Goal: Task Accomplishment & Management: Manage account settings

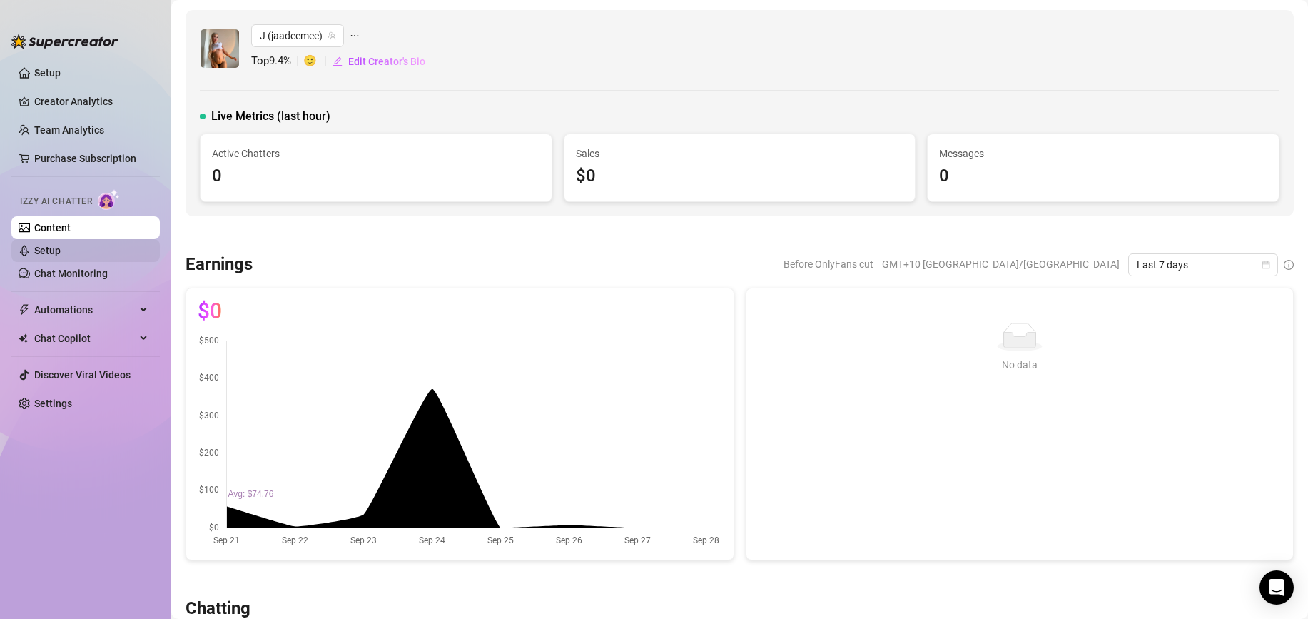
click at [61, 256] on link "Setup" at bounding box center [47, 250] width 26 height 11
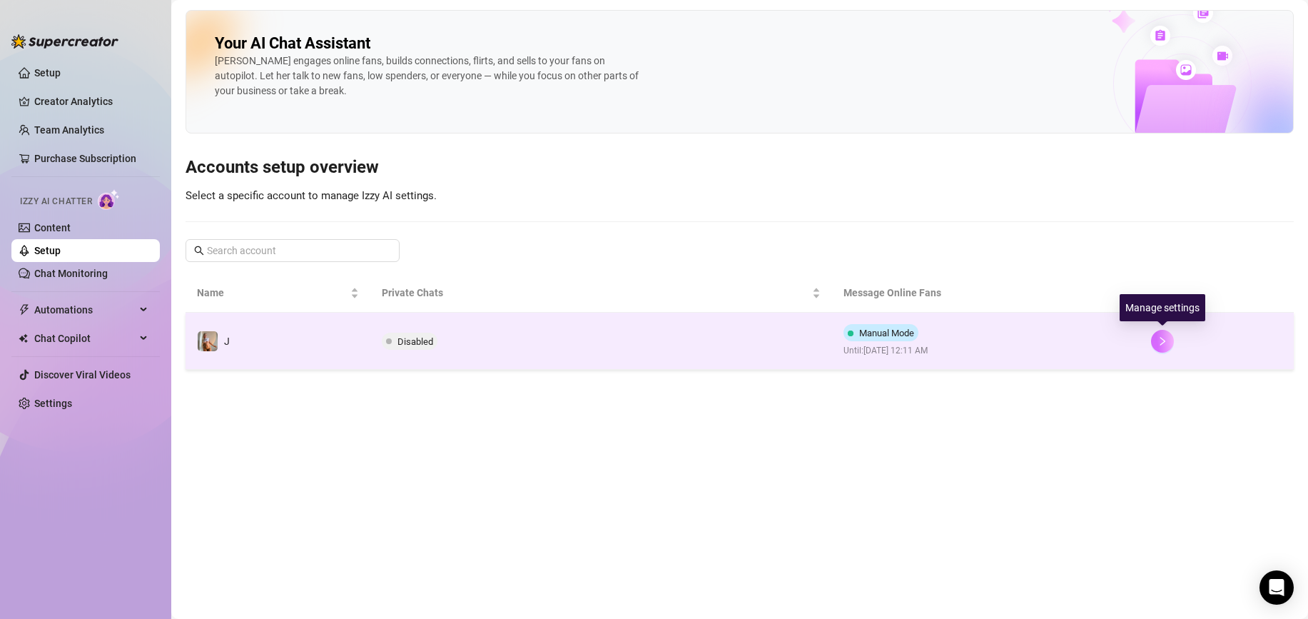
click at [1165, 348] on button "button" at bounding box center [1162, 341] width 23 height 23
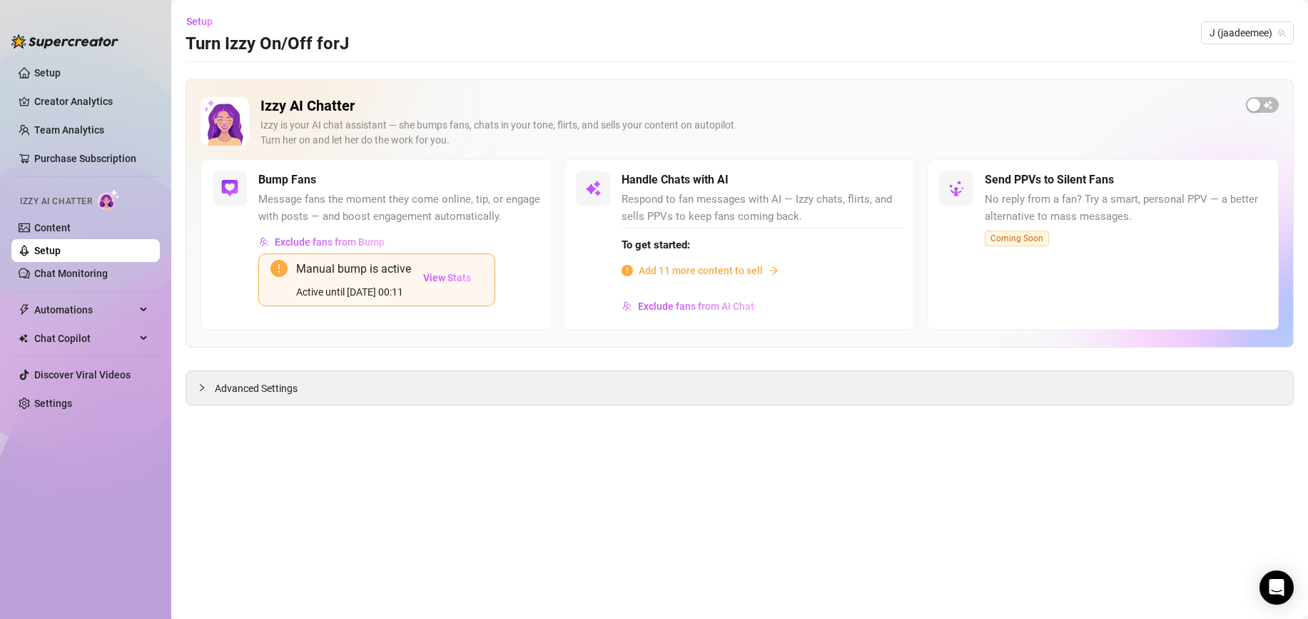
click at [753, 272] on span "Add 11 more content to sell" at bounding box center [701, 271] width 124 height 16
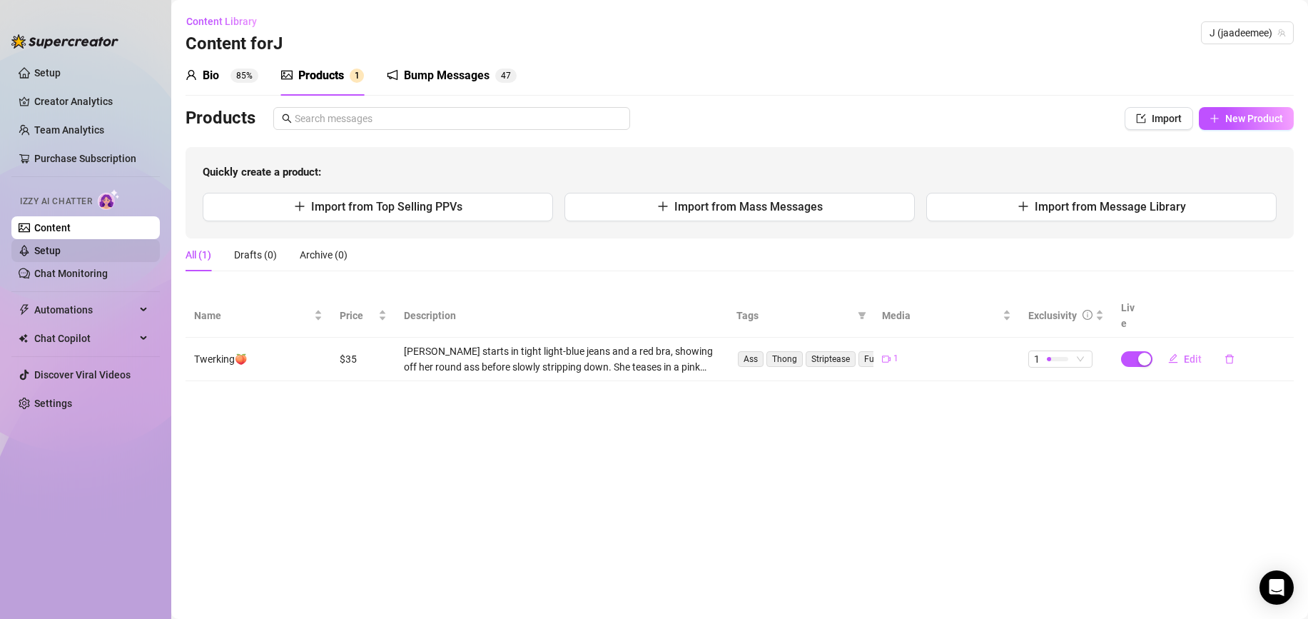
click at [61, 256] on link "Setup" at bounding box center [47, 250] width 26 height 11
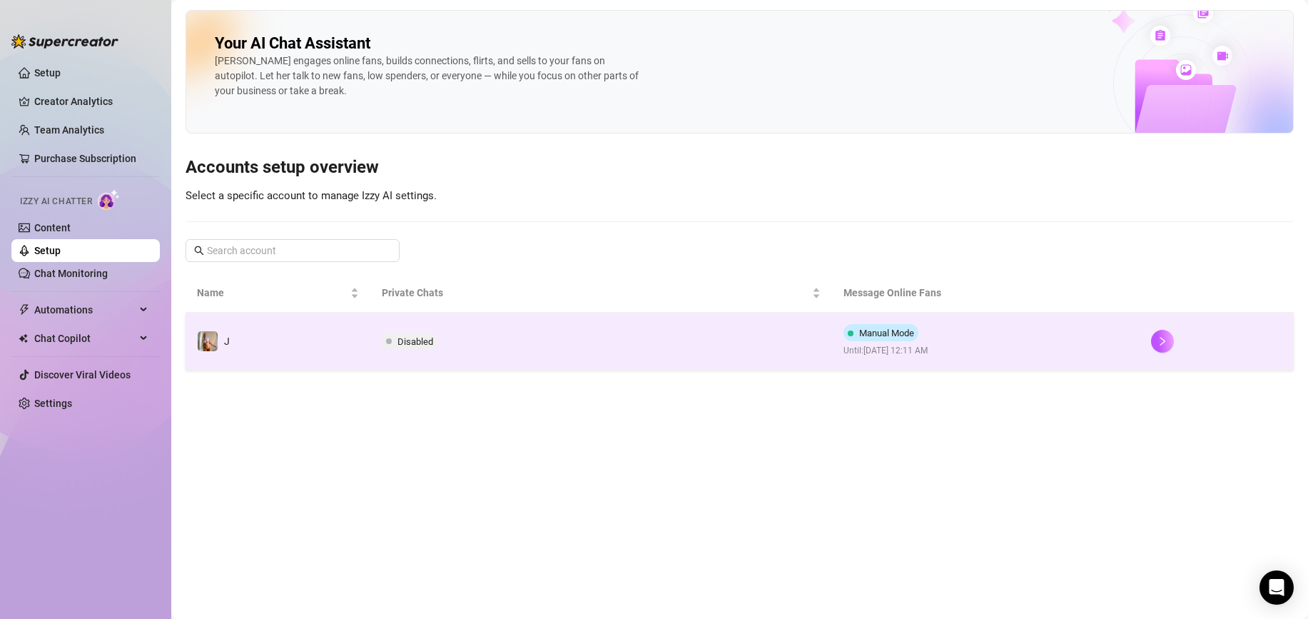
click at [744, 350] on td "Disabled" at bounding box center [601, 341] width 462 height 57
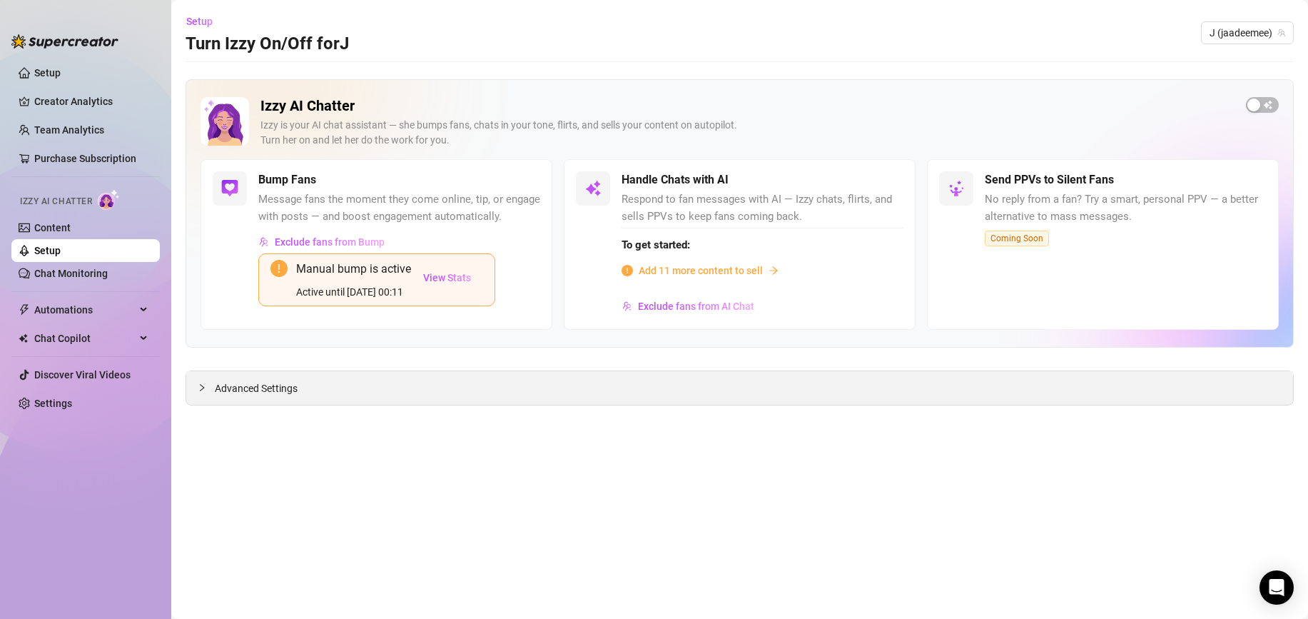
click at [211, 391] on div at bounding box center [206, 388] width 17 height 16
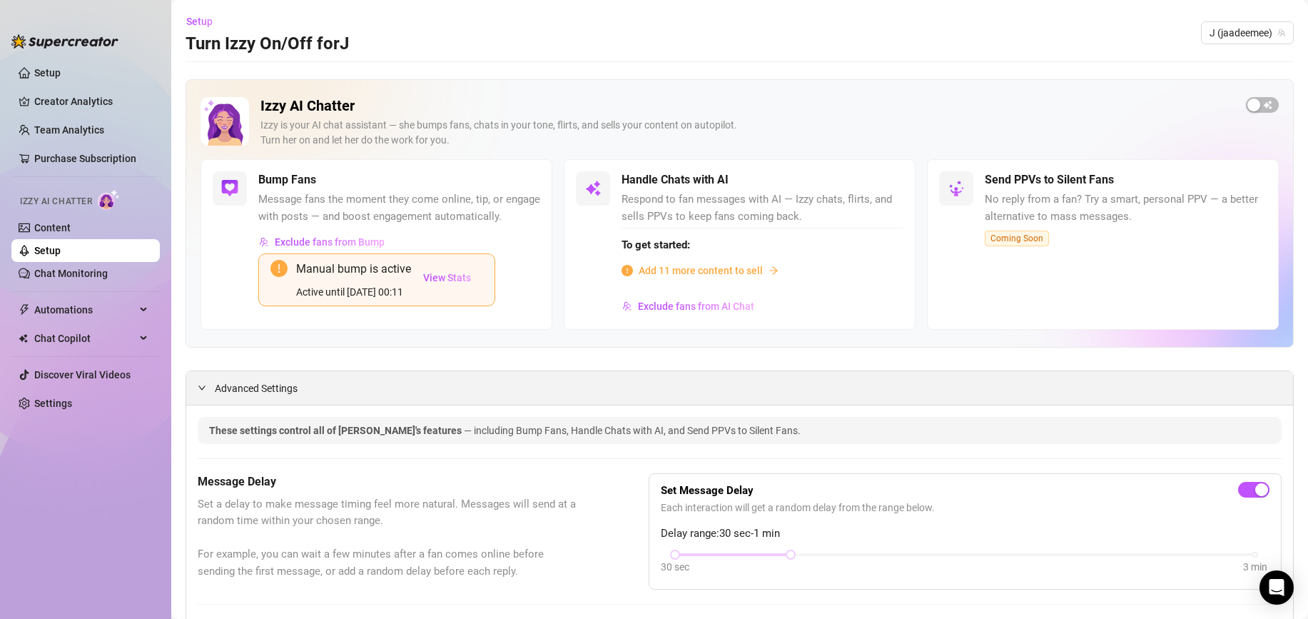
click at [205, 387] on icon "expanded" at bounding box center [202, 387] width 9 height 9
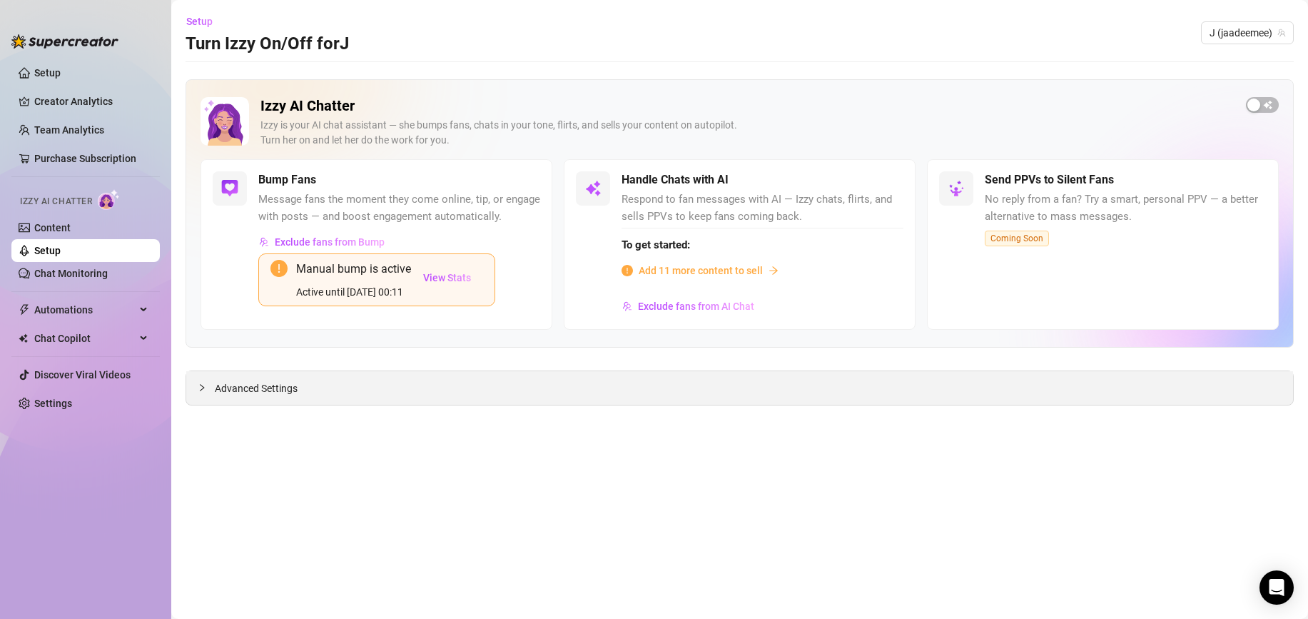
click at [203, 387] on icon "collapsed" at bounding box center [202, 387] width 4 height 7
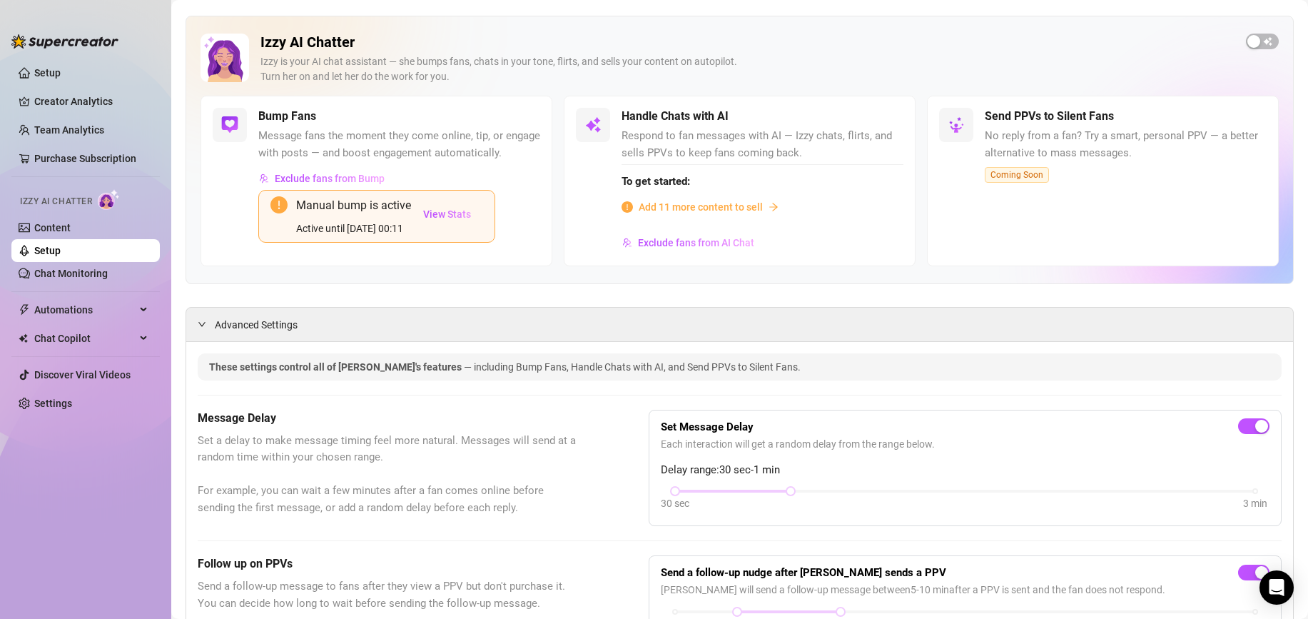
scroll to position [67, 0]
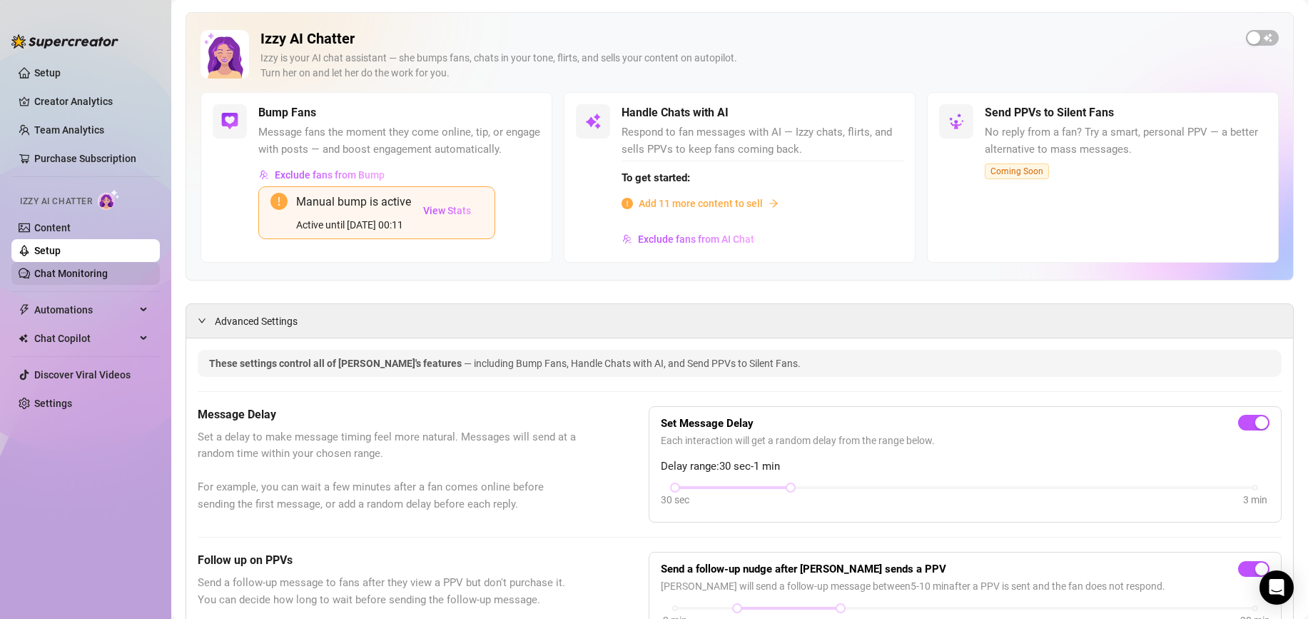
click at [79, 274] on link "Chat Monitoring" at bounding box center [71, 273] width 74 height 11
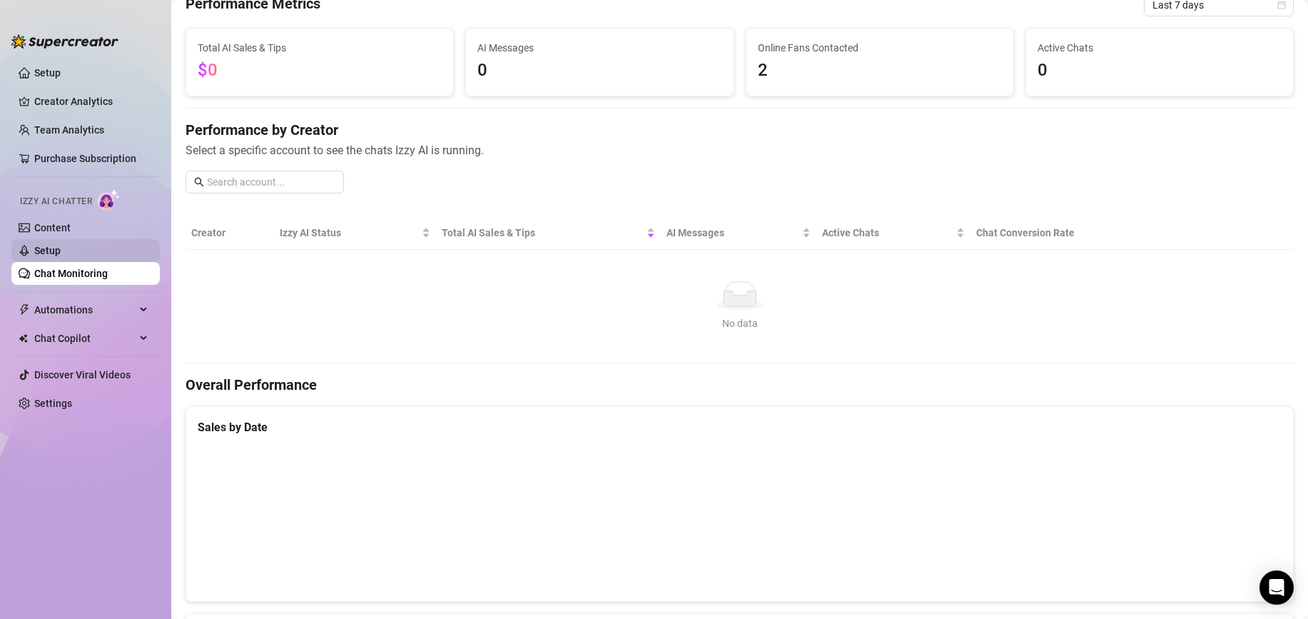
click at [61, 254] on link "Setup" at bounding box center [47, 250] width 26 height 11
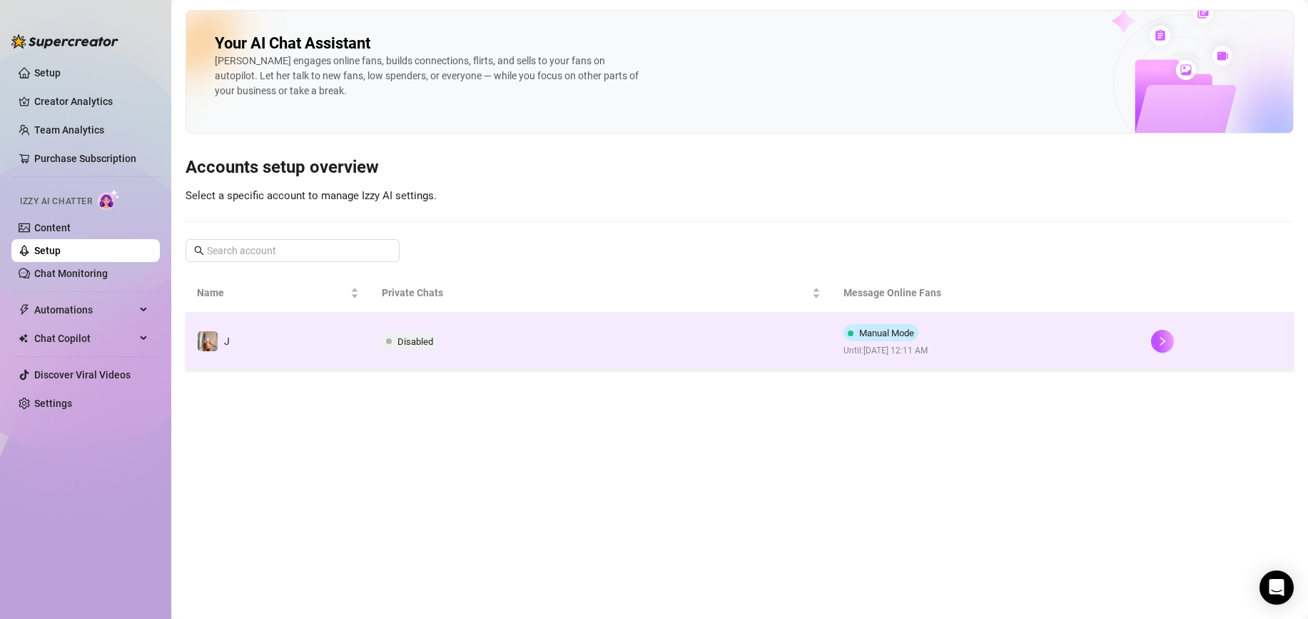
click at [719, 340] on td "Disabled" at bounding box center [601, 341] width 462 height 57
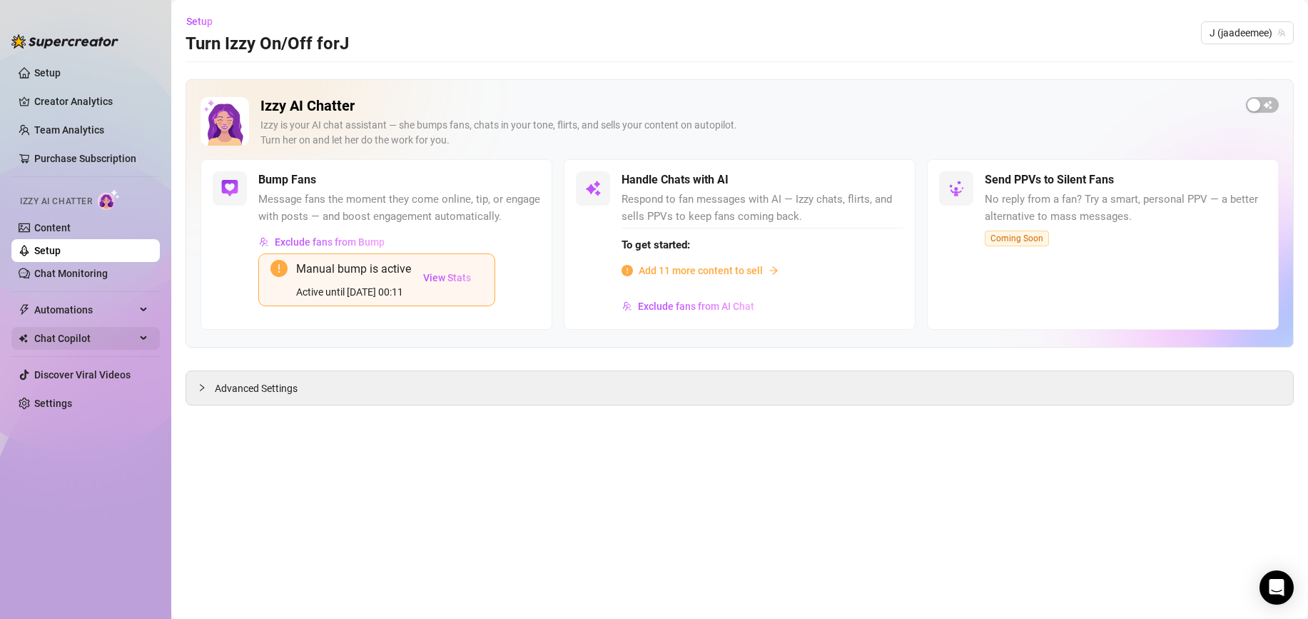
click at [136, 333] on div "Chat Copilot" at bounding box center [85, 338] width 148 height 23
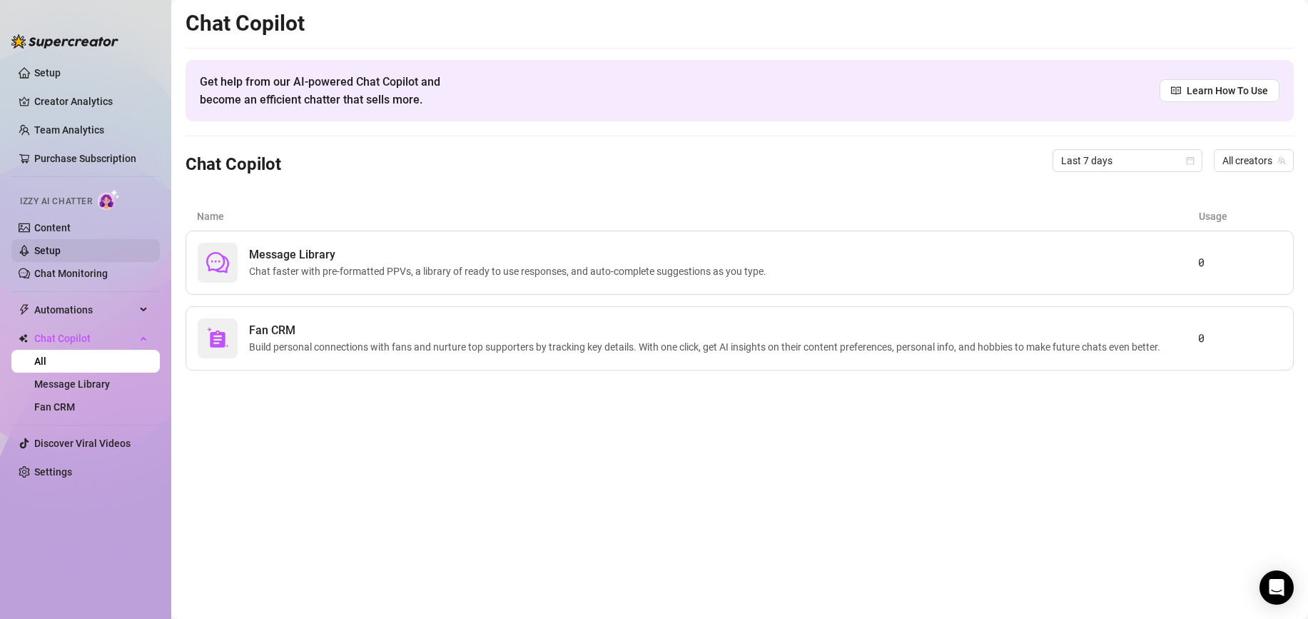
click at [61, 249] on link "Setup" at bounding box center [47, 250] width 26 height 11
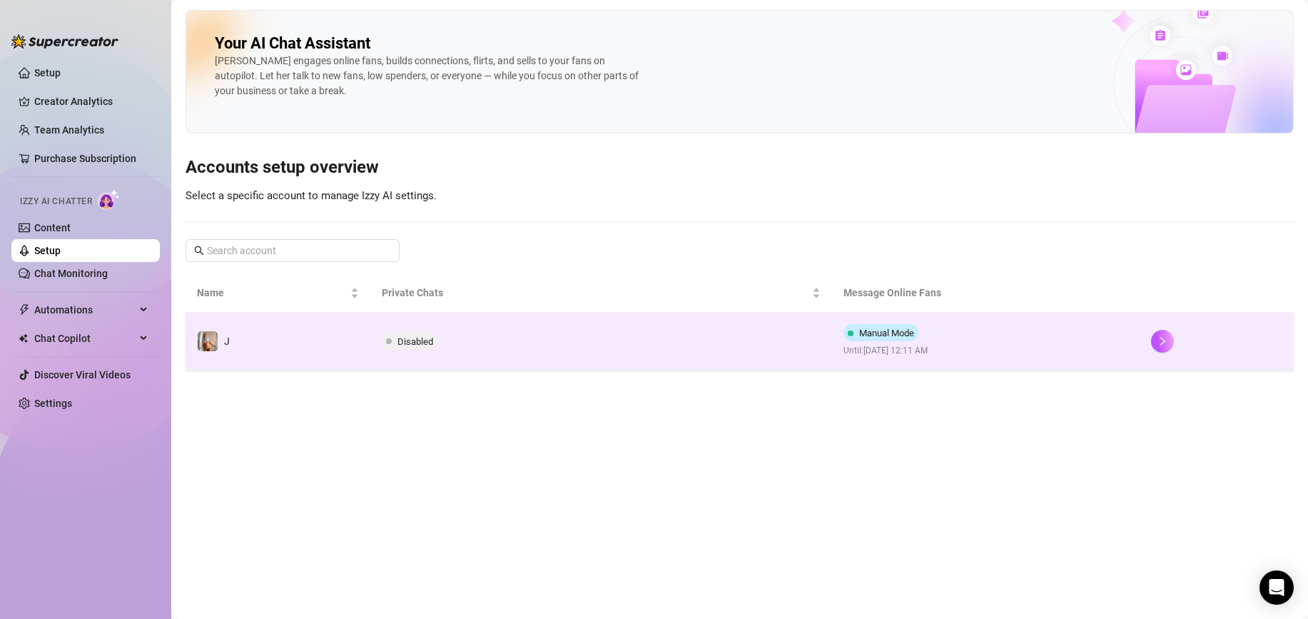
click at [288, 341] on td "J" at bounding box center [278, 341] width 185 height 57
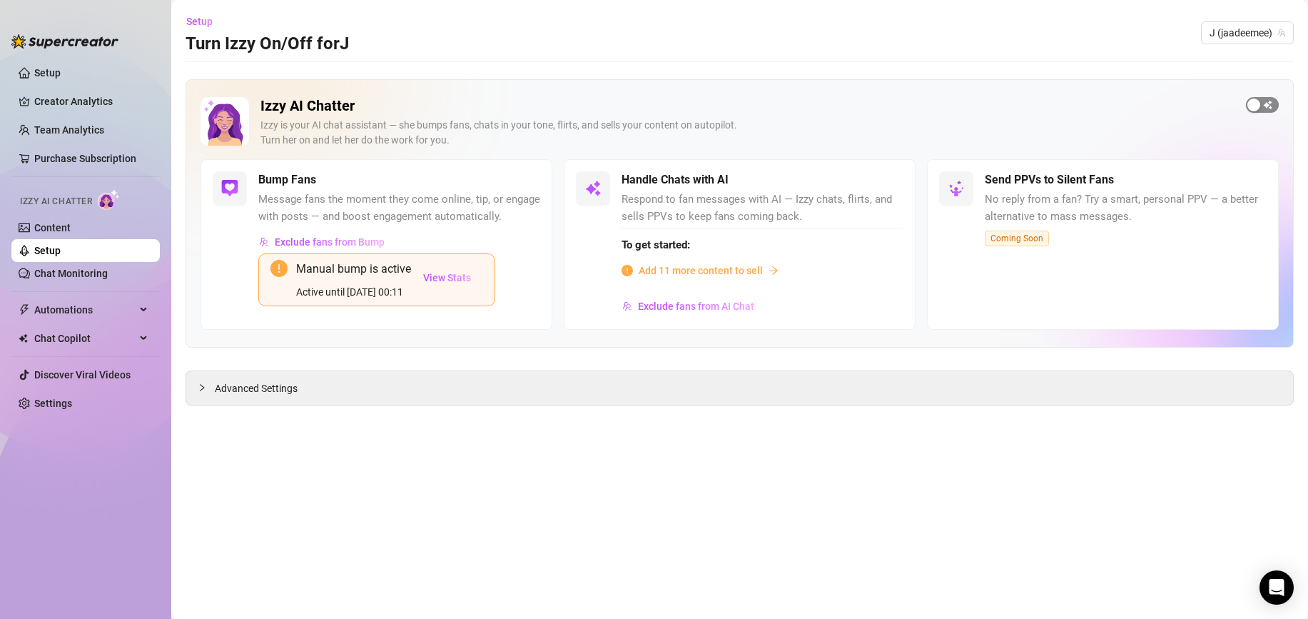
click at [1265, 104] on span "button" at bounding box center [1262, 105] width 33 height 16
click at [1265, 104] on div "button" at bounding box center [1271, 104] width 13 height 13
click at [51, 78] on link "Setup" at bounding box center [47, 72] width 26 height 11
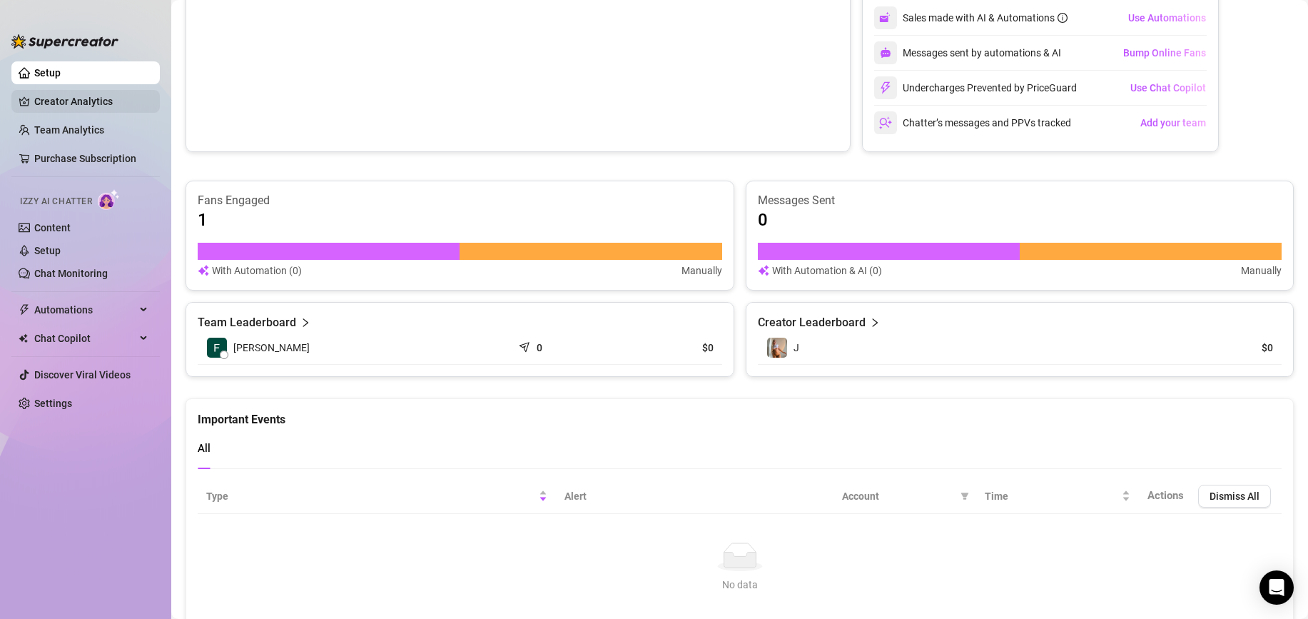
scroll to position [652, 0]
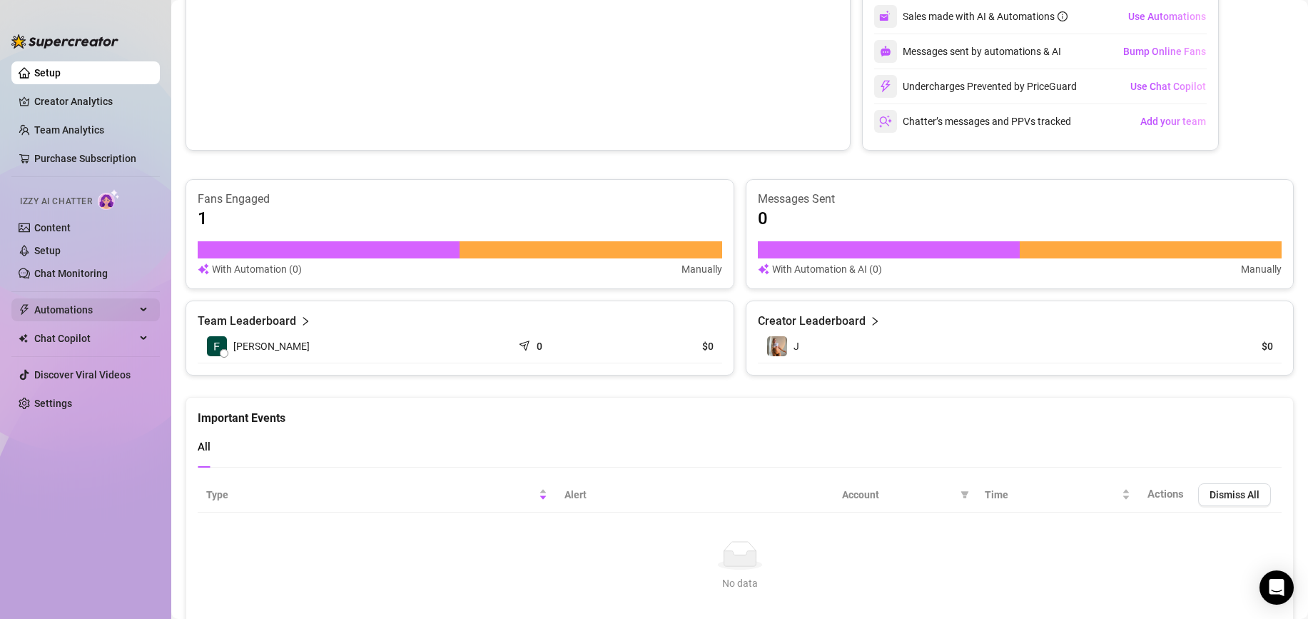
click at [74, 318] on span "Automations" at bounding box center [84, 309] width 101 height 23
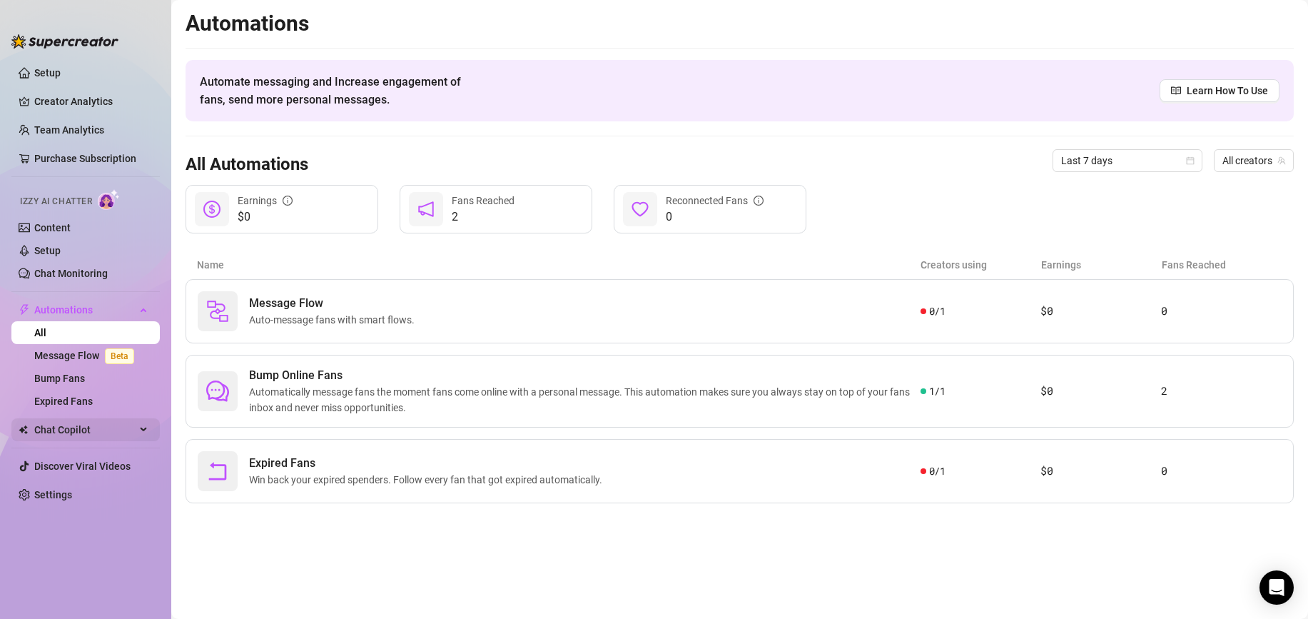
click at [69, 420] on span "Chat Copilot" at bounding box center [84, 429] width 101 height 23
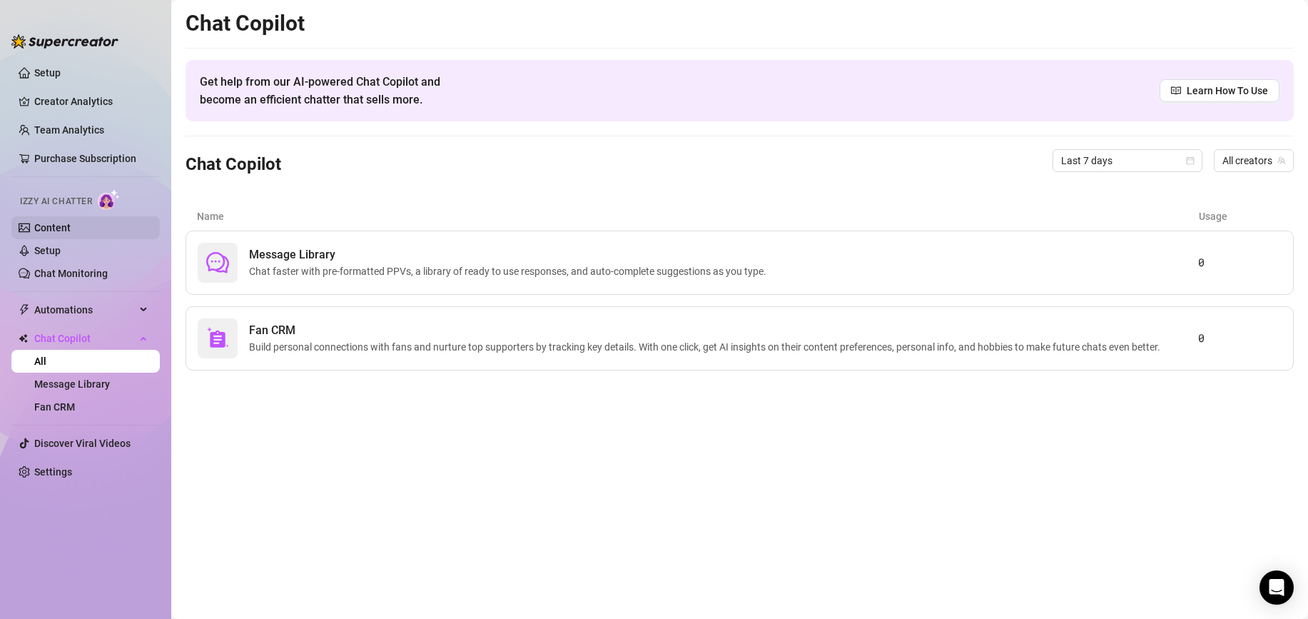
click at [71, 233] on link "Content" at bounding box center [52, 227] width 36 height 11
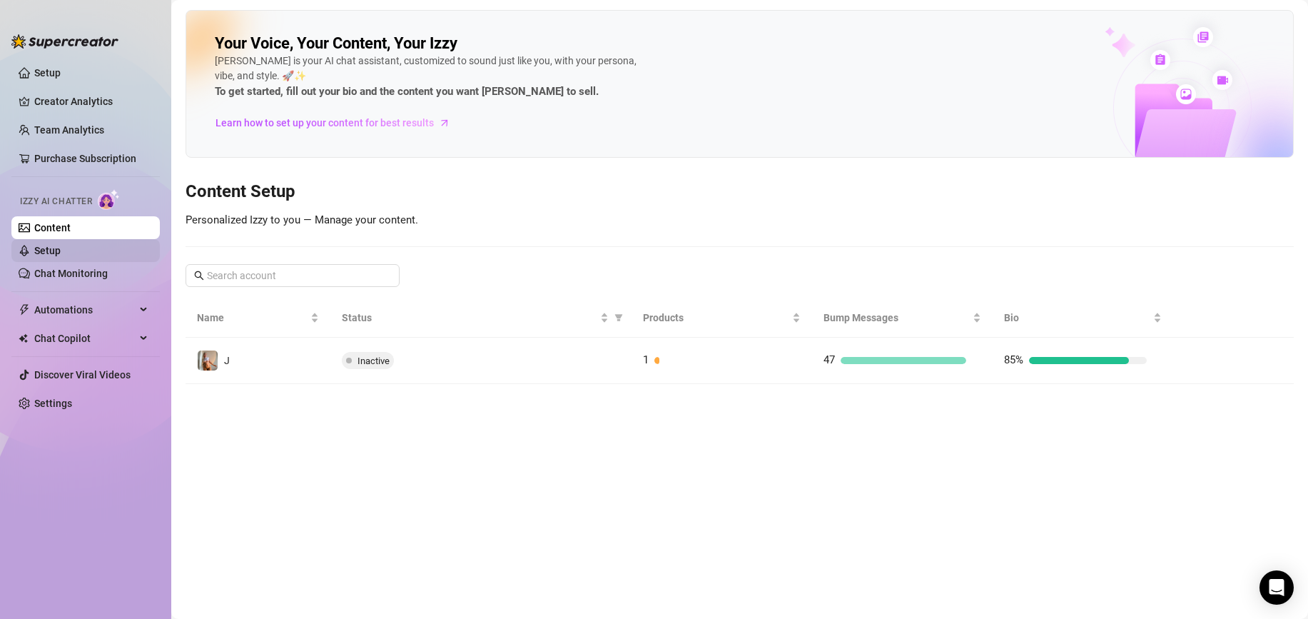
click at [61, 255] on link "Setup" at bounding box center [47, 250] width 26 height 11
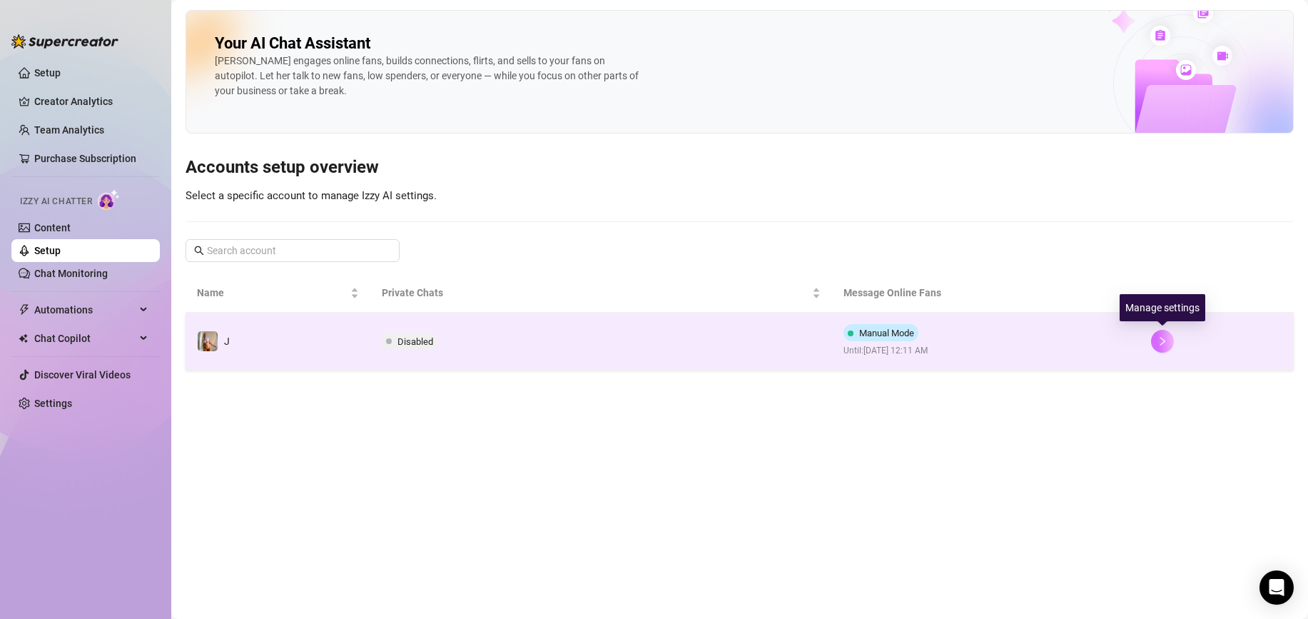
click at [1162, 341] on icon "right" at bounding box center [1162, 341] width 10 height 10
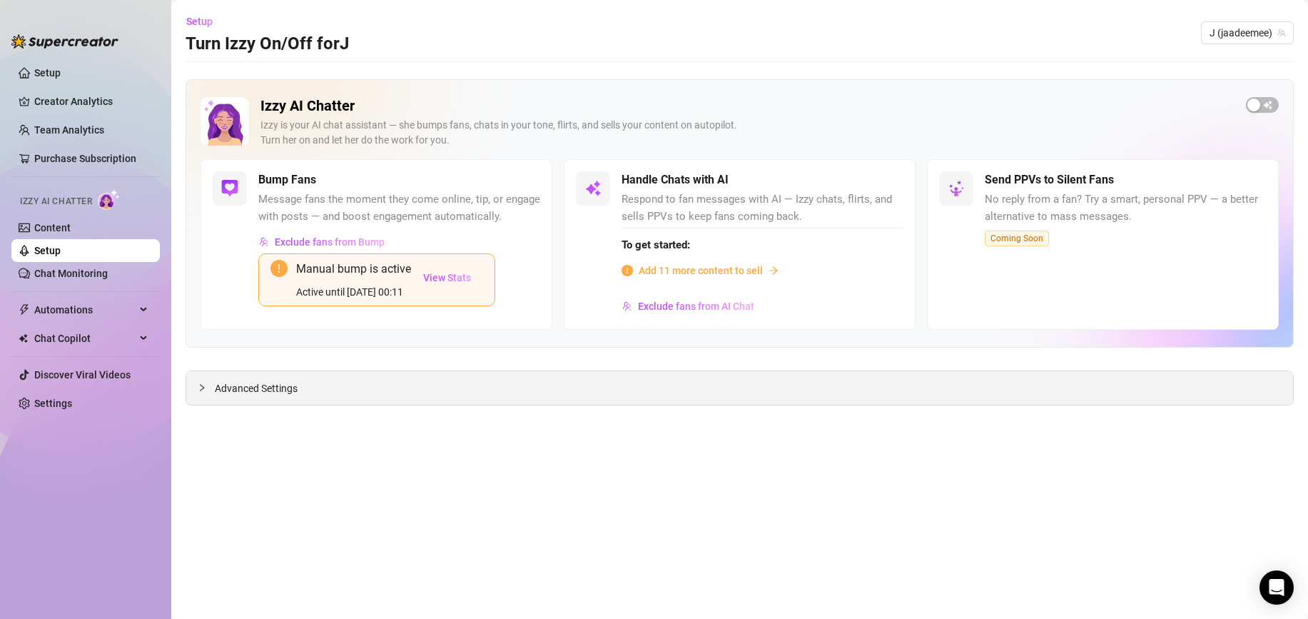
click at [270, 390] on span "Advanced Settings" at bounding box center [256, 388] width 83 height 16
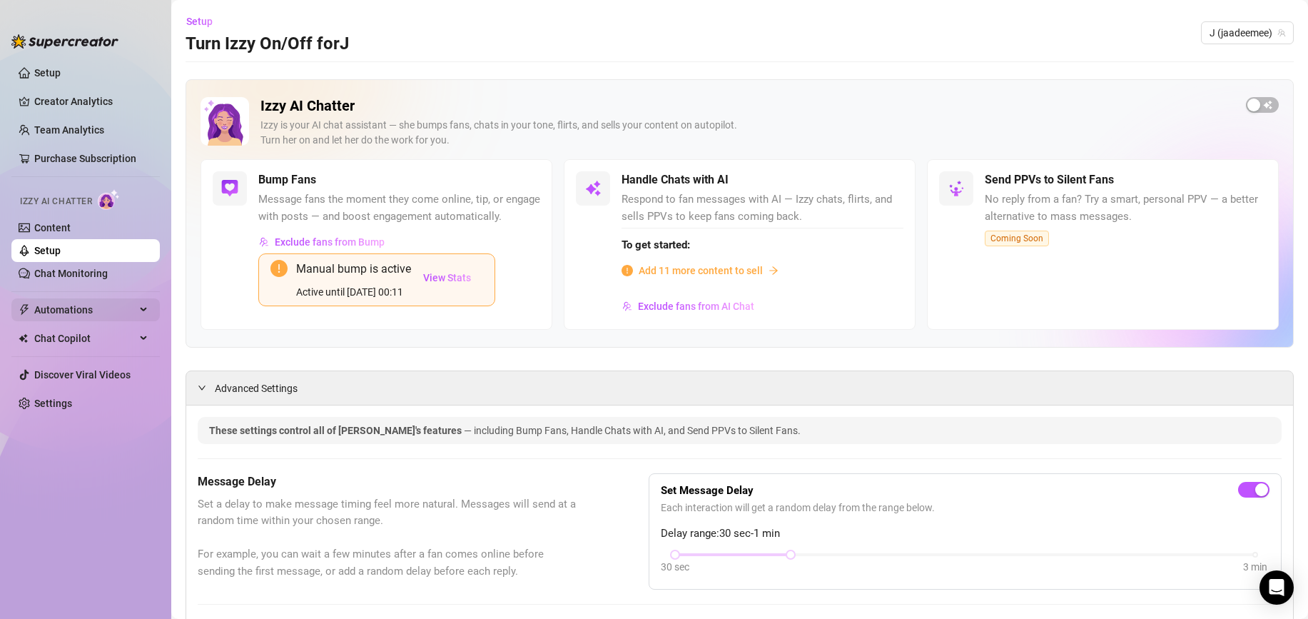
click at [150, 315] on div "Automations" at bounding box center [85, 309] width 148 height 23
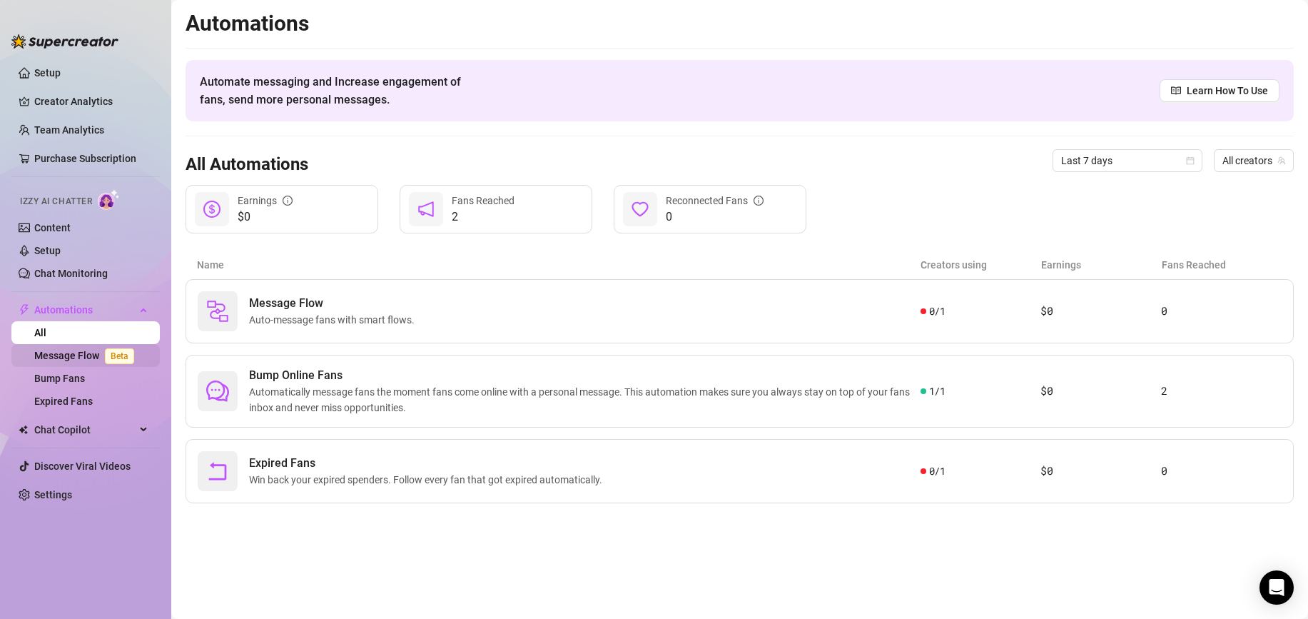
click at [135, 354] on link "Message Flow Beta" at bounding box center [87, 355] width 106 height 11
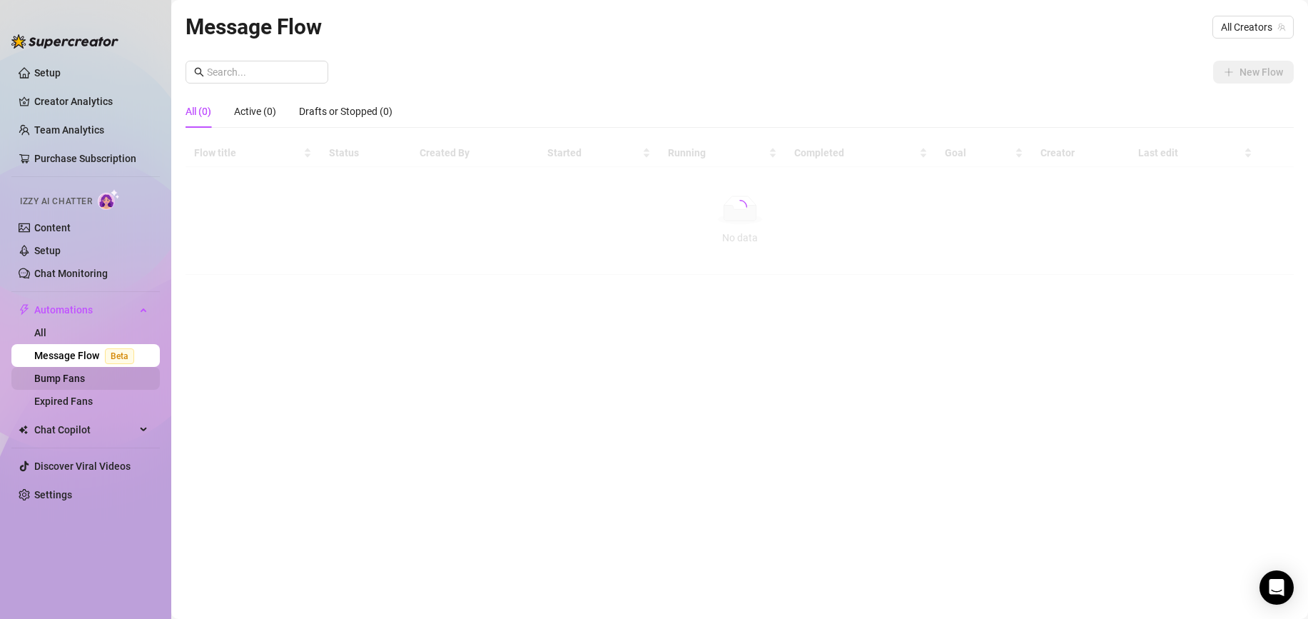
click at [85, 378] on link "Bump Fans" at bounding box center [59, 378] width 51 height 11
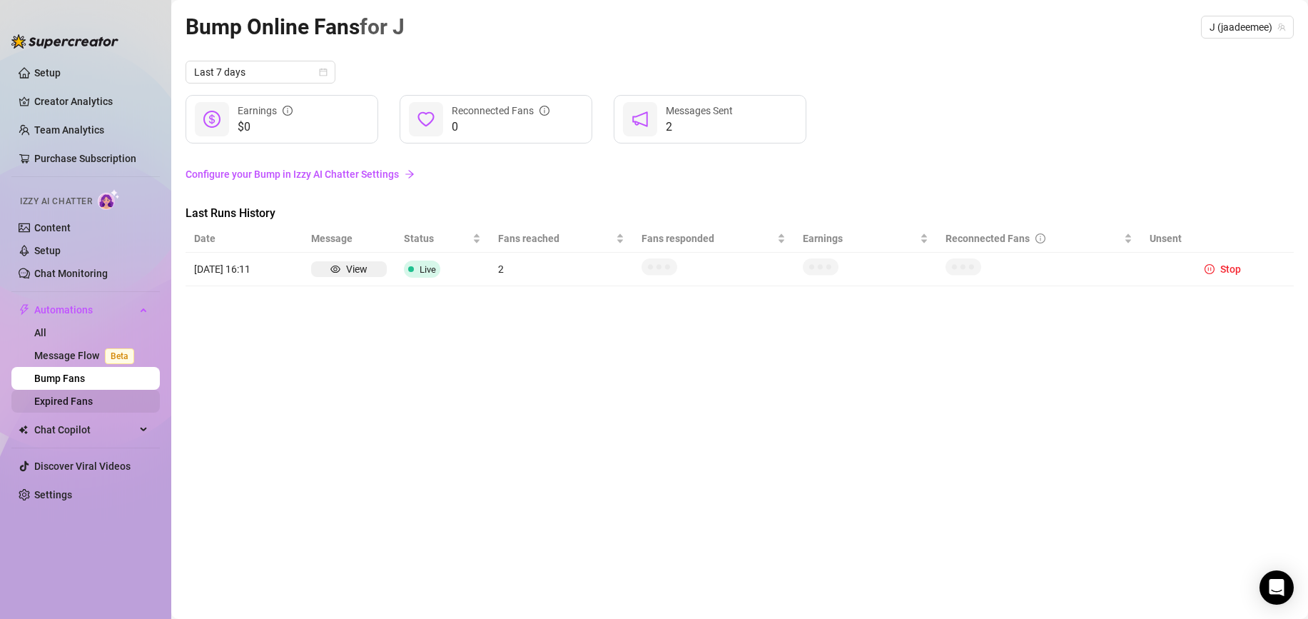
click at [93, 403] on link "Expired Fans" at bounding box center [63, 400] width 59 height 11
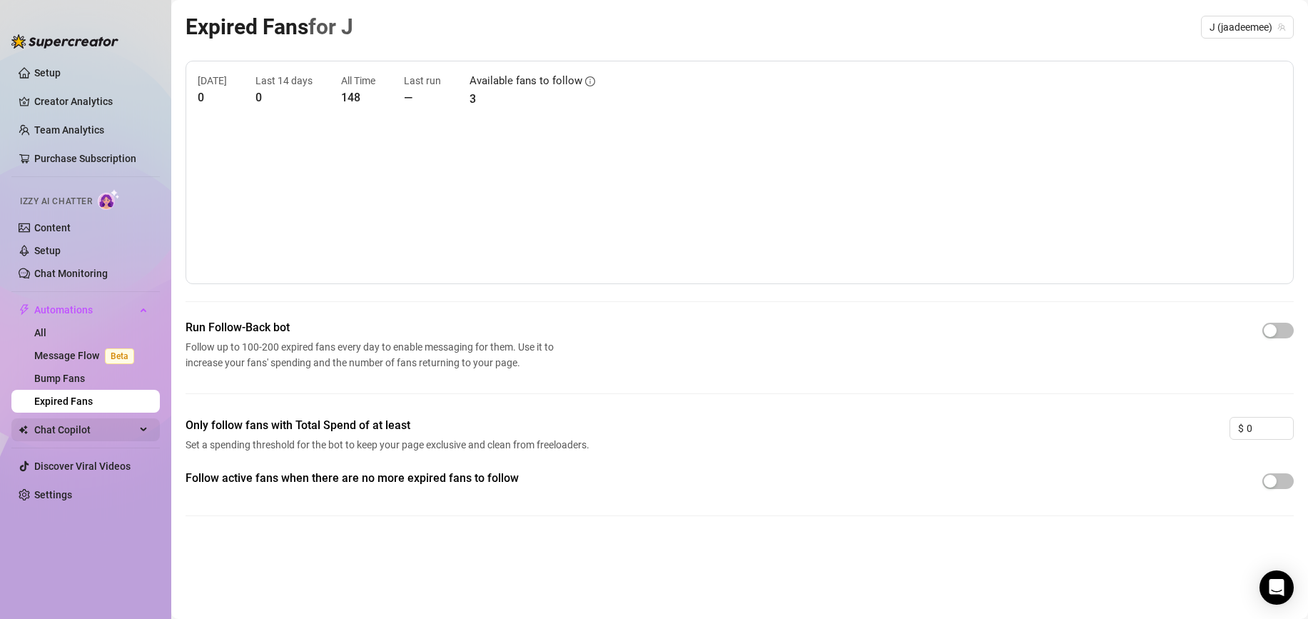
click at [104, 431] on span "Chat Copilot" at bounding box center [84, 429] width 101 height 23
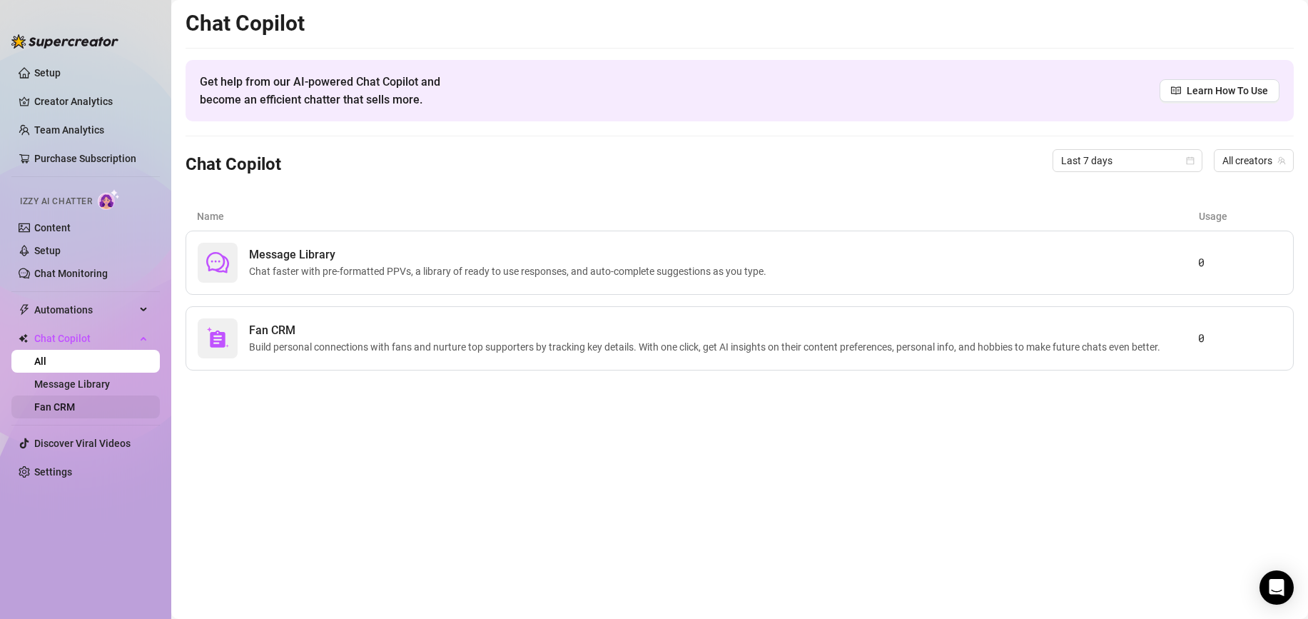
click at [75, 409] on link "Fan CRM" at bounding box center [54, 406] width 41 height 11
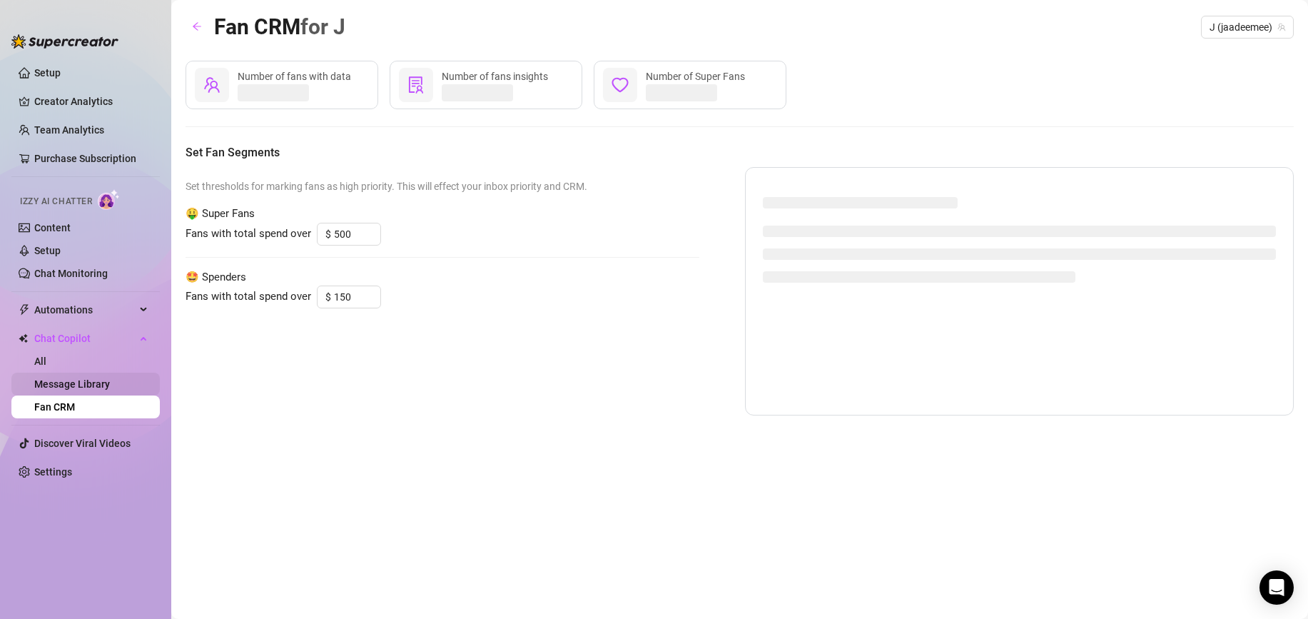
click at [85, 390] on link "Message Library" at bounding box center [72, 383] width 76 height 11
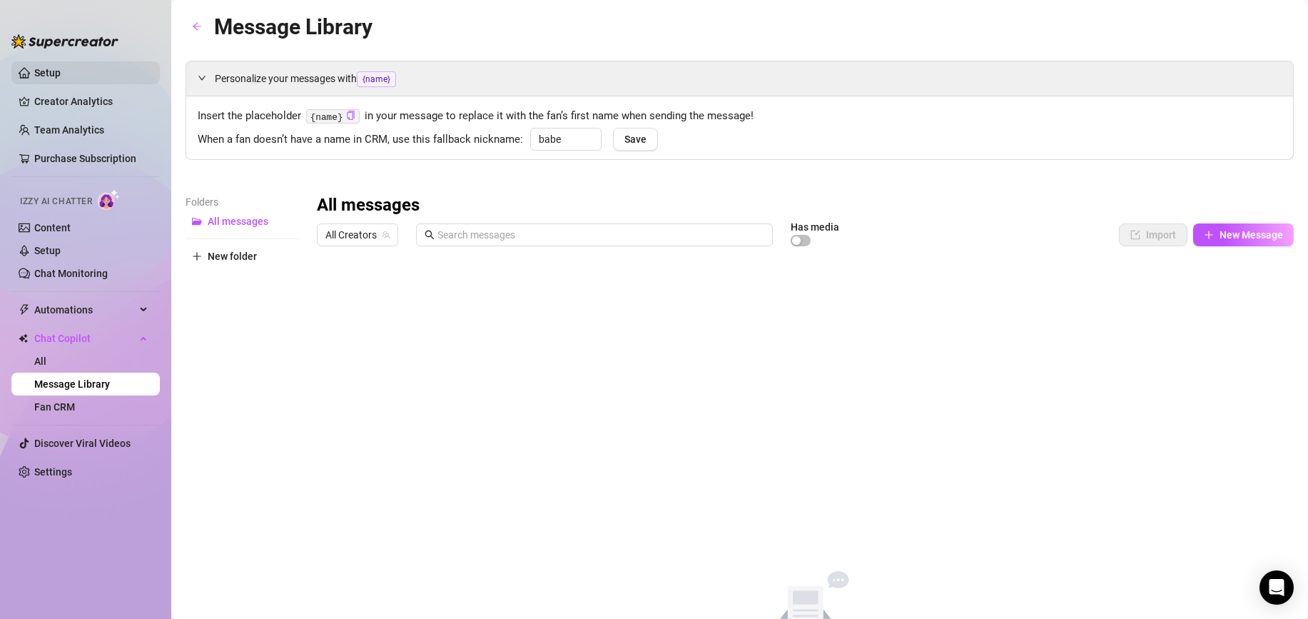
click at [61, 67] on link "Setup" at bounding box center [47, 72] width 26 height 11
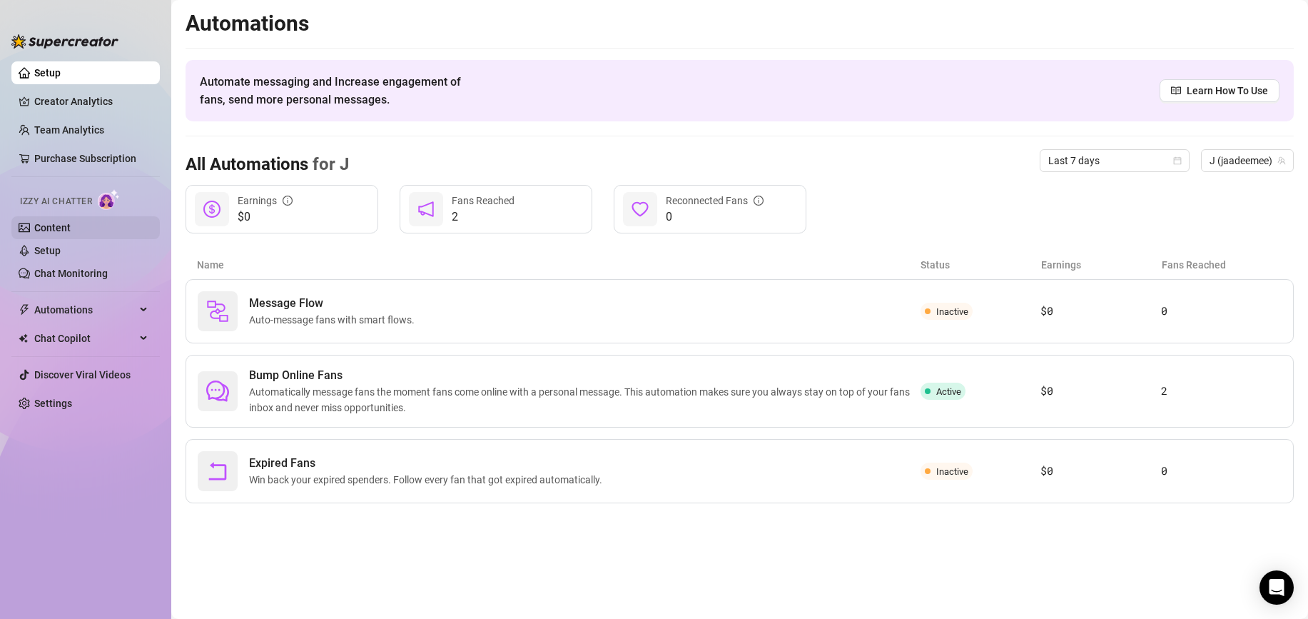
click at [71, 227] on link "Content" at bounding box center [52, 227] width 36 height 11
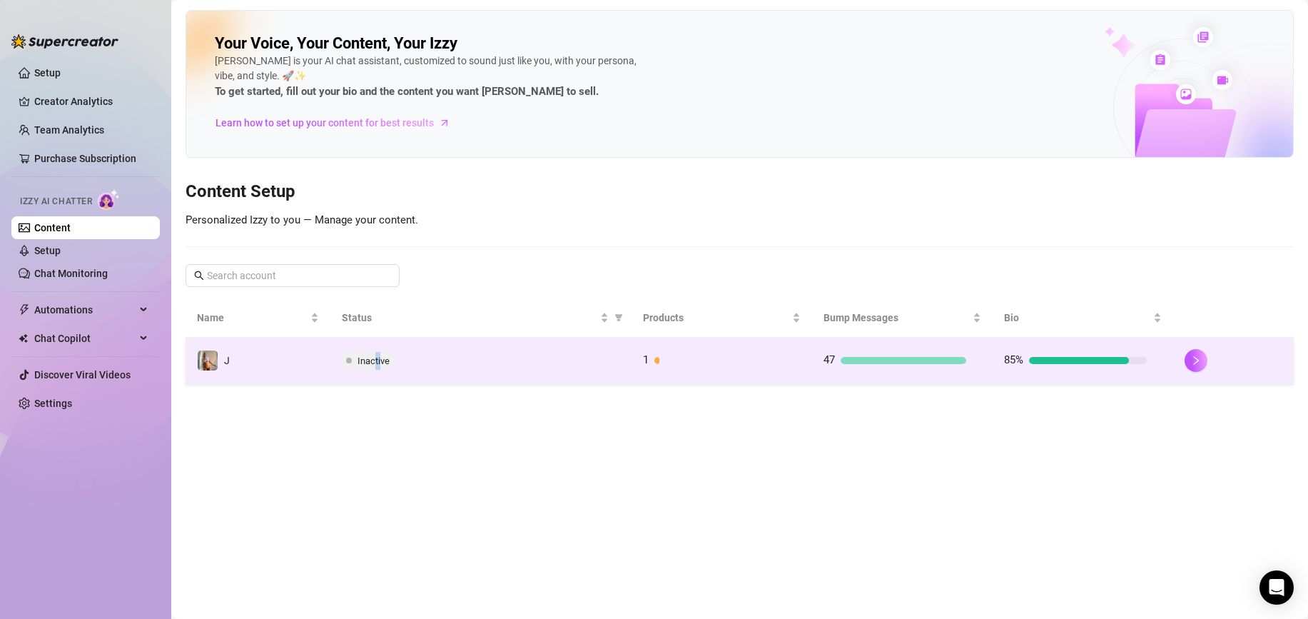
click at [381, 354] on span "Inactive" at bounding box center [368, 360] width 52 height 17
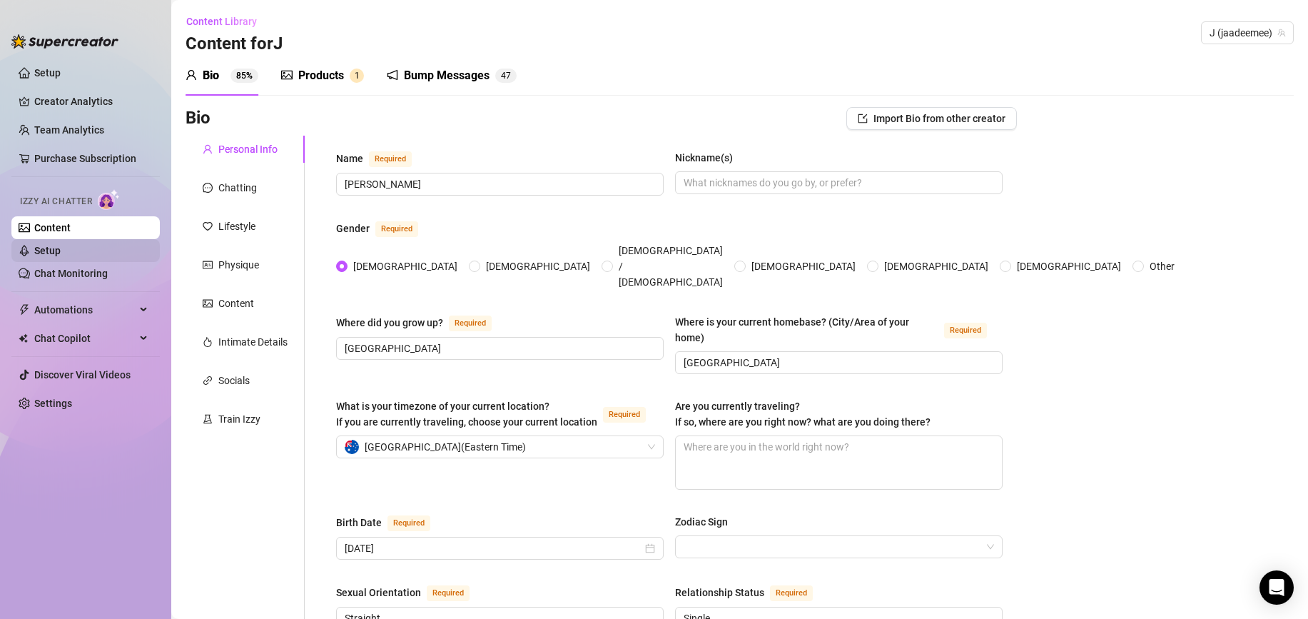
click at [61, 249] on link "Setup" at bounding box center [47, 250] width 26 height 11
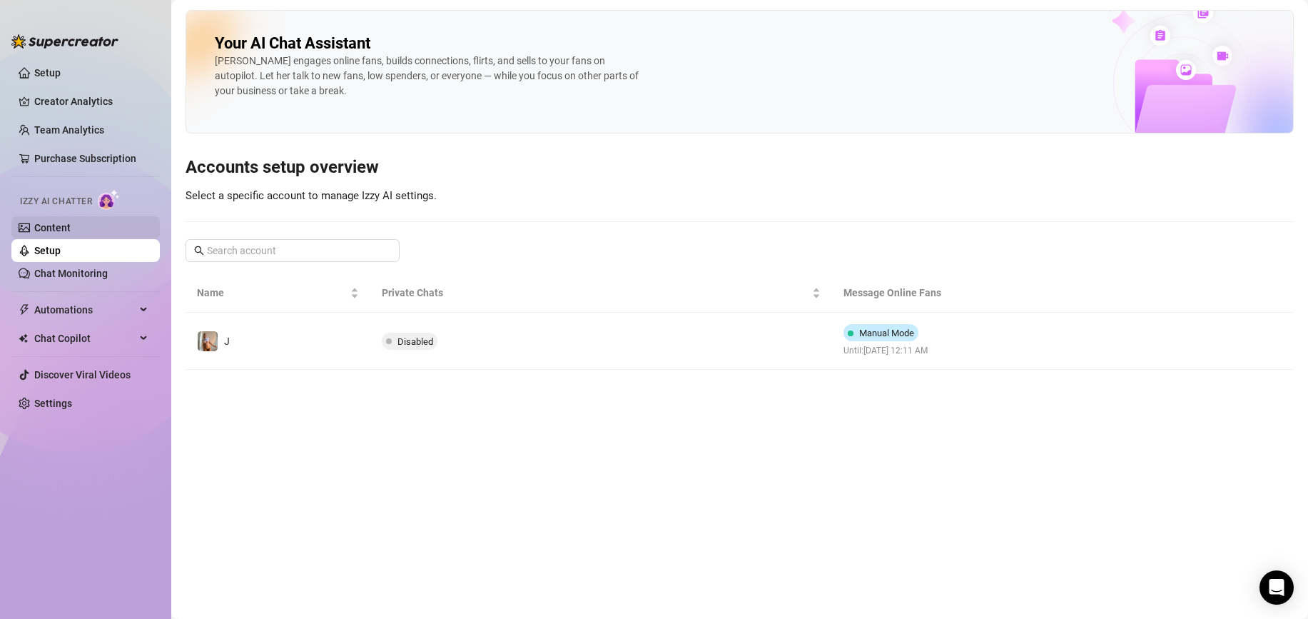
click at [71, 222] on link "Content" at bounding box center [52, 227] width 36 height 11
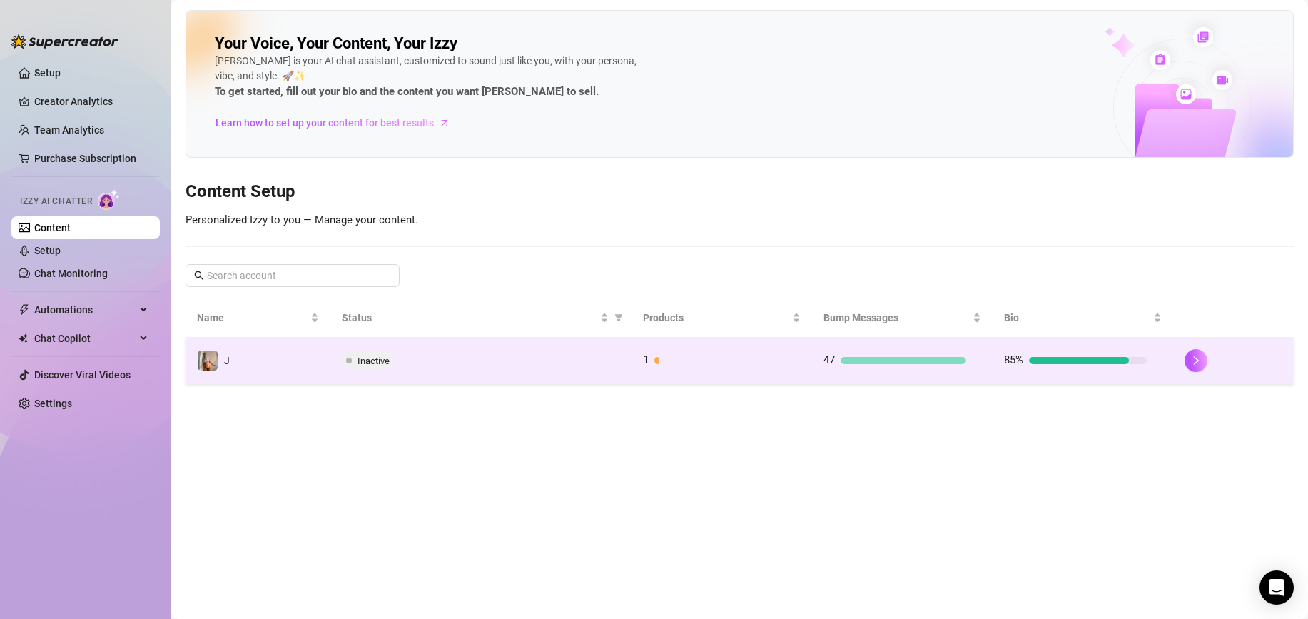
click at [604, 347] on td "Inactive" at bounding box center [480, 361] width 301 height 46
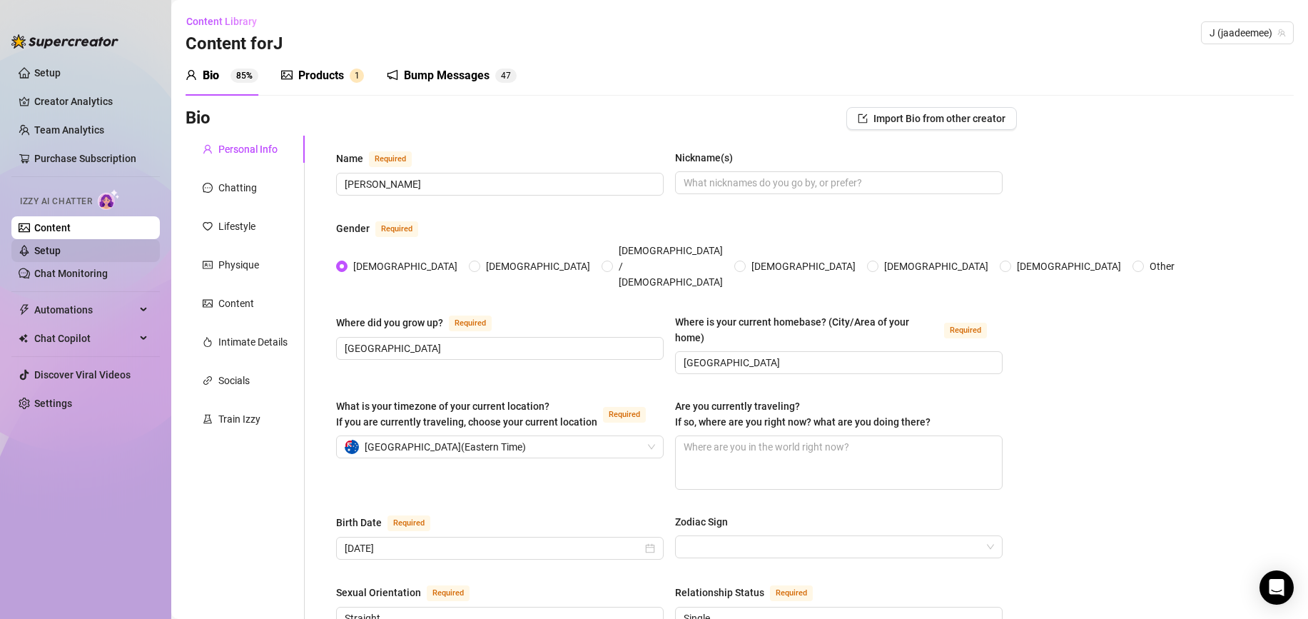
click at [61, 250] on link "Setup" at bounding box center [47, 250] width 26 height 11
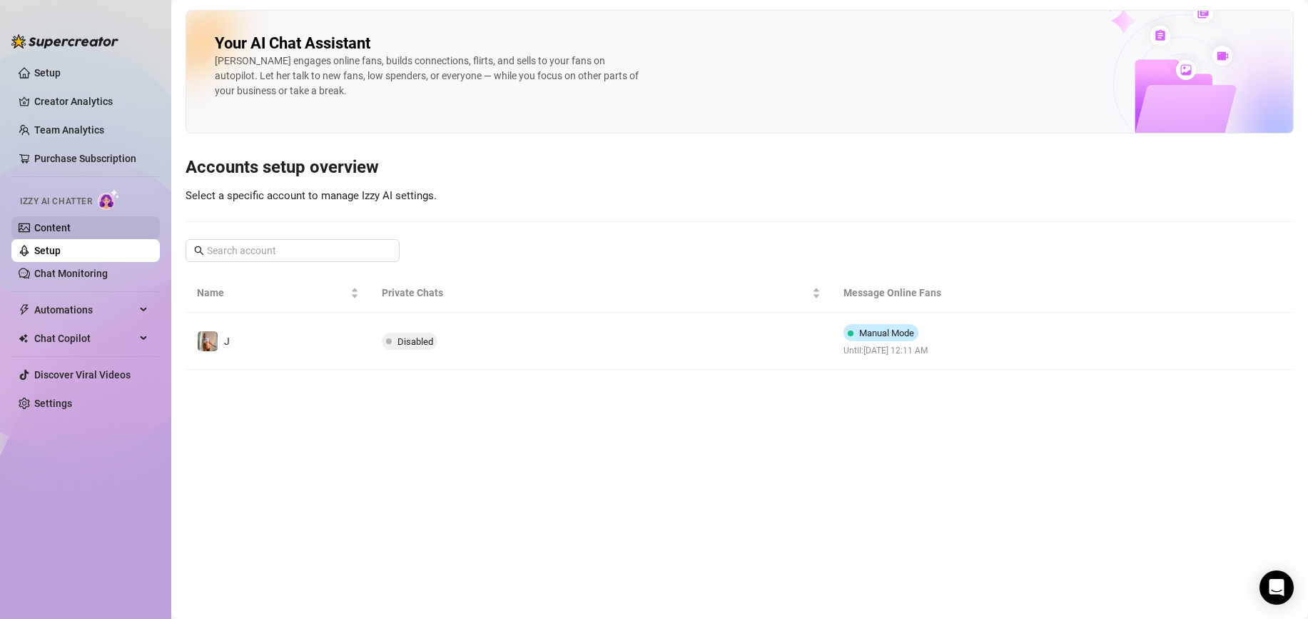
click at [71, 232] on link "Content" at bounding box center [52, 227] width 36 height 11
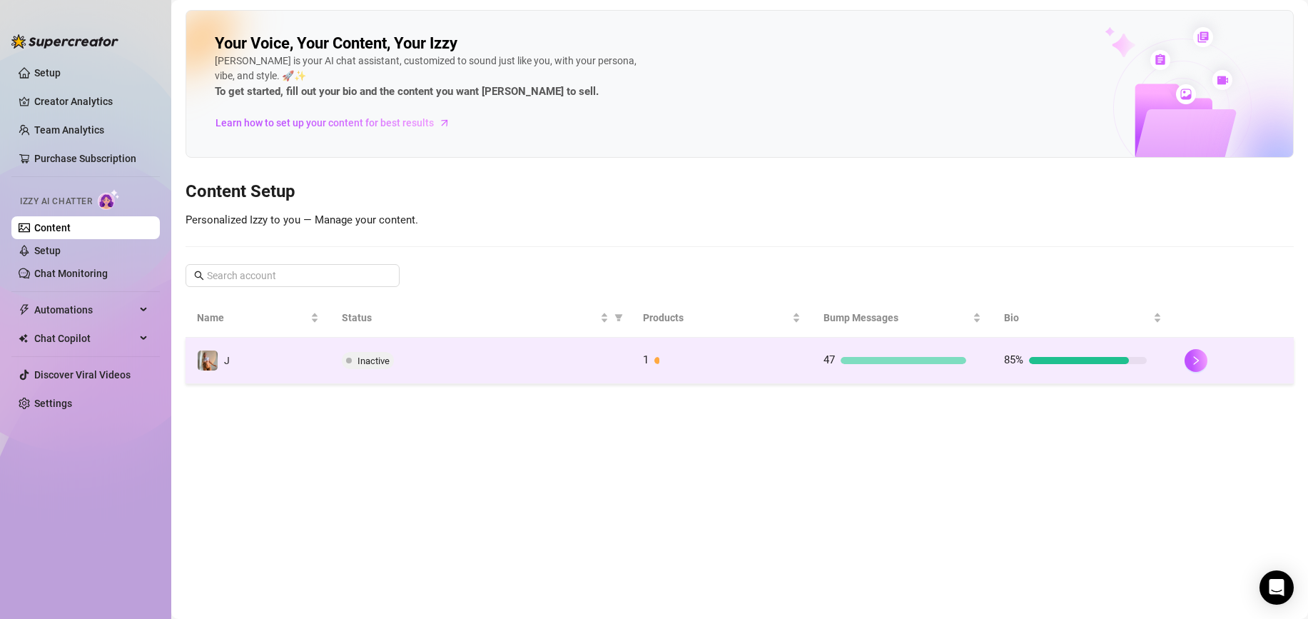
click at [553, 358] on div "Inactive" at bounding box center [481, 360] width 278 height 17
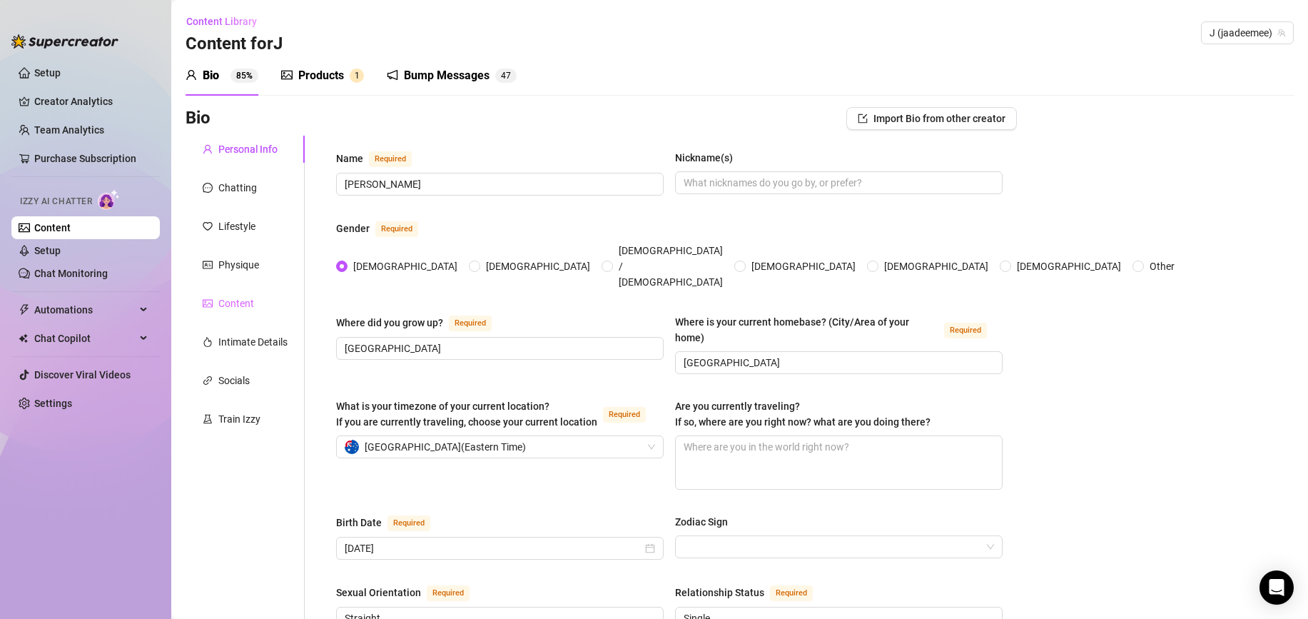
scroll to position [59, 0]
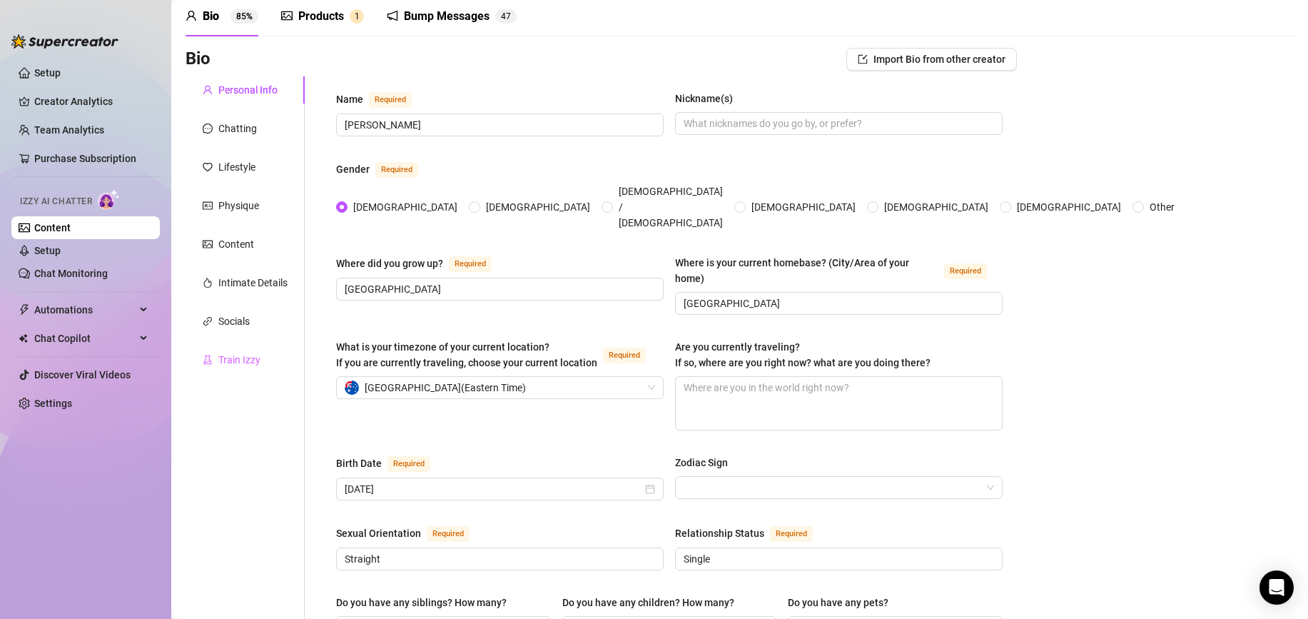
click at [267, 364] on div "Train Izzy" at bounding box center [245, 359] width 119 height 27
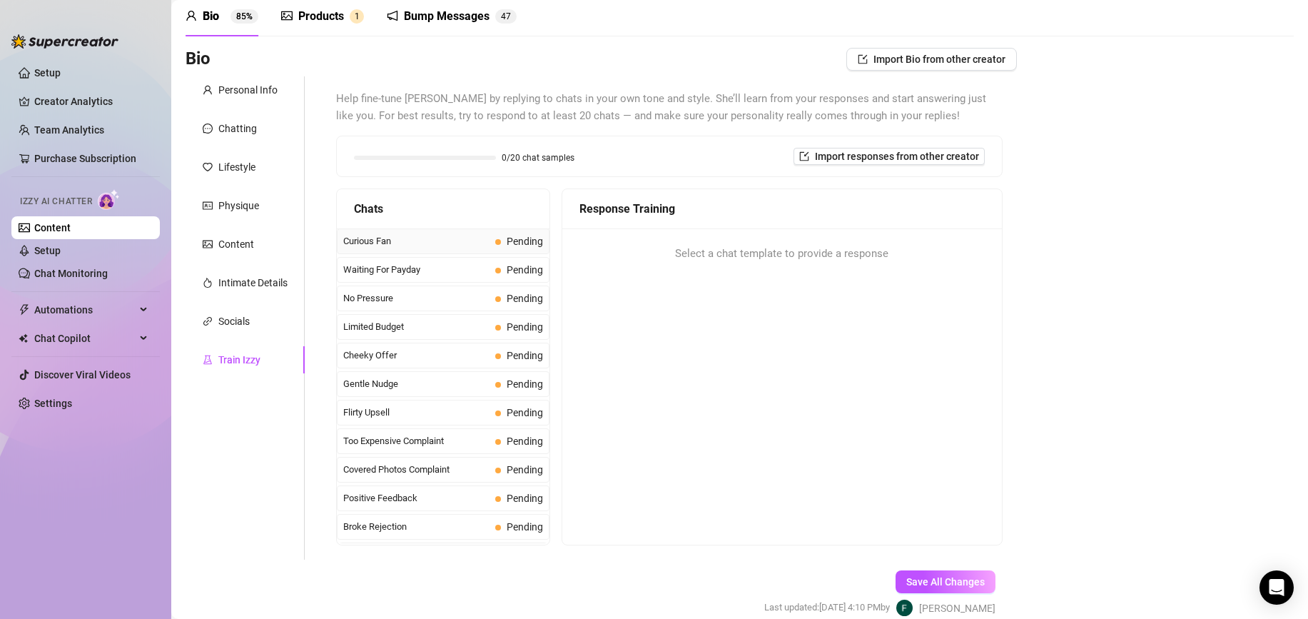
click at [457, 250] on div "Curious Fan Pending" at bounding box center [443, 241] width 213 height 26
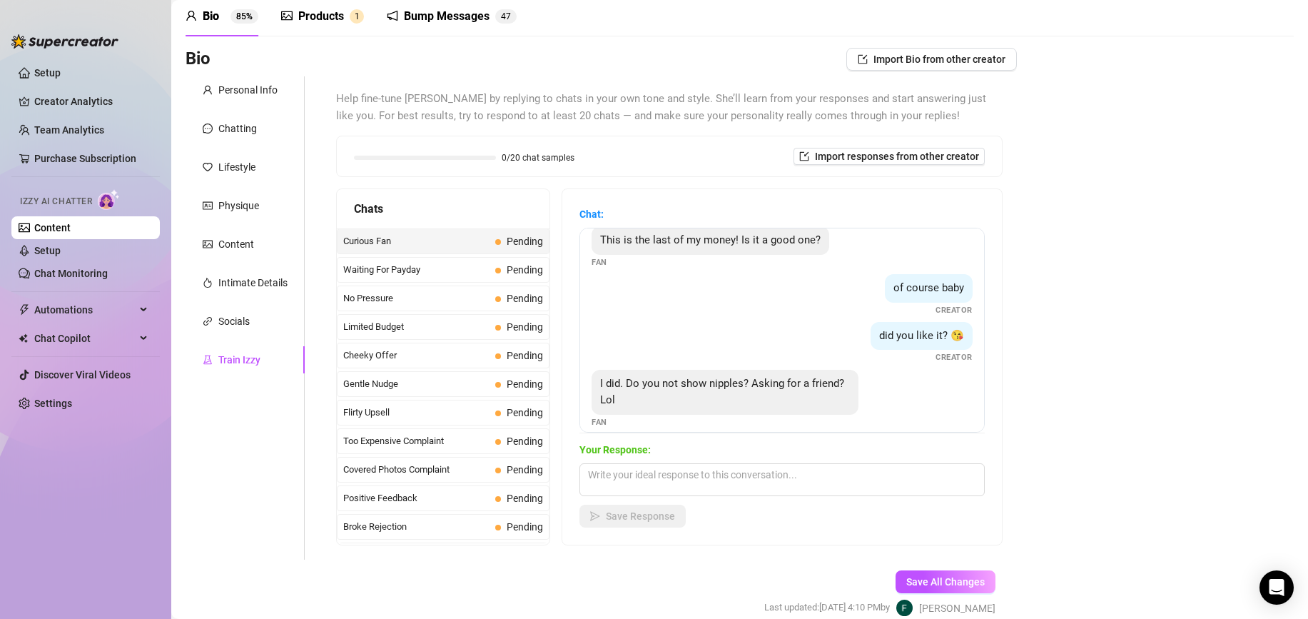
scroll to position [27, 0]
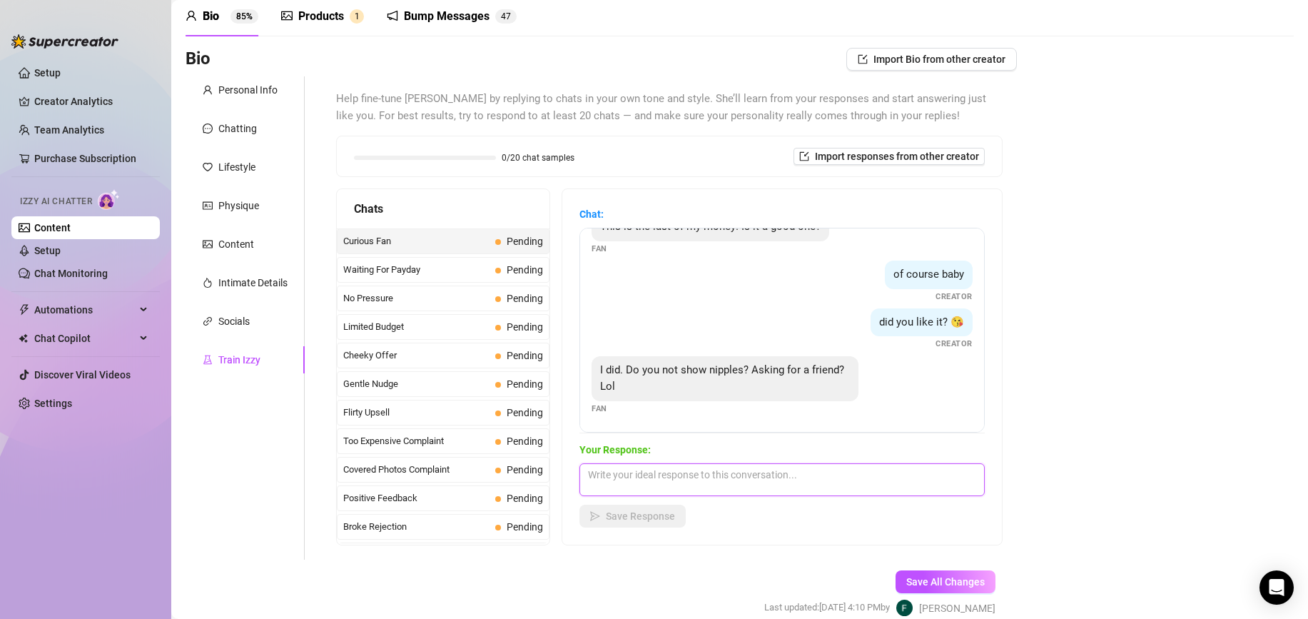
click at [629, 472] on textarea at bounding box center [781, 479] width 405 height 33
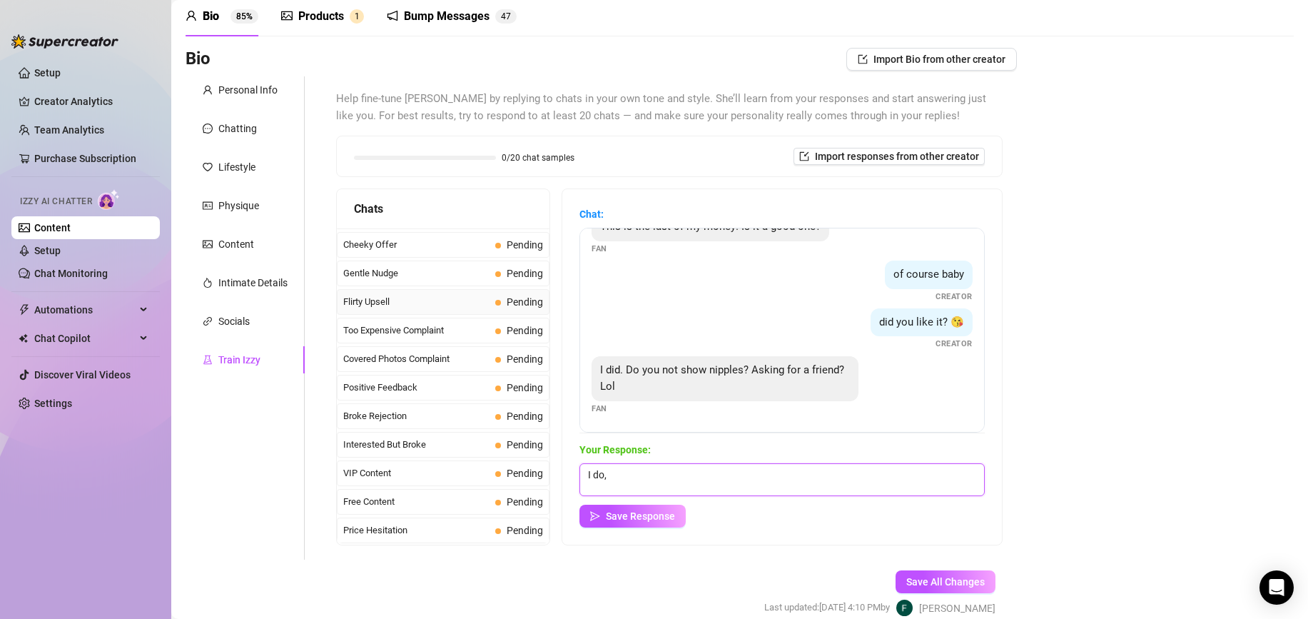
scroll to position [0, 0]
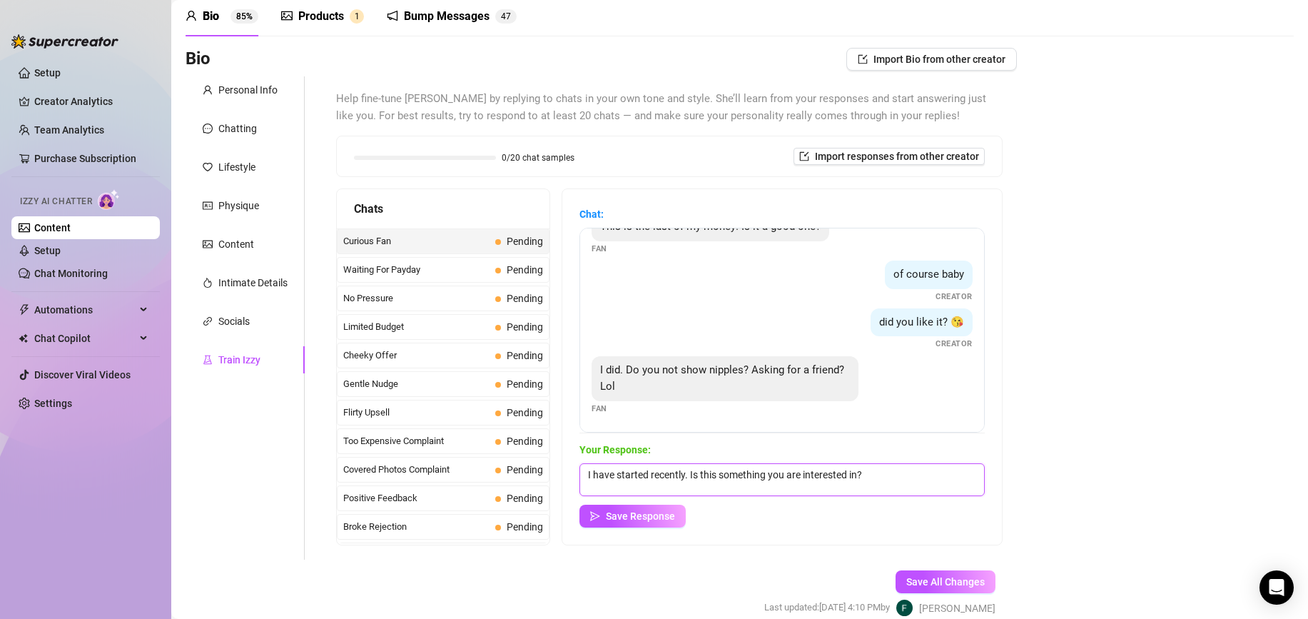
click at [689, 477] on textarea "I have started recently. Is this something you are interested in?" at bounding box center [781, 479] width 405 height 33
type textarea "I have started recently. Im pretty shy lol. Is this something you are intereste…"
click at [637, 522] on button "Save Response" at bounding box center [632, 516] width 106 height 23
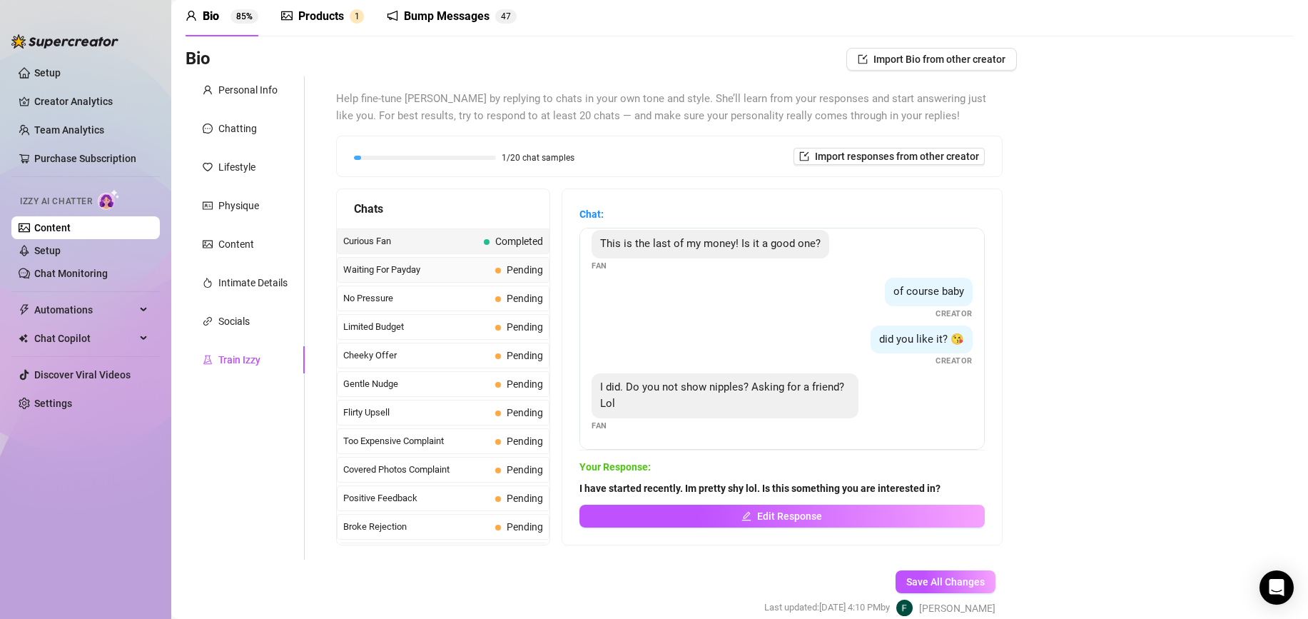
click at [387, 278] on div "Waiting For Payday Pending" at bounding box center [443, 270] width 213 height 26
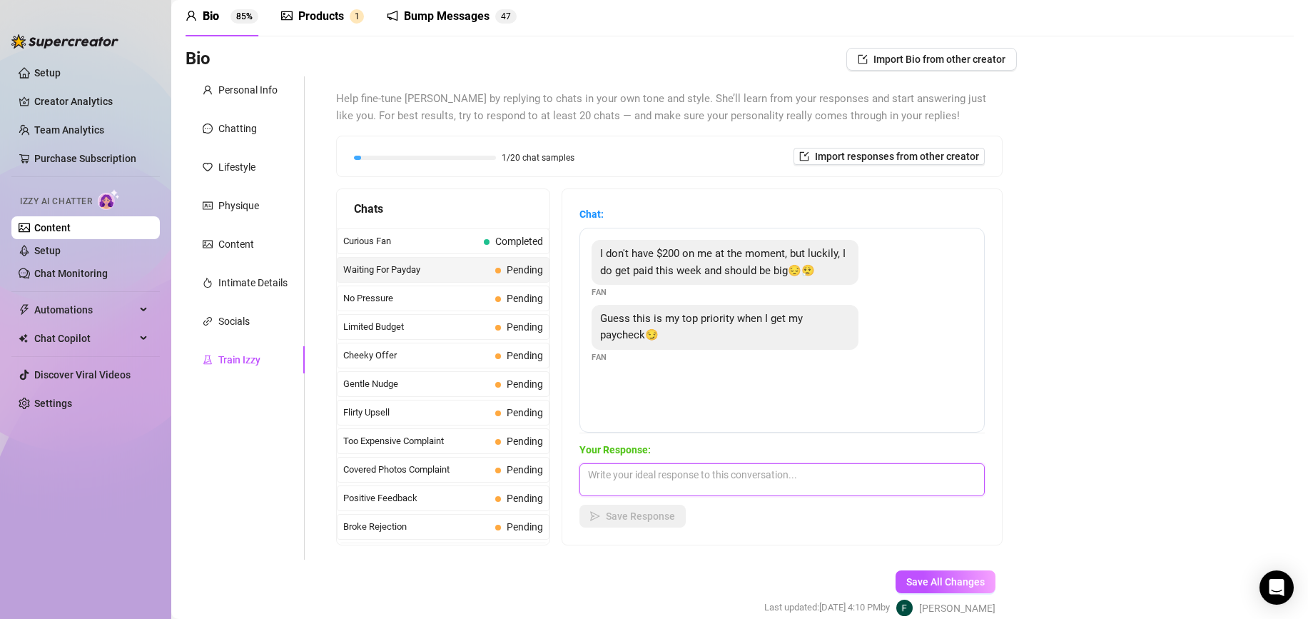
click at [664, 480] on textarea at bounding box center [781, 479] width 405 height 33
drag, startPoint x: 672, startPoint y: 256, endPoint x: 803, endPoint y: 269, distance: 131.9
click at [803, 269] on span "I don't have $200 on me at the moment, but luckily, I do get paid this week and…" at bounding box center [722, 262] width 245 height 30
drag, startPoint x: 761, startPoint y: 275, endPoint x: 699, endPoint y: 275, distance: 62.1
click at [699, 273] on div "I don't have $200 on me at the moment, but luckily, I do get paid this week and…" at bounding box center [725, 262] width 267 height 45
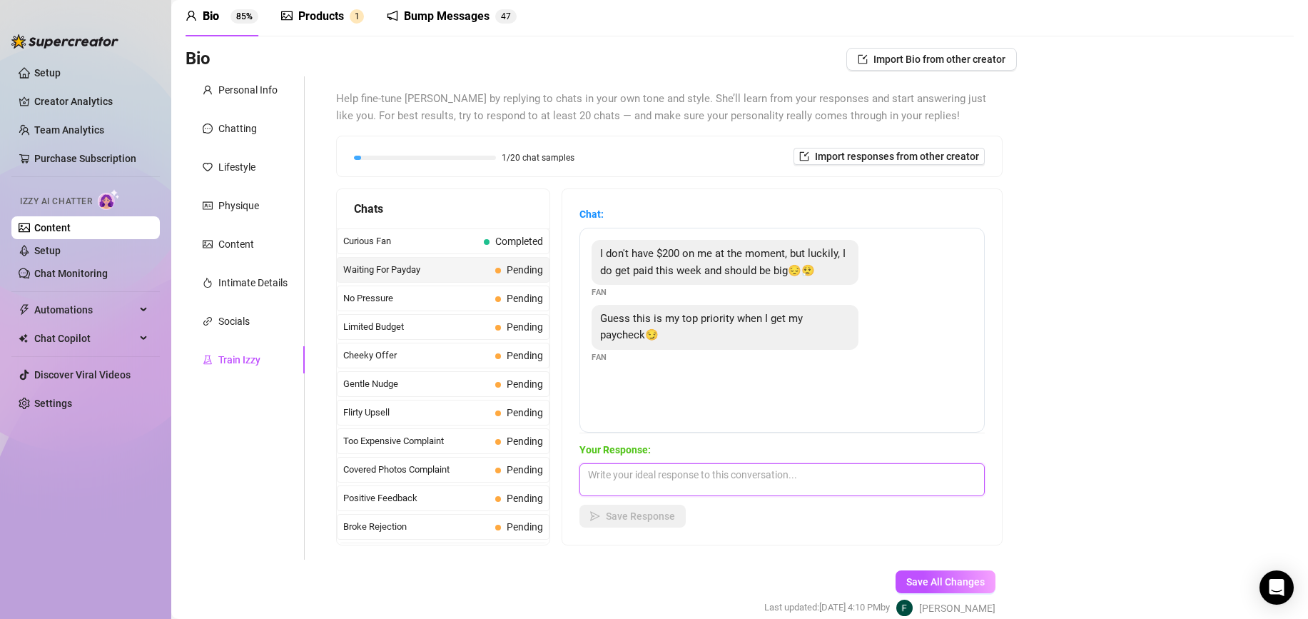
click at [674, 468] on textarea at bounding box center [781, 479] width 405 height 33
type textarea ";) Sounds good baby. I wont dissapoint you hehe x"
click at [619, 521] on span "Save Response" at bounding box center [640, 515] width 69 height 11
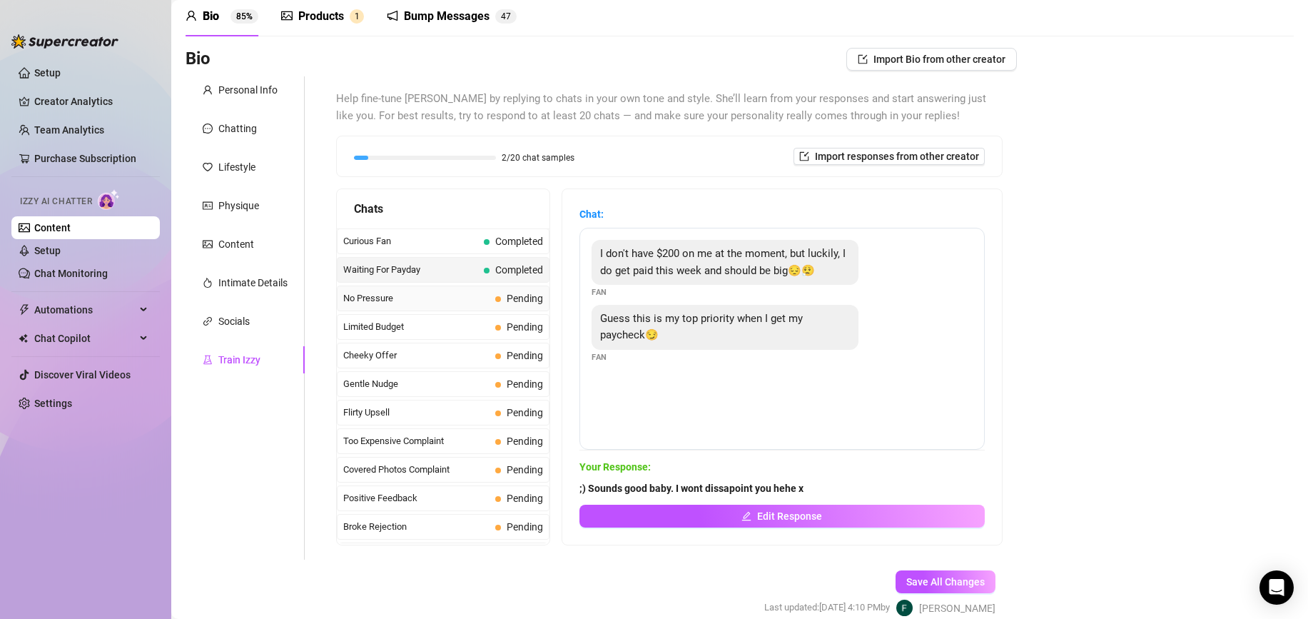
click at [434, 298] on span "No Pressure" at bounding box center [416, 298] width 146 height 14
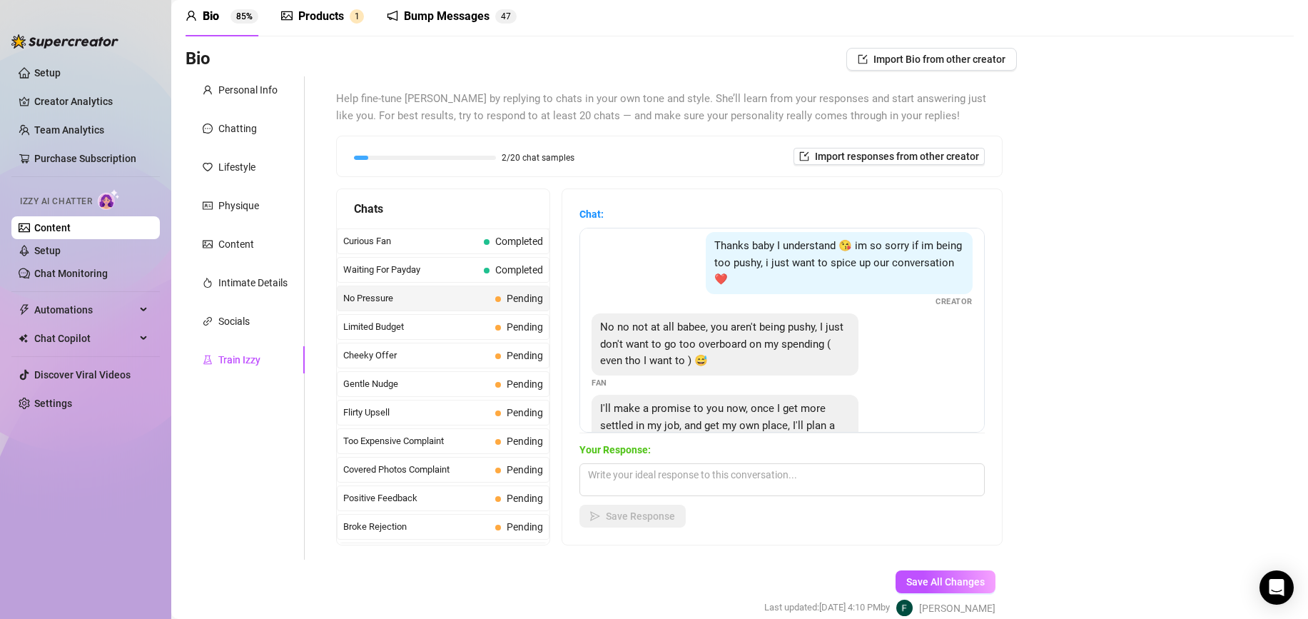
scroll to position [64, 0]
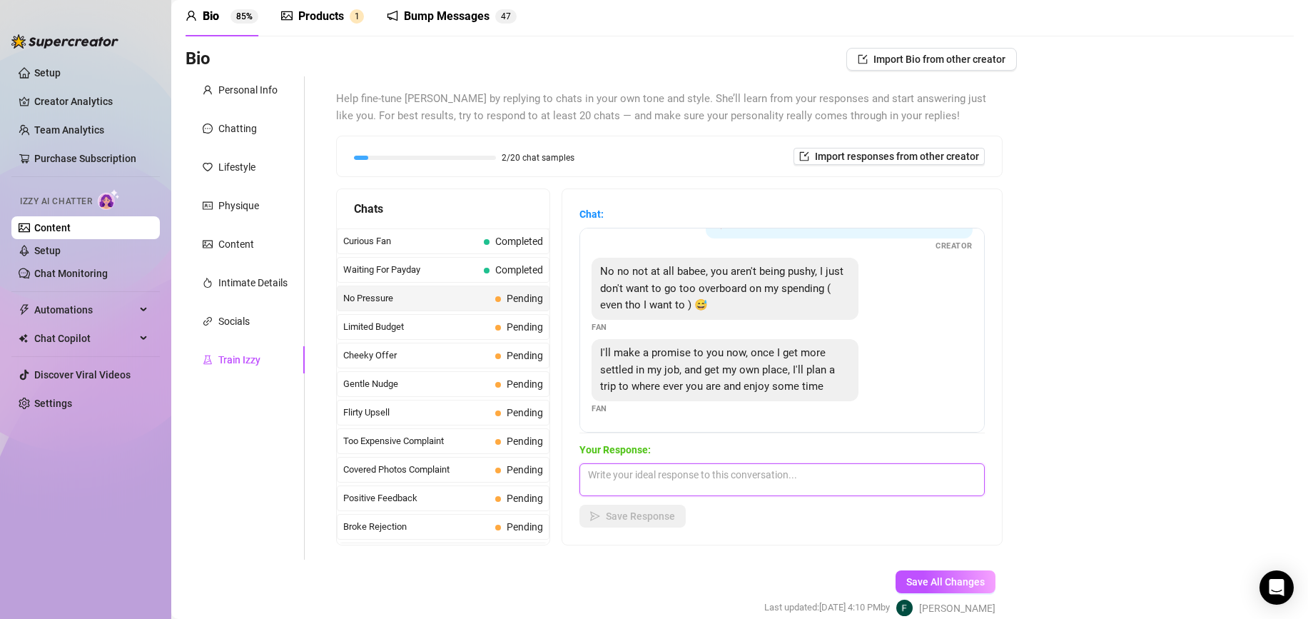
click at [678, 488] on textarea at bounding box center [781, 479] width 405 height 33
click at [777, 475] on textarea "Sounds good baby, dont stress at all. =" at bounding box center [781, 479] width 405 height 33
type textarea "Sounds good baby, dont stress at all. I appreciate your efforts!"
click at [648, 502] on div "Your Response: Sounds good baby, dont stress at all. I appreciate your efforts!…" at bounding box center [781, 485] width 405 height 86
click at [658, 515] on span "Save Response" at bounding box center [640, 515] width 69 height 11
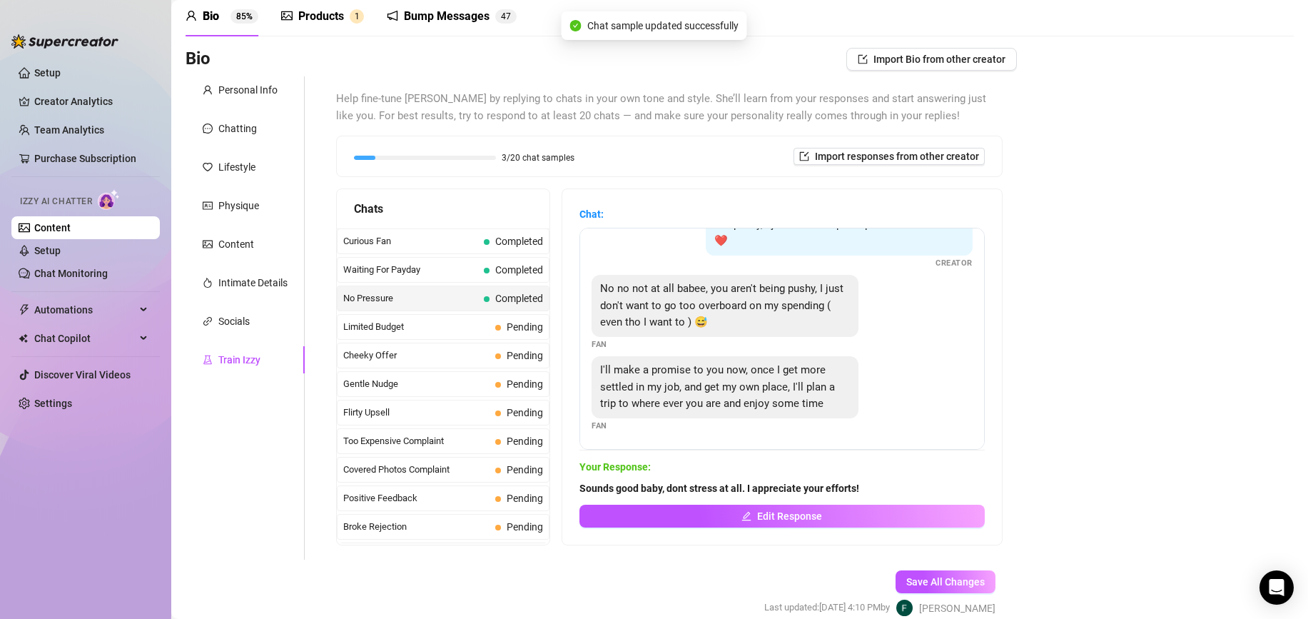
scroll to position [46, 0]
click at [440, 322] on span "Limited Budget" at bounding box center [416, 327] width 146 height 14
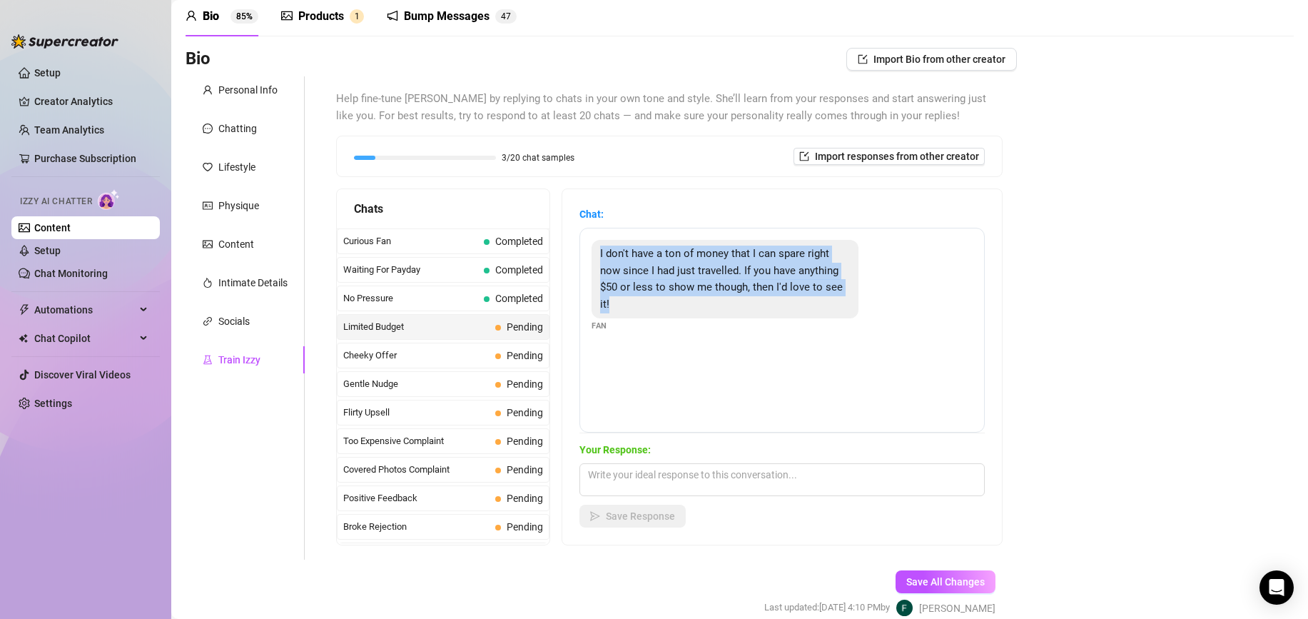
drag, startPoint x: 639, startPoint y: 300, endPoint x: 592, endPoint y: 250, distance: 68.6
click at [592, 250] on div "I don't have a ton of money that I can spare right now since I had just travell…" at bounding box center [725, 279] width 267 height 78
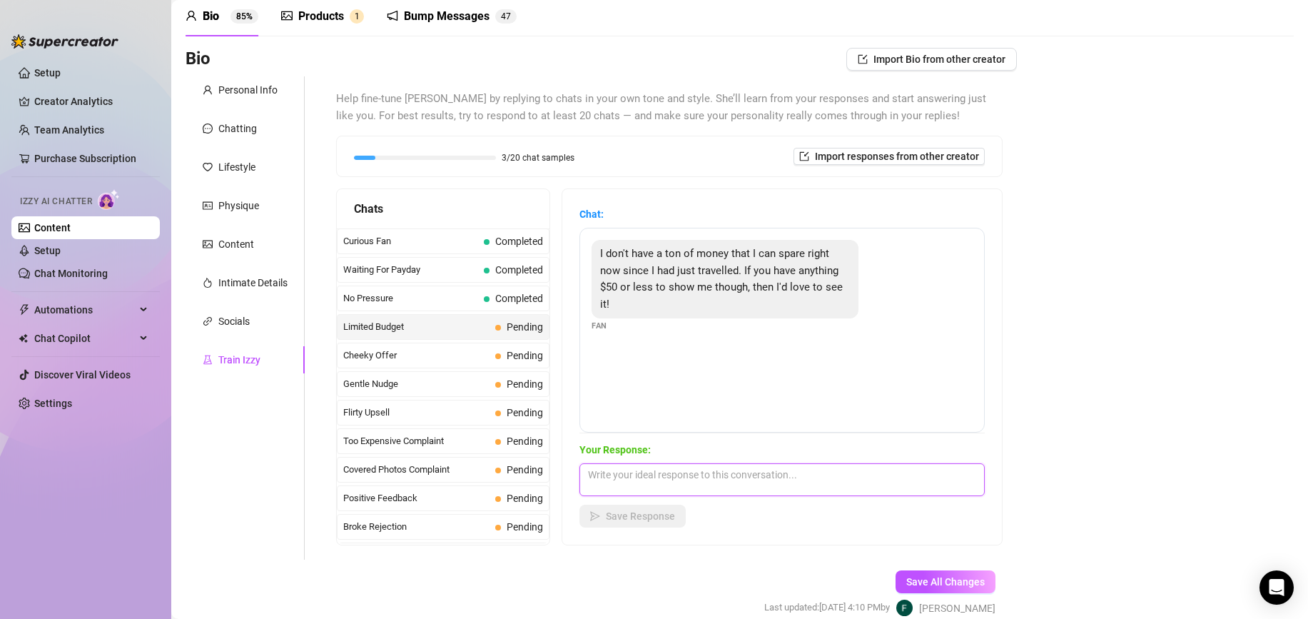
click at [620, 467] on textarea at bounding box center [781, 479] width 405 height 33
type textarea "Sure baby, I can find something that fits your price range :)"
click at [634, 518] on span "Save Response" at bounding box center [640, 515] width 69 height 11
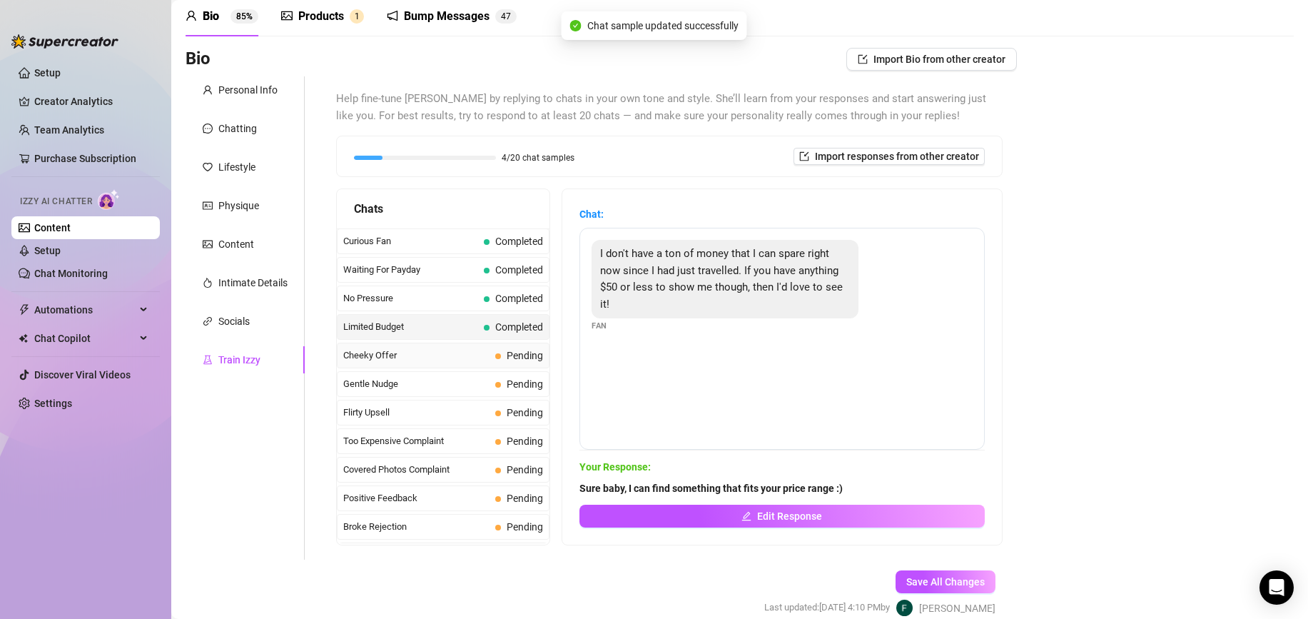
click at [493, 353] on div "Cheeky Offer Pending" at bounding box center [443, 356] width 213 height 26
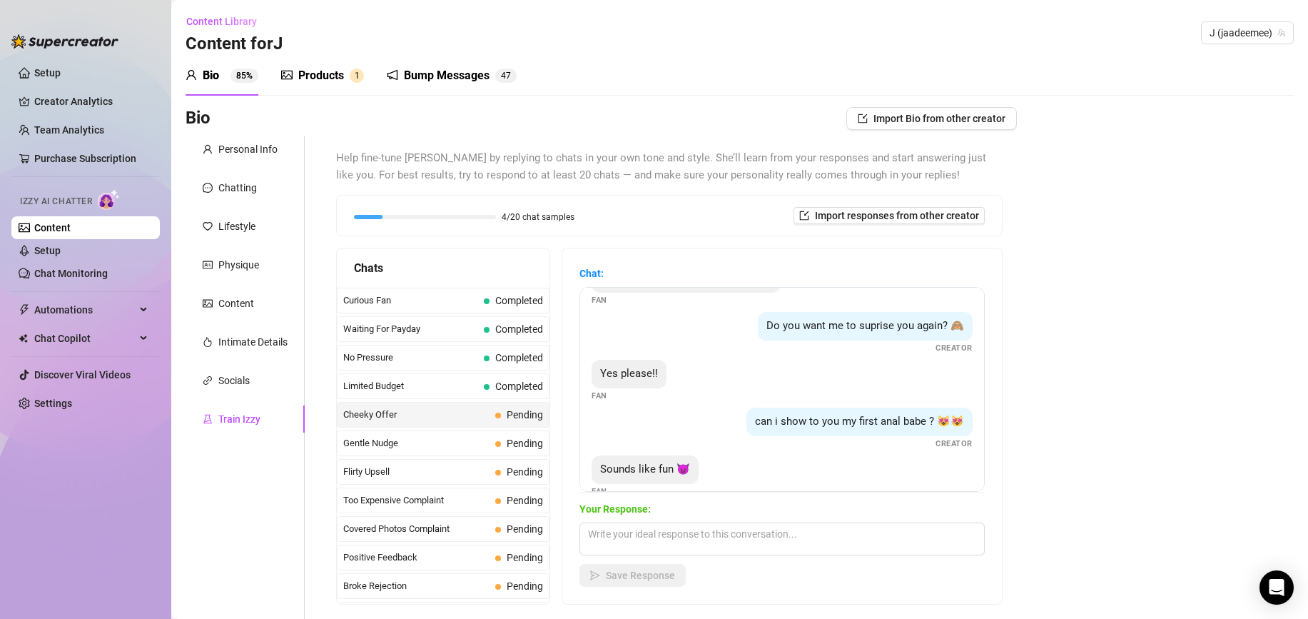
scroll to position [201, 0]
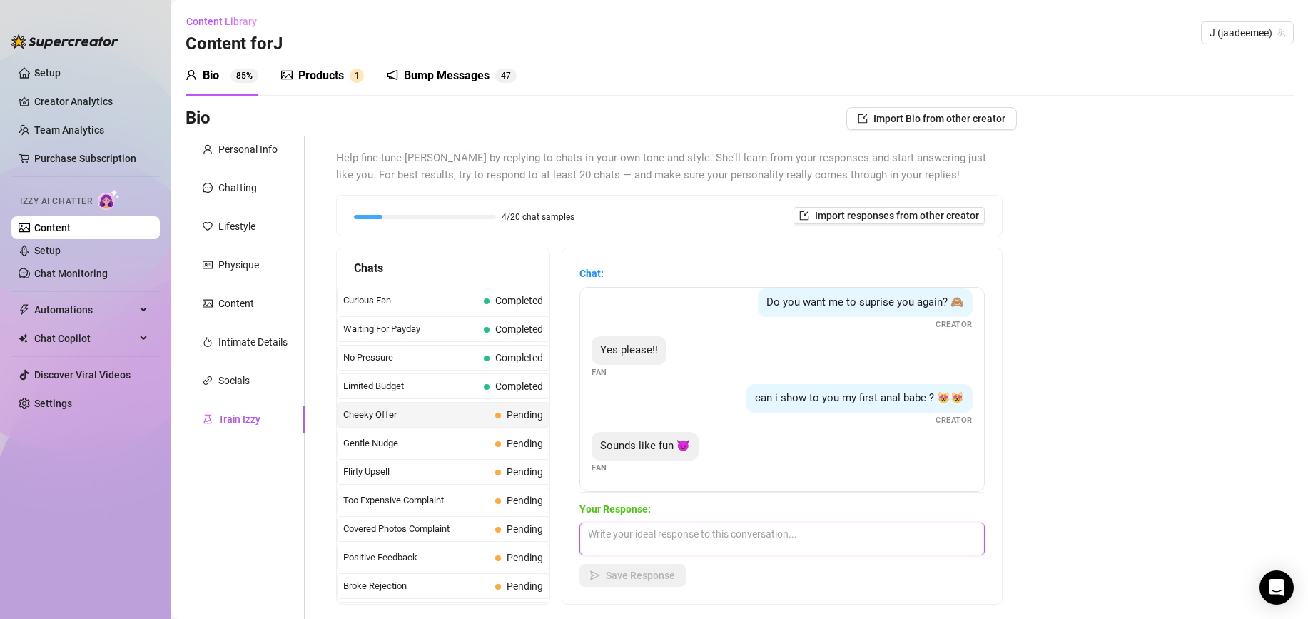
click at [692, 539] on textarea at bounding box center [781, 538] width 405 height 33
type textarea "Perfect baby, ill find you the perfect video for you right now!"
click at [672, 572] on span "Save Response" at bounding box center [640, 574] width 69 height 11
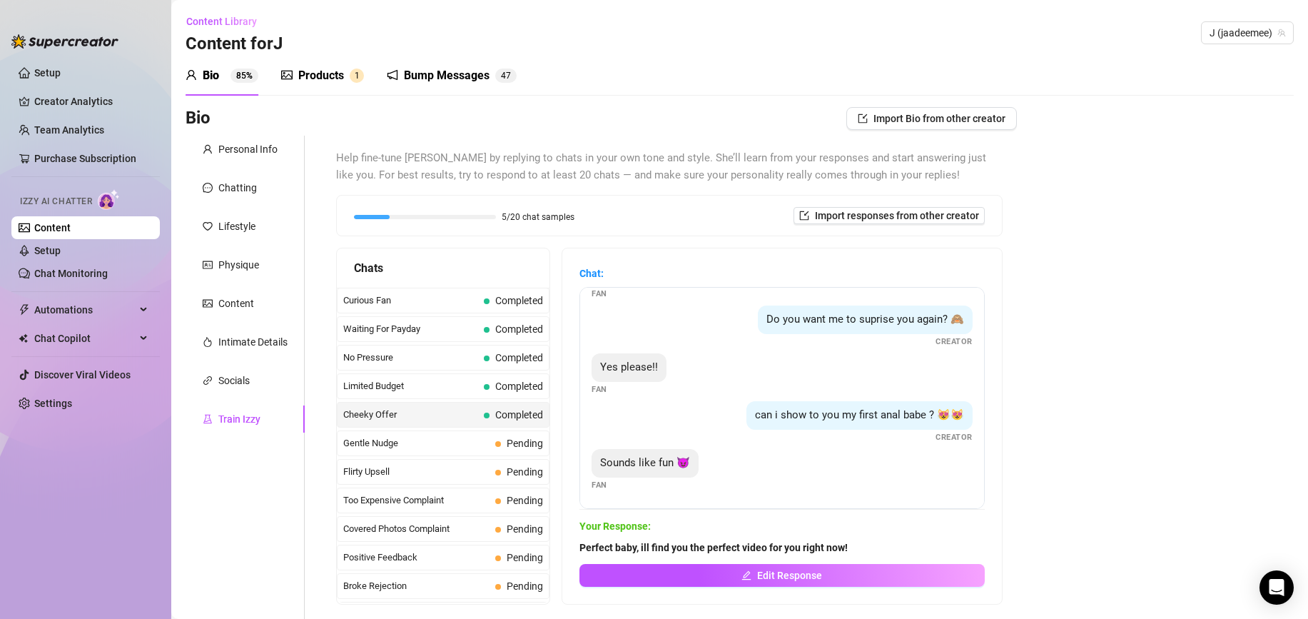
scroll to position [184, 0]
click at [465, 450] on span "Gentle Nudge" at bounding box center [416, 443] width 146 height 14
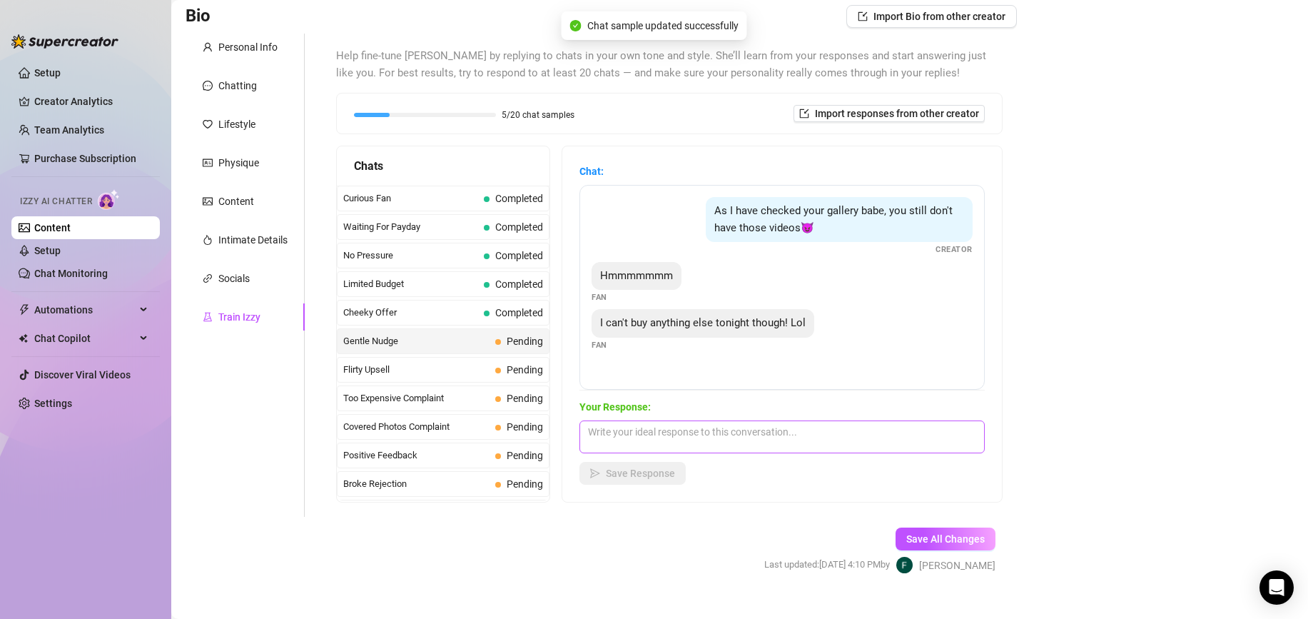
scroll to position [114, 0]
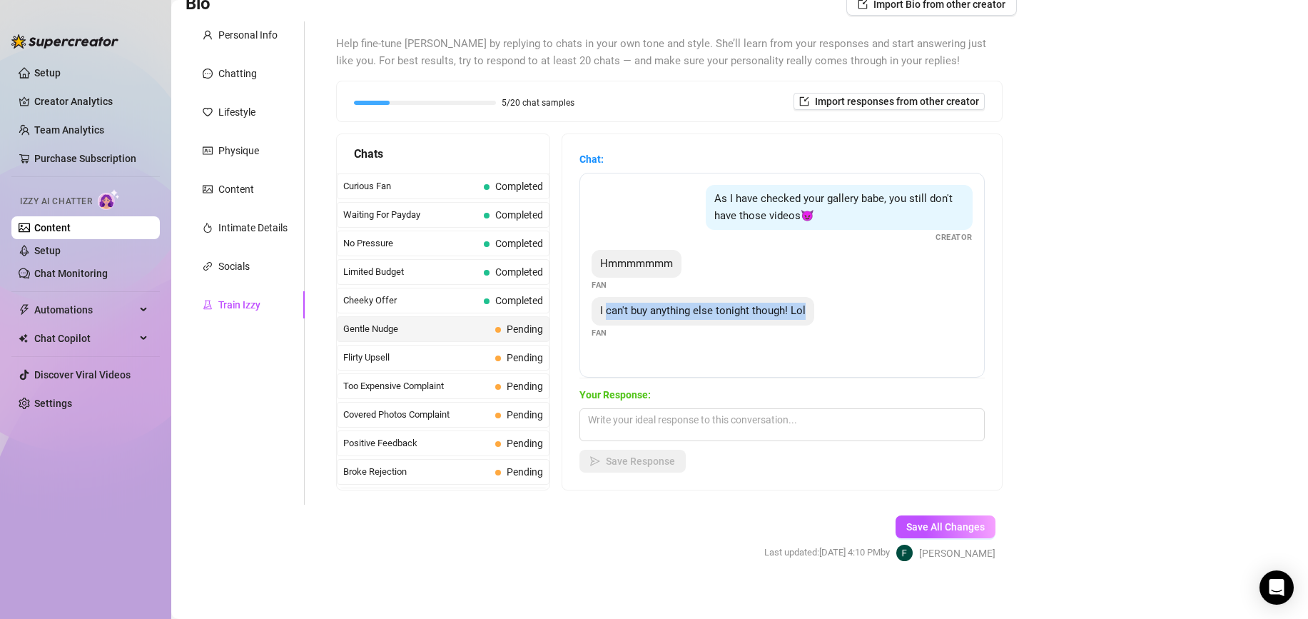
drag, startPoint x: 620, startPoint y: 310, endPoint x: 810, endPoint y: 311, distance: 189.8
click at [810, 311] on div "I can't buy anything else tonight though! Lol" at bounding box center [703, 311] width 223 height 29
click at [781, 320] on div "I can't buy anything else tonight though! Lol" at bounding box center [703, 311] width 223 height 29
click at [680, 435] on textarea at bounding box center [781, 424] width 405 height 33
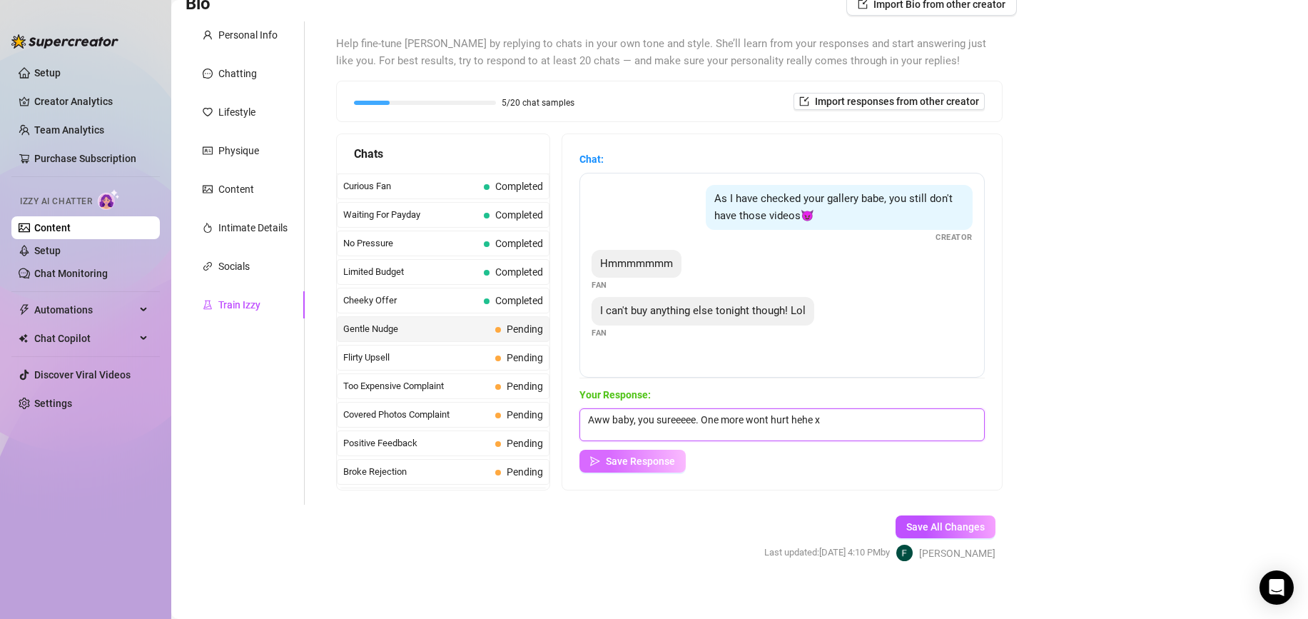
type textarea "Aww baby, you sureeeee. One more wont hurt hehe x"
click at [647, 465] on span "Save Response" at bounding box center [640, 460] width 69 height 11
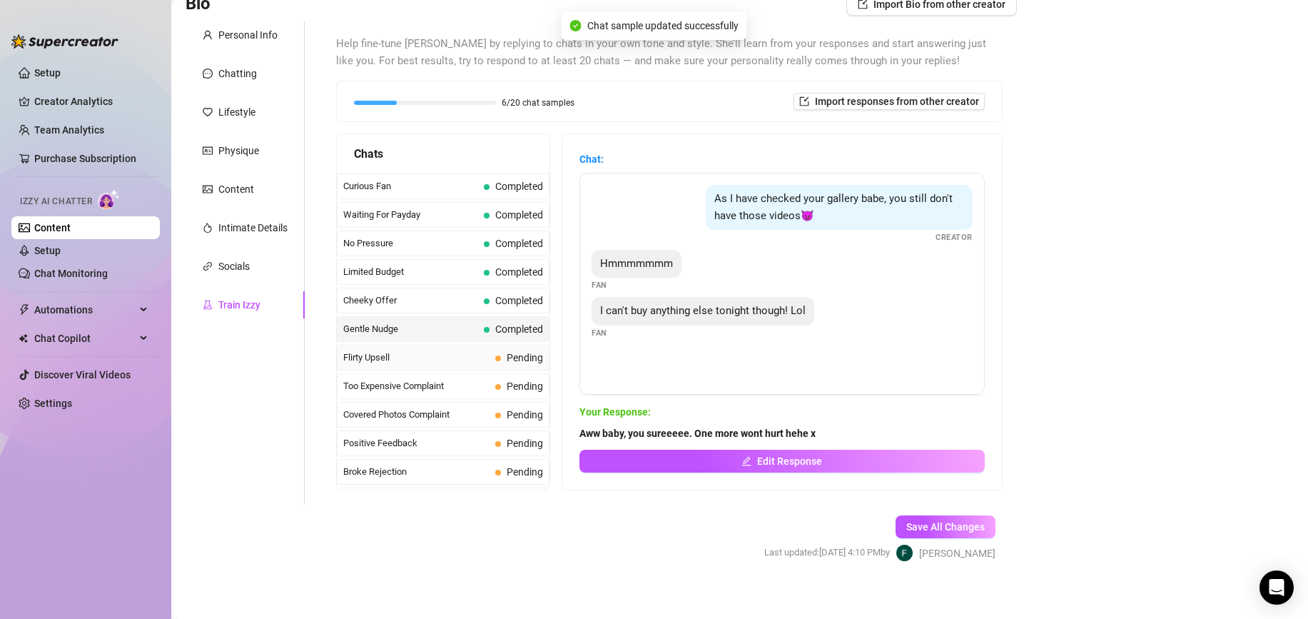
click at [476, 361] on span "Flirty Upsell" at bounding box center [416, 357] width 146 height 14
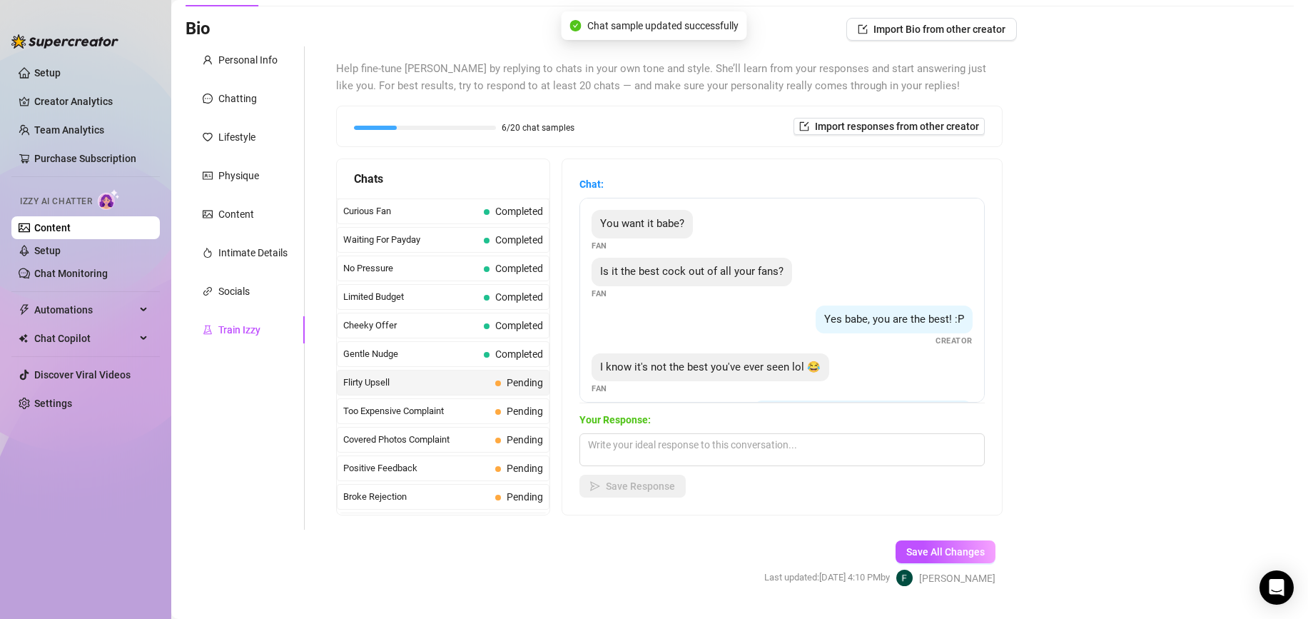
scroll to position [86, 0]
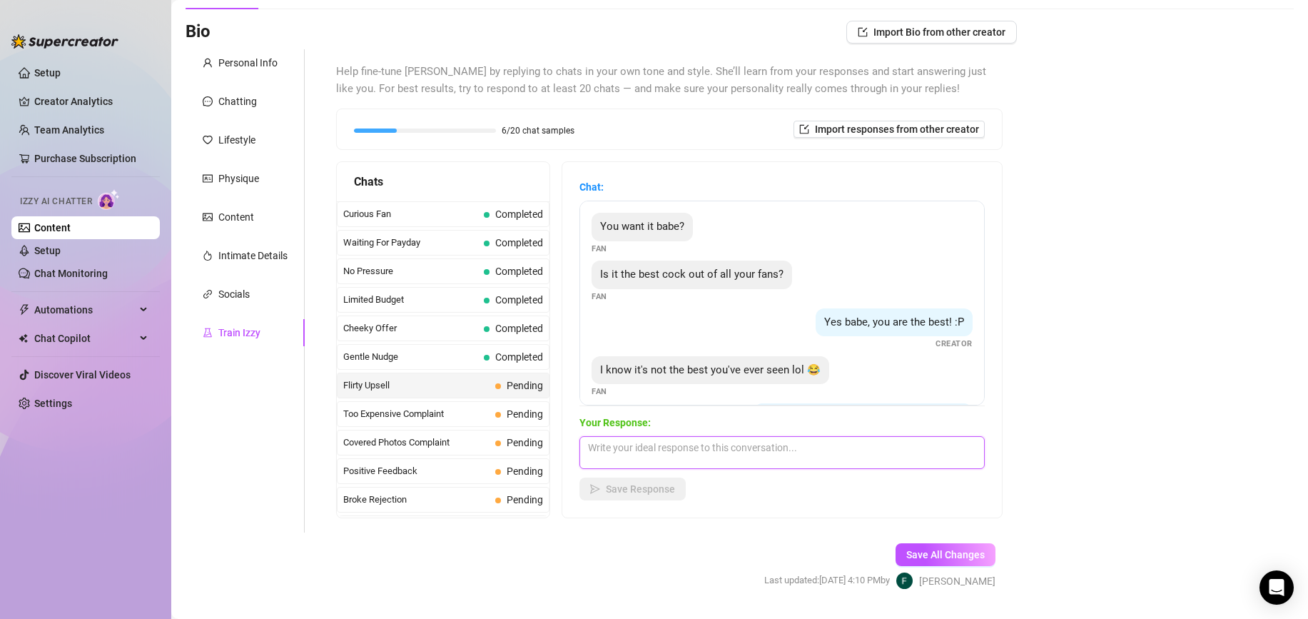
click at [718, 460] on textarea at bounding box center [781, 452] width 405 height 33
click at [615, 454] on textarea "It is defintly up there x" at bounding box center [781, 452] width 405 height 33
click at [620, 448] on textarea "It is defintly up there x" at bounding box center [781, 452] width 405 height 33
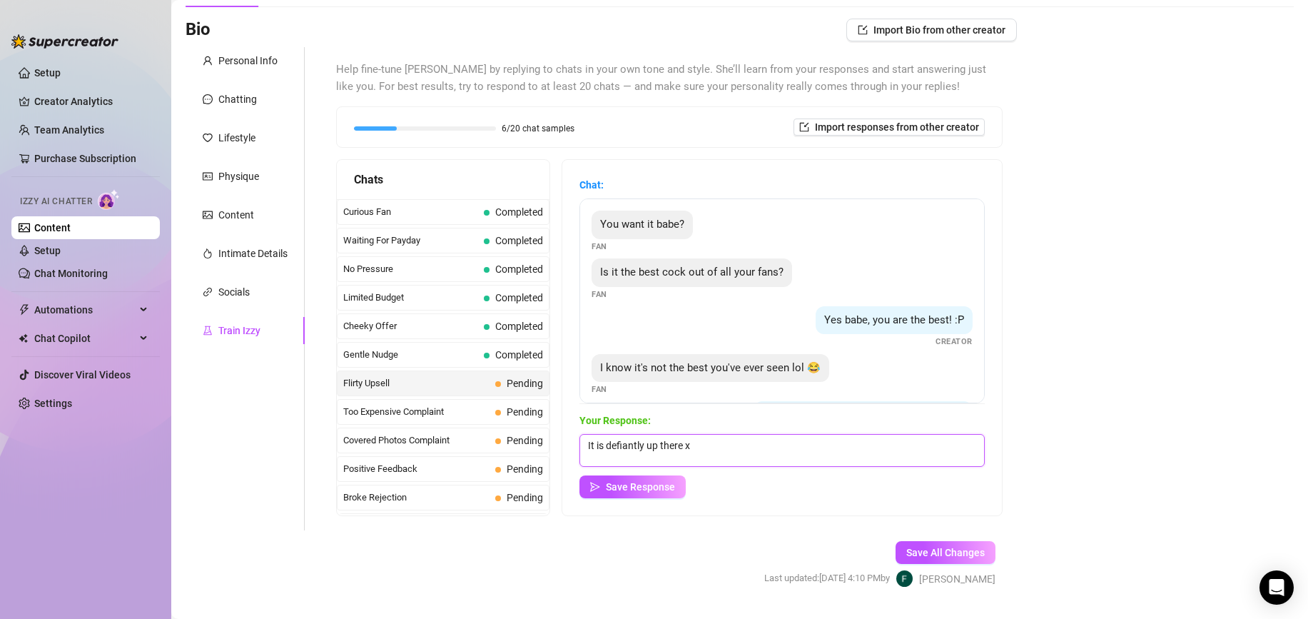
click at [715, 446] on textarea "It is defiantly up there x" at bounding box center [781, 450] width 405 height 33
type textarea "It is defiantly up there x dont you worry about that baby x"
click at [677, 484] on button "Save Response" at bounding box center [632, 486] width 106 height 23
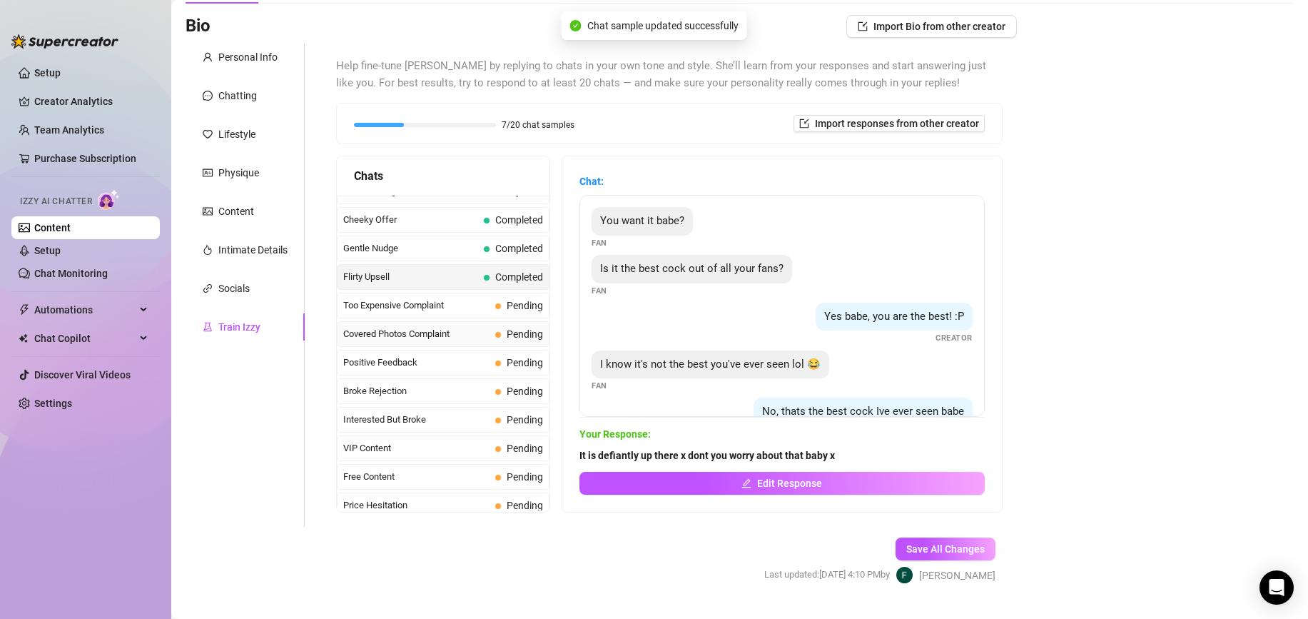
scroll to position [120, 0]
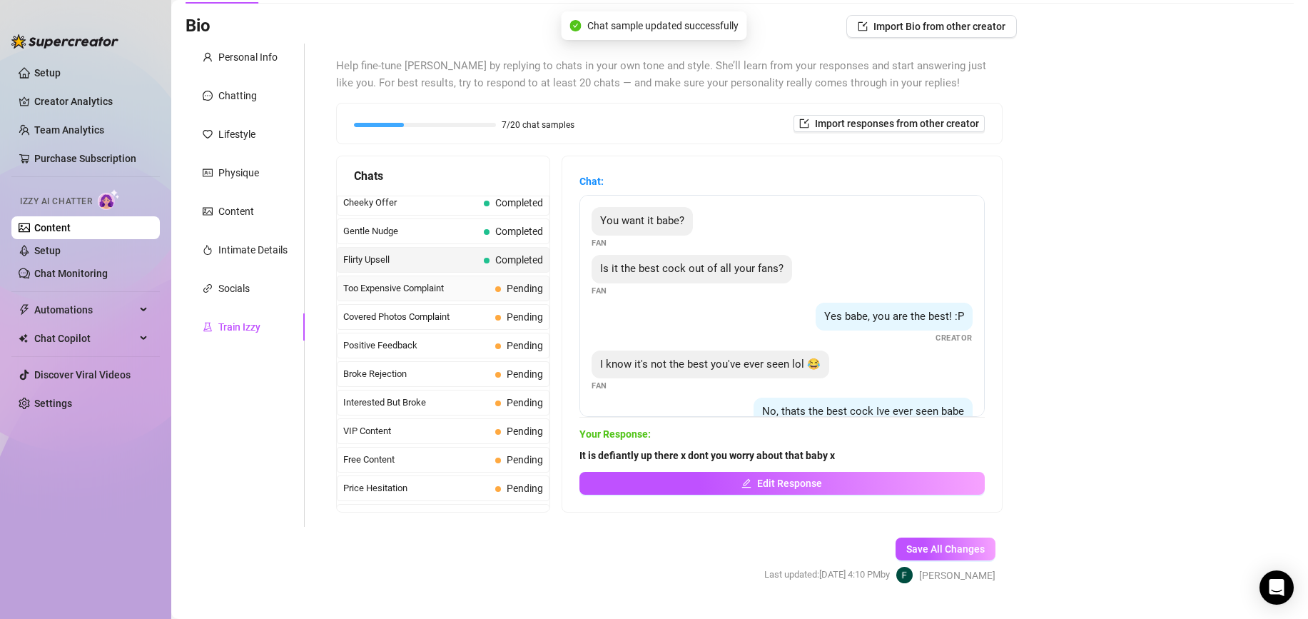
click at [475, 296] on div "Too Expensive Complaint Pending" at bounding box center [443, 288] width 213 height 26
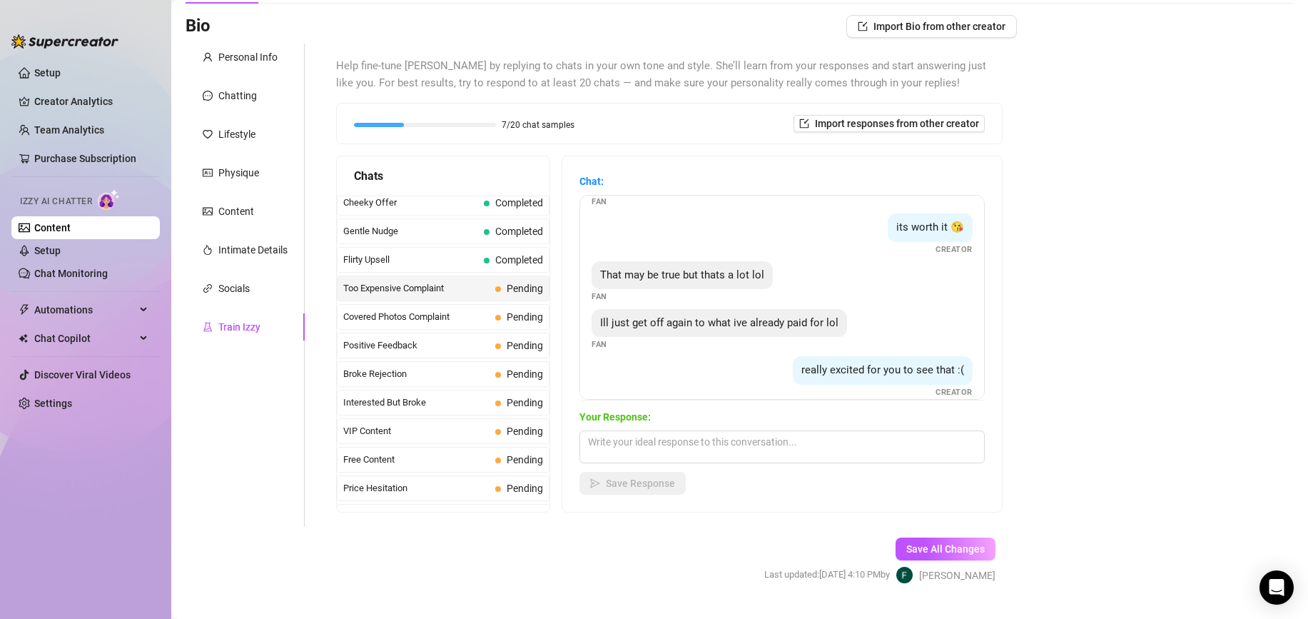
scroll to position [235, 0]
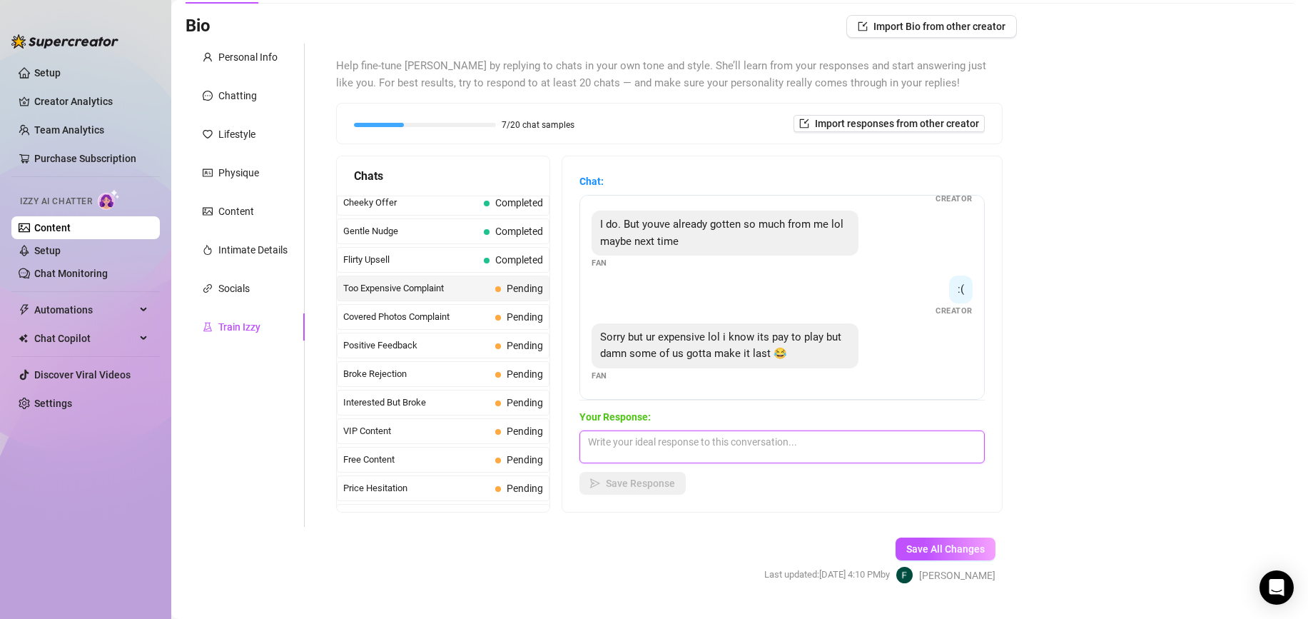
click at [607, 450] on textarea at bounding box center [781, 446] width 405 height 33
type textarea "W"
type textarea "I understand that x What is a price you had in mind baby?"
click at [589, 487] on button "Save Response" at bounding box center [632, 483] width 106 height 23
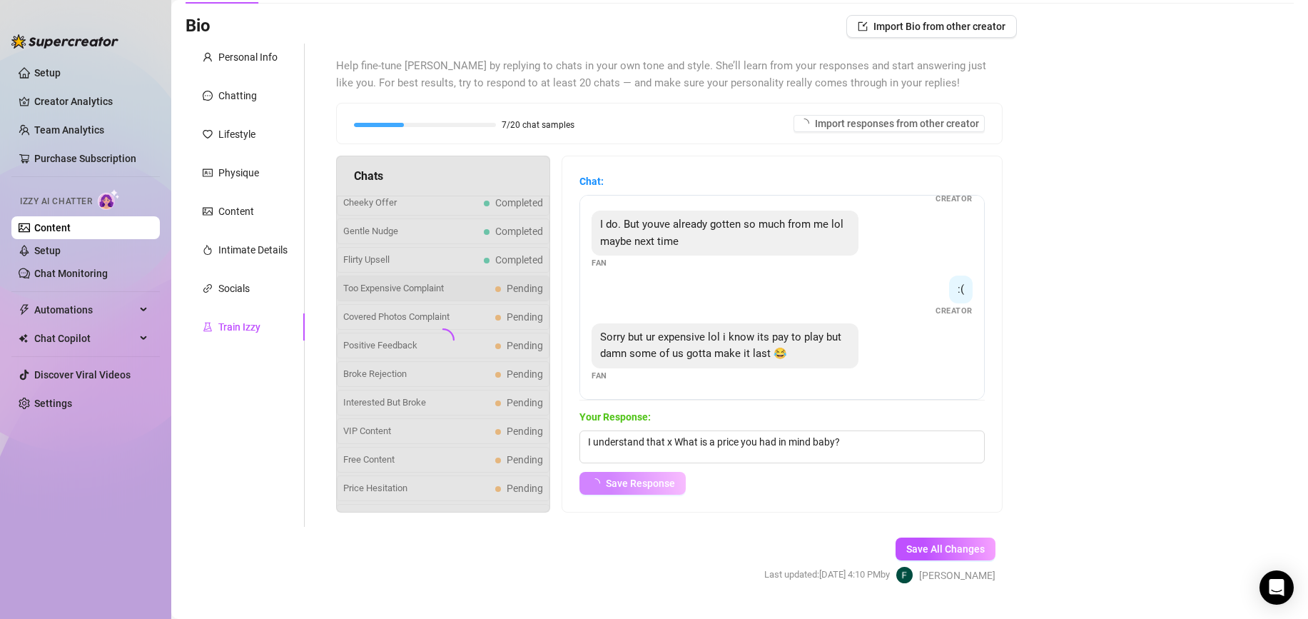
scroll to position [218, 0]
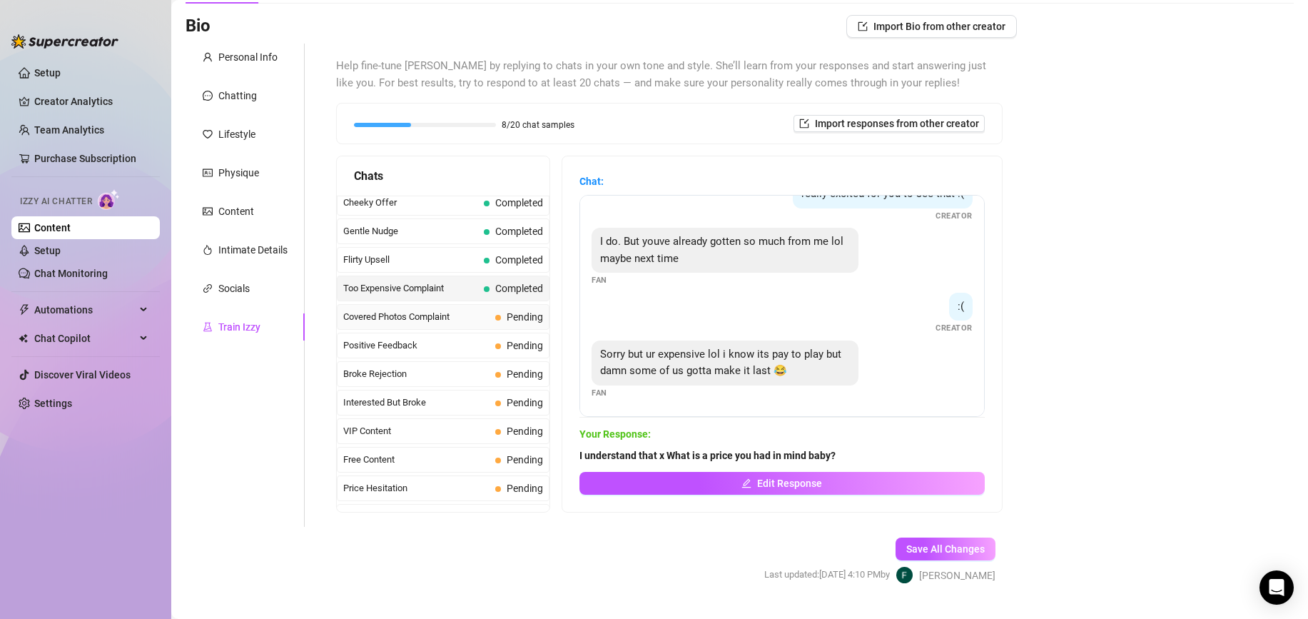
click at [482, 311] on span "Covered Photos Complaint" at bounding box center [416, 317] width 146 height 14
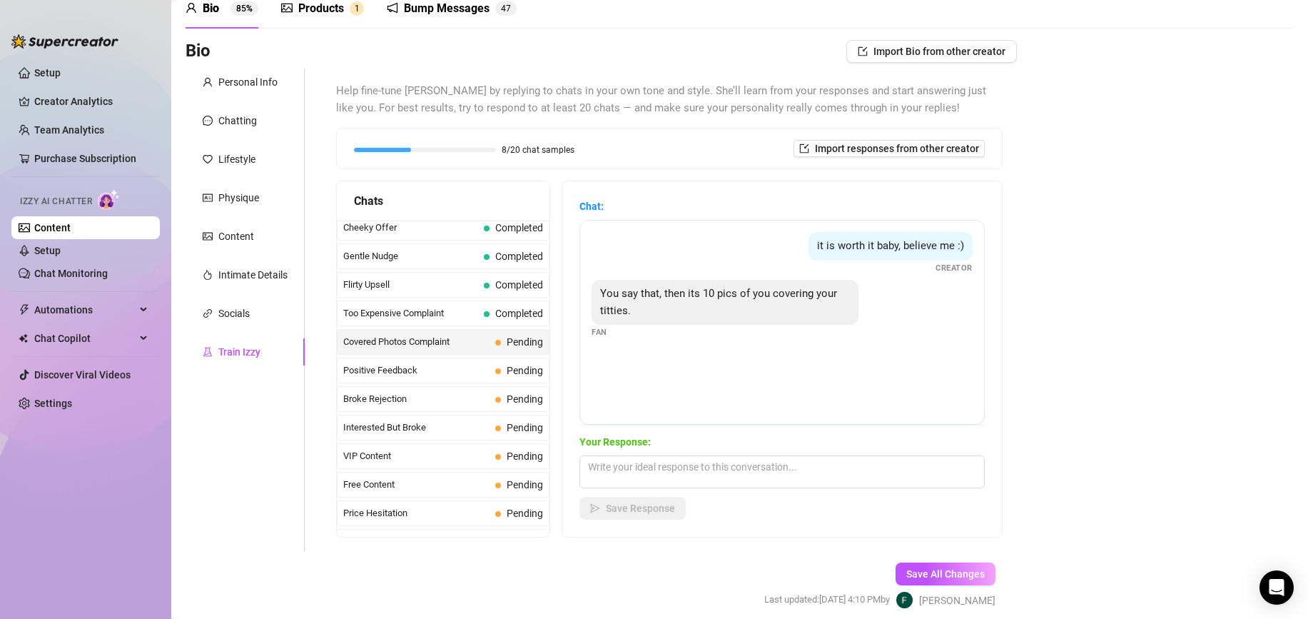
scroll to position [65, 0]
click at [654, 467] on textarea at bounding box center [781, 473] width 405 height 33
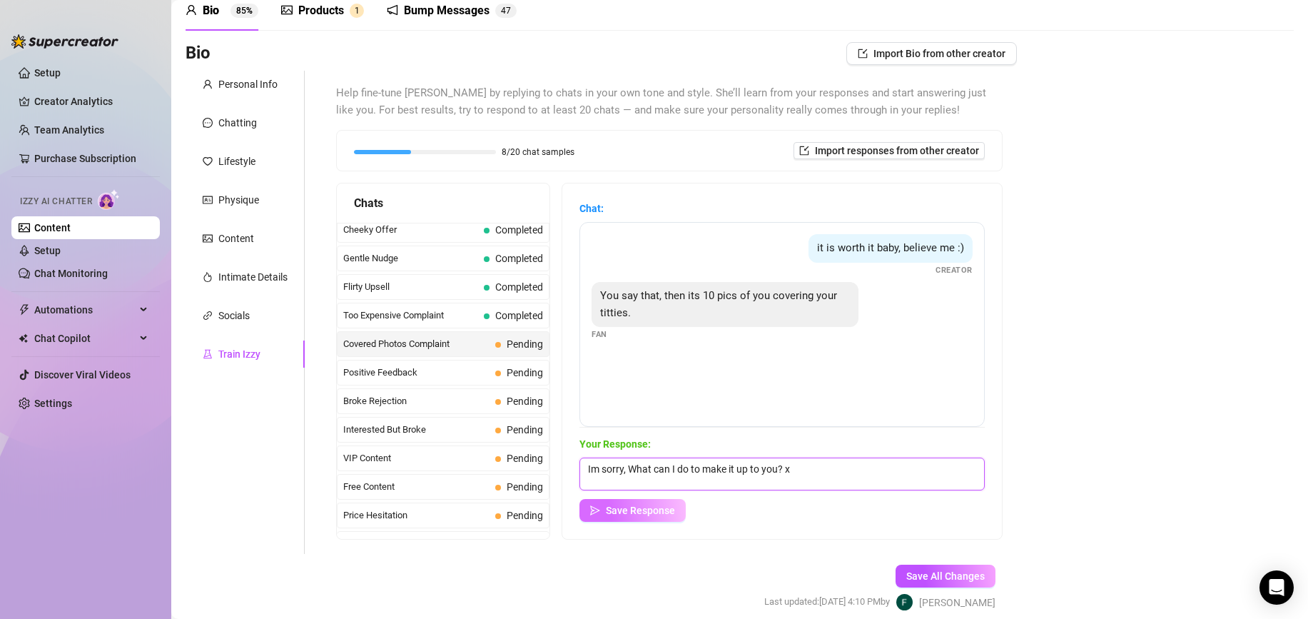
type textarea "Im sorry, What can I do to make it up to you? x"
click at [677, 515] on button "Save Response" at bounding box center [632, 510] width 106 height 23
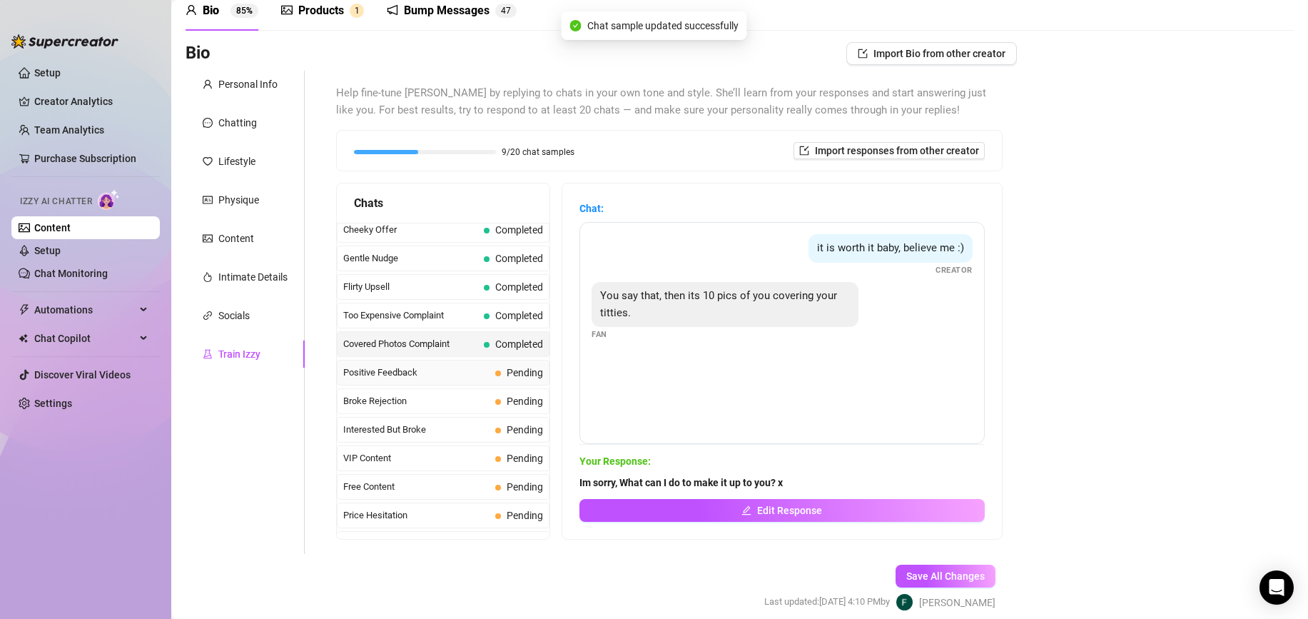
click at [465, 378] on span "Positive Feedback" at bounding box center [416, 372] width 146 height 14
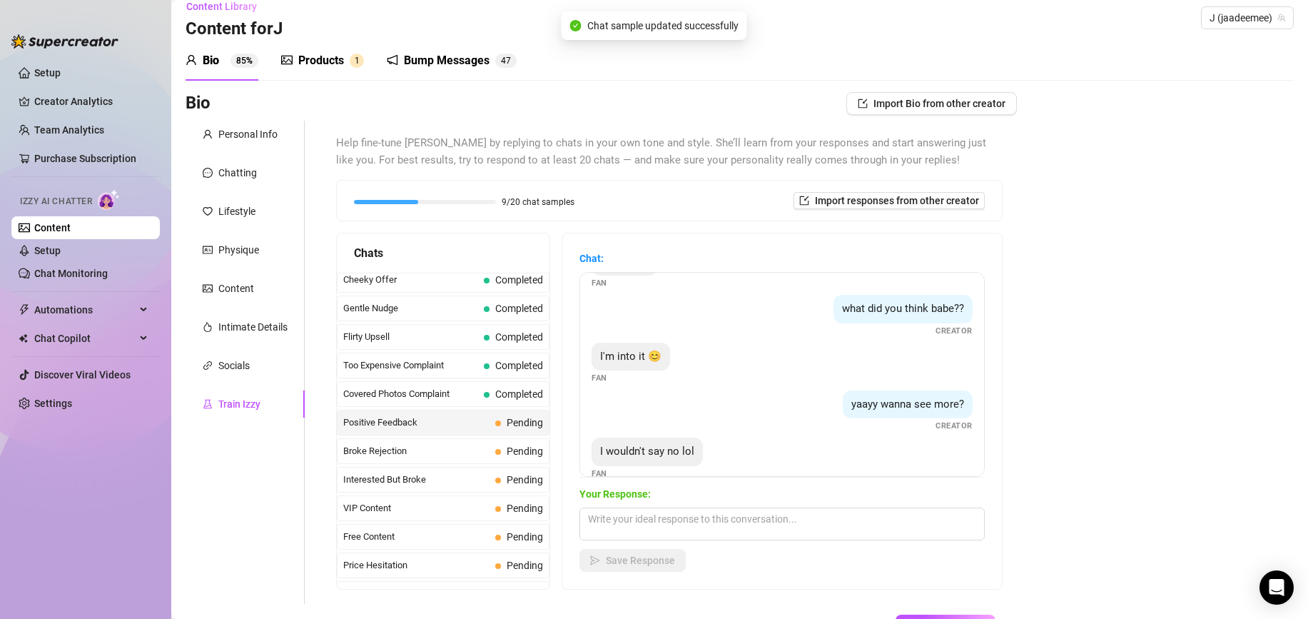
scroll to position [58, 0]
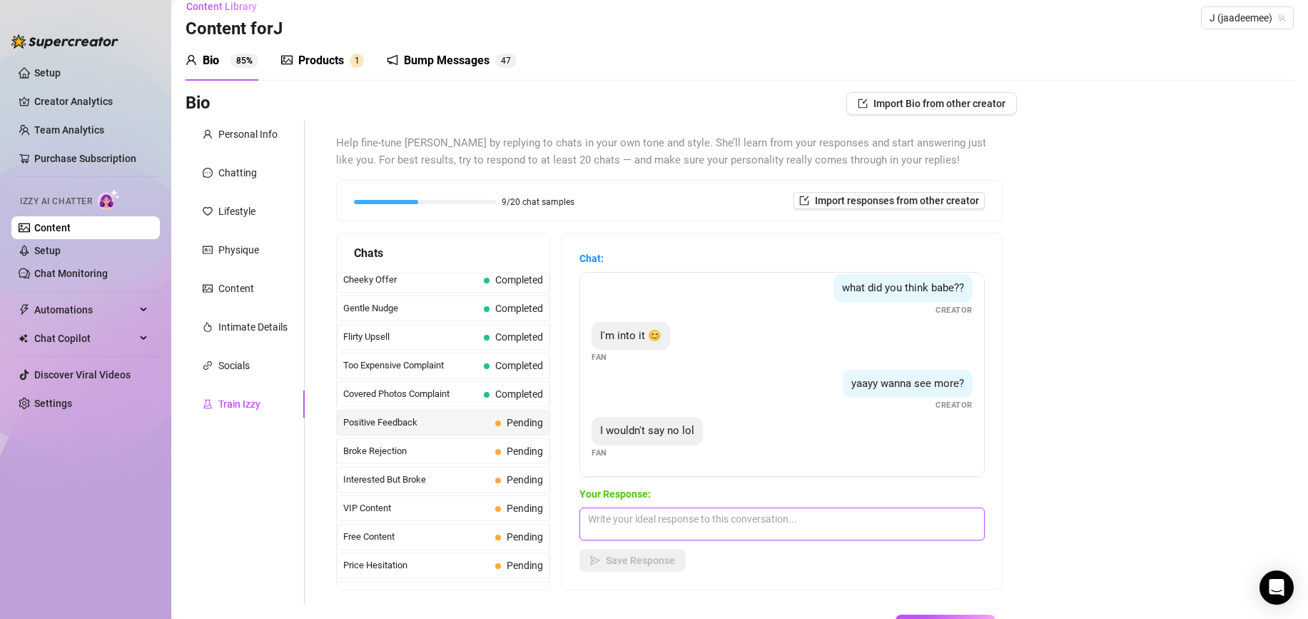
click at [633, 524] on textarea at bounding box center [781, 523] width 405 height 33
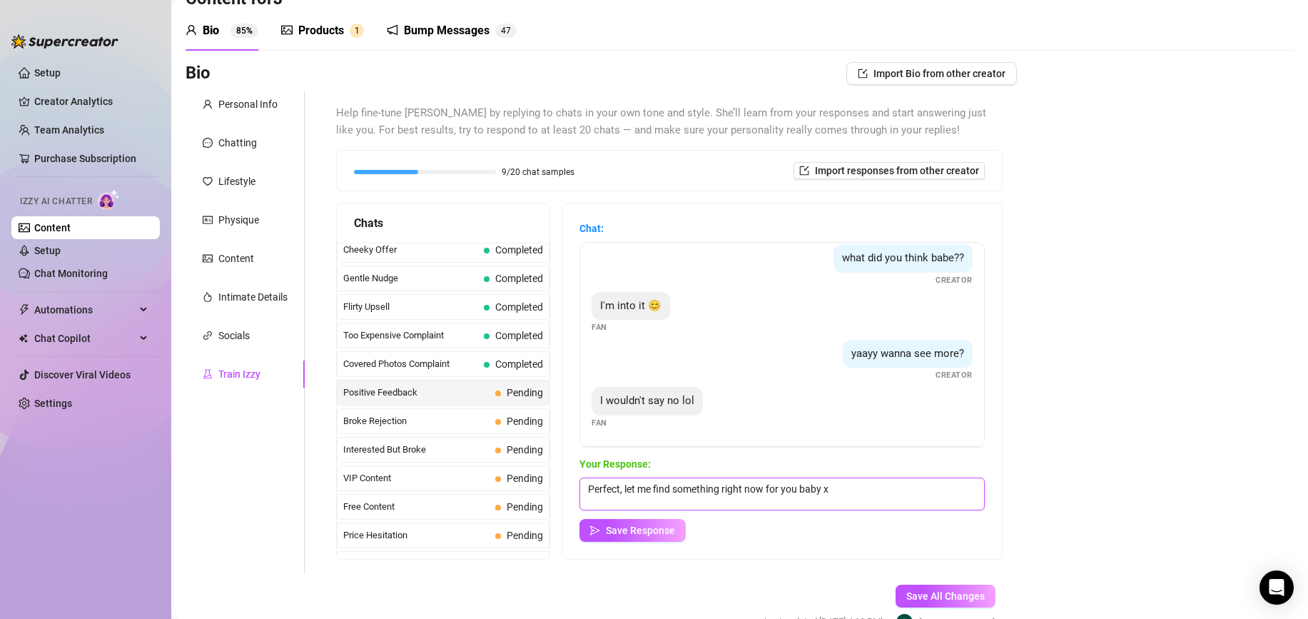
scroll to position [46, 0]
type textarea "Perfect, let me find something right now for you baby x"
click at [644, 530] on span "Save Response" at bounding box center [640, 529] width 69 height 11
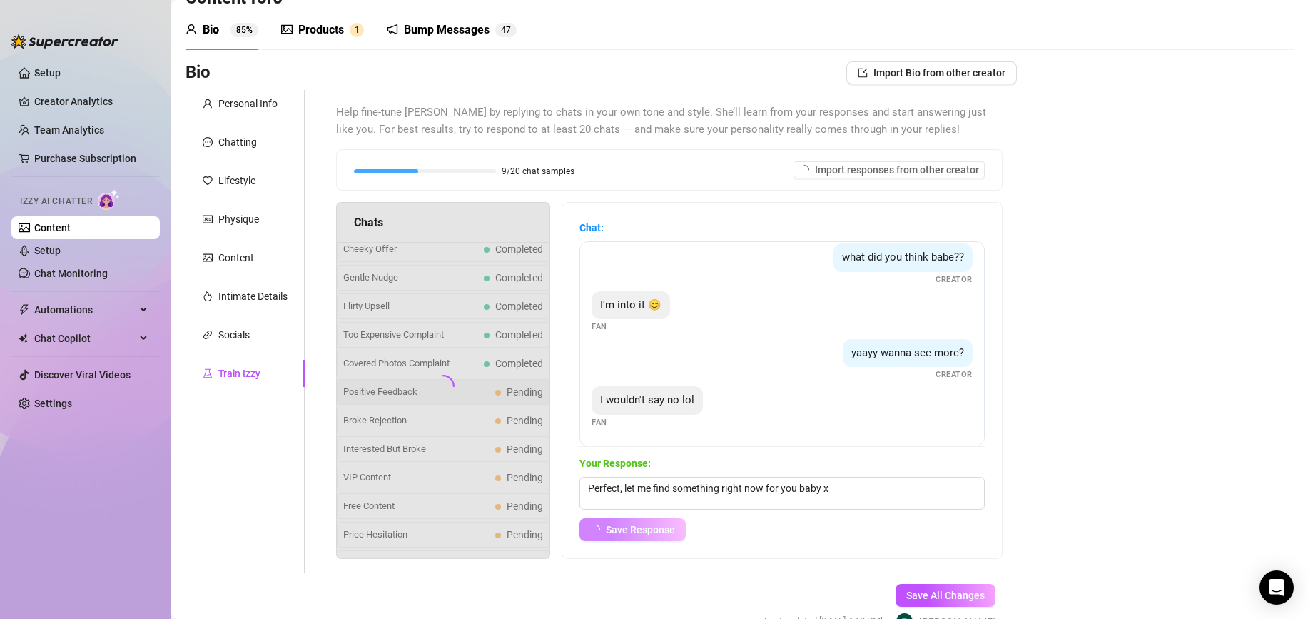
scroll to position [41, 0]
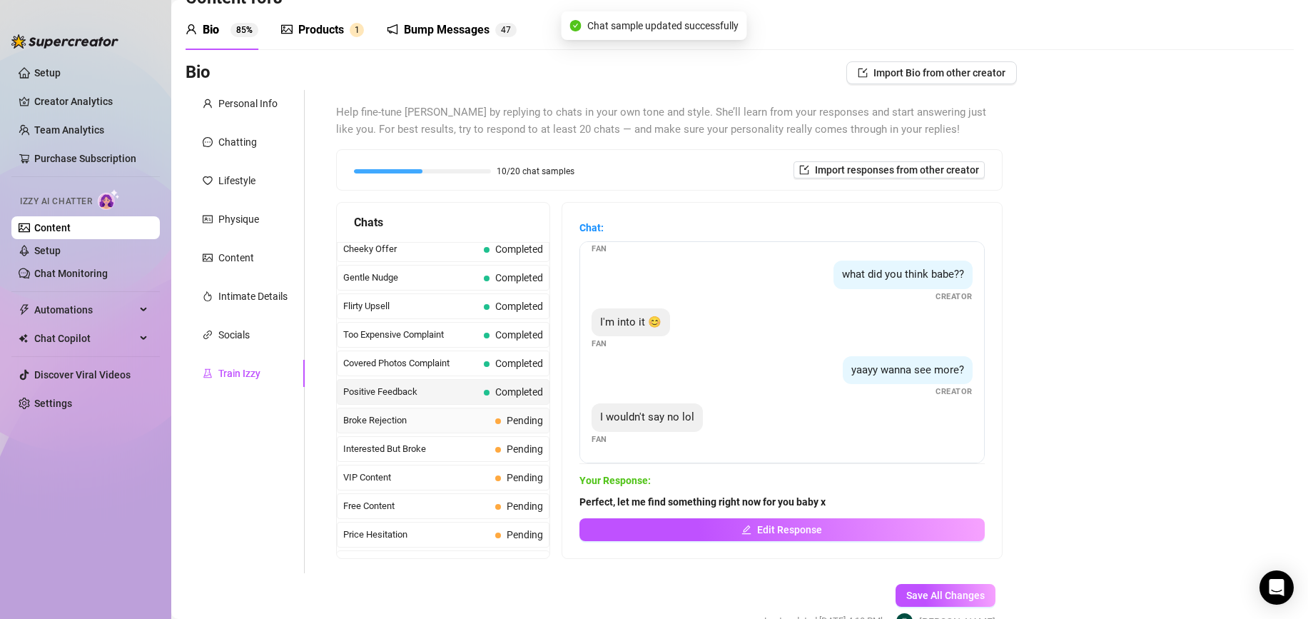
click at [426, 418] on span "Broke Rejection" at bounding box center [416, 420] width 146 height 14
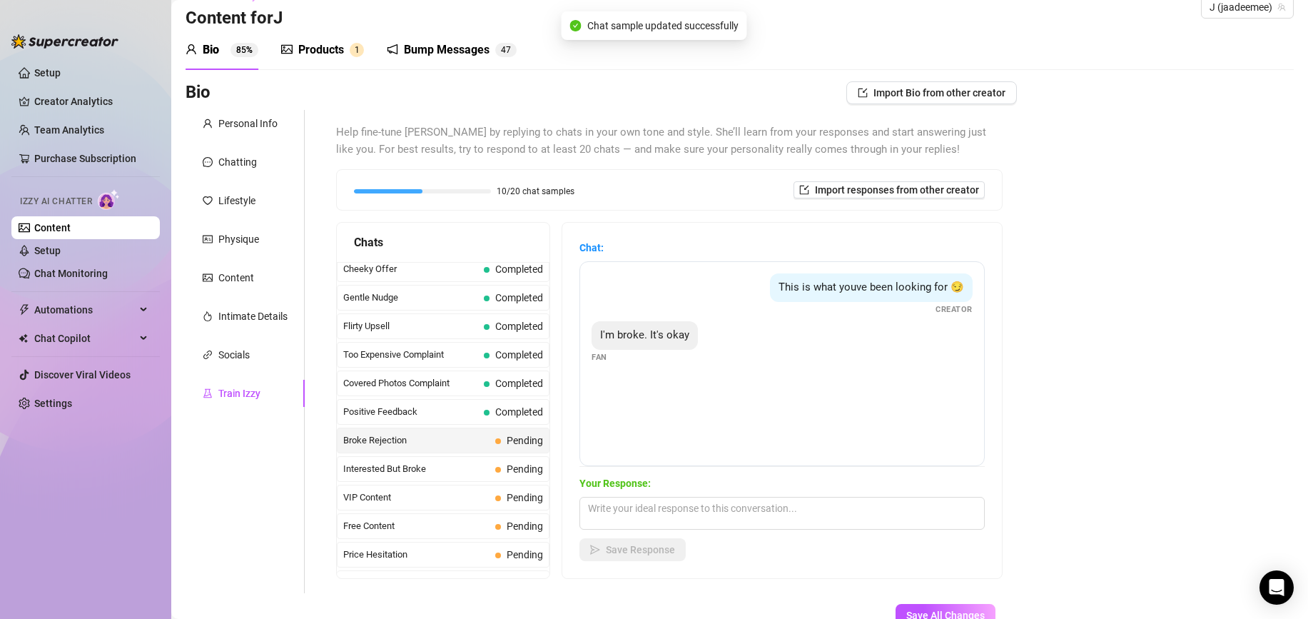
scroll to position [29, 0]
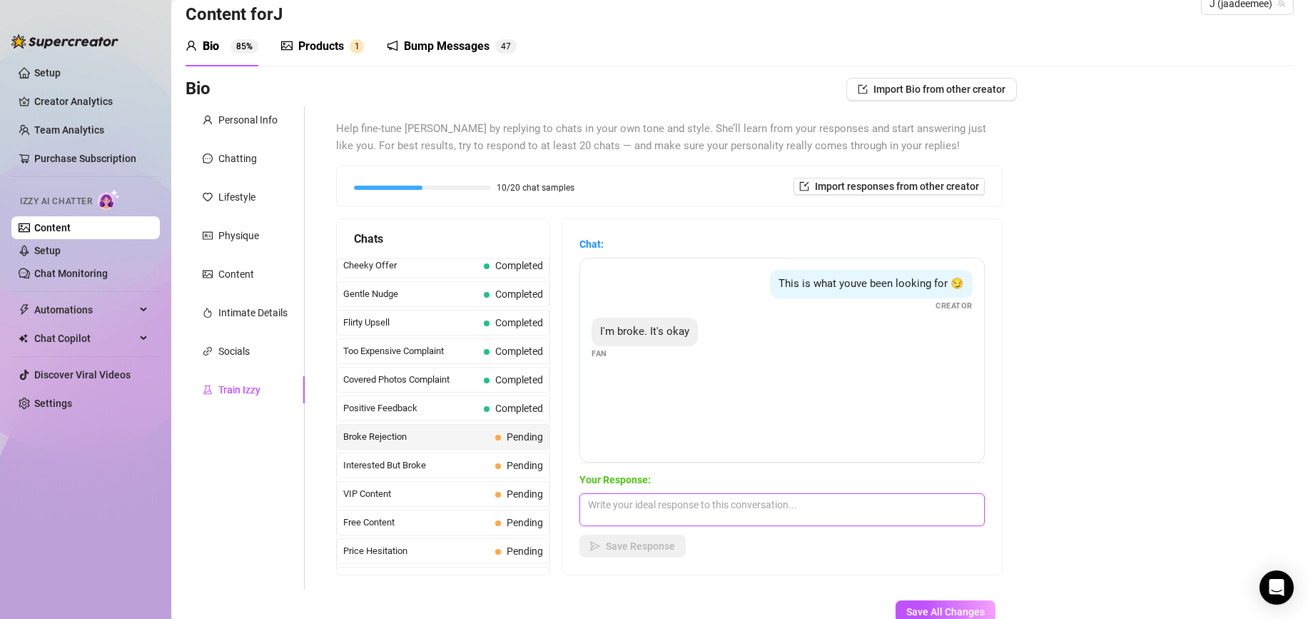
click at [633, 511] on textarea at bounding box center [781, 509] width 405 height 33
type textarea "Aw baby, thats okay. No worries at all. Did you want to talk about anything in …"
click at [625, 541] on span "Save Response" at bounding box center [640, 545] width 69 height 11
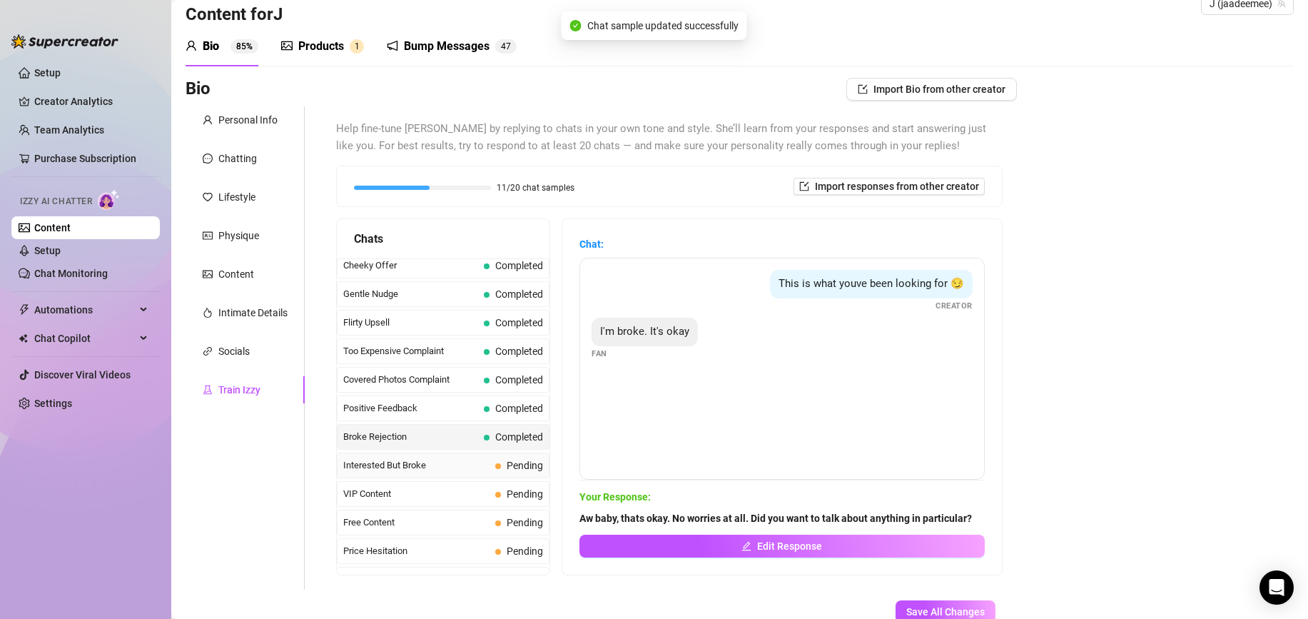
click at [407, 465] on span "Interested But Broke" at bounding box center [416, 465] width 146 height 14
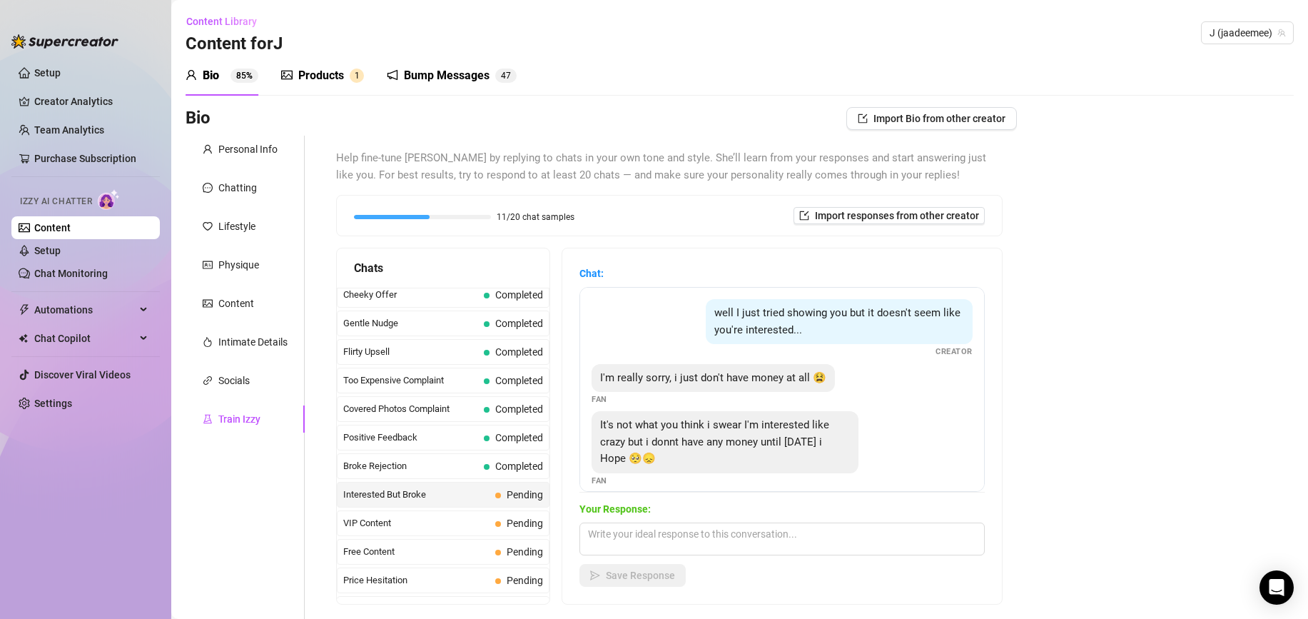
scroll to position [13, 0]
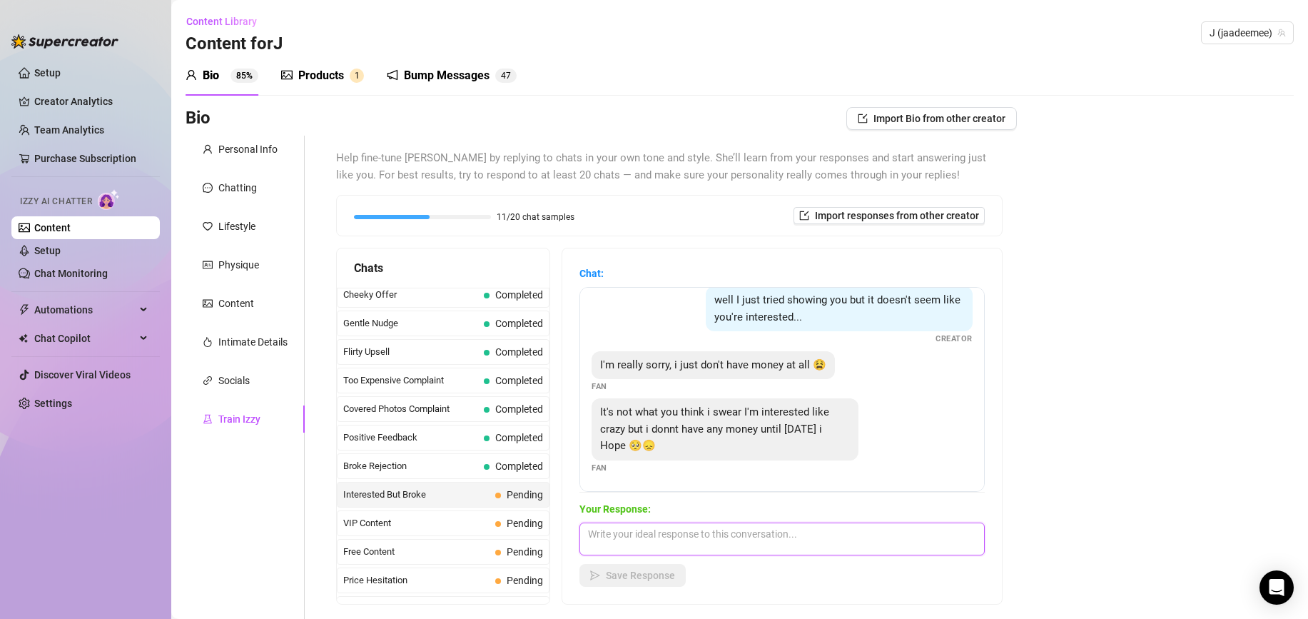
click at [669, 522] on textarea at bounding box center [781, 538] width 405 height 33
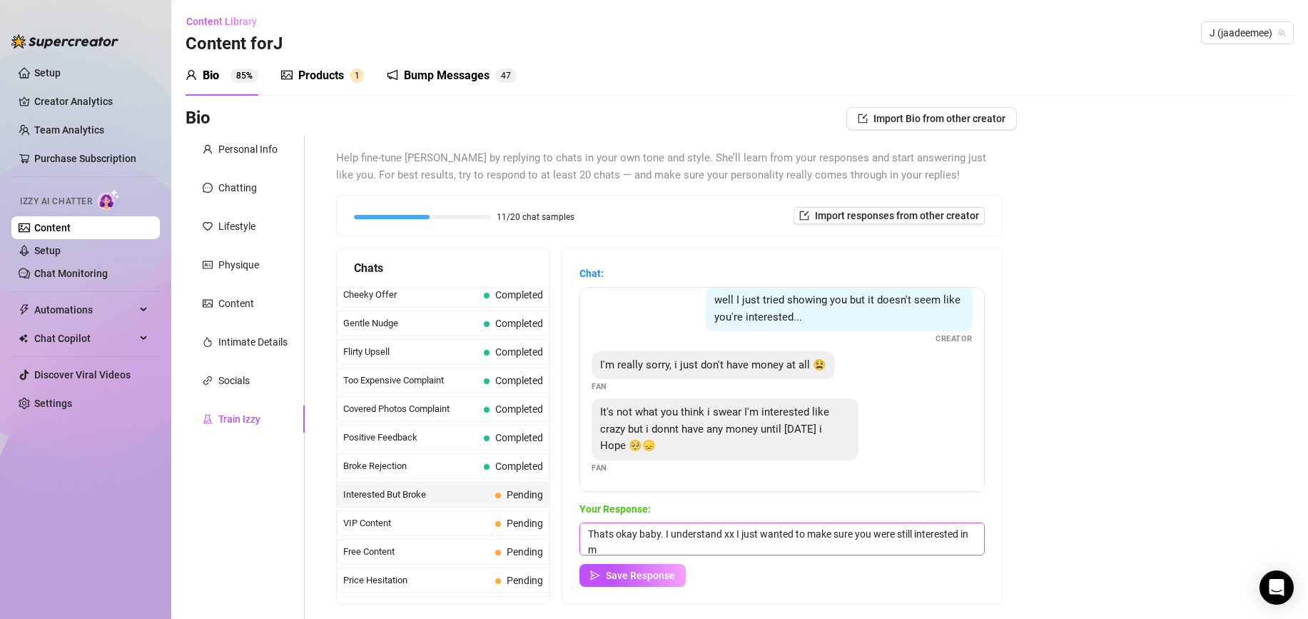
scroll to position [1, 0]
type textarea "Thats okay baby. I understand xx I just wanted to make sure you were still inte…"
click at [640, 569] on span "Save Response" at bounding box center [640, 574] width 69 height 11
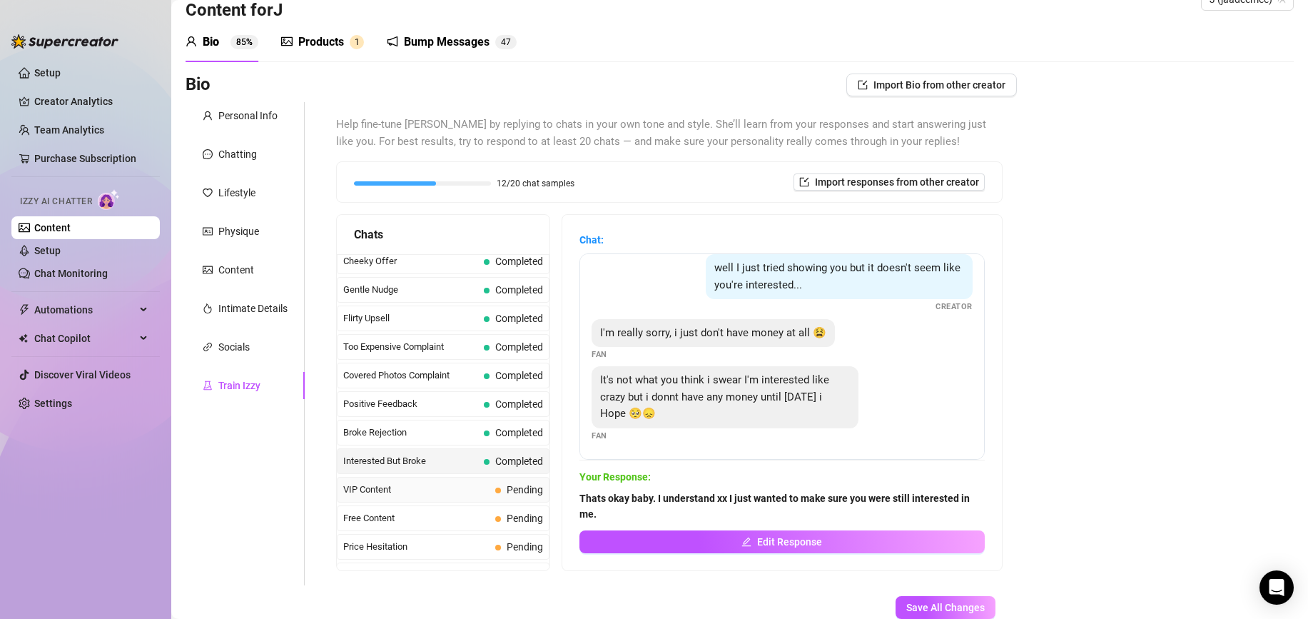
scroll to position [11, 0]
click at [459, 493] on span "VIP Content" at bounding box center [416, 489] width 146 height 14
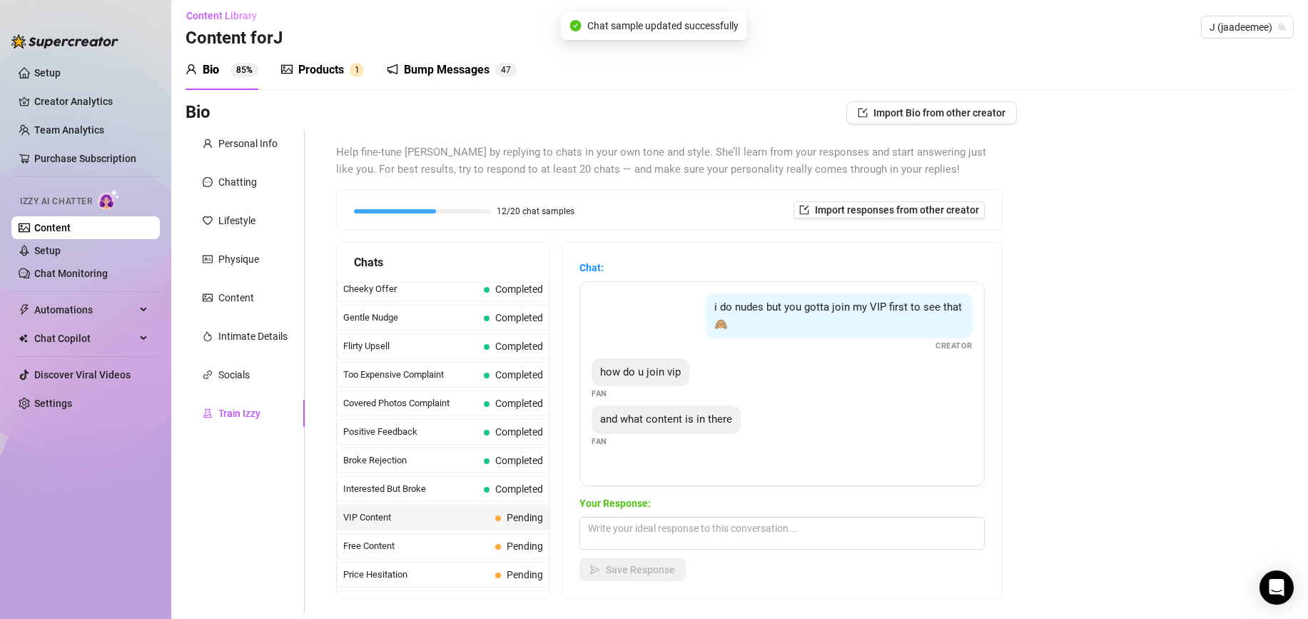
scroll to position [0, 0]
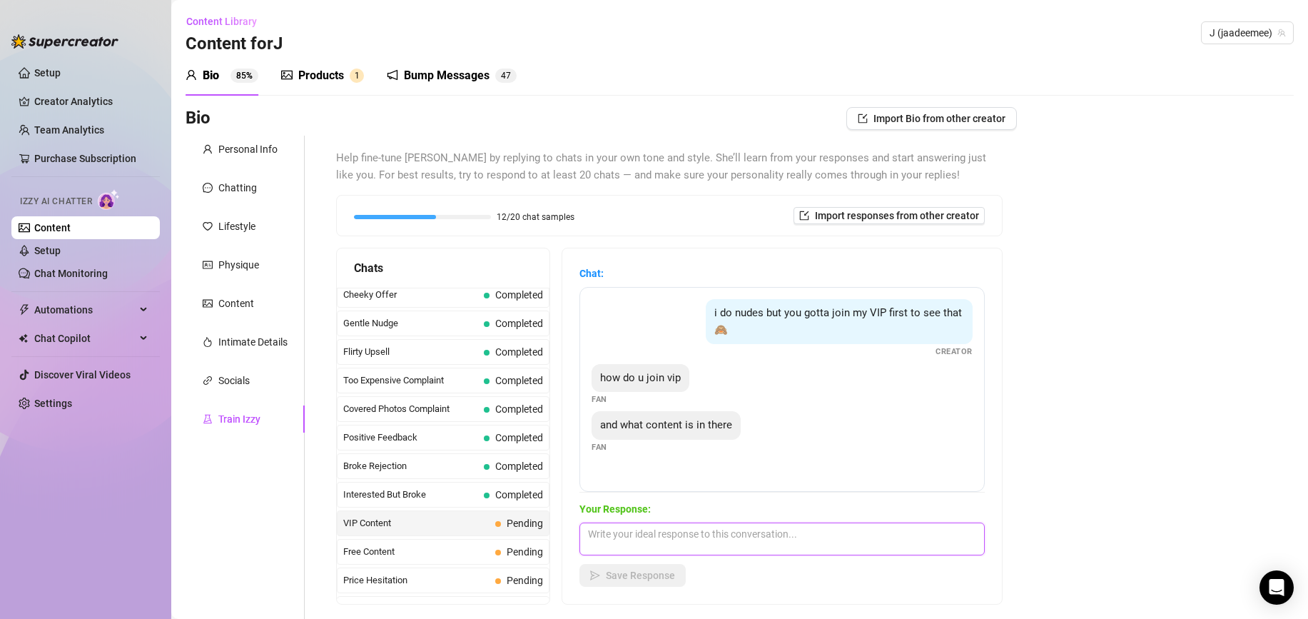
click at [689, 525] on textarea at bounding box center [781, 538] width 405 height 33
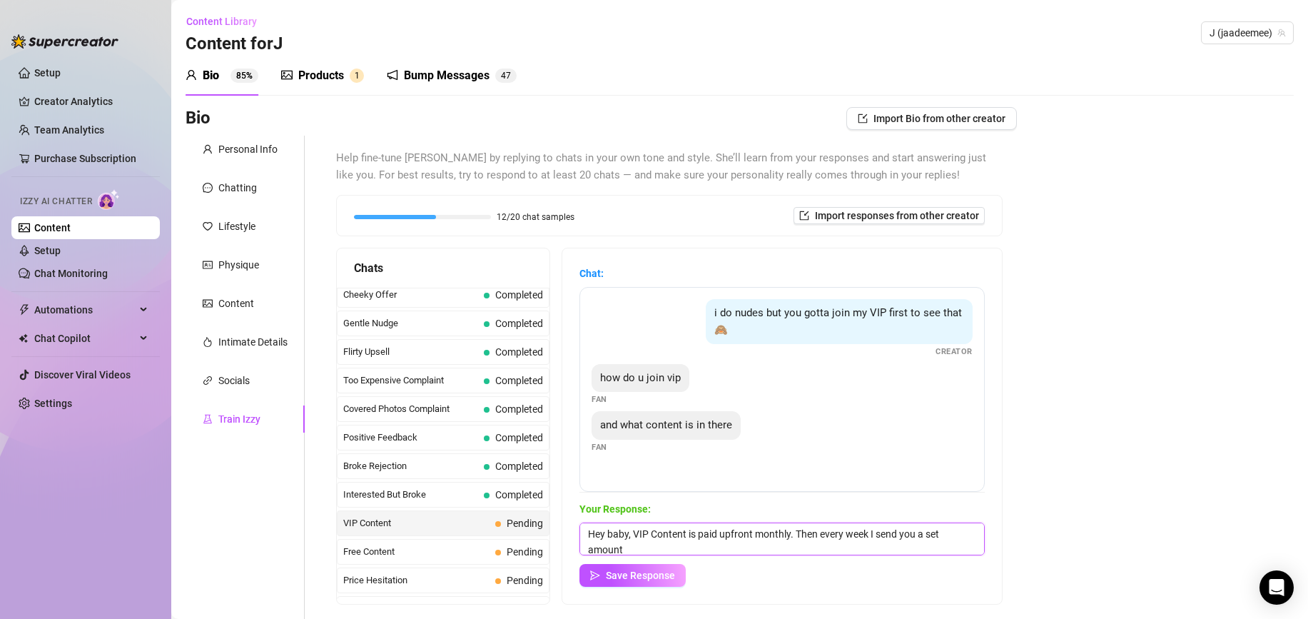
scroll to position [1, 0]
type textarea "Hey baby, VIP Content is paid upfront monthly. Then every week I send you a set…"
click at [660, 572] on span "Save Response" at bounding box center [640, 574] width 69 height 11
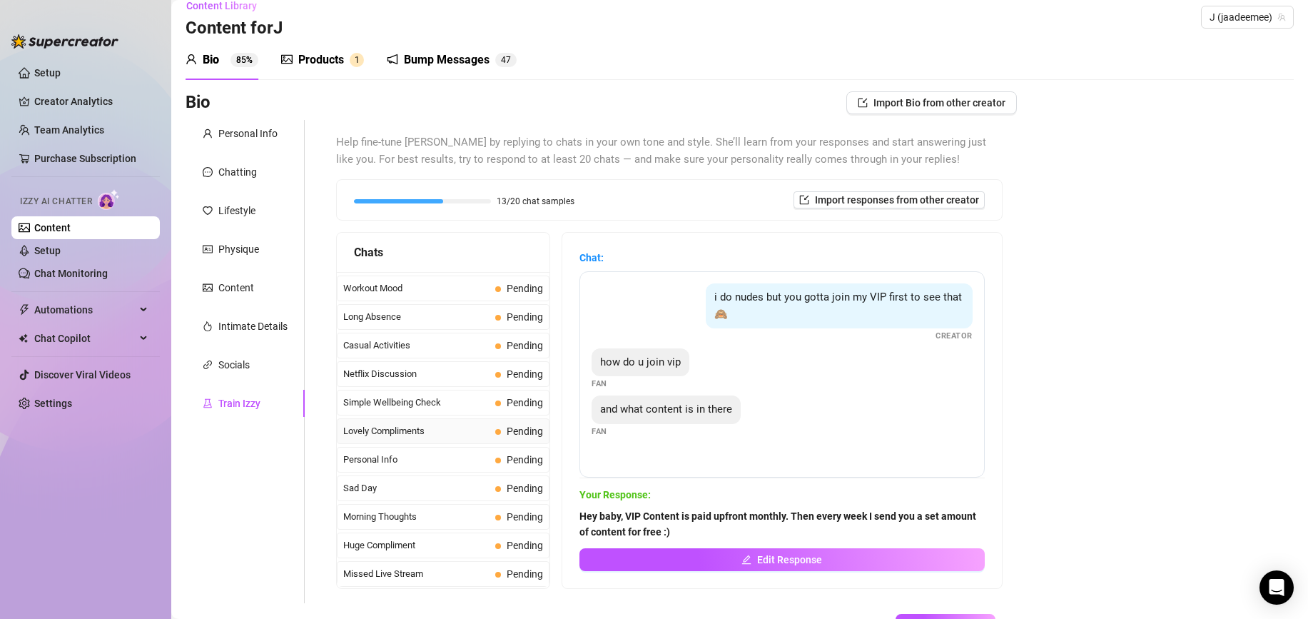
scroll to position [19, 0]
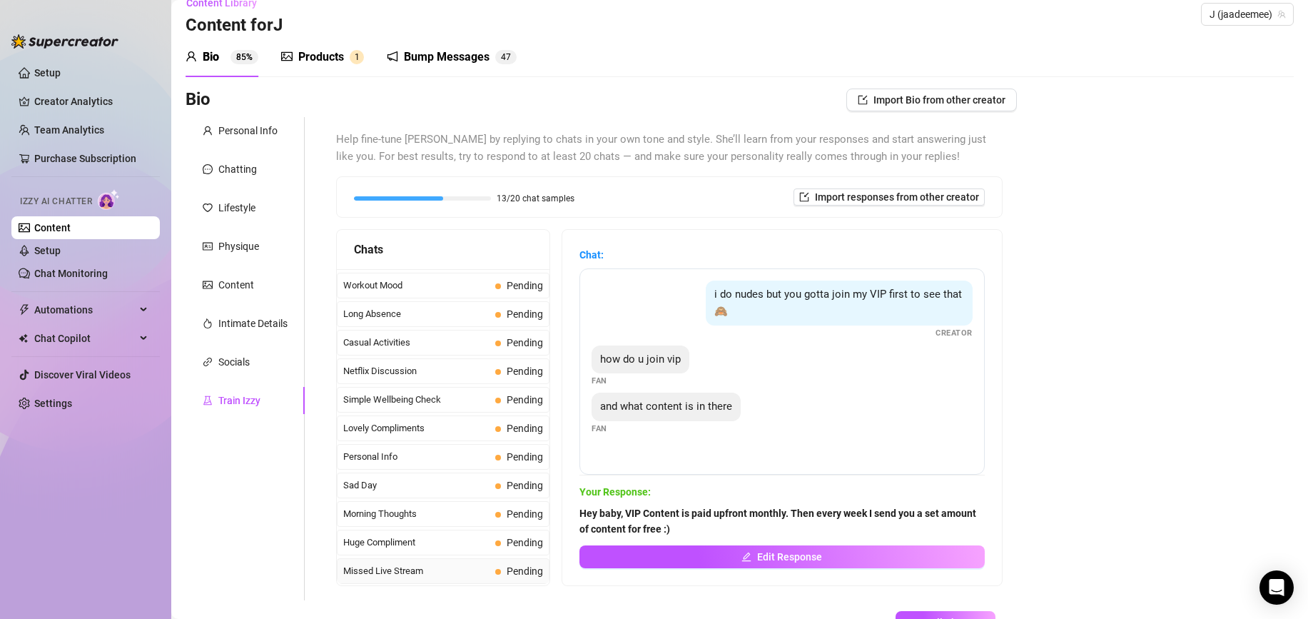
click at [445, 568] on span "Missed Live Stream" at bounding box center [416, 571] width 146 height 14
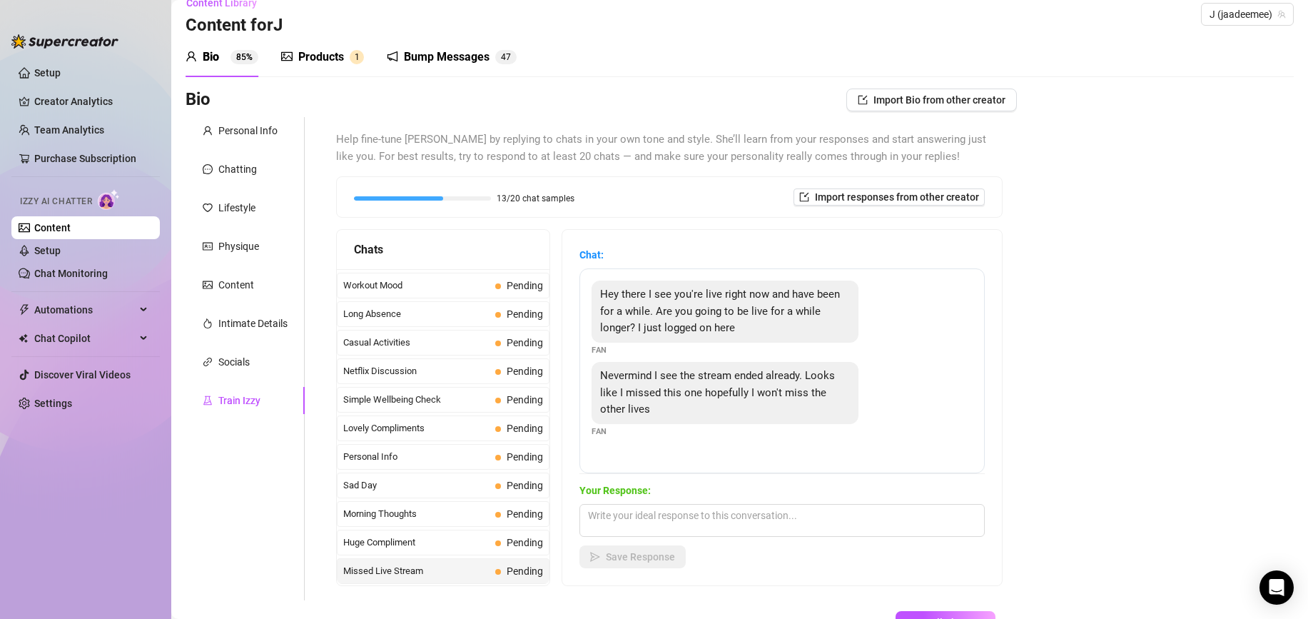
scroll to position [0, 0]
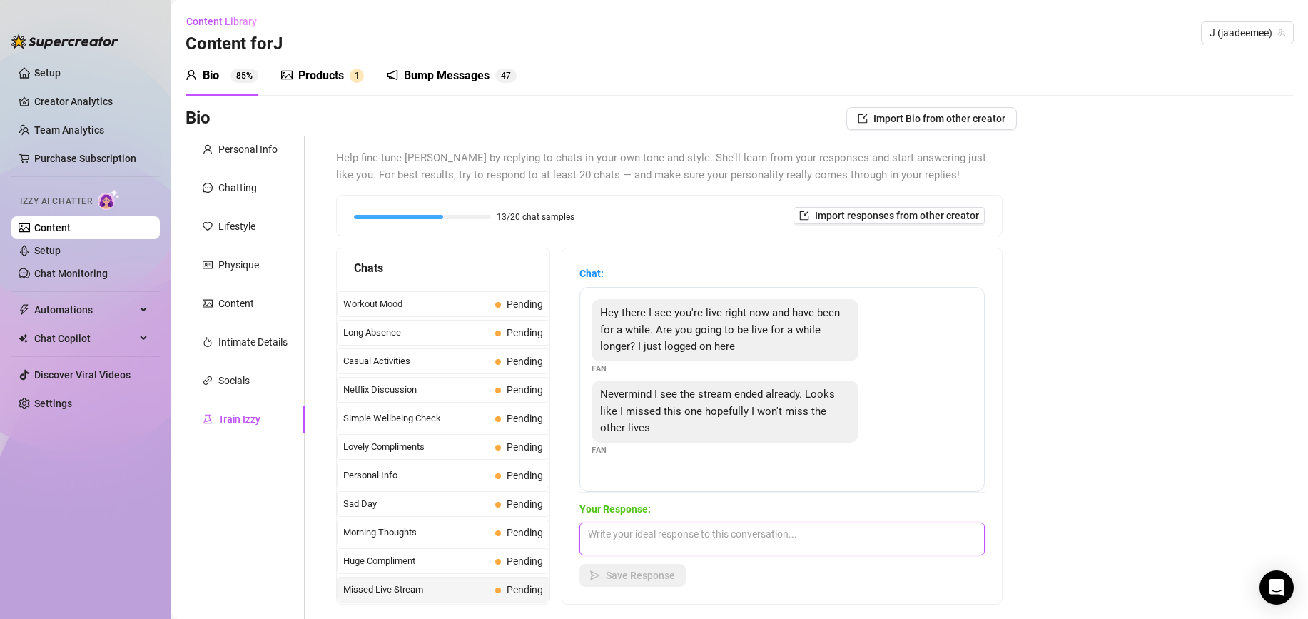
click at [681, 534] on textarea at bounding box center [781, 538] width 405 height 33
type textarea "H"
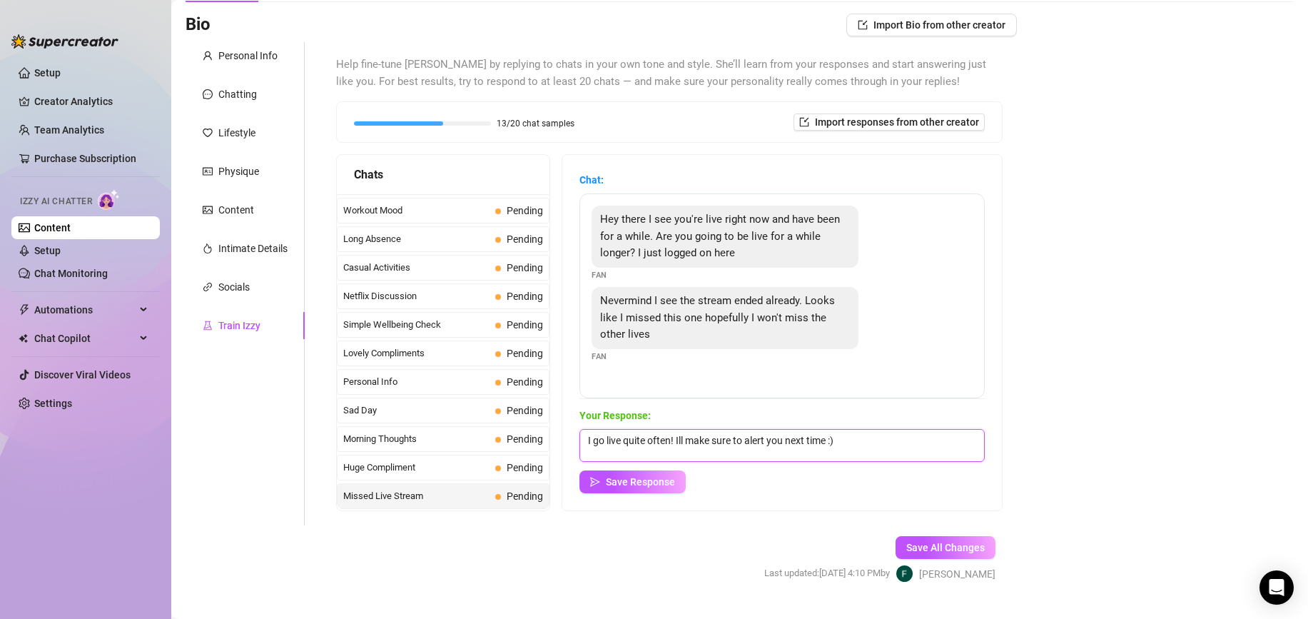
scroll to position [94, 0]
type textarea "I go live quite often! Ill make sure to alert you next time :)"
click at [634, 485] on span "Save Response" at bounding box center [640, 480] width 69 height 11
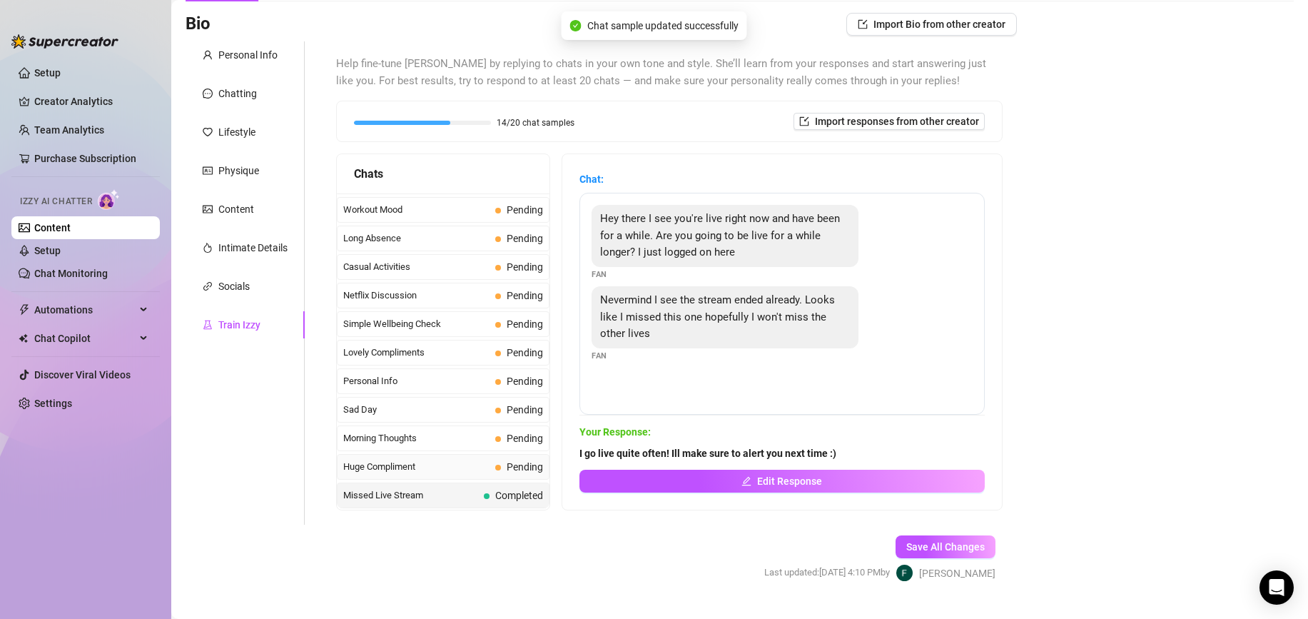
click at [445, 472] on span "Huge Compliment" at bounding box center [416, 467] width 146 height 14
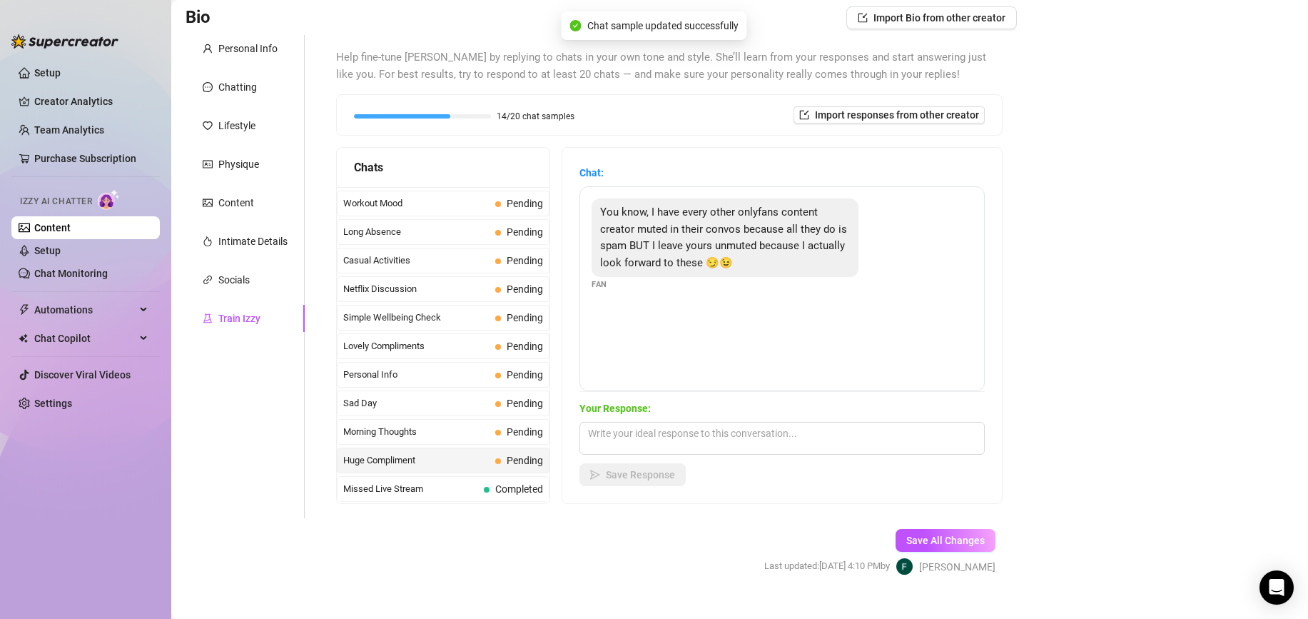
scroll to position [103, 0]
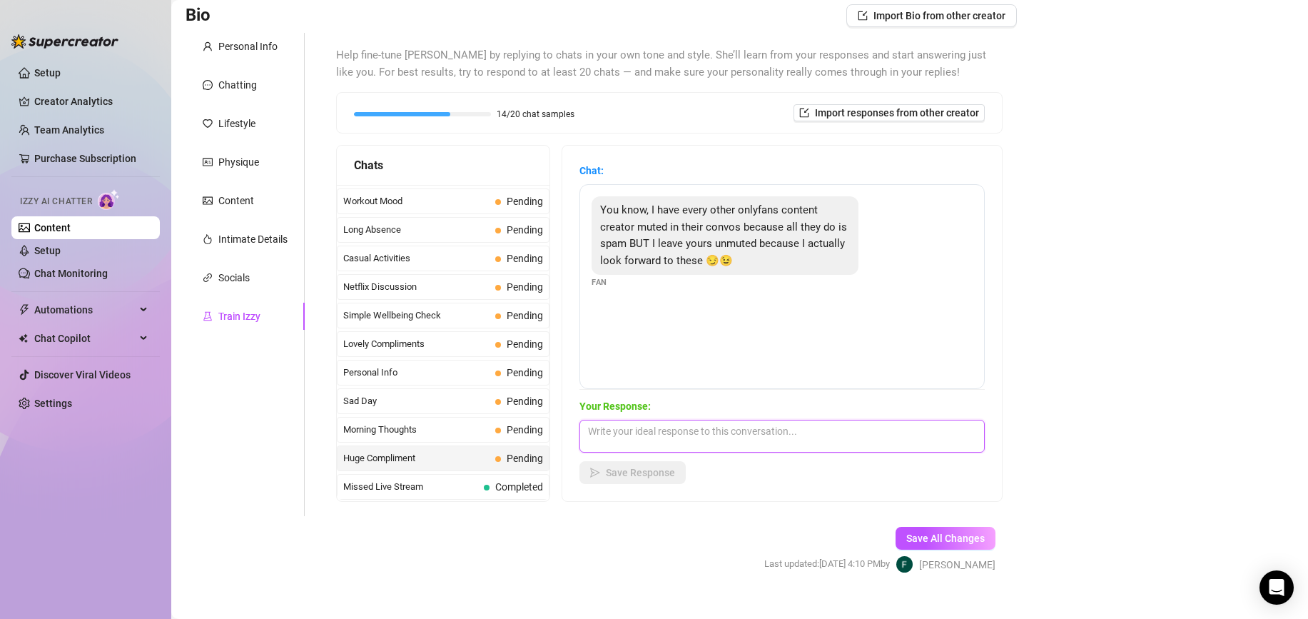
click at [735, 430] on textarea at bounding box center [781, 436] width 405 height 33
type textarea "Hehe, that made my day x Im so glad that im your favourite. You are now my favo…"
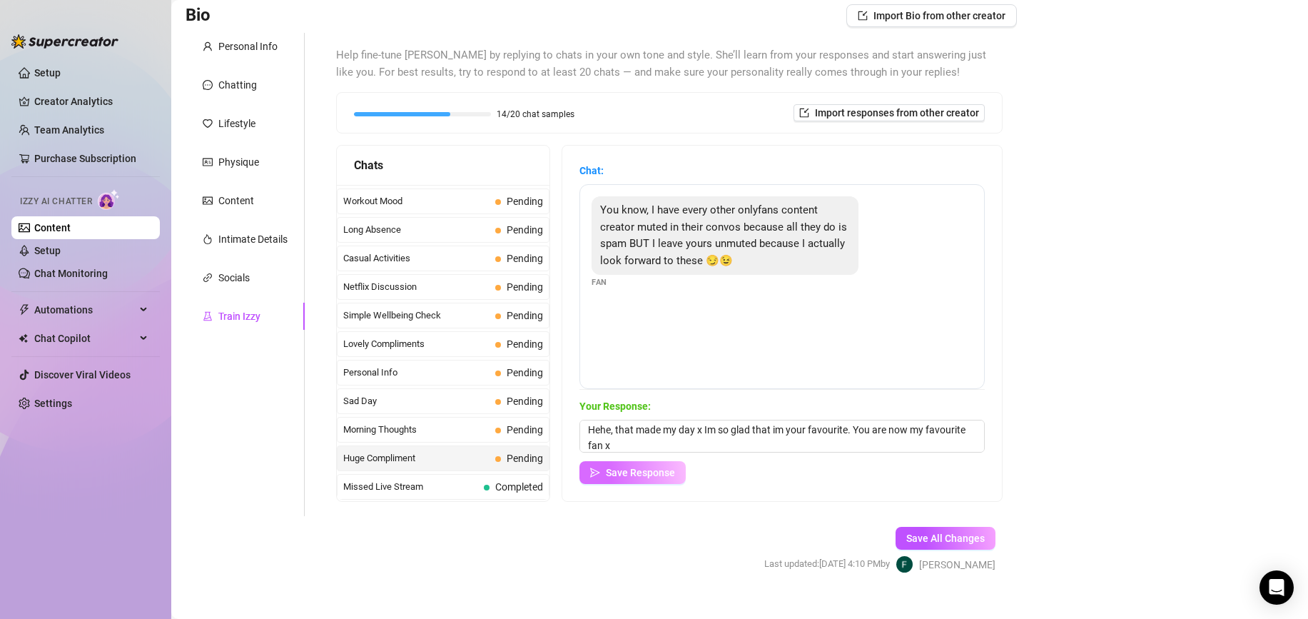
click at [657, 479] on button "Save Response" at bounding box center [632, 472] width 106 height 23
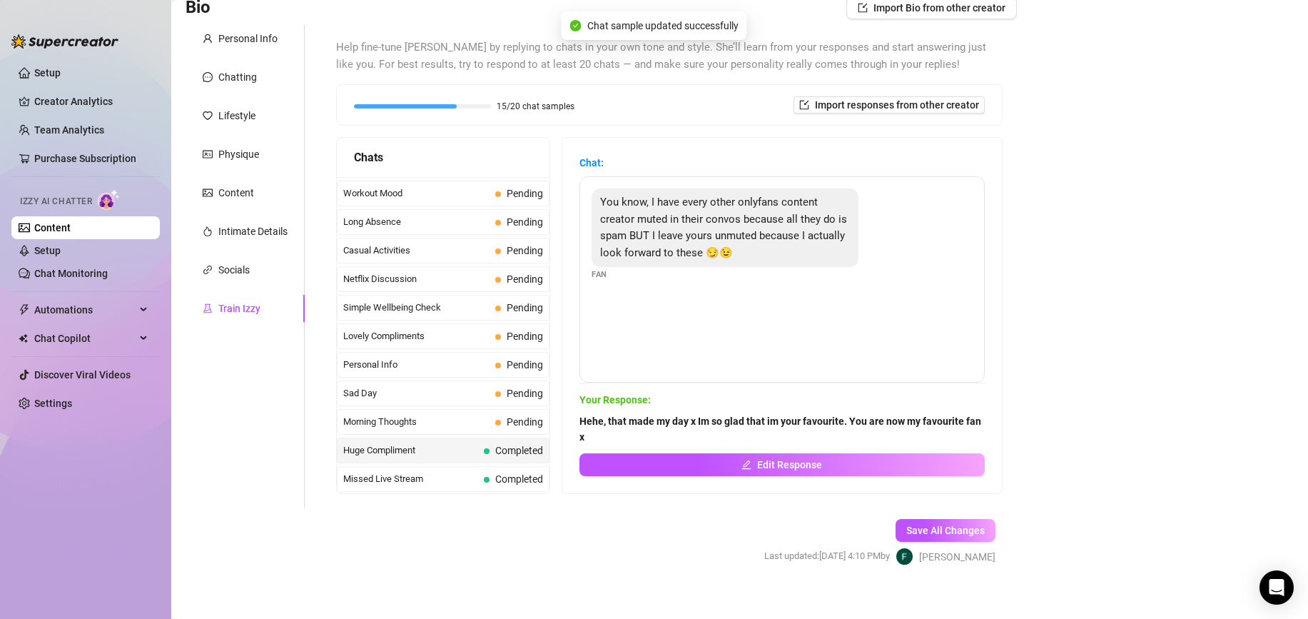
scroll to position [125, 0]
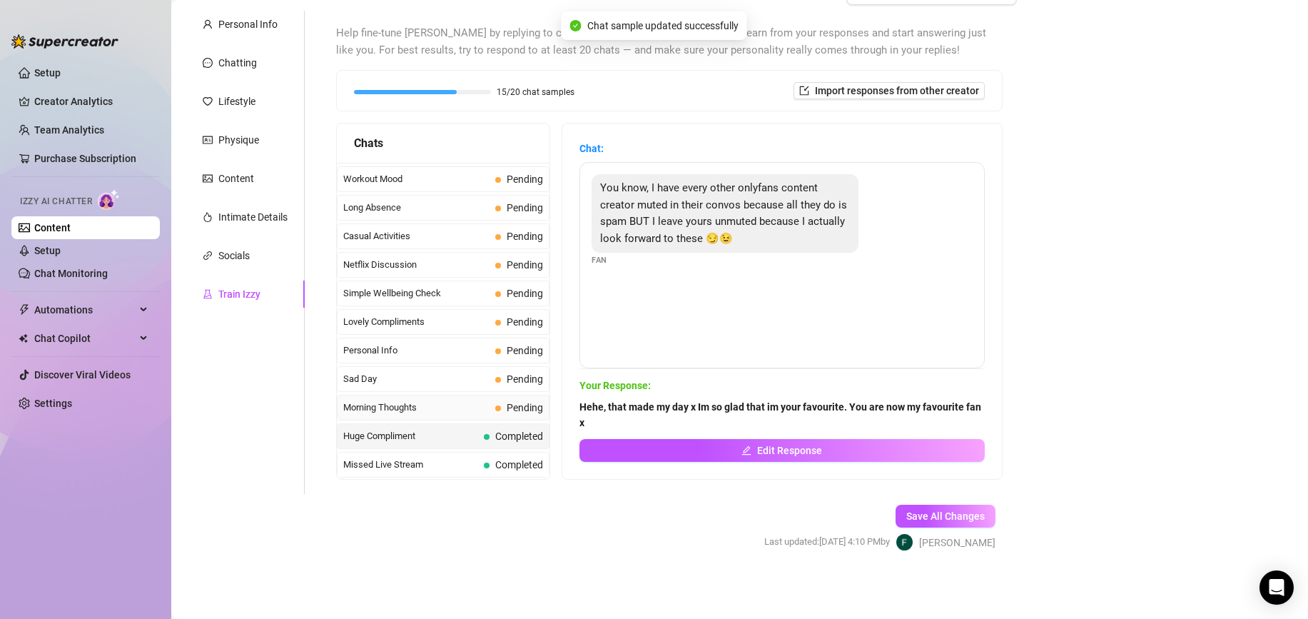
click at [423, 407] on span "Morning Thoughts" at bounding box center [416, 407] width 146 height 14
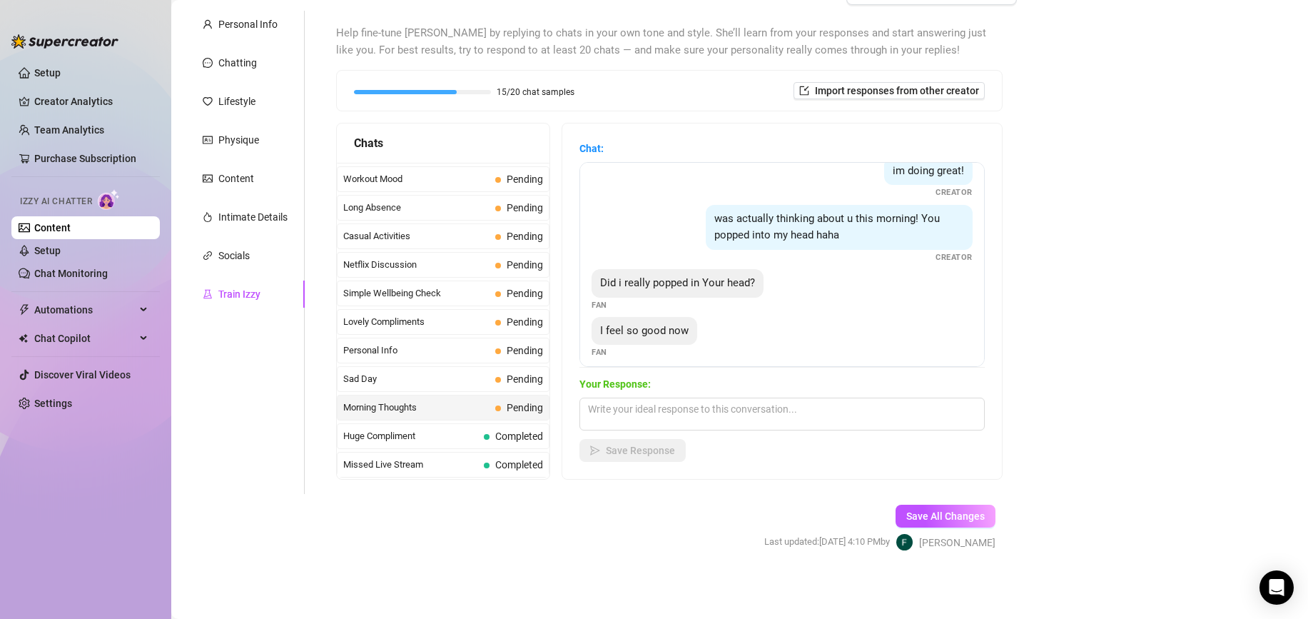
scroll to position [123, 0]
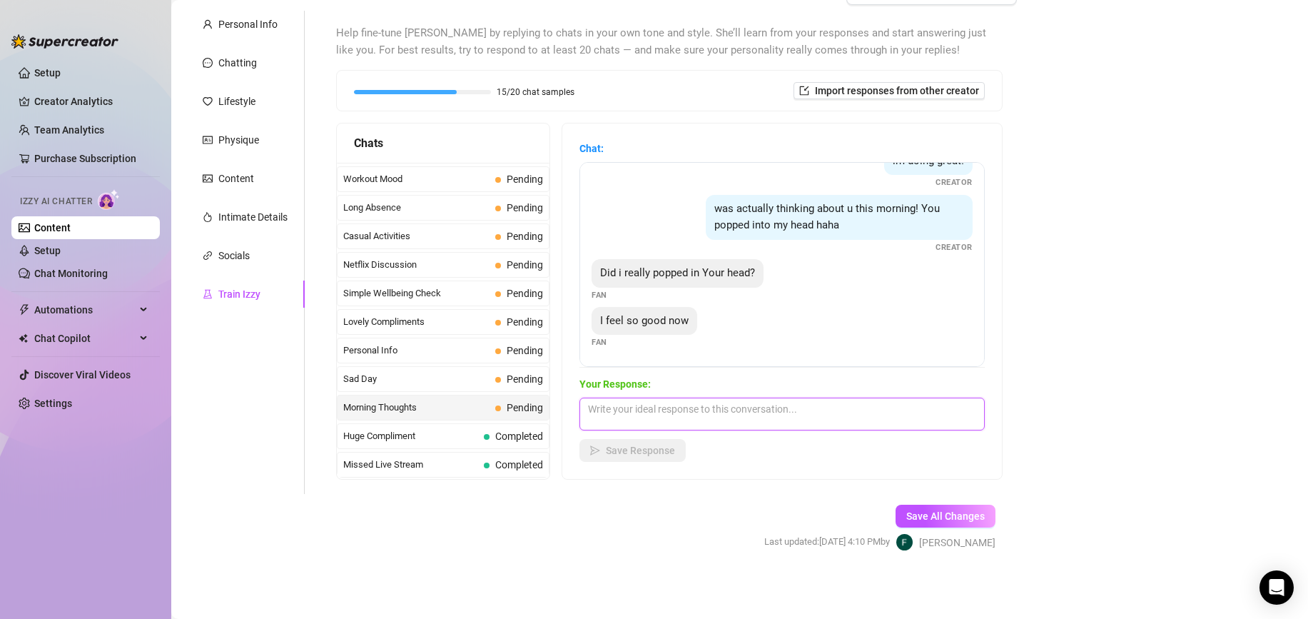
click at [669, 405] on textarea at bounding box center [781, 413] width 405 height 33
type textarea "H"
type textarea "Of course you did x I dont lieeeee. How was your night?"
click at [637, 459] on button "Save Response" at bounding box center [632, 450] width 106 height 23
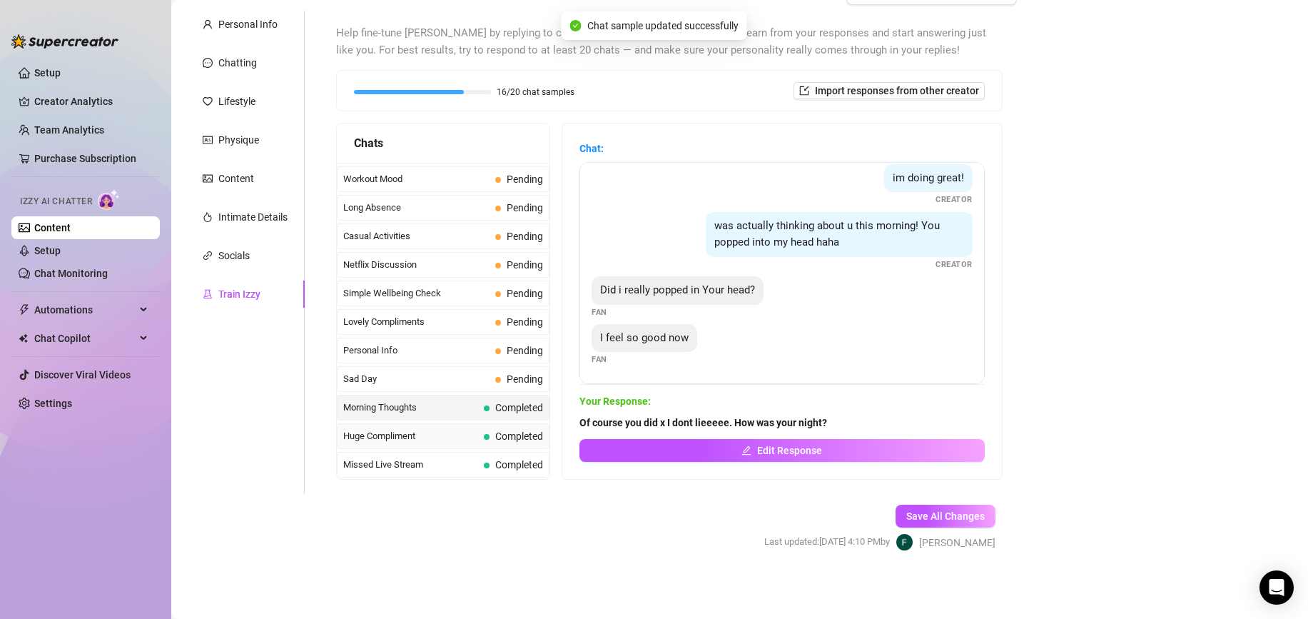
scroll to position [106, 0]
click at [441, 389] on div "Sad Day Pending" at bounding box center [443, 379] width 213 height 26
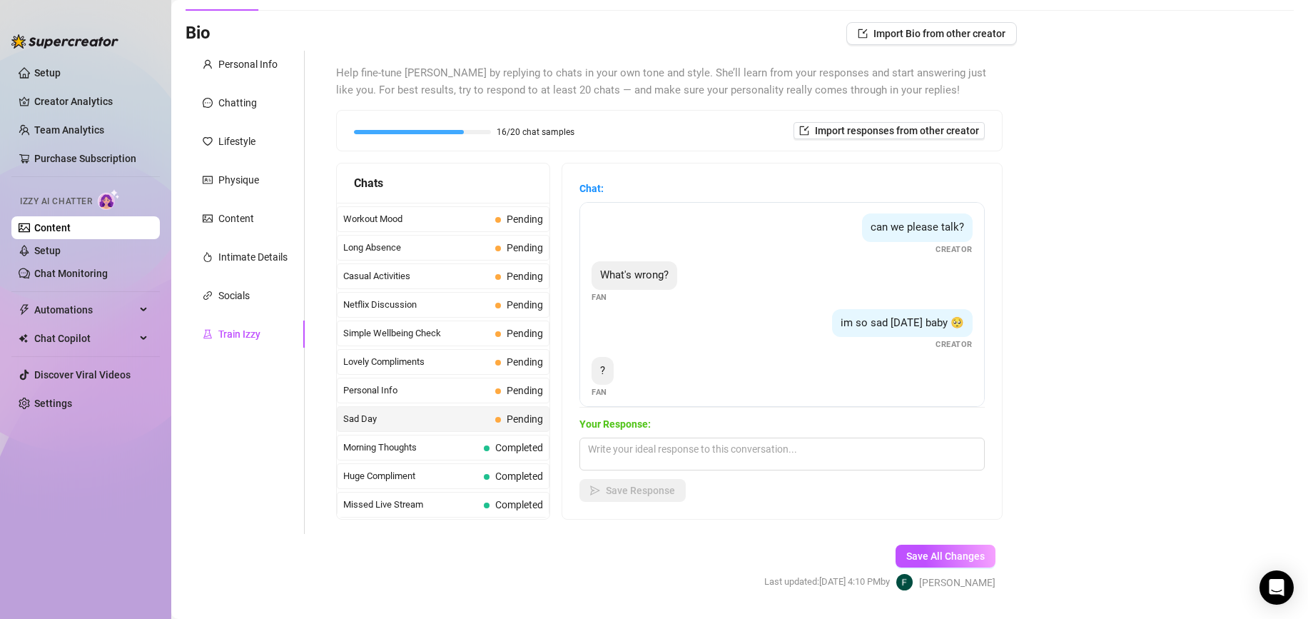
scroll to position [0, 0]
click at [757, 467] on textarea at bounding box center [781, 453] width 405 height 33
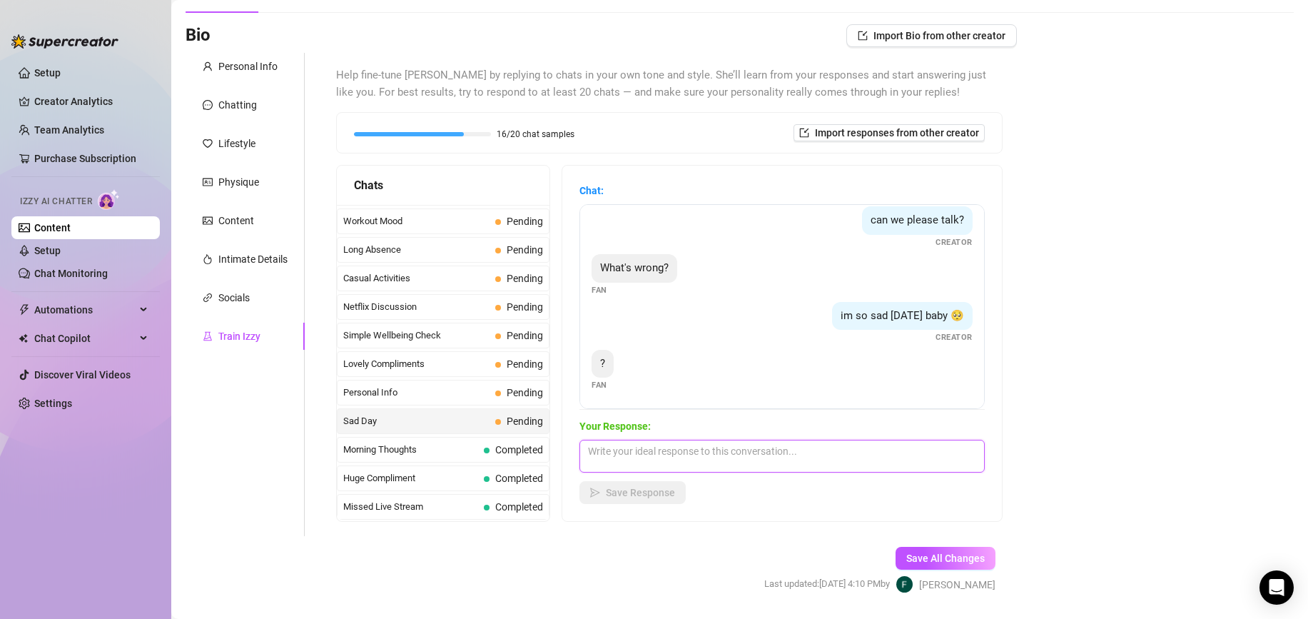
click at [682, 457] on textarea at bounding box center [781, 456] width 405 height 33
type textarea "Its okay x I wont take it out on you, sorry I shouldnt of said anything"
click at [629, 488] on span "Save Response" at bounding box center [640, 492] width 69 height 11
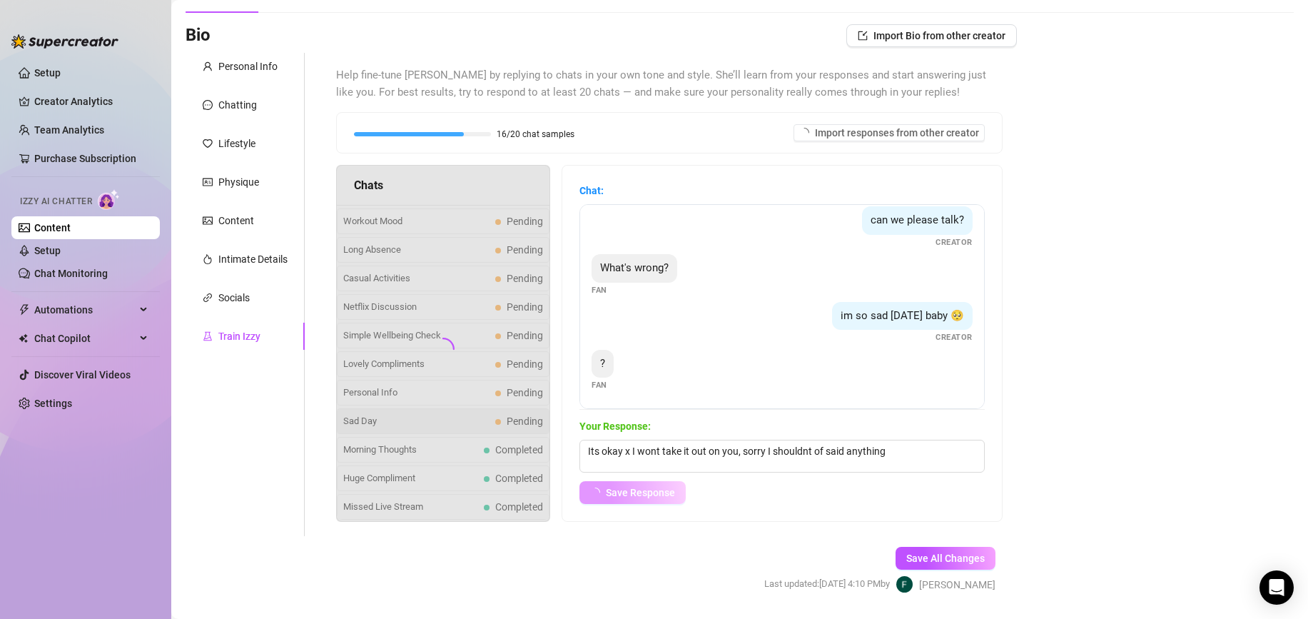
scroll to position [0, 0]
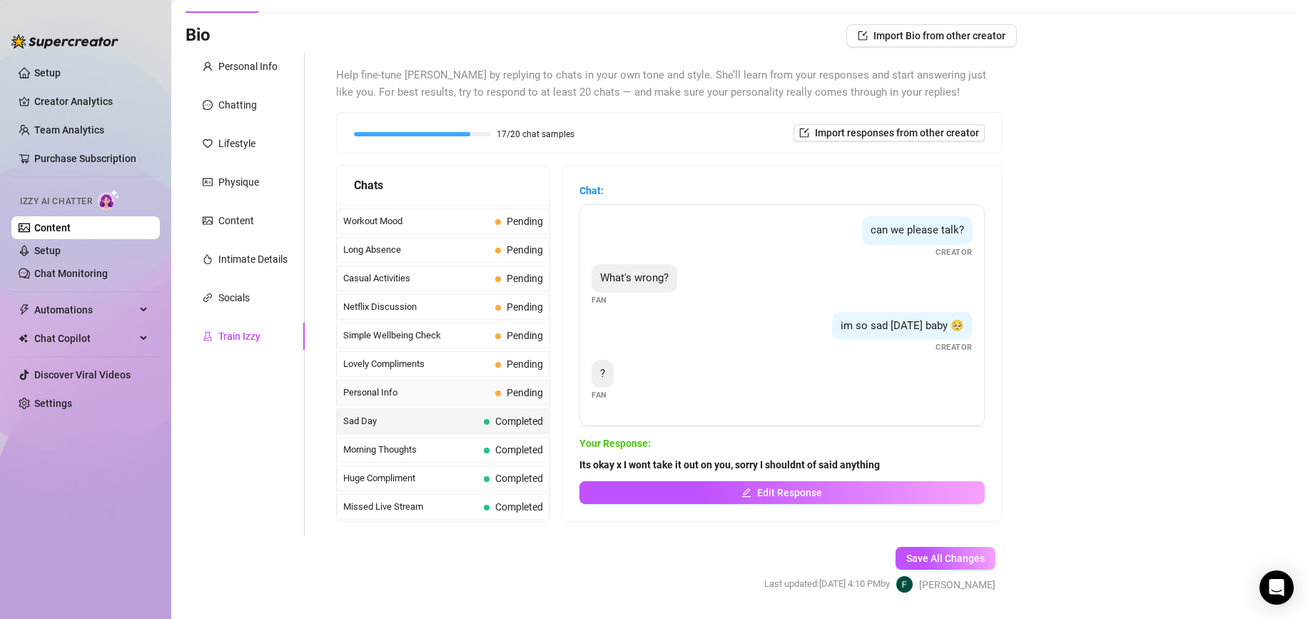
click at [487, 400] on div "Personal Info Pending" at bounding box center [443, 393] width 213 height 26
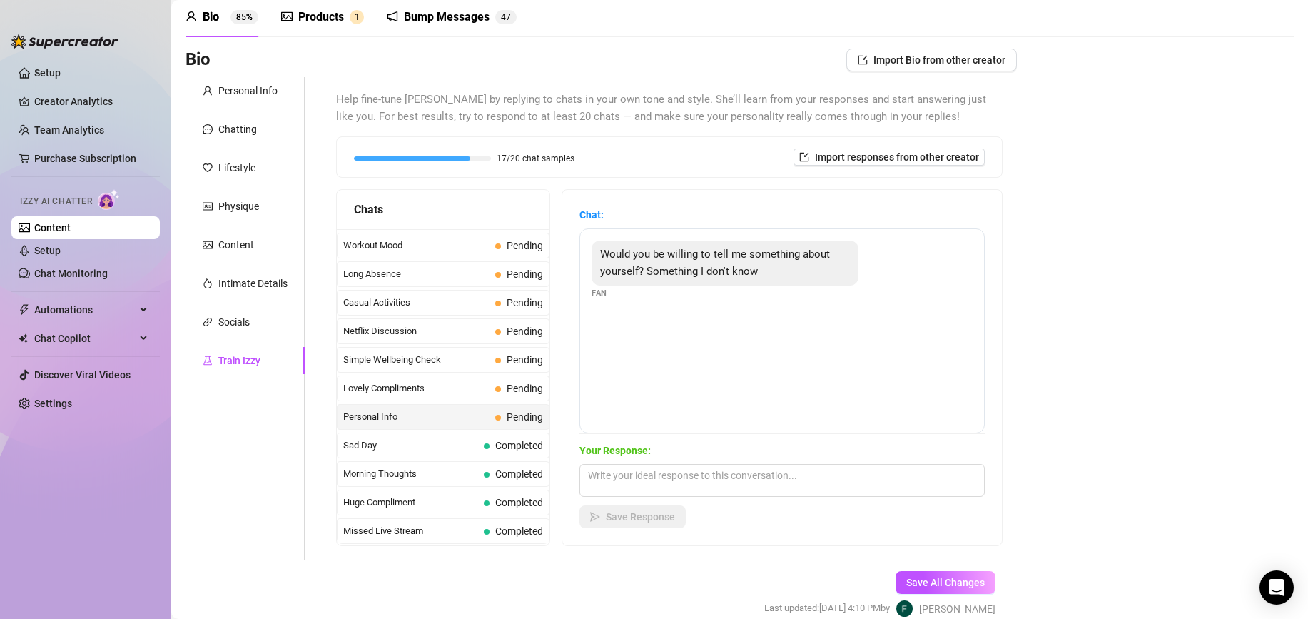
scroll to position [61, 0]
click at [674, 480] on textarea at bounding box center [781, 478] width 405 height 33
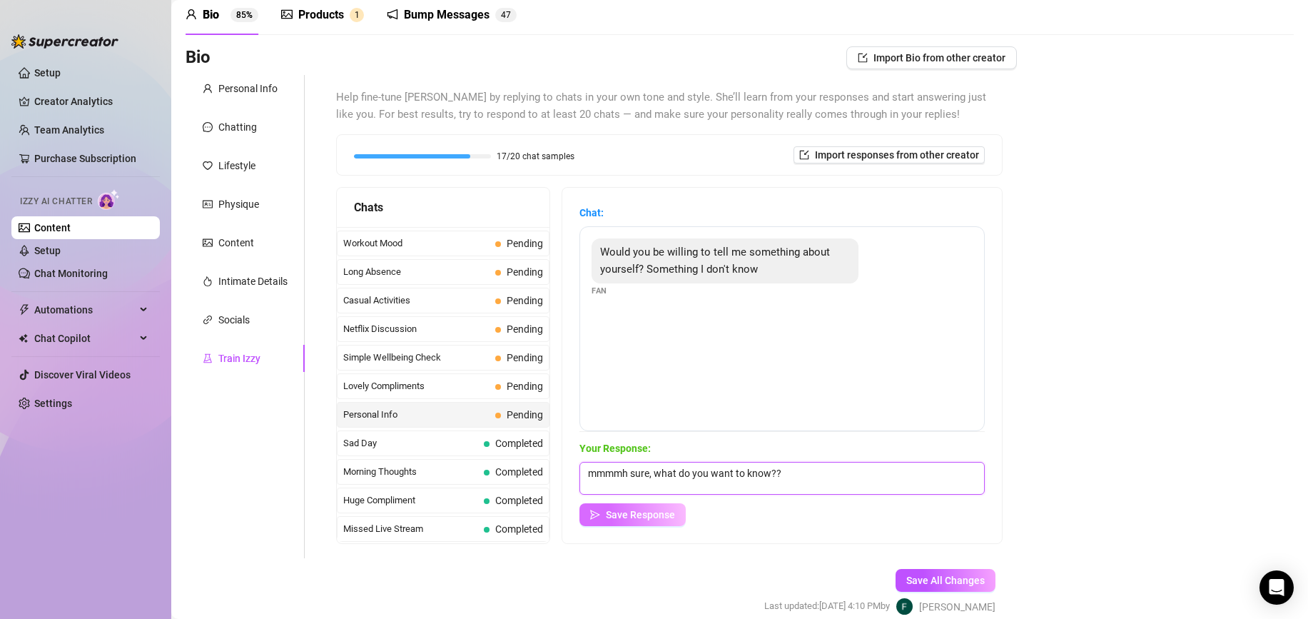
type textarea "mmmmh sure, what do you want to know??"
click at [625, 520] on button "Save Response" at bounding box center [632, 514] width 106 height 23
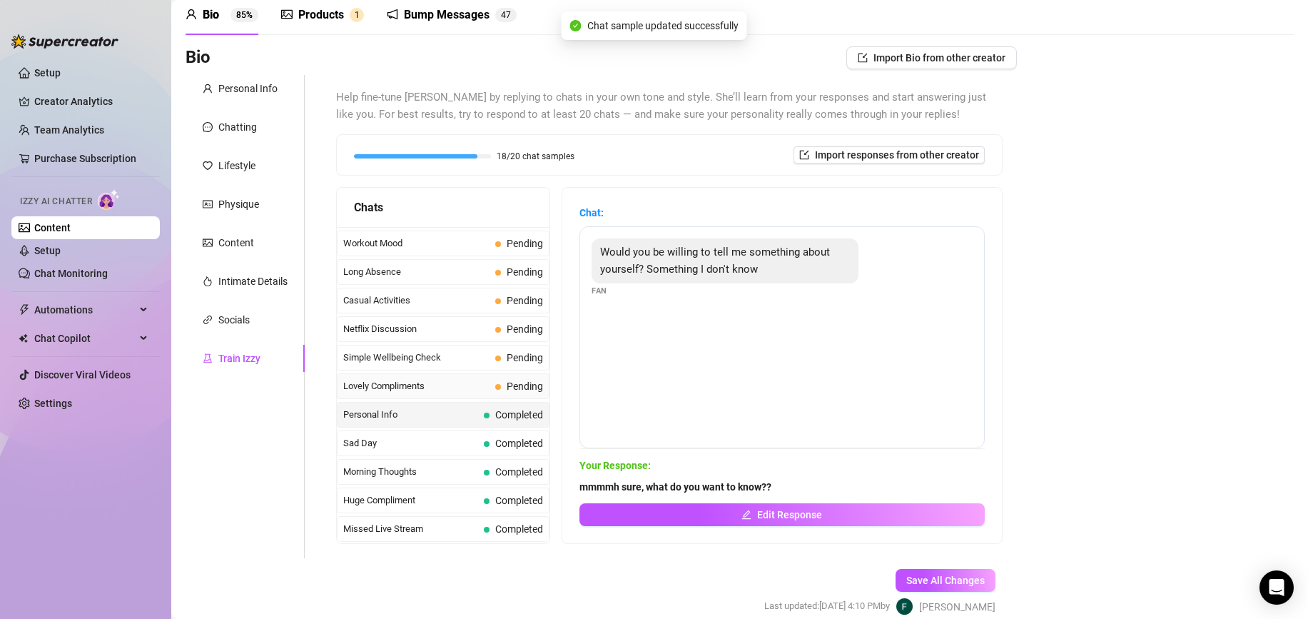
click at [513, 388] on span "Pending" at bounding box center [525, 385] width 36 height 11
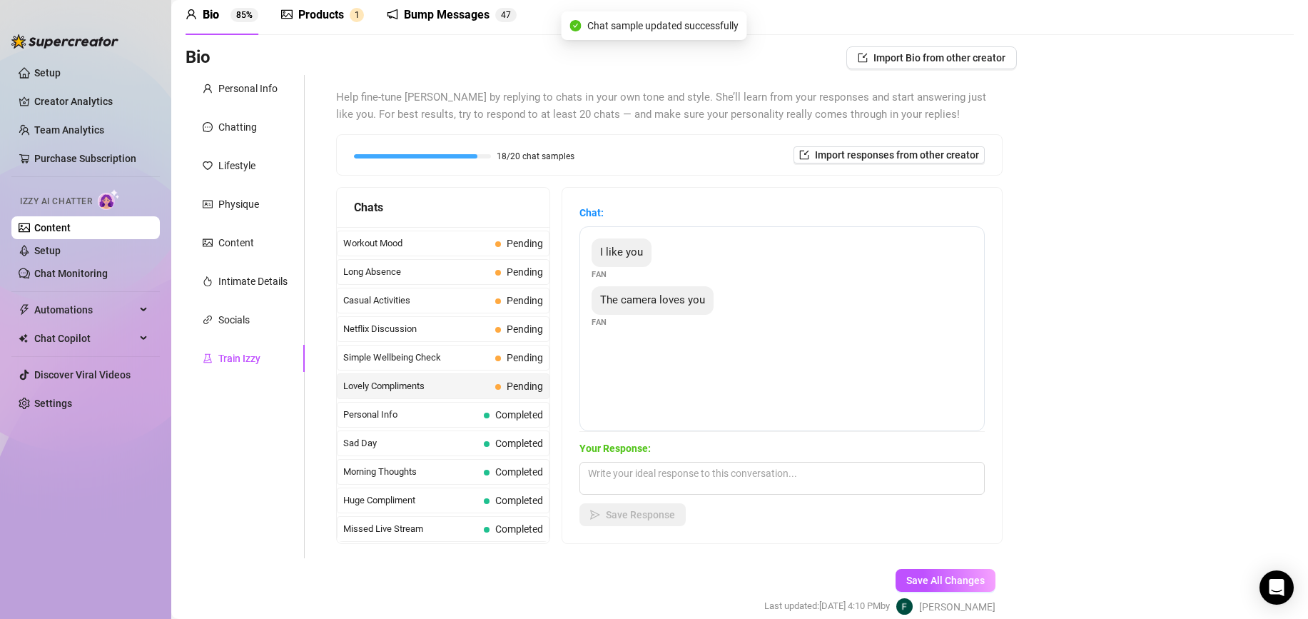
scroll to position [39, 0]
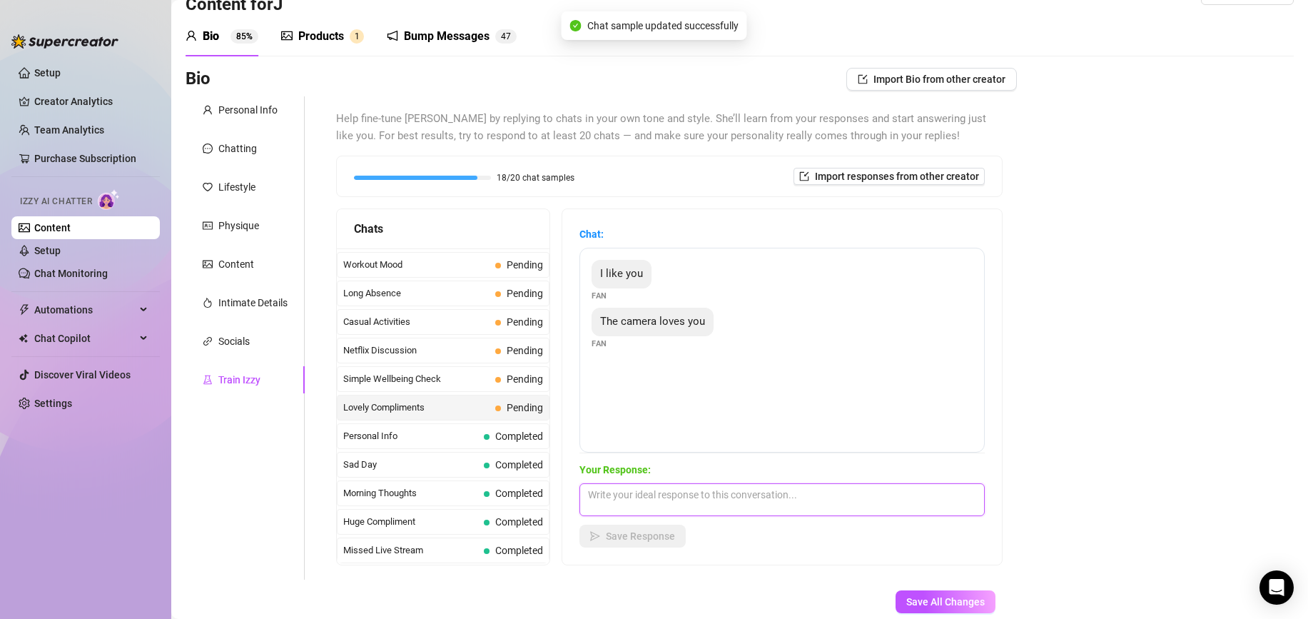
click at [642, 497] on textarea at bounding box center [781, 499] width 405 height 33
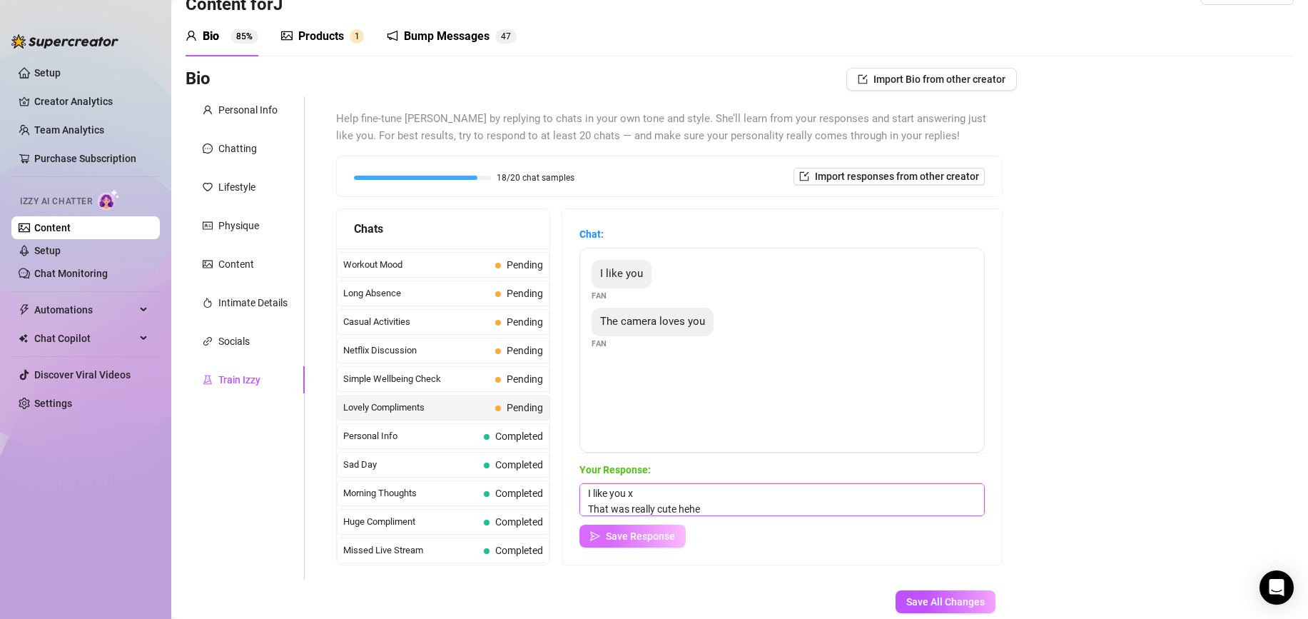
type textarea "I like you x That was really cute hehe"
click at [648, 534] on span "Save Response" at bounding box center [640, 535] width 69 height 11
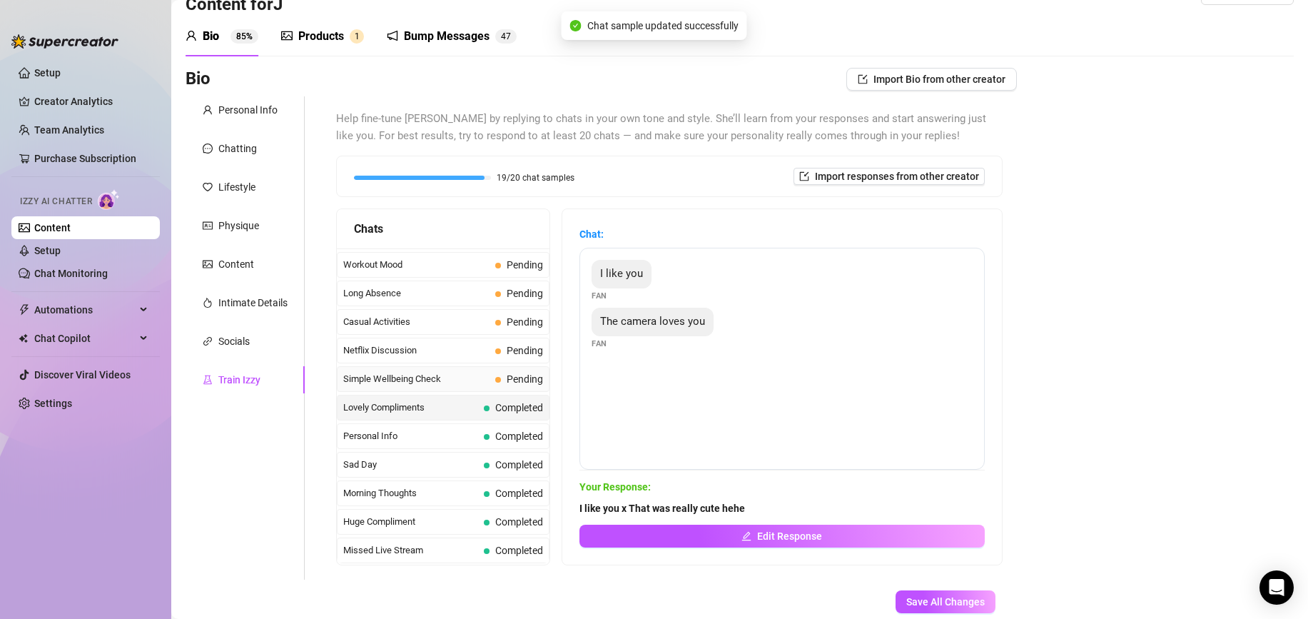
click at [493, 383] on div "Simple Wellbeing Check Pending" at bounding box center [443, 379] width 213 height 26
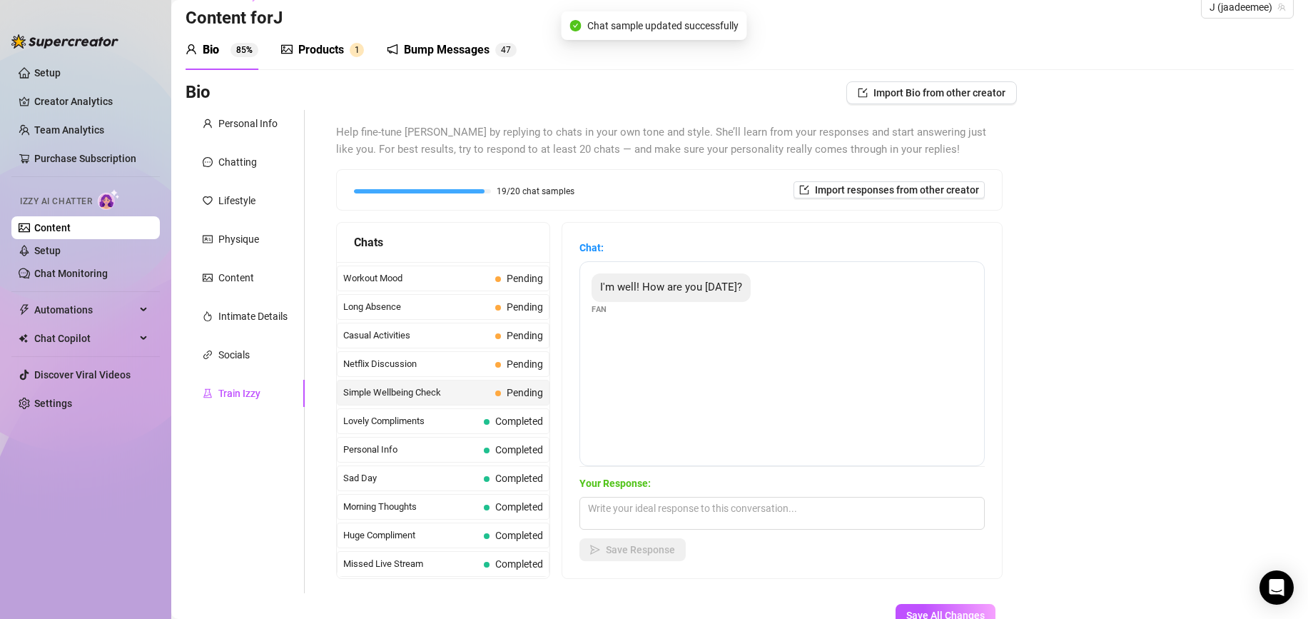
scroll to position [25, 0]
click at [624, 510] on textarea at bounding box center [781, 513] width 405 height 33
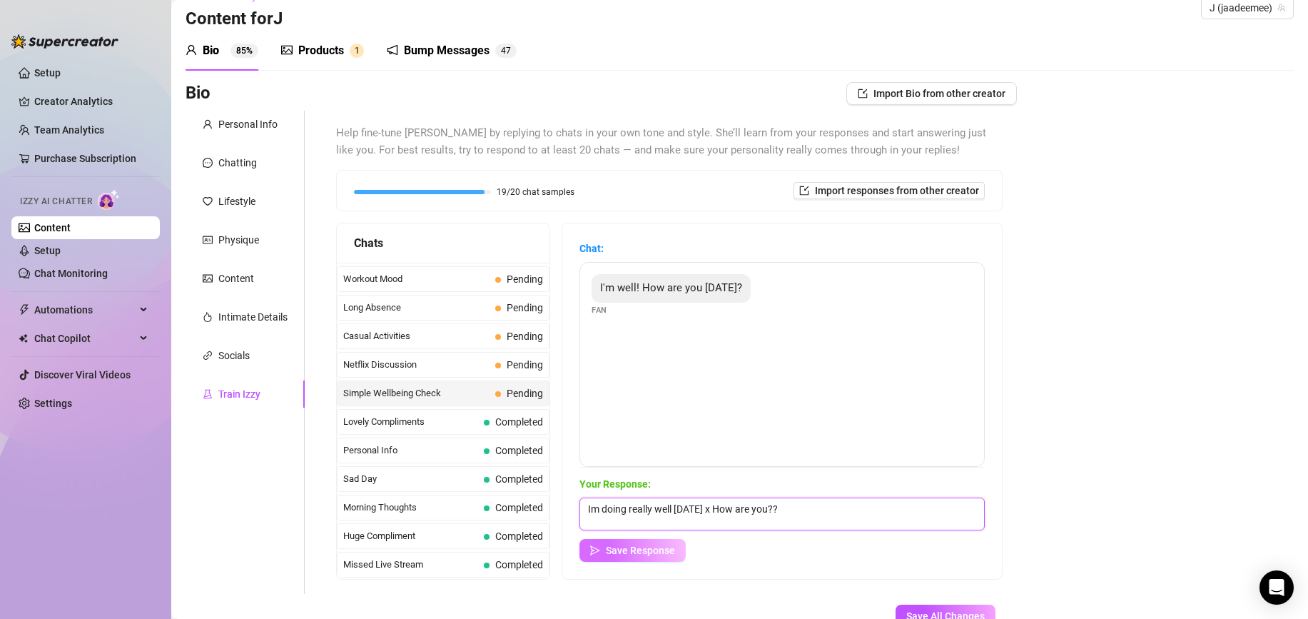
type textarea "Im doing really well today x How are you??"
click at [600, 551] on icon "send" at bounding box center [595, 550] width 10 height 10
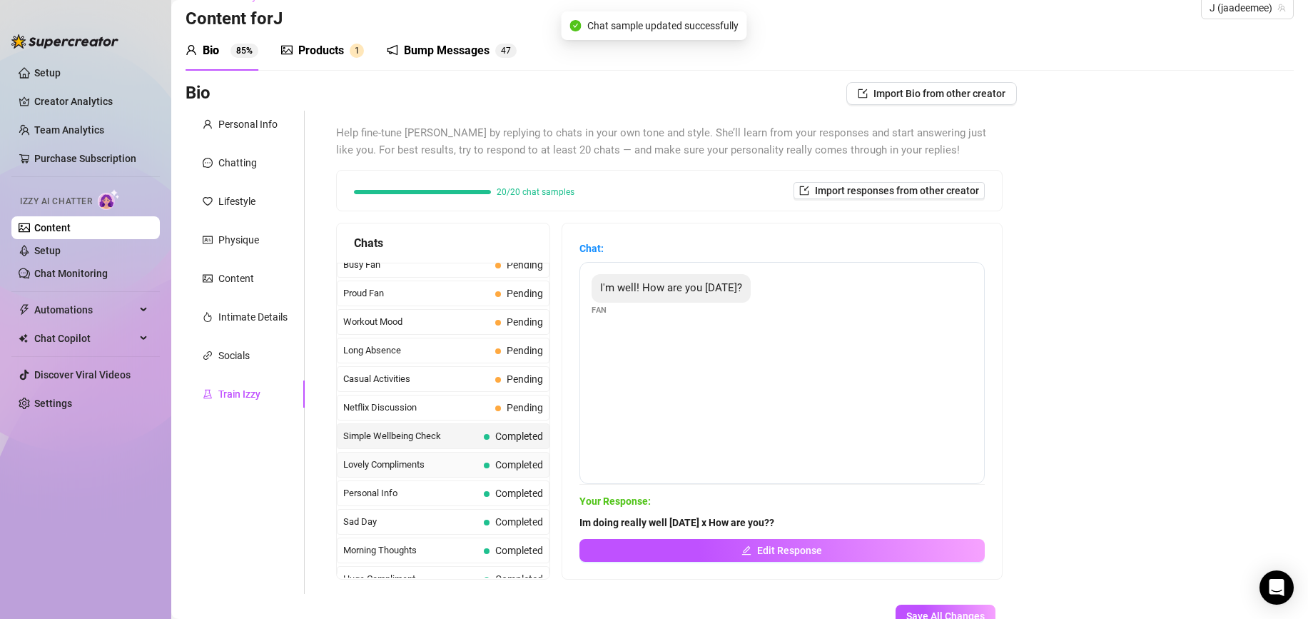
scroll to position [1237, 0]
click at [445, 412] on span "Netflix Discussion" at bounding box center [416, 409] width 146 height 14
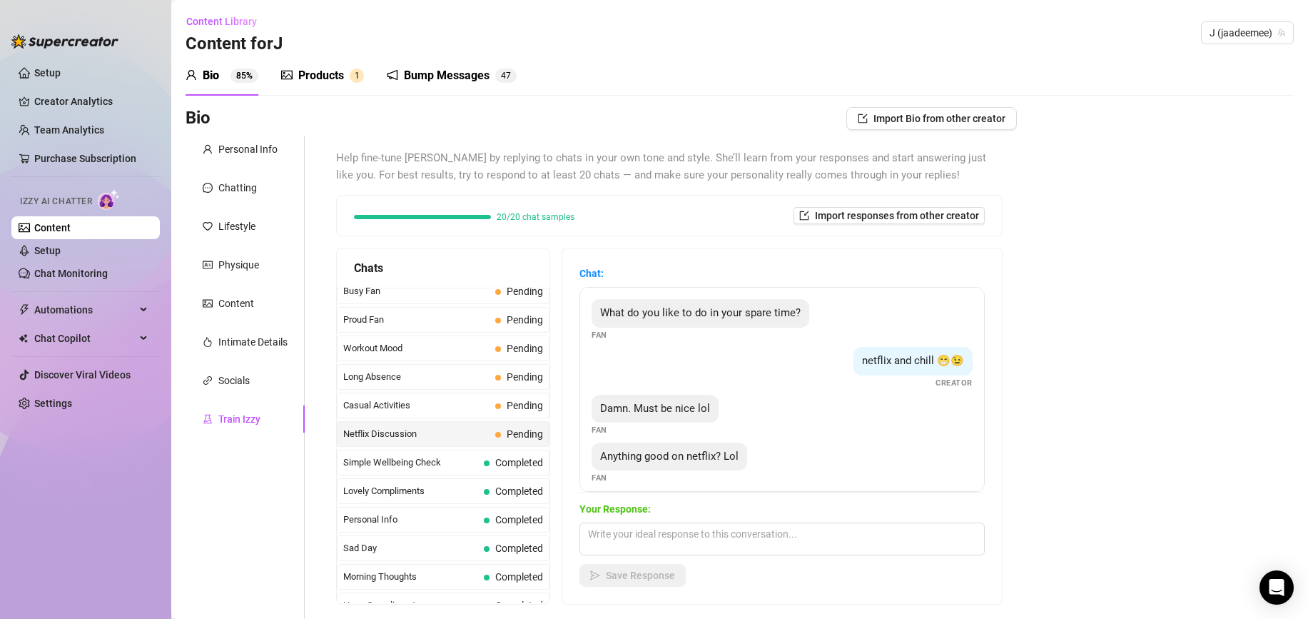
scroll to position [10, 0]
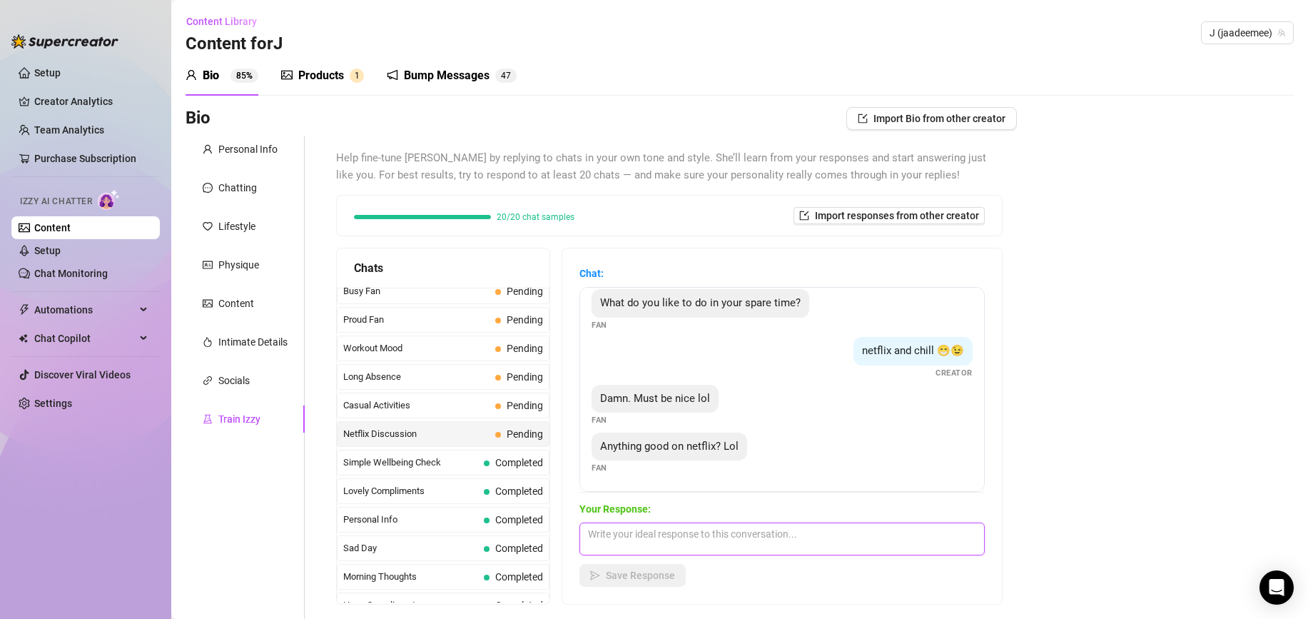
click at [634, 536] on textarea at bounding box center [781, 538] width 405 height 33
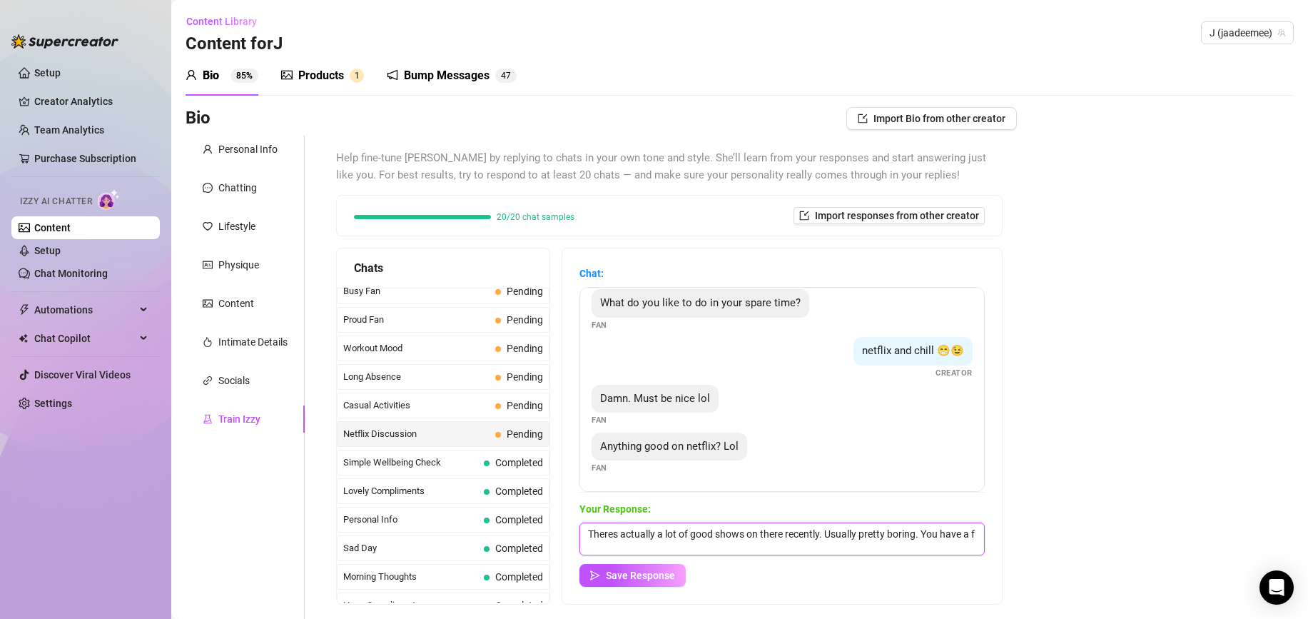
scroll to position [1, 0]
type textarea "Theres actually a lot of good shows on there recently. Usually pretty boring. Y…"
click at [627, 579] on span "Save Response" at bounding box center [640, 574] width 69 height 11
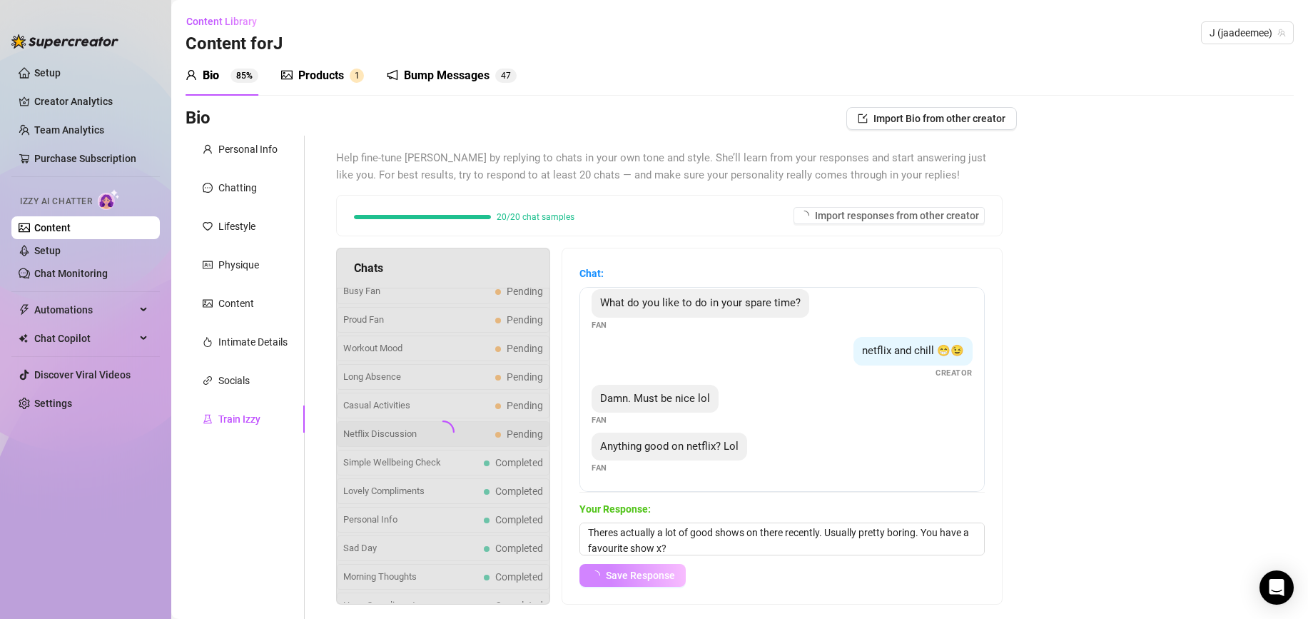
scroll to position [9, 0]
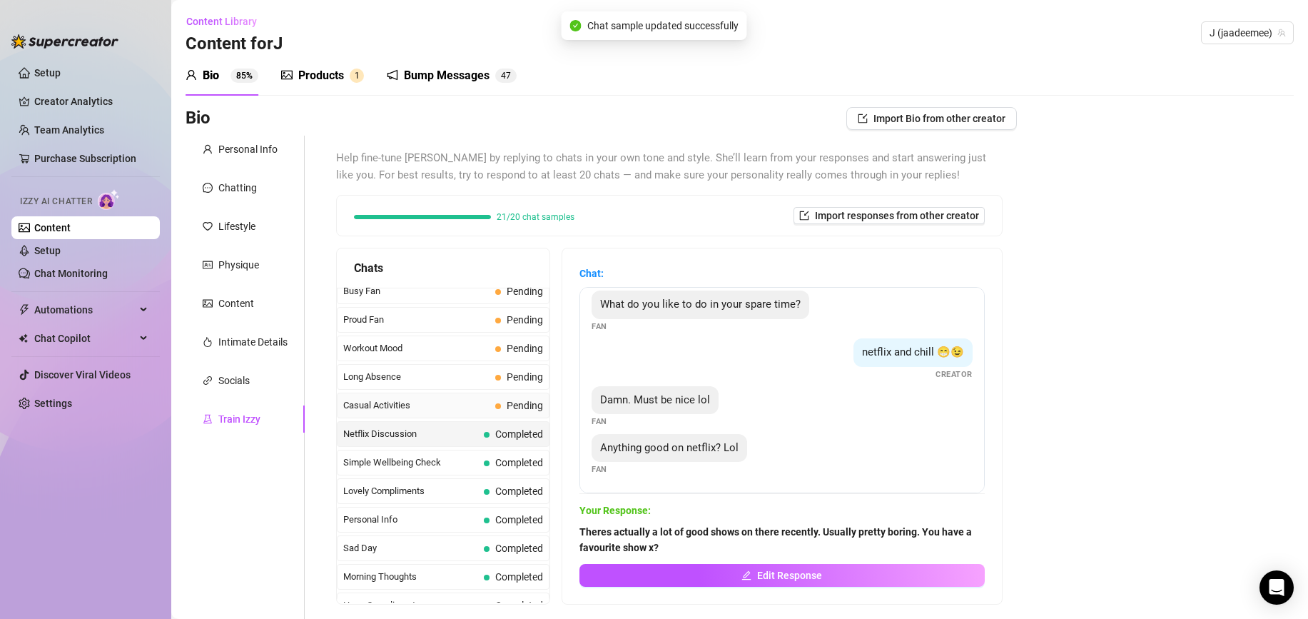
click at [402, 402] on span "Casual Activities" at bounding box center [416, 405] width 146 height 14
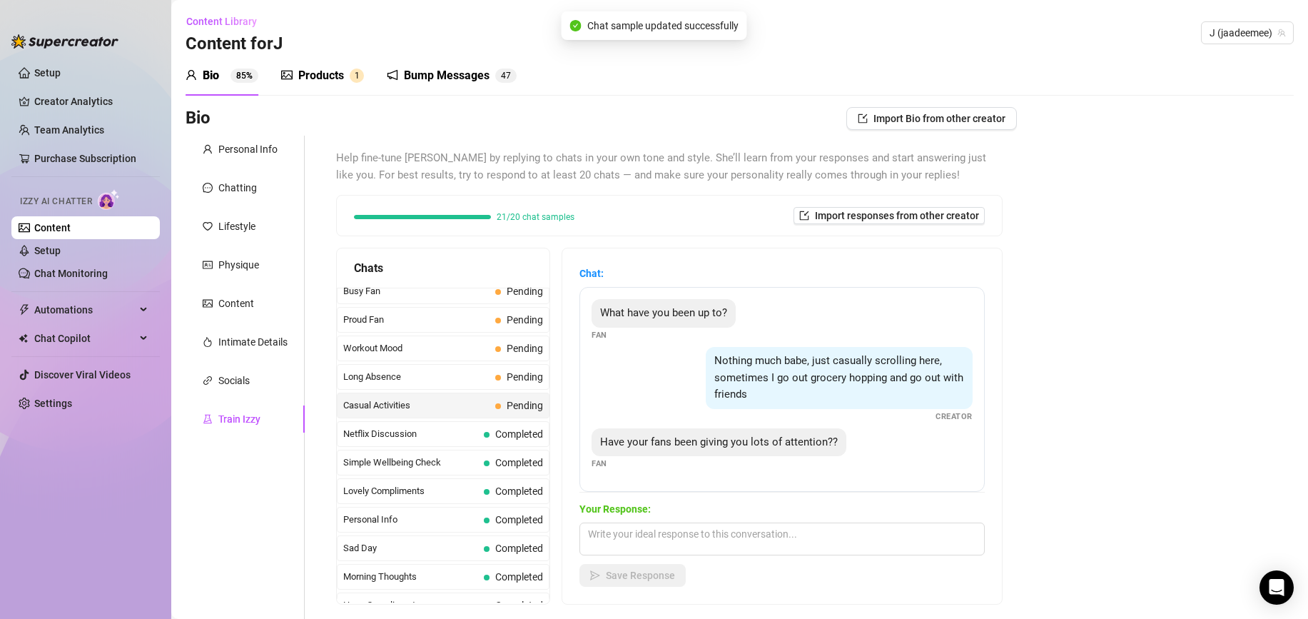
scroll to position [17, 0]
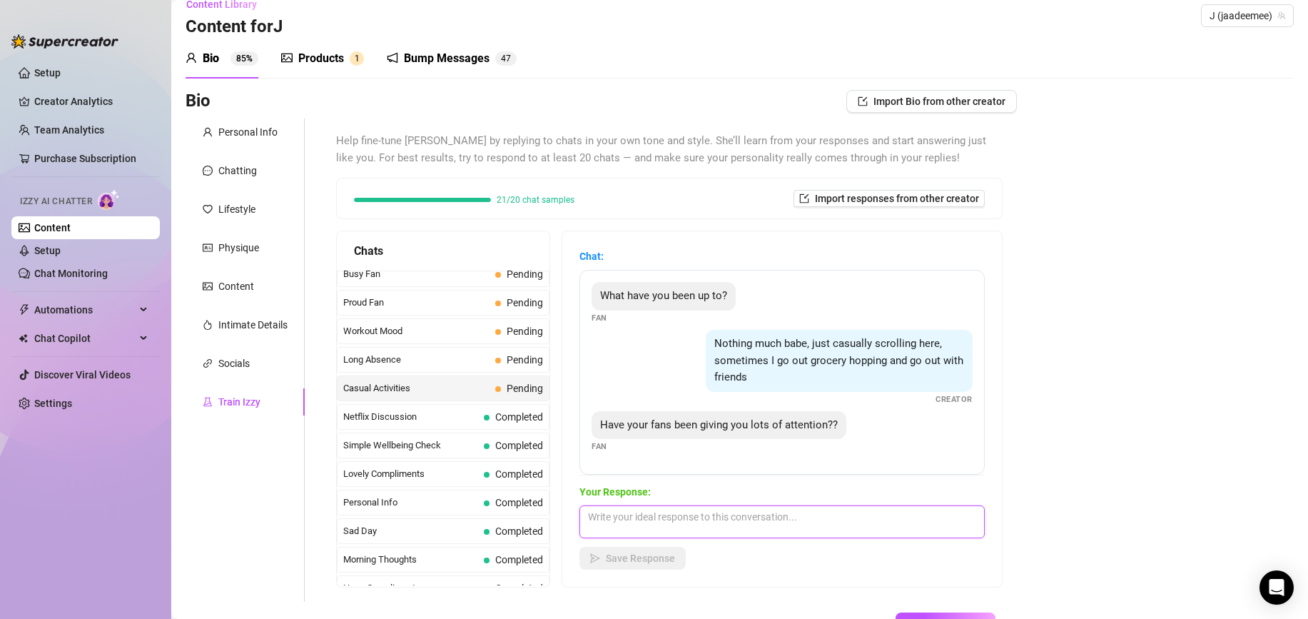
click at [804, 523] on textarea at bounding box center [781, 521] width 405 height 33
type textarea "Honestly lately its been pretty quiet. Are you trying to change that x?"
click at [657, 556] on span "Save Response" at bounding box center [640, 557] width 69 height 11
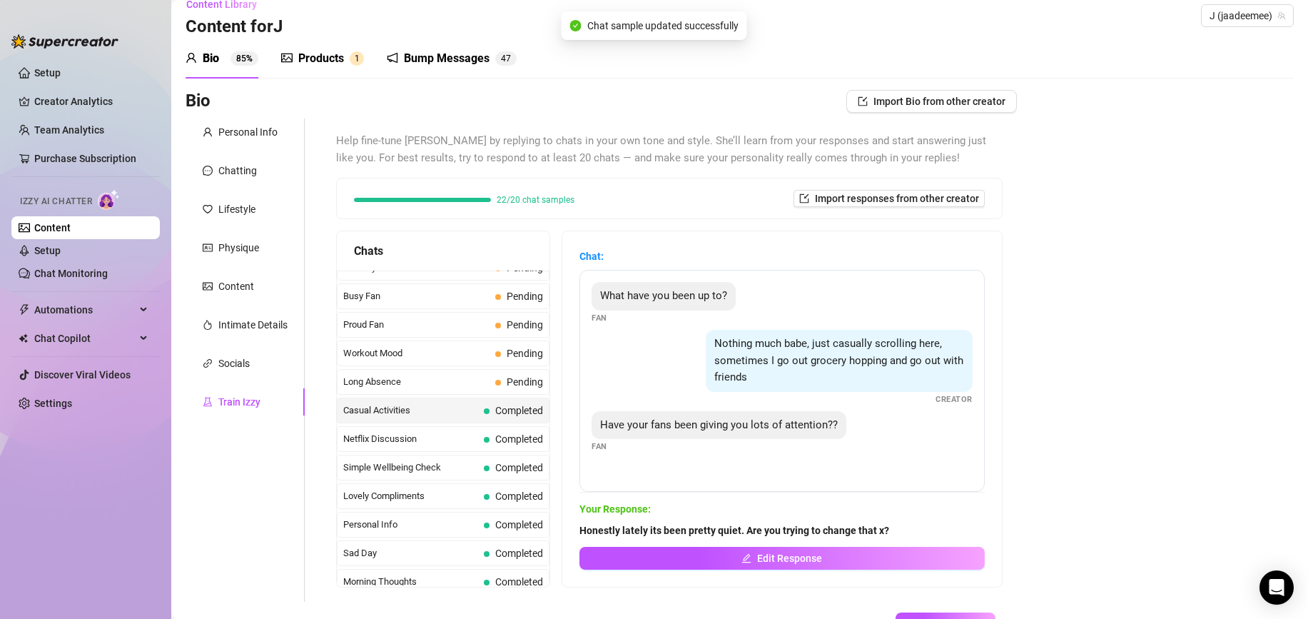
scroll to position [1204, 0]
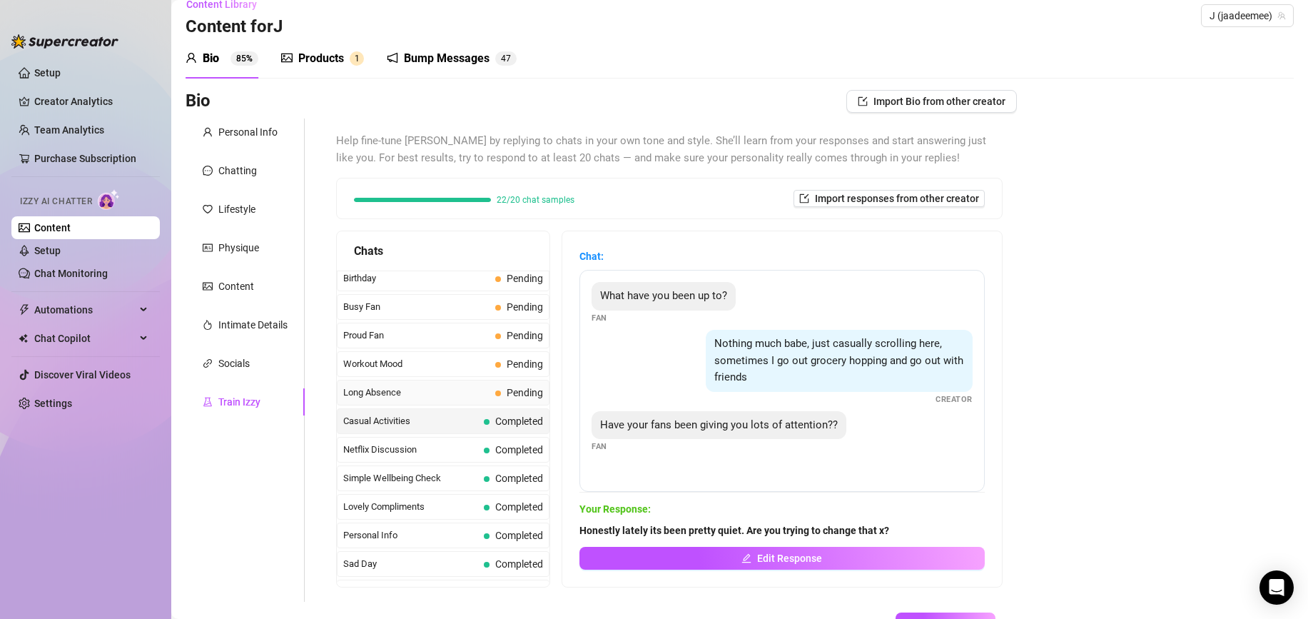
click at [464, 392] on span "Long Absence" at bounding box center [416, 392] width 146 height 14
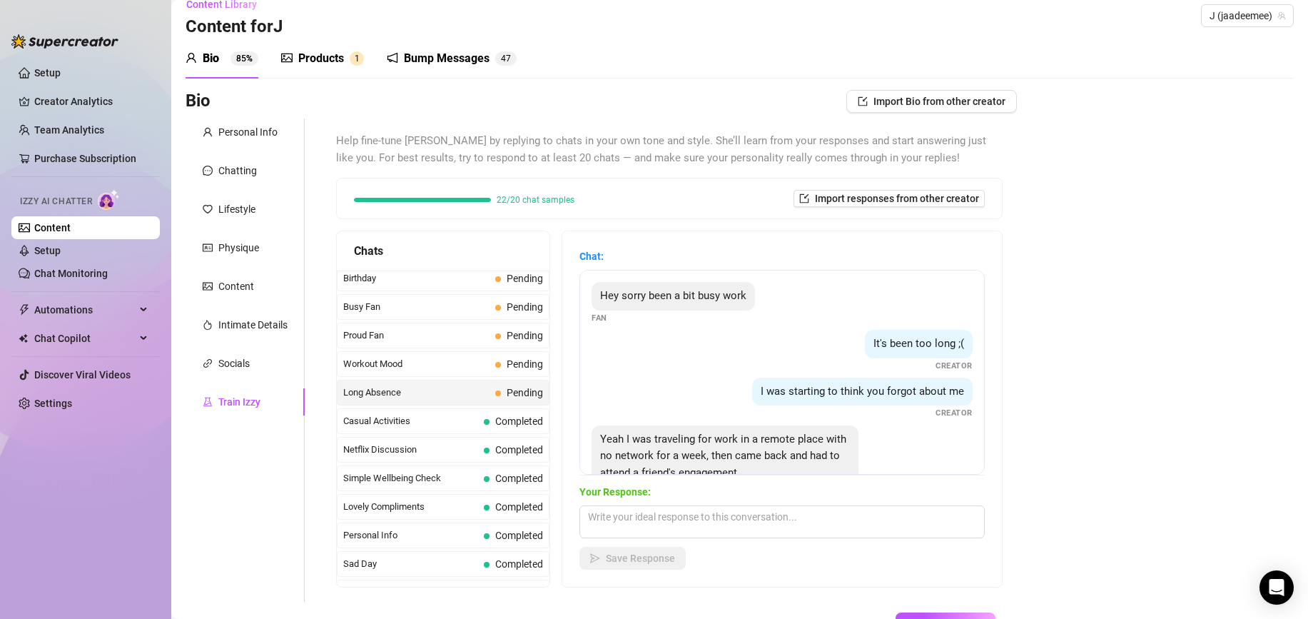
scroll to position [44, 0]
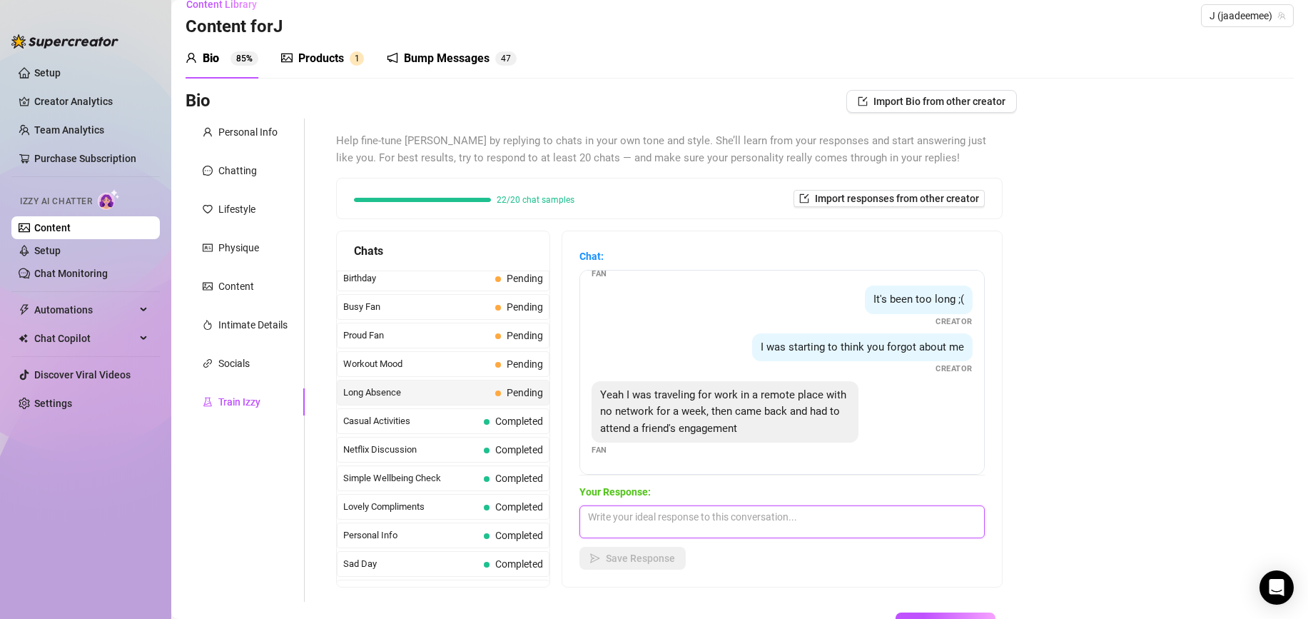
click at [701, 517] on textarea at bounding box center [781, 521] width 405 height 33
type textarea "Thats okay x atleast your back now baby"
click at [656, 567] on button "Save Response" at bounding box center [632, 558] width 106 height 23
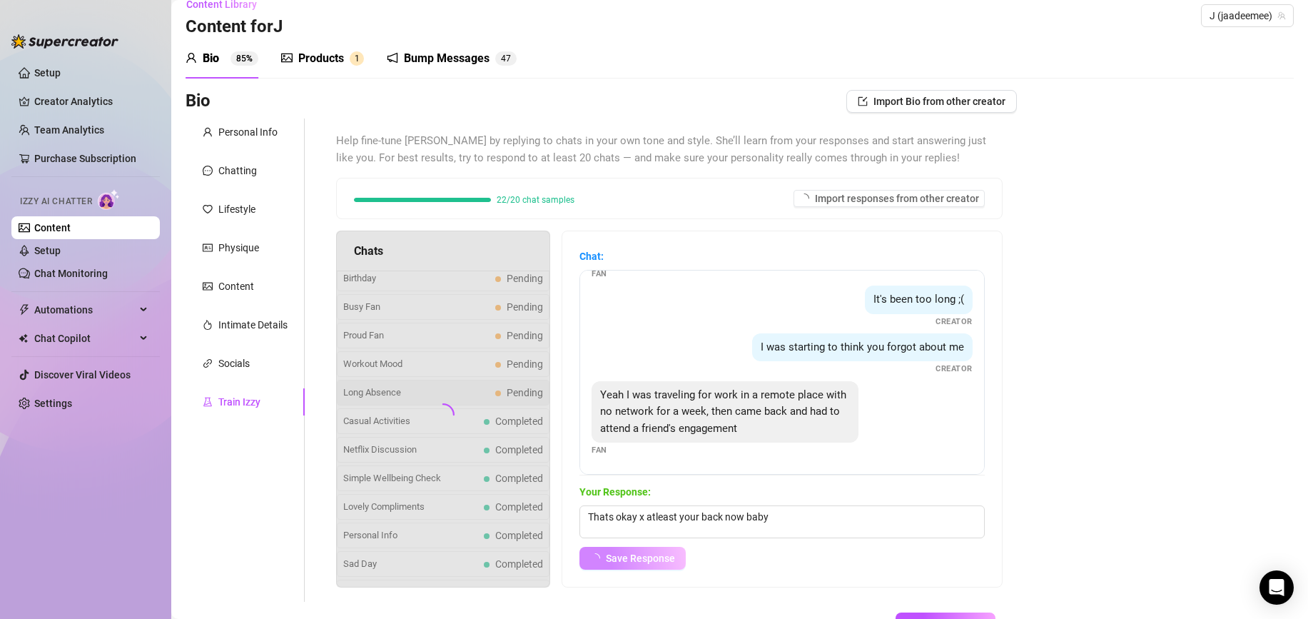
scroll to position [27, 0]
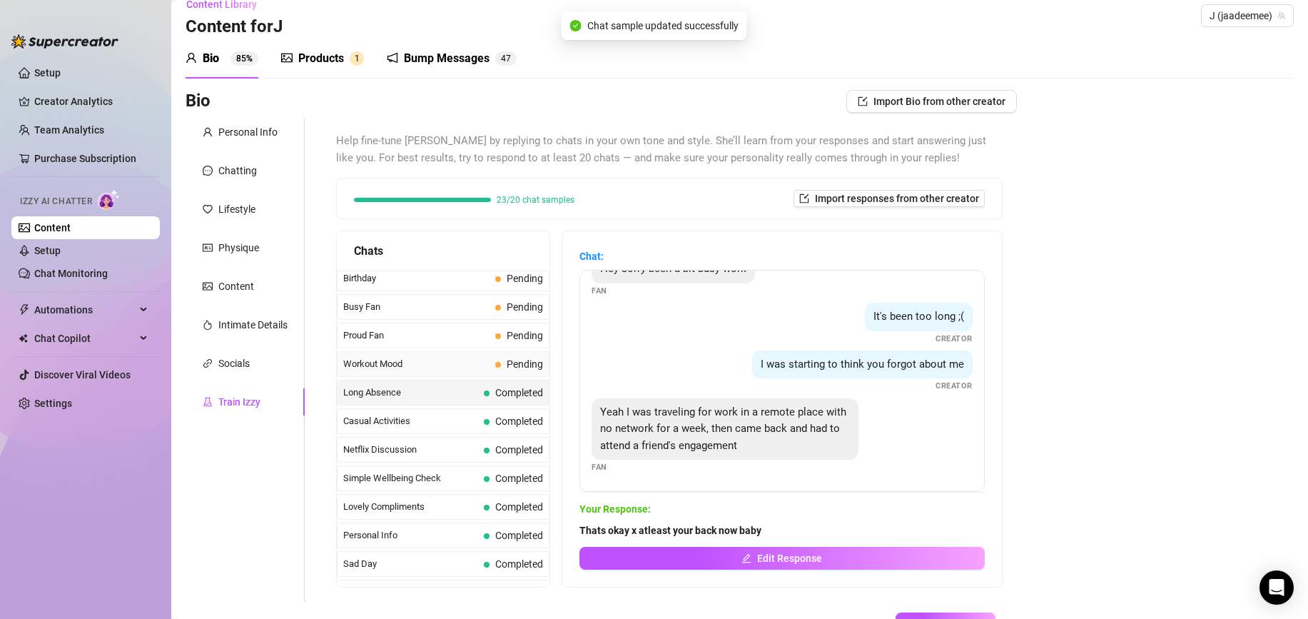
click at [447, 365] on span "Workout Mood" at bounding box center [416, 364] width 146 height 14
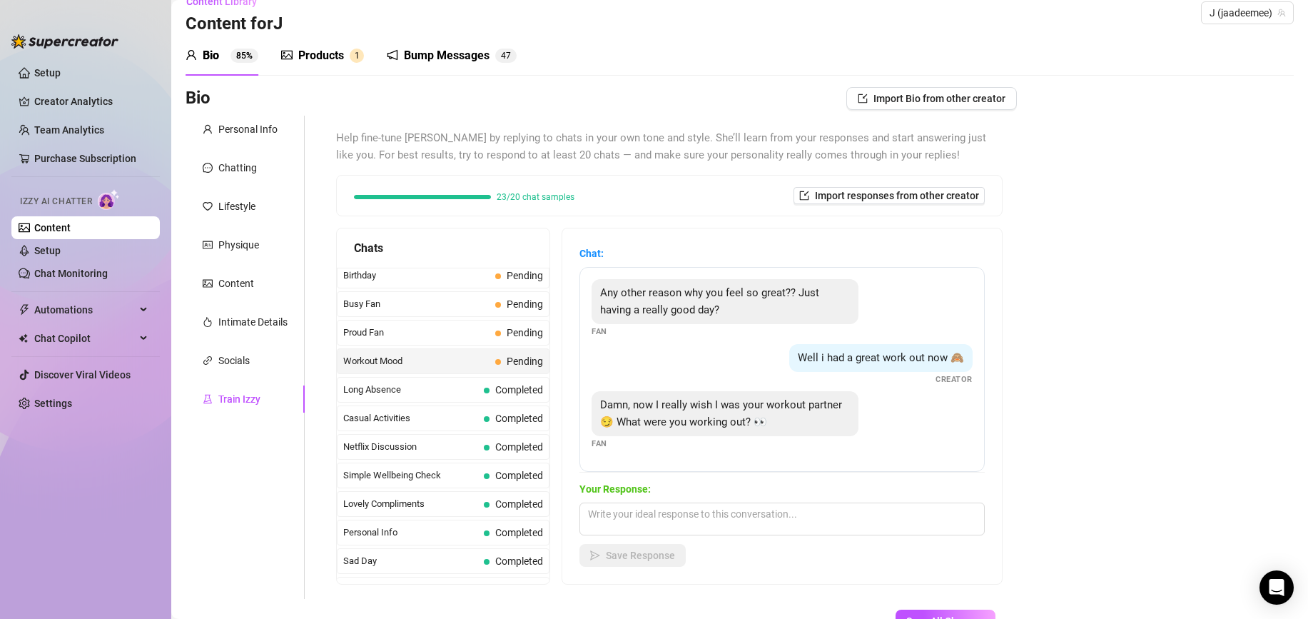
scroll to position [26, 0]
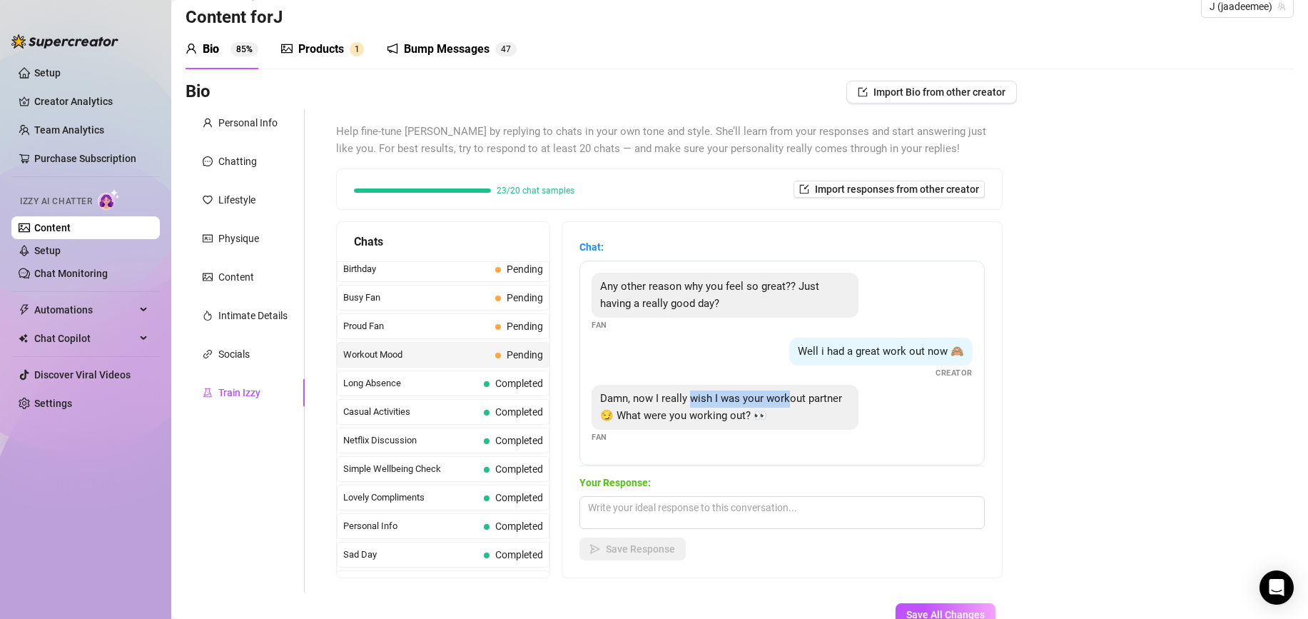
drag, startPoint x: 706, startPoint y: 400, endPoint x: 789, endPoint y: 405, distance: 82.2
click at [789, 405] on div "Damn, now I really wish I was your workout partner 😏 What were you working out?…" at bounding box center [725, 407] width 267 height 45
click at [786, 409] on div "Damn, now I really wish I was your workout partner 😏 What were you working out?…" at bounding box center [725, 407] width 267 height 45
drag, startPoint x: 718, startPoint y: 500, endPoint x: 724, endPoint y: 505, distance: 8.1
click at [718, 501] on textarea at bounding box center [781, 512] width 405 height 33
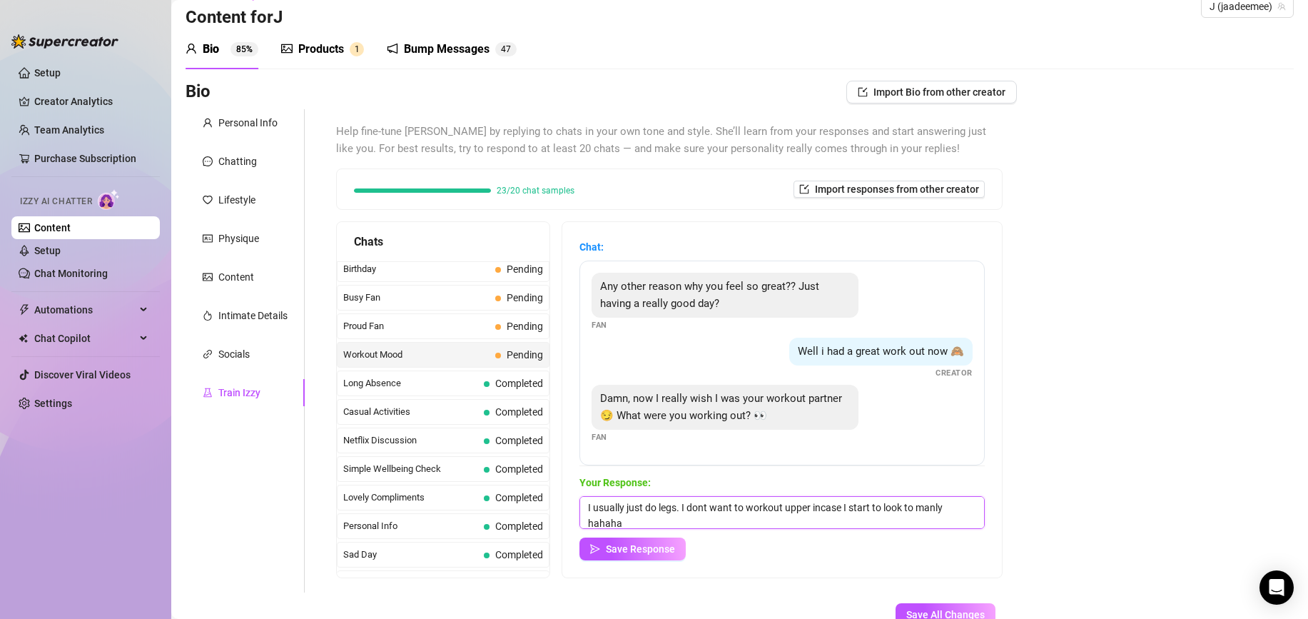
scroll to position [1, 0]
type textarea "I usually just do legs. I dont want to workout upper incase I start to look to …"
click at [659, 545] on span "Save Response" at bounding box center [640, 548] width 69 height 11
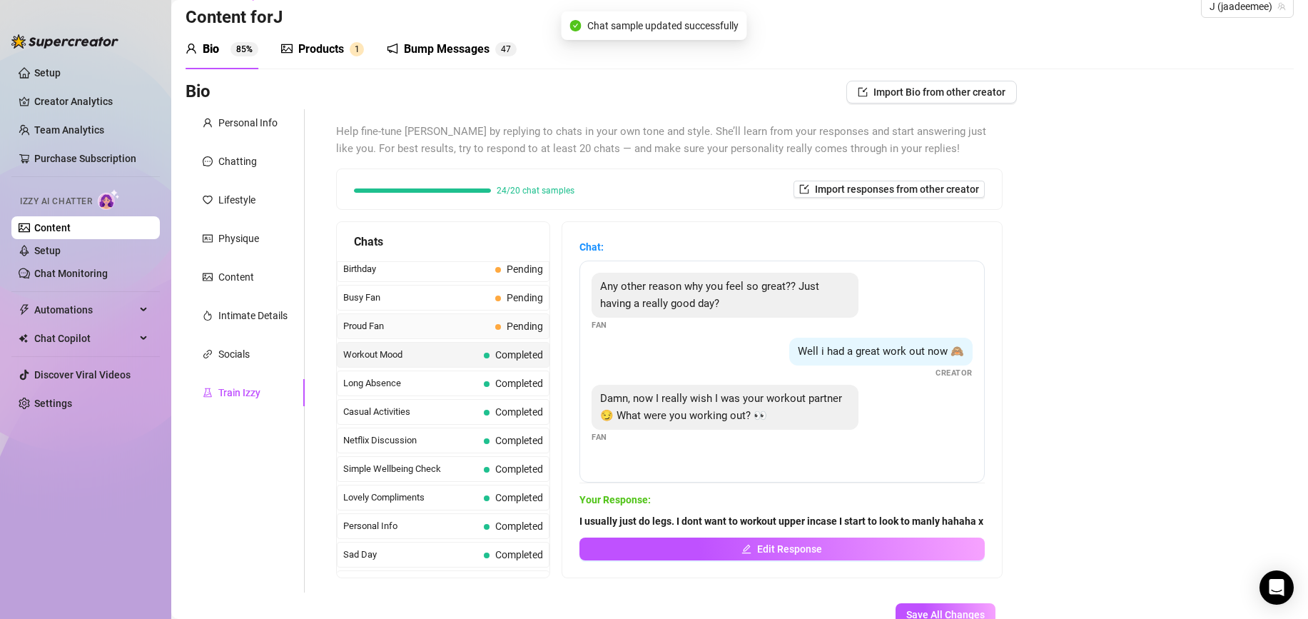
click at [460, 327] on span "Proud Fan" at bounding box center [416, 326] width 146 height 14
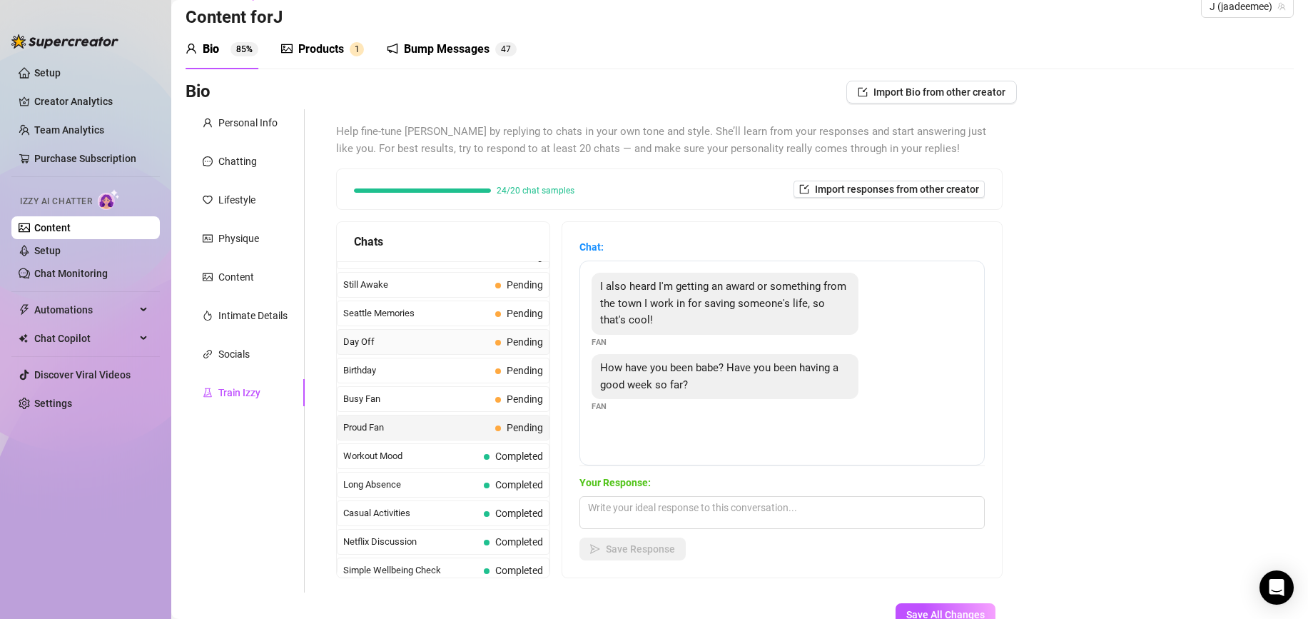
scroll to position [1102, 0]
drag, startPoint x: 606, startPoint y: 293, endPoint x: 685, endPoint y: 296, distance: 79.3
click at [685, 296] on div "I also heard I'm getting an award or something from the town I work in for savi…" at bounding box center [725, 304] width 267 height 62
click at [684, 299] on span "I also heard I'm getting an award or something from the town I work in for savi…" at bounding box center [723, 303] width 246 height 46
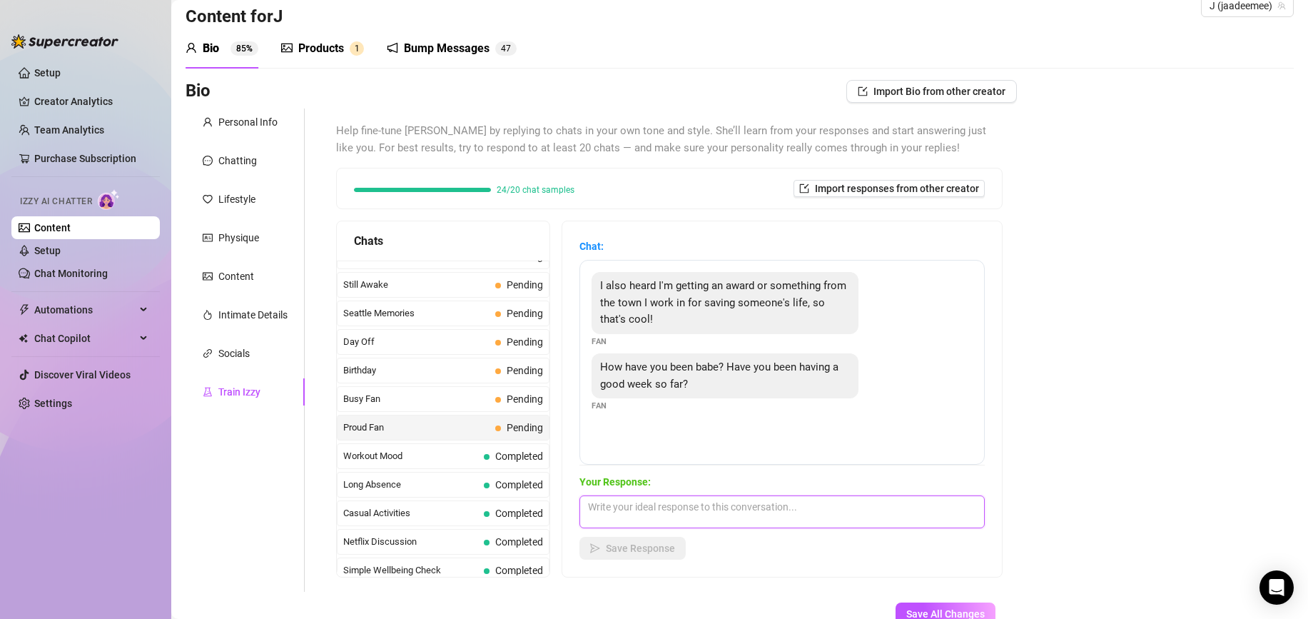
click at [701, 523] on textarea at bounding box center [781, 511] width 405 height 33
type textarea "Thats so good! Tell me about how you saved someones life thats awesome. My week…"
click at [649, 545] on span "Save Response" at bounding box center [640, 547] width 69 height 11
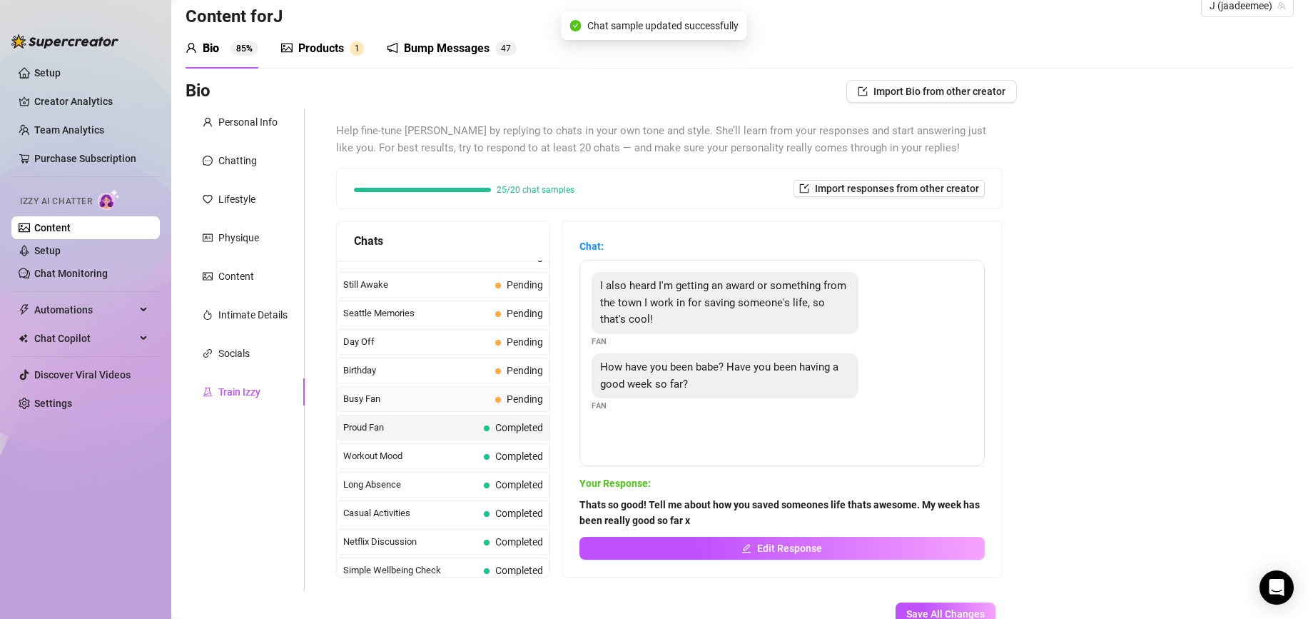
click at [448, 404] on span "Busy Fan" at bounding box center [416, 399] width 146 height 14
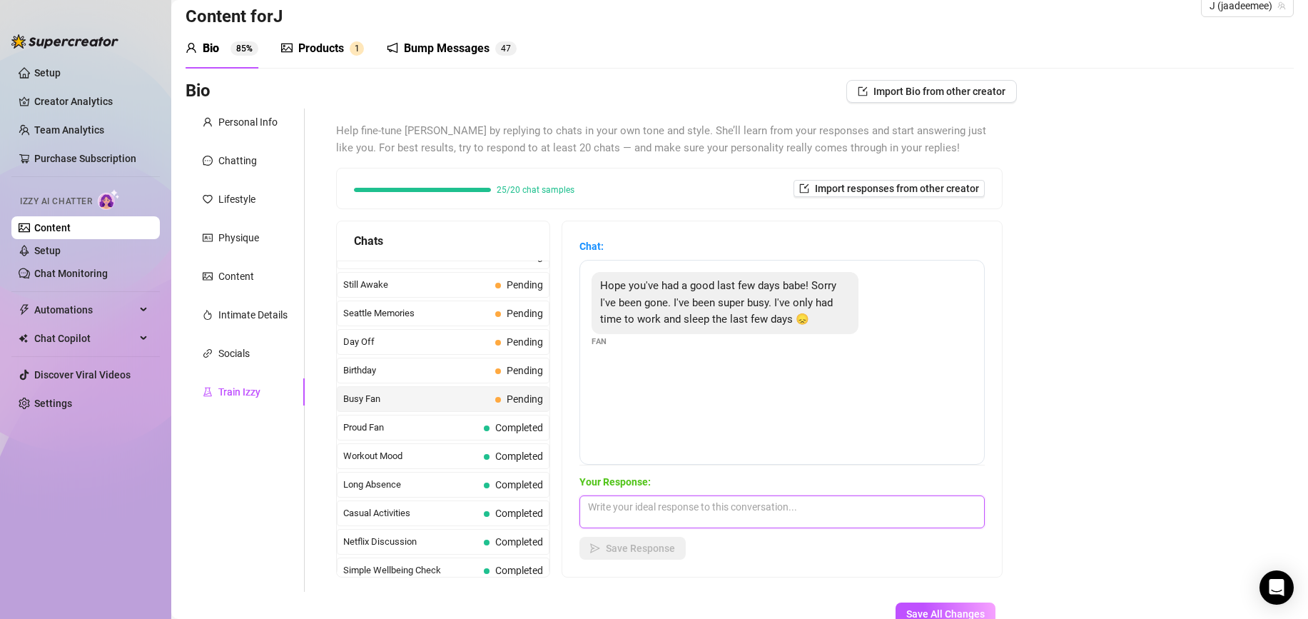
click at [690, 515] on textarea at bounding box center [781, 511] width 405 height 33
type textarea "Thats all good baby x atleast your back now!!"
click at [643, 530] on div "Your Response: Thats all good baby x atleast your back now!! Save Response" at bounding box center [781, 517] width 405 height 86
click at [637, 544] on span "Save Response" at bounding box center [640, 547] width 69 height 11
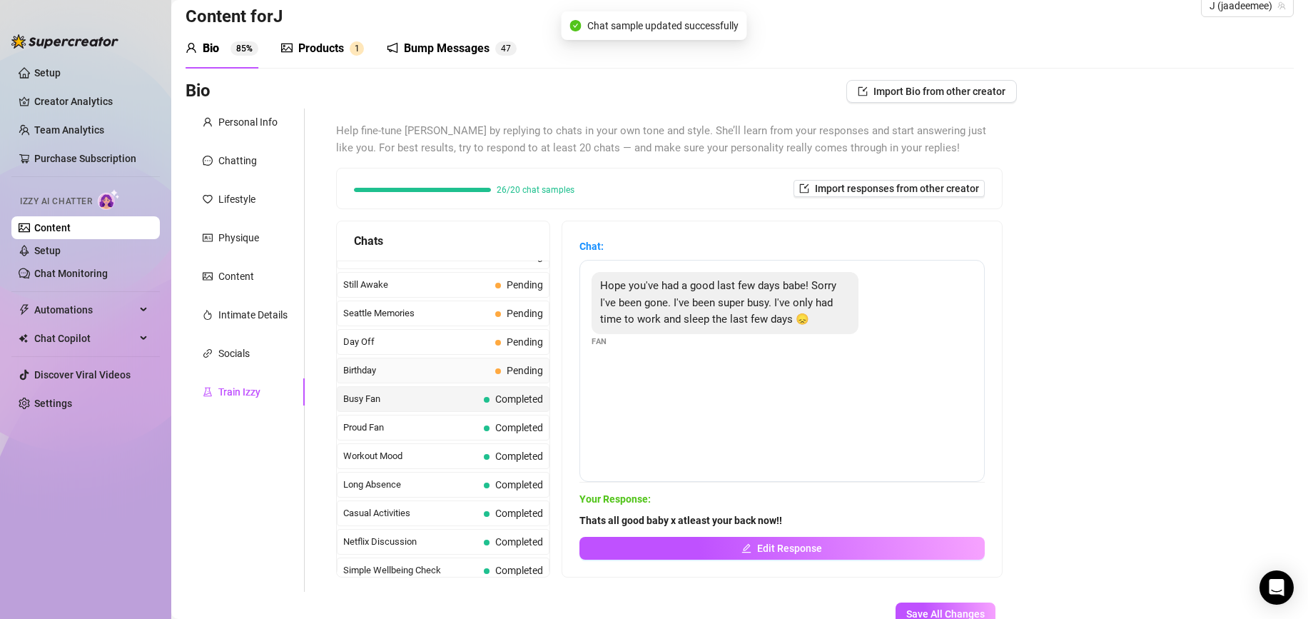
click at [458, 370] on span "Birthday" at bounding box center [416, 370] width 146 height 14
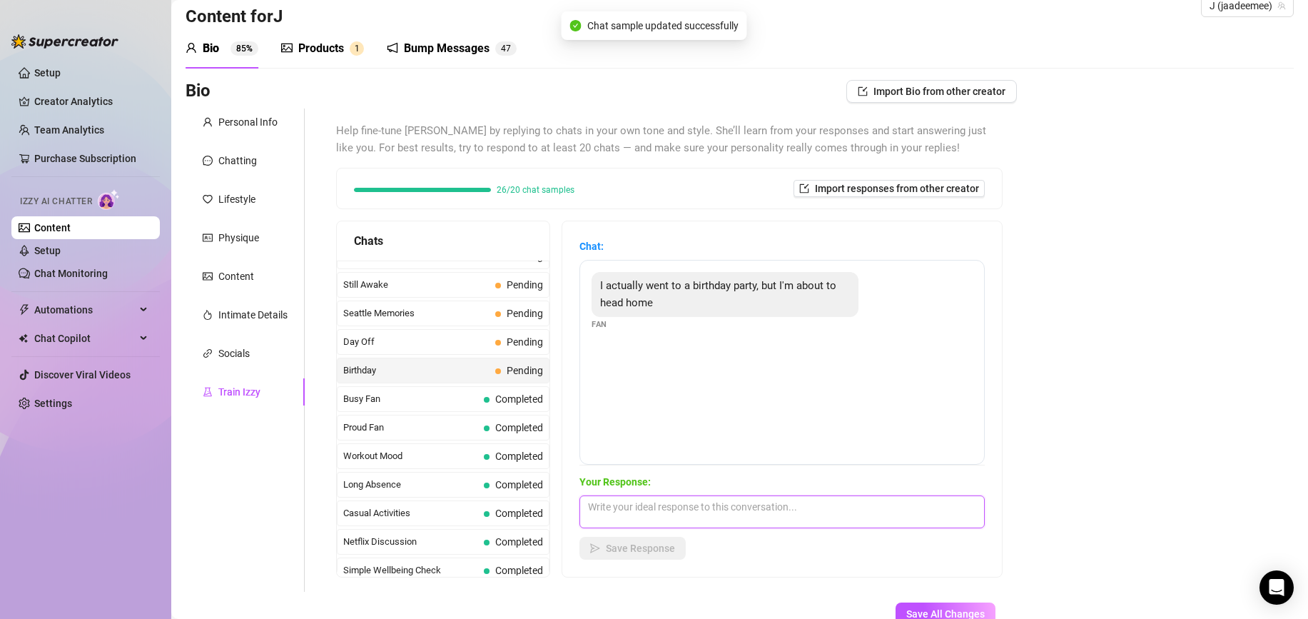
click at [604, 509] on textarea at bounding box center [781, 511] width 405 height 33
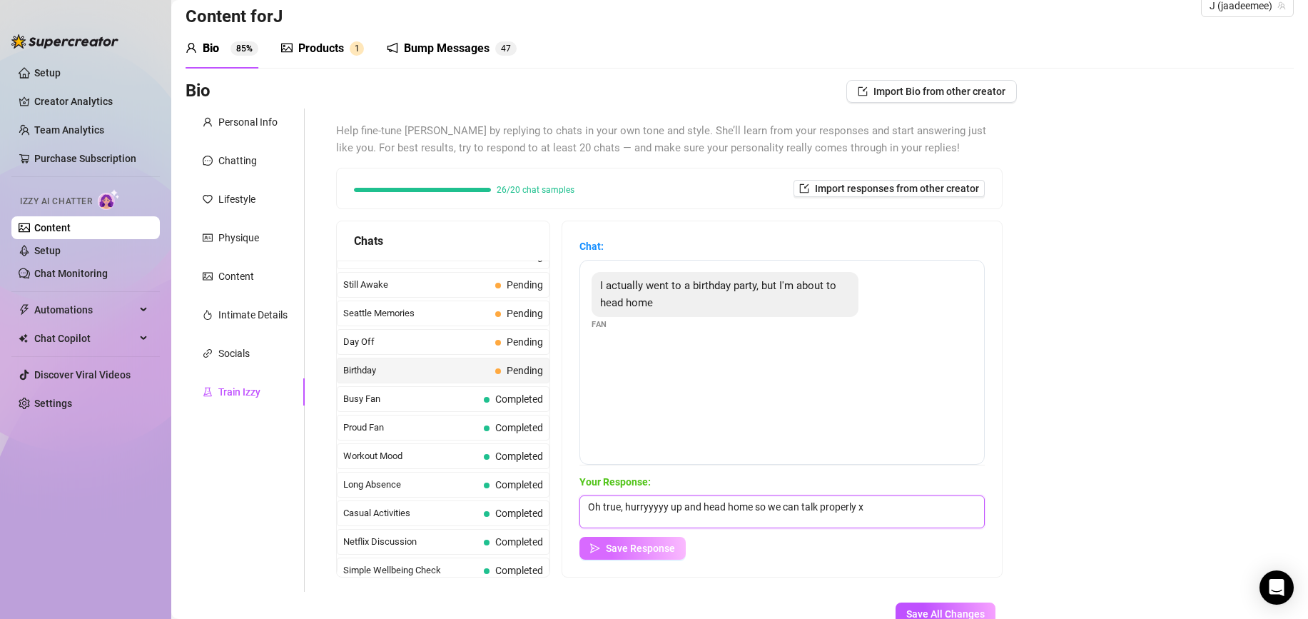
type textarea "Oh true, hurryyyyy up and head home so we can talk properly x"
click at [587, 545] on button "Save Response" at bounding box center [632, 548] width 106 height 23
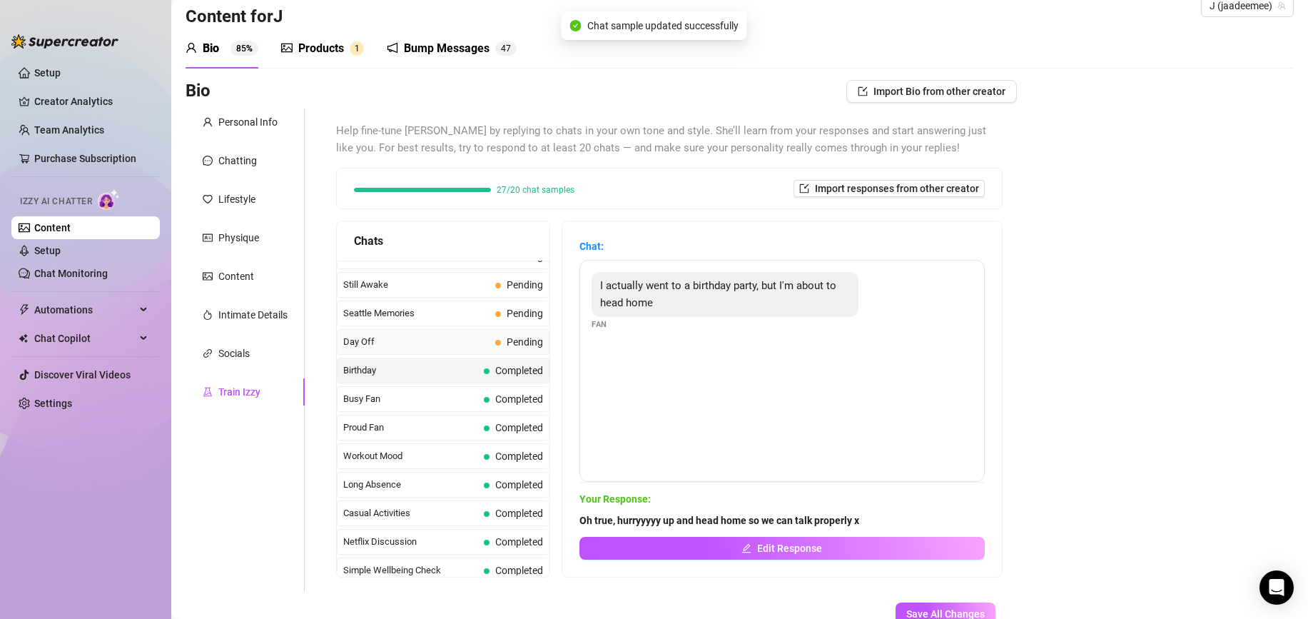
click at [462, 341] on span "Day Off" at bounding box center [416, 342] width 146 height 14
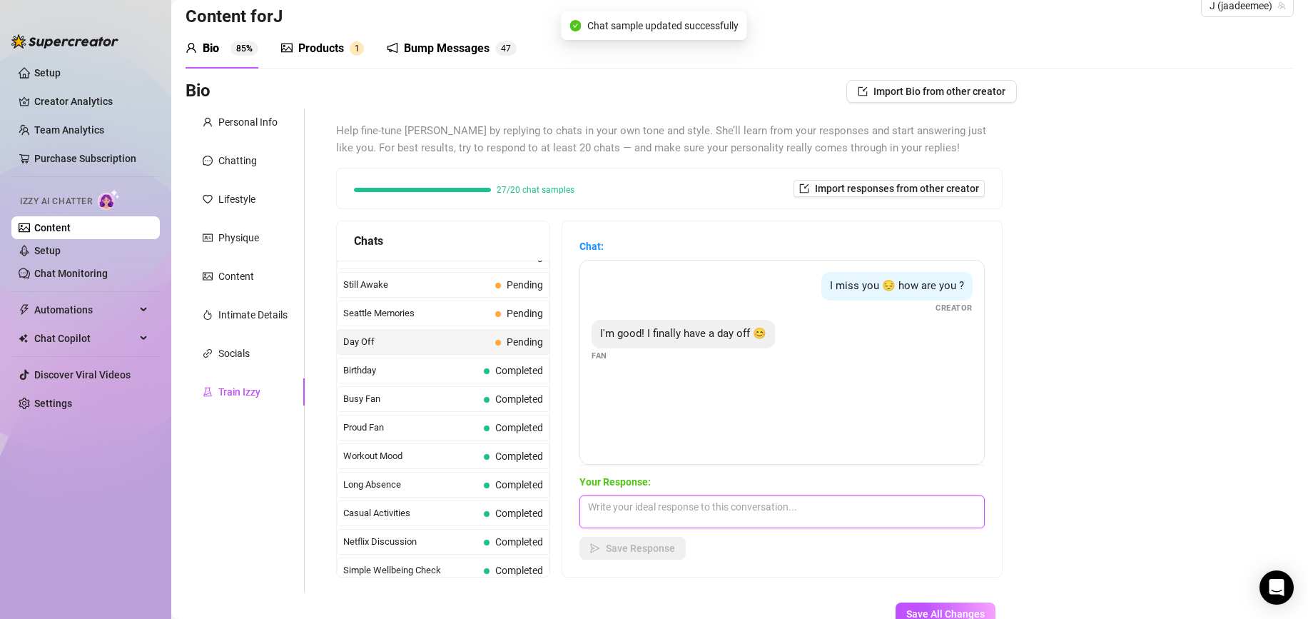
click at [652, 516] on textarea at bounding box center [781, 511] width 405 height 33
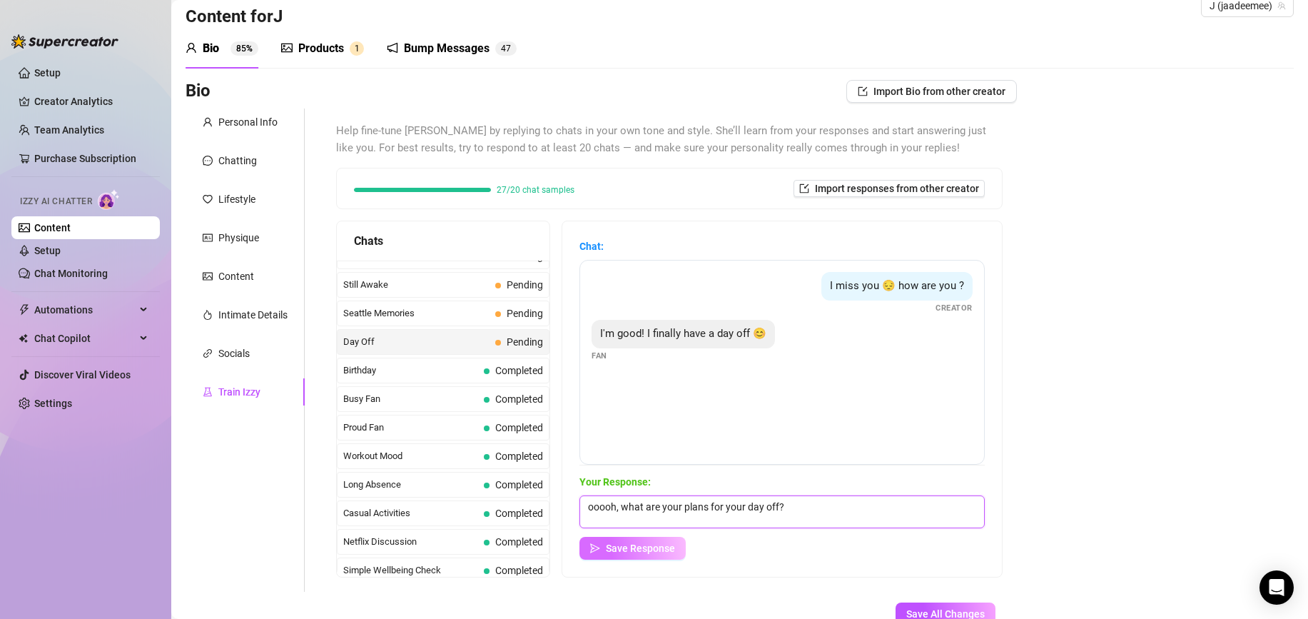
type textarea "ooooh, what are your plans for your day off?"
click at [639, 549] on span "Save Response" at bounding box center [640, 547] width 69 height 11
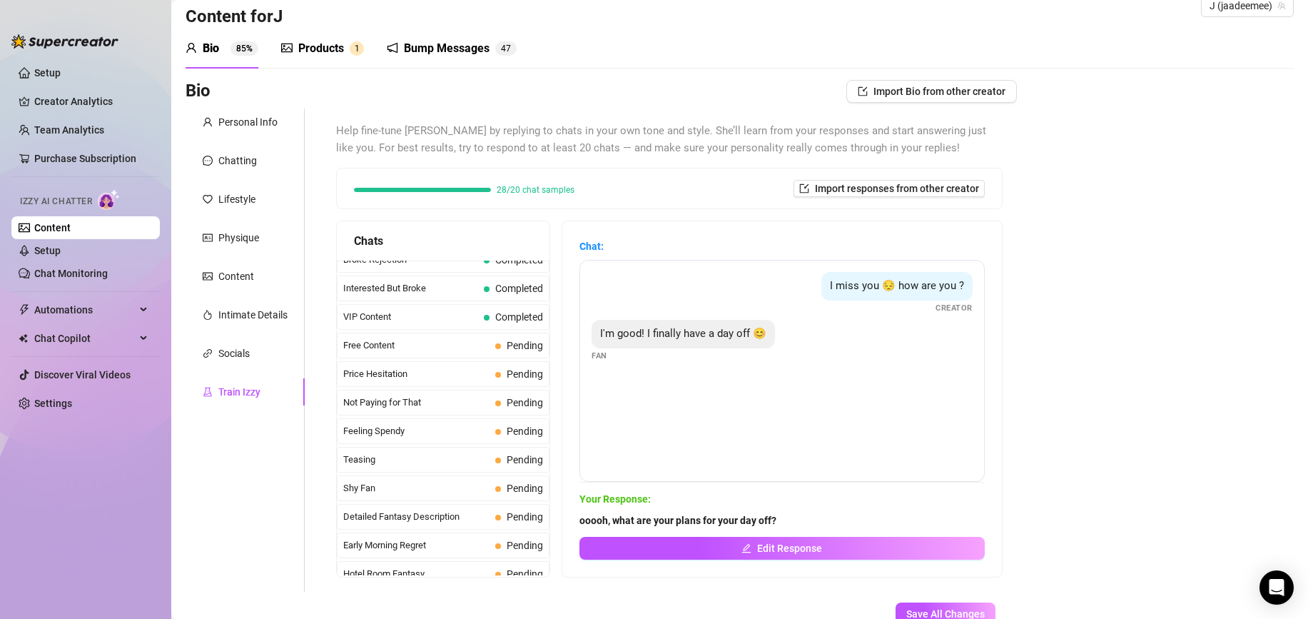
scroll to position [302, 0]
click at [459, 350] on div "Free Content Pending" at bounding box center [443, 343] width 213 height 26
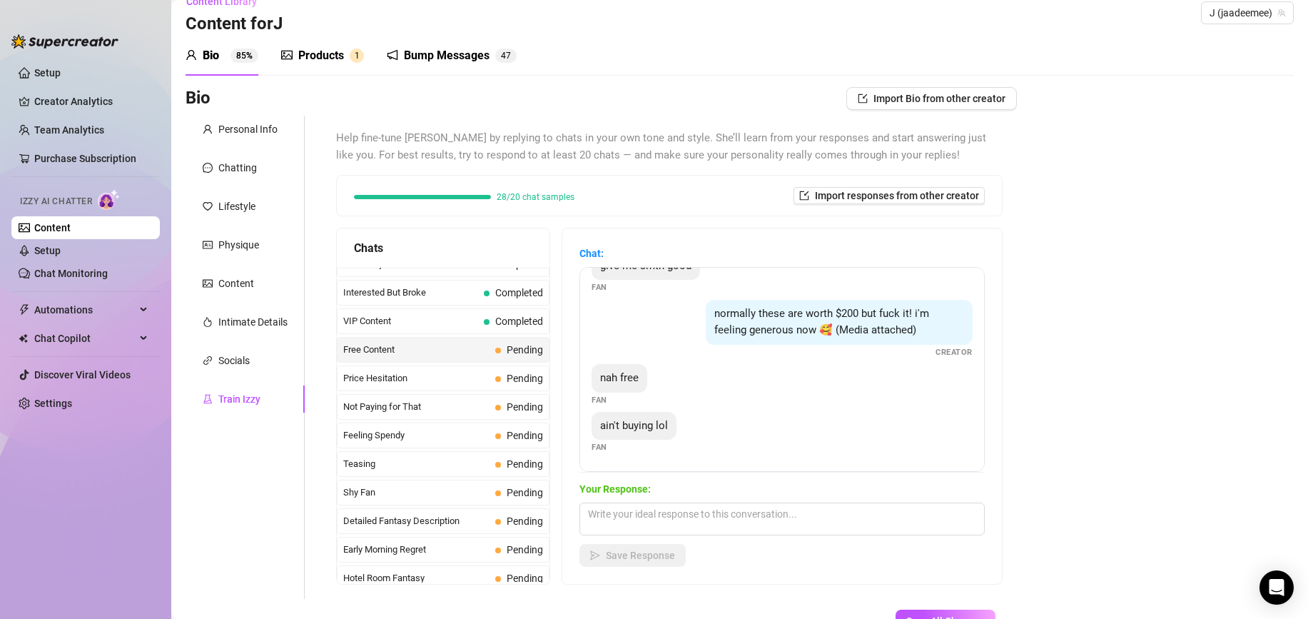
scroll to position [38, 0]
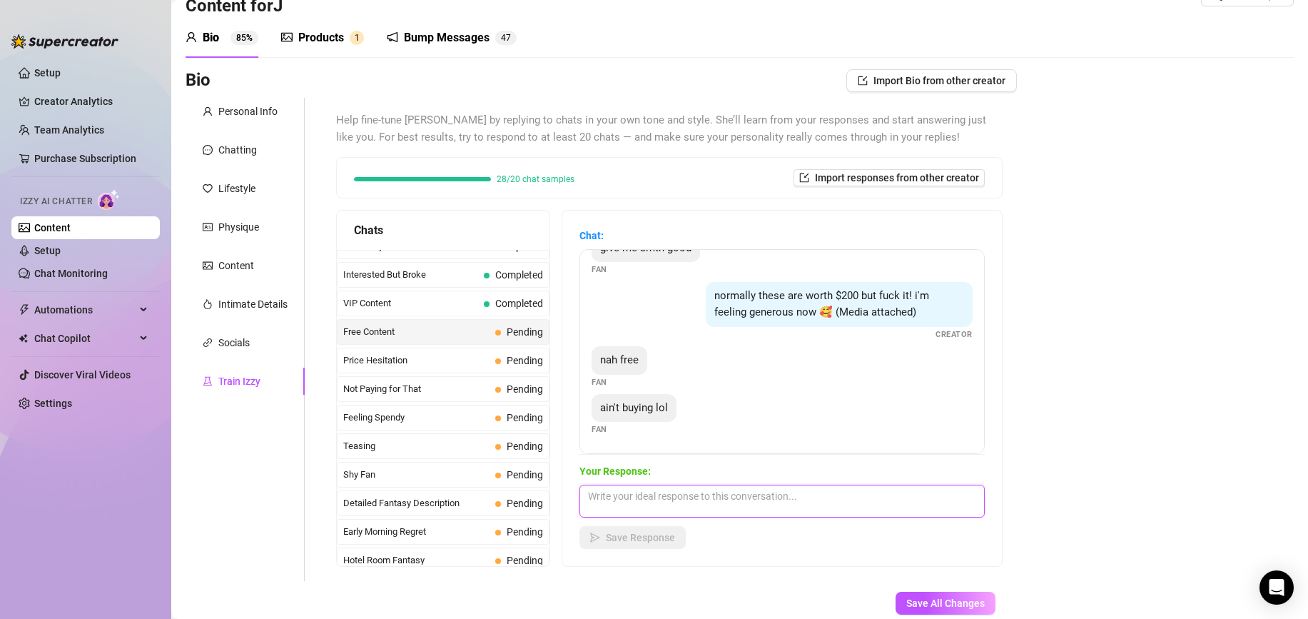
click at [667, 501] on textarea at bounding box center [781, 501] width 405 height 33
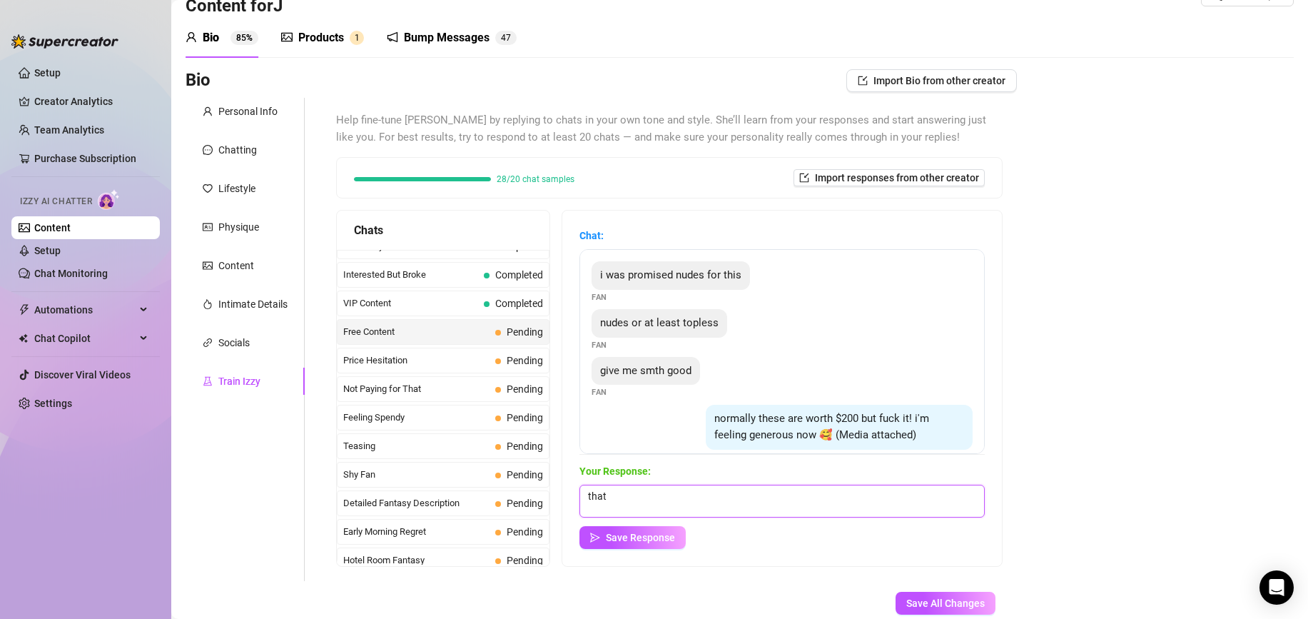
scroll to position [123, 0]
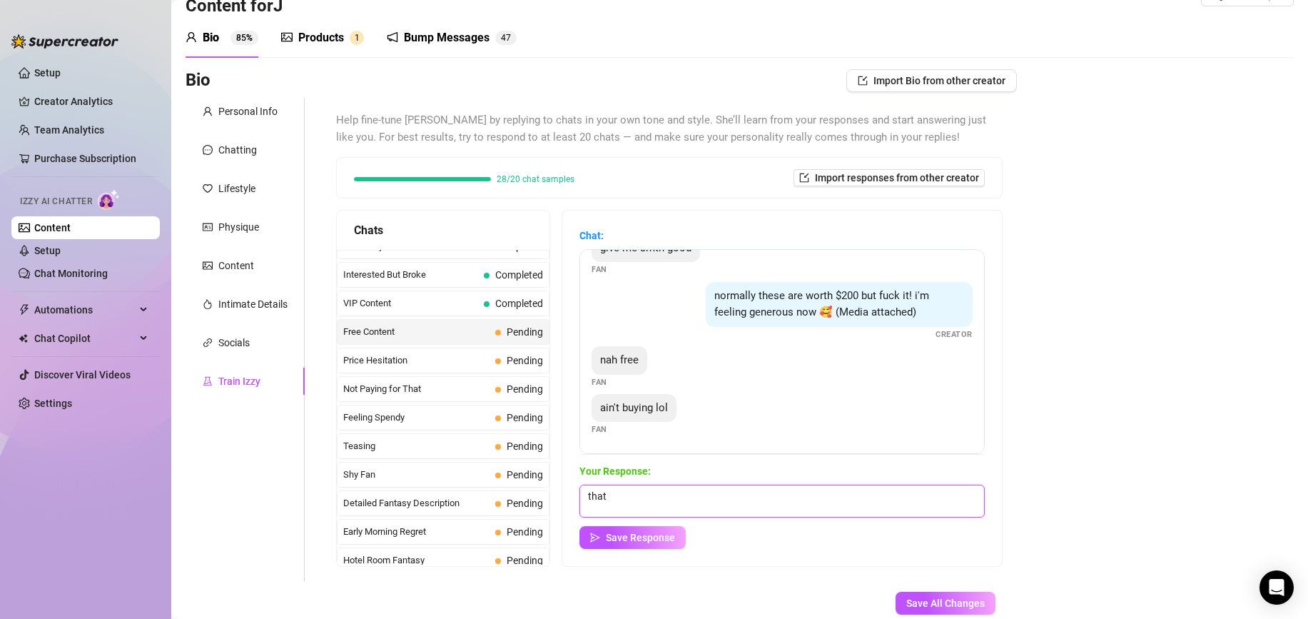
click at [699, 510] on textarea "that" at bounding box center [781, 501] width 405 height 33
type textarea "thats fine baby x I guess you win this time. Here you go"
click at [651, 539] on span "Save Response" at bounding box center [640, 537] width 69 height 11
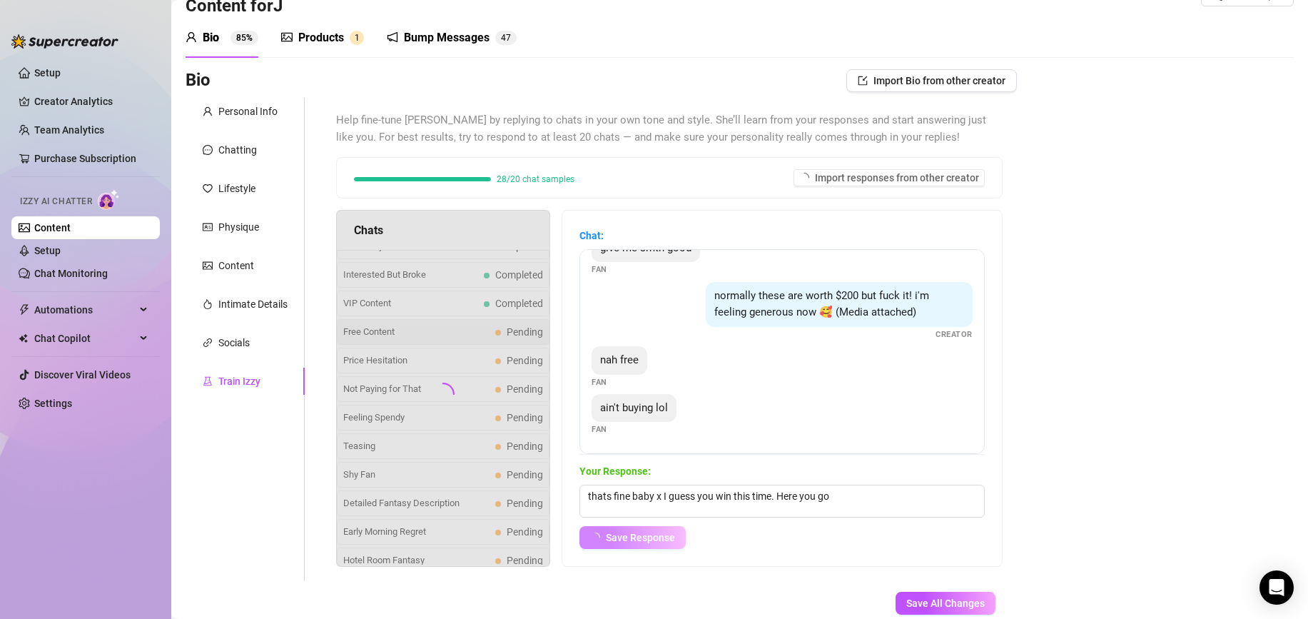
scroll to position [106, 0]
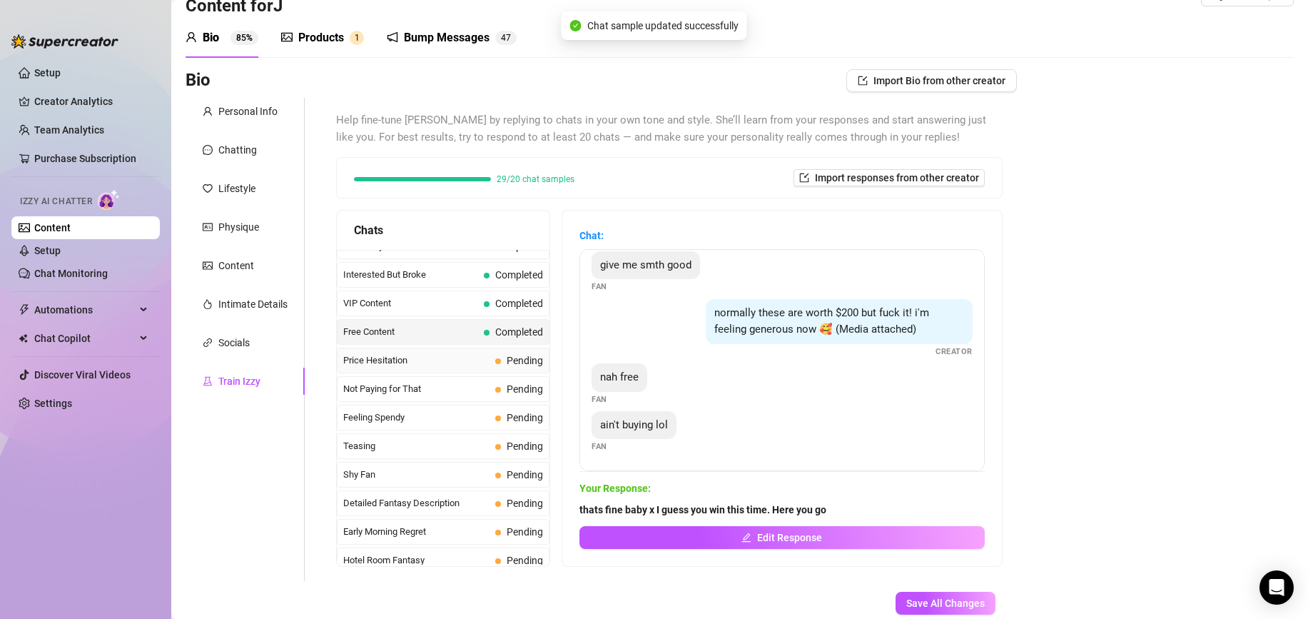
click at [461, 355] on span "Price Hesitation" at bounding box center [416, 360] width 146 height 14
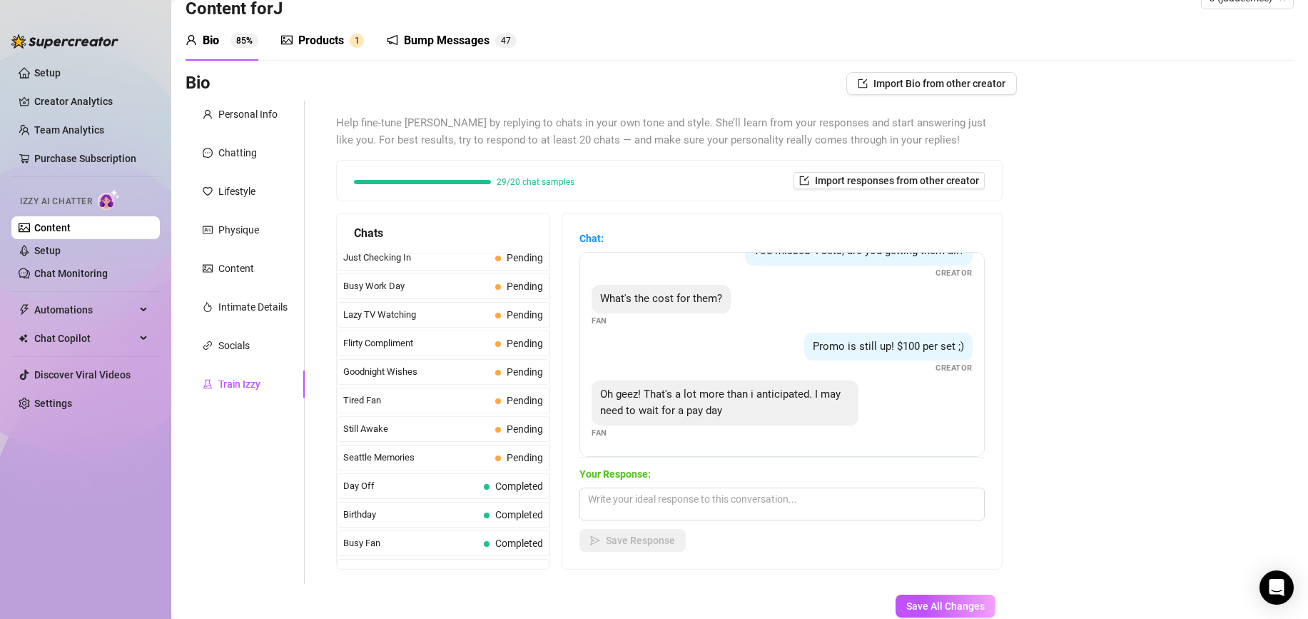
scroll to position [46, 0]
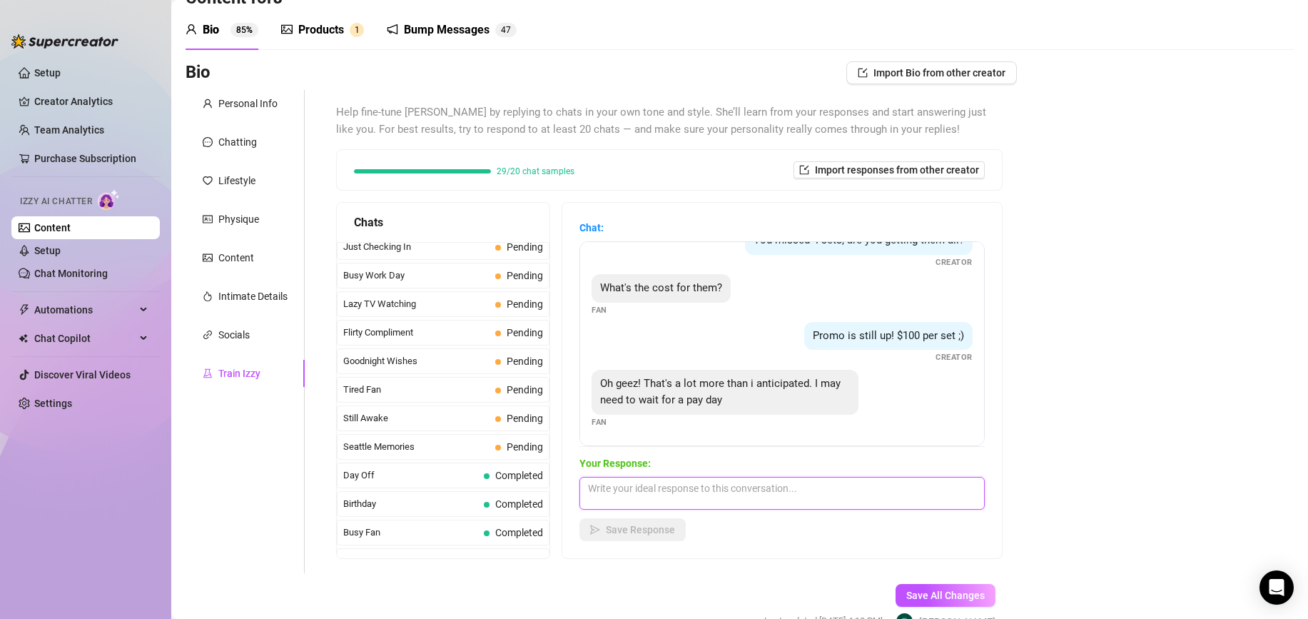
click at [685, 495] on textarea at bounding box center [781, 493] width 405 height 33
type textarea "Thats okay, how much are you willing to pay baby x"
click at [622, 520] on button "Save Response" at bounding box center [632, 529] width 106 height 23
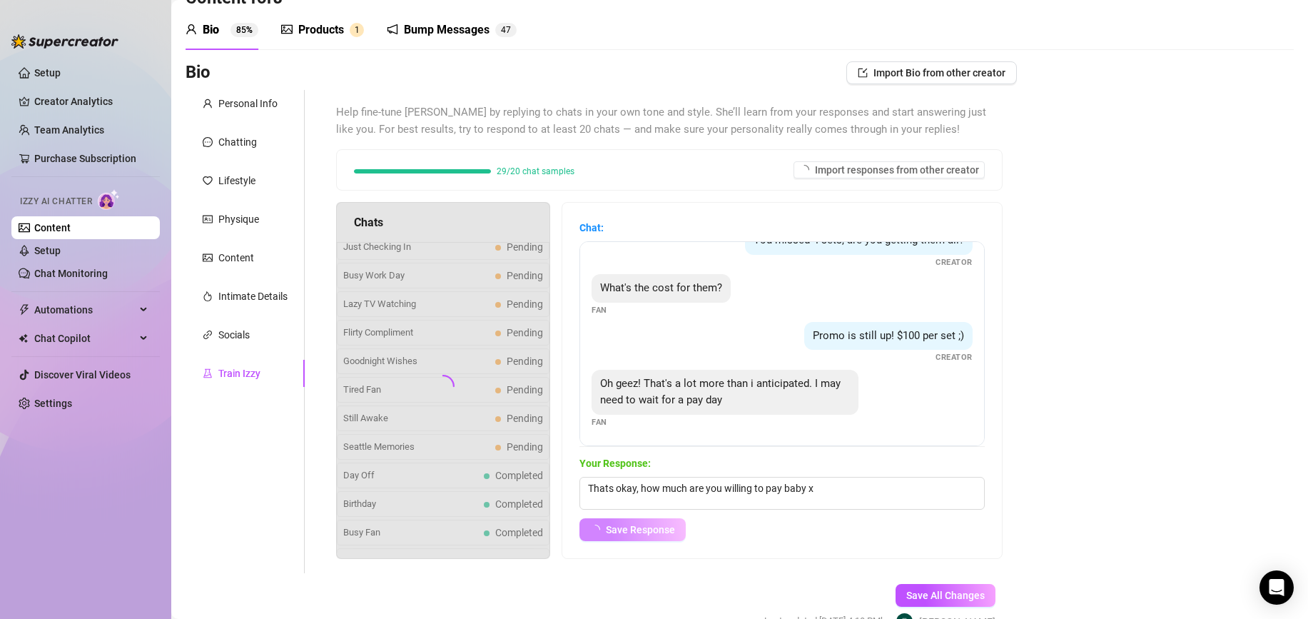
scroll to position [10, 0]
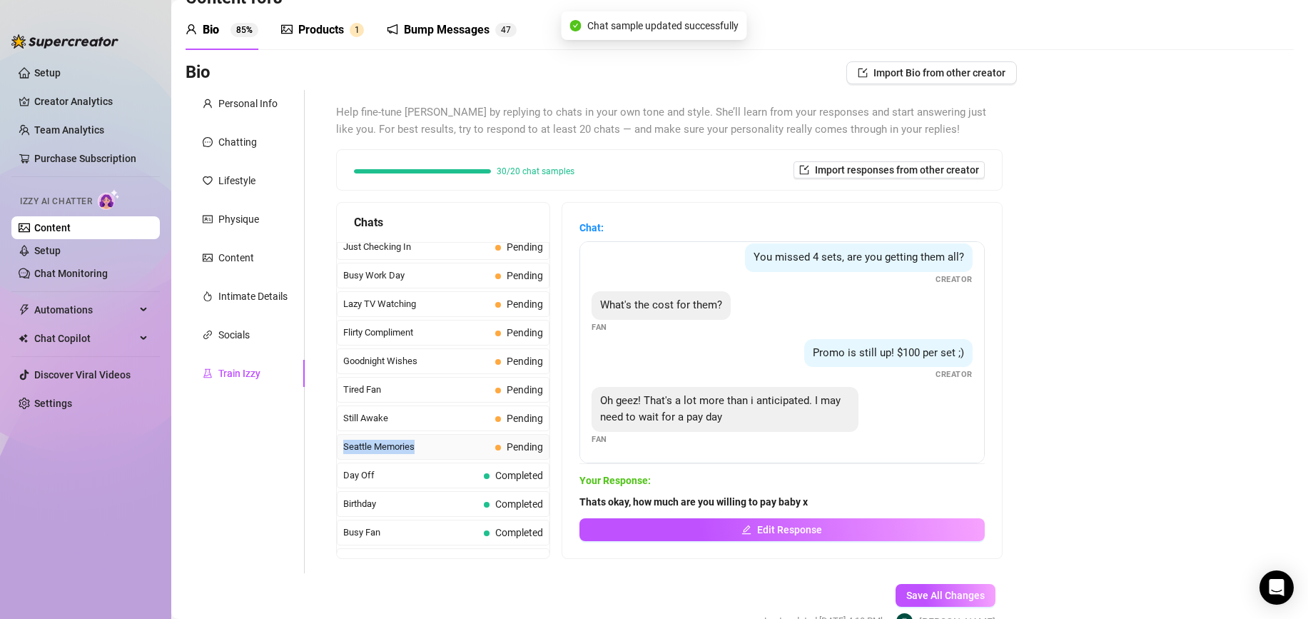
click at [465, 440] on span "Seattle Memories" at bounding box center [416, 447] width 146 height 14
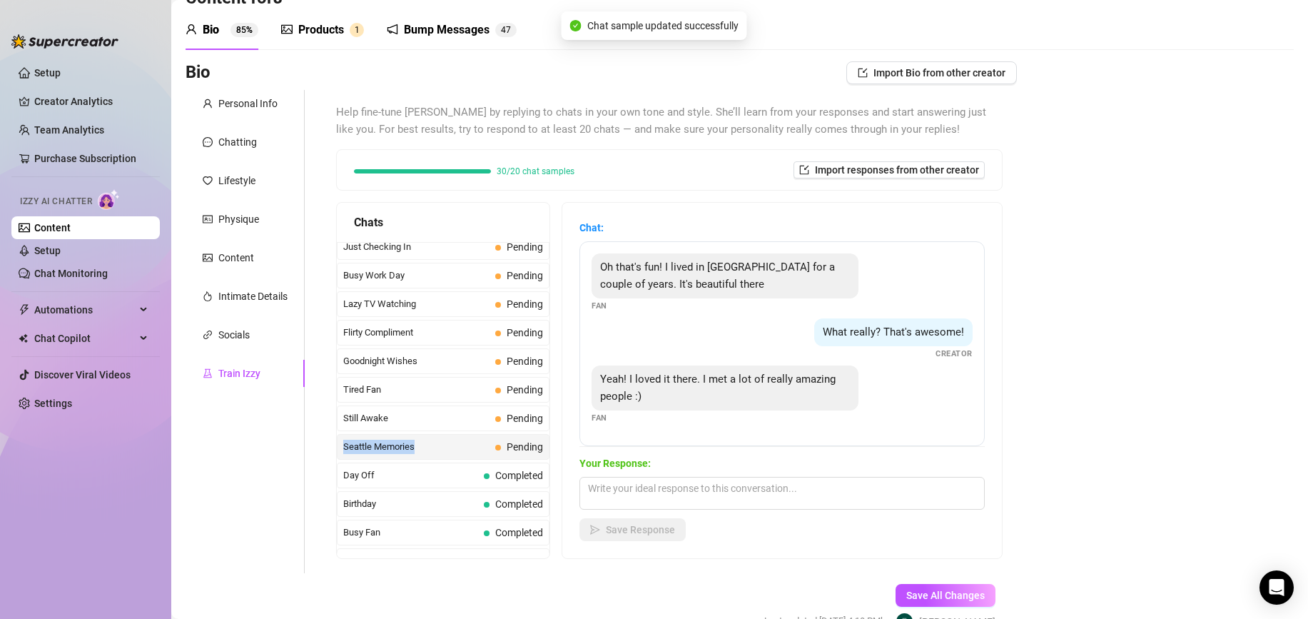
scroll to position [29, 0]
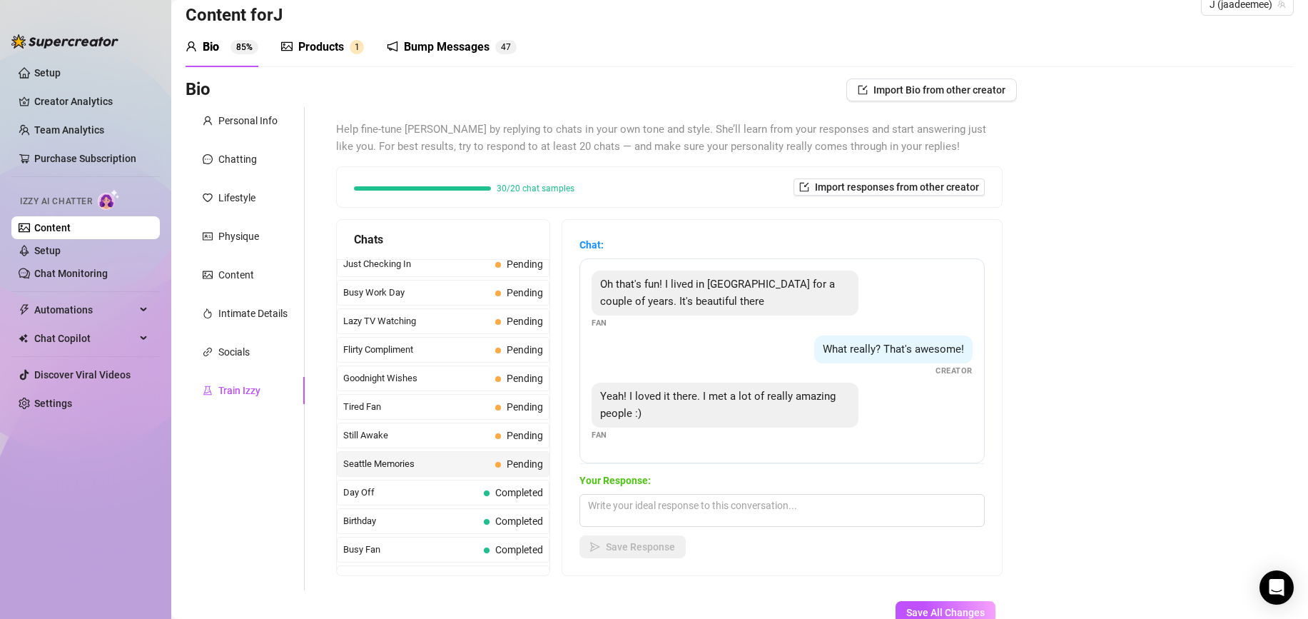
click at [680, 375] on div "What really? That's awesome! Creator" at bounding box center [782, 356] width 381 height 42
drag, startPoint x: 628, startPoint y: 407, endPoint x: 595, endPoint y: 400, distance: 33.8
click at [594, 400] on div "Yeah! I loved it there. I met a lot of really amazing people :)" at bounding box center [725, 404] width 267 height 45
click at [644, 499] on textarea at bounding box center [781, 510] width 405 height 33
type textarea "Y"
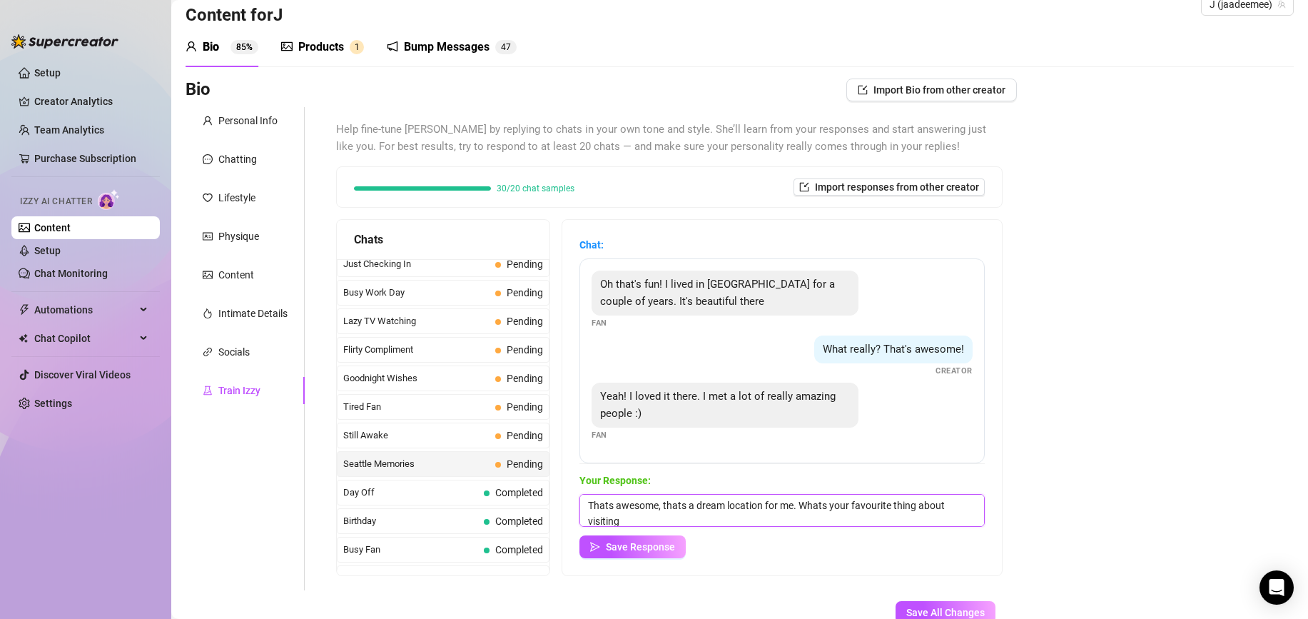
scroll to position [1, 0]
type textarea "Thats awesome, thats a dream location for me. Whats your favourite thing about …"
click at [604, 541] on button "Save Response" at bounding box center [632, 546] width 106 height 23
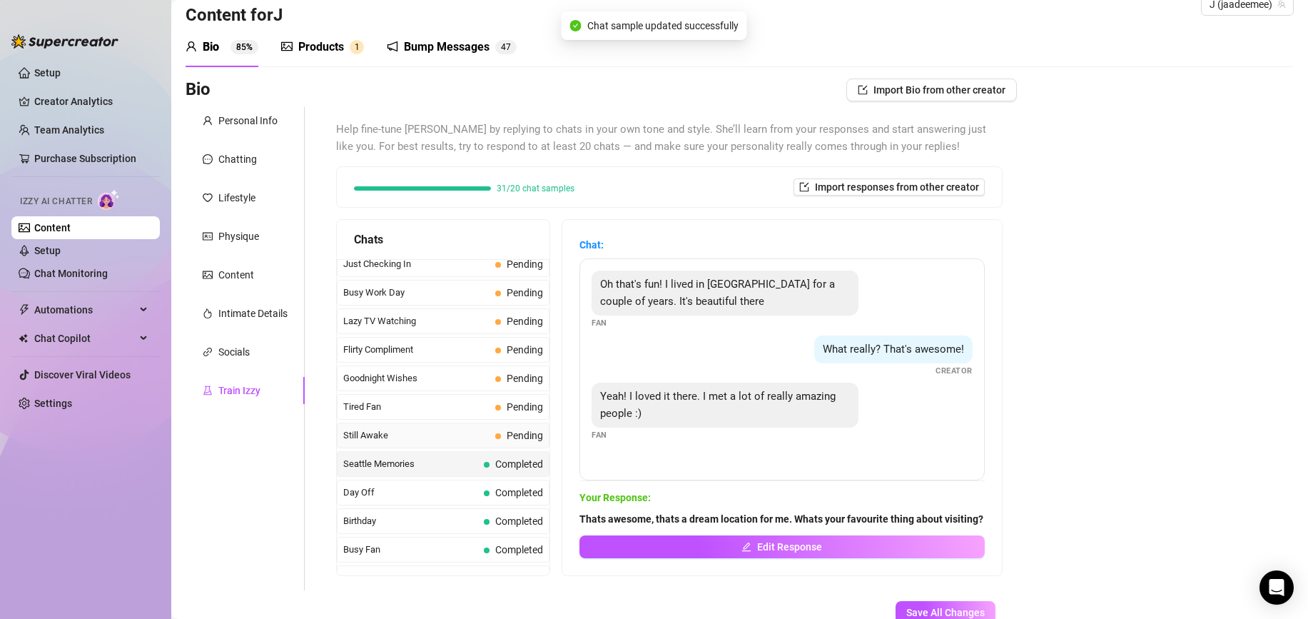
click at [464, 437] on span "Still Awake" at bounding box center [416, 435] width 146 height 14
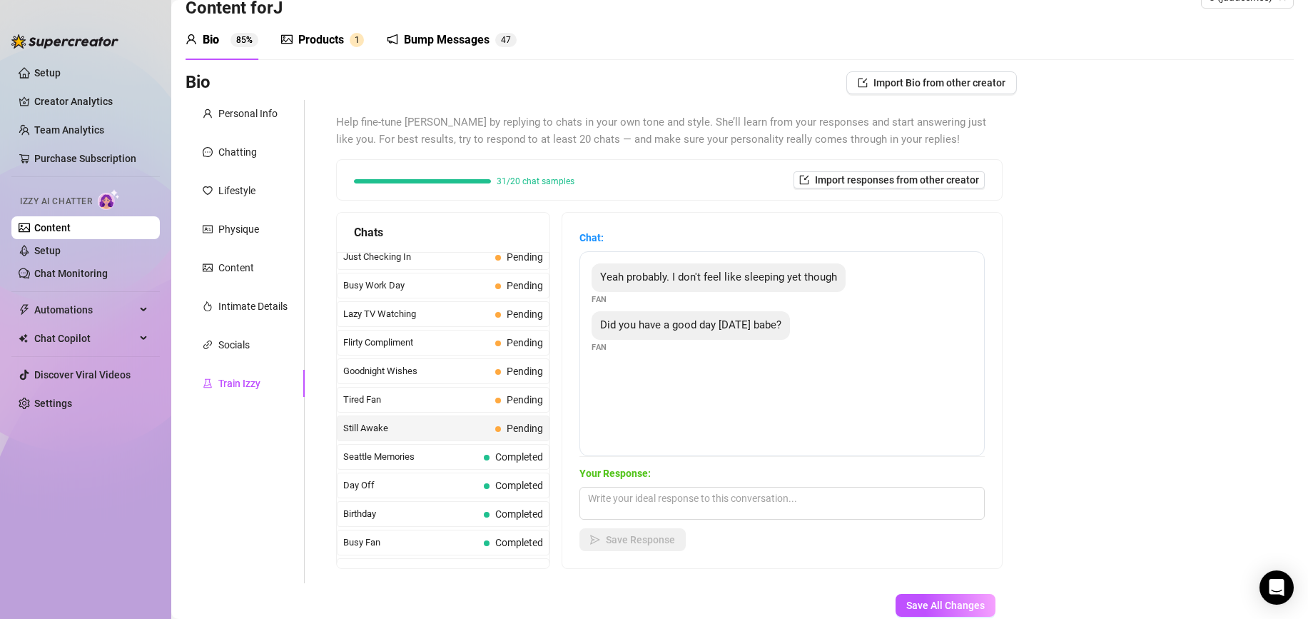
scroll to position [27, 0]
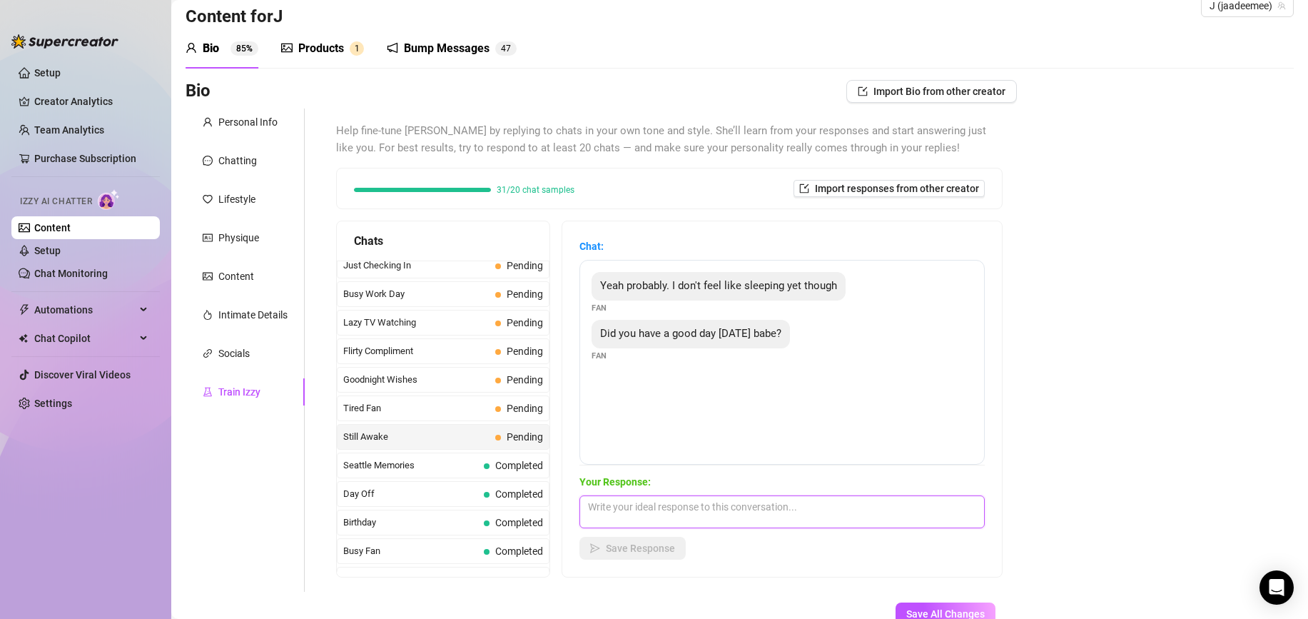
click at [622, 508] on textarea at bounding box center [781, 511] width 405 height 33
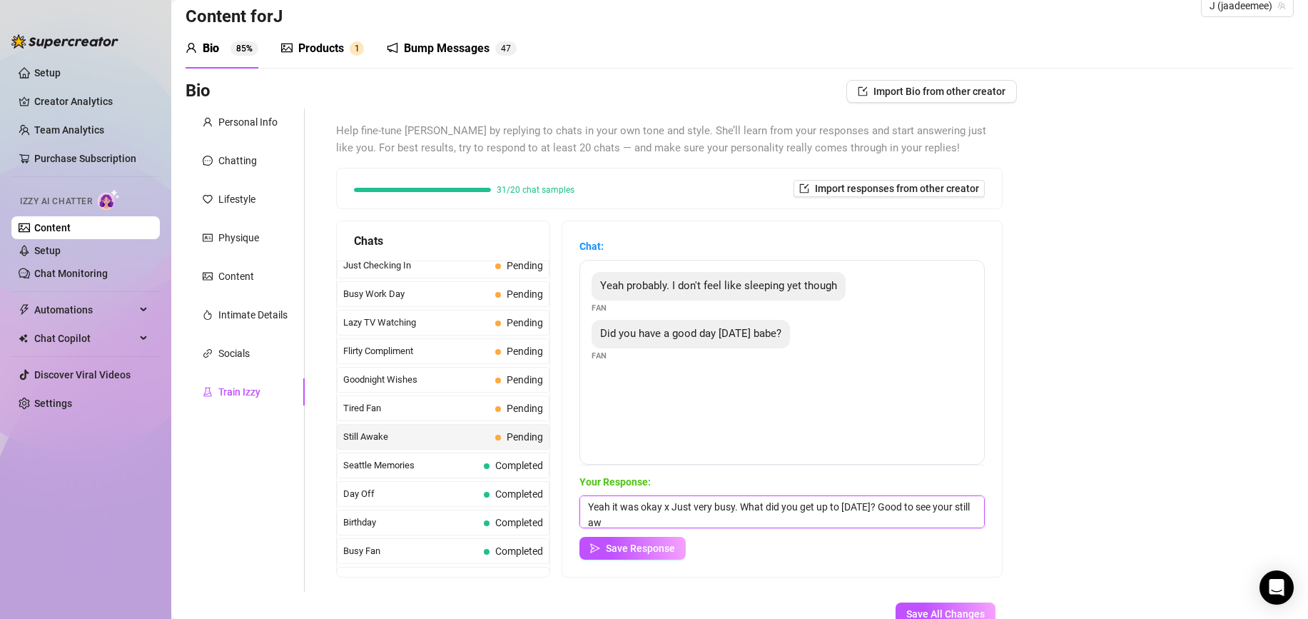
scroll to position [1, 0]
type textarea "Yeah it was okay x Just very busy. What did you get up to today? Good to see yo…"
click at [657, 550] on span "Save Response" at bounding box center [640, 547] width 69 height 11
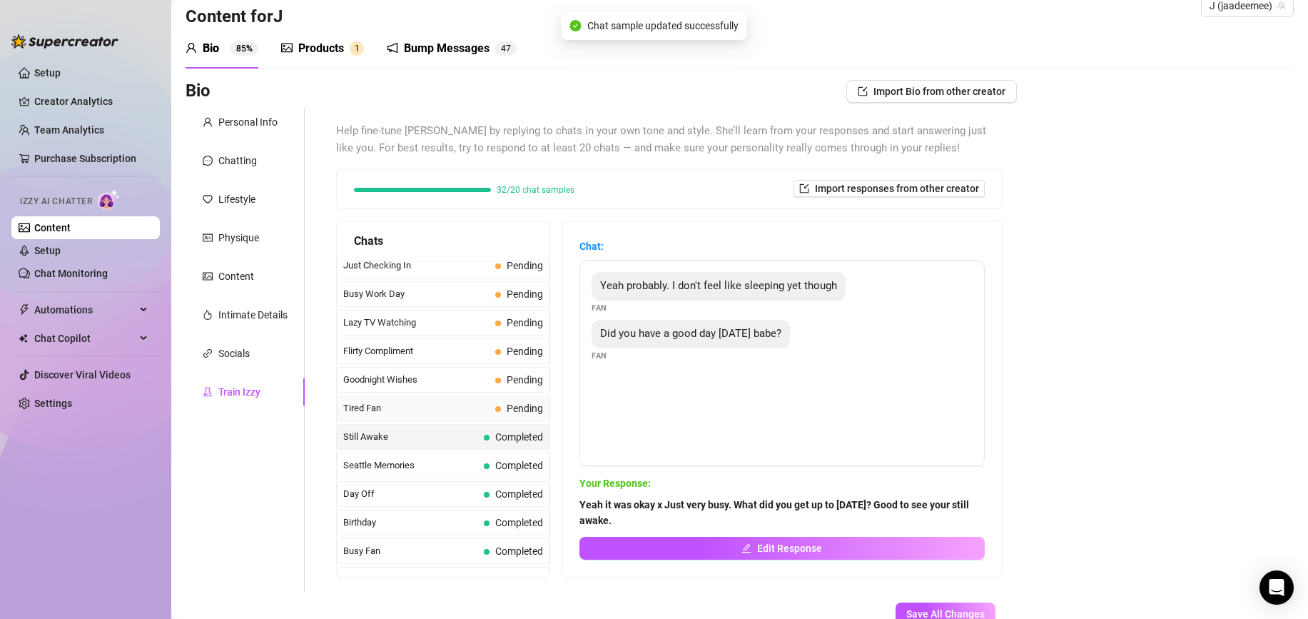
click at [430, 415] on div "Tired Fan Pending" at bounding box center [443, 408] width 213 height 26
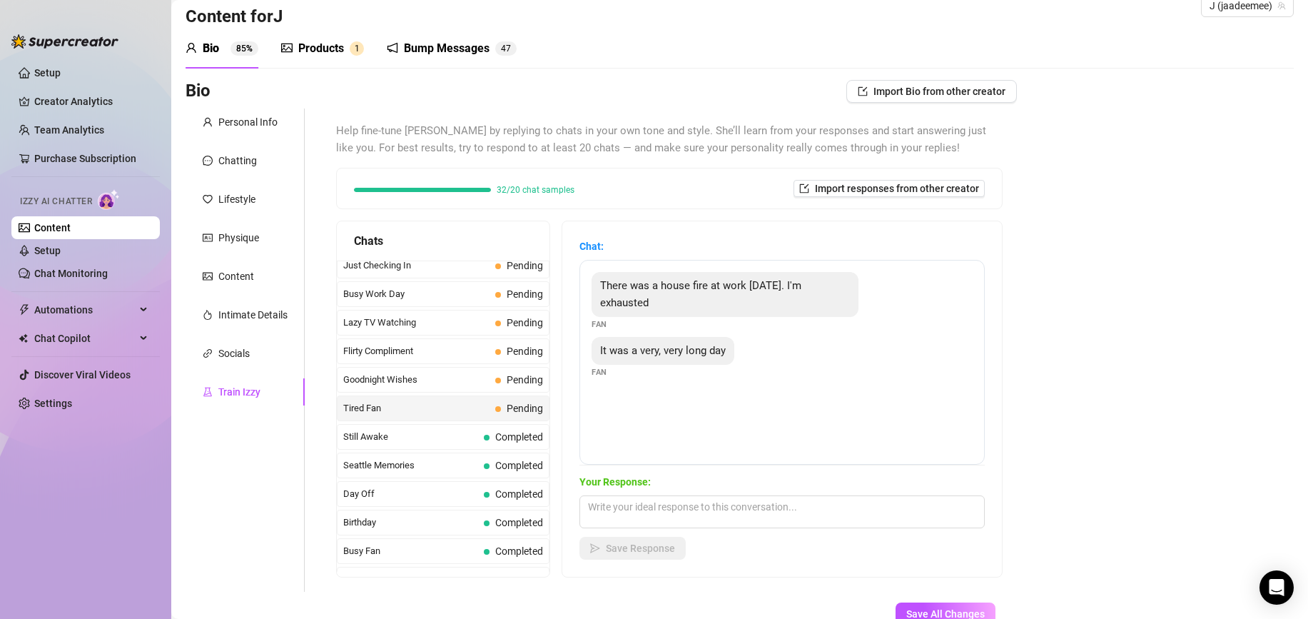
scroll to position [11, 0]
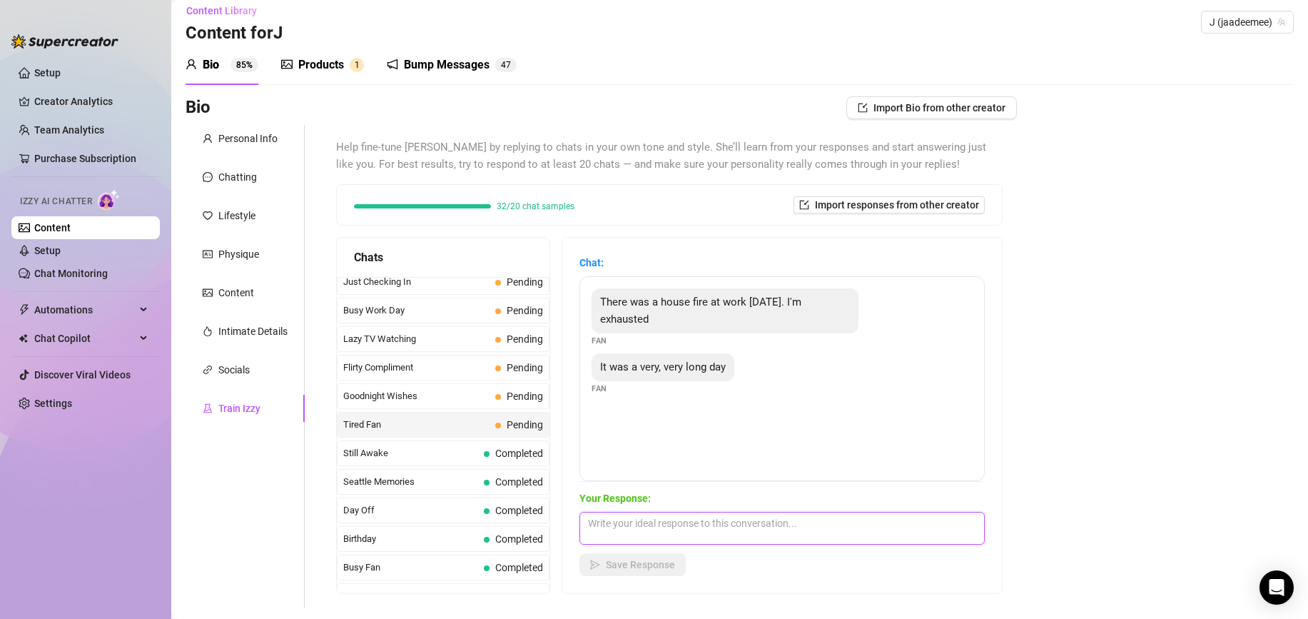
click at [681, 519] on textarea at bounding box center [781, 528] width 405 height 33
type textarea "Oh true, firefighter? What do you actually have to do."
click at [603, 560] on button "Save Response" at bounding box center [632, 564] width 106 height 23
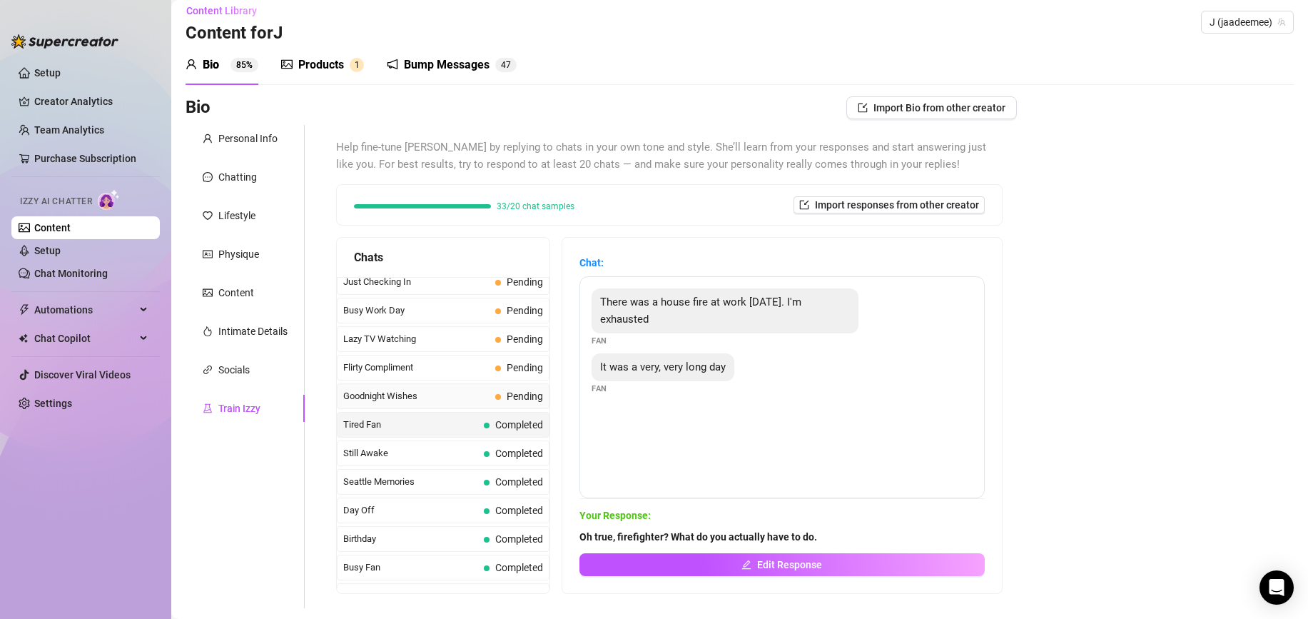
click at [395, 399] on span "Goodnight Wishes" at bounding box center [416, 396] width 146 height 14
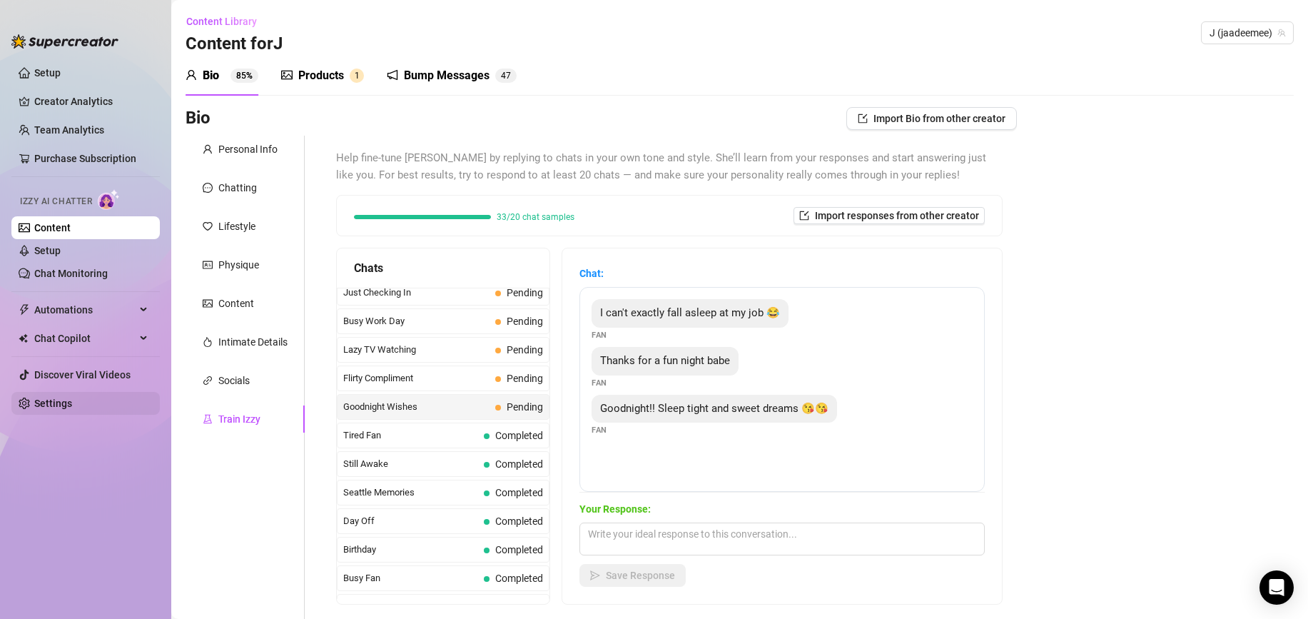
scroll to position [32, 0]
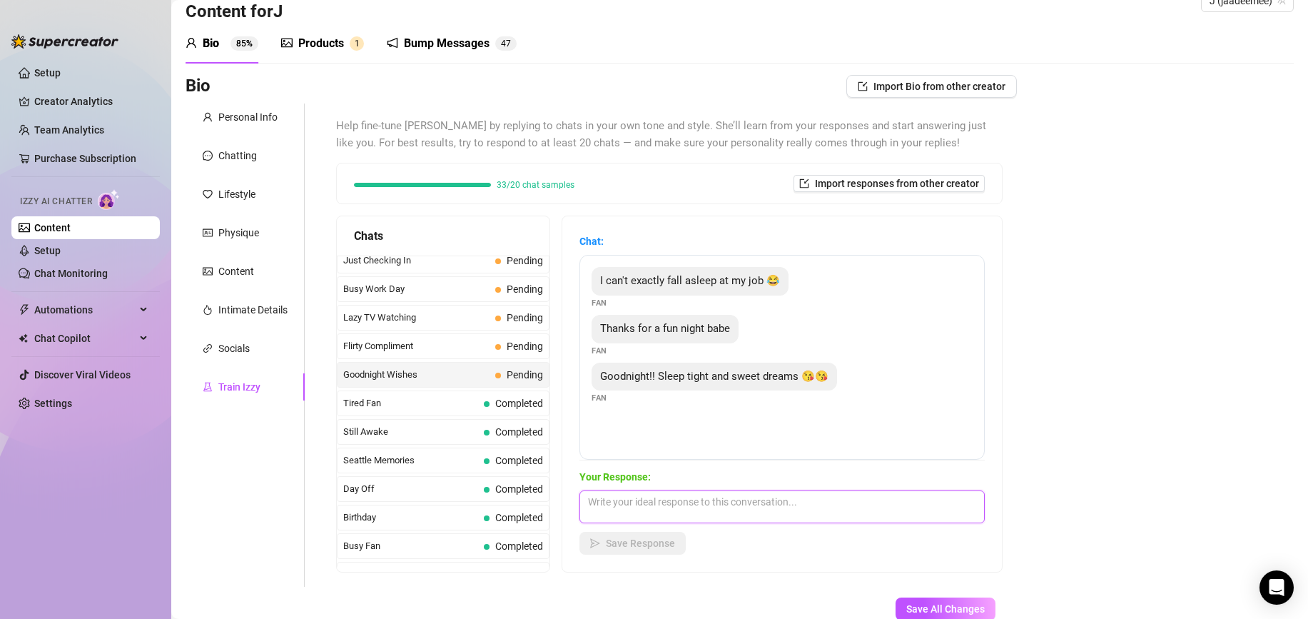
click at [675, 507] on textarea at bounding box center [781, 506] width 405 height 33
type textarea "Sweet dreams baby x talk soon"
click at [622, 539] on span "Save Response" at bounding box center [640, 542] width 69 height 11
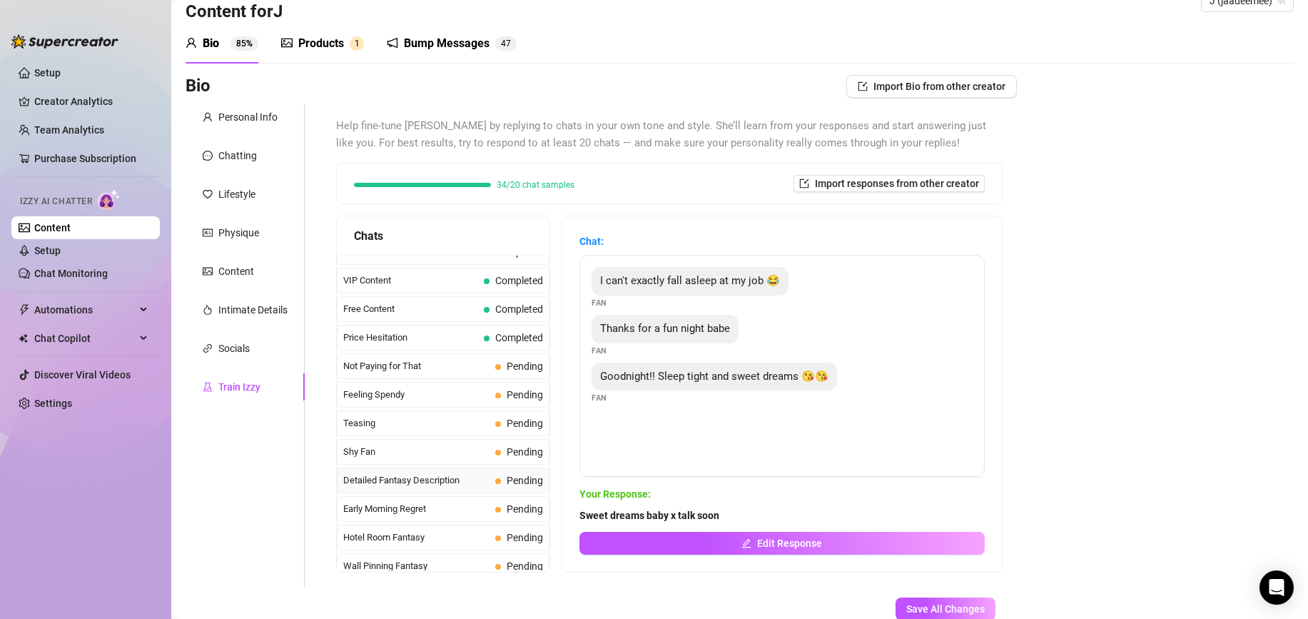
scroll to position [337, 0]
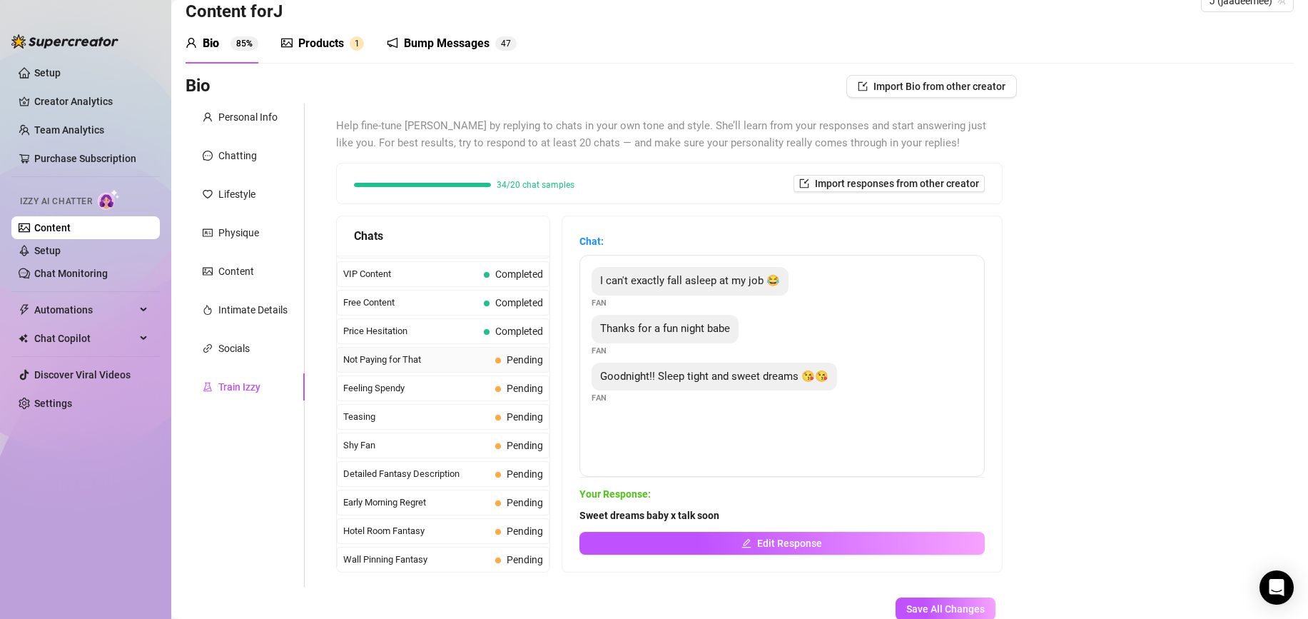
click at [459, 370] on div "Not Paying for That Pending" at bounding box center [443, 360] width 213 height 26
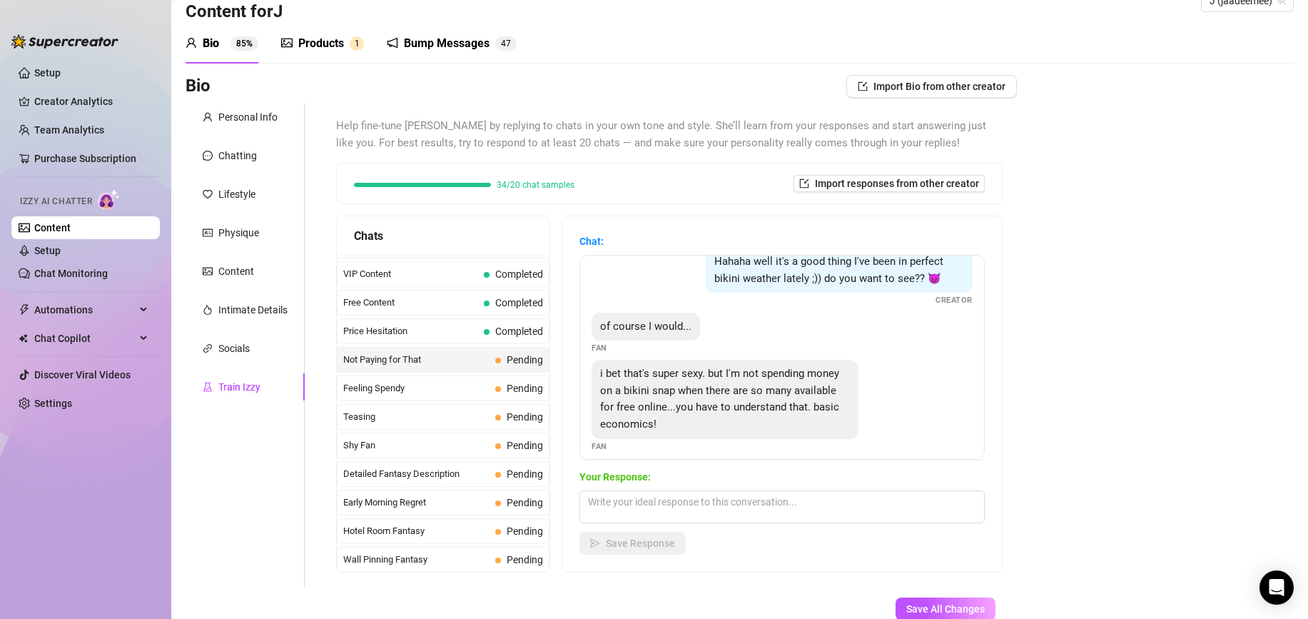
scroll to position [30, 0]
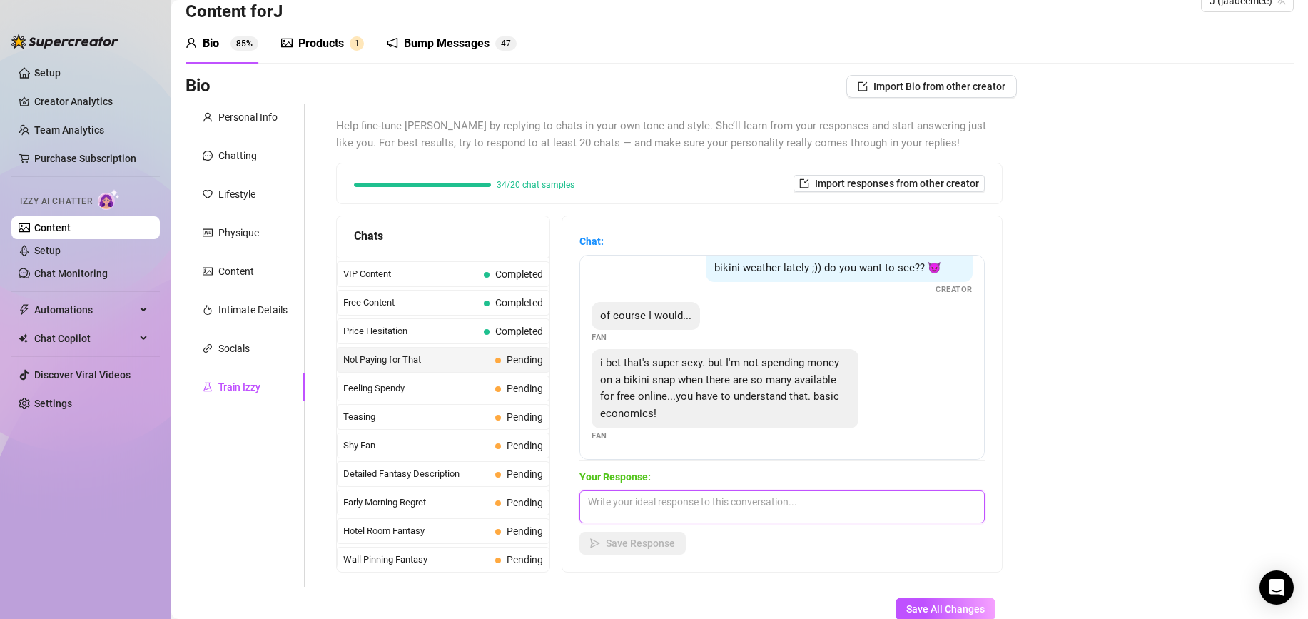
click at [659, 512] on textarea at bounding box center [781, 506] width 405 height 33
type textarea "I understand but they are my bikini pics x cant find them for free online ;)"
click at [630, 539] on span "Save Response" at bounding box center [640, 543] width 69 height 11
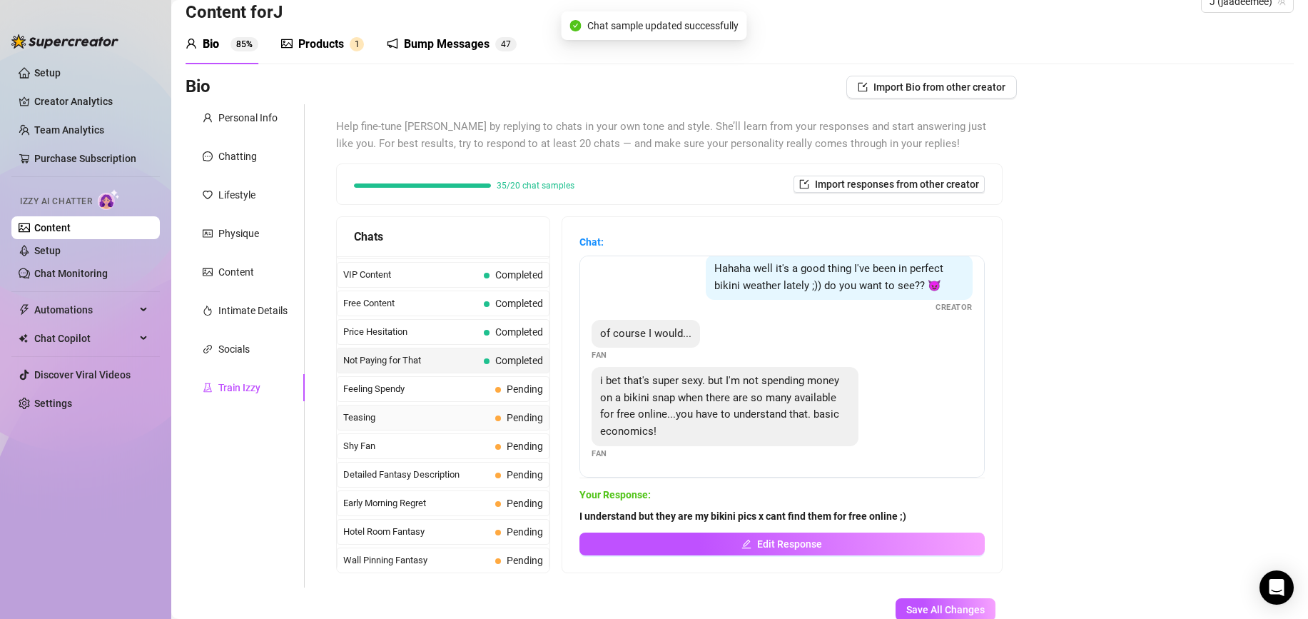
scroll to position [13, 0]
click at [464, 398] on div "Feeling Spendy Pending" at bounding box center [443, 389] width 213 height 26
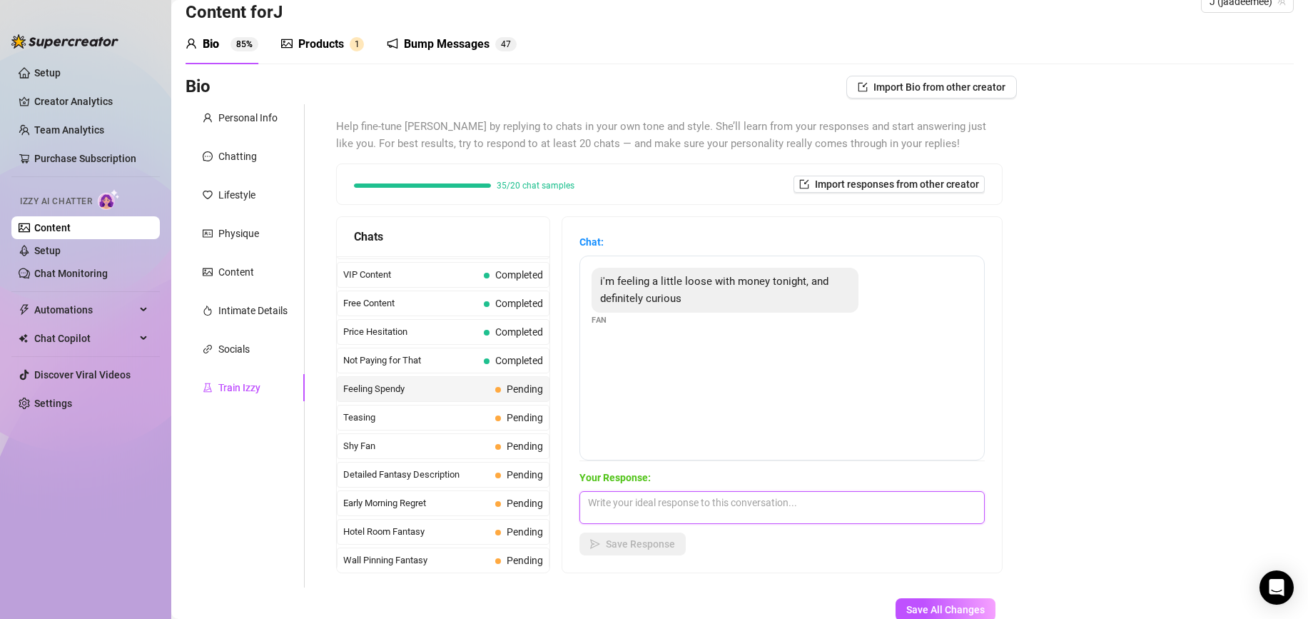
click at [656, 508] on textarea at bounding box center [781, 507] width 405 height 33
drag, startPoint x: 771, startPoint y: 507, endPoint x: 819, endPoint y: 527, distance: 52.2
click at [767, 507] on textarea "ooooh, what are you interested in seeing. baby x" at bounding box center [781, 507] width 405 height 33
type textarea "ooooh, what are you interested in seeing baby x"
drag, startPoint x: 585, startPoint y: 552, endPoint x: 593, endPoint y: 549, distance: 8.4
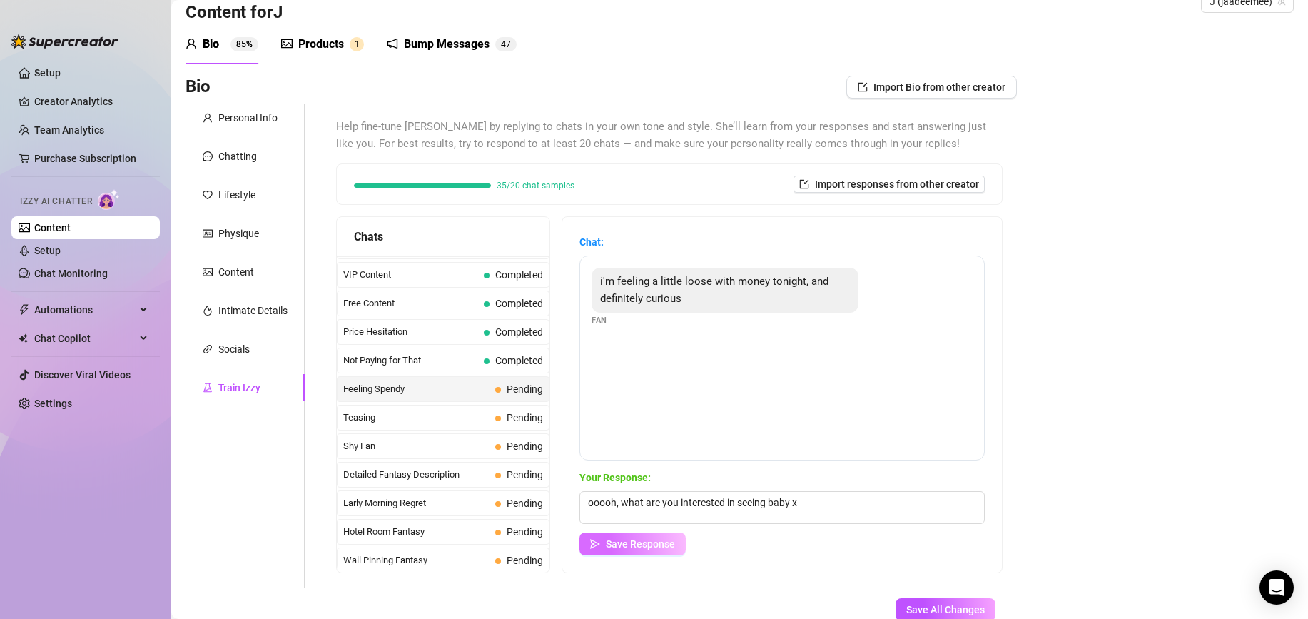
click at [586, 552] on button "Save Response" at bounding box center [632, 543] width 106 height 23
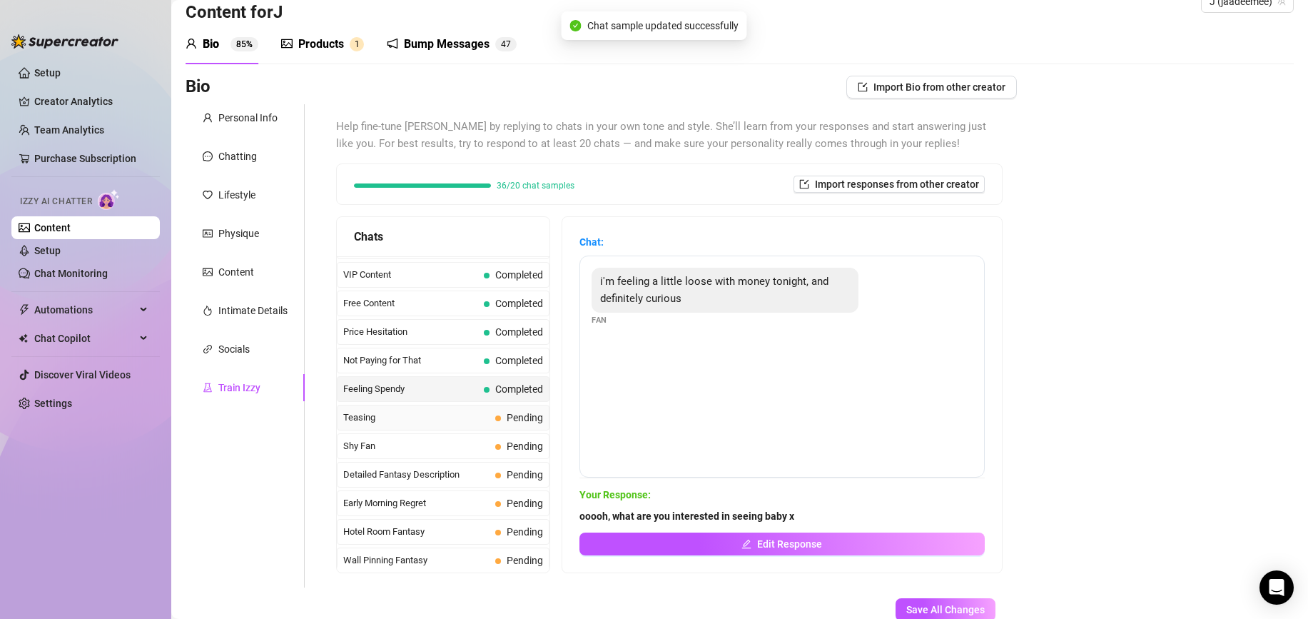
click at [429, 418] on span "Teasing" at bounding box center [416, 417] width 146 height 14
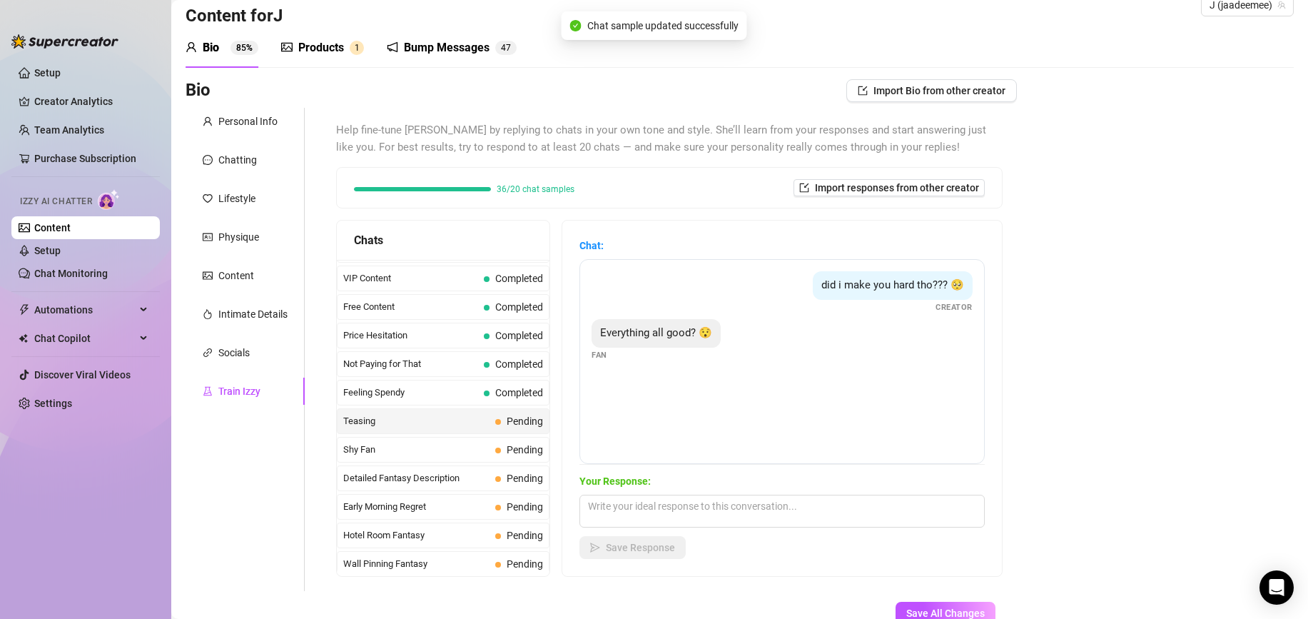
scroll to position [33, 0]
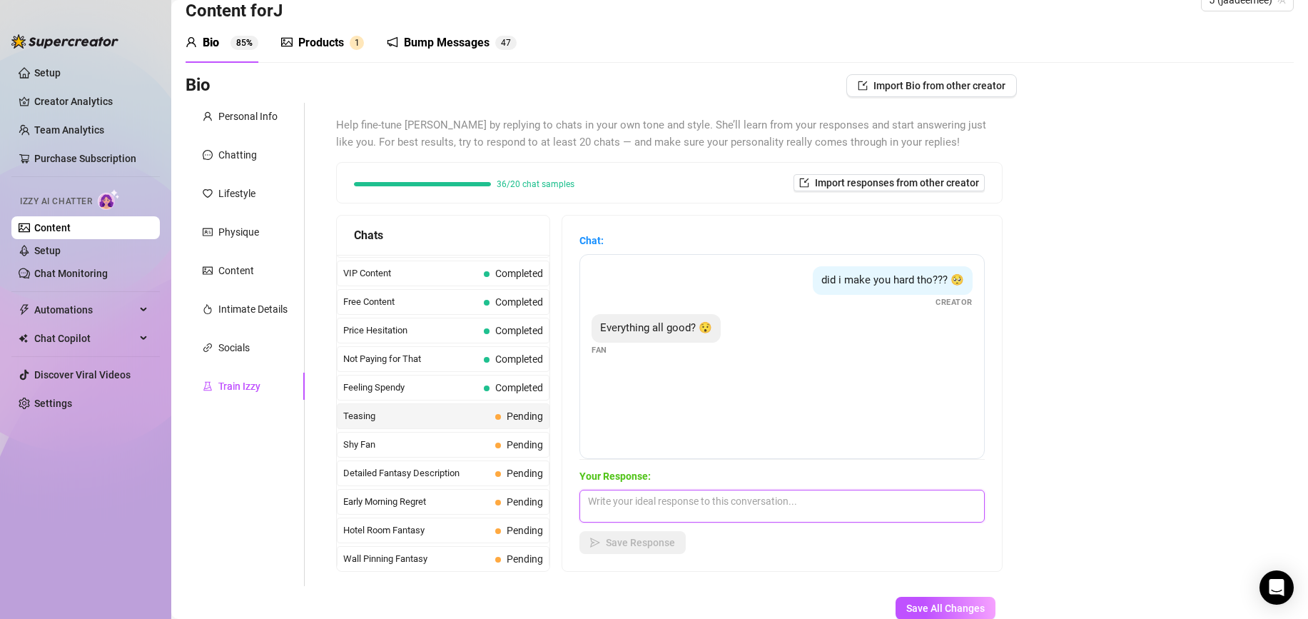
click at [667, 504] on textarea at bounding box center [781, 506] width 405 height 33
type textarea "mmmmh did you like what you saw baby? x"
click at [666, 532] on button "Save Response" at bounding box center [632, 542] width 106 height 23
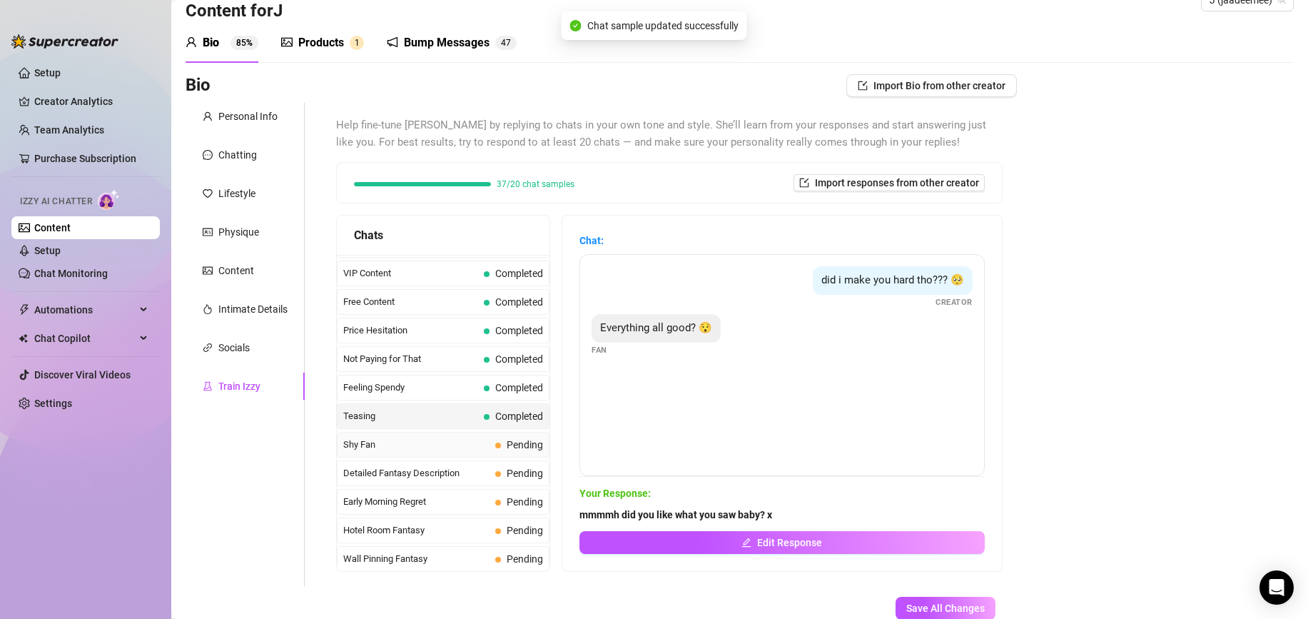
click at [441, 439] on span "Shy Fan" at bounding box center [416, 444] width 146 height 14
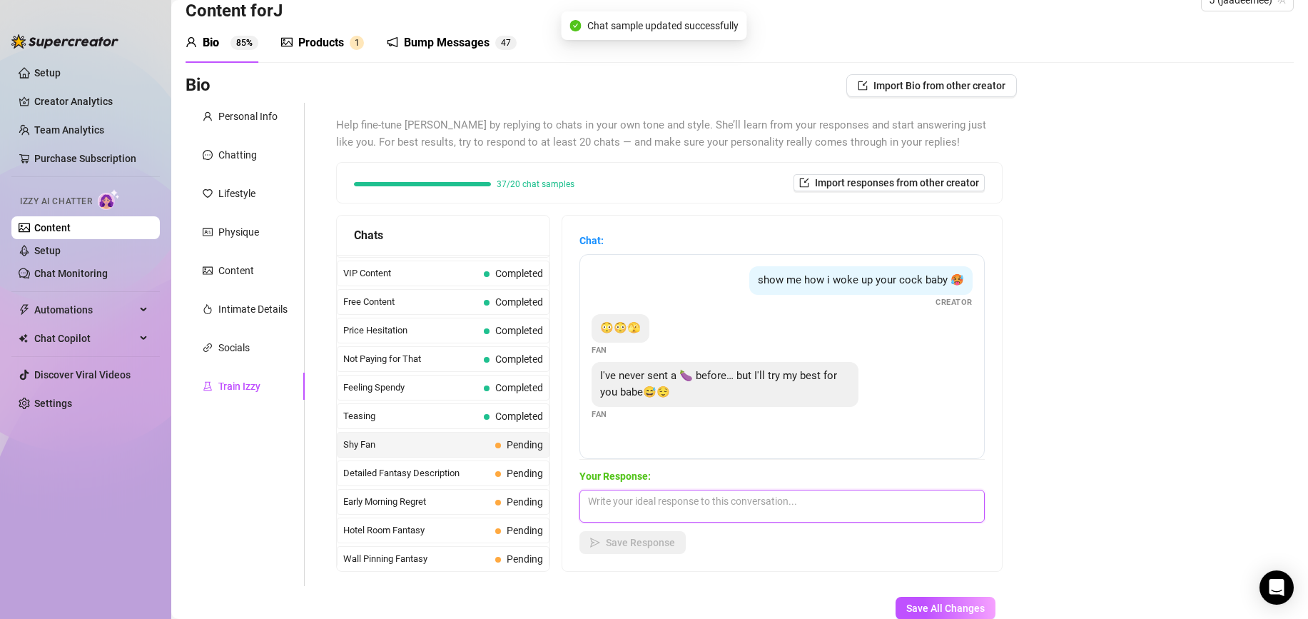
click at [677, 497] on textarea at bounding box center [781, 506] width 405 height 33
click at [698, 500] on textarea at bounding box center [781, 506] width 405 height 33
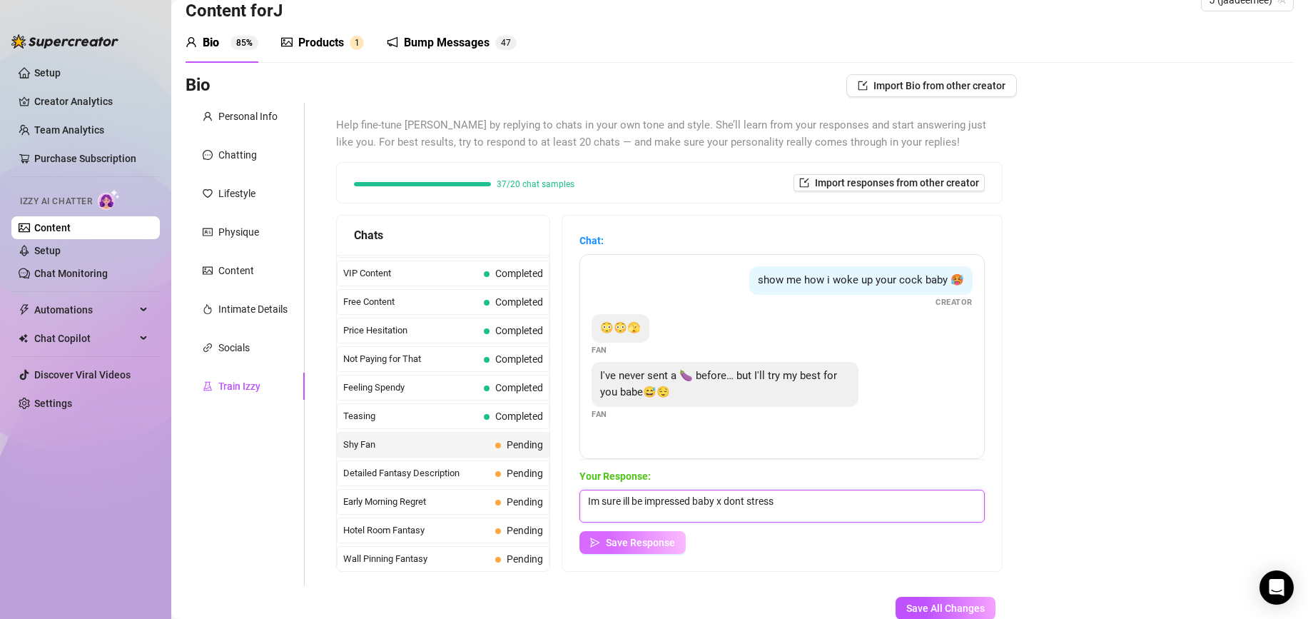
type textarea "Im sure ill be impressed baby x dont stress"
click at [664, 548] on button "Save Response" at bounding box center [632, 542] width 106 height 23
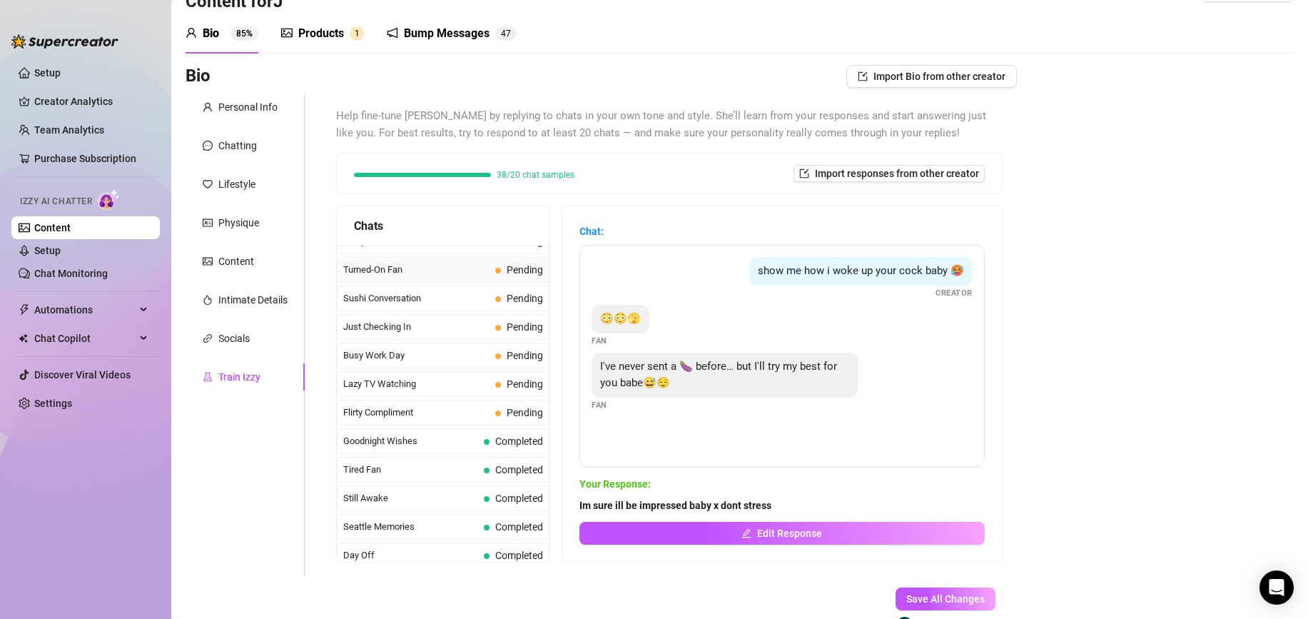
scroll to position [876, 0]
click at [445, 407] on span "Flirty Compliment" at bounding box center [416, 409] width 146 height 14
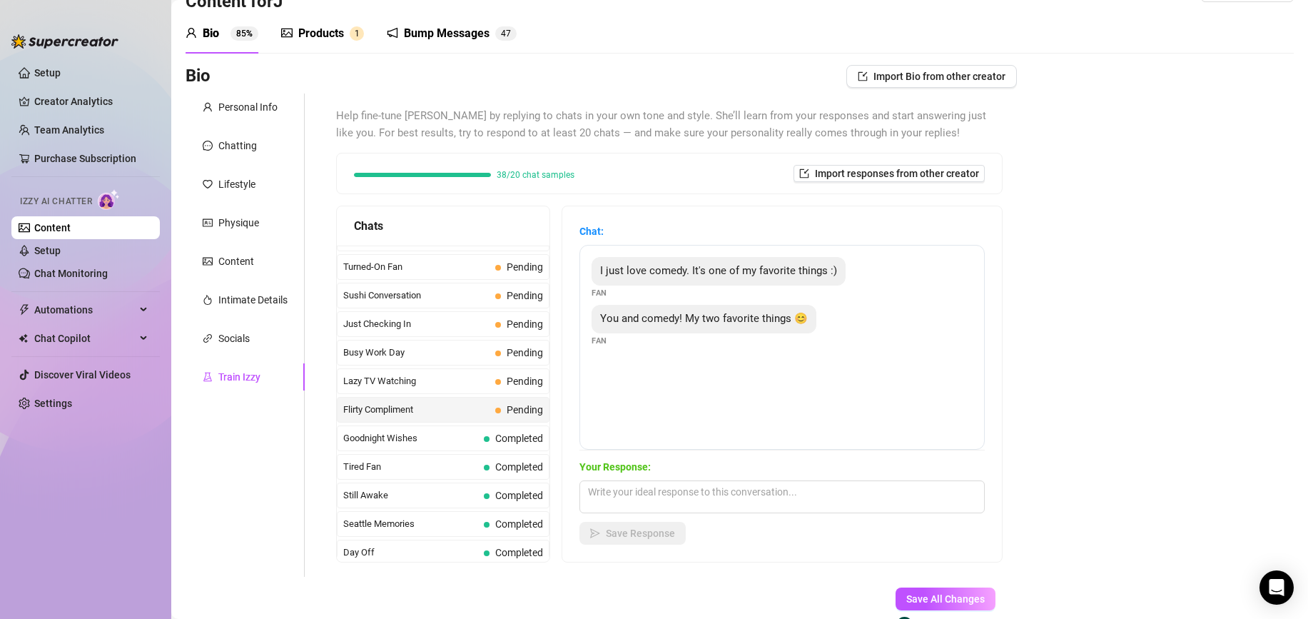
click at [658, 518] on div "Your Response: Save Response" at bounding box center [781, 502] width 405 height 86
click at [652, 486] on textarea at bounding box center [781, 496] width 405 height 33
type textarea "hehe x Im glad that im your favourite x thats so sweet."
click at [590, 533] on icon "send" at bounding box center [595, 533] width 10 height 10
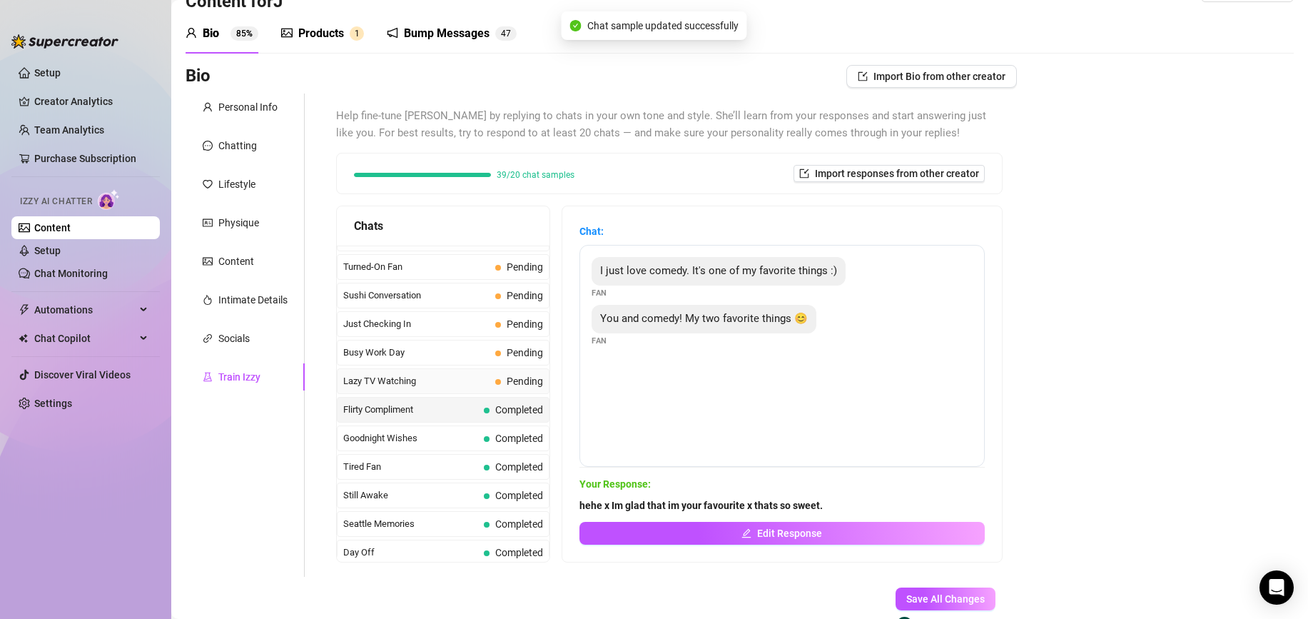
click at [400, 387] on span "Lazy TV Watching" at bounding box center [416, 381] width 146 height 14
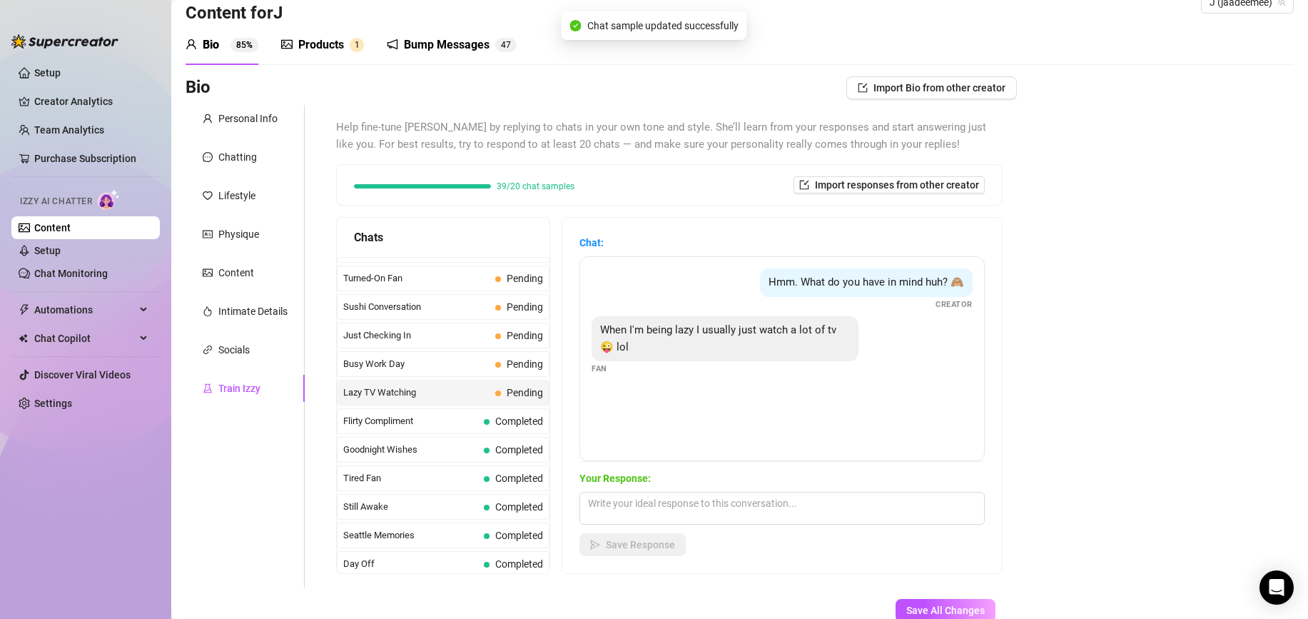
scroll to position [15, 0]
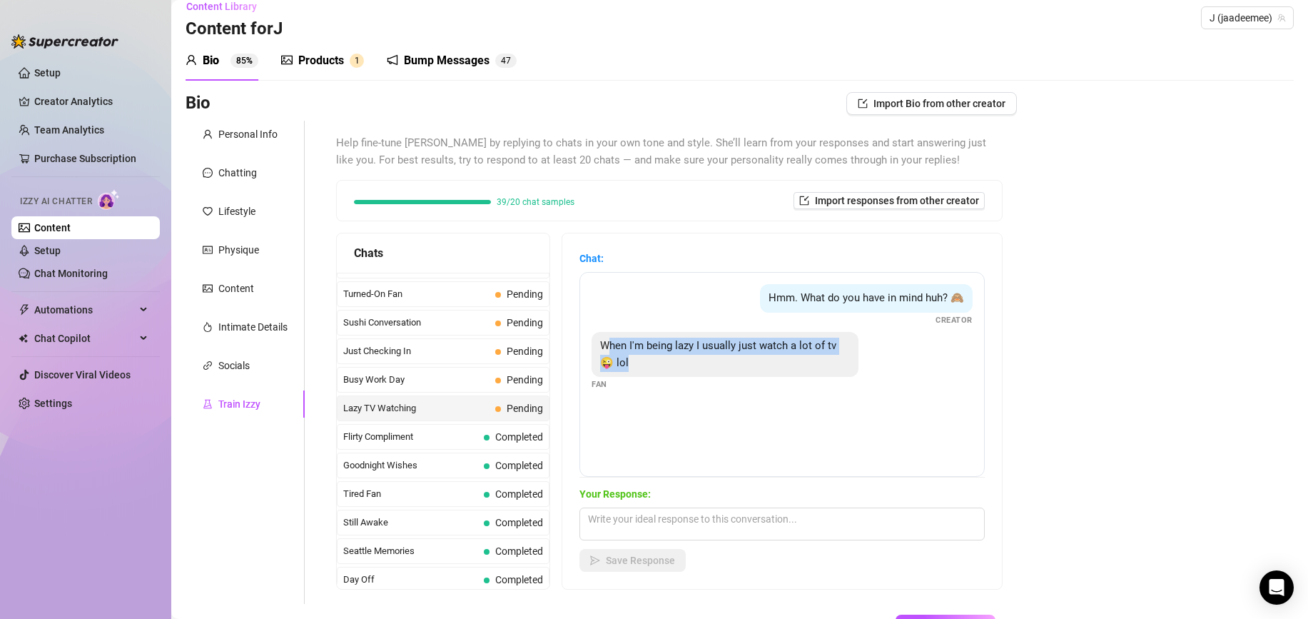
drag, startPoint x: 639, startPoint y: 363, endPoint x: 609, endPoint y: 392, distance: 41.9
click at [608, 353] on div "When I'm being lazy I usually just watch a lot of tv 😜 lol" at bounding box center [725, 354] width 267 height 45
click at [665, 514] on textarea at bounding box center [781, 523] width 405 height 33
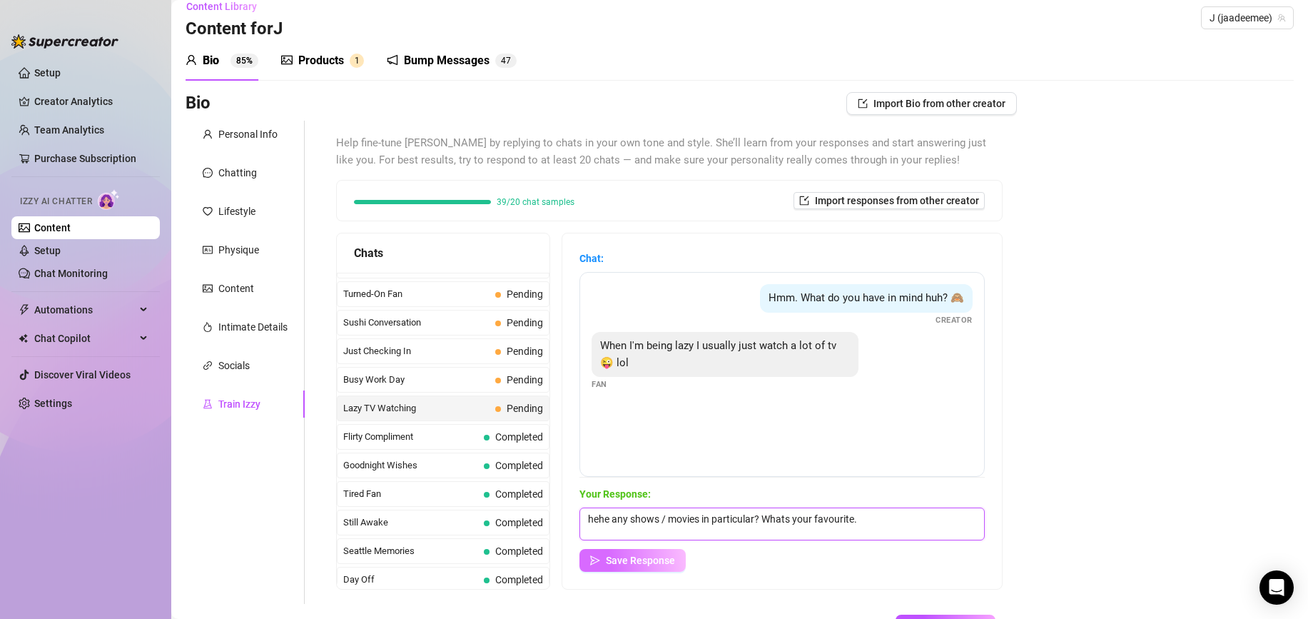
type textarea "hehe any shows / movies in particular? Whats your favourite."
click at [618, 552] on button "Save Response" at bounding box center [632, 560] width 106 height 23
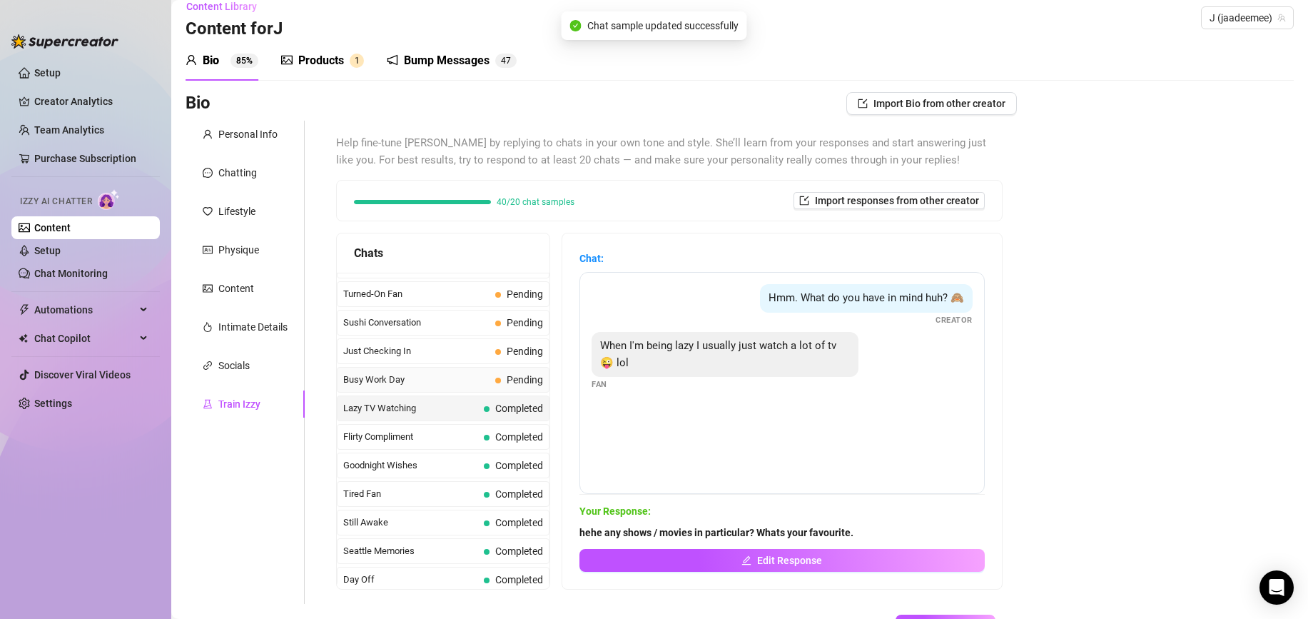
click at [442, 390] on div "Busy Work Day Pending" at bounding box center [443, 380] width 213 height 26
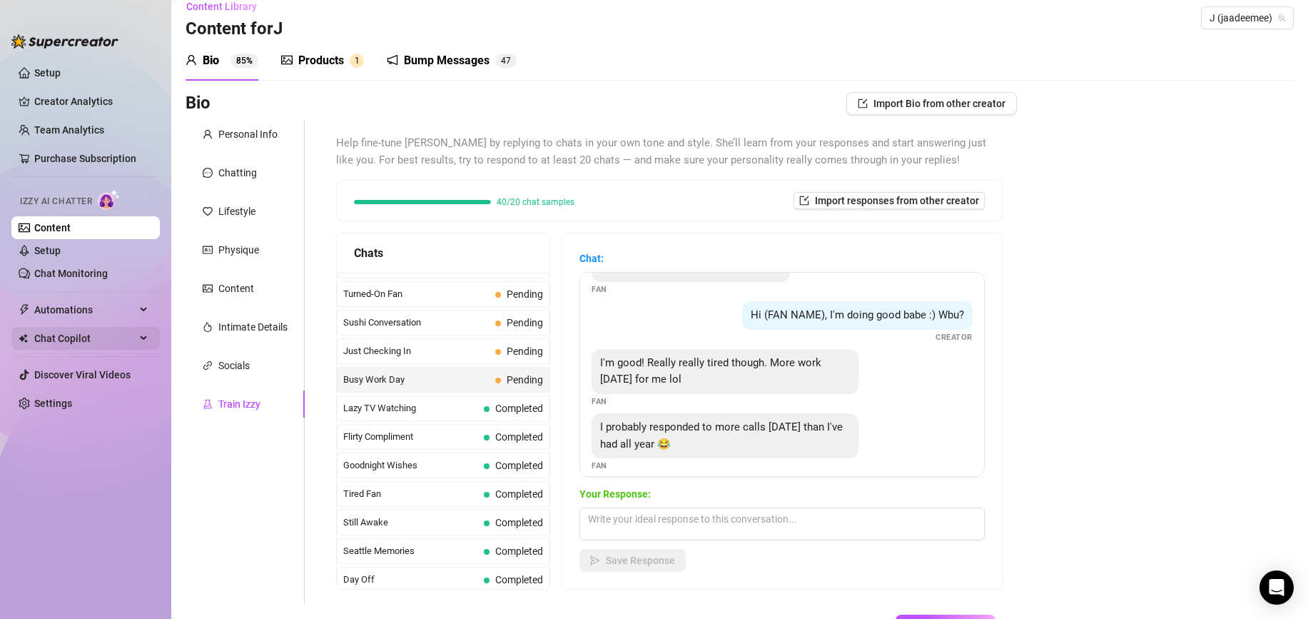
scroll to position [44, 0]
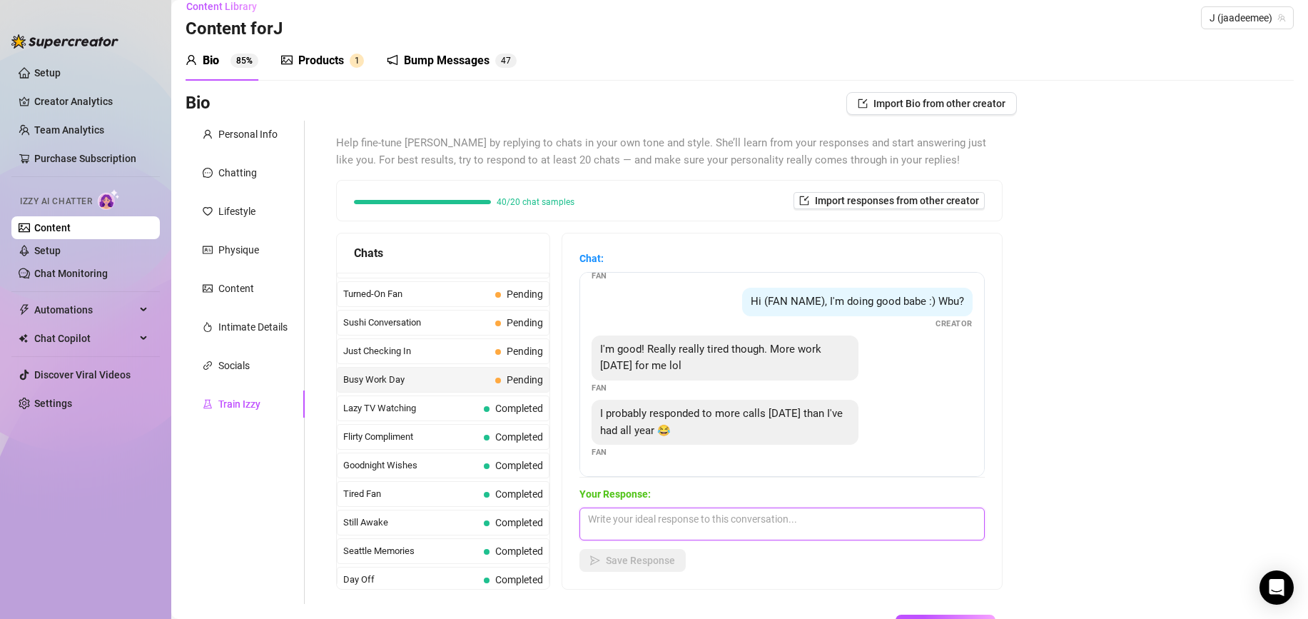
click at [747, 523] on textarea at bounding box center [781, 523] width 405 height 33
type textarea "hahaha thats crazy. Atleast your day is over now. Can I help you relax with any…"
click at [643, 554] on span "Save Response" at bounding box center [640, 559] width 69 height 11
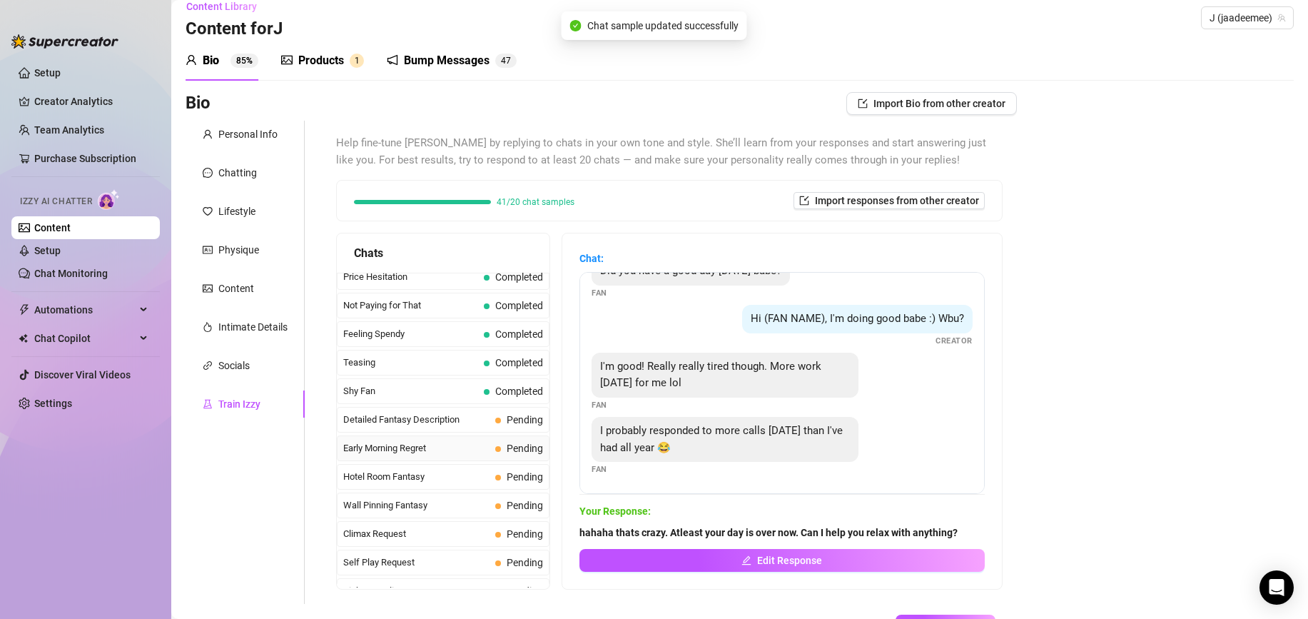
scroll to position [393, 0]
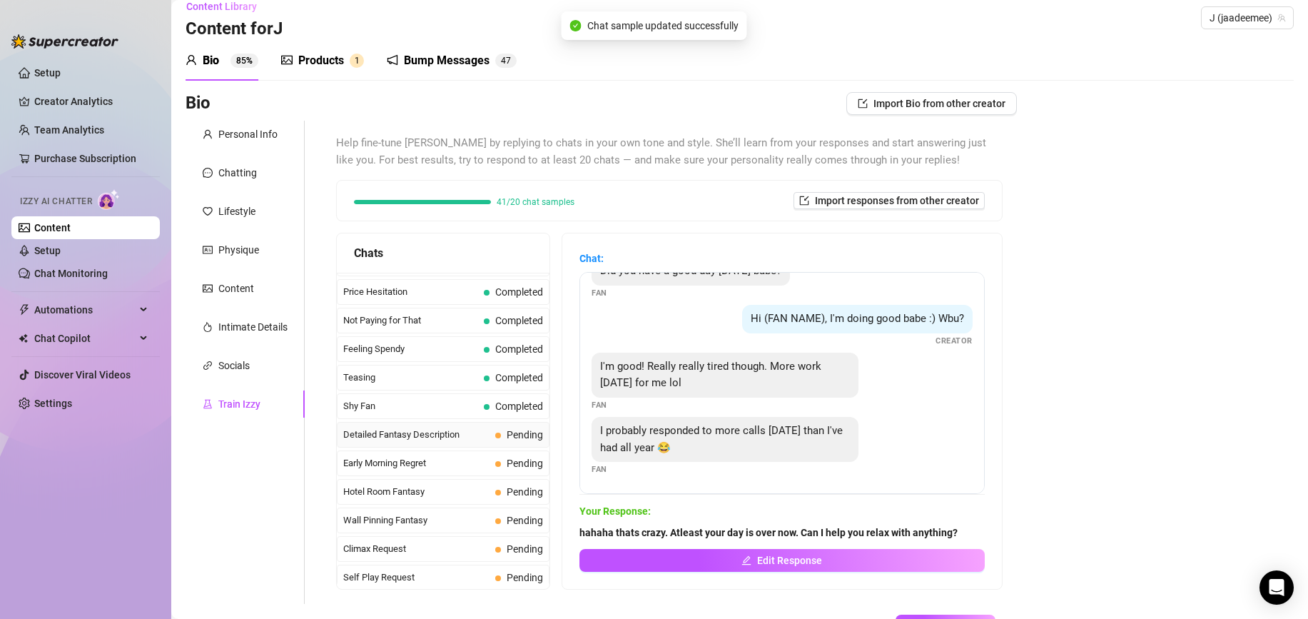
click at [406, 435] on span "Detailed Fantasy Description" at bounding box center [416, 434] width 146 height 14
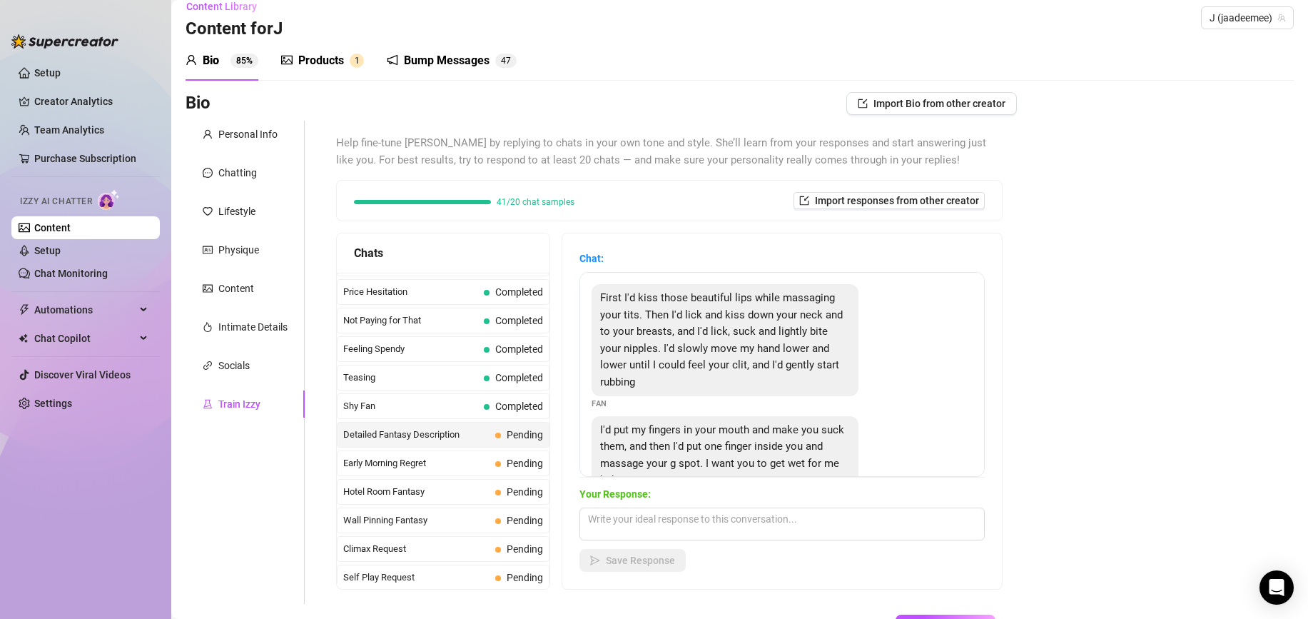
drag, startPoint x: 675, startPoint y: 434, endPoint x: 686, endPoint y: 412, distance: 23.9
click at [675, 434] on span "I'd put my fingers in your mouth and make you suck them, and then I'd put one f…" at bounding box center [722, 455] width 244 height 64
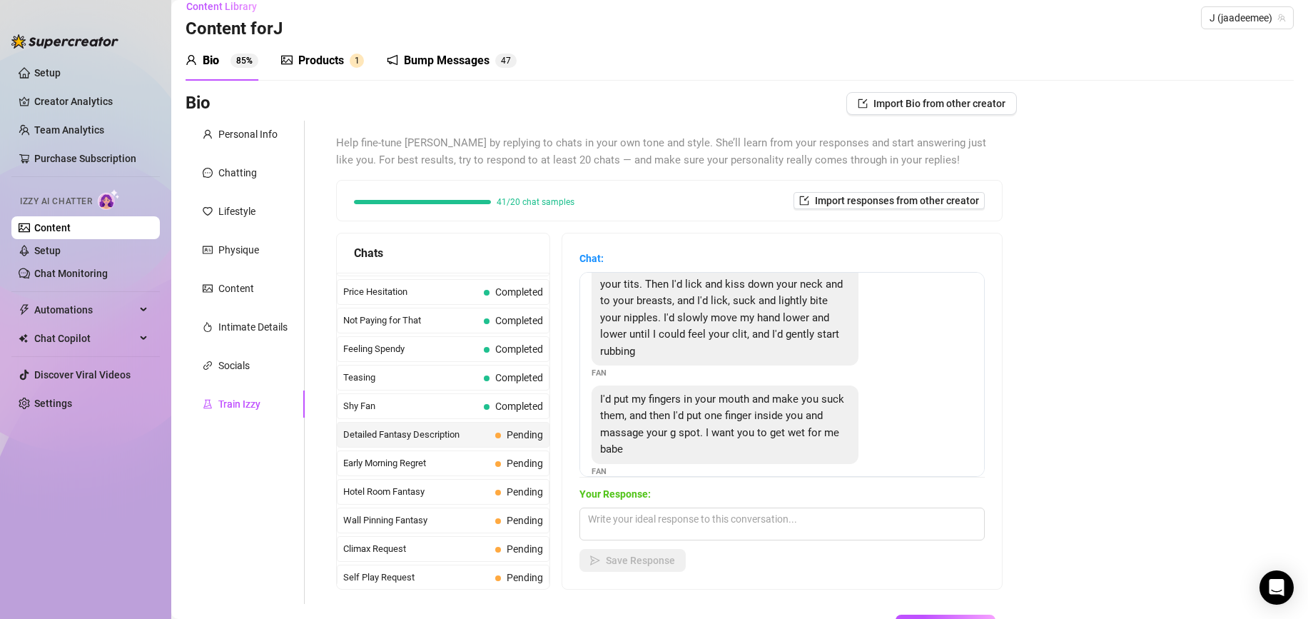
scroll to position [33, 0]
click at [692, 538] on textarea at bounding box center [781, 523] width 405 height 33
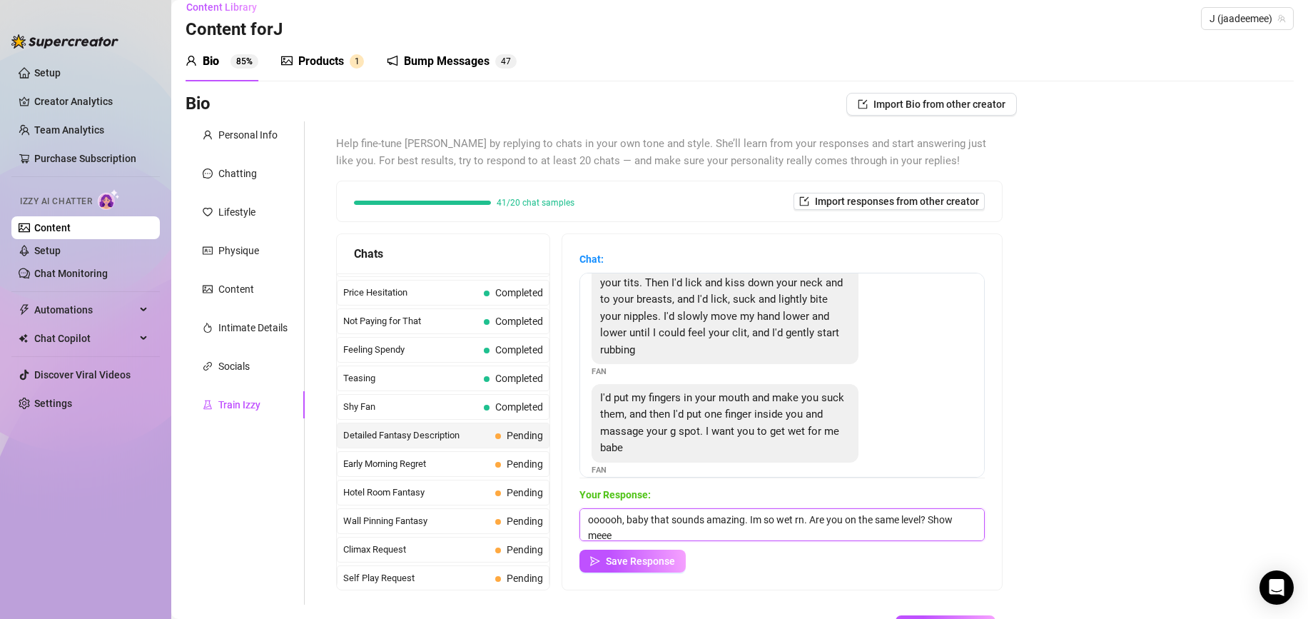
scroll to position [1, 0]
type textarea "oooooh, baby that sounds amazing. Im so wet rn. Are you on the same level? Show…"
click at [659, 565] on span "Save Response" at bounding box center [640, 560] width 69 height 11
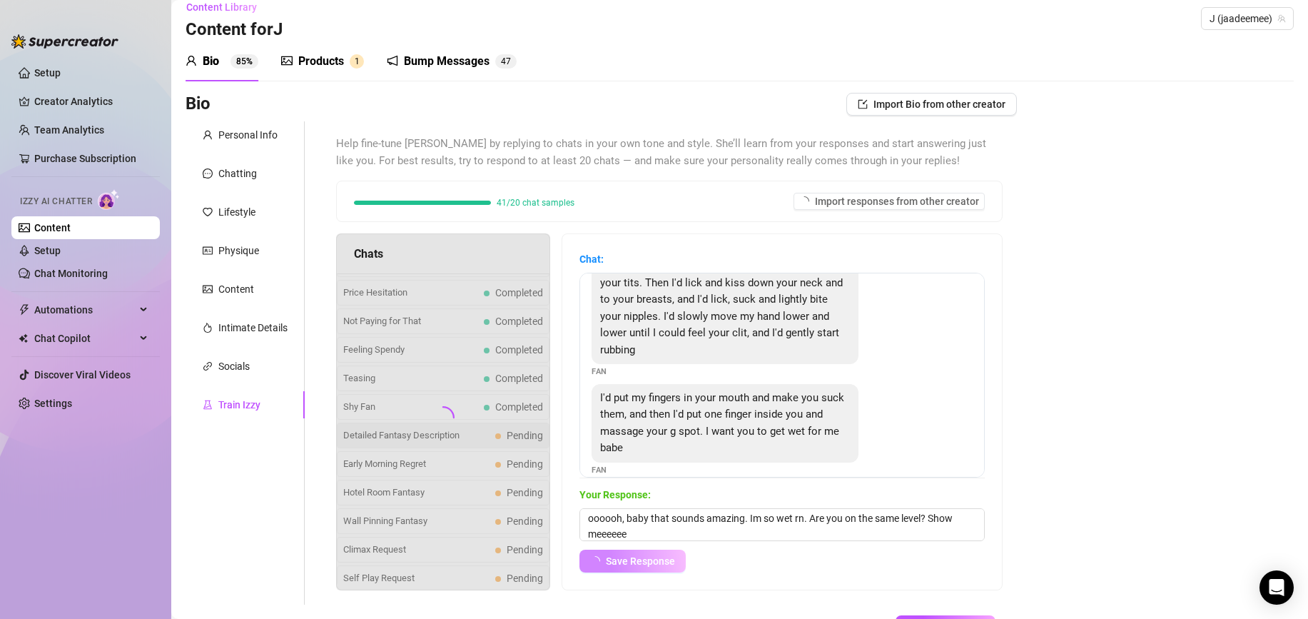
scroll to position [31, 0]
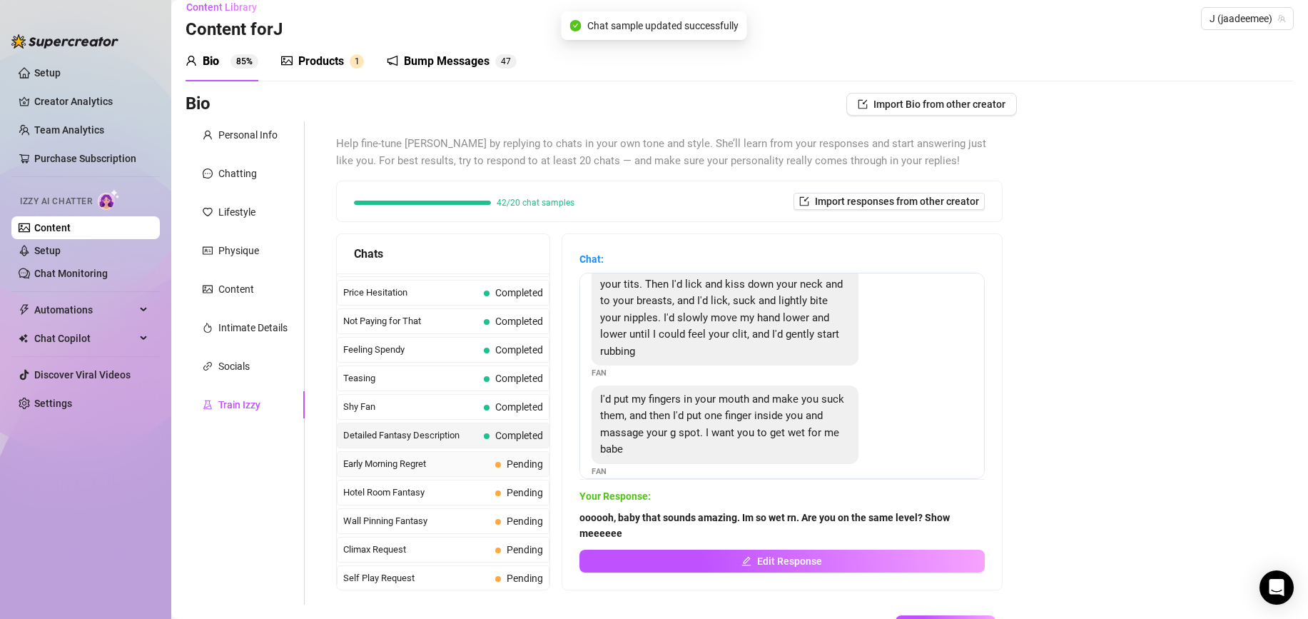
click at [452, 465] on span "Early Morning Regret" at bounding box center [416, 464] width 146 height 14
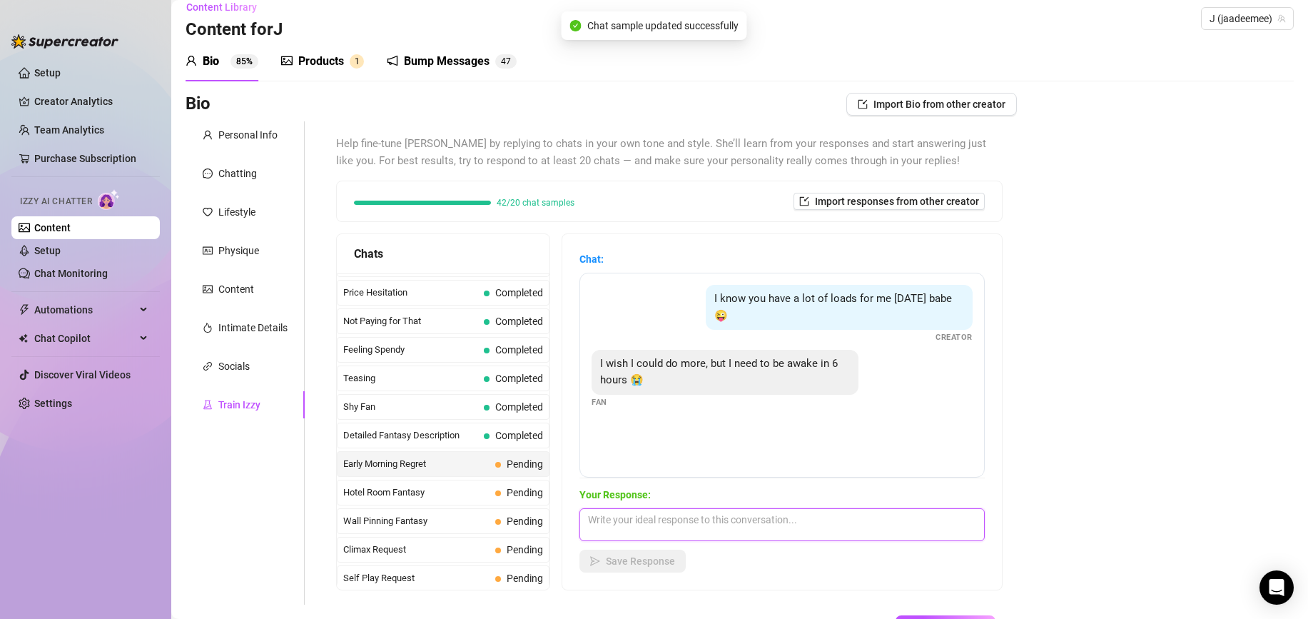
click at [723, 534] on textarea at bounding box center [781, 524] width 405 height 33
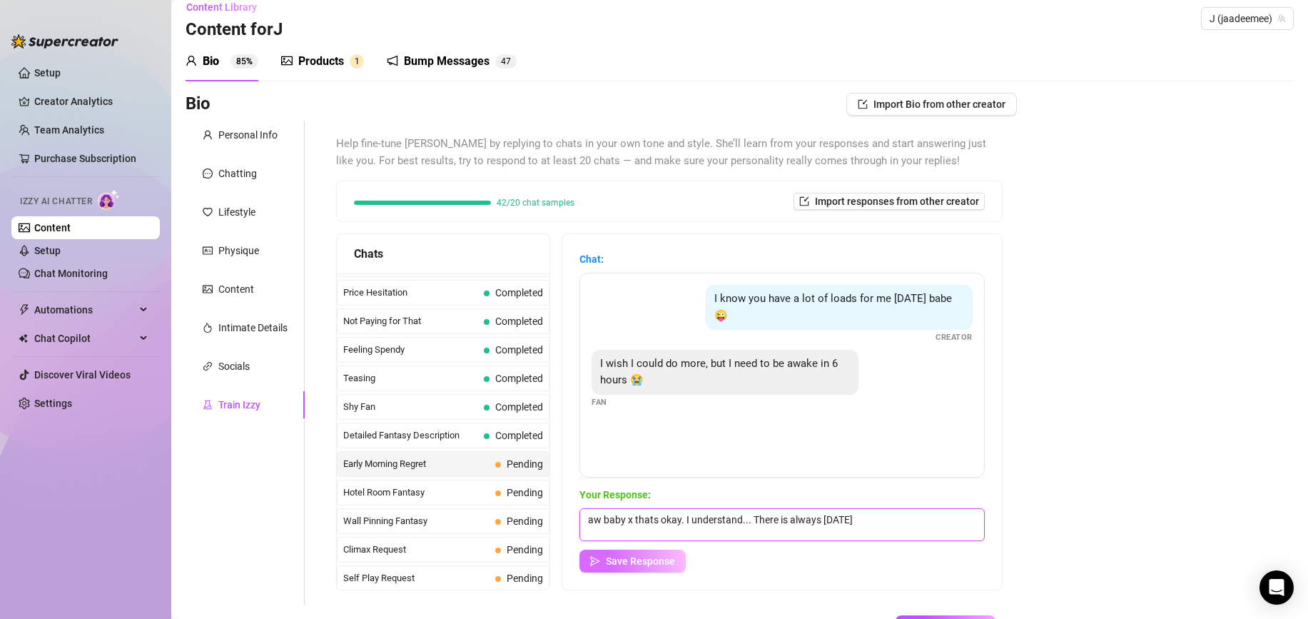
type textarea "aw baby x thats okay. I understand... There is always tomorrow"
click at [637, 559] on span "Save Response" at bounding box center [640, 560] width 69 height 11
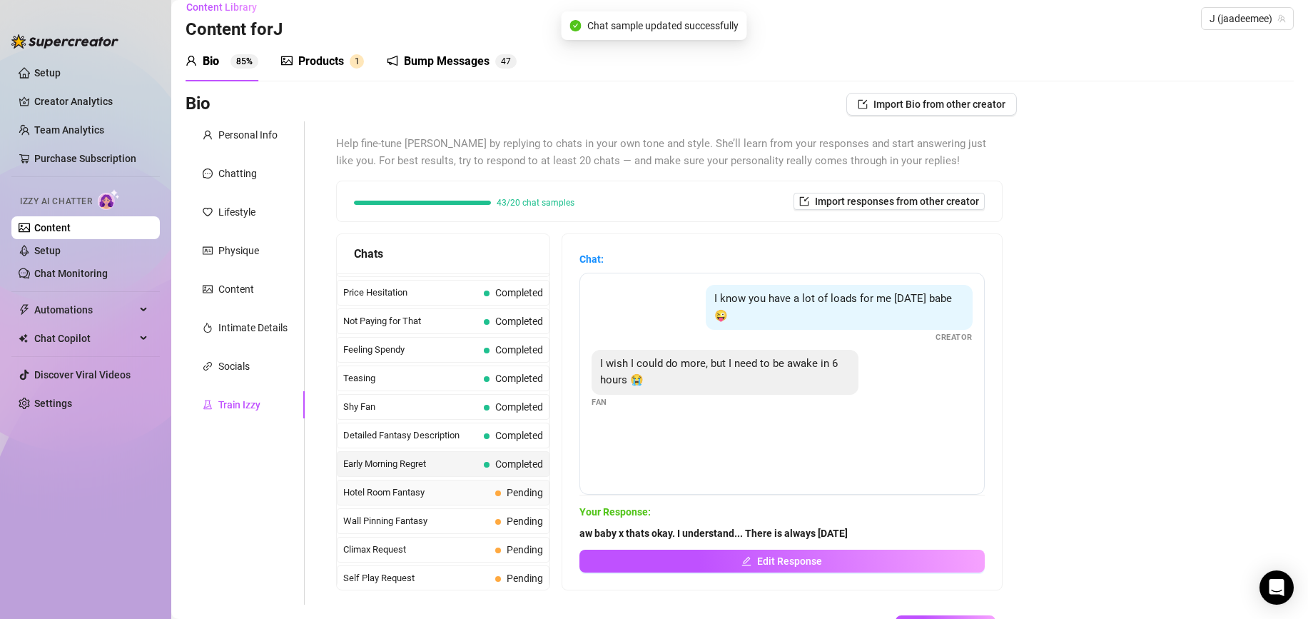
click at [470, 494] on span "Hotel Room Fantasy" at bounding box center [416, 492] width 146 height 14
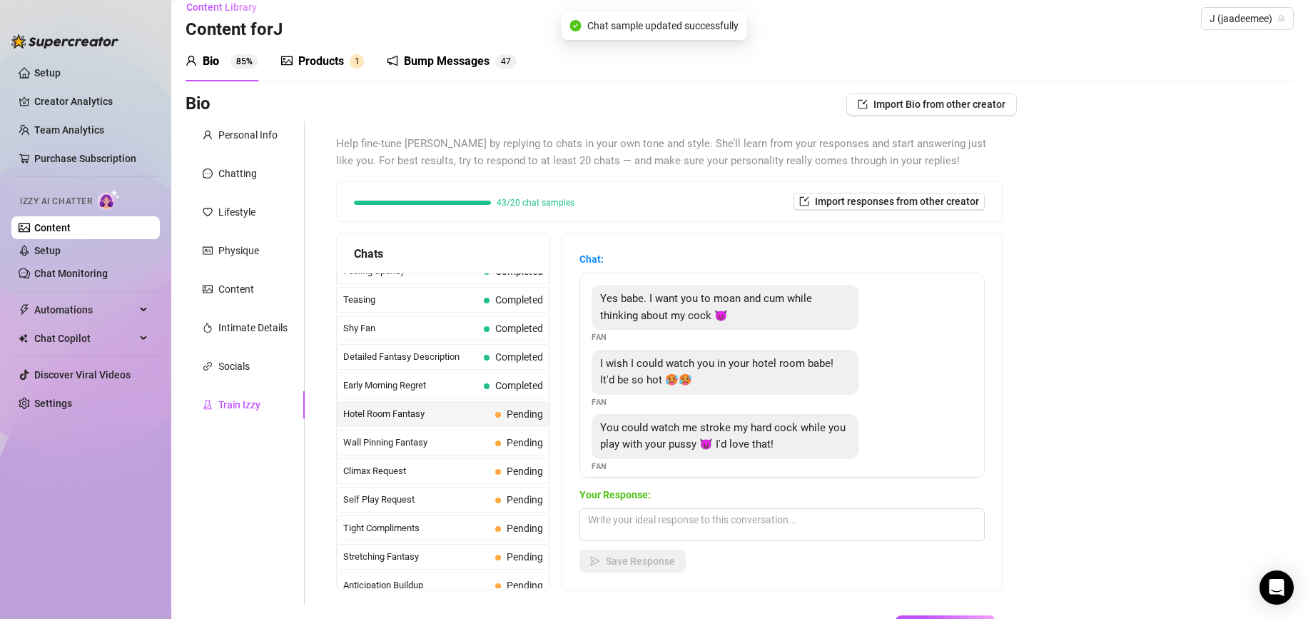
scroll to position [477, 0]
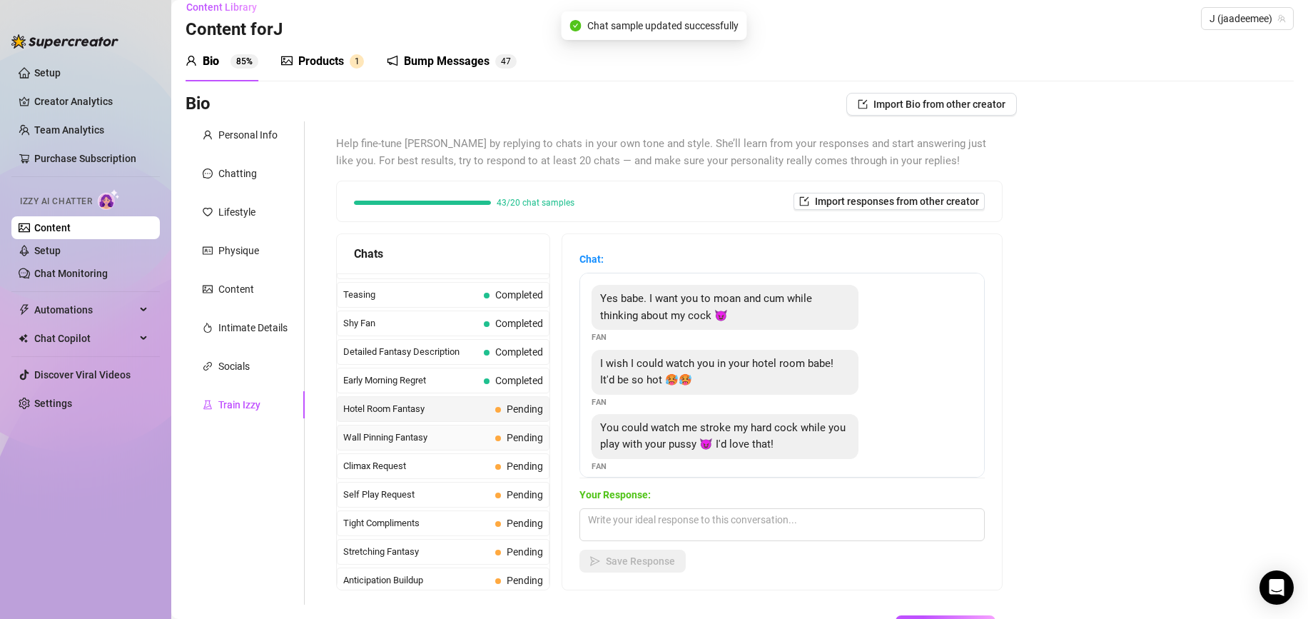
click at [472, 445] on div "Wall Pinning Fantasy Pending" at bounding box center [443, 438] width 213 height 26
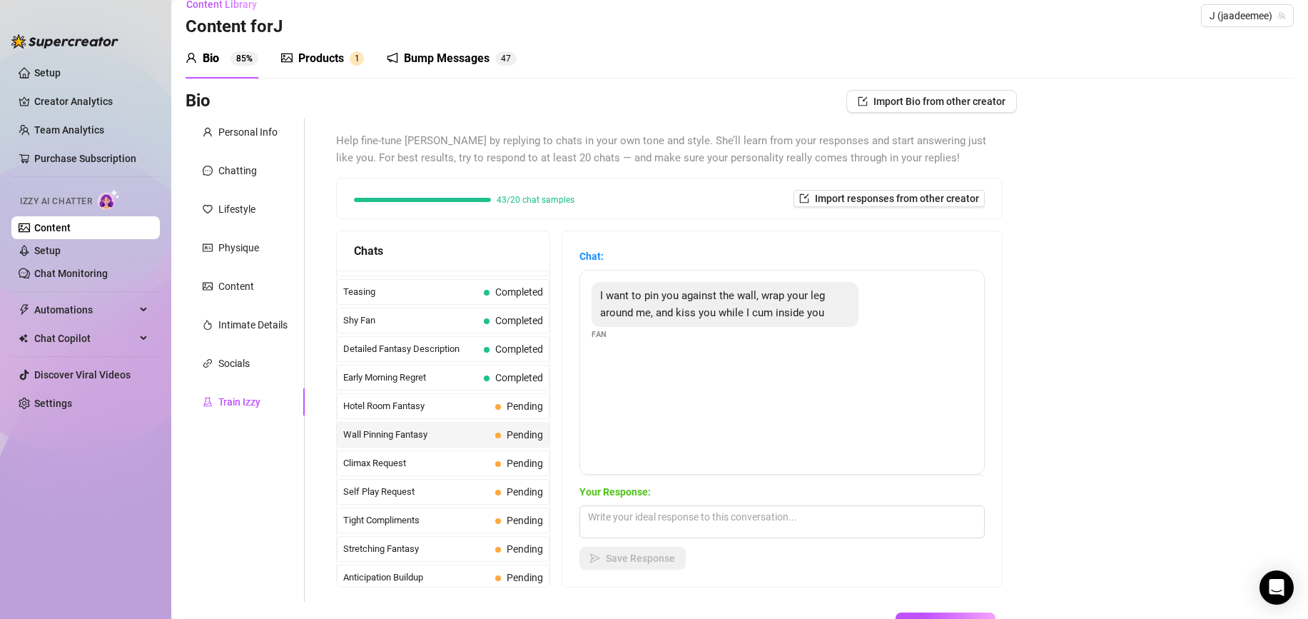
scroll to position [22, 0]
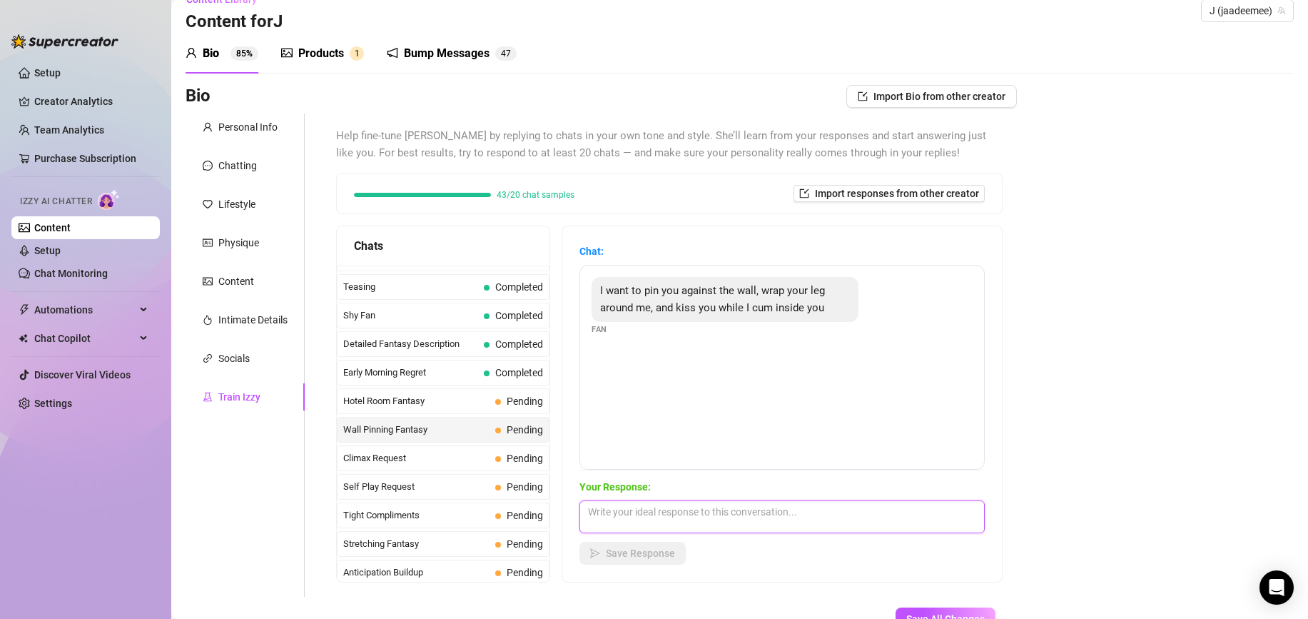
click at [658, 525] on textarea at bounding box center [781, 516] width 405 height 33
type textarea "hehe you couldnt of said it any better x Thats my favourite. Wall Pinning x"
click at [605, 552] on button "Save Response" at bounding box center [632, 553] width 106 height 23
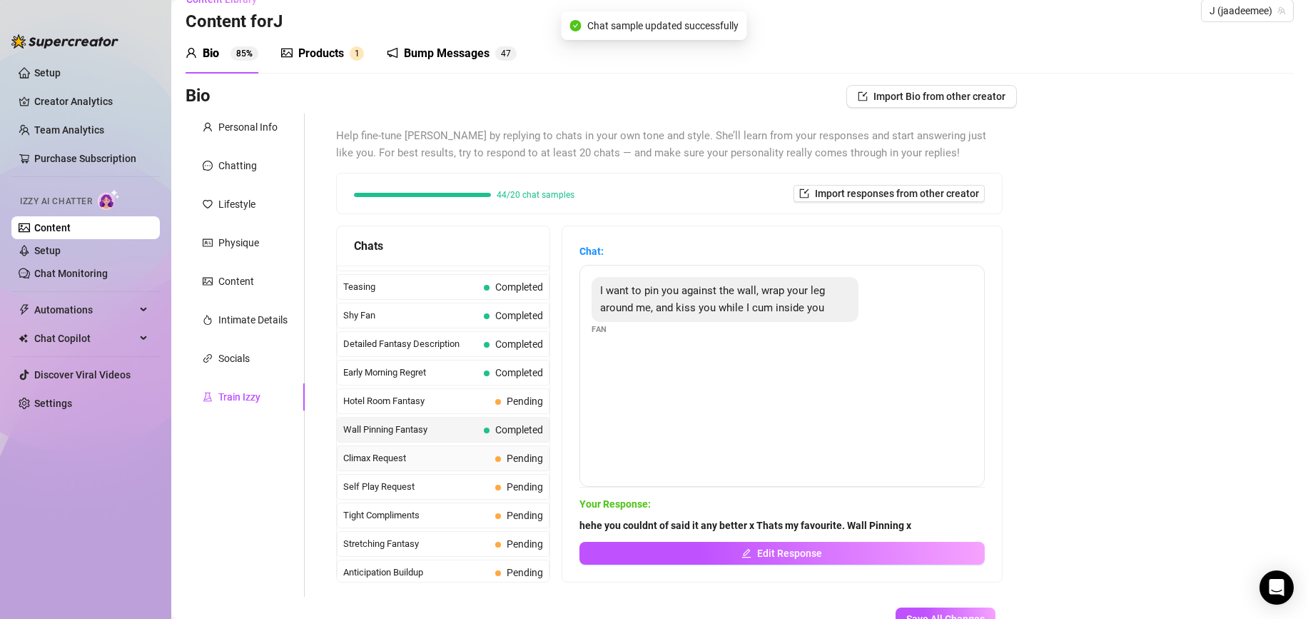
click at [479, 453] on span "Climax Request" at bounding box center [416, 458] width 146 height 14
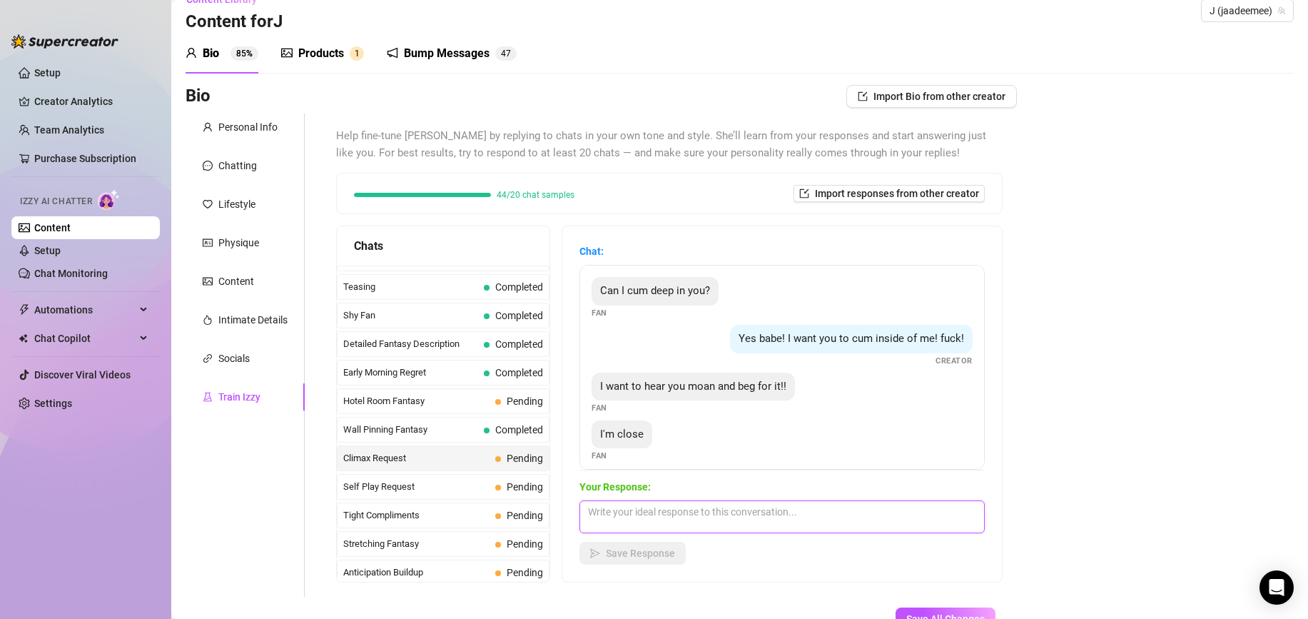
click at [867, 527] on textarea at bounding box center [781, 516] width 405 height 33
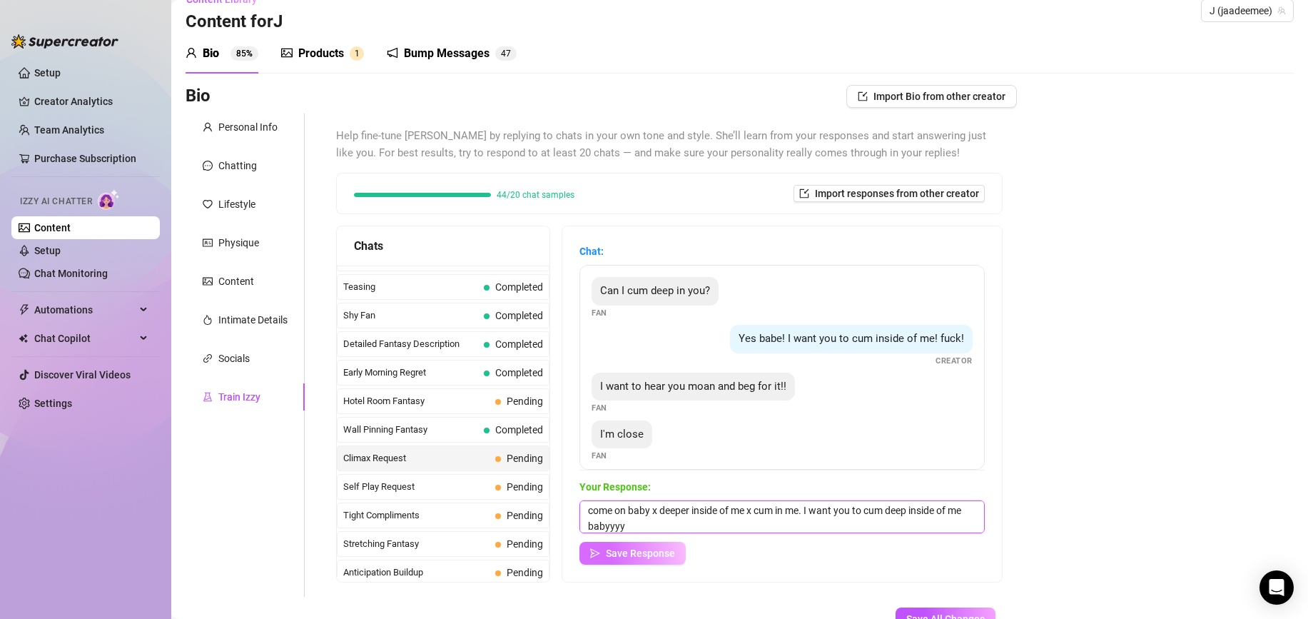
type textarea "come on baby x deeper inside of me x cum in me. I want you to cum deep inside o…"
click at [655, 550] on span "Save Response" at bounding box center [640, 552] width 69 height 11
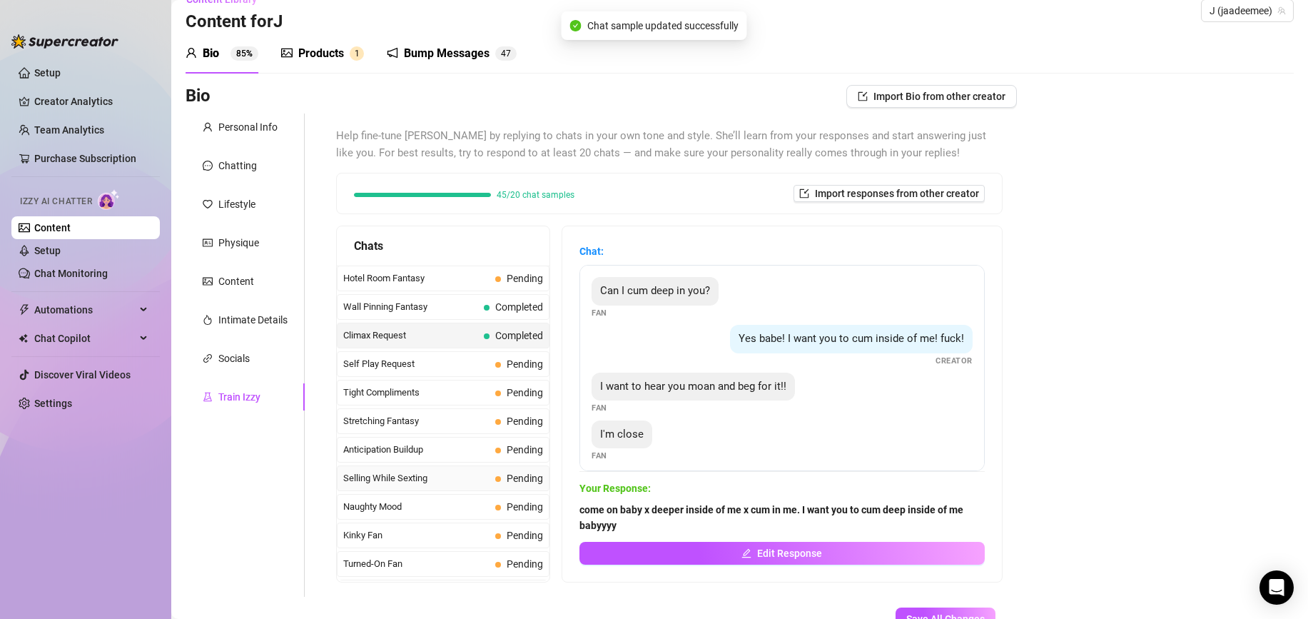
scroll to position [604, 0]
click at [481, 359] on span "Self Play Request" at bounding box center [416, 360] width 146 height 14
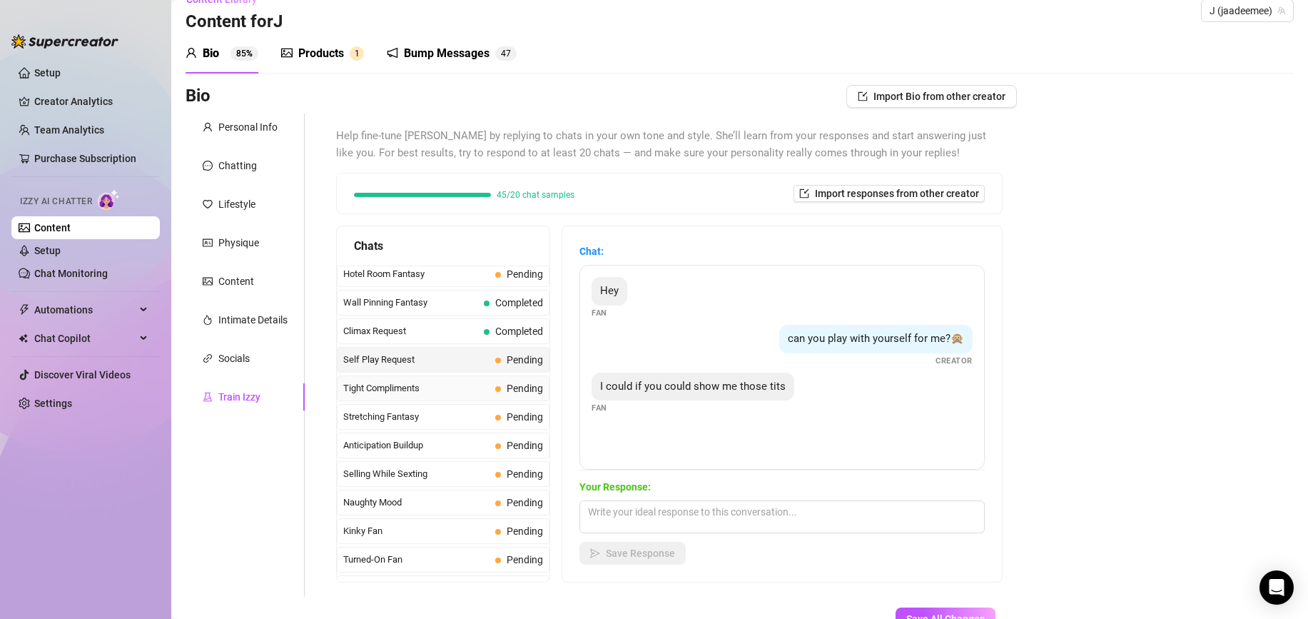
click at [482, 385] on span "Tight Compliments" at bounding box center [416, 388] width 146 height 14
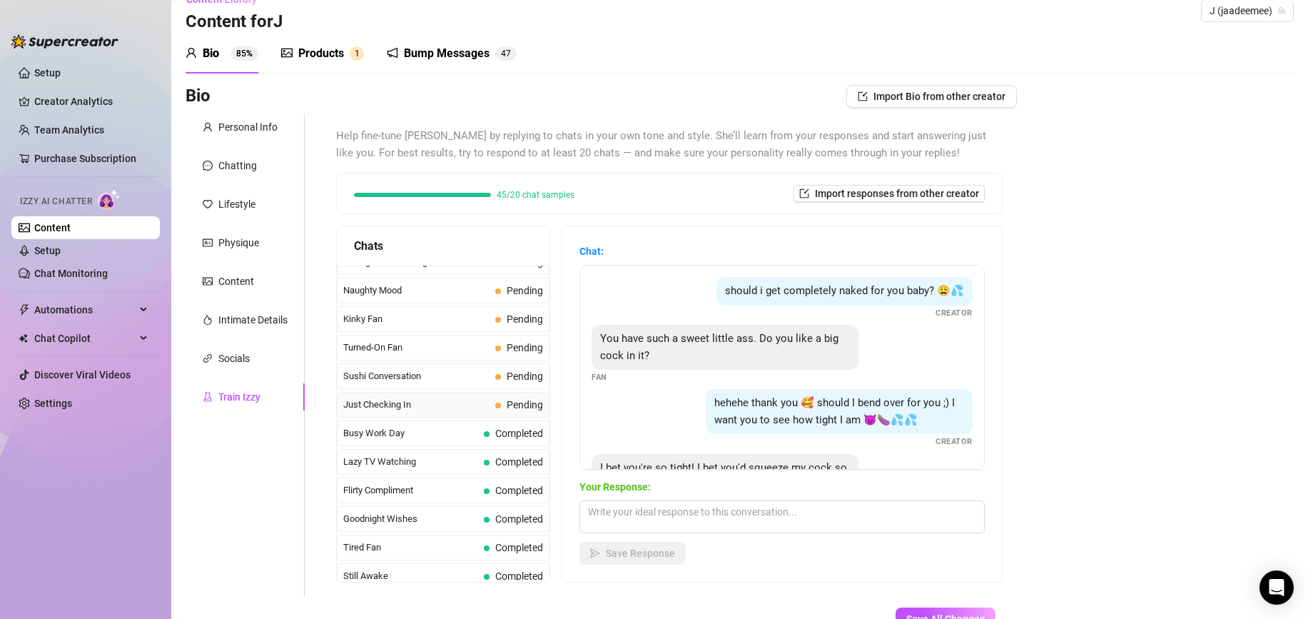
scroll to position [815, 0]
click at [485, 403] on span "Just Checking In" at bounding box center [416, 405] width 146 height 14
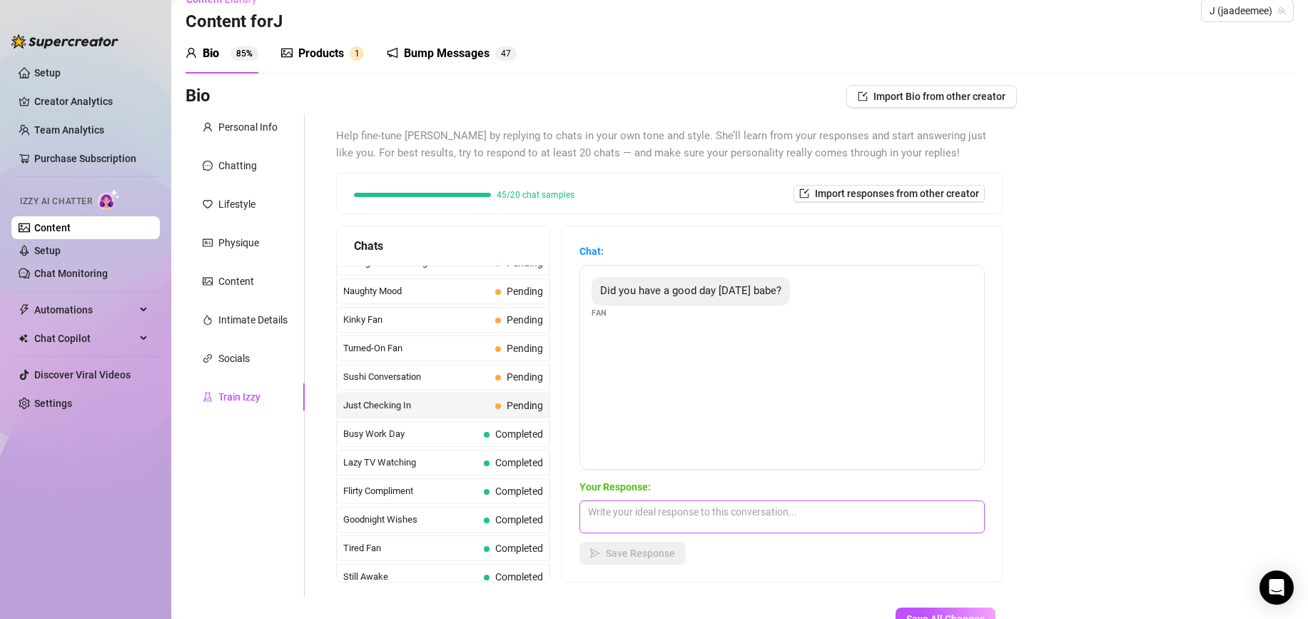
click at [627, 534] on div "Your Response: Save Response" at bounding box center [781, 522] width 405 height 86
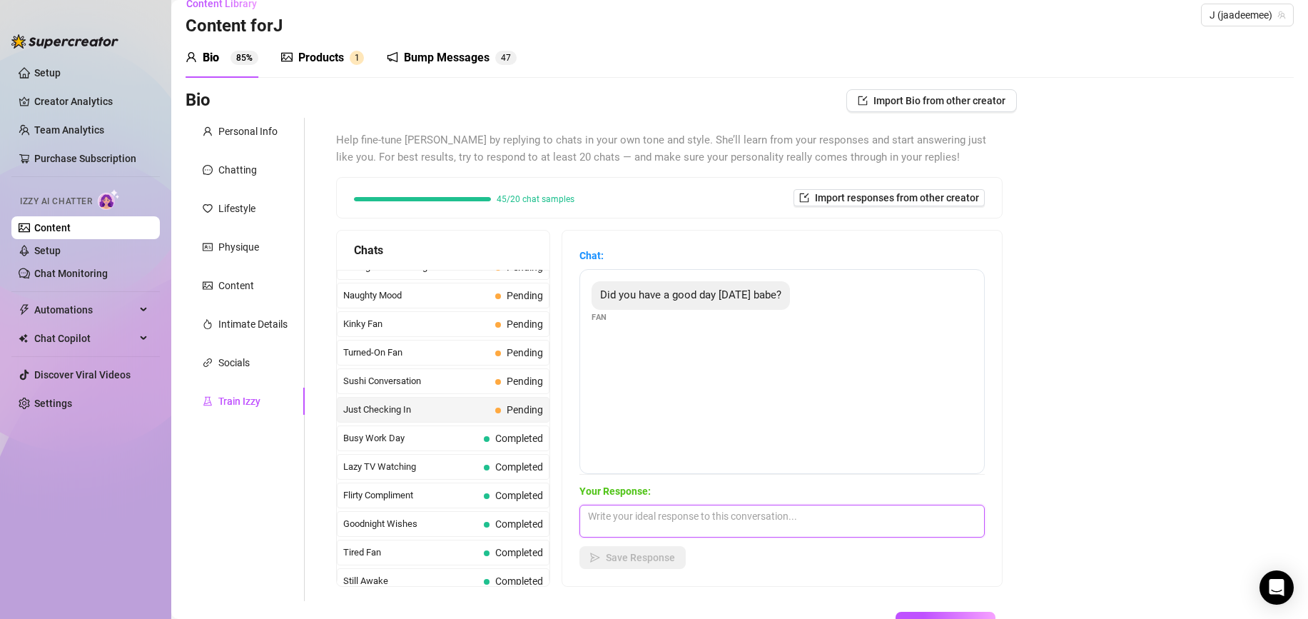
click at [617, 524] on textarea at bounding box center [781, 521] width 405 height 33
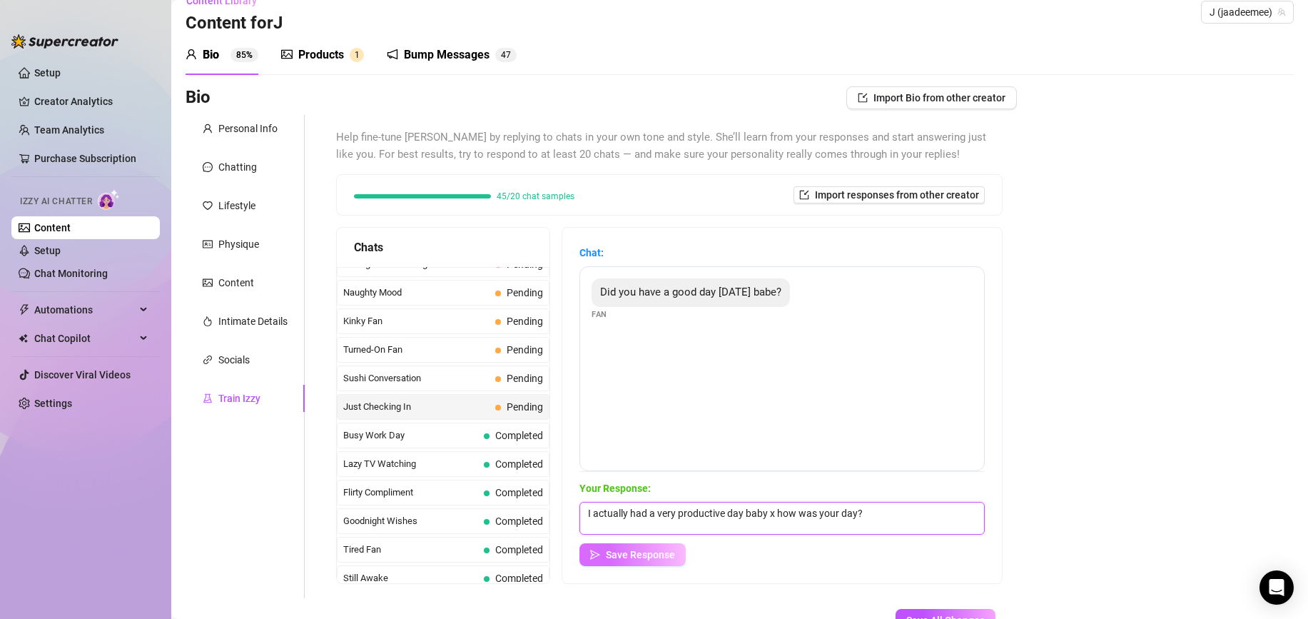
type textarea "I actually had a very productive day baby x how was your day?"
click at [612, 552] on span "Save Response" at bounding box center [640, 554] width 69 height 11
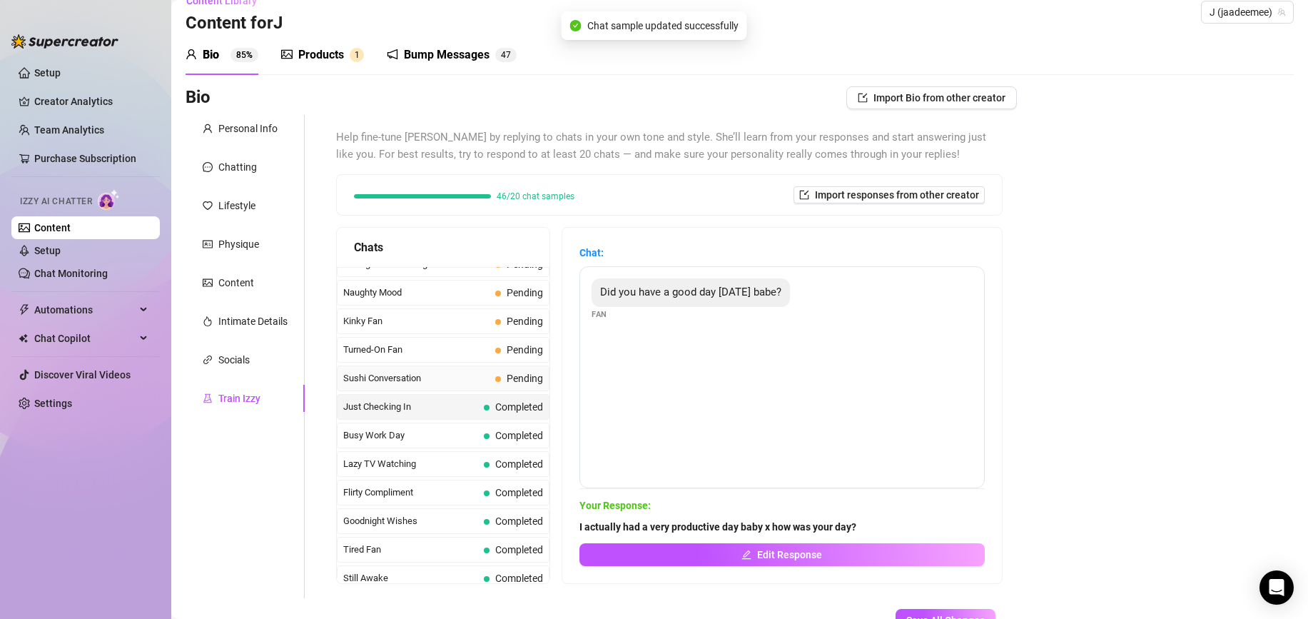
click at [414, 377] on span "Sushi Conversation" at bounding box center [416, 378] width 146 height 14
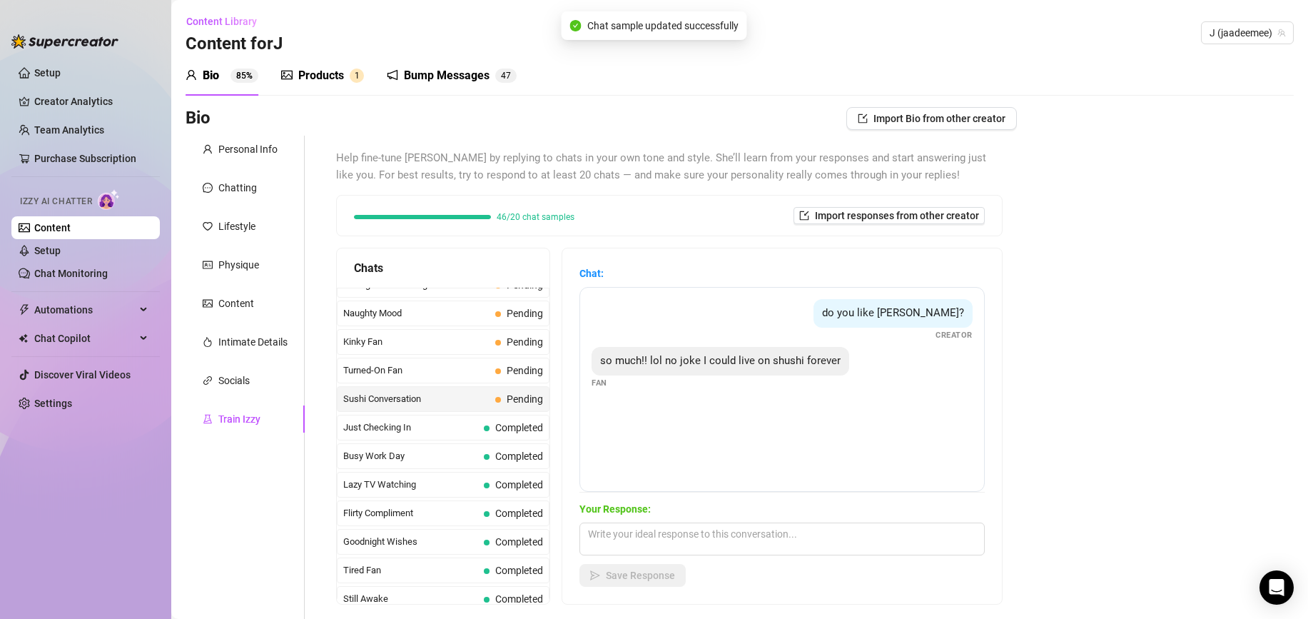
scroll to position [1, 0]
click at [673, 529] on textarea at bounding box center [781, 538] width 405 height 33
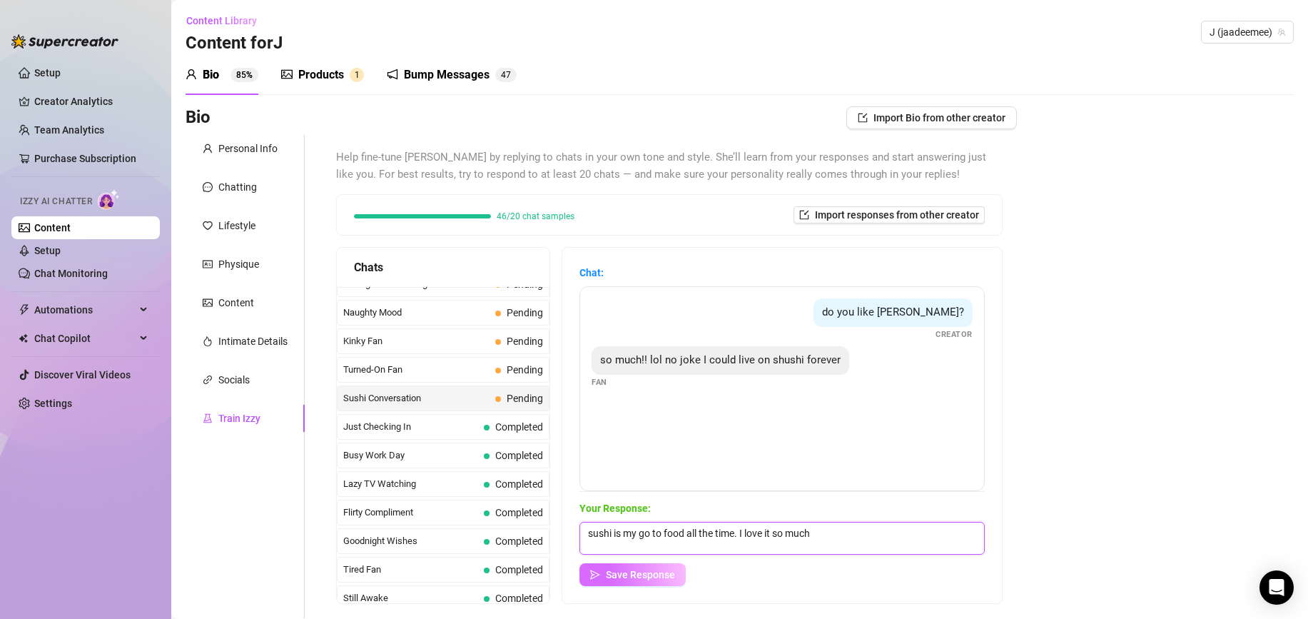
type textarea "sushi is my go to food all the time. I love it so much"
click at [633, 582] on button "Save Response" at bounding box center [632, 574] width 106 height 23
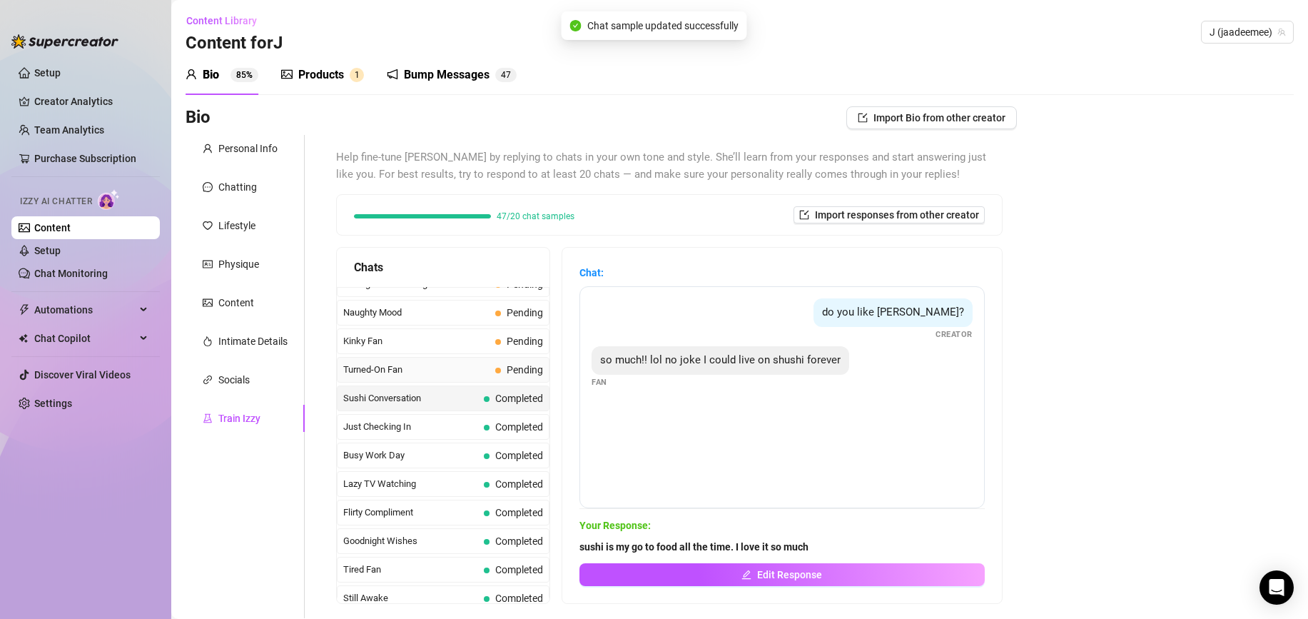
click at [451, 369] on span "Turned-On Fan" at bounding box center [416, 370] width 146 height 14
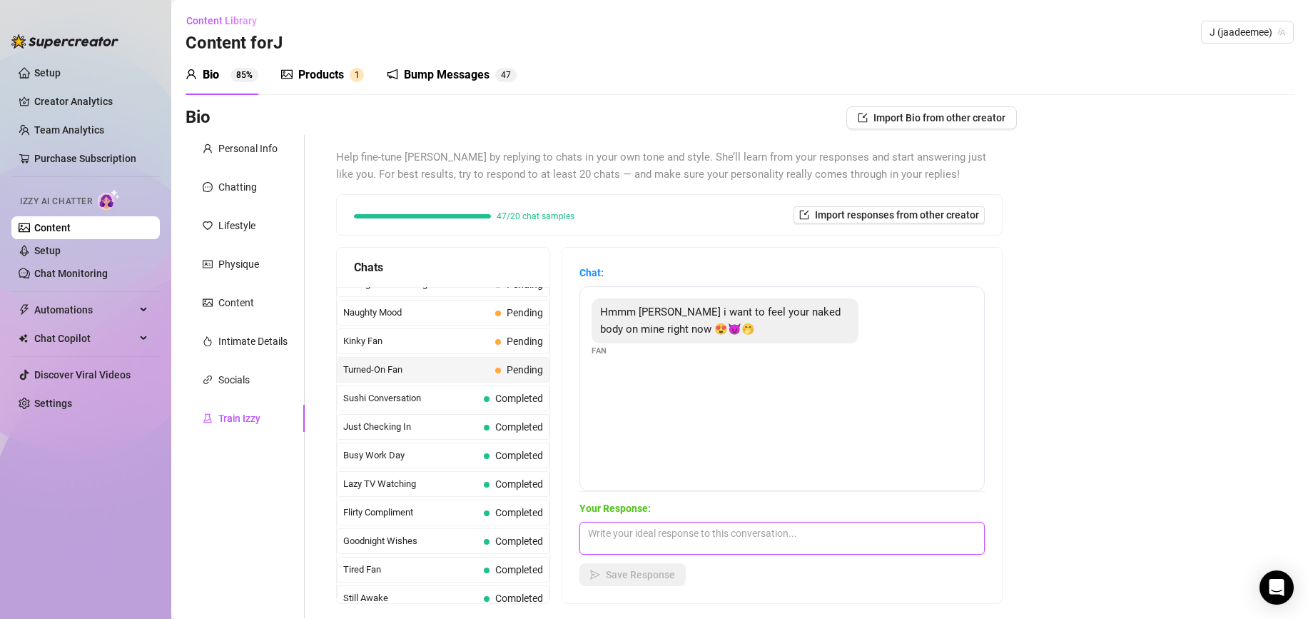
click at [704, 527] on textarea at bounding box center [781, 538] width 405 height 33
type textarea "thats all ive ever wanted baby x Why didnt you ask sooner hehe"
click at [612, 571] on span "Save Response" at bounding box center [640, 574] width 69 height 11
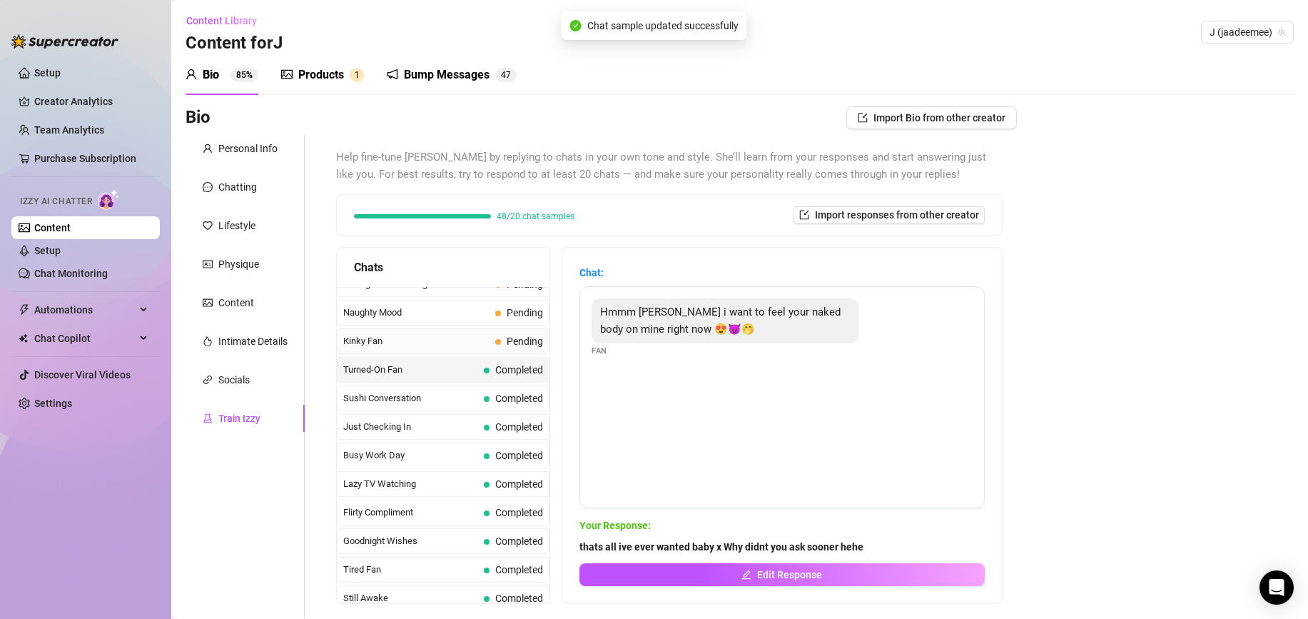
click at [404, 347] on span "Kinky Fan" at bounding box center [416, 341] width 146 height 14
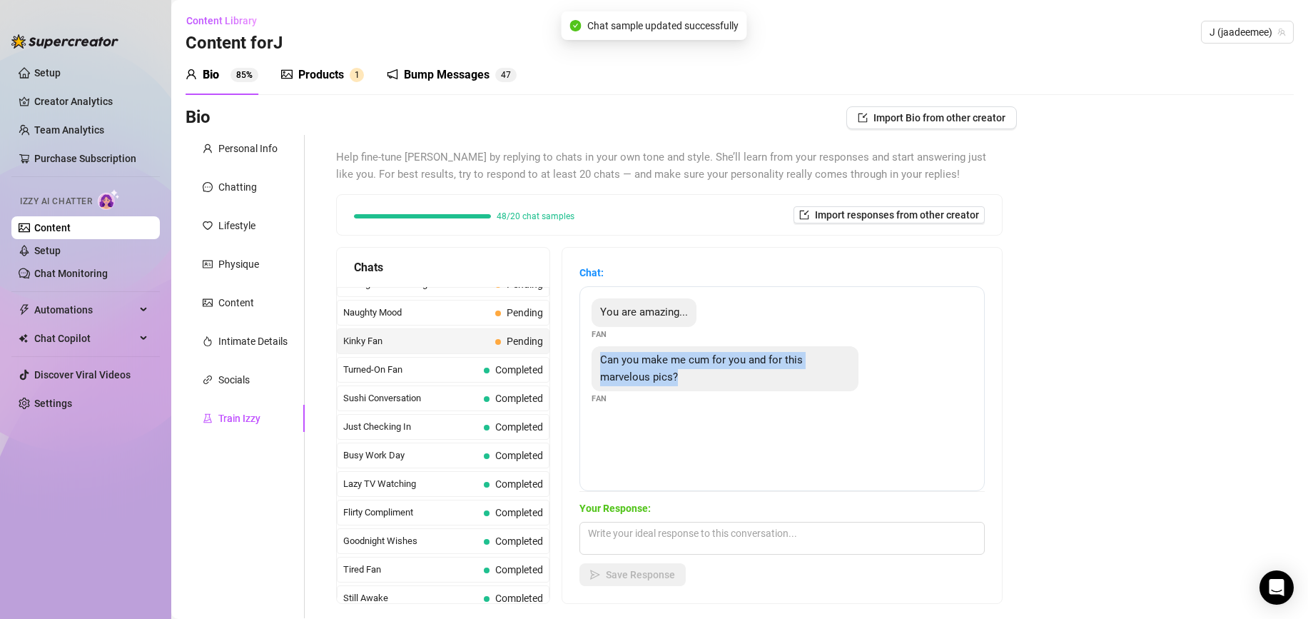
drag, startPoint x: 664, startPoint y: 377, endPoint x: 581, endPoint y: 359, distance: 85.4
click at [581, 359] on div "You are amazing... Fan Can you make me cum for you and for this marvelous pics?…" at bounding box center [781, 388] width 405 height 205
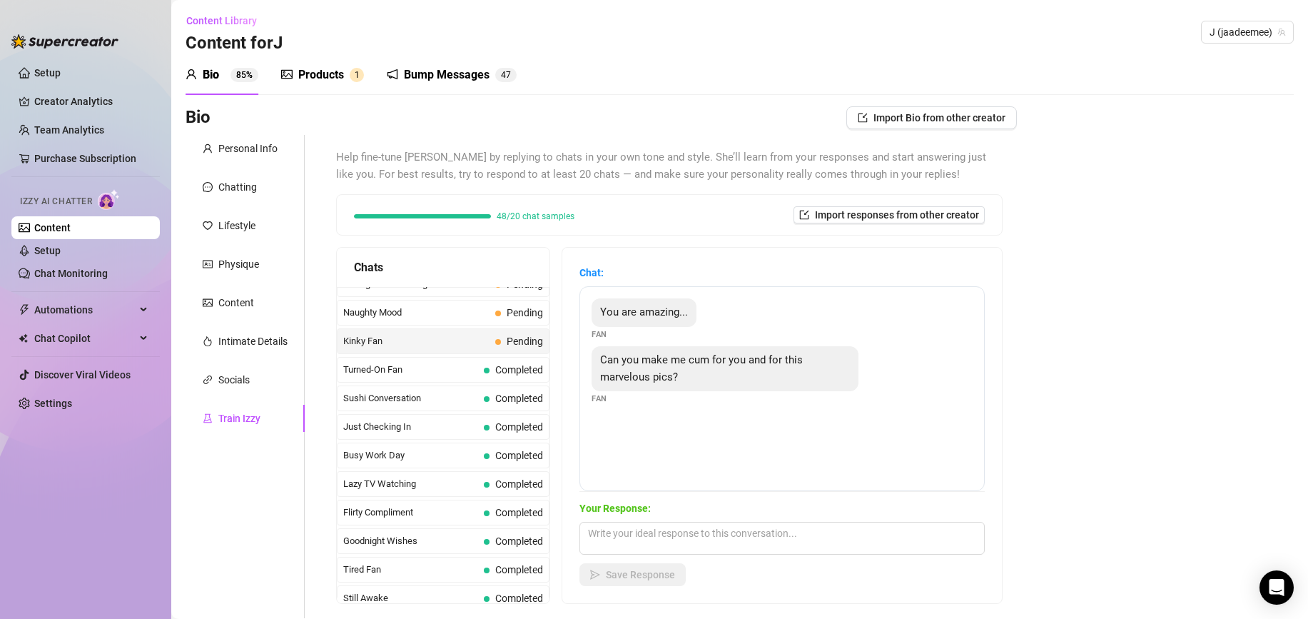
click at [632, 390] on div "Can you make me cum for you and for this marvelous pics?" at bounding box center [725, 368] width 267 height 45
click at [639, 546] on textarea at bounding box center [781, 538] width 405 height 33
type textarea "I Sure can baby, I can do a JOI Video for you rn if you want?"
click at [612, 585] on button "Save Response" at bounding box center [632, 574] width 106 height 23
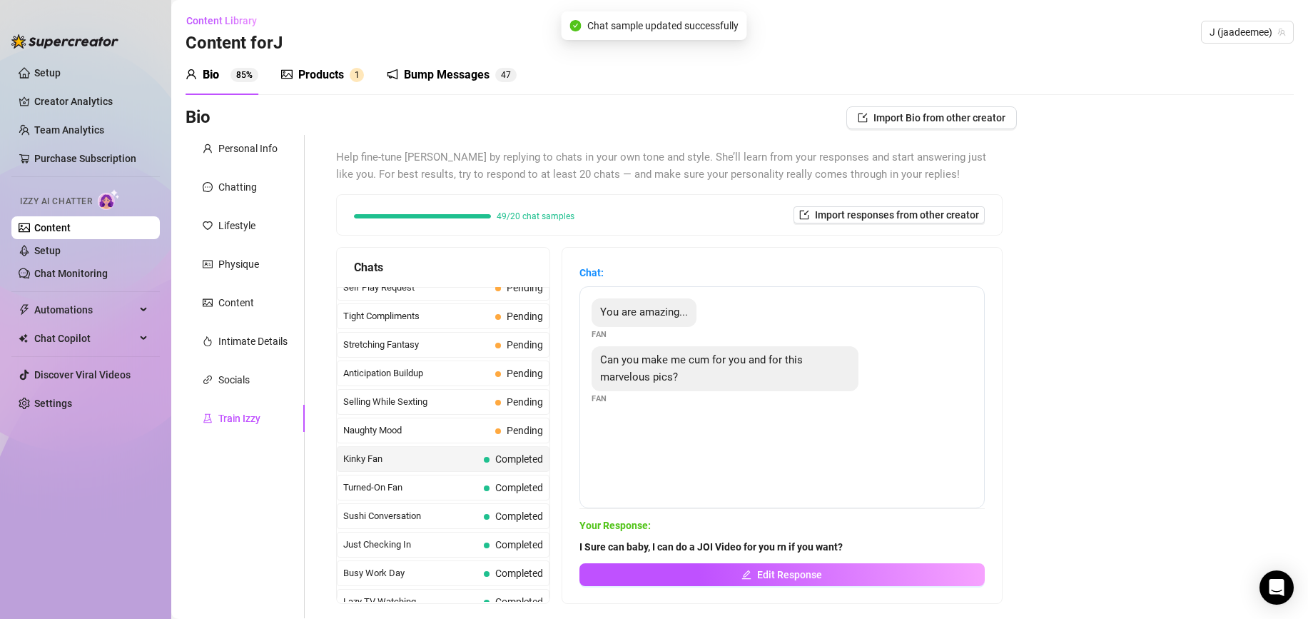
scroll to position [699, 0]
click at [467, 439] on div "Naughty Mood Pending" at bounding box center [443, 429] width 213 height 26
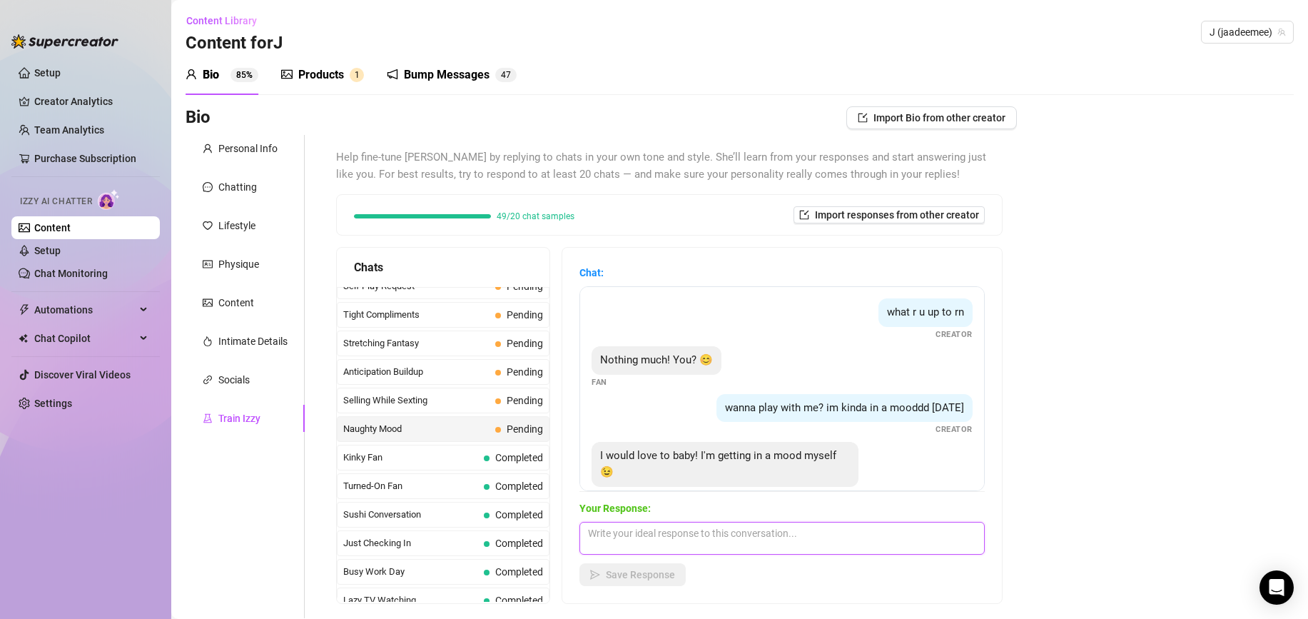
click at [697, 541] on textarea at bounding box center [781, 538] width 405 height 33
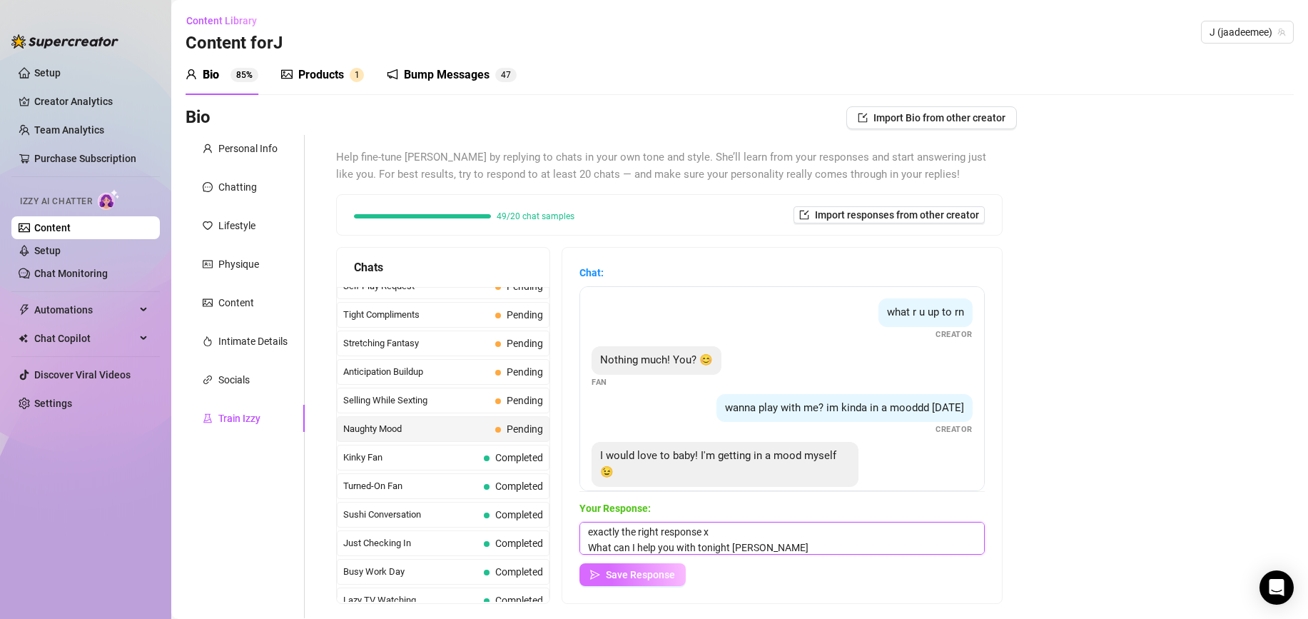
type textarea "exactly the right response x What can I help you with tonight hehe"
click at [649, 584] on button "Save Response" at bounding box center [632, 574] width 106 height 23
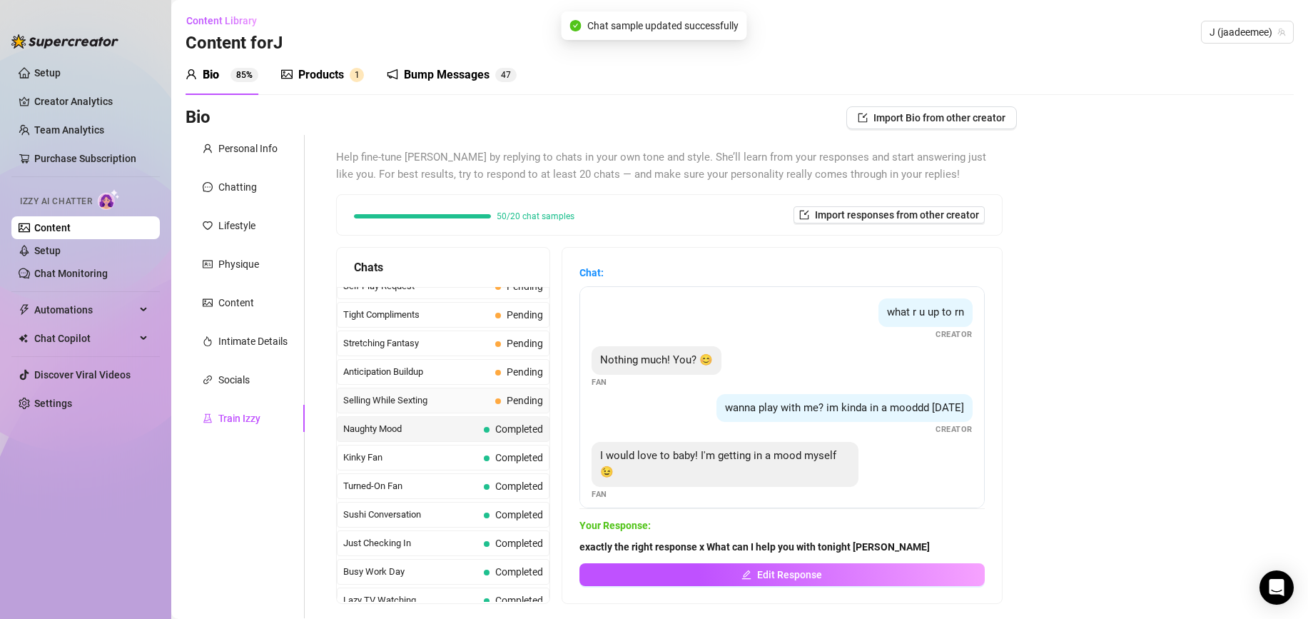
click at [469, 405] on span "Selling While Sexting" at bounding box center [416, 400] width 146 height 14
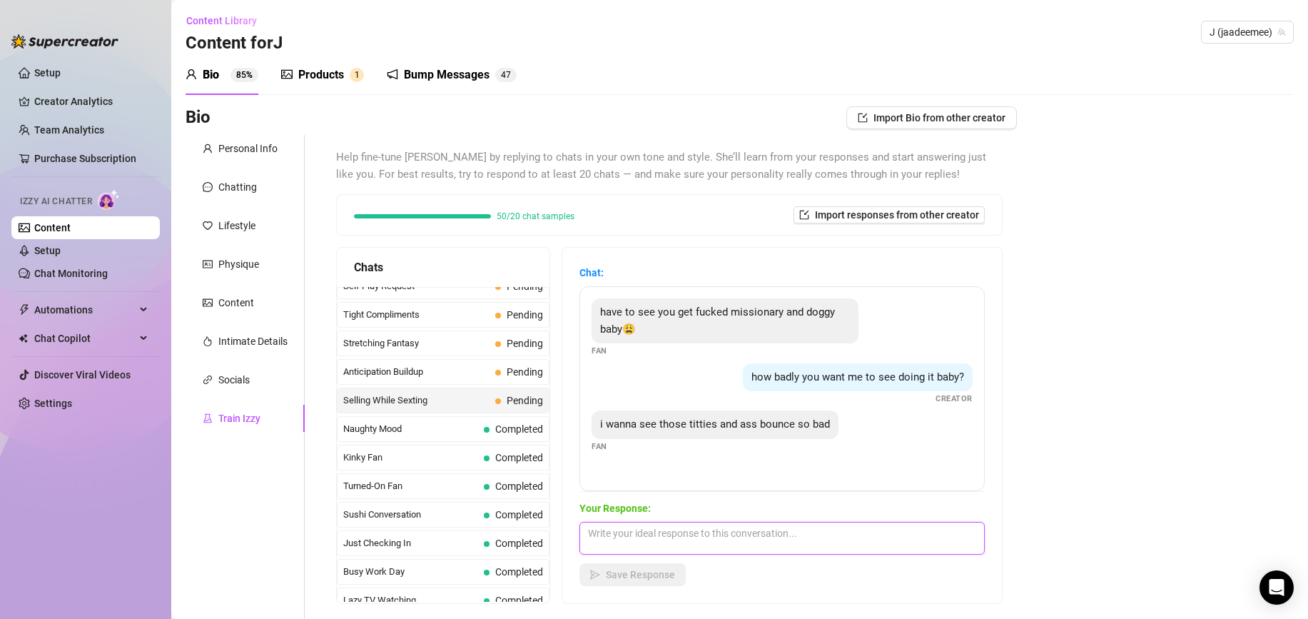
click at [682, 529] on textarea at bounding box center [781, 538] width 405 height 33
click at [667, 534] on textarea "hehe" at bounding box center [781, 538] width 405 height 33
type textarea "hehe ive gotchu baby x let me find you something. I need to also see that hard …"
click at [620, 558] on div "Your Response: hehe ive gotchu baby x let me find you something. I need to also…" at bounding box center [781, 543] width 405 height 86
click at [619, 567] on button "Save Response" at bounding box center [632, 574] width 106 height 23
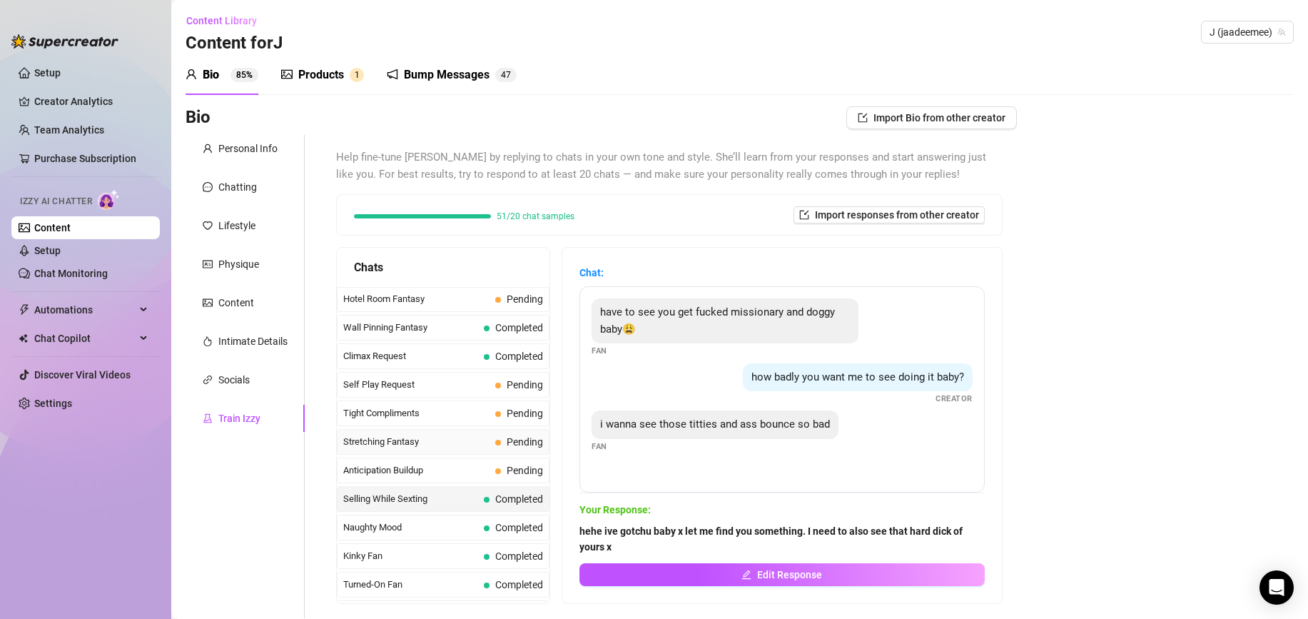
scroll to position [609, 0]
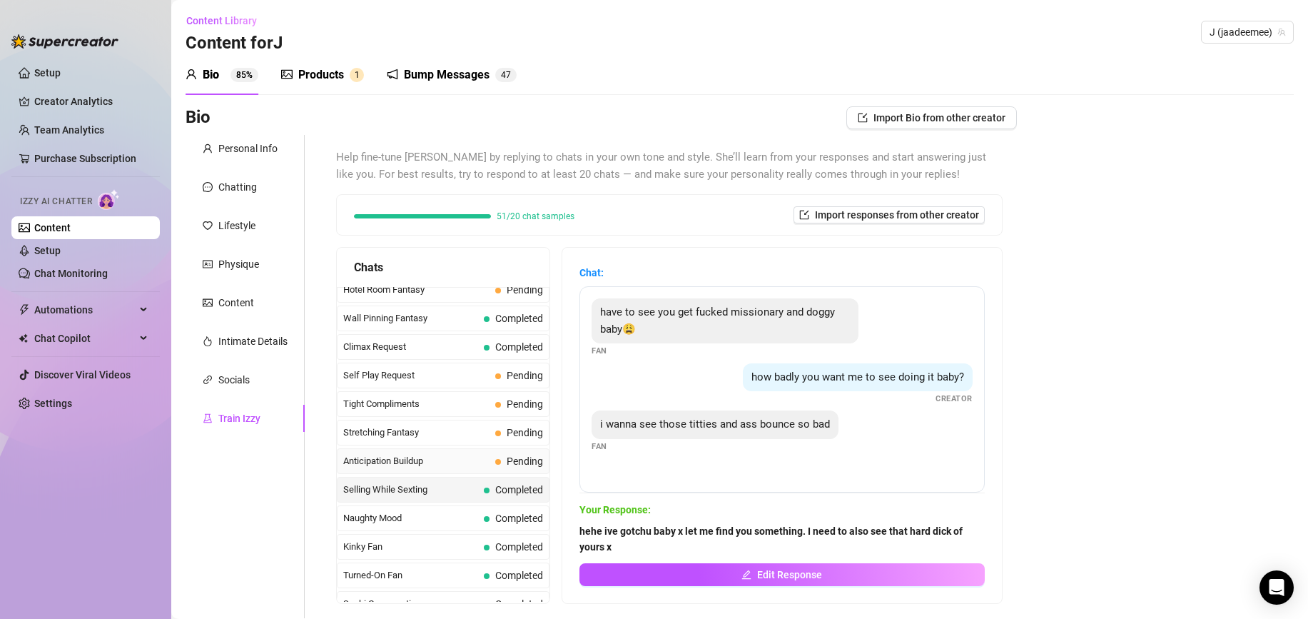
click at [476, 457] on span "Anticipation Buildup" at bounding box center [416, 461] width 146 height 14
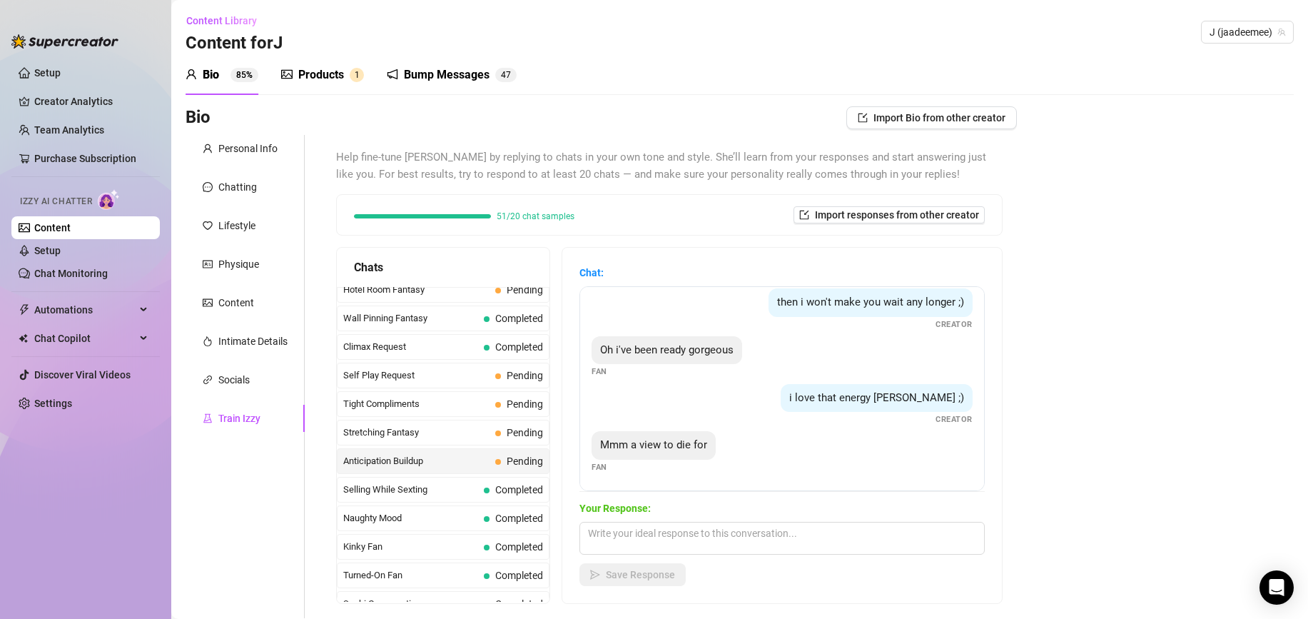
scroll to position [56, 0]
drag, startPoint x: 659, startPoint y: 521, endPoint x: 656, endPoint y: 533, distance: 12.5
click at [659, 522] on textarea at bounding box center [781, 538] width 405 height 33
click at [656, 536] on textarea at bounding box center [781, 538] width 405 height 33
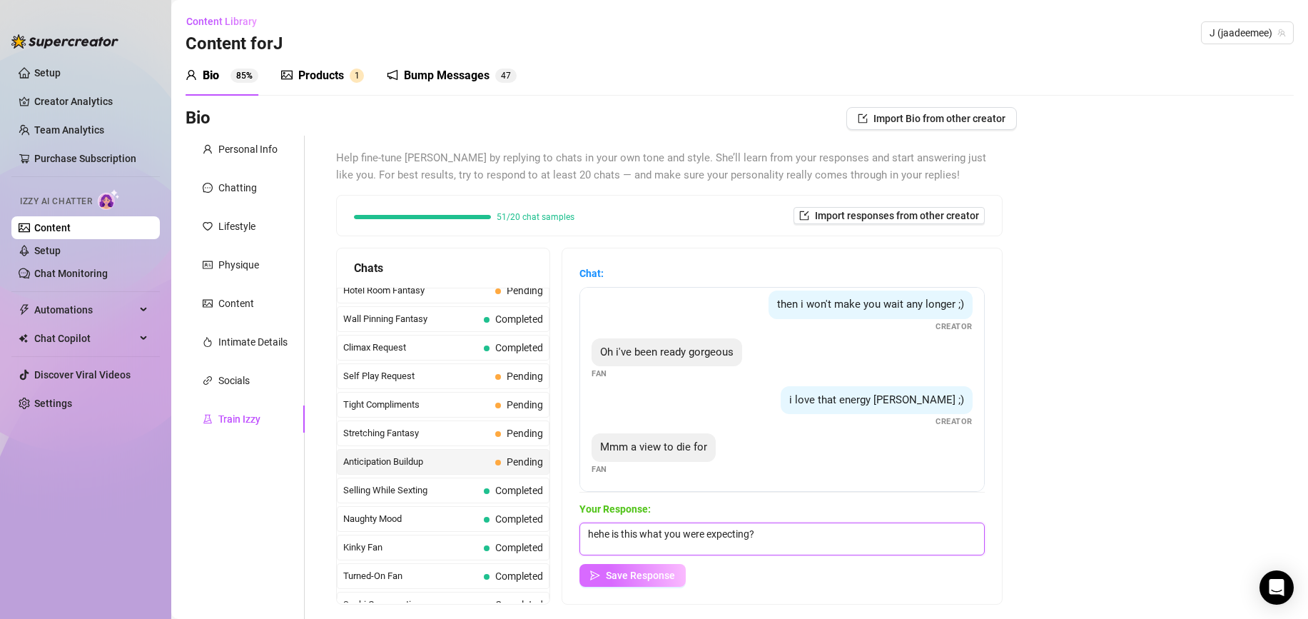
type textarea "hehe is this what you were expecting?"
click at [644, 569] on span "Save Response" at bounding box center [640, 574] width 69 height 11
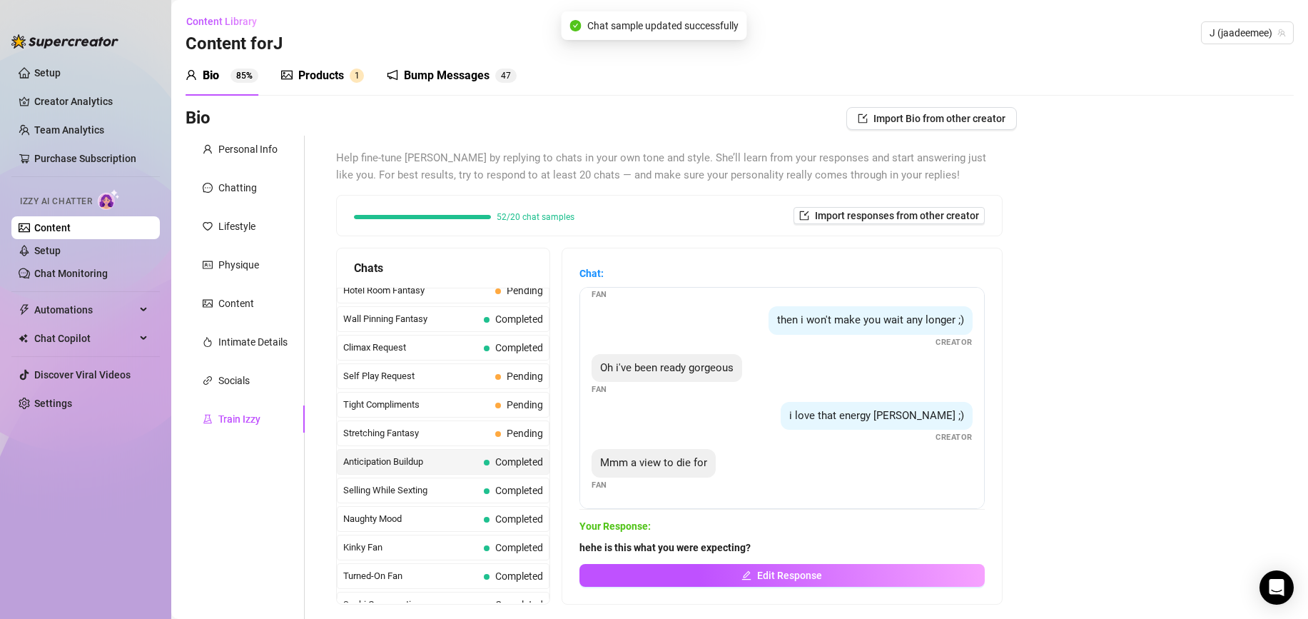
scroll to position [41, 0]
click at [435, 441] on div "Stretching Fantasy Pending" at bounding box center [443, 433] width 213 height 26
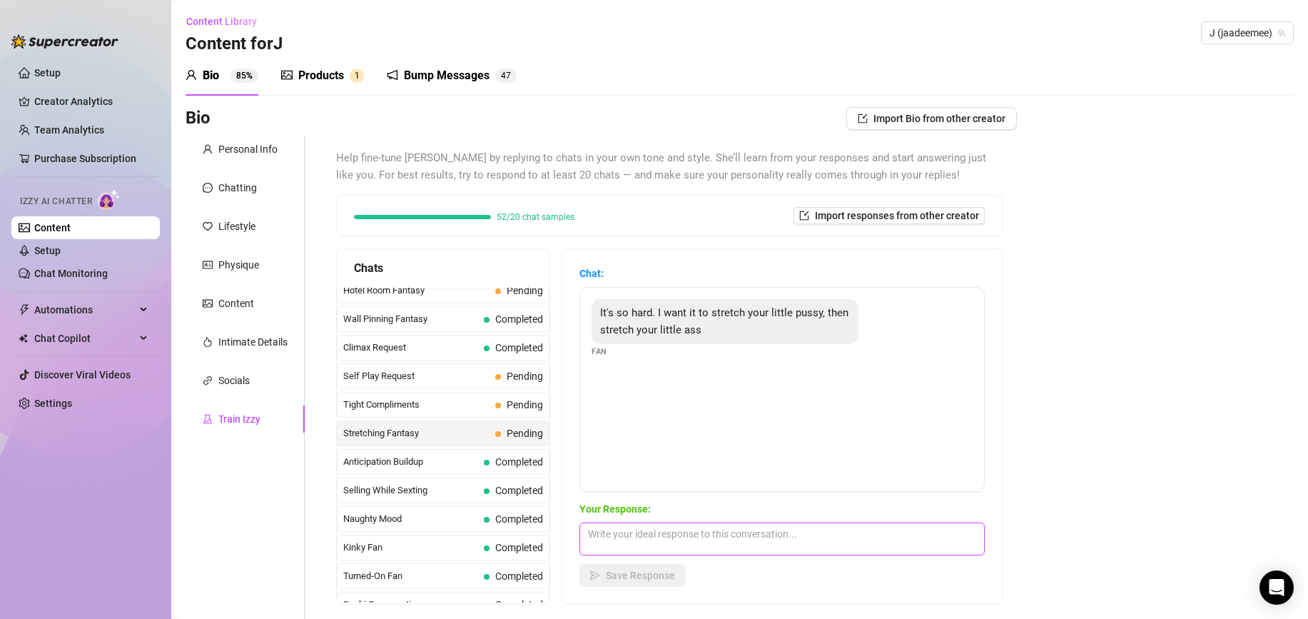
click at [642, 545] on textarea at bounding box center [781, 538] width 405 height 33
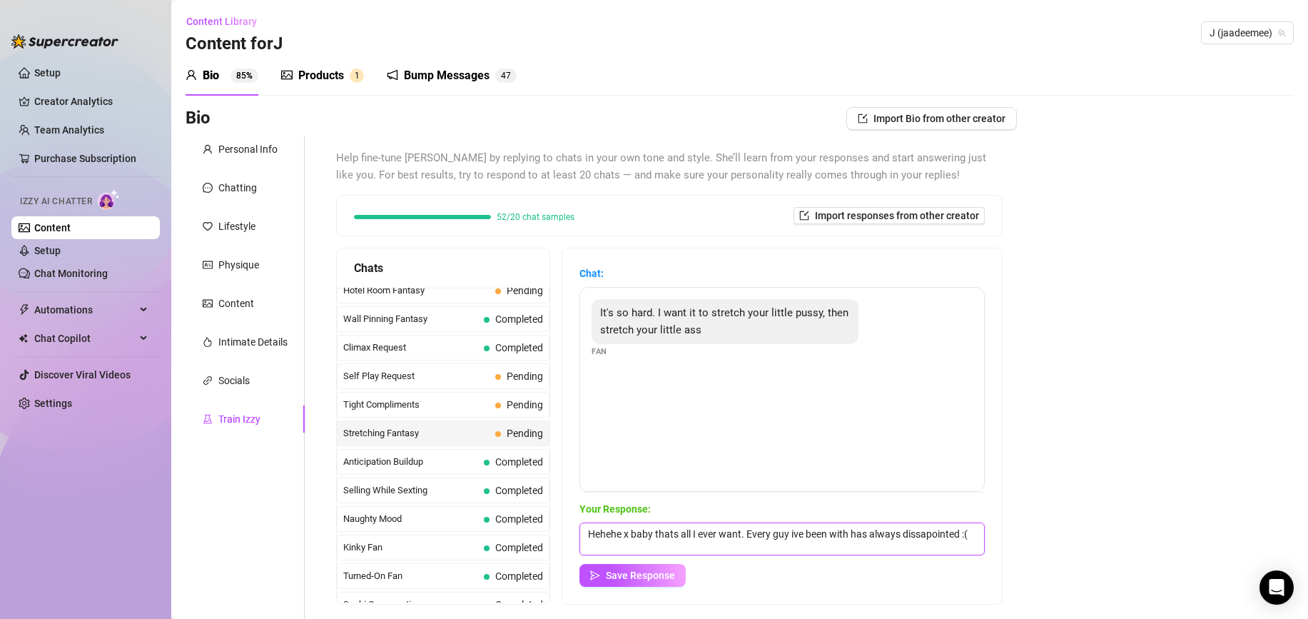
click at [921, 538] on textarea "Hehehe x baby thats all I ever want. Every guy ive been with has always dissapo…" at bounding box center [781, 538] width 405 height 33
type textarea "Hehehe x baby thats all I ever want. Every guy ive been with has always disappo…"
click at [637, 577] on span "Save Response" at bounding box center [640, 574] width 69 height 11
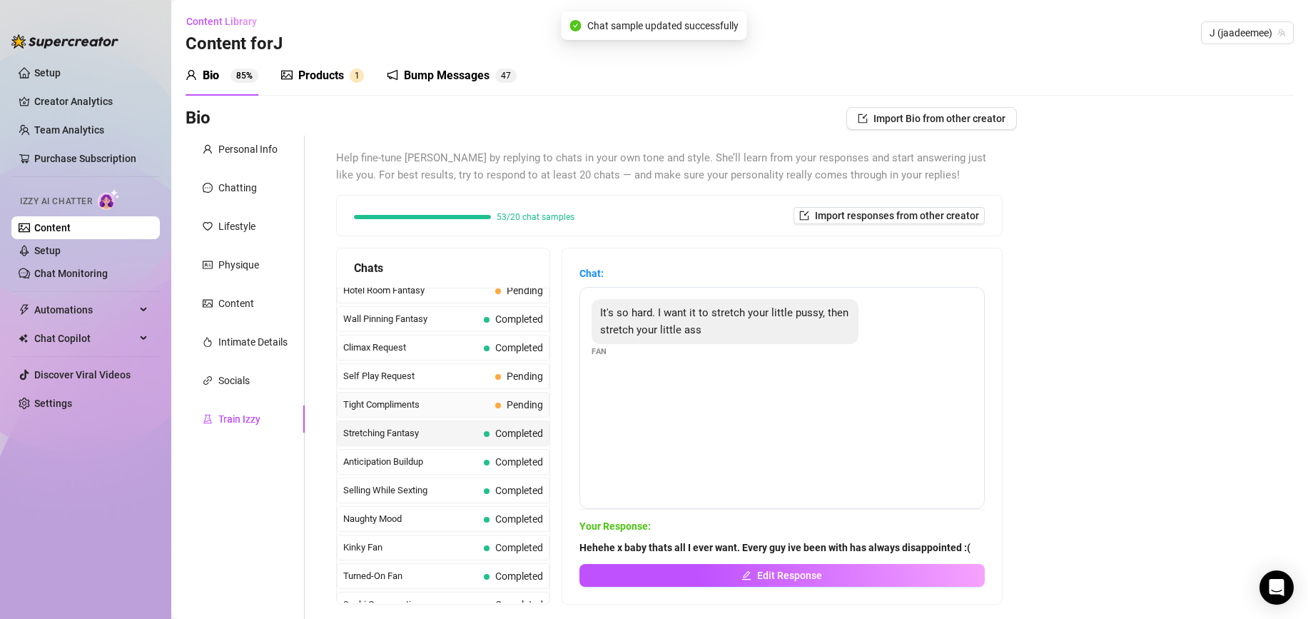
click at [437, 404] on span "Tight Compliments" at bounding box center [416, 404] width 146 height 14
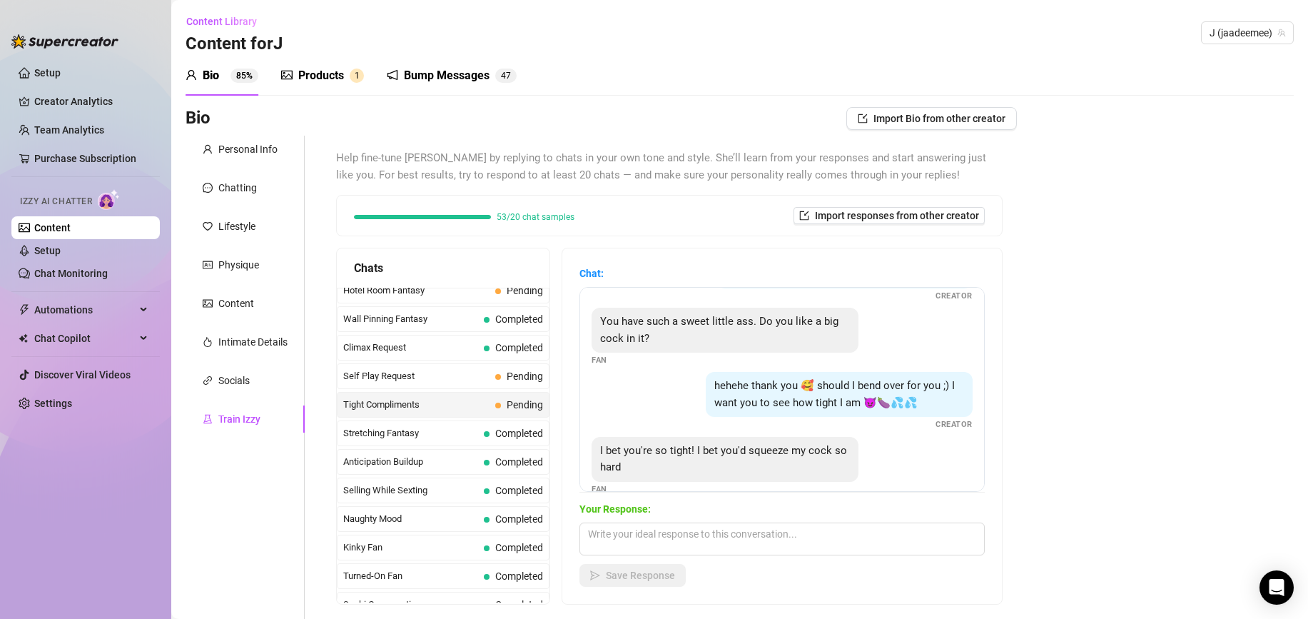
scroll to position [61, 0]
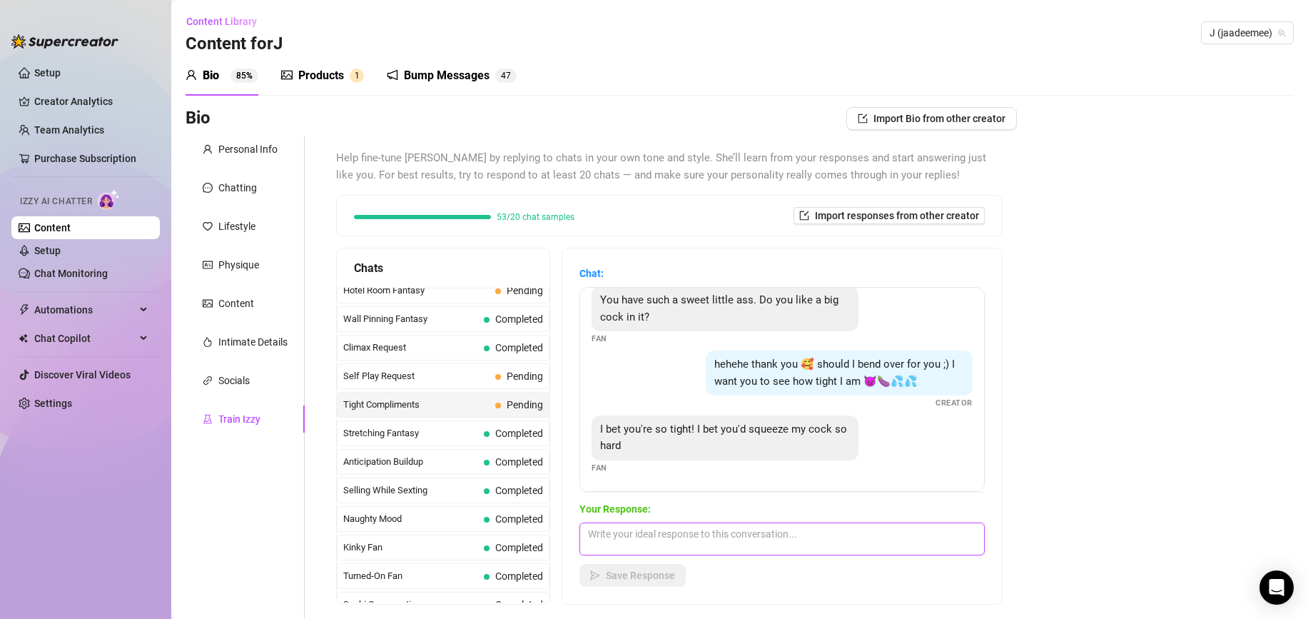
click at [711, 530] on textarea at bounding box center [781, 538] width 405 height 33
type textarea "Hehe, Id love for you to stretch my tight little asshole out x"
click at [639, 566] on button "Save Response" at bounding box center [632, 575] width 106 height 23
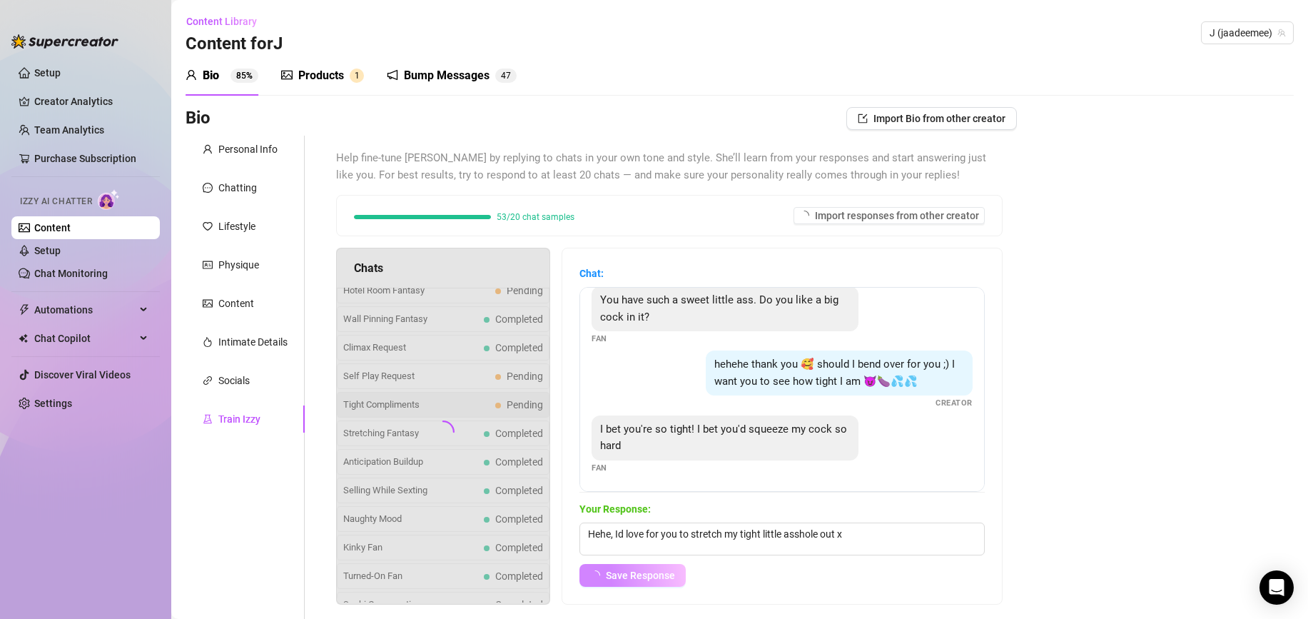
scroll to position [44, 0]
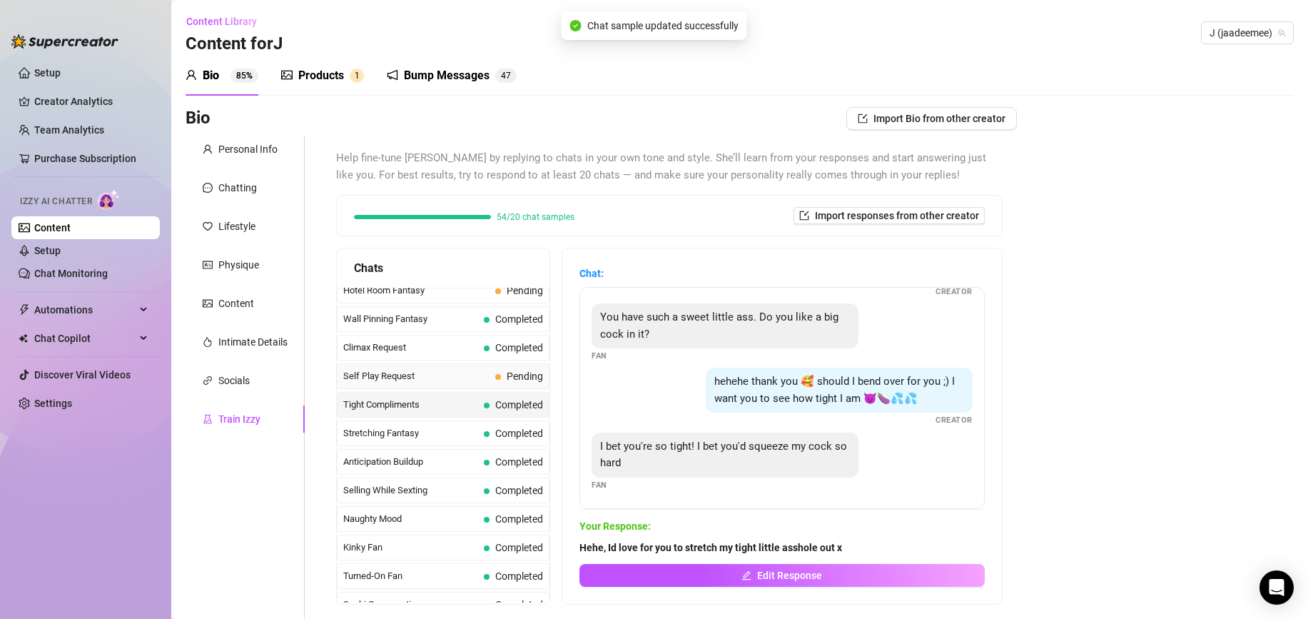
click at [446, 382] on span "Self Play Request" at bounding box center [416, 376] width 146 height 14
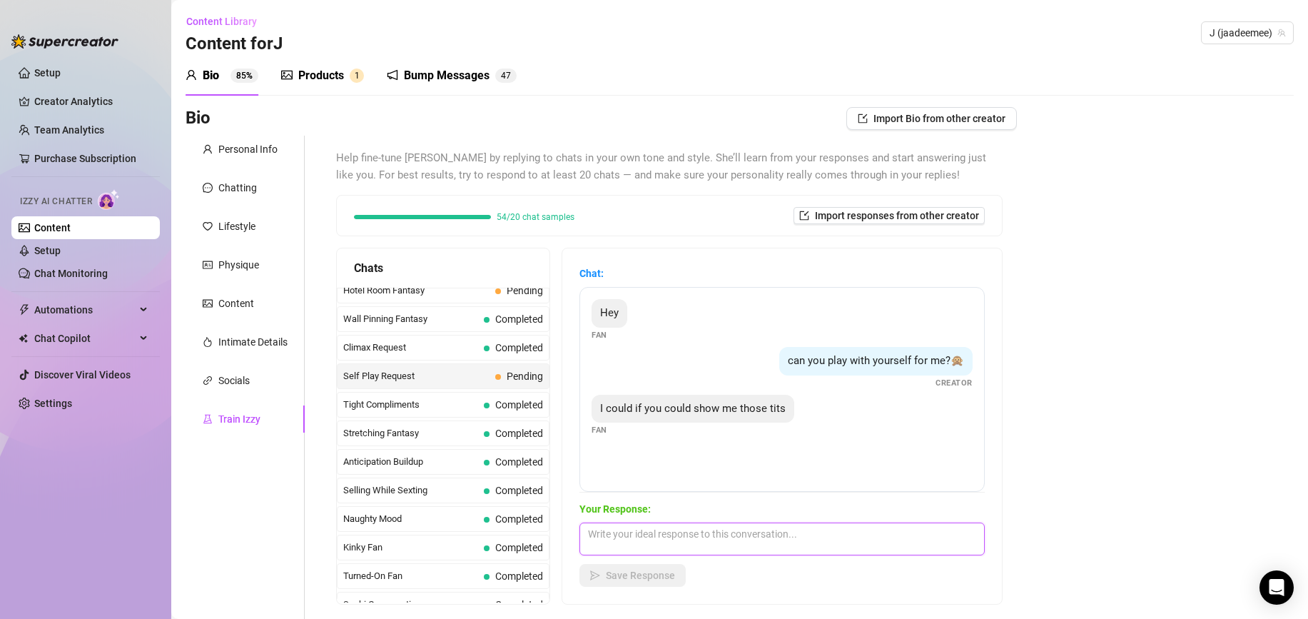
click at [709, 533] on textarea at bounding box center [781, 538] width 405 height 33
click at [672, 536] on textarea at bounding box center [781, 538] width 405 height 33
type textarea "Of course baby coming right up x"
click at [622, 577] on span "Save Response" at bounding box center [640, 574] width 69 height 11
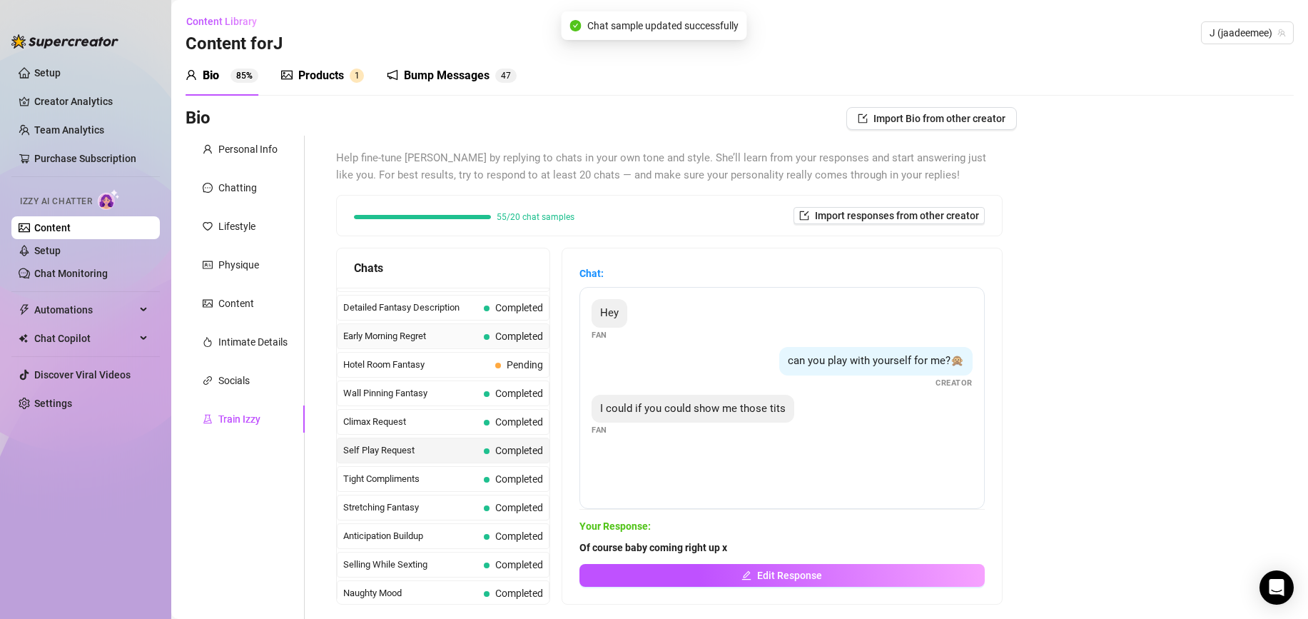
scroll to position [508, 0]
click at [438, 387] on span "Hotel Room Fantasy" at bounding box center [416, 392] width 146 height 14
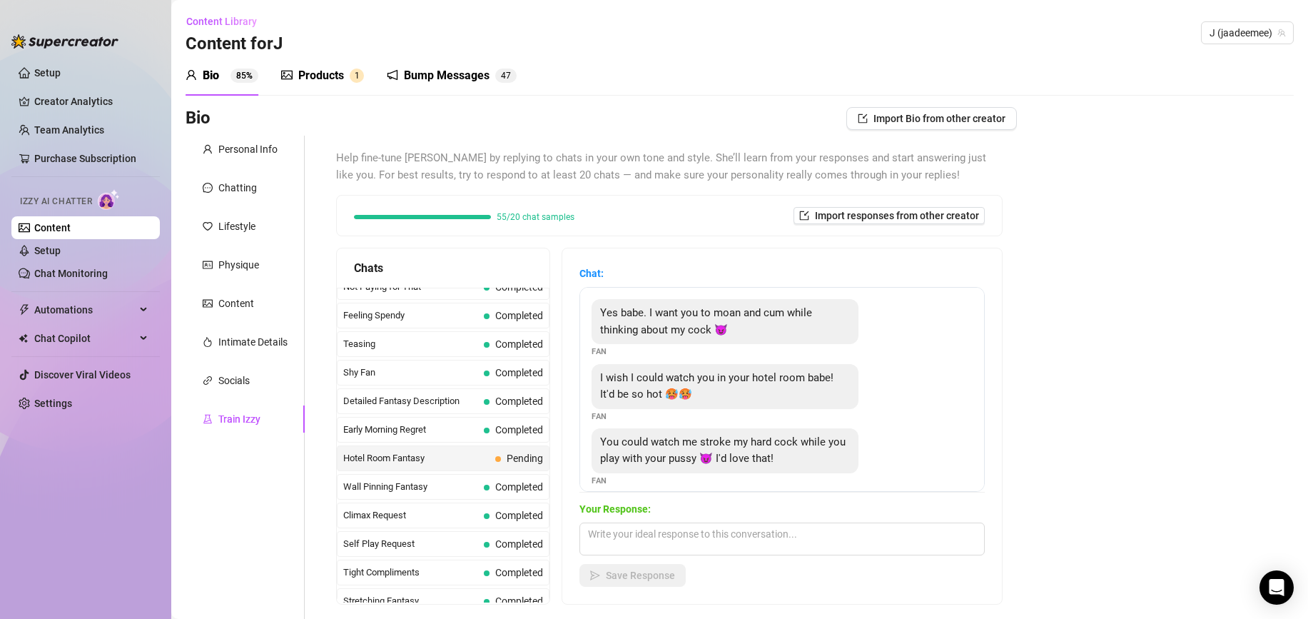
scroll to position [13, 0]
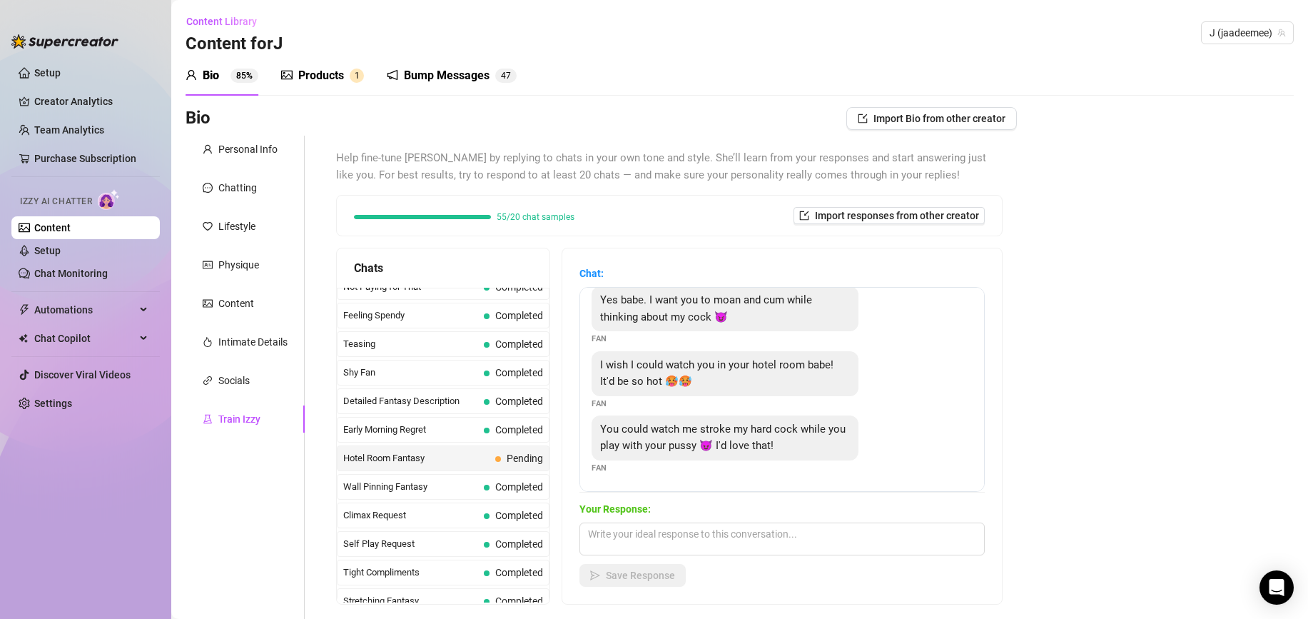
drag, startPoint x: 655, startPoint y: 366, endPoint x: 831, endPoint y: 373, distance: 176.4
click at [831, 373] on div "I wish I could watch you in your hotel room babe! It'd be so hot 🥵🥵" at bounding box center [725, 373] width 267 height 45
drag, startPoint x: 803, startPoint y: 370, endPoint x: 674, endPoint y: 373, distance: 129.2
click at [673, 372] on div "I wish I could watch you in your hotel room babe! It'd be so hot 🥵🥵" at bounding box center [725, 373] width 267 height 45
click at [680, 380] on div "I wish I could watch you in your hotel room babe! It'd be so hot 🥵🥵" at bounding box center [725, 373] width 267 height 45
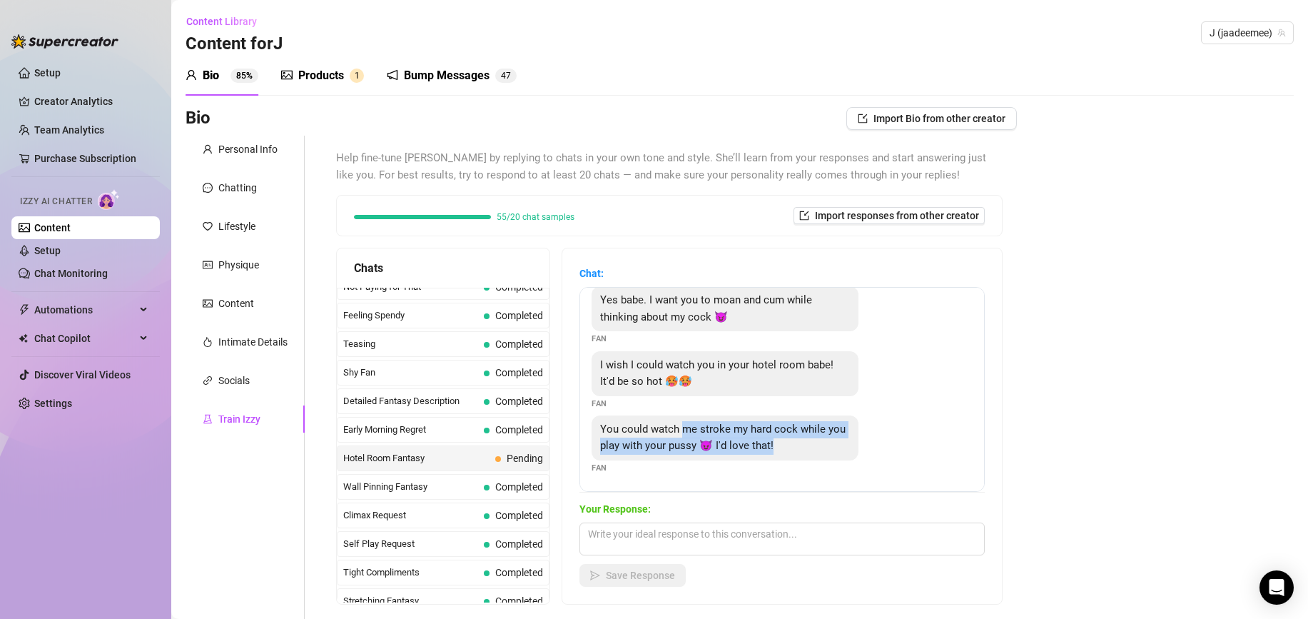
drag, startPoint x: 709, startPoint y: 428, endPoint x: 837, endPoint y: 446, distance: 129.7
click at [837, 446] on div "You could watch me stroke my hard cock while you play with your pussy 😈 I'd lov…" at bounding box center [725, 437] width 267 height 45
click at [684, 544] on textarea at bounding box center [781, 538] width 405 height 33
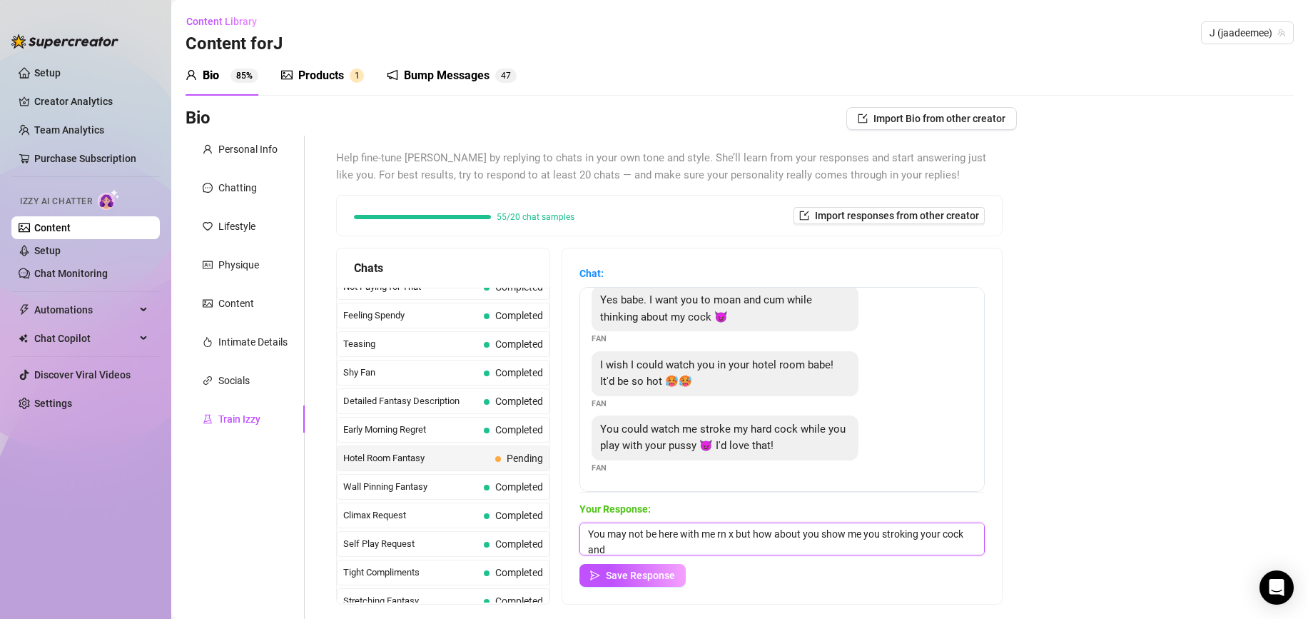
scroll to position [1, 0]
type textarea "You may not be here with me rn x but how about you show me you stroking your co…"
click at [646, 567] on button "Save Response" at bounding box center [632, 575] width 106 height 23
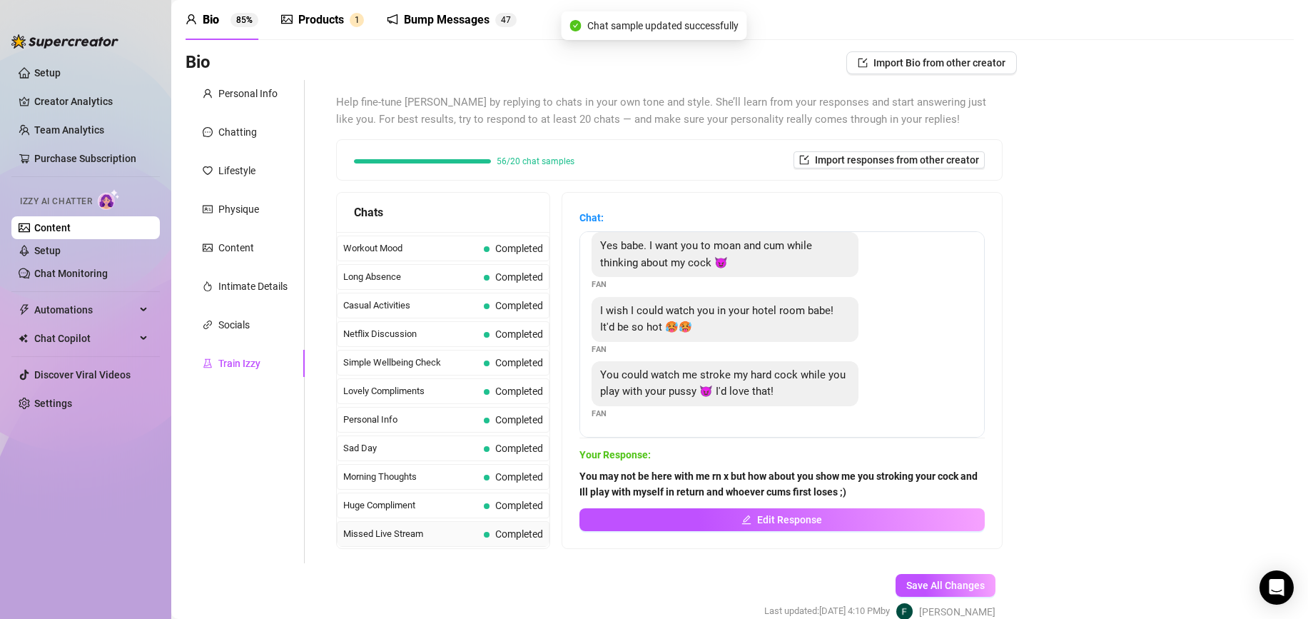
scroll to position [125, 0]
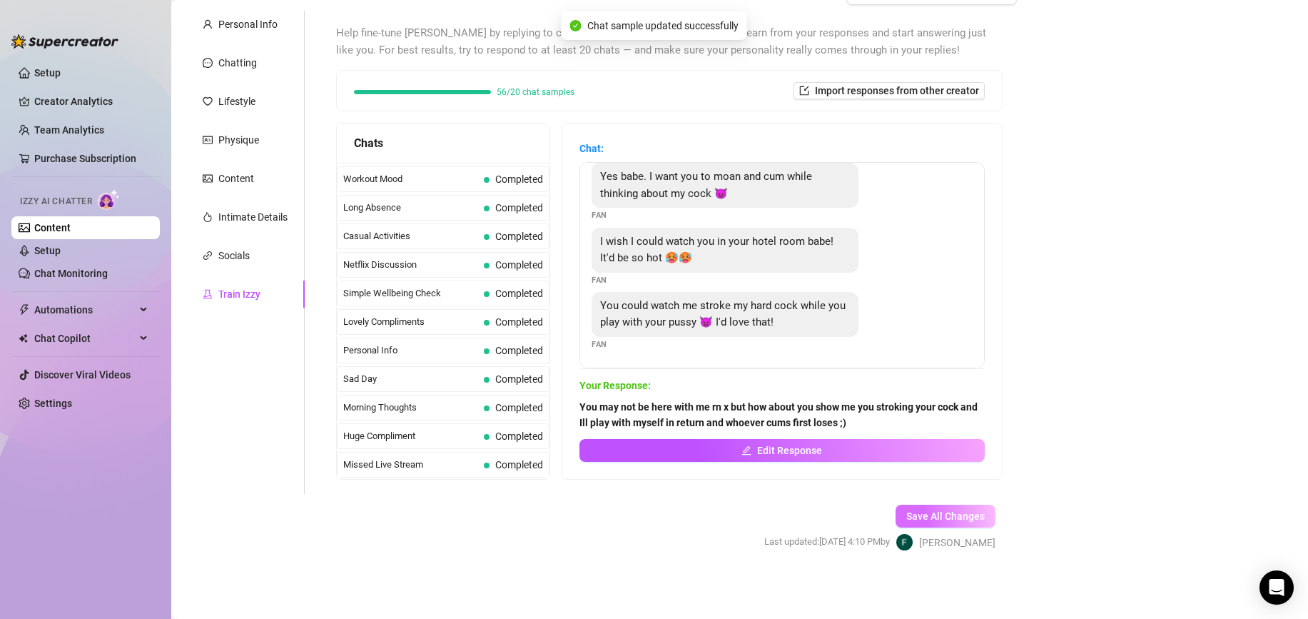
click at [935, 515] on span "Save All Changes" at bounding box center [945, 515] width 78 height 11
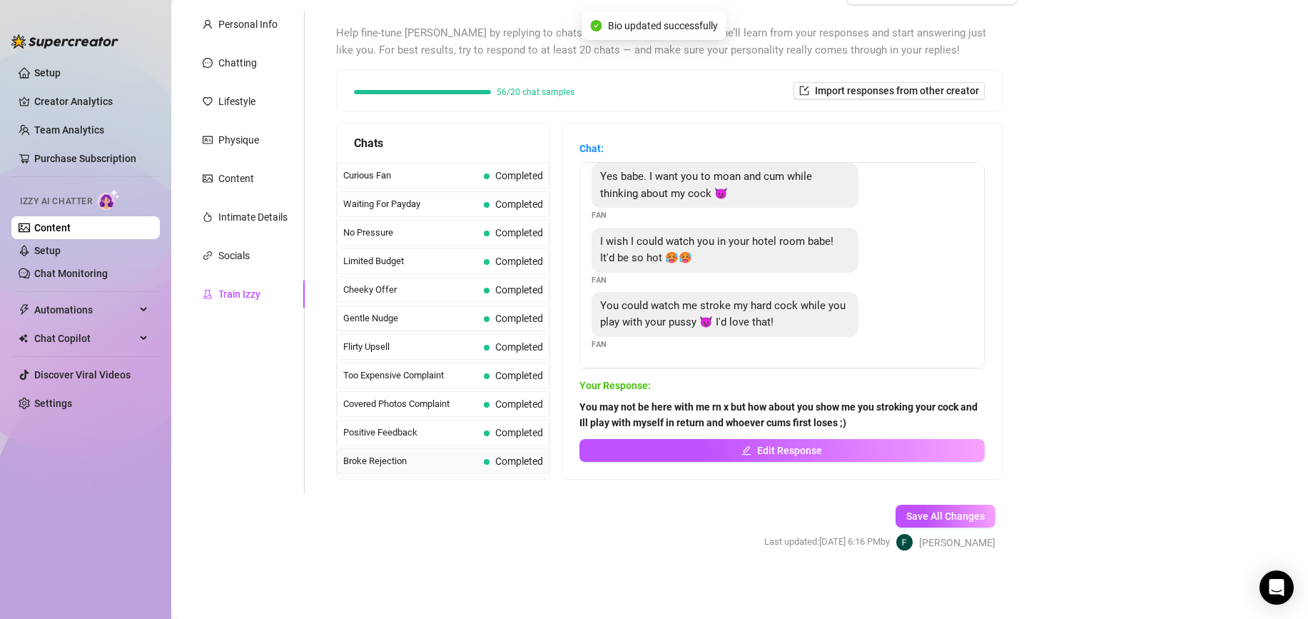
scroll to position [0, 0]
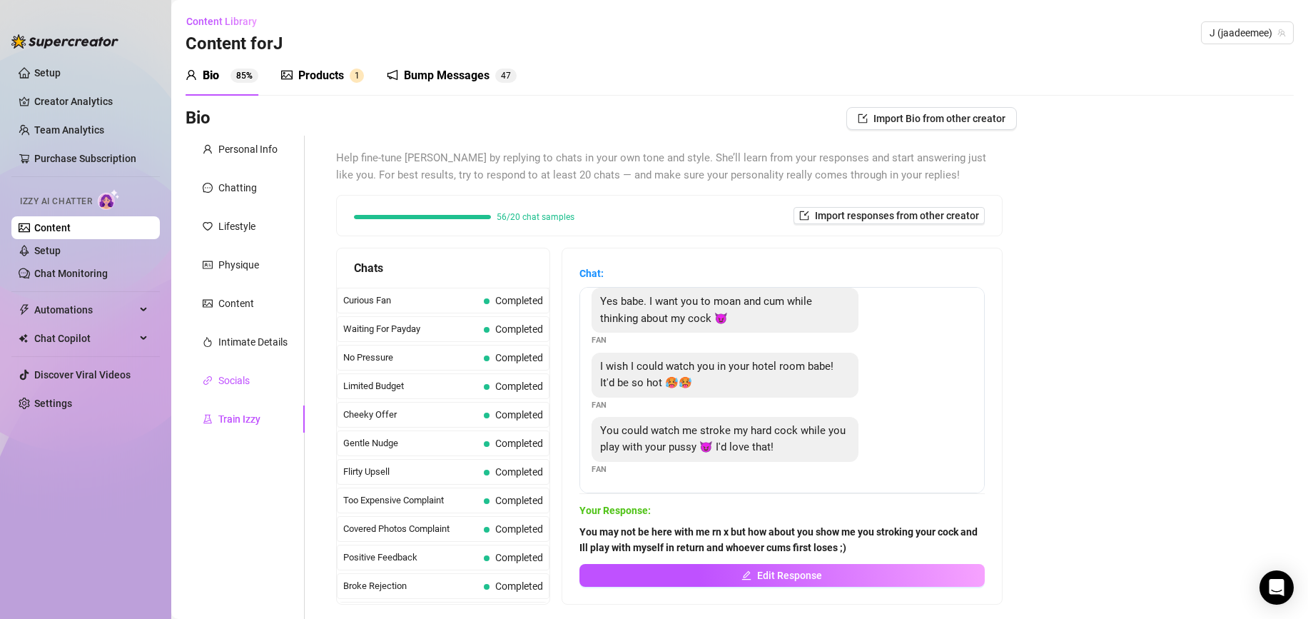
click at [233, 376] on div "Socials" at bounding box center [233, 381] width 31 height 16
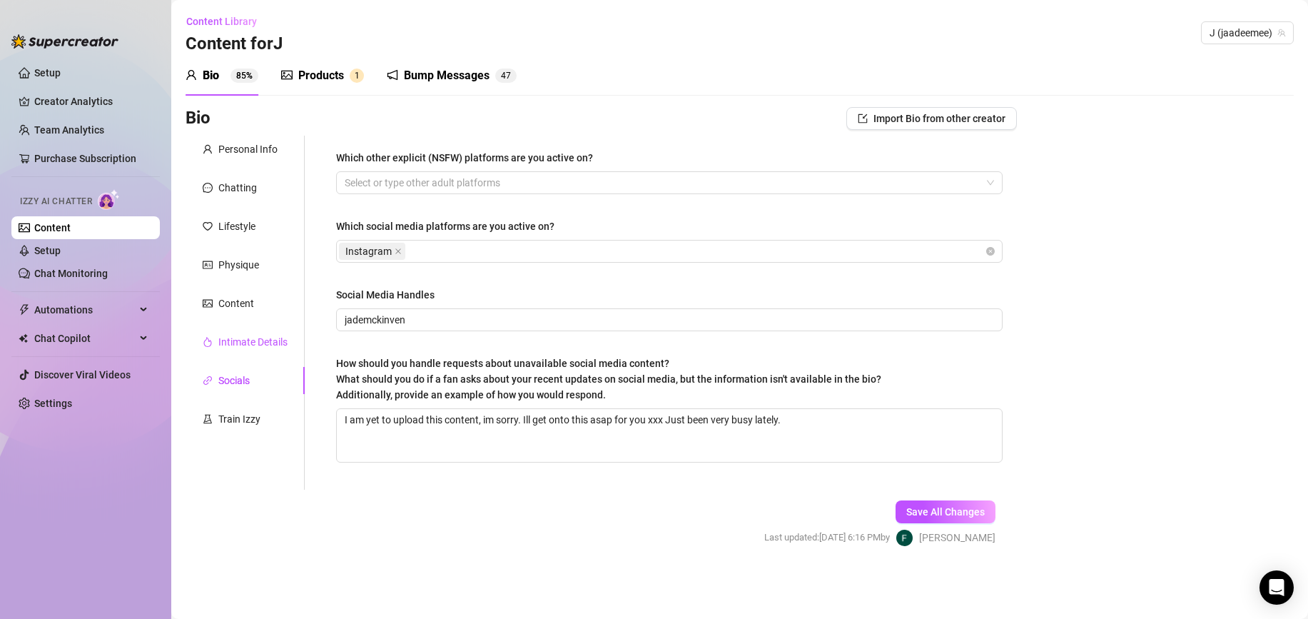
click at [261, 337] on div "Intimate Details" at bounding box center [252, 342] width 69 height 16
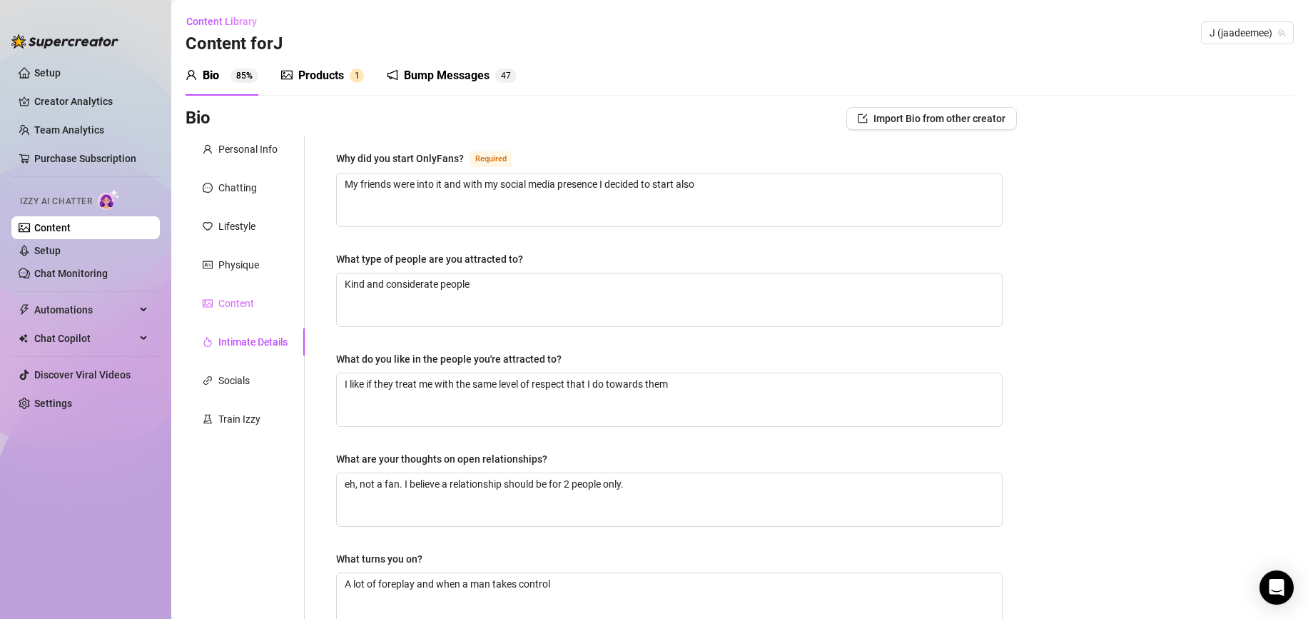
click at [273, 311] on div "Content" at bounding box center [245, 303] width 119 height 27
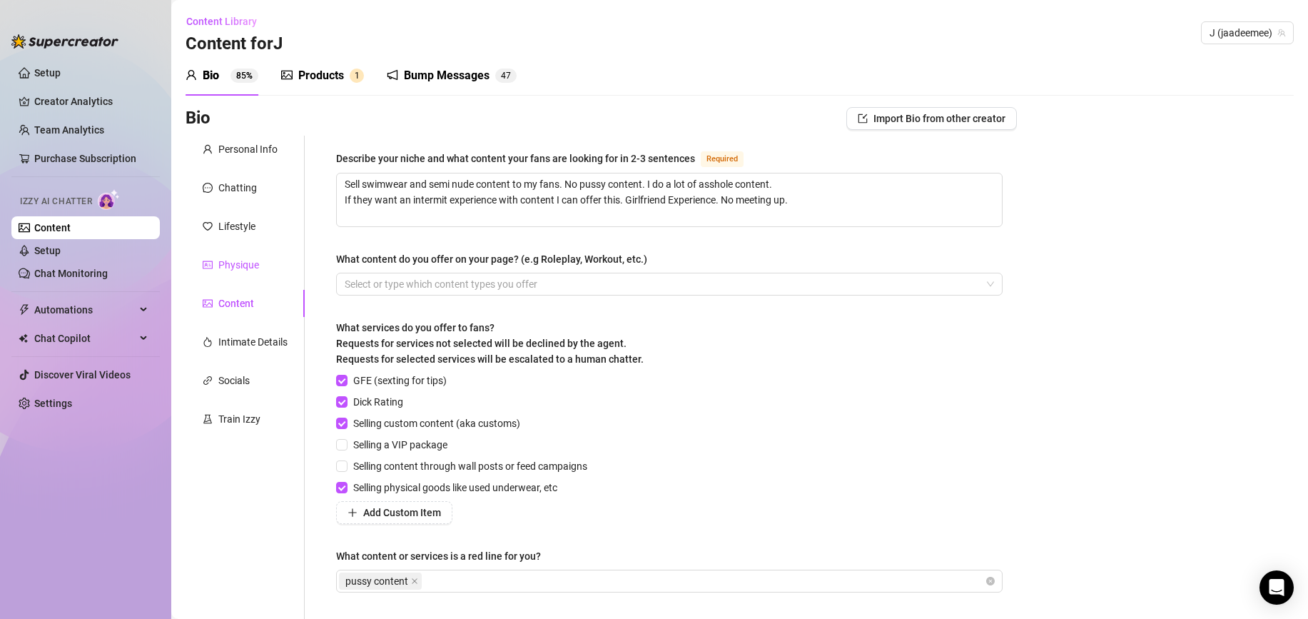
click at [235, 272] on div "Physique" at bounding box center [238, 265] width 41 height 16
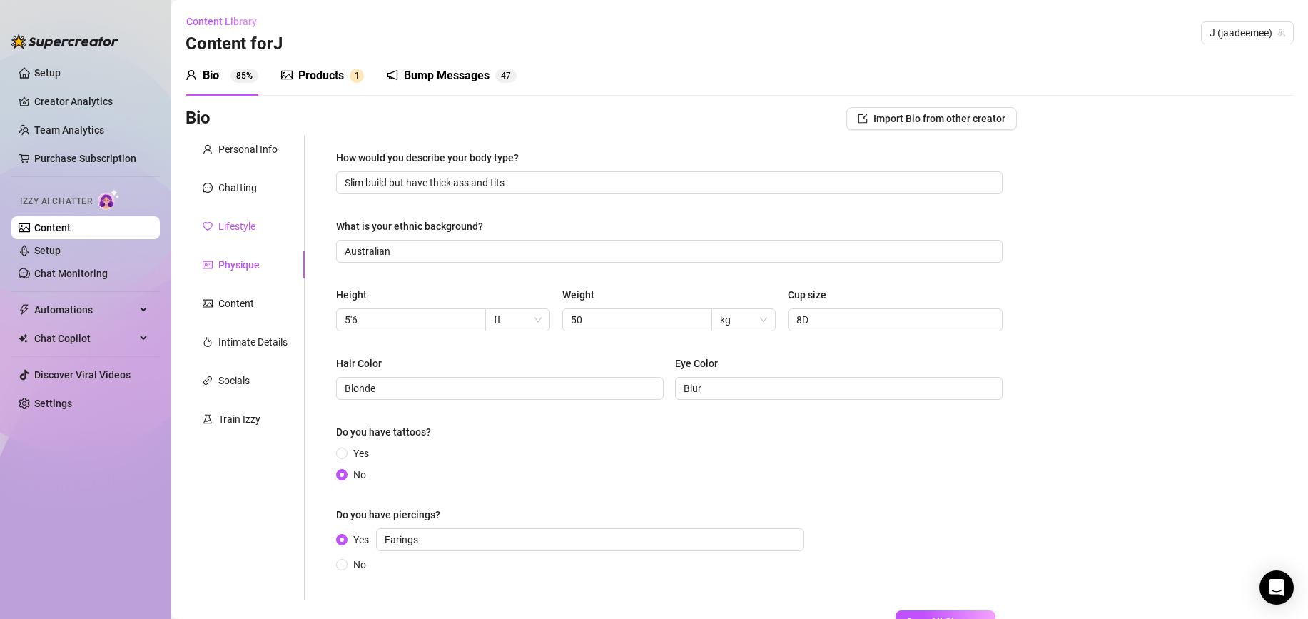
click at [251, 230] on div "Lifestyle" at bounding box center [236, 226] width 37 height 16
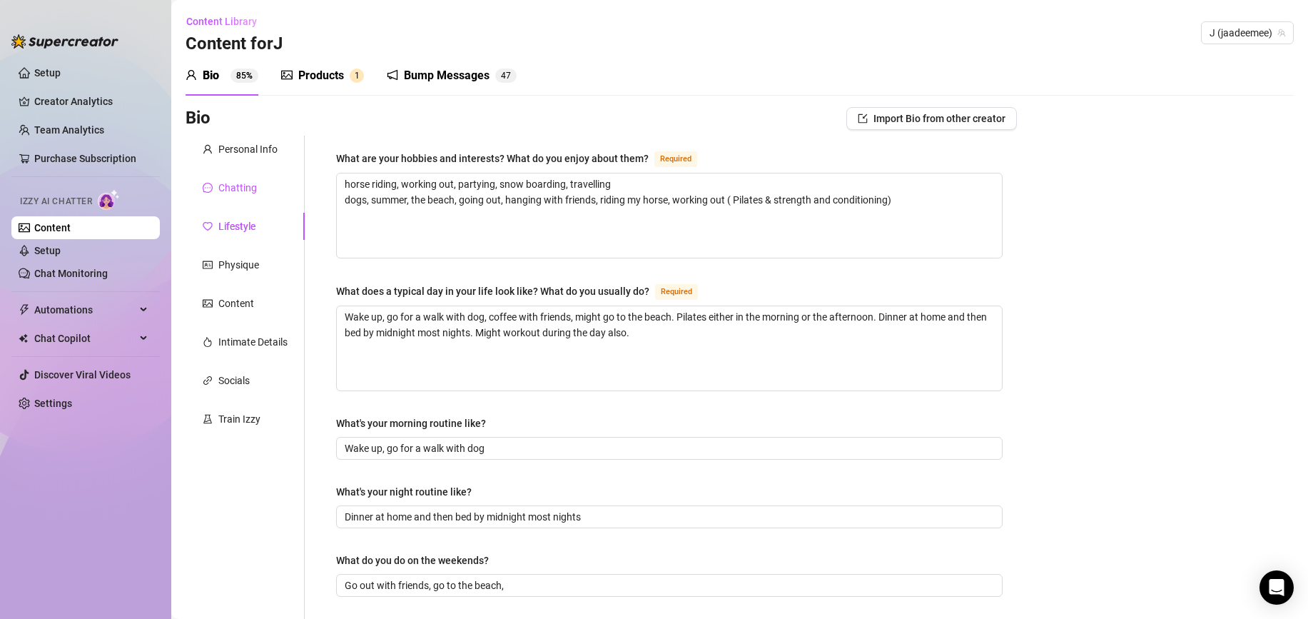
click at [248, 189] on div "Chatting" at bounding box center [237, 188] width 39 height 16
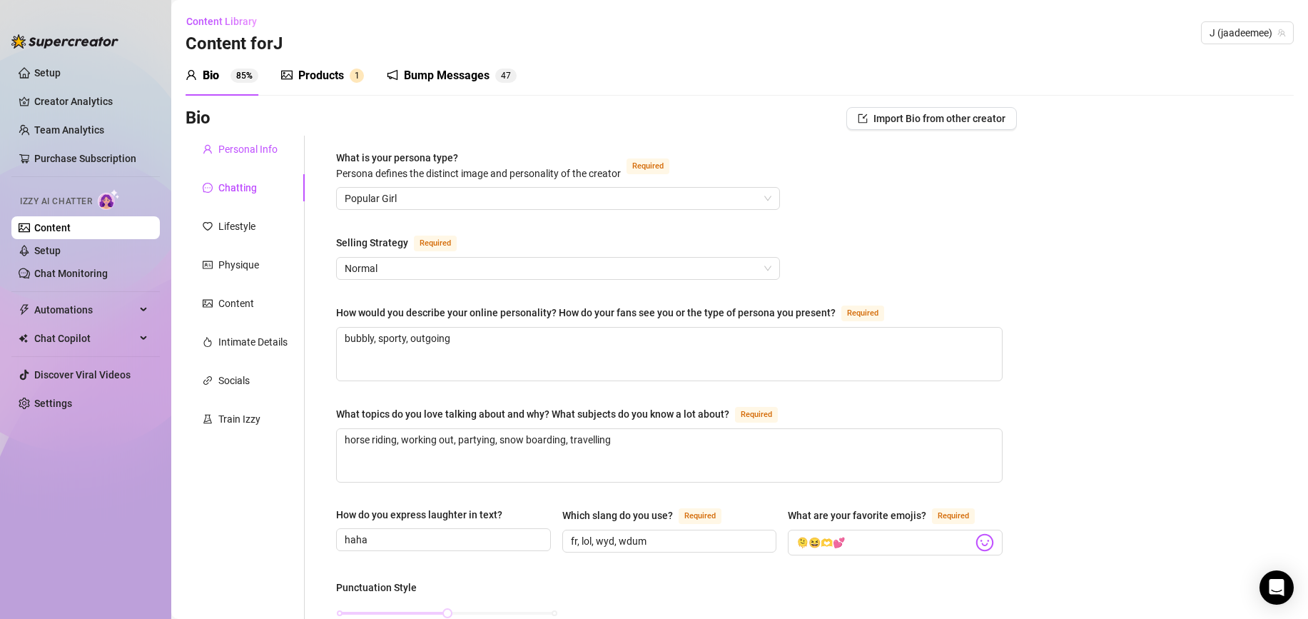
click at [255, 154] on div "Personal Info" at bounding box center [247, 149] width 59 height 16
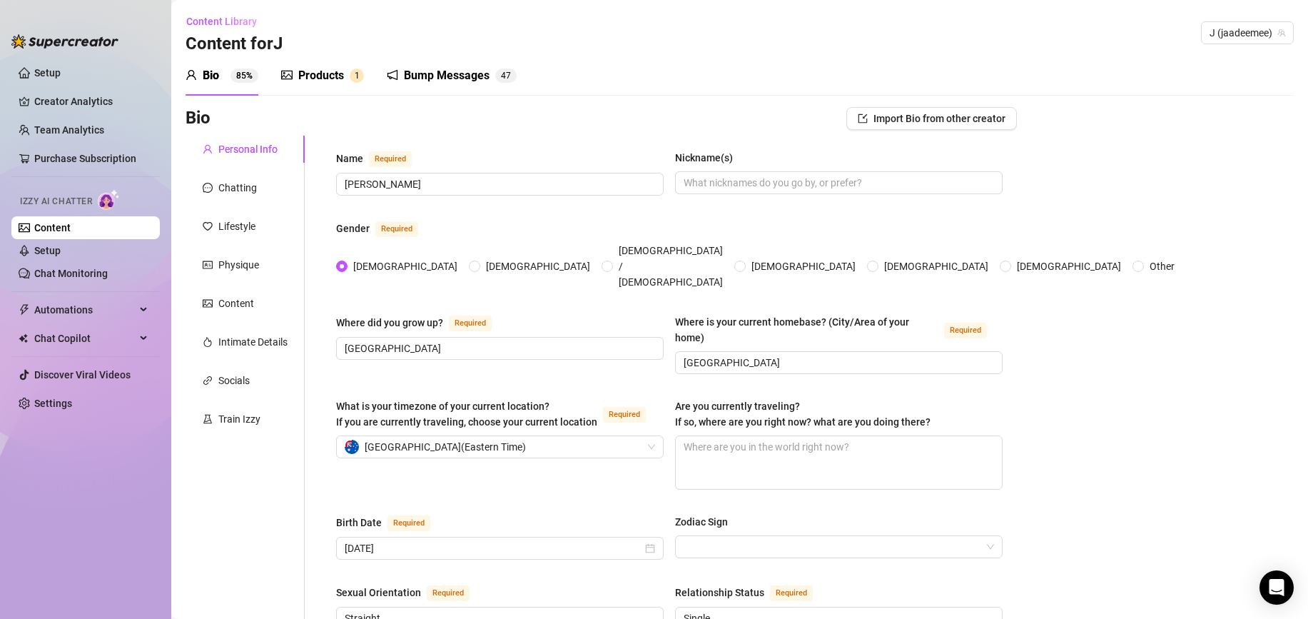
click at [310, 81] on div "Products" at bounding box center [321, 75] width 46 height 17
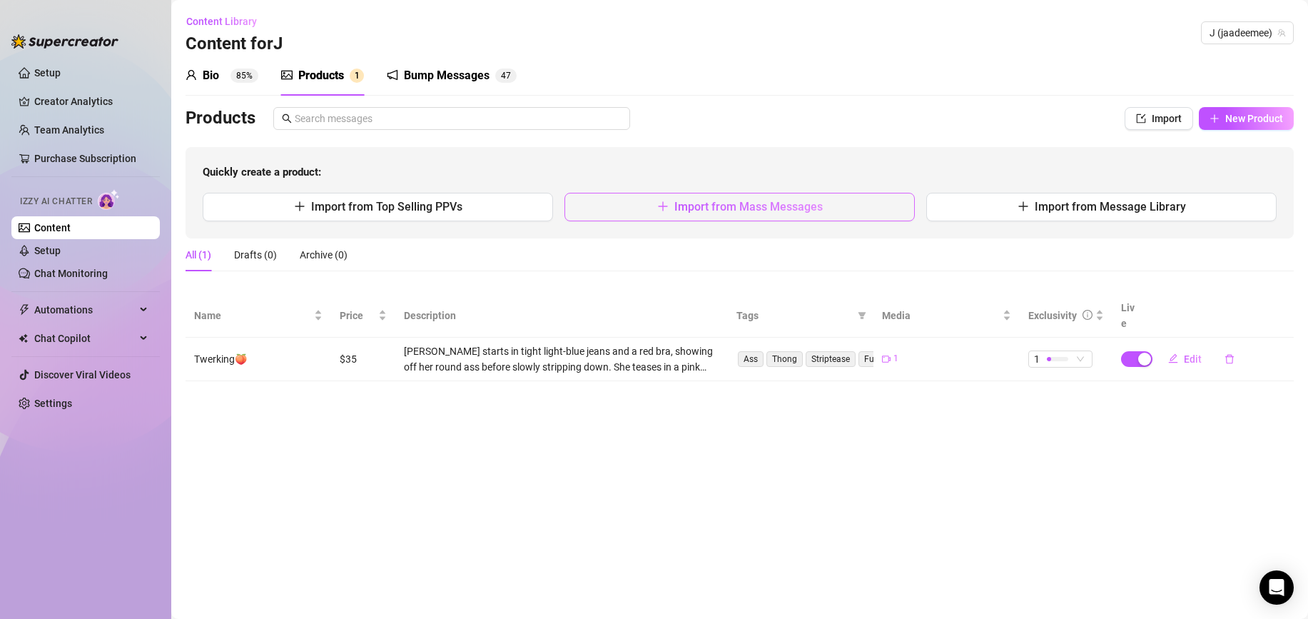
click at [582, 208] on button "Import from Mass Messages" at bounding box center [739, 207] width 350 height 29
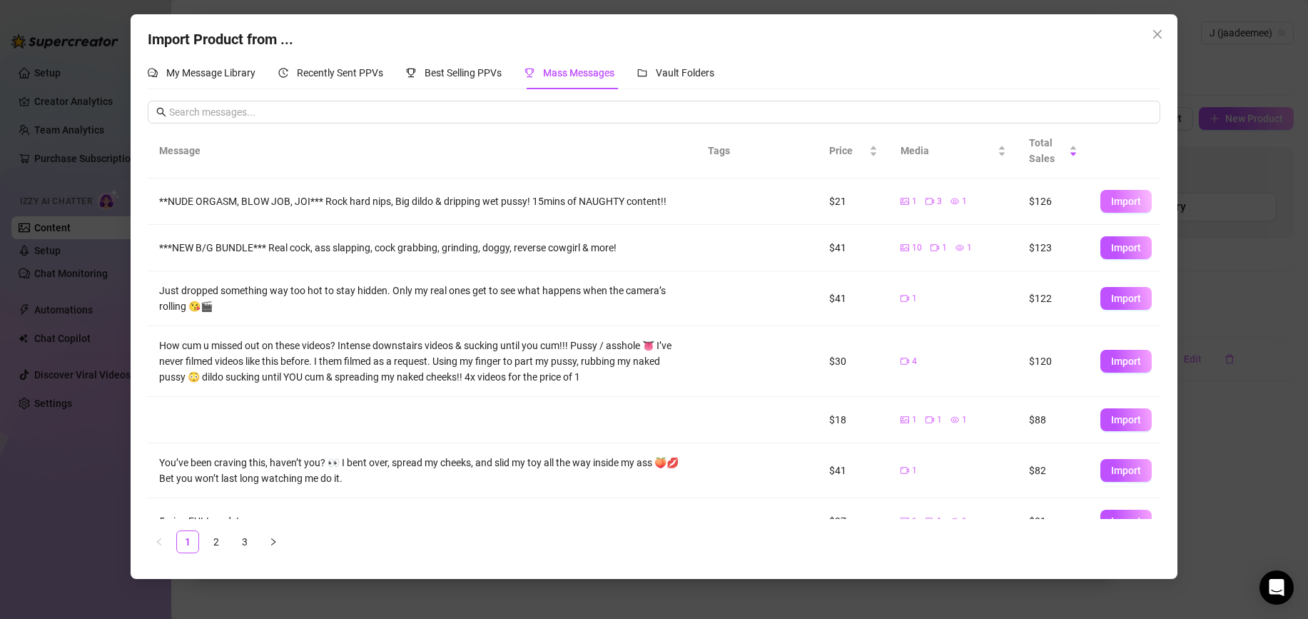
click at [1130, 206] on span "Import" at bounding box center [1126, 201] width 30 height 11
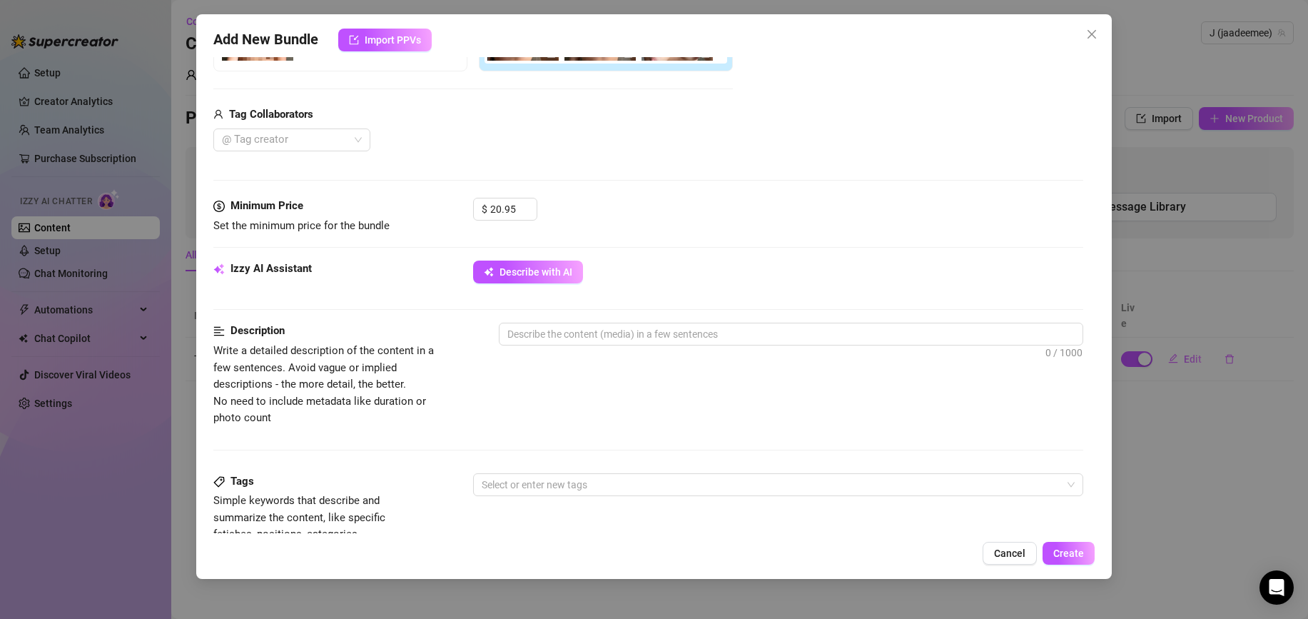
scroll to position [319, 0]
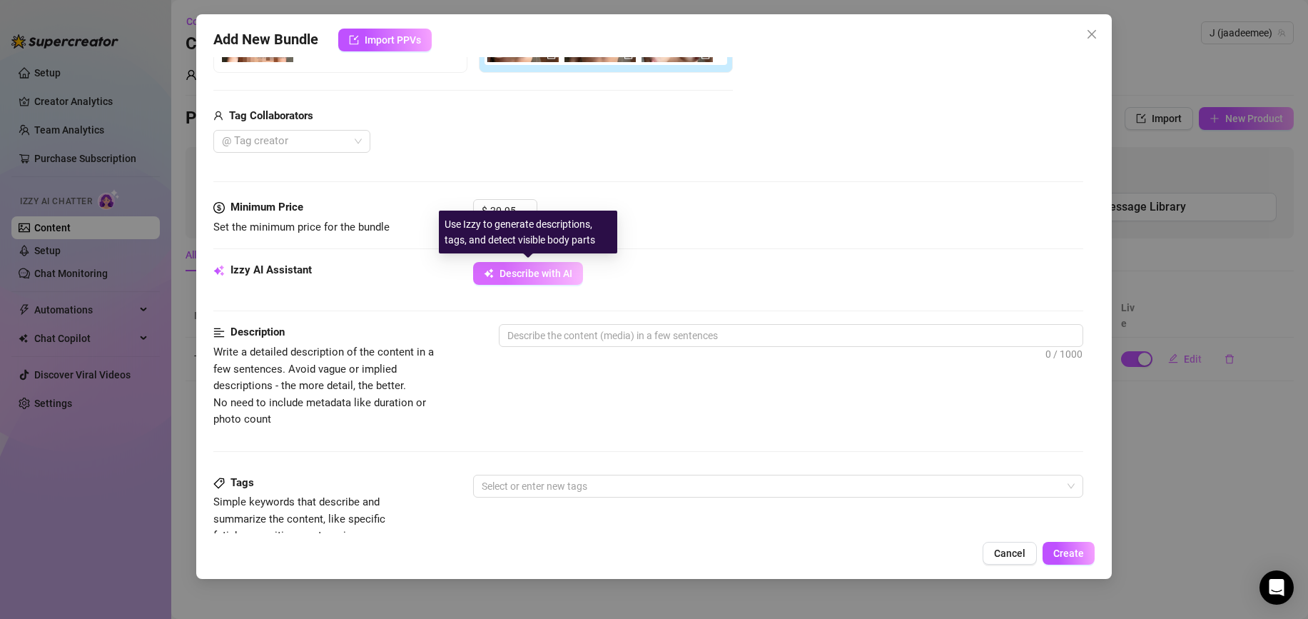
click at [507, 278] on span "Describe with AI" at bounding box center [536, 273] width 73 height 11
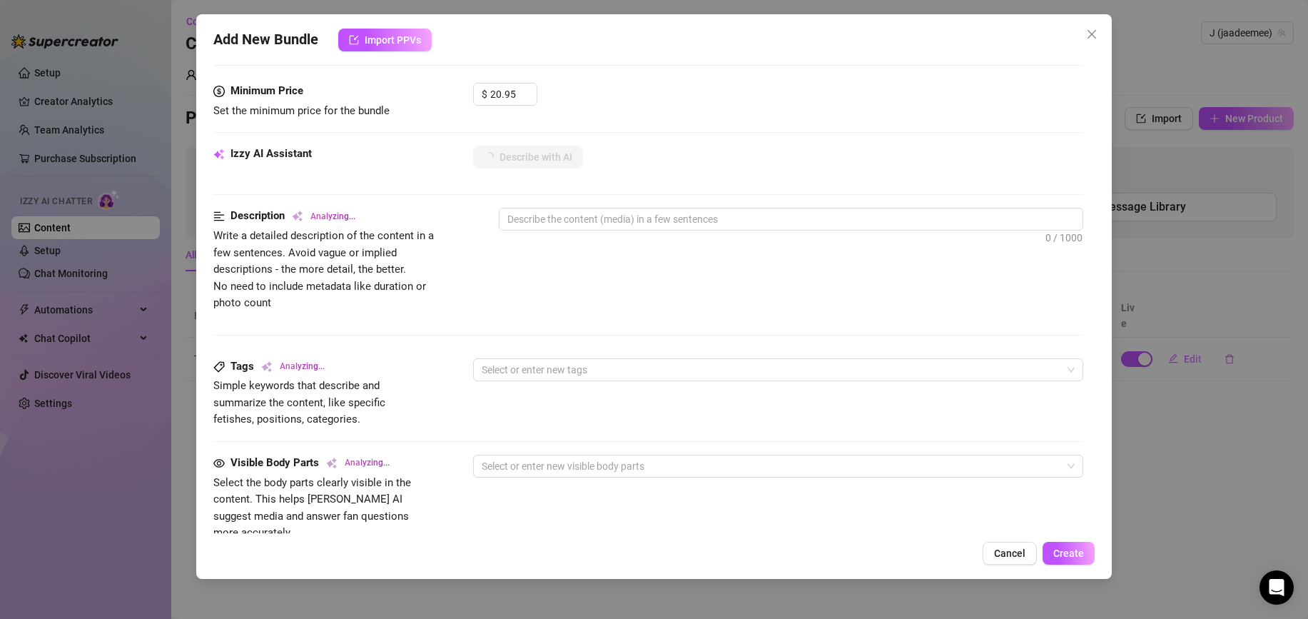
scroll to position [435, 0]
type textarea "Jade"
type textarea "Jade is"
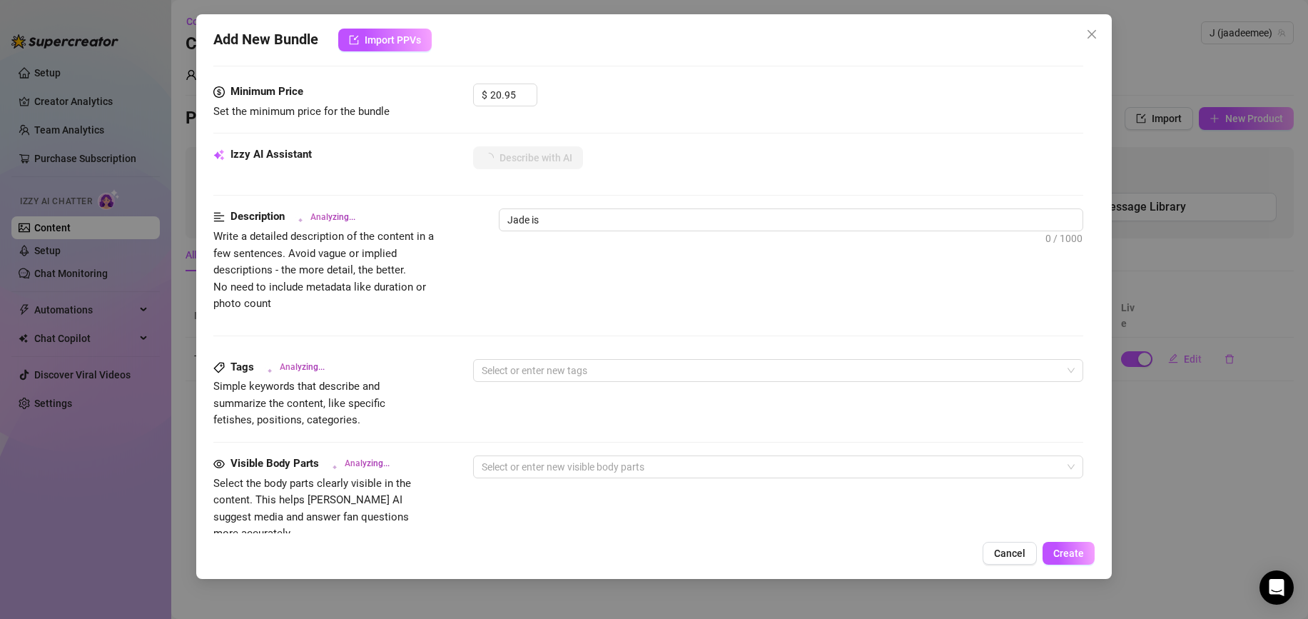
type textarea "Jade is fully"
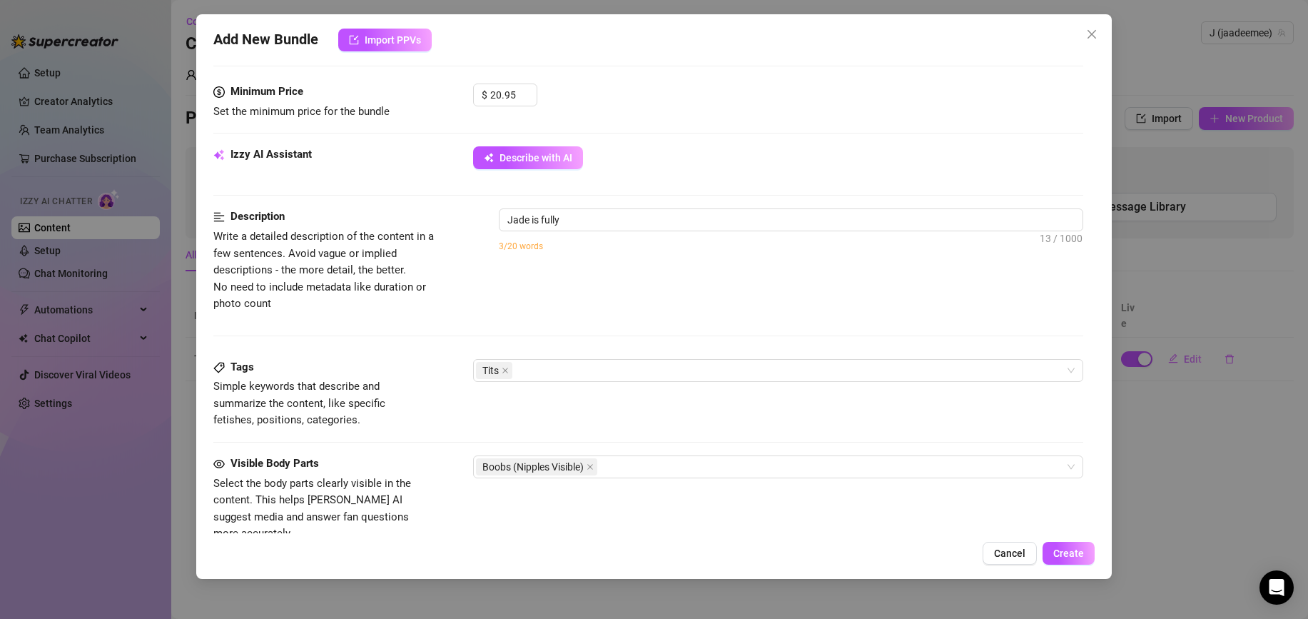
type textarea "Jade is fully nude,"
type textarea "Jade is fully nude, showing"
type textarea "Jade is fully nude, showing off"
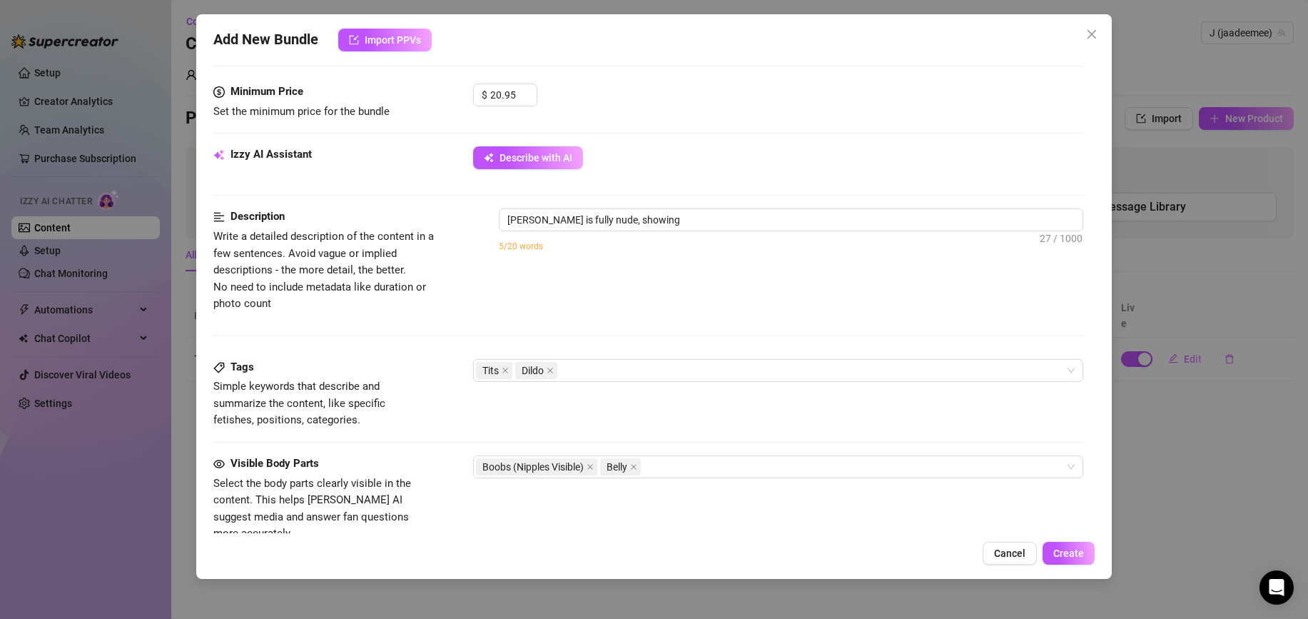
type textarea "Jade is fully nude, showing off"
type textarea "Jade is fully nude, showing off her"
type textarea "Jade is fully nude, showing off her perky"
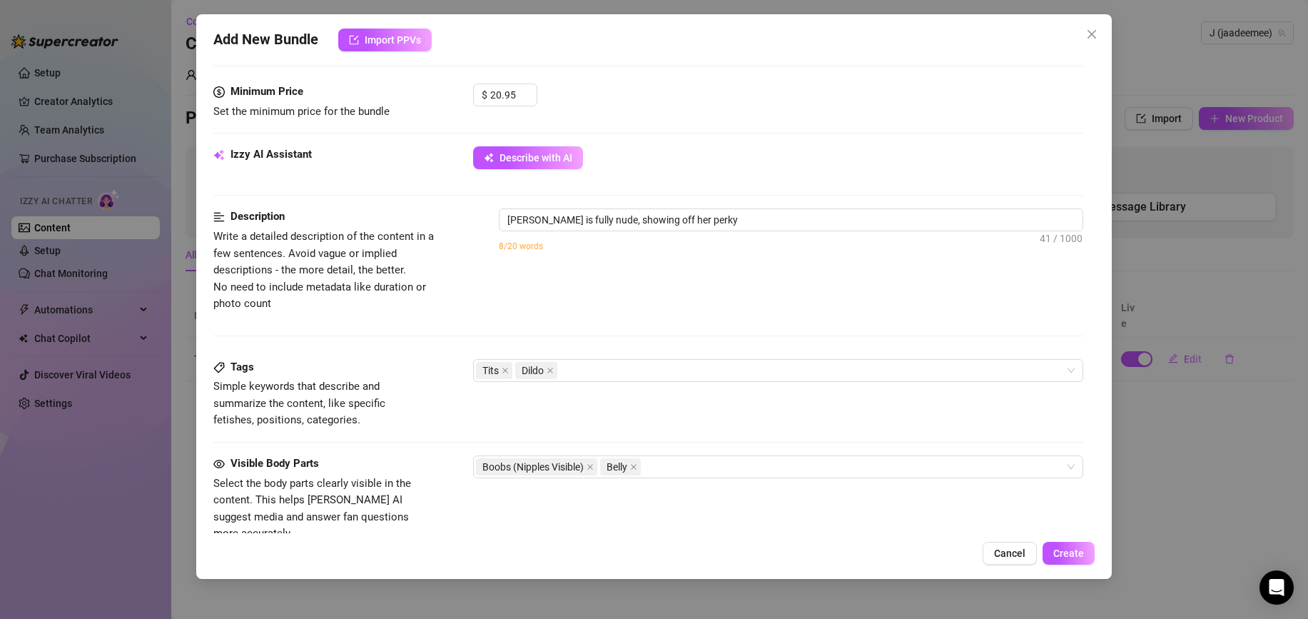
type textarea "Jade is fully nude, showing off her perky tits,"
type textarea "Jade is fully nude, showing off her perky tits, pierced"
type textarea "Jade is fully nude, showing off her perky tits, pierced belly,"
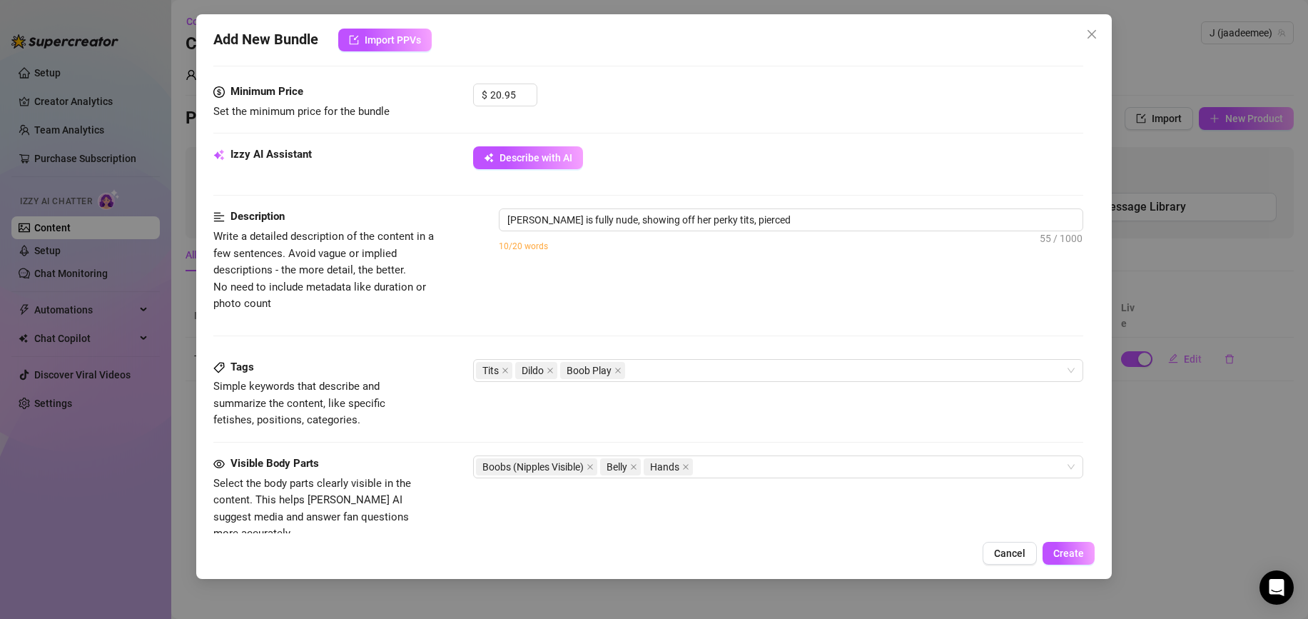
type textarea "Jade is fully nude, showing off her perky tits, pierced belly,"
type textarea "Jade is fully nude, showing off her perky tits, pierced belly, and"
type textarea "Jade is fully nude, showing off her perky tits, pierced belly, and smooth"
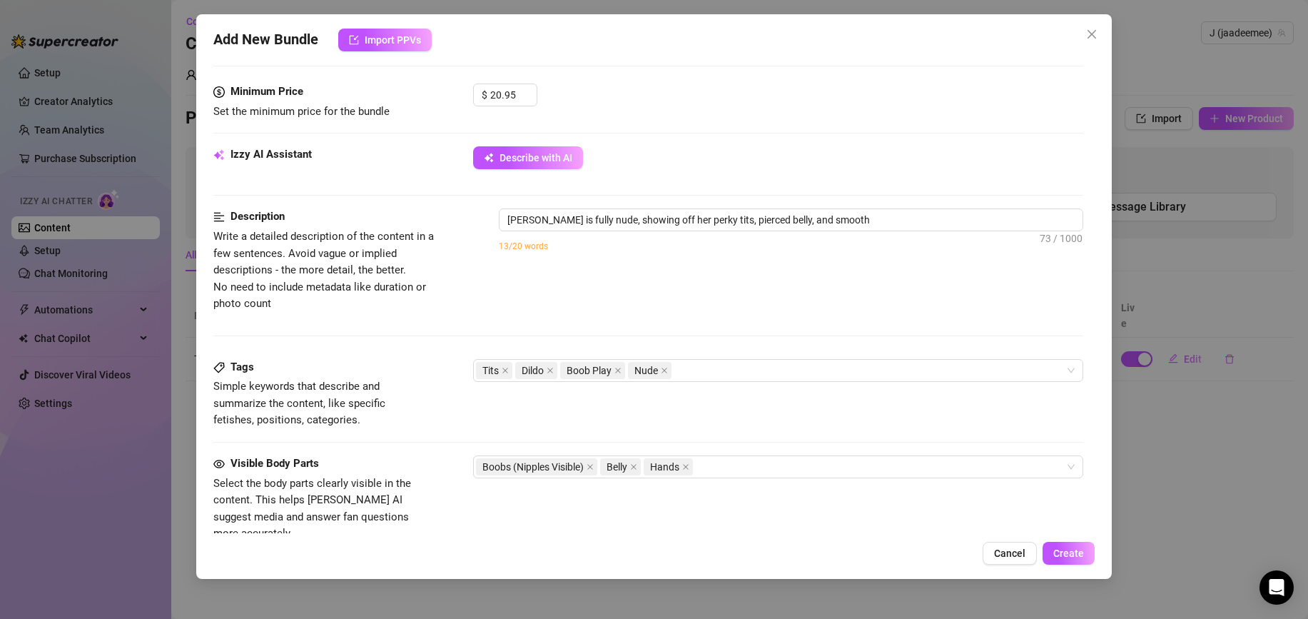
type textarea "Jade is fully nude, showing off her perky tits, pierced belly, and smooth skin"
type textarea "Jade is fully nude, showing off her perky tits, pierced belly, and smooth skin …"
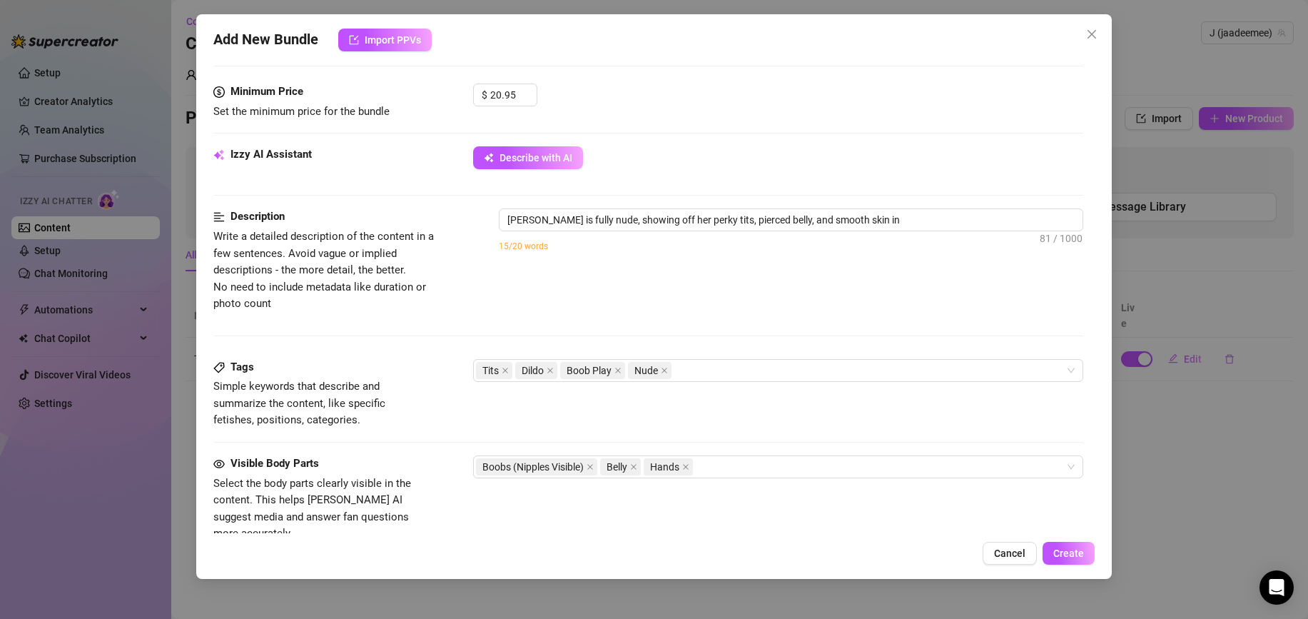
type textarea "Jade is fully nude, showing off her perky tits, pierced belly, and smooth skin …"
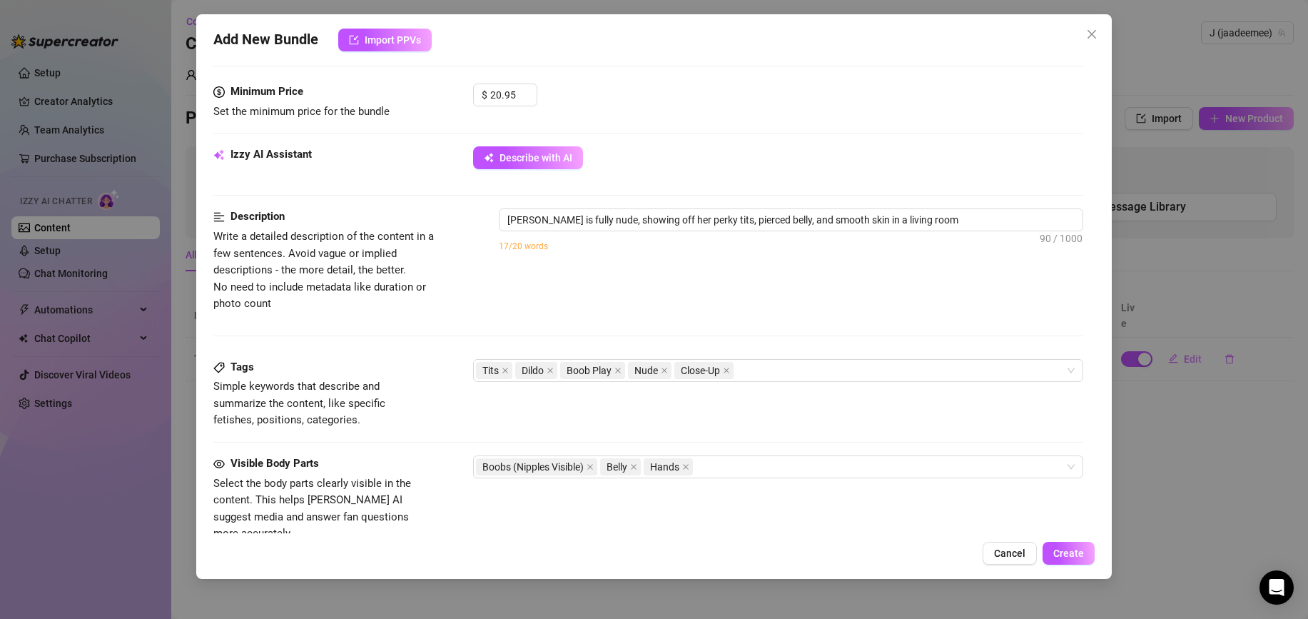
type textarea "Jade is fully nude, showing off her perky tits, pierced belly, and smooth skin …"
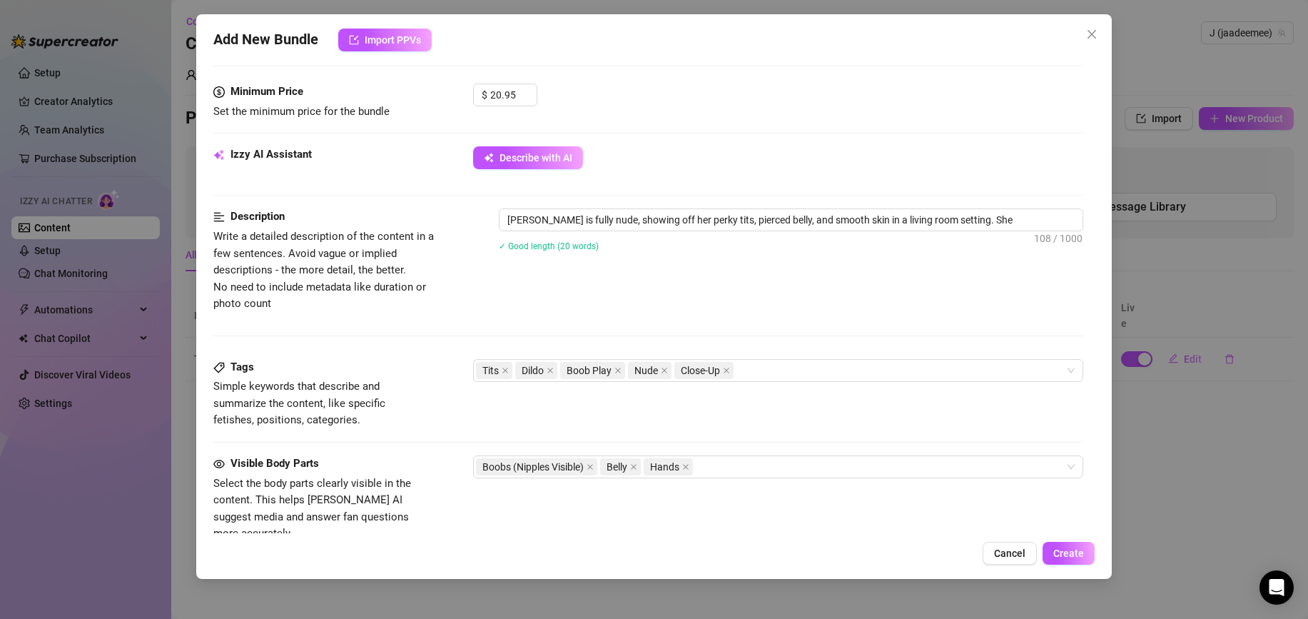
type textarea "Jade is fully nude, showing off her perky tits, pierced belly, and smooth skin …"
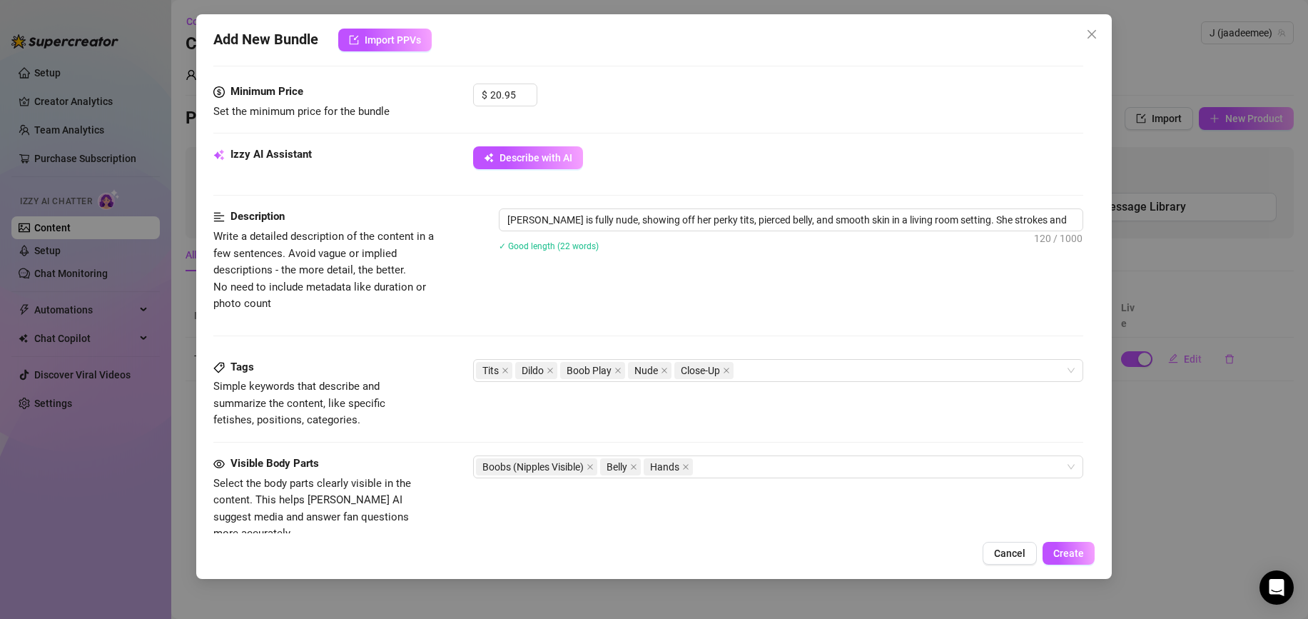
type textarea "Jade is fully nude, showing off her perky tits, pierced belly, and smooth skin …"
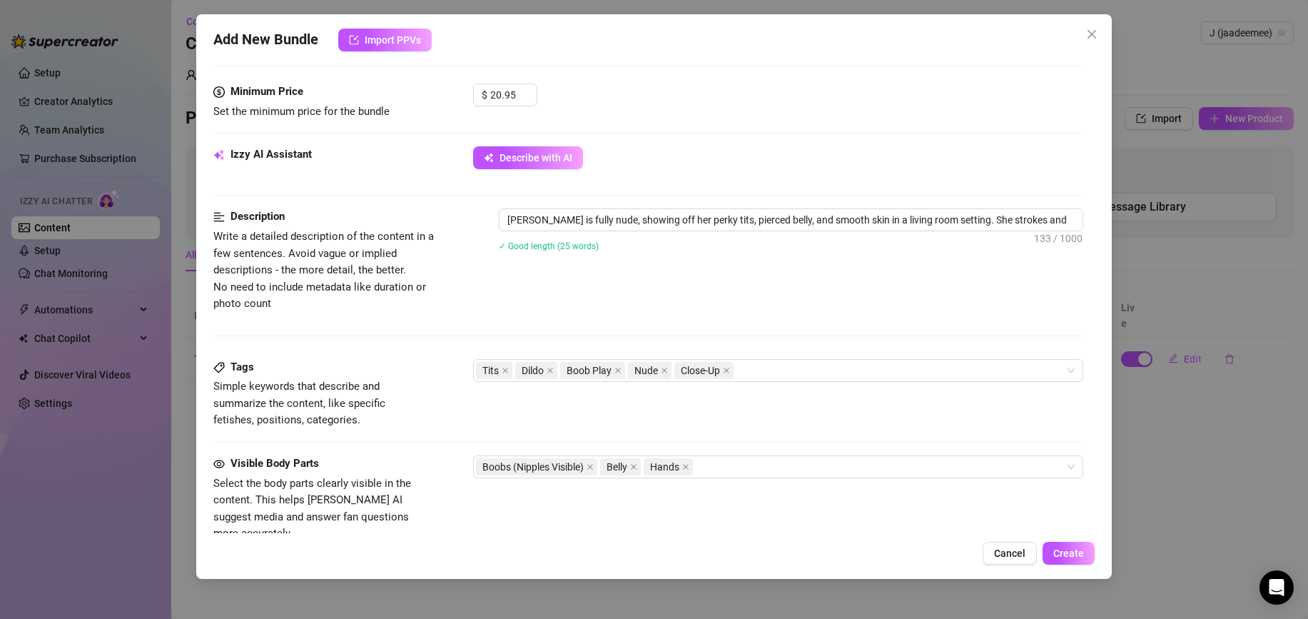
type textarea "Jade is fully nude, showing off her perky tits, pierced belly, and smooth skin …"
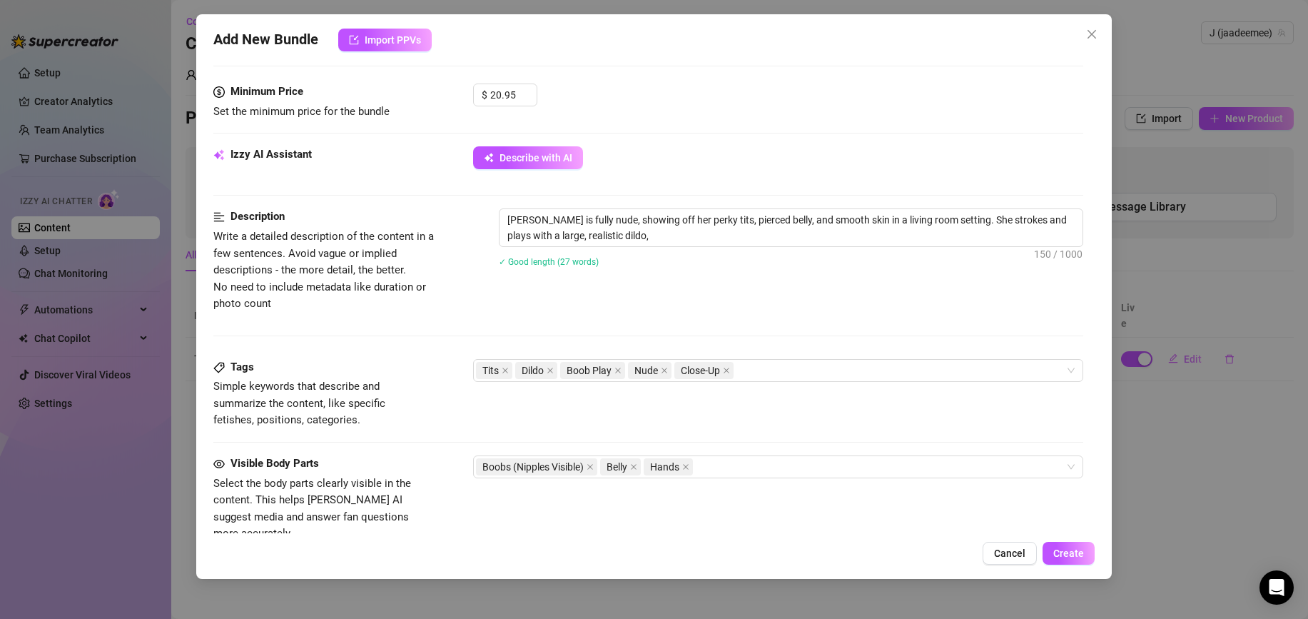
type textarea "Jade is fully nude, showing off her perky tits, pierced belly, and smooth skin …"
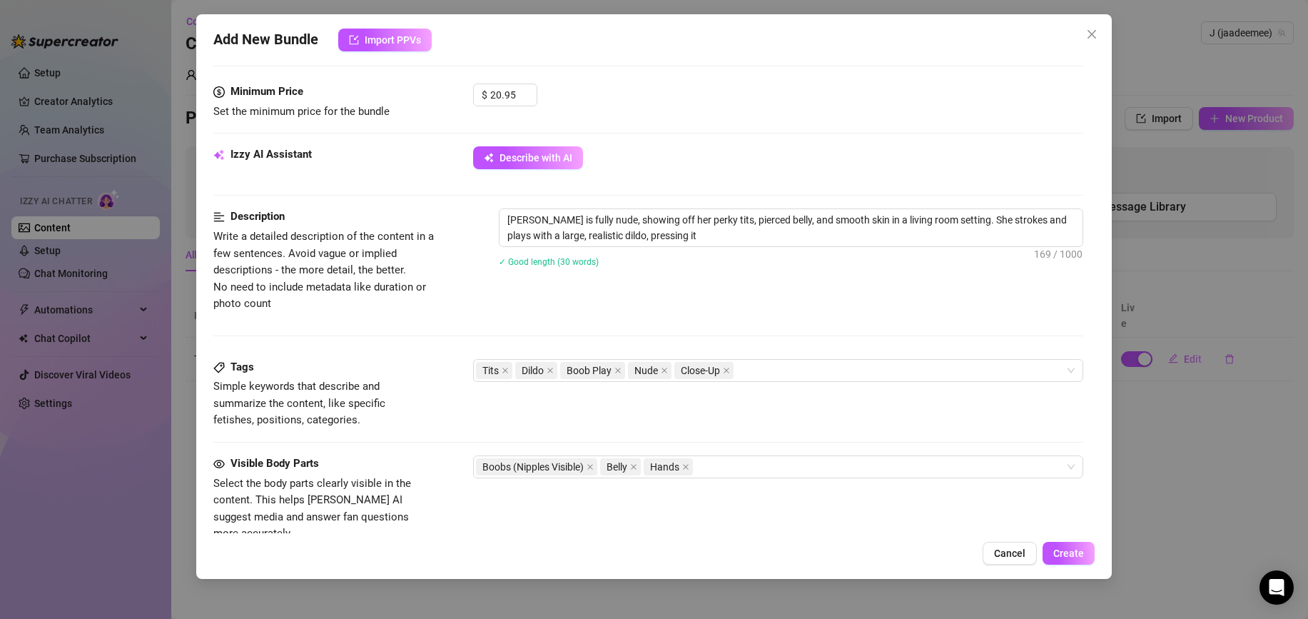
type textarea "Jade is fully nude, showing off her perky tits, pierced belly, and smooth skin …"
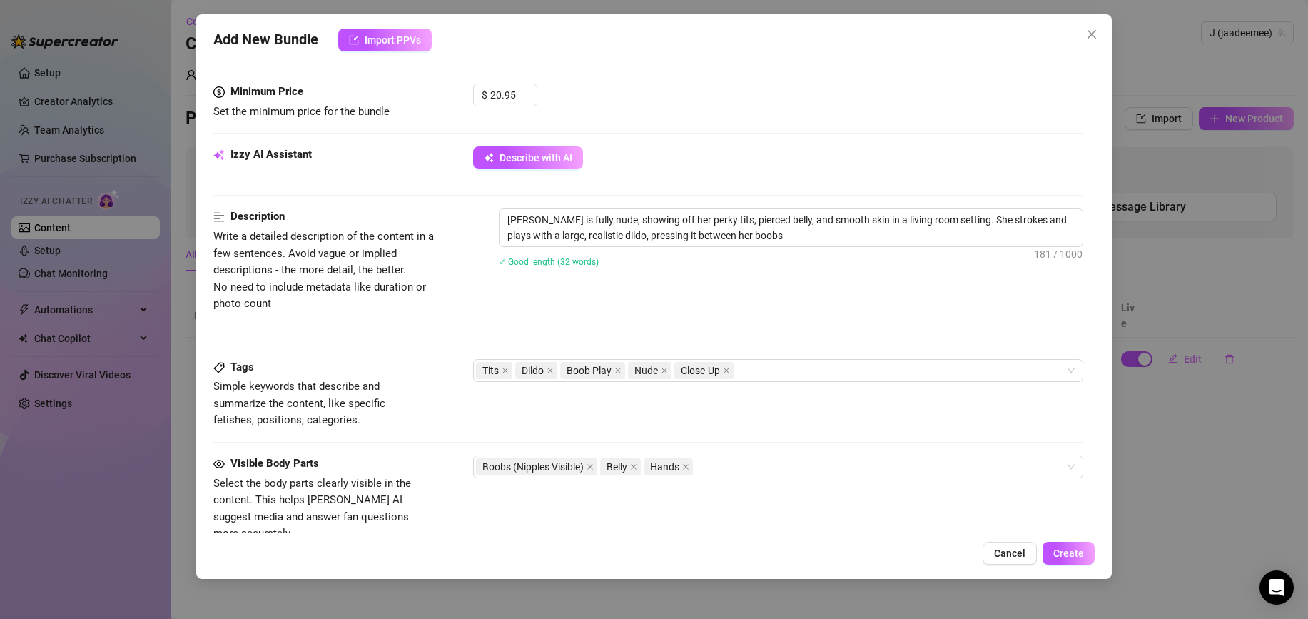
type textarea "Jade is fully nude, showing off her perky tits, pierced belly, and smooth skin …"
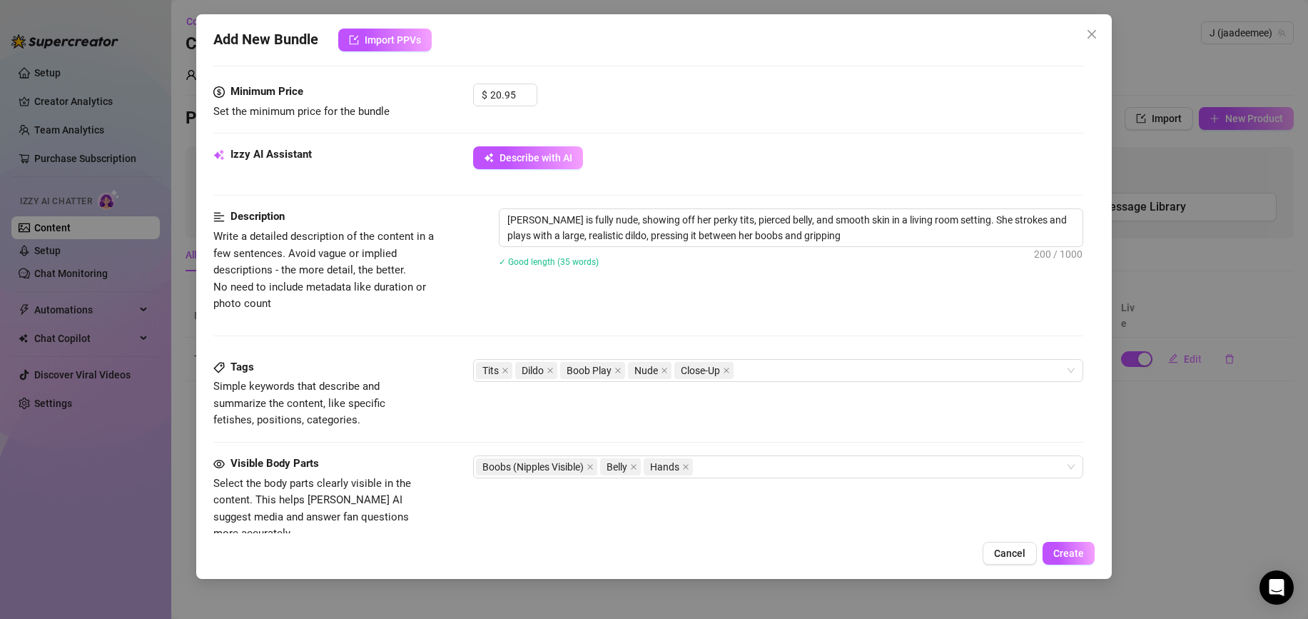
type textarea "Jade is fully nude, showing off her perky tits, pierced belly, and smooth skin …"
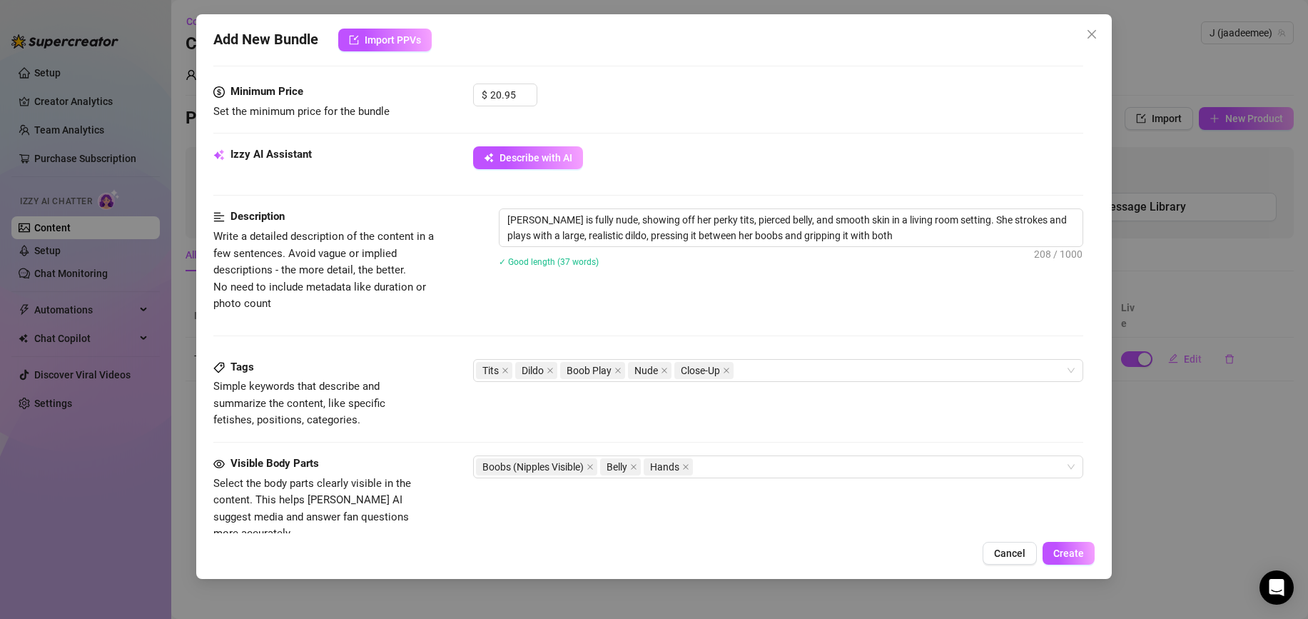
type textarea "Jade is fully nude, showing off her perky tits, pierced belly, and smooth skin …"
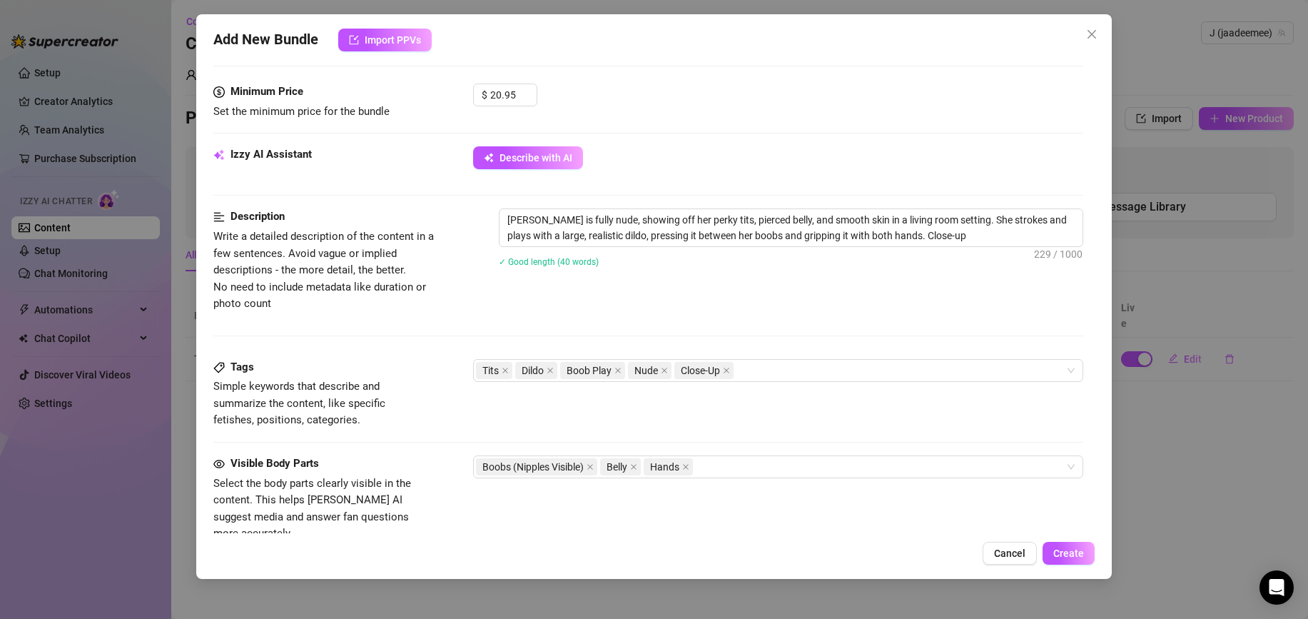
type textarea "Jade is fully nude, showing off her perky tits, pierced belly, and smooth skin …"
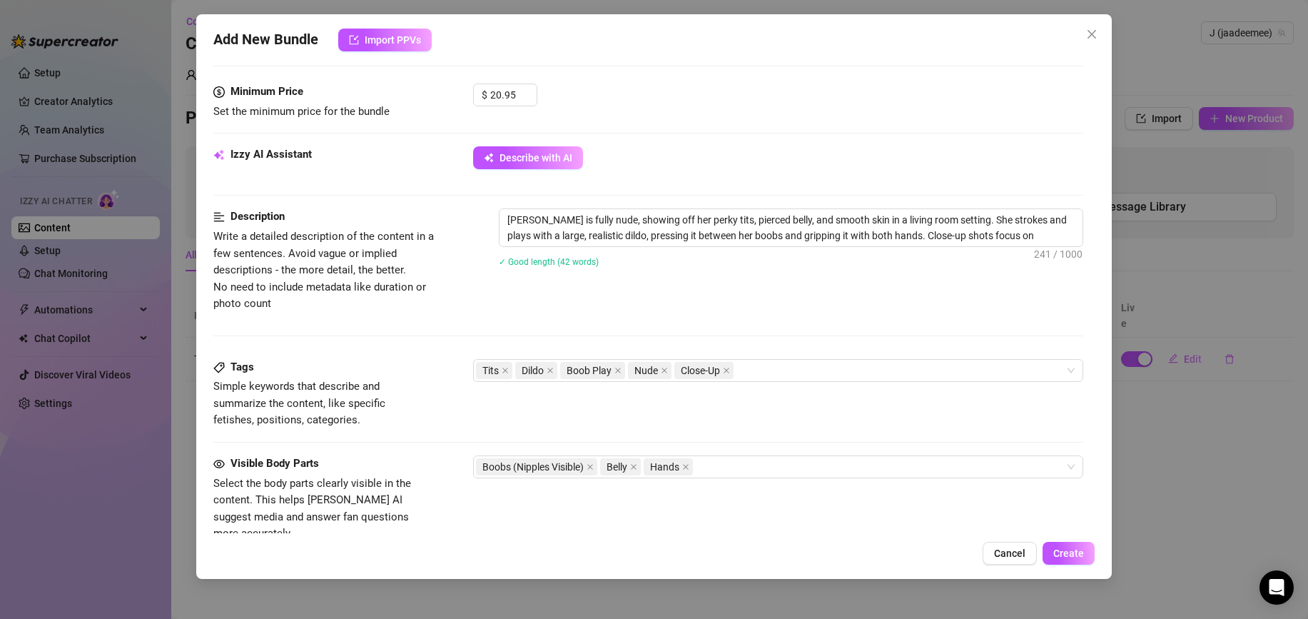
type textarea "Jade is fully nude, showing off her perky tits, pierced belly, and smooth skin …"
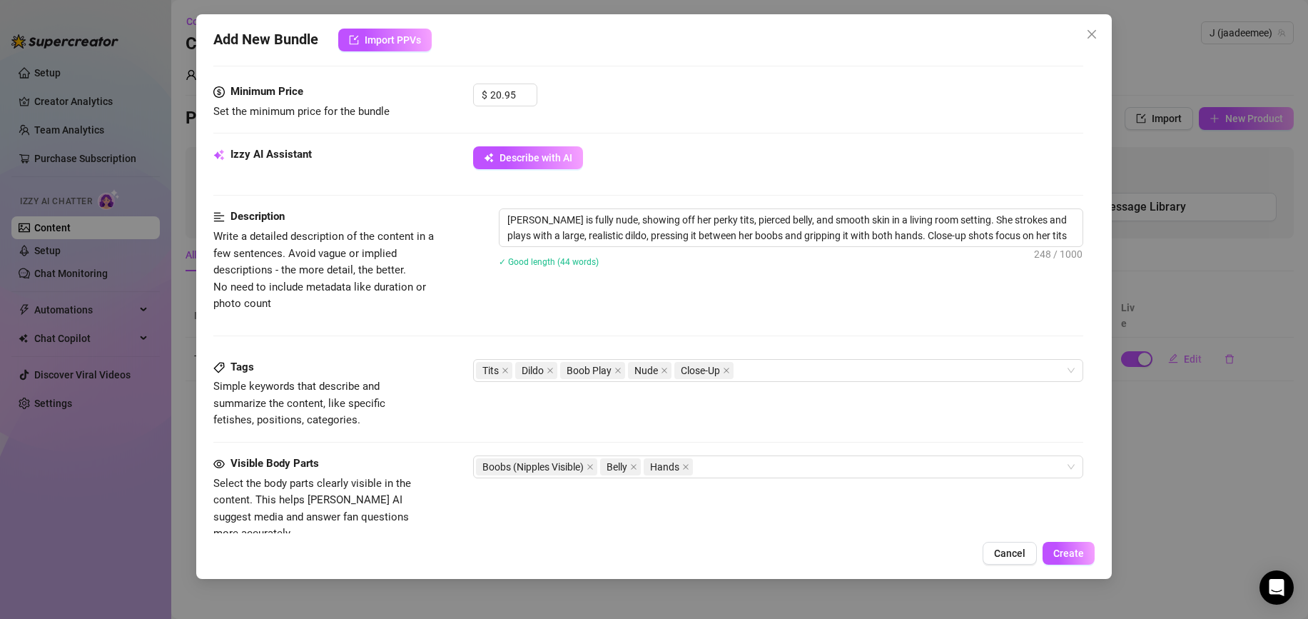
type textarea "Jade is fully nude, showing off her perky tits, pierced belly, and smooth skin …"
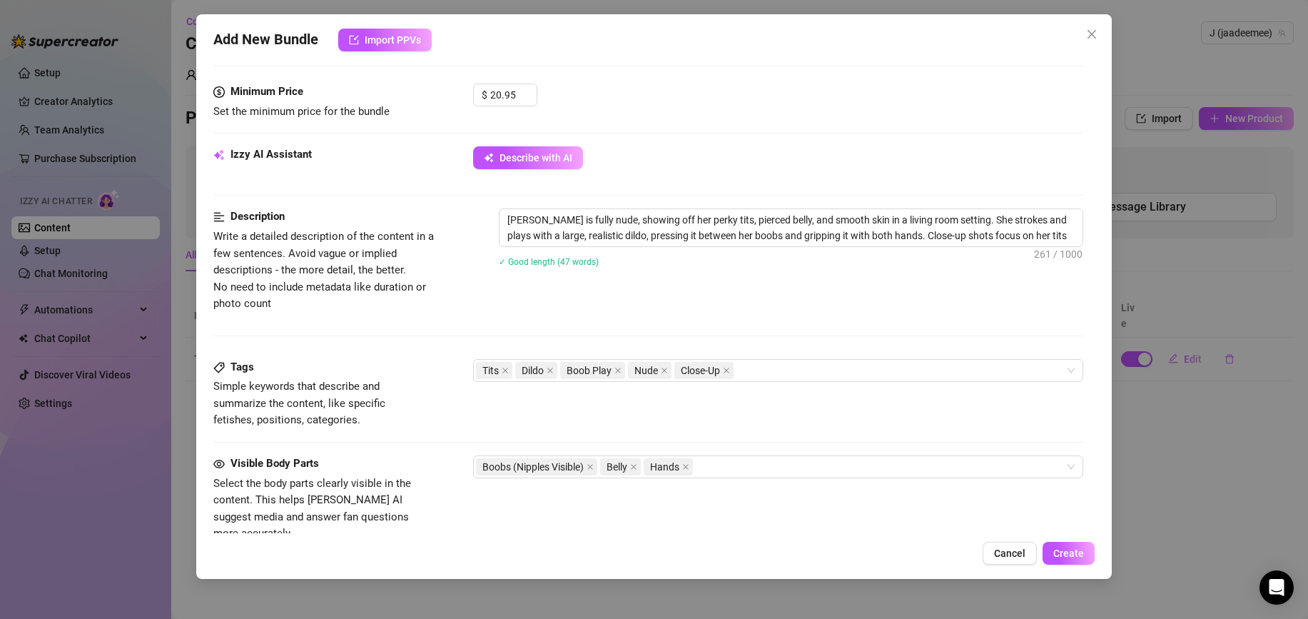
type textarea "Jade is fully nude, showing off her perky tits, pierced belly, and smooth skin …"
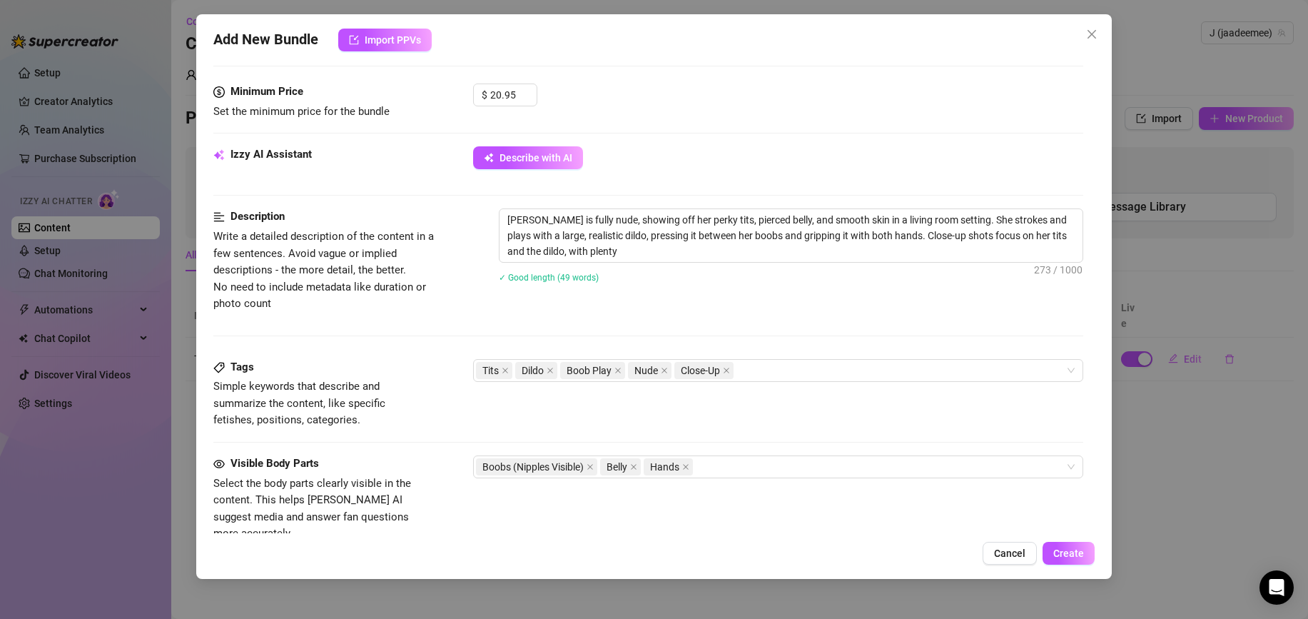
type textarea "Jade is fully nude, showing off her perky tits, pierced belly, and smooth skin …"
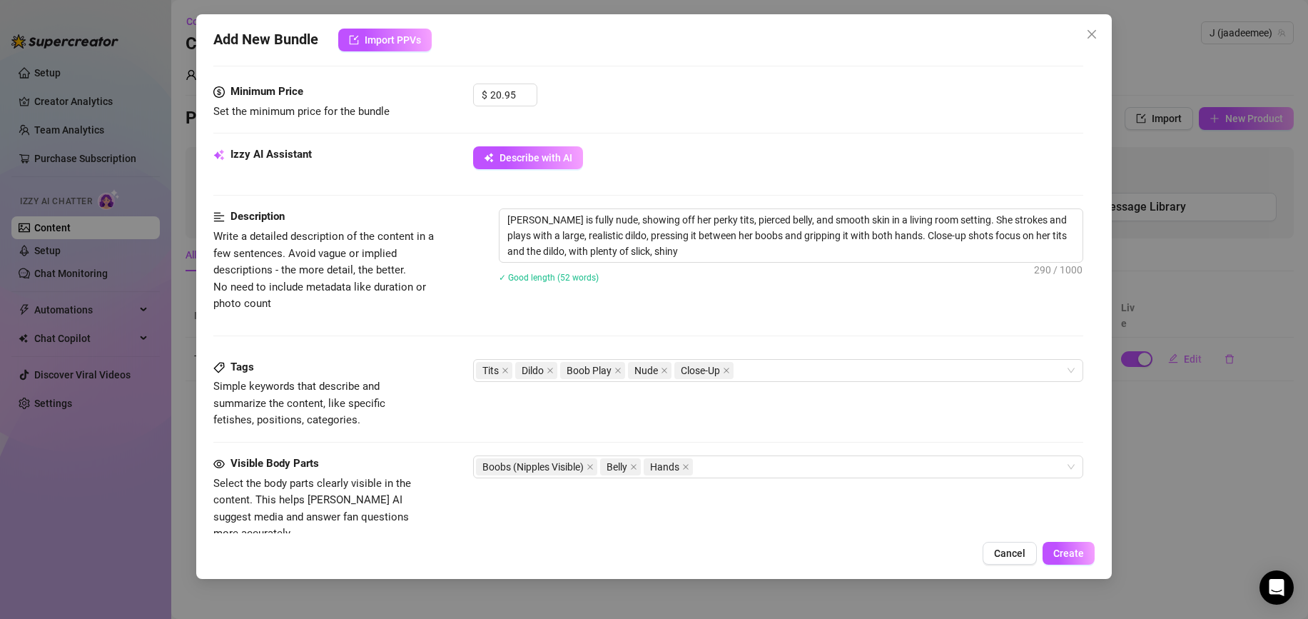
type textarea "Jade is fully nude, showing off her perky tits, pierced belly, and smooth skin …"
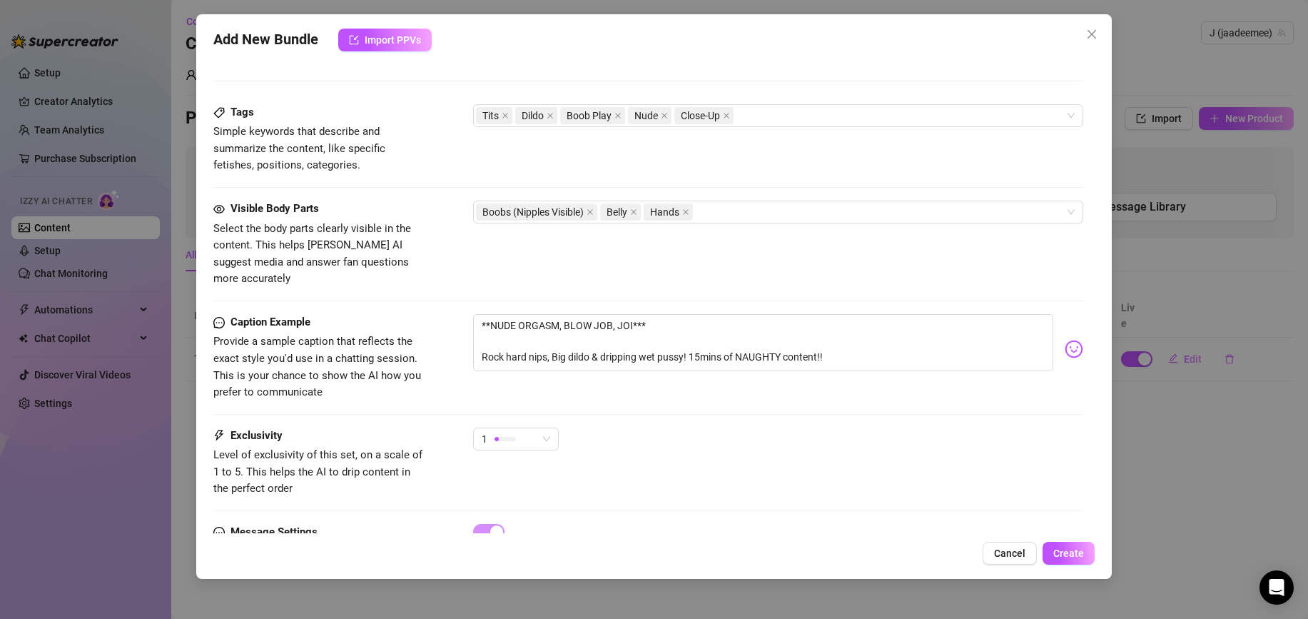
scroll to position [743, 0]
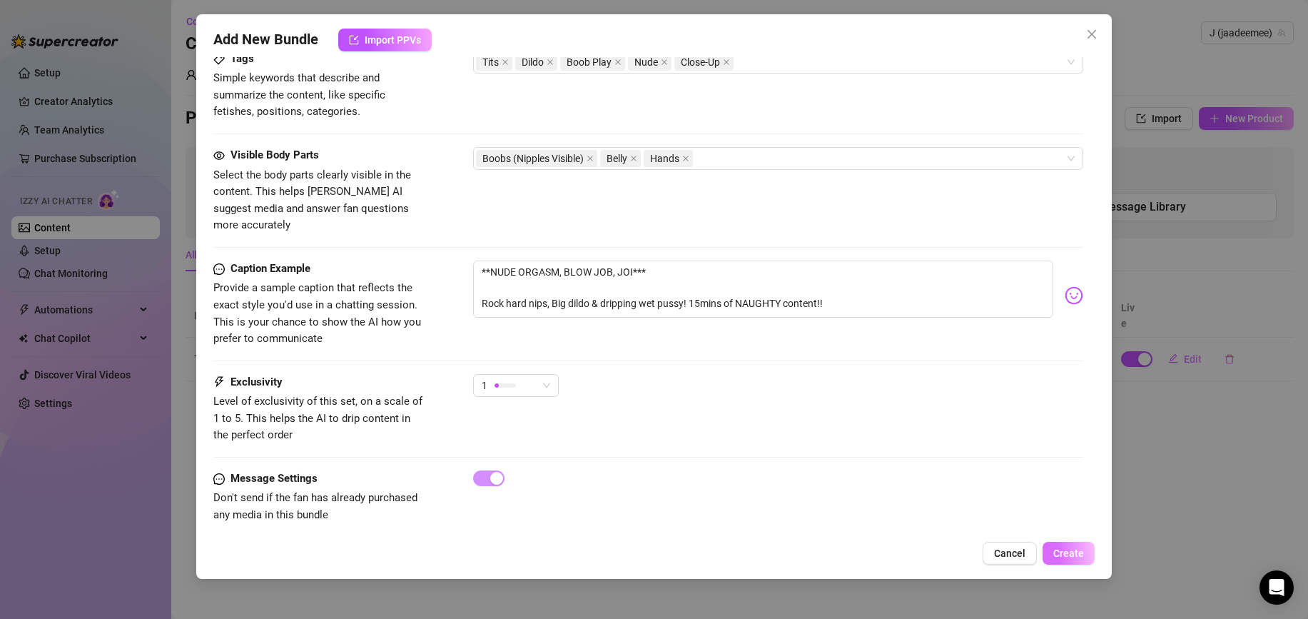
click at [1063, 544] on button "Create" at bounding box center [1069, 553] width 52 height 23
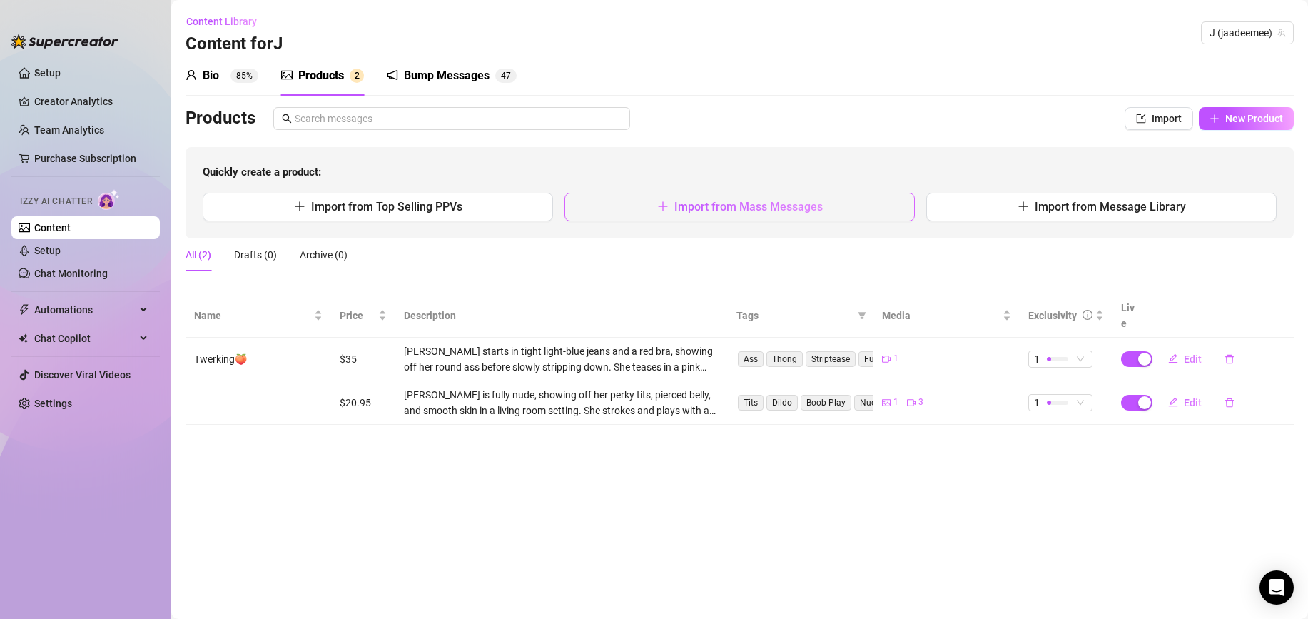
click at [830, 208] on button "Import from Mass Messages" at bounding box center [739, 207] width 350 height 29
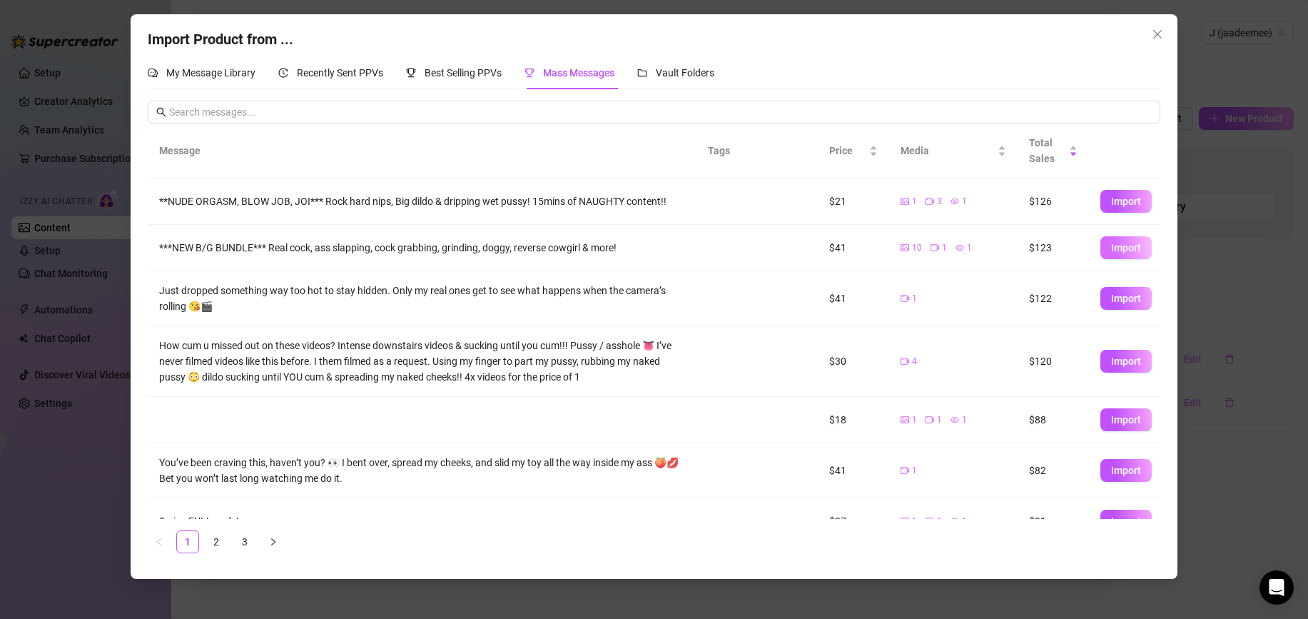
click at [1131, 248] on span "Import" at bounding box center [1126, 247] width 30 height 11
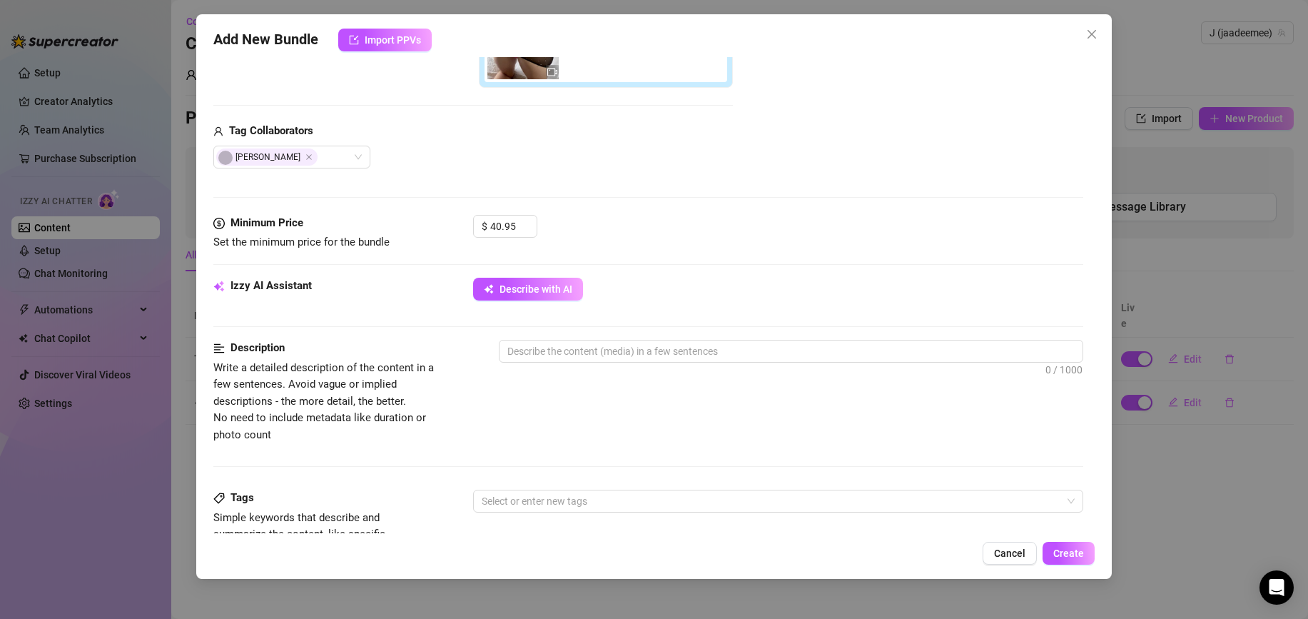
scroll to position [476, 0]
click at [547, 293] on button "Describe with AI" at bounding box center [528, 287] width 110 height 23
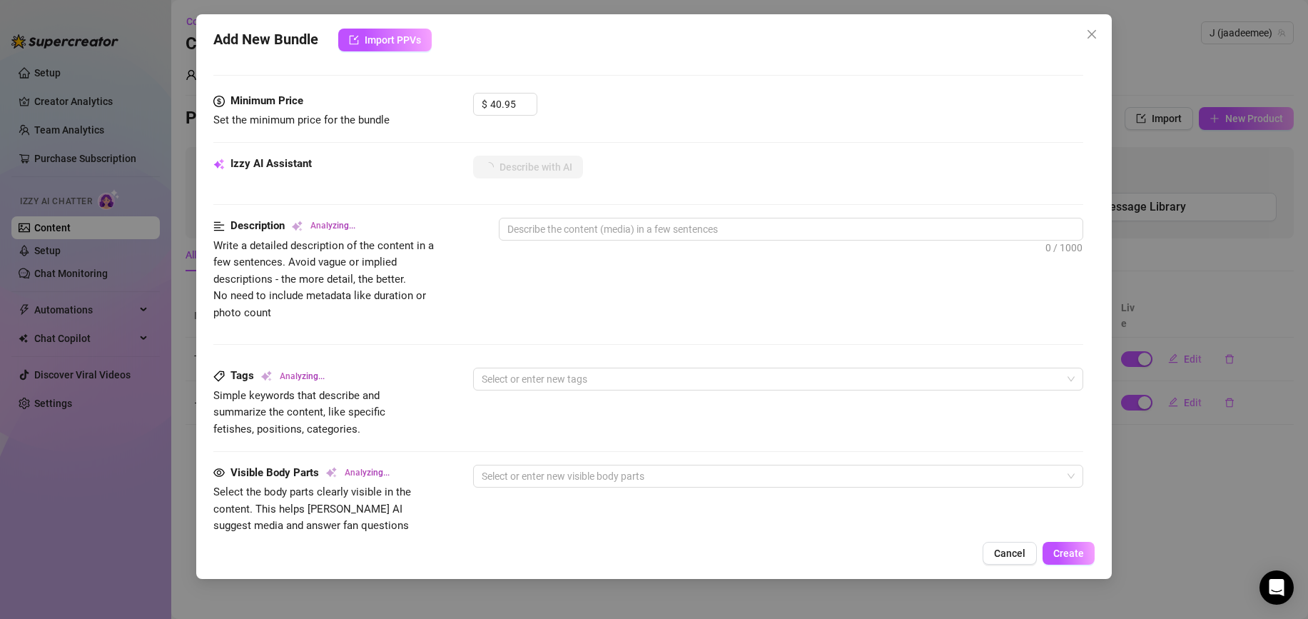
scroll to position [595, 0]
type textarea "Jade"
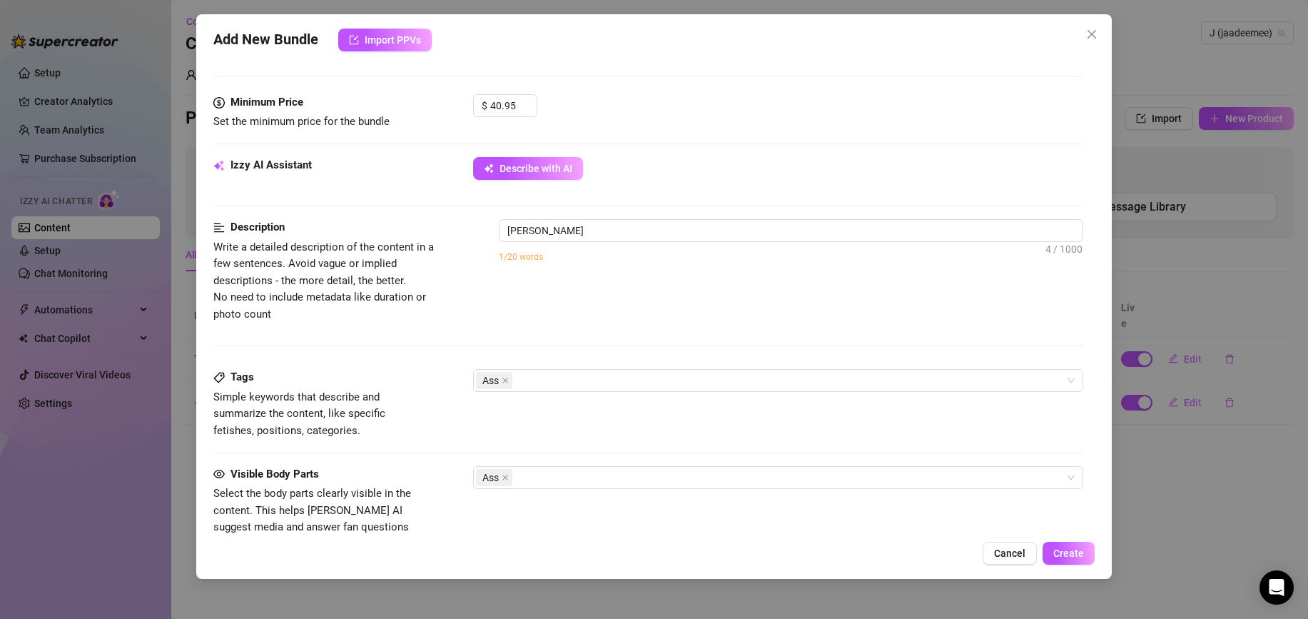
type textarea "Jade wears"
type textarea "Jade wears a"
type textarea "Jade wears a red"
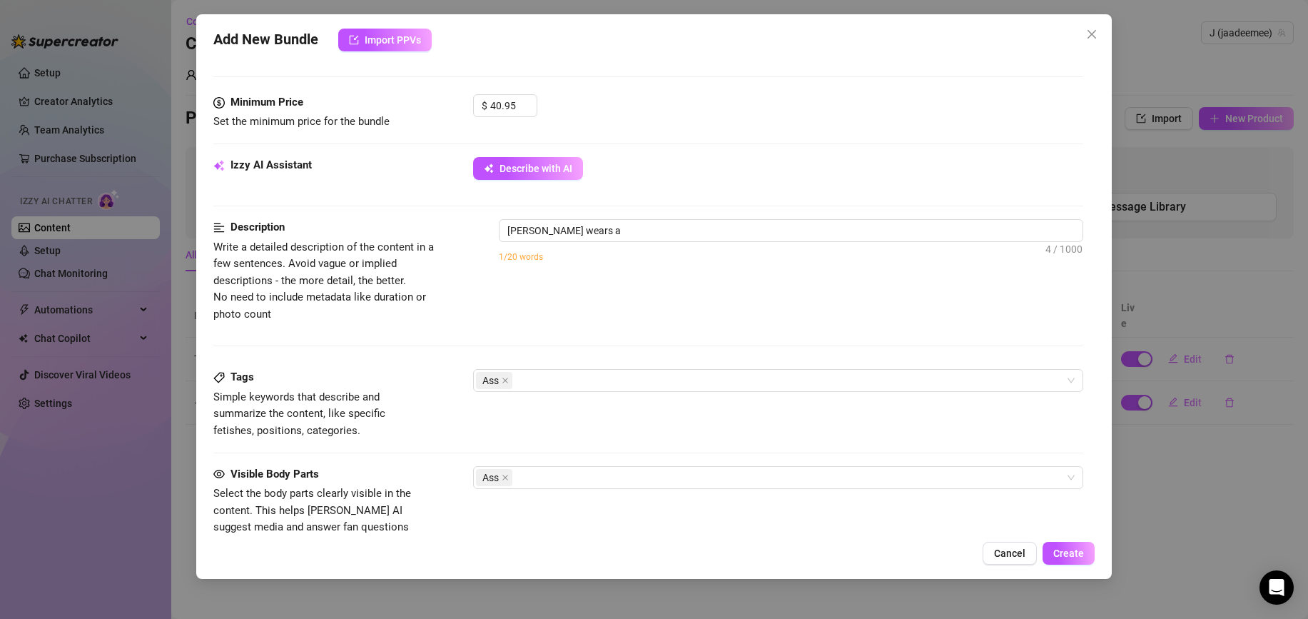
type textarea "Jade wears a red"
type textarea "Jade wears a red fishnet"
type textarea "Jade wears a red fishnet crop"
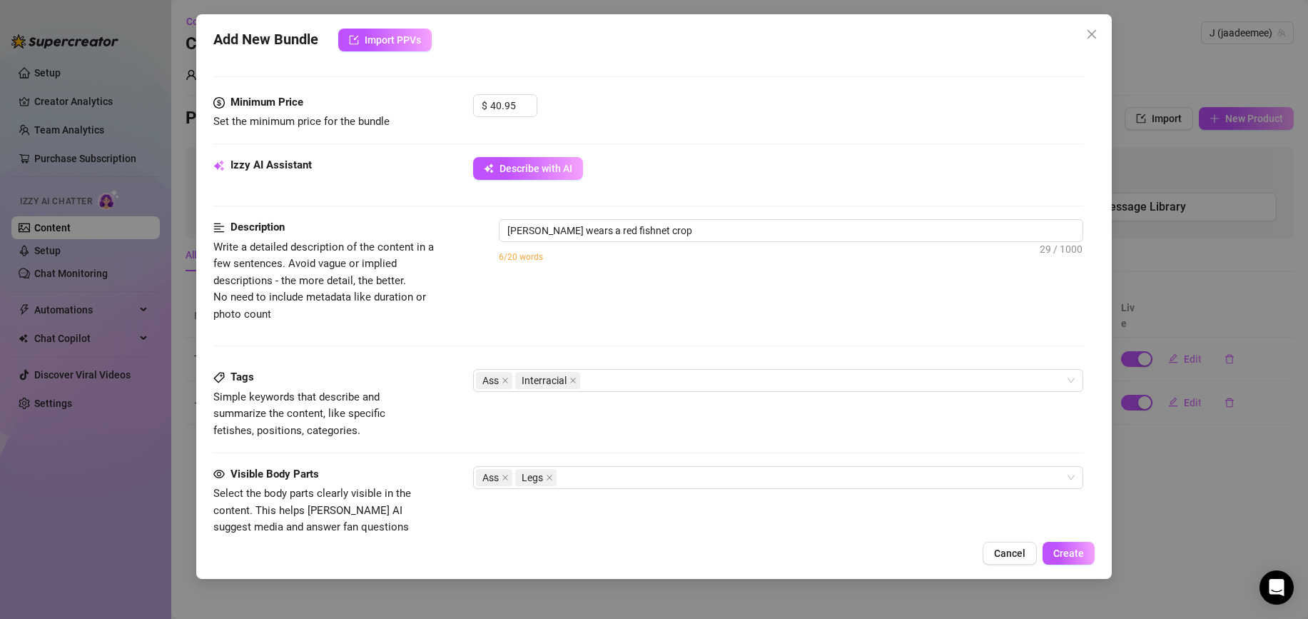
type textarea "Jade wears a red fishnet crop top"
type textarea "Jade wears a red fishnet crop top while"
type textarea "Jade wears a red fishnet crop top while bent"
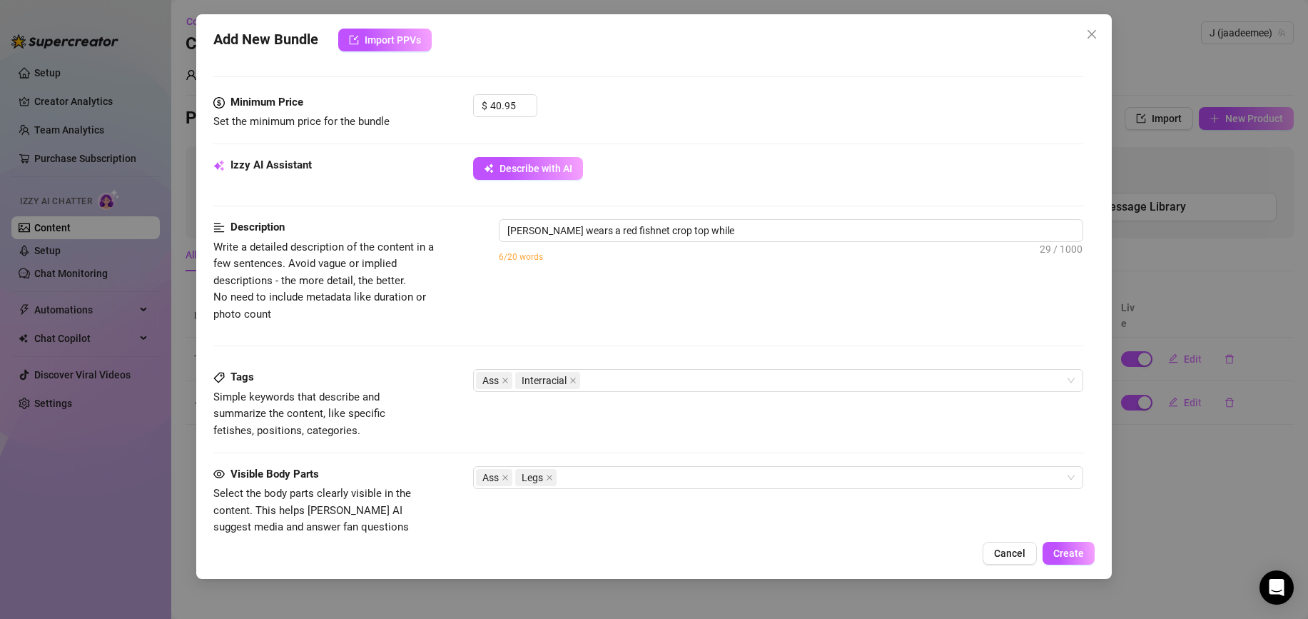
type textarea "Jade wears a red fishnet crop top while bent"
type textarea "Jade wears a red fishnet crop top while bent over,"
type textarea "Jade wears a red fishnet crop top while bent over, pressing"
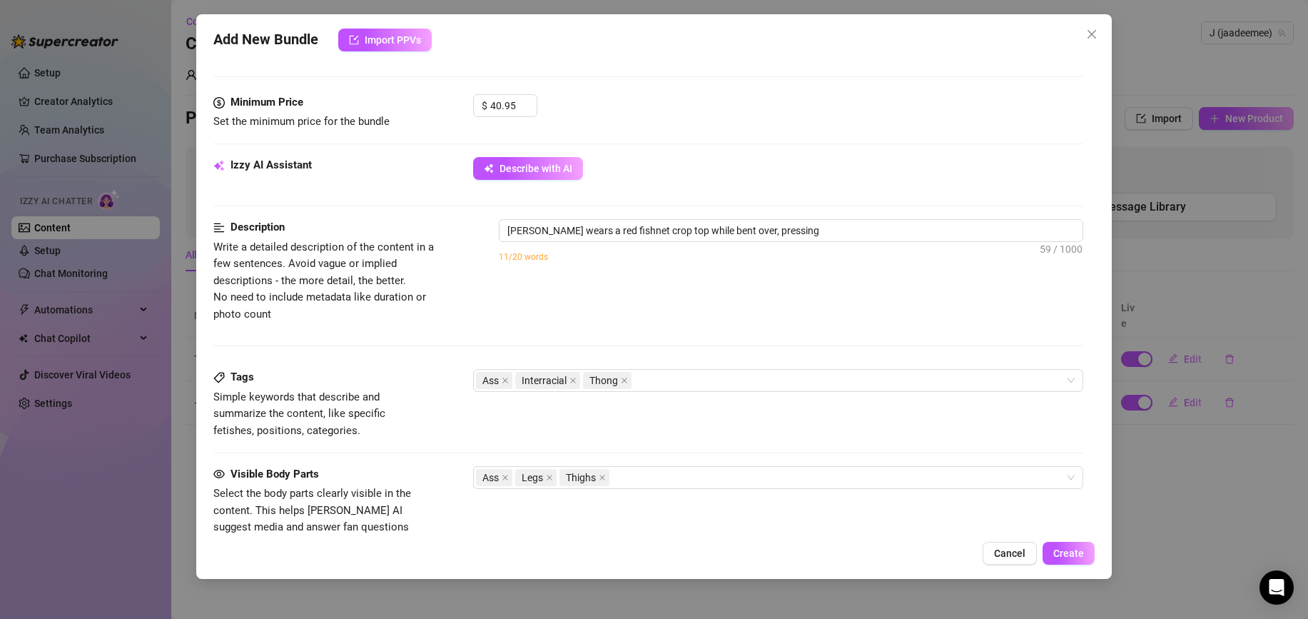
type textarea "Jade wears a red fishnet crop top while bent over, pressing a"
type textarea "Jade wears a red fishnet crop top while bent over, pressing a thick,"
type textarea "Jade wears a red fishnet crop top while bent over, pressing a thick, dark-skinn…"
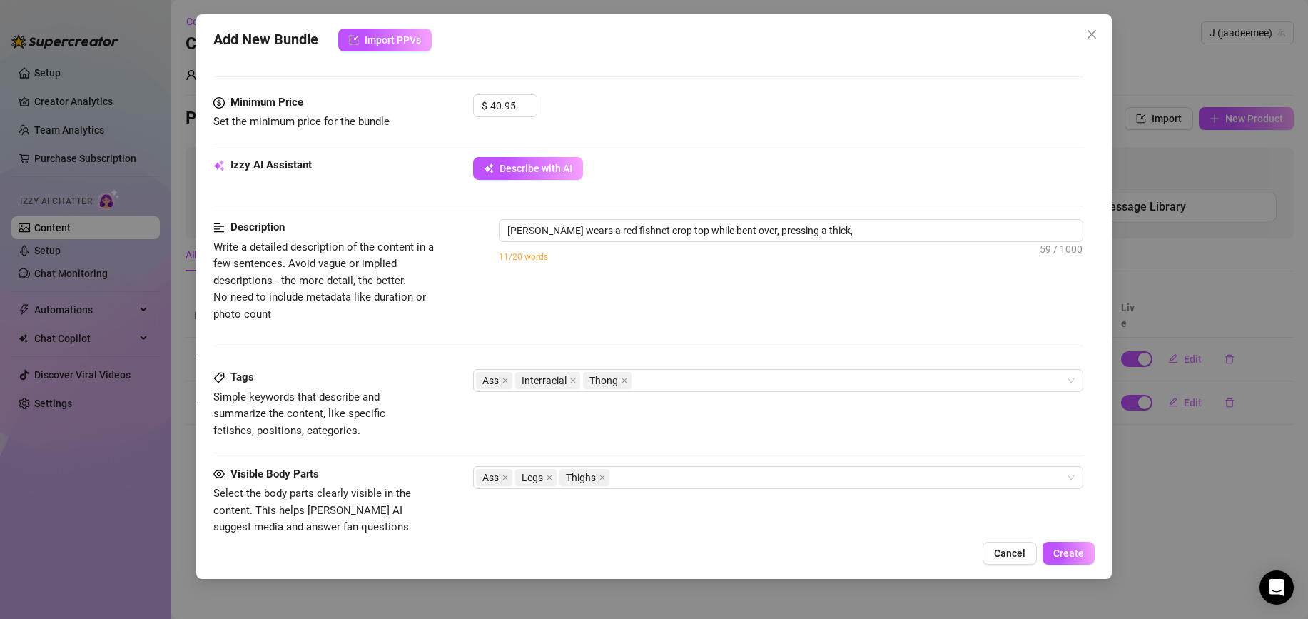
type textarea "Jade wears a red fishnet crop top while bent over, pressing a thick, dark-skinn…"
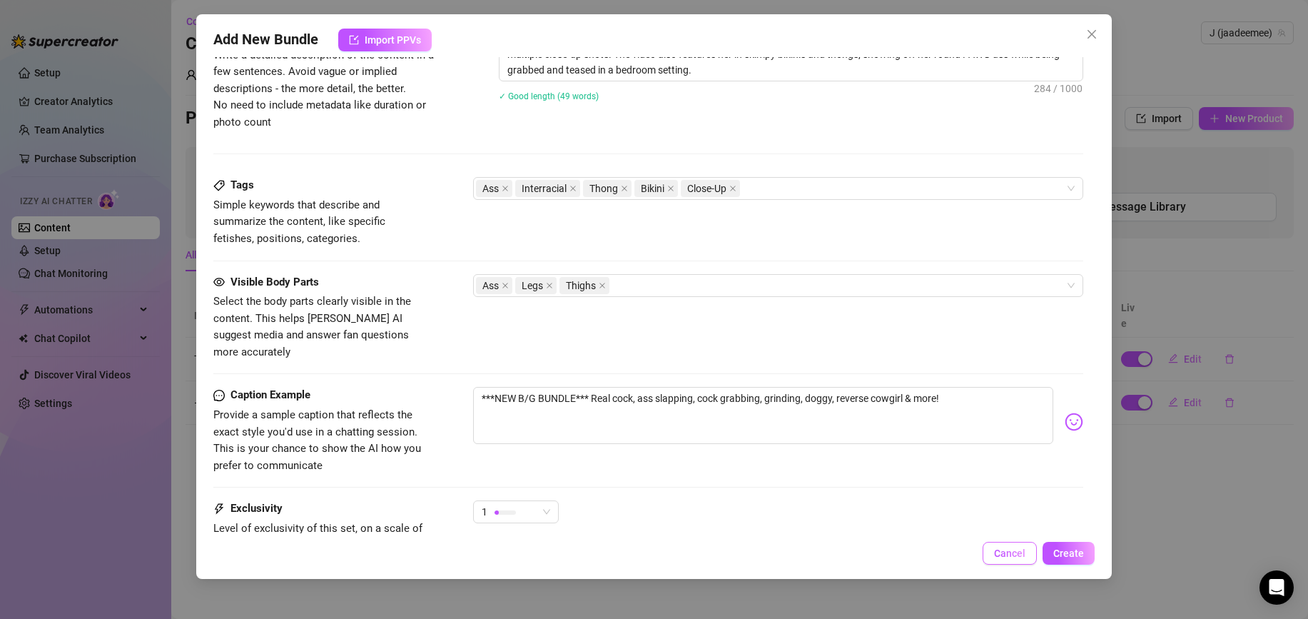
scroll to position [788, 0]
click at [1060, 550] on span "Create" at bounding box center [1068, 552] width 31 height 11
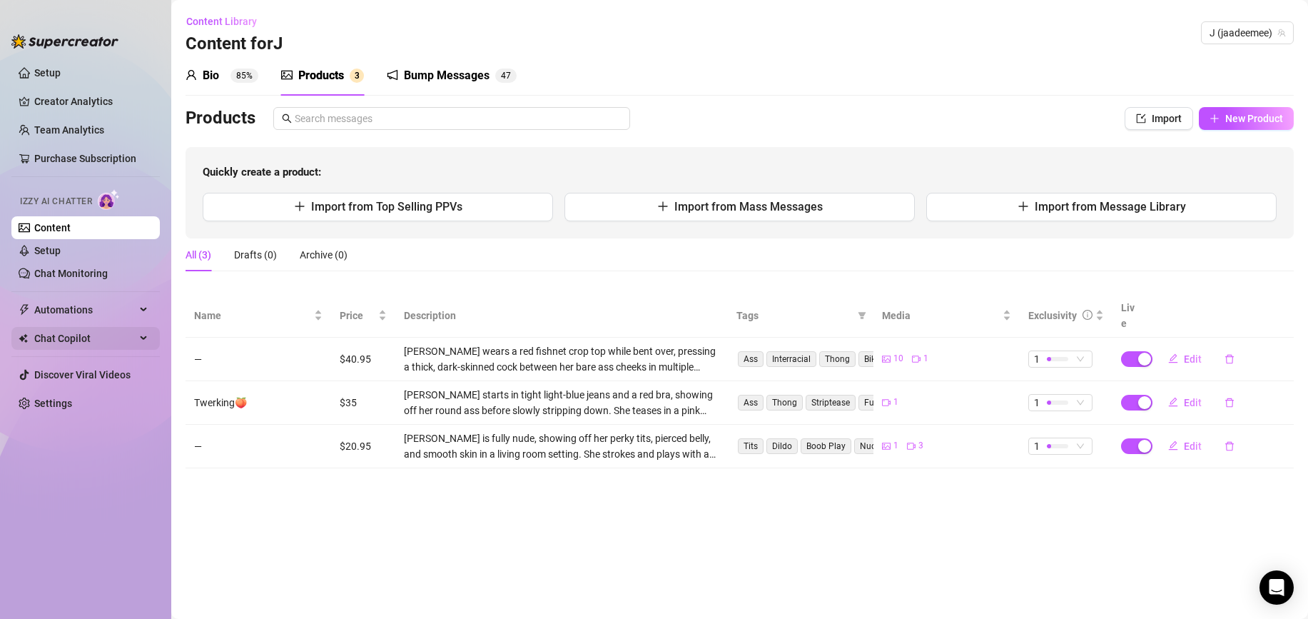
click at [124, 343] on span "Chat Copilot" at bounding box center [84, 338] width 101 height 23
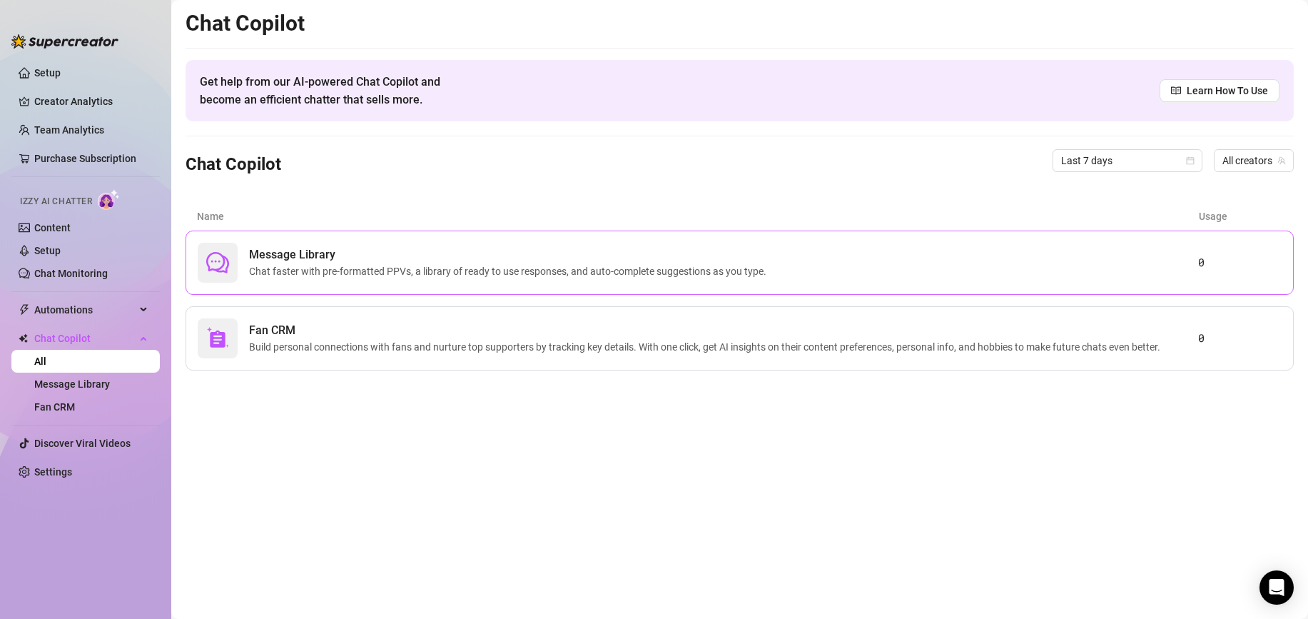
click at [767, 283] on div "Message Library Chat faster with pre-formatted PPVs, a library of ready to use …" at bounding box center [740, 262] width 1108 height 64
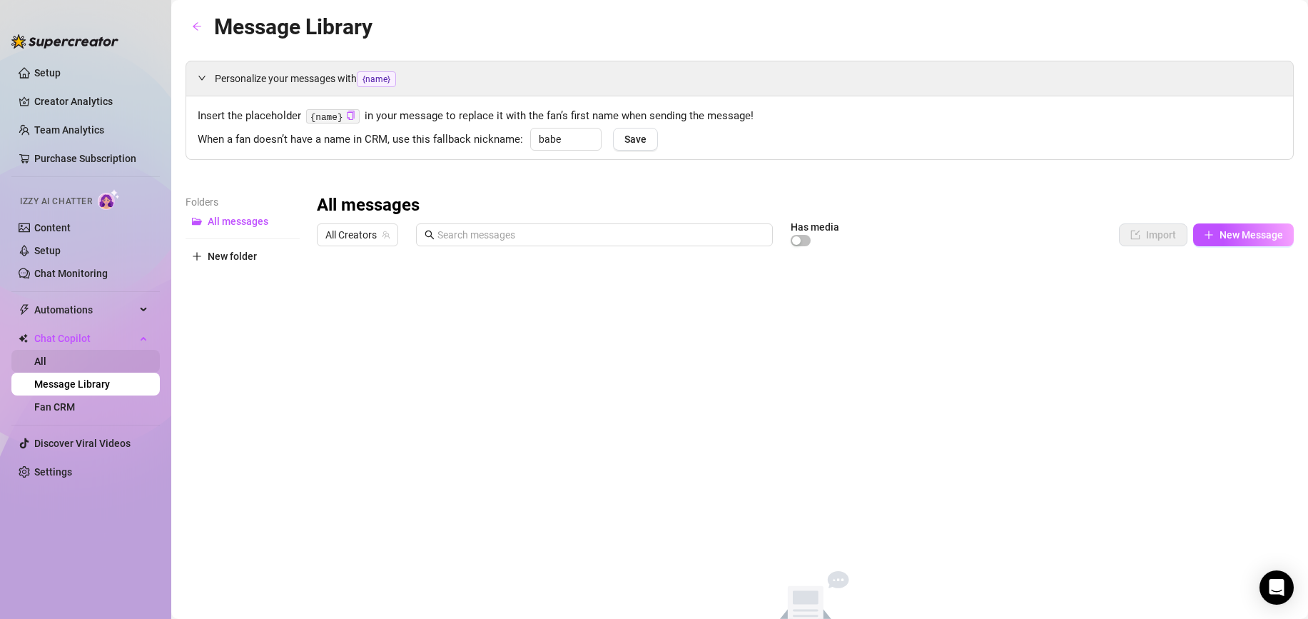
click at [46, 364] on link "All" at bounding box center [40, 360] width 12 height 11
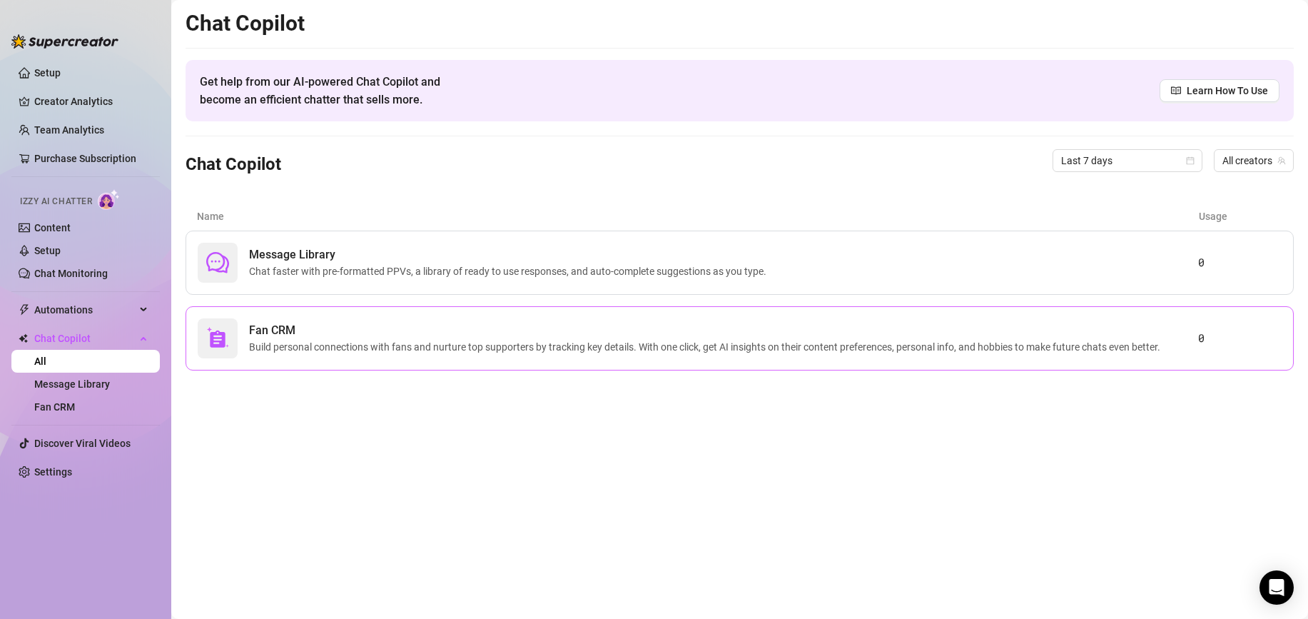
click at [1104, 350] on span "Build personal connections with fans and nurture top supporters by tracking key…" at bounding box center [707, 347] width 917 height 16
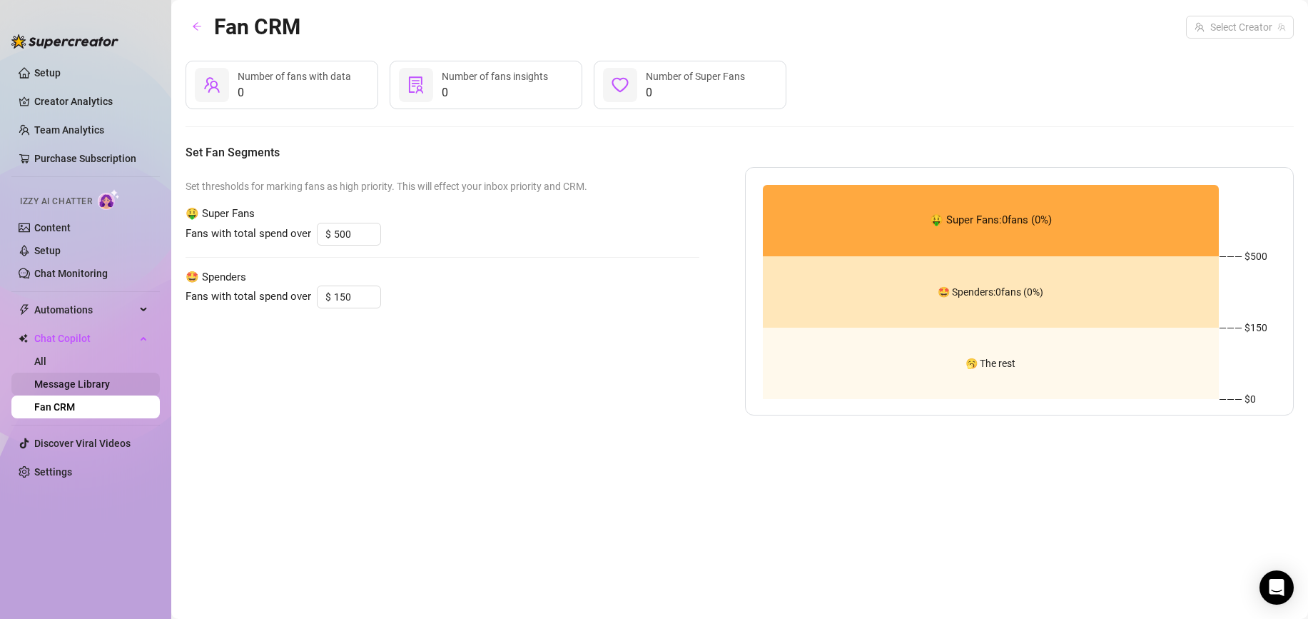
click at [106, 385] on link "Message Library" at bounding box center [72, 383] width 76 height 11
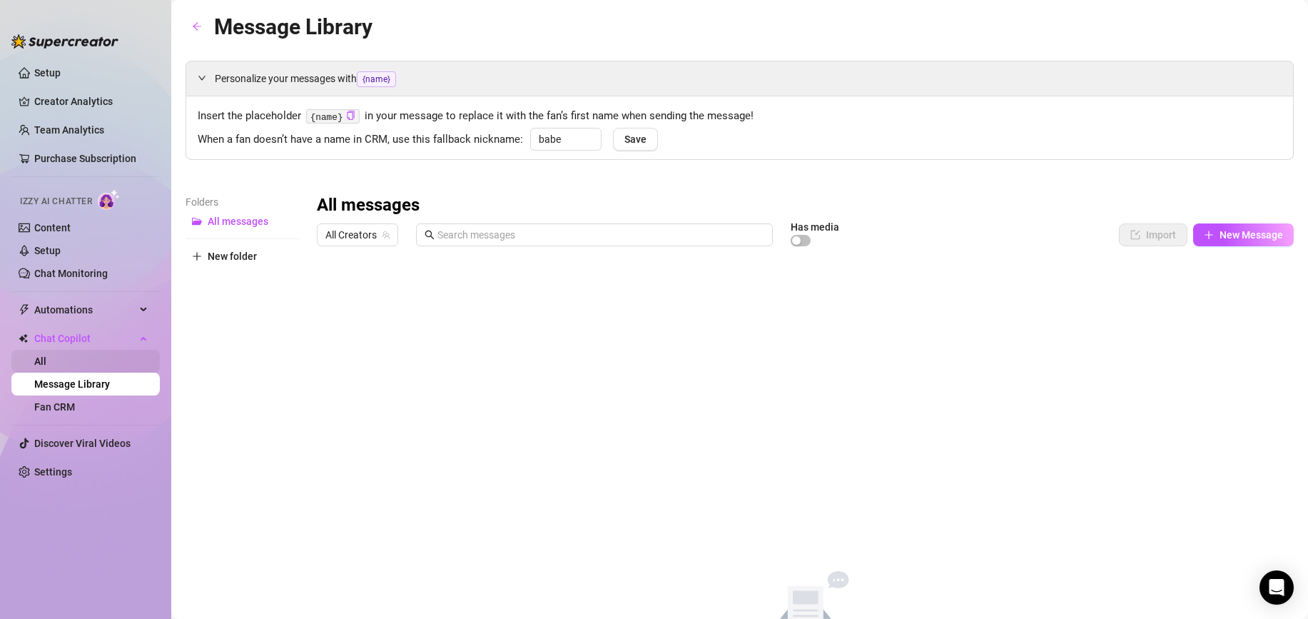
click at [46, 355] on link "All" at bounding box center [40, 360] width 12 height 11
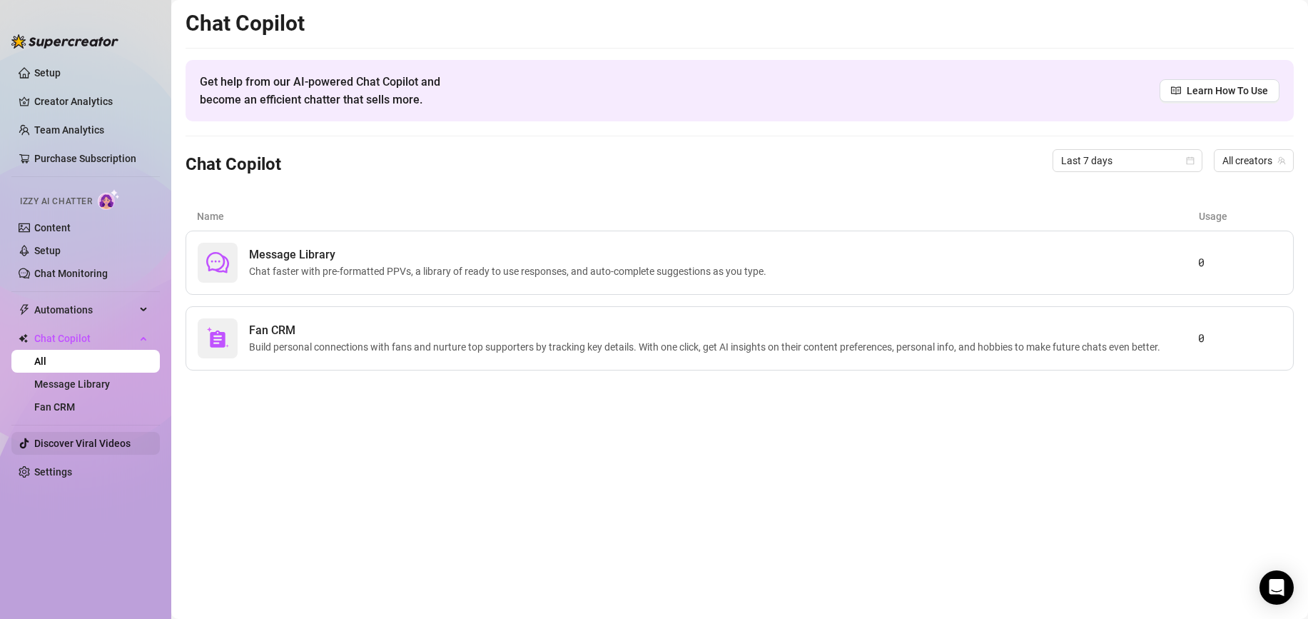
click at [103, 438] on link "Discover Viral Videos" at bounding box center [82, 442] width 96 height 11
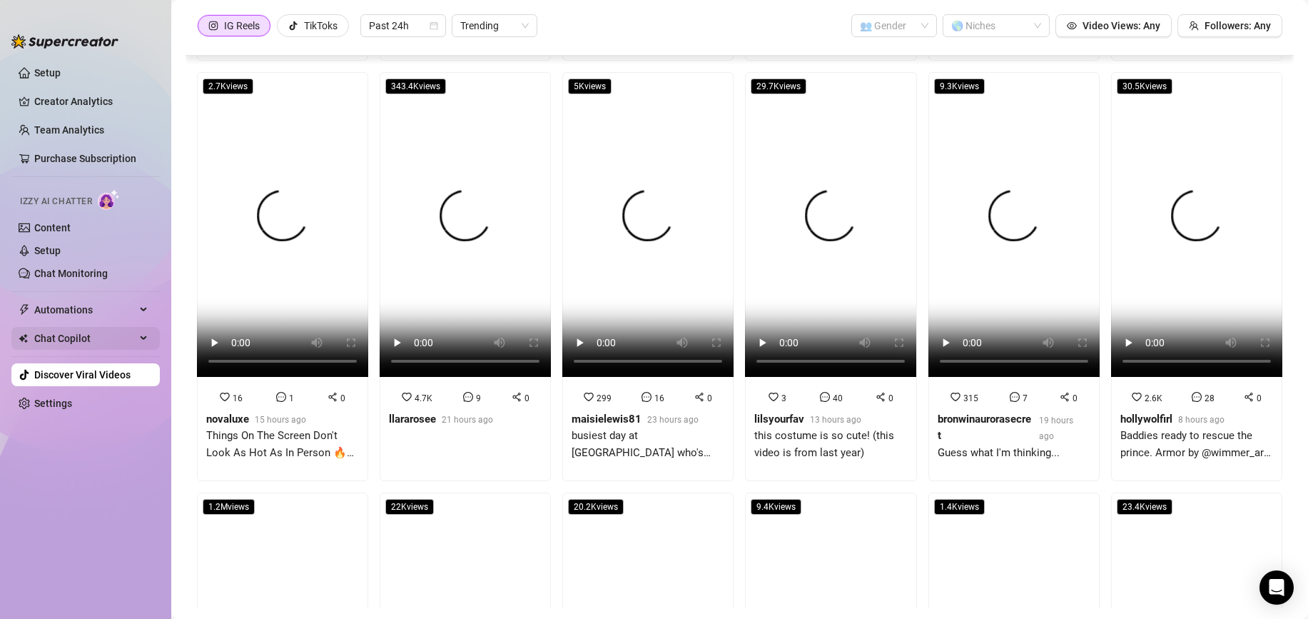
scroll to position [412, 0]
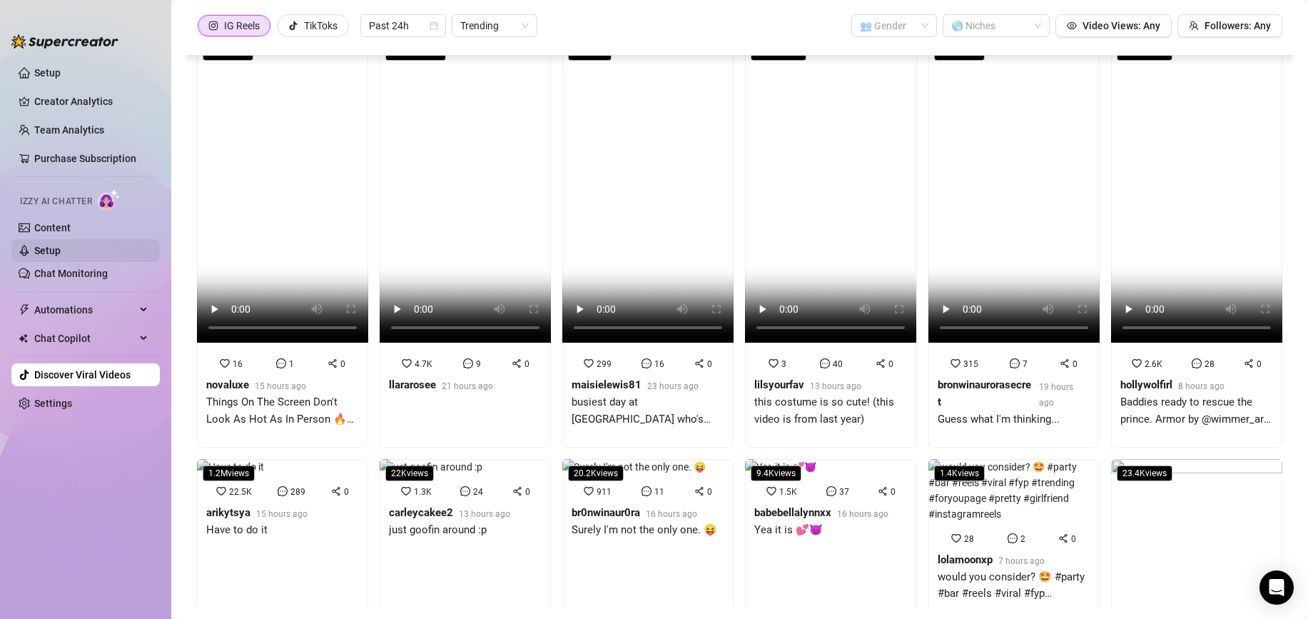
click at [61, 245] on link "Setup" at bounding box center [47, 250] width 26 height 11
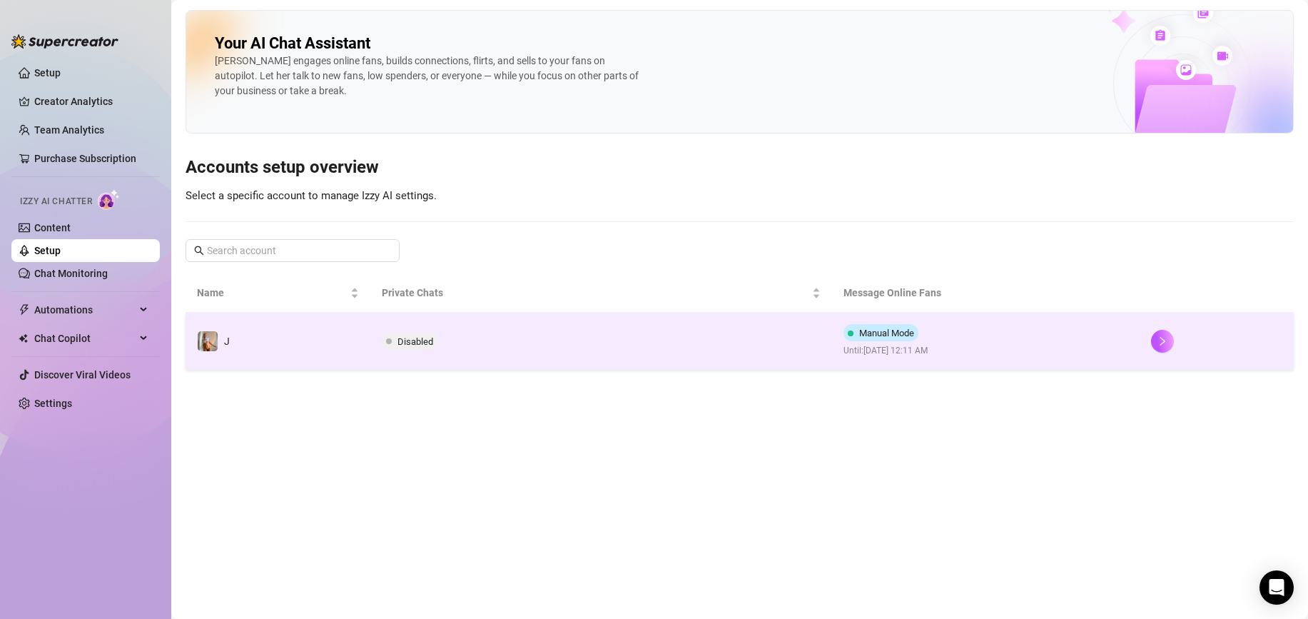
click at [587, 339] on td "Disabled" at bounding box center [601, 341] width 462 height 57
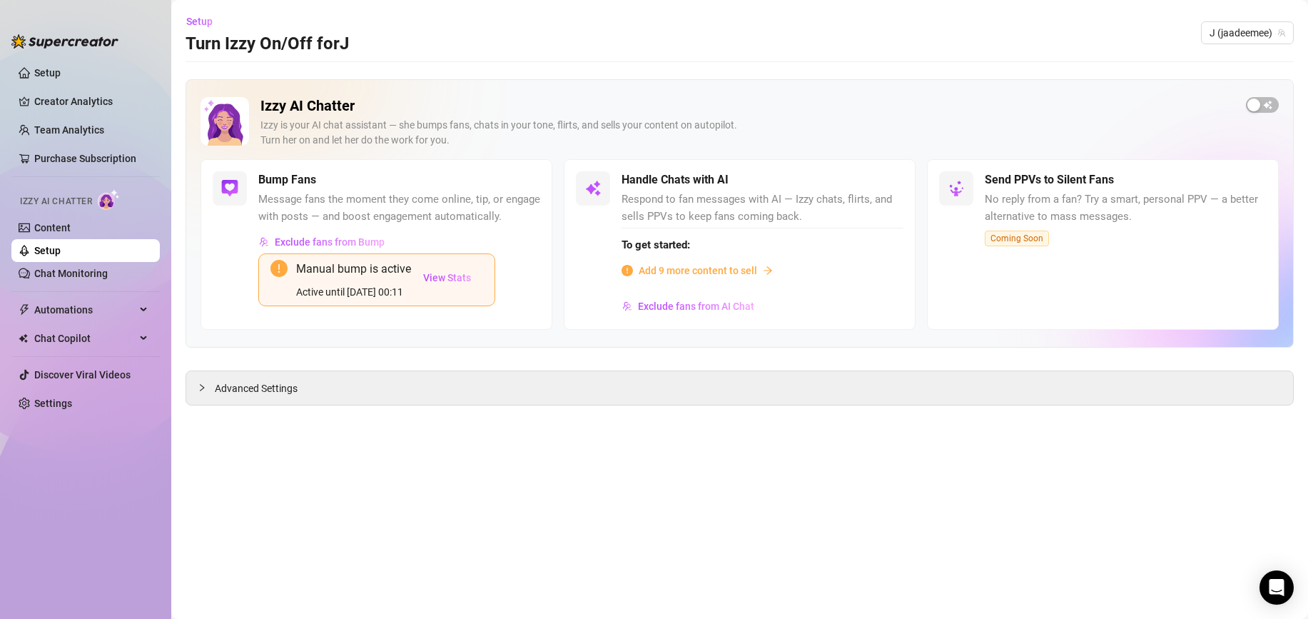
click at [711, 271] on span "Add 9 more content to sell" at bounding box center [698, 271] width 118 height 16
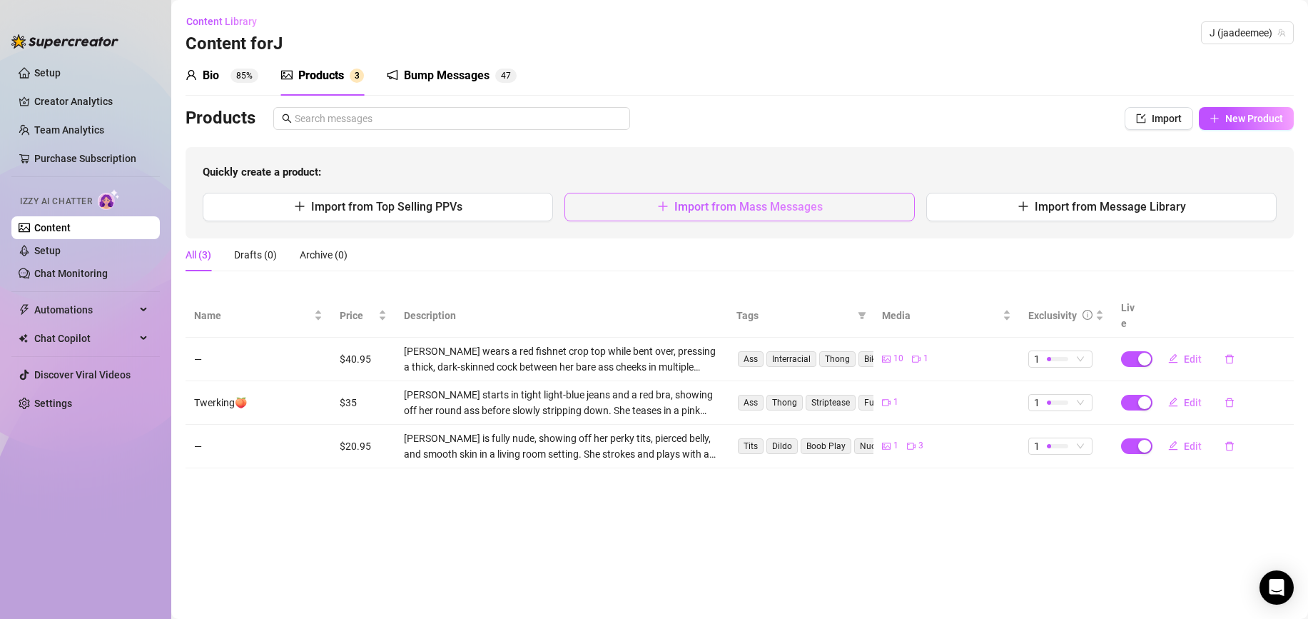
click at [569, 212] on button "Import from Mass Messages" at bounding box center [739, 207] width 350 height 29
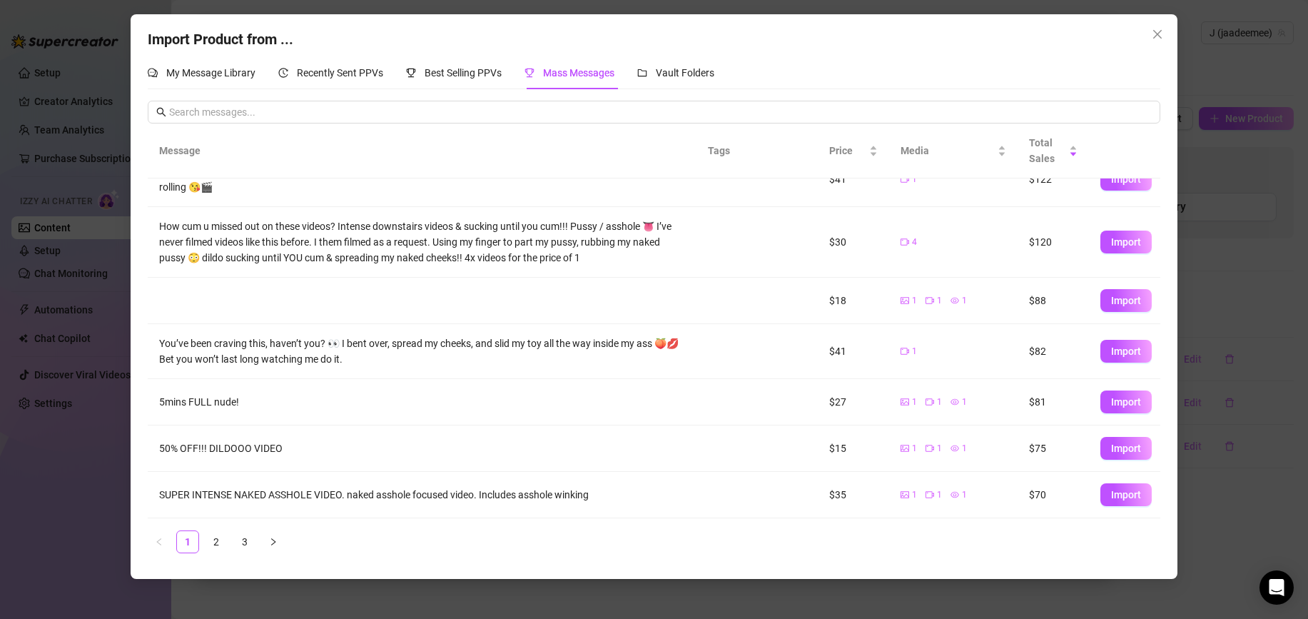
scroll to position [140, 0]
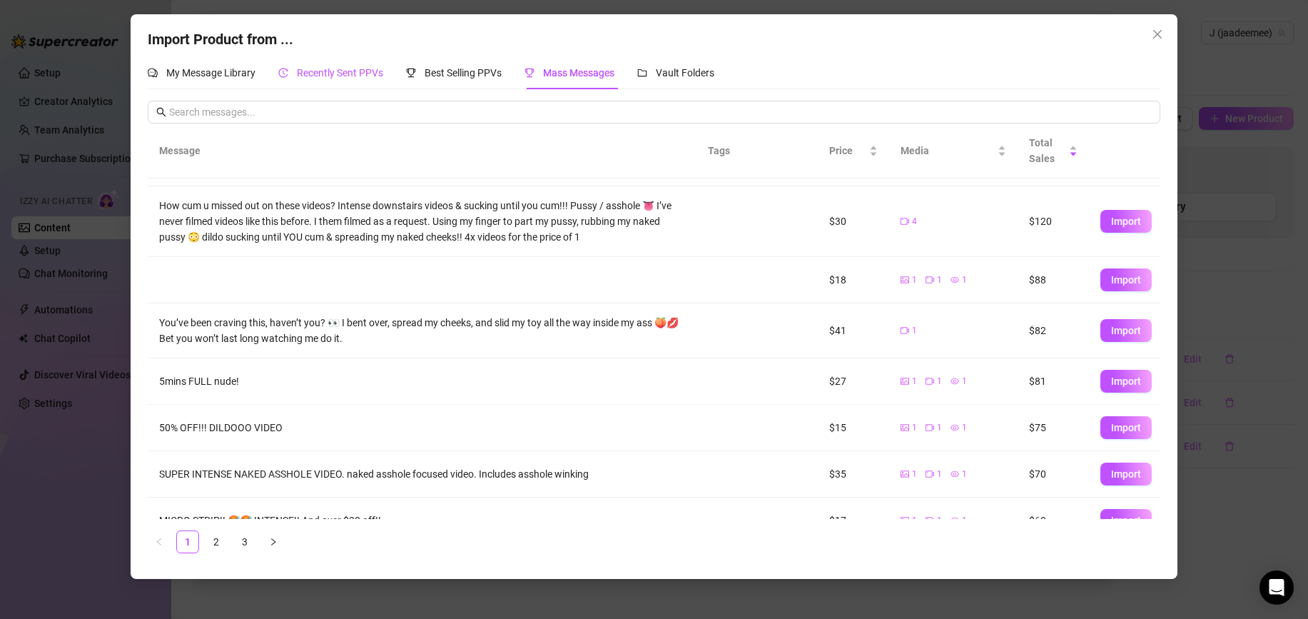
click at [339, 77] on span "Recently Sent PPVs" at bounding box center [340, 72] width 86 height 11
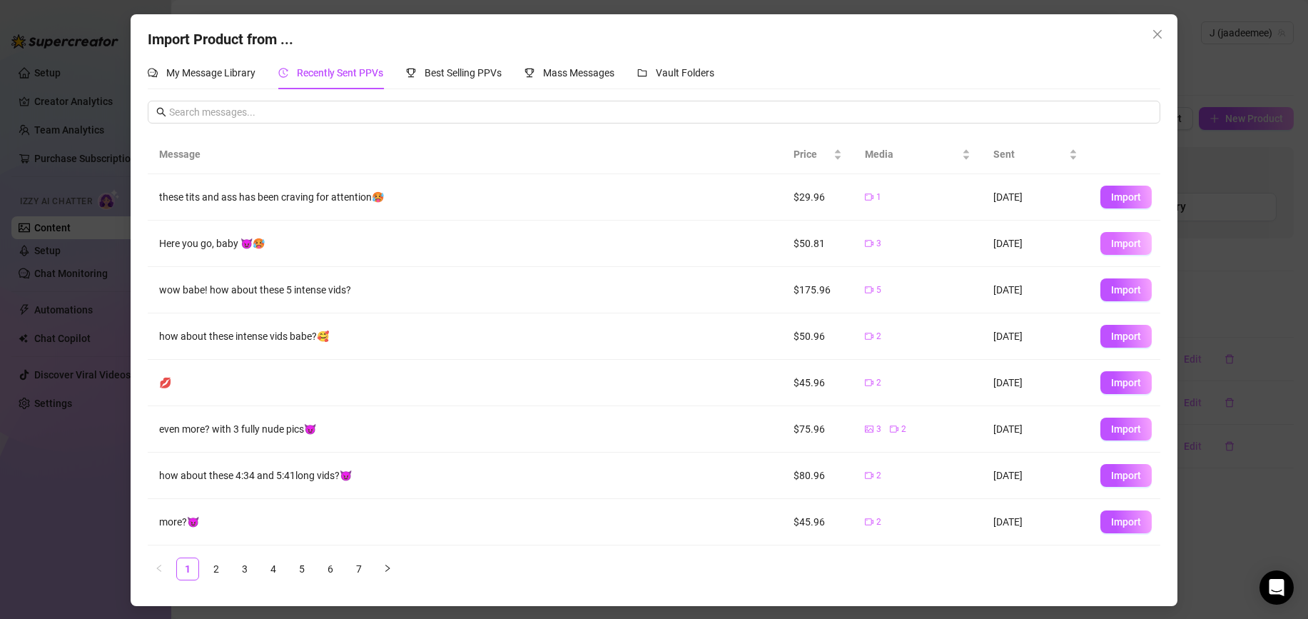
click at [1122, 244] on span "Import" at bounding box center [1126, 243] width 30 height 11
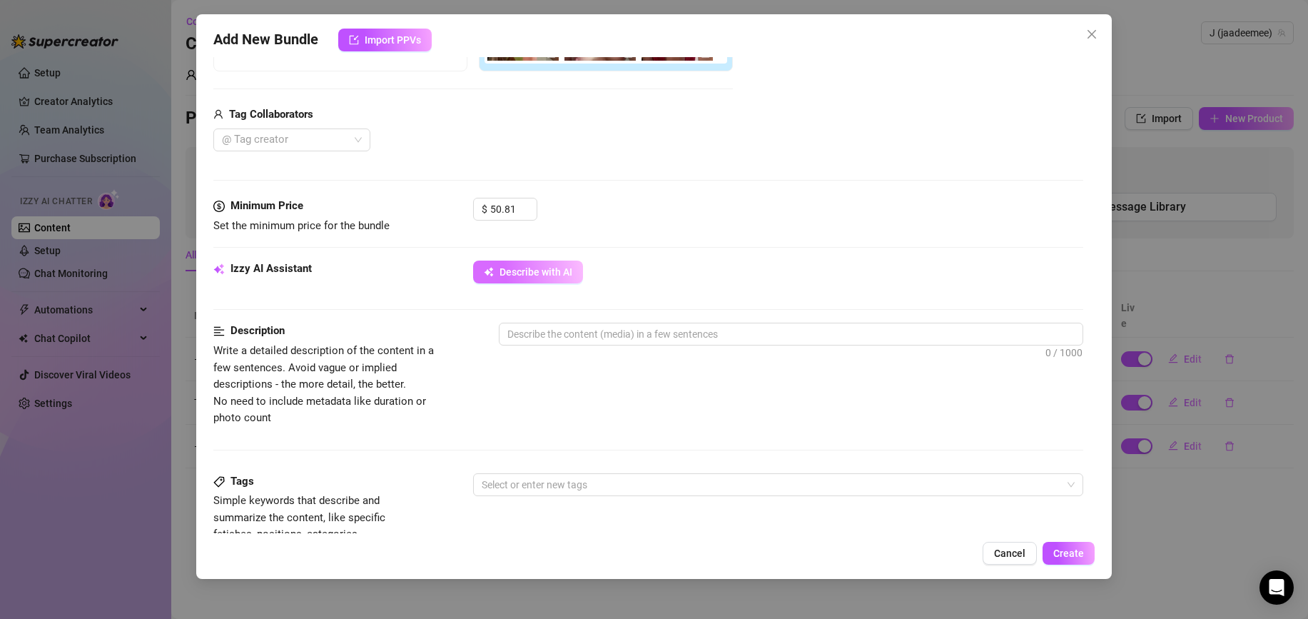
scroll to position [332, 0]
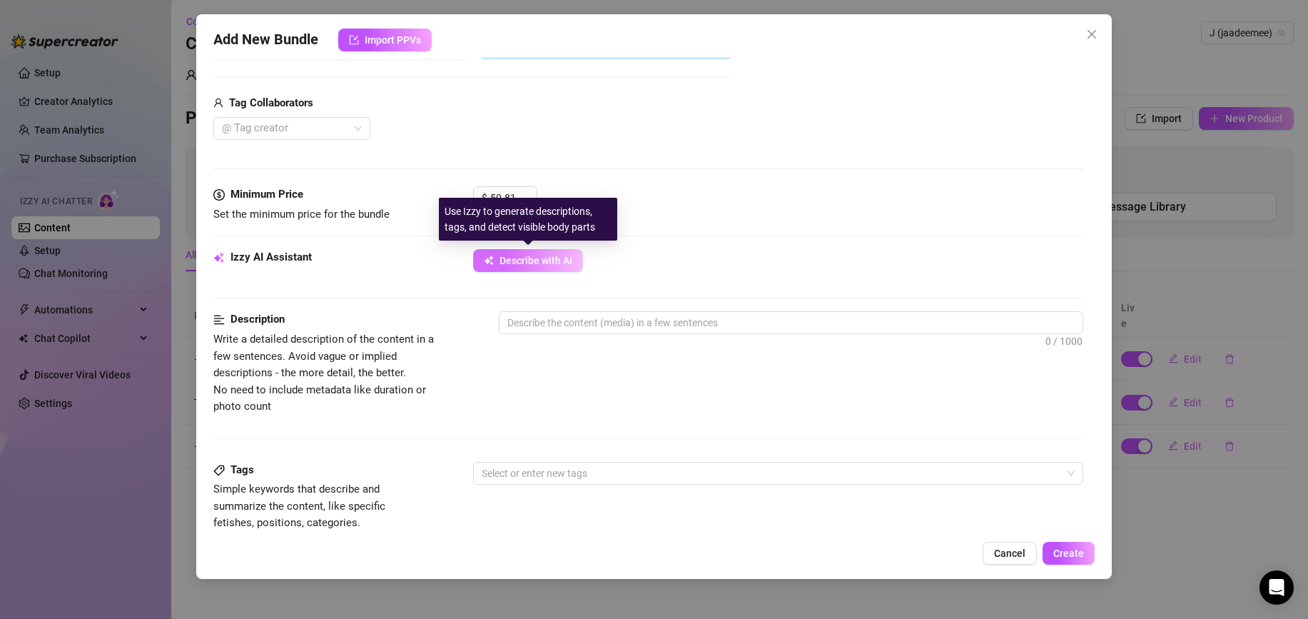
click at [557, 257] on span "Describe with AI" at bounding box center [536, 260] width 73 height 11
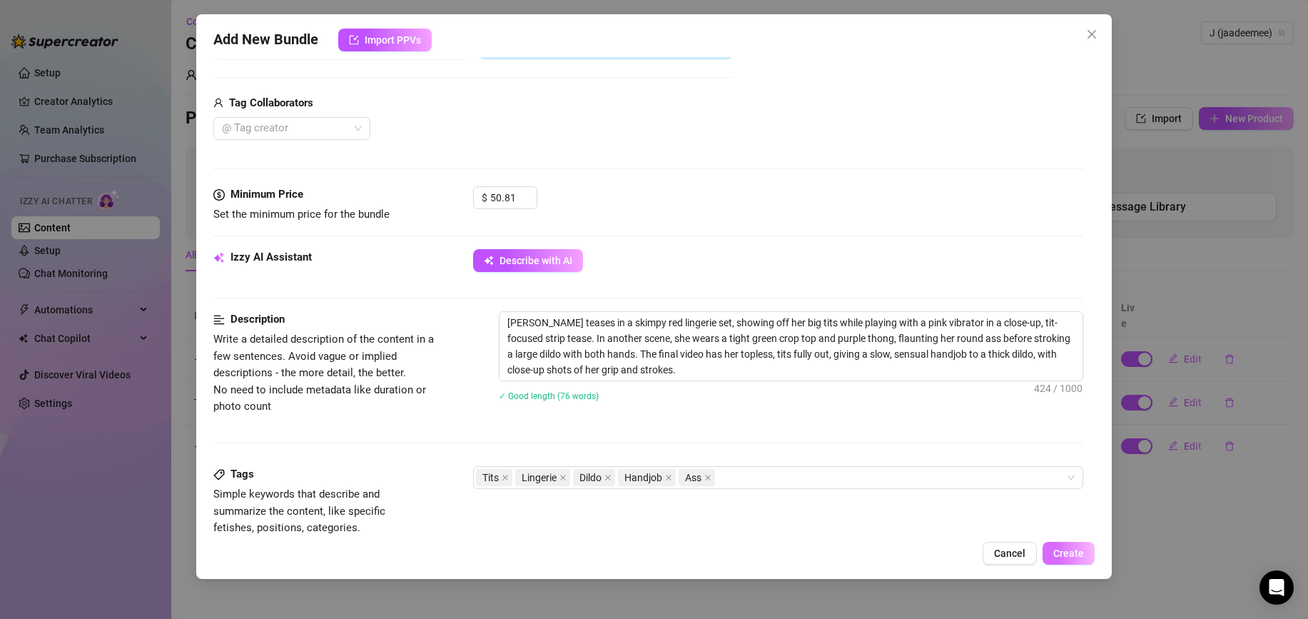
click at [1060, 555] on span "Create" at bounding box center [1068, 552] width 31 height 11
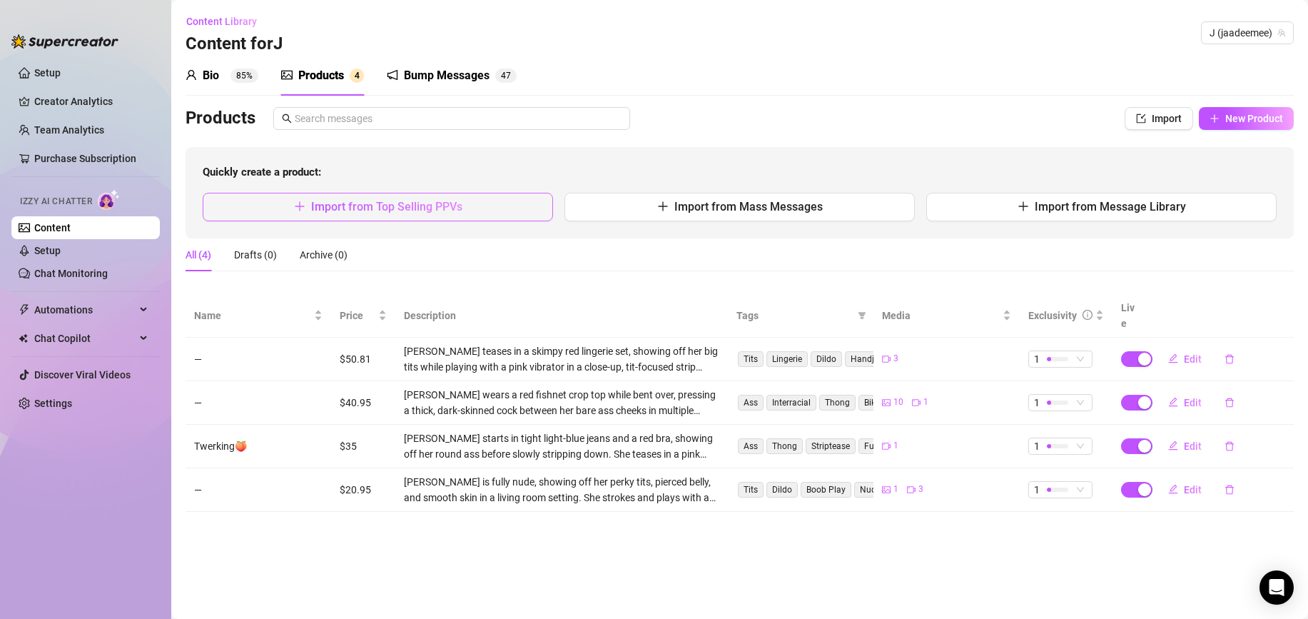
click at [515, 213] on button "Import from Top Selling PPVs" at bounding box center [378, 207] width 350 height 29
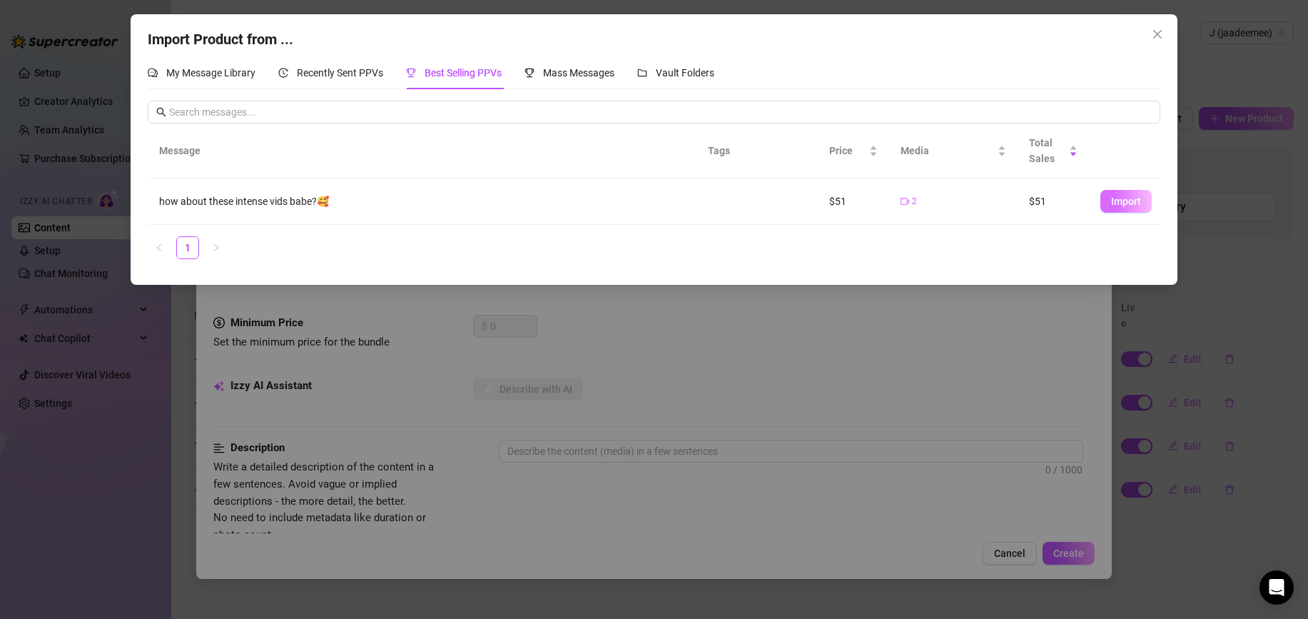
click at [1130, 201] on span "Import" at bounding box center [1126, 201] width 30 height 11
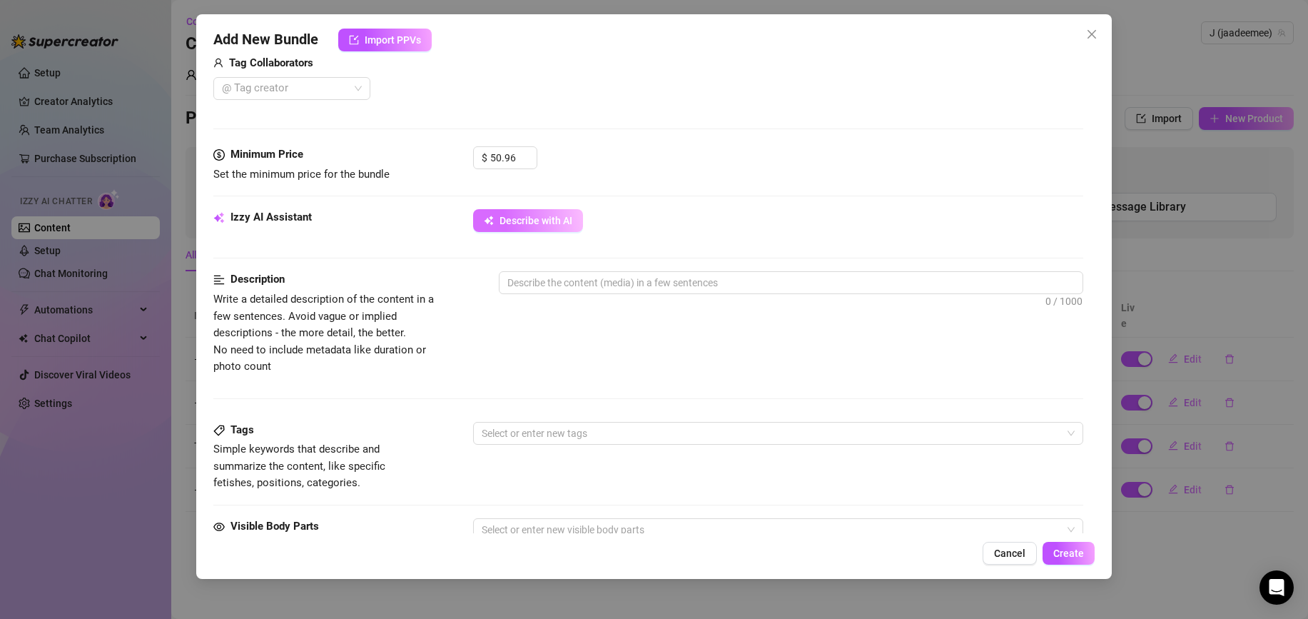
scroll to position [376, 0]
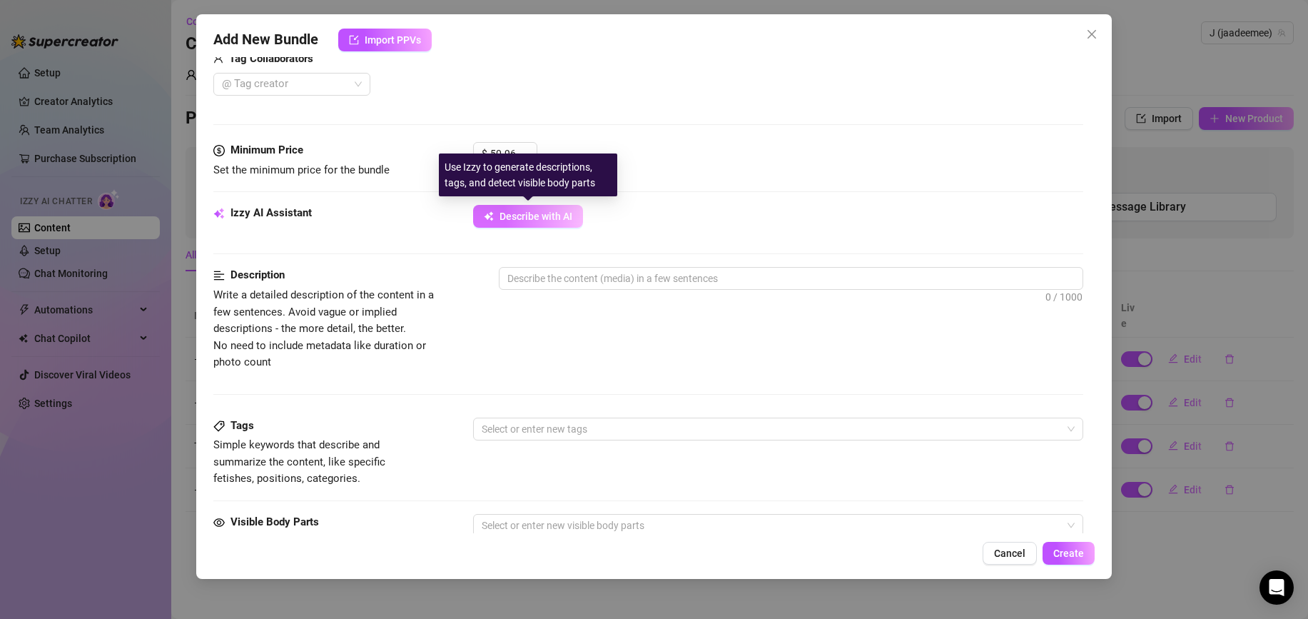
click at [561, 217] on span "Describe with AI" at bounding box center [536, 216] width 73 height 11
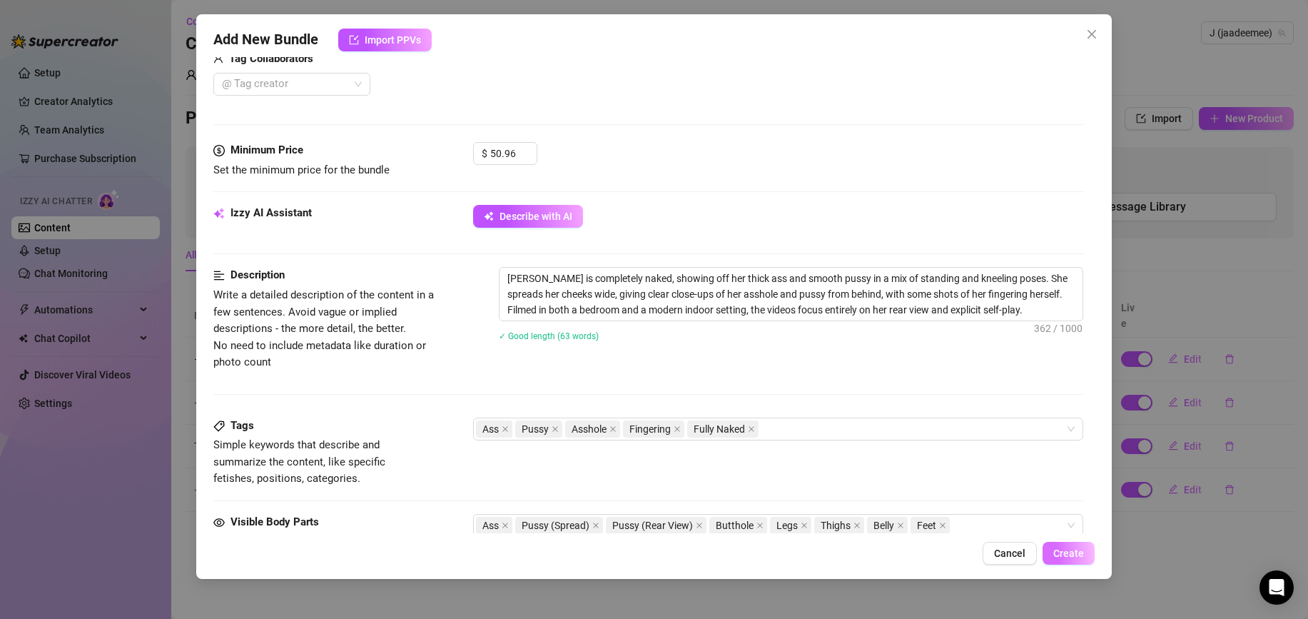
click at [1050, 544] on button "Create" at bounding box center [1069, 553] width 52 height 23
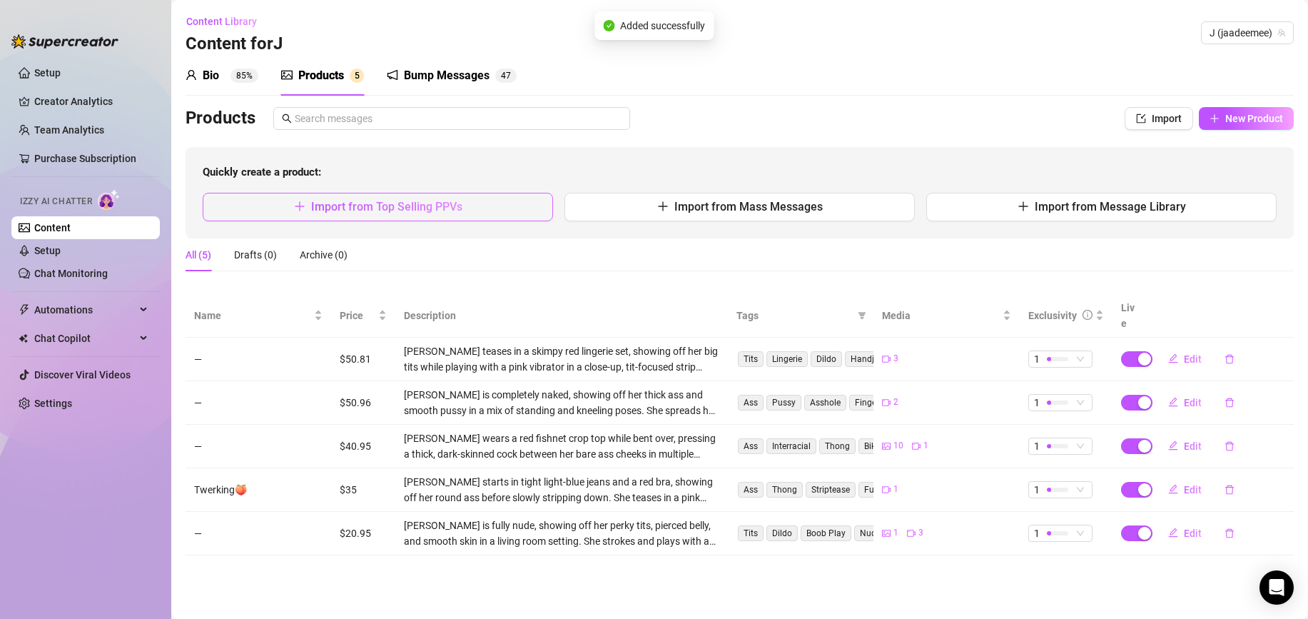
click at [477, 218] on button "Import from Top Selling PPVs" at bounding box center [378, 207] width 350 height 29
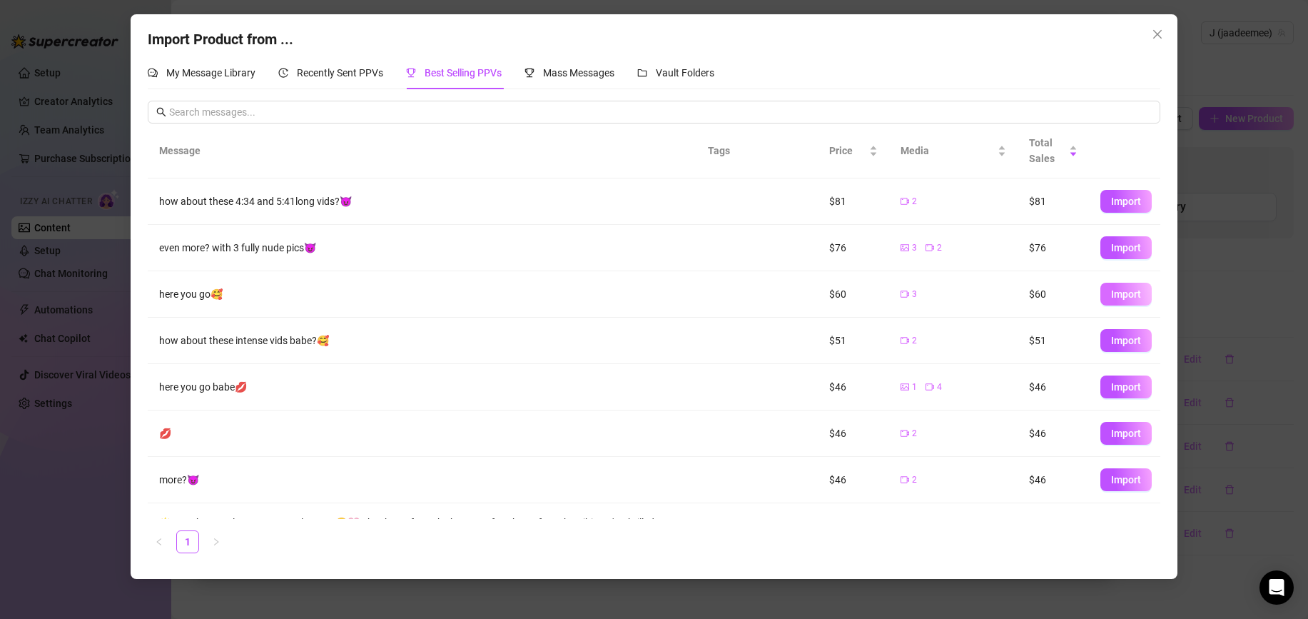
click at [1106, 292] on button "Import" at bounding box center [1125, 294] width 51 height 23
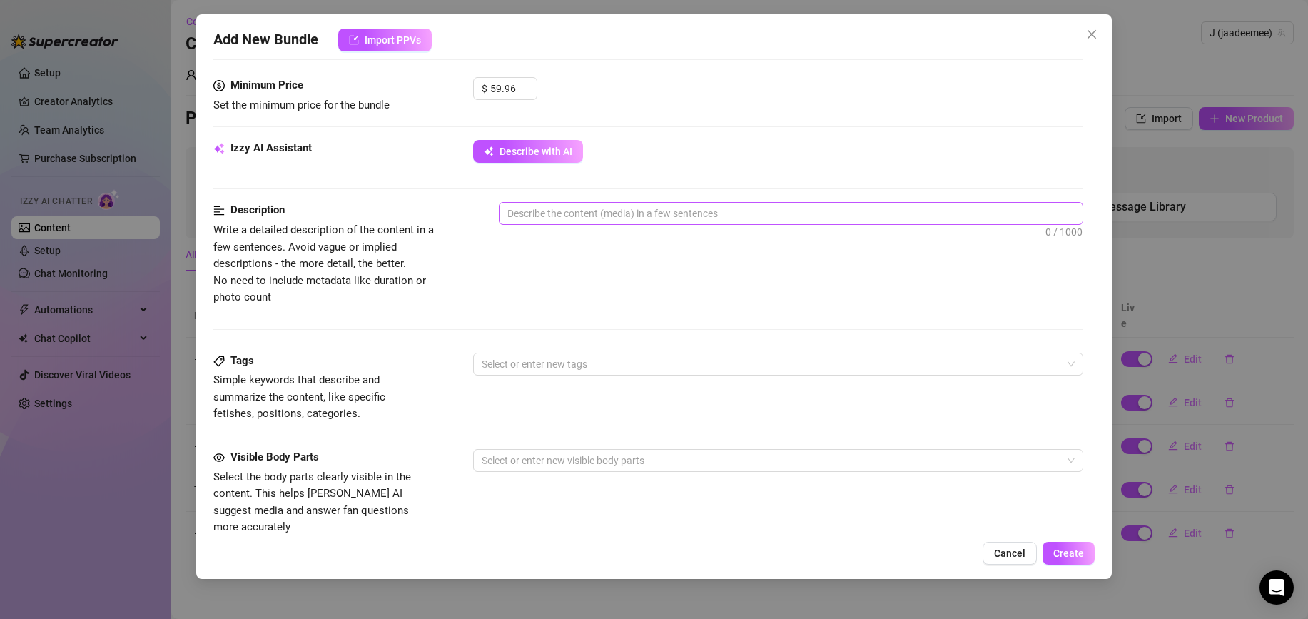
scroll to position [443, 0]
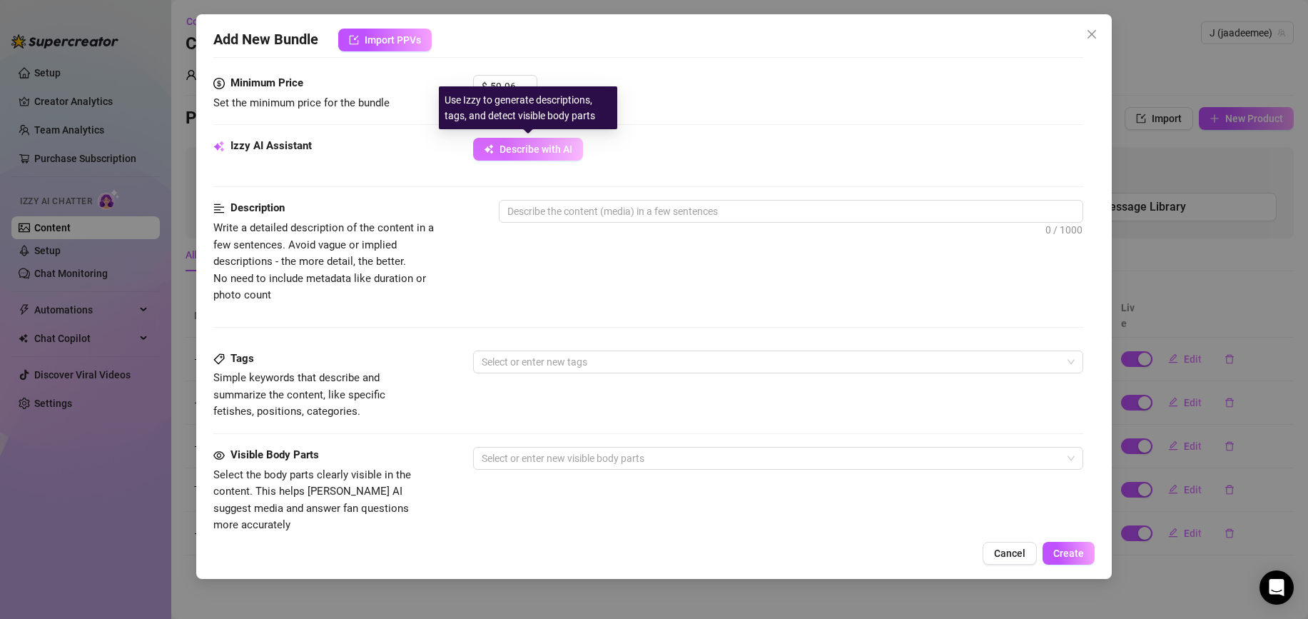
click at [562, 148] on span "Describe with AI" at bounding box center [536, 148] width 73 height 11
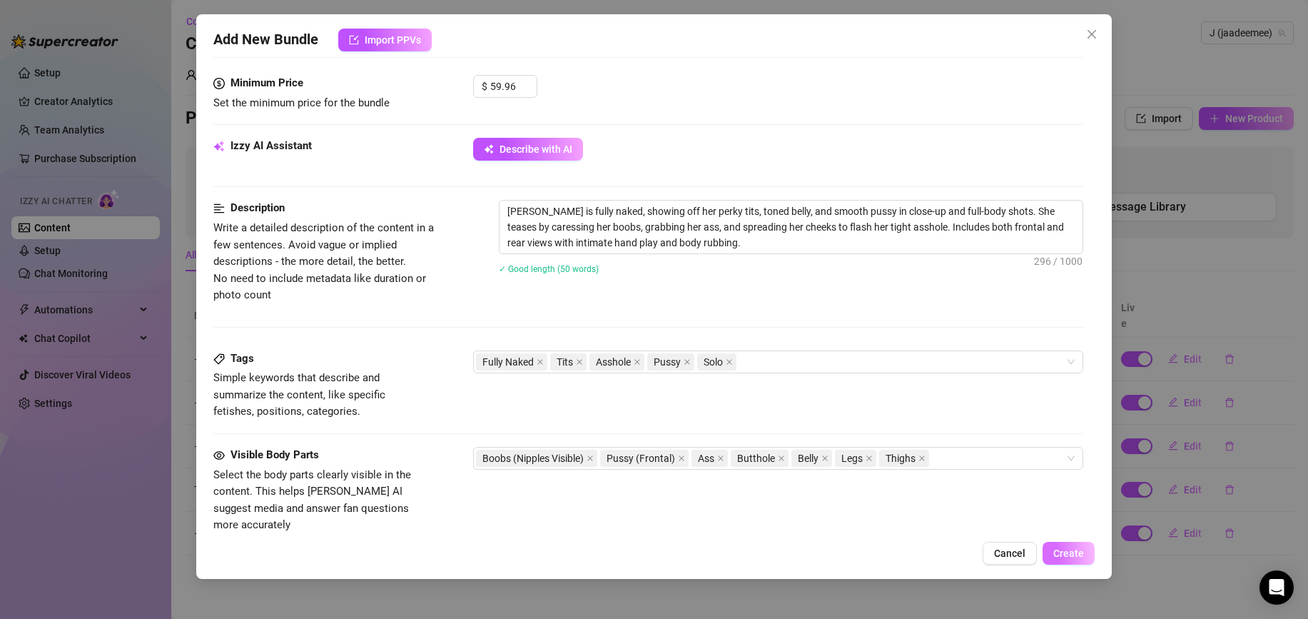
click at [1058, 551] on span "Create" at bounding box center [1068, 552] width 31 height 11
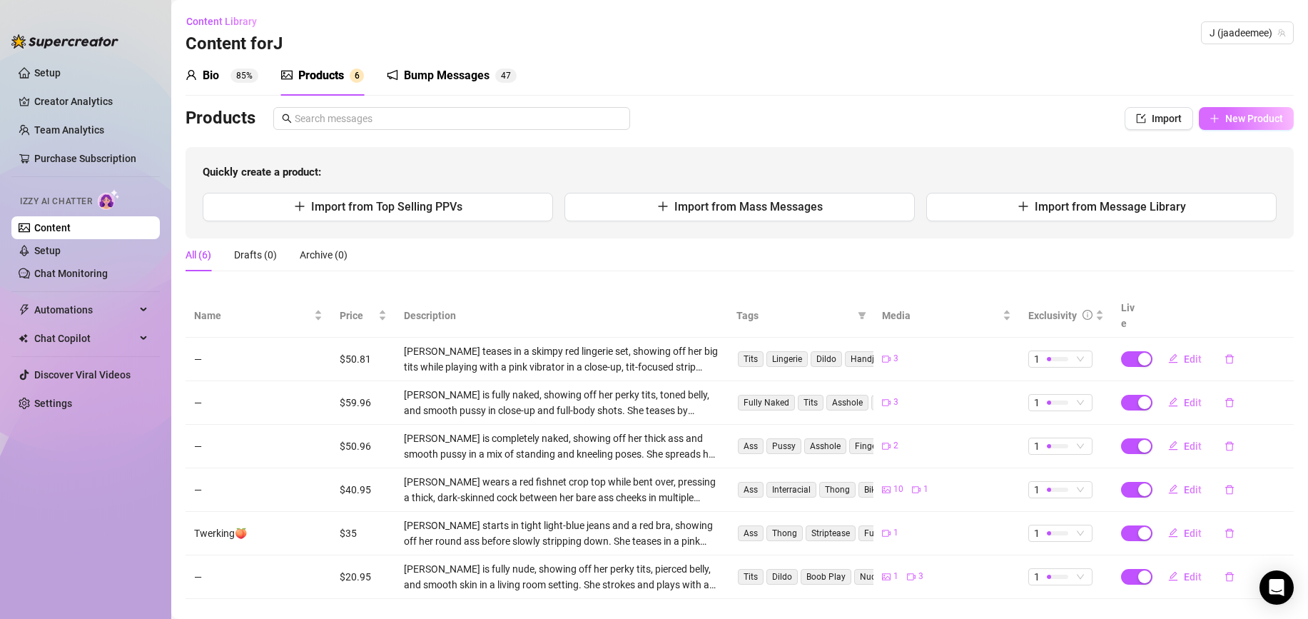
click at [1262, 128] on button "New Product" at bounding box center [1246, 118] width 95 height 23
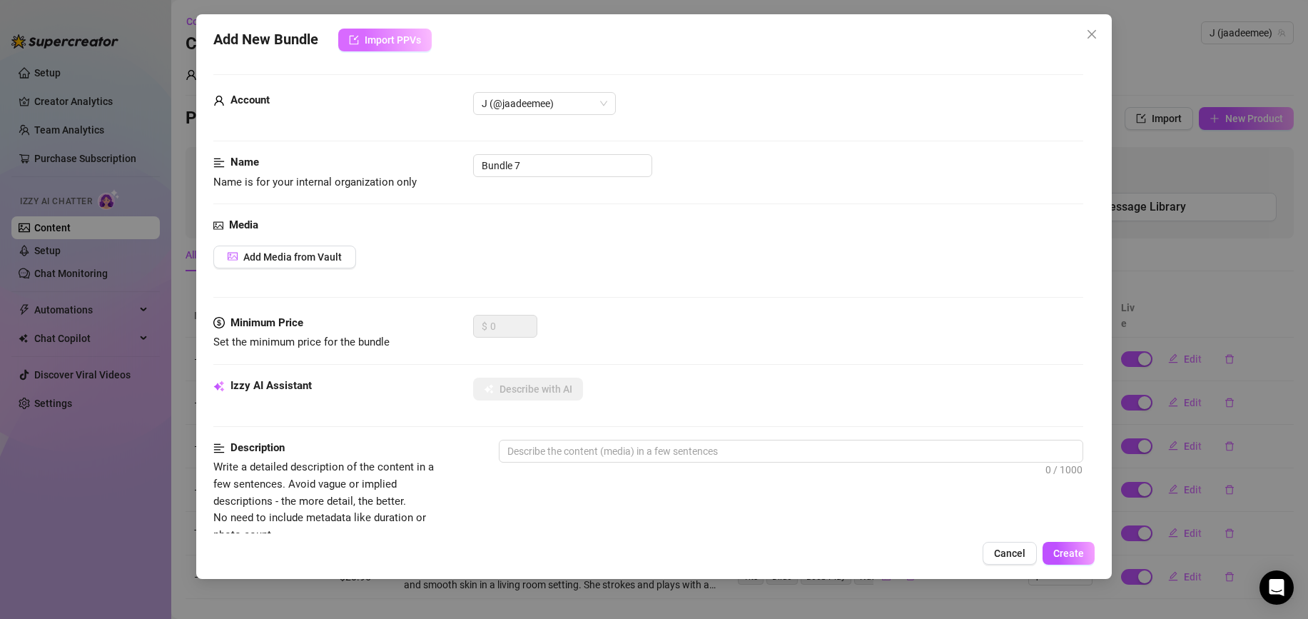
click at [401, 45] on span "Import PPVs" at bounding box center [393, 39] width 56 height 11
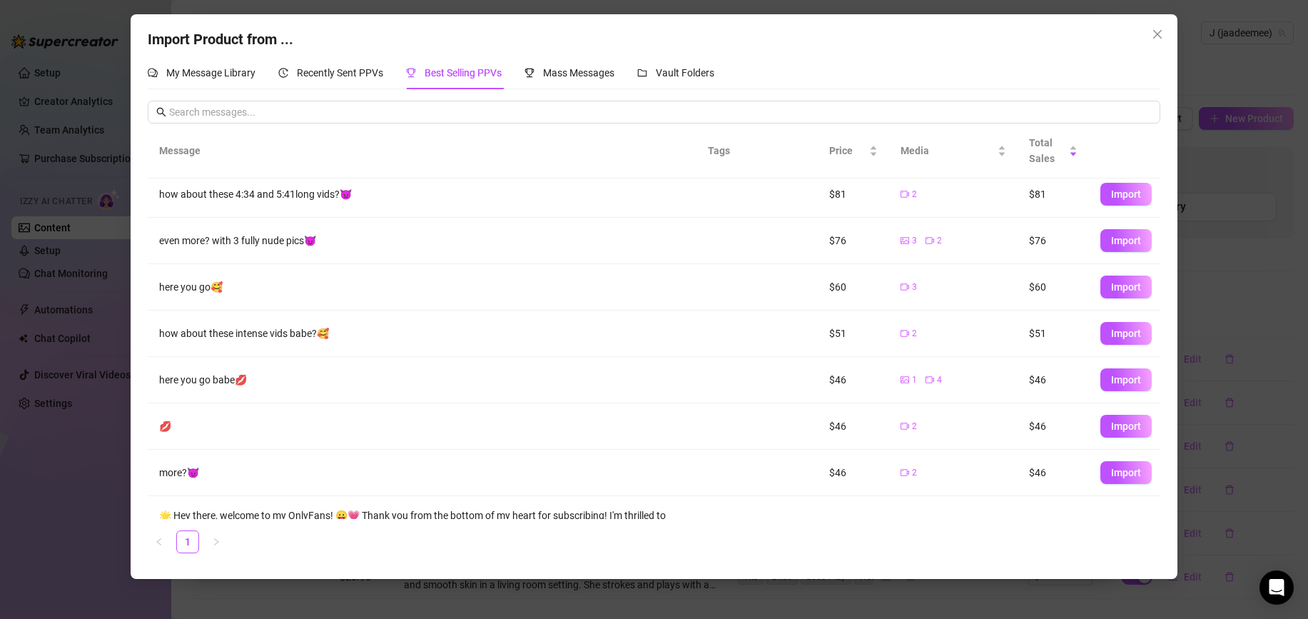
scroll to position [0, 0]
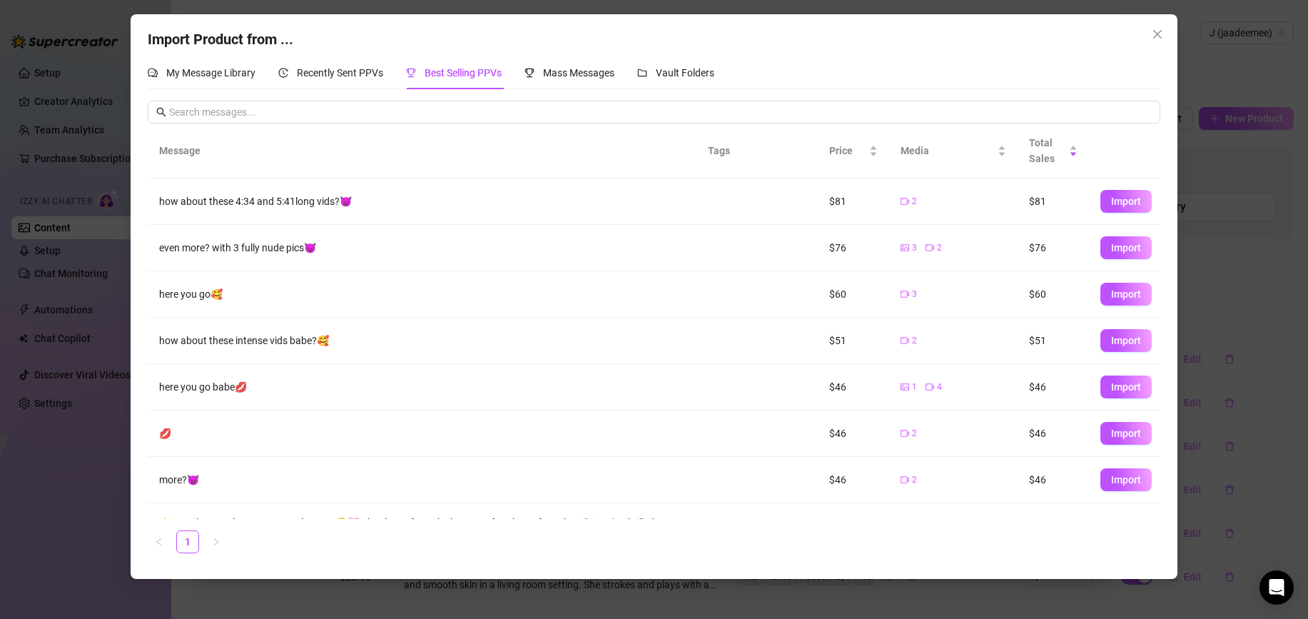
click at [1124, 206] on span "Import" at bounding box center [1126, 201] width 30 height 11
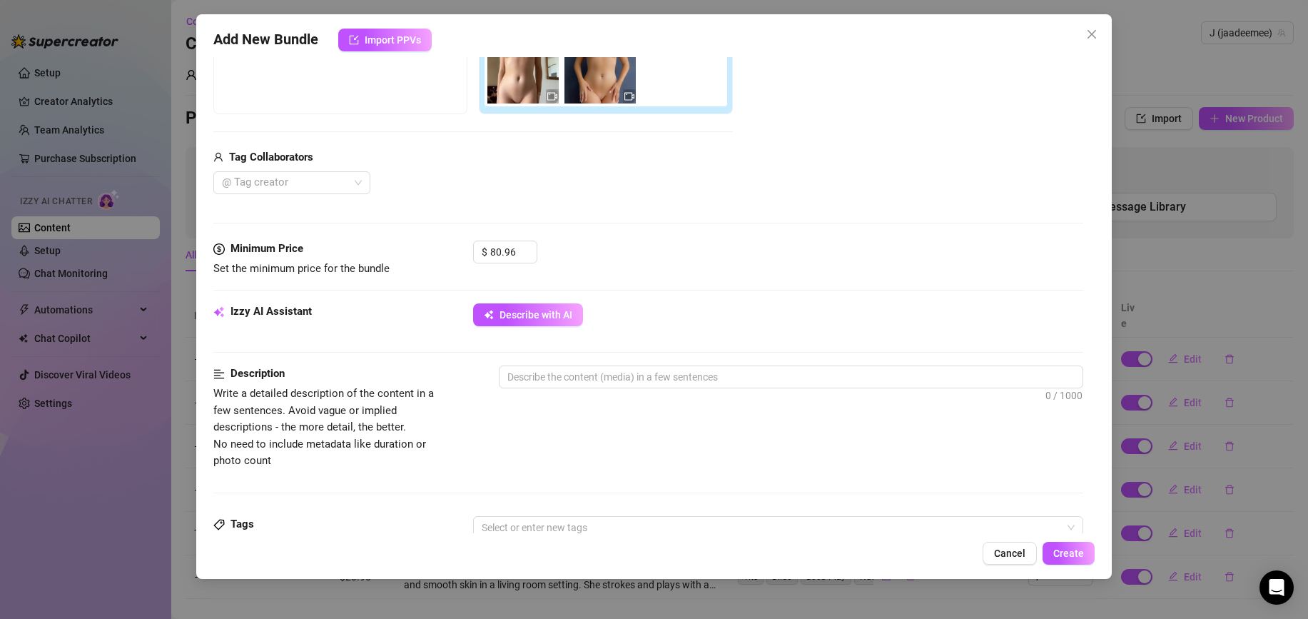
scroll to position [293, 0]
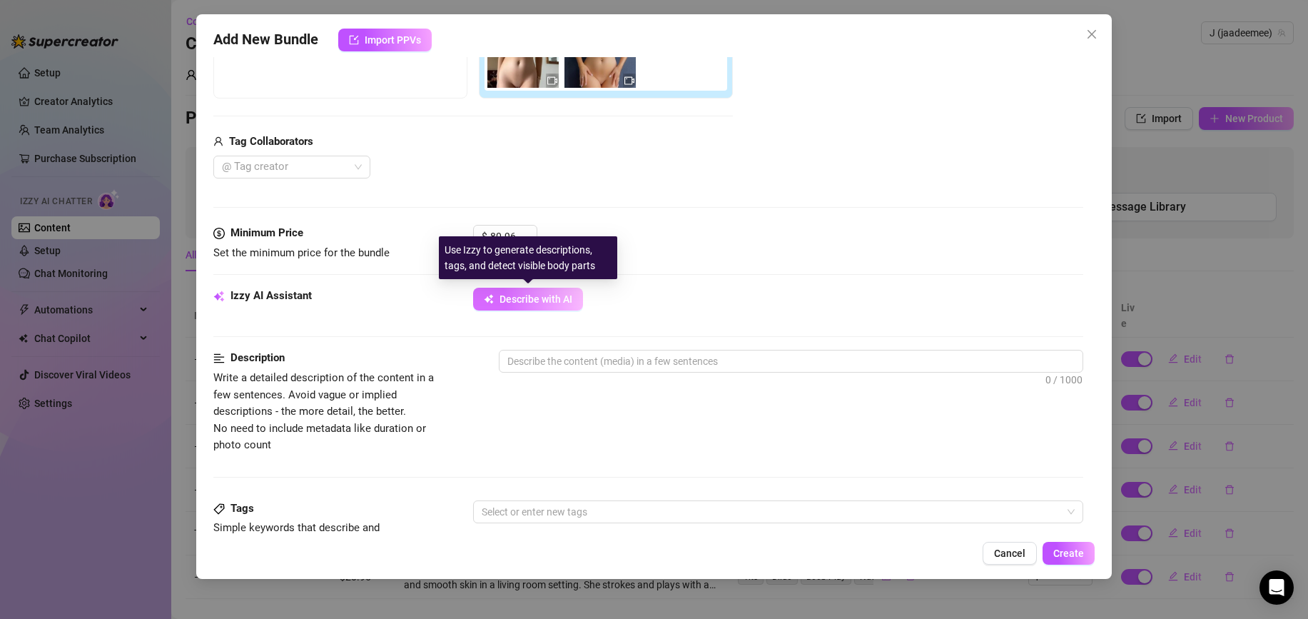
click at [528, 290] on button "Describe with AI" at bounding box center [528, 299] width 110 height 23
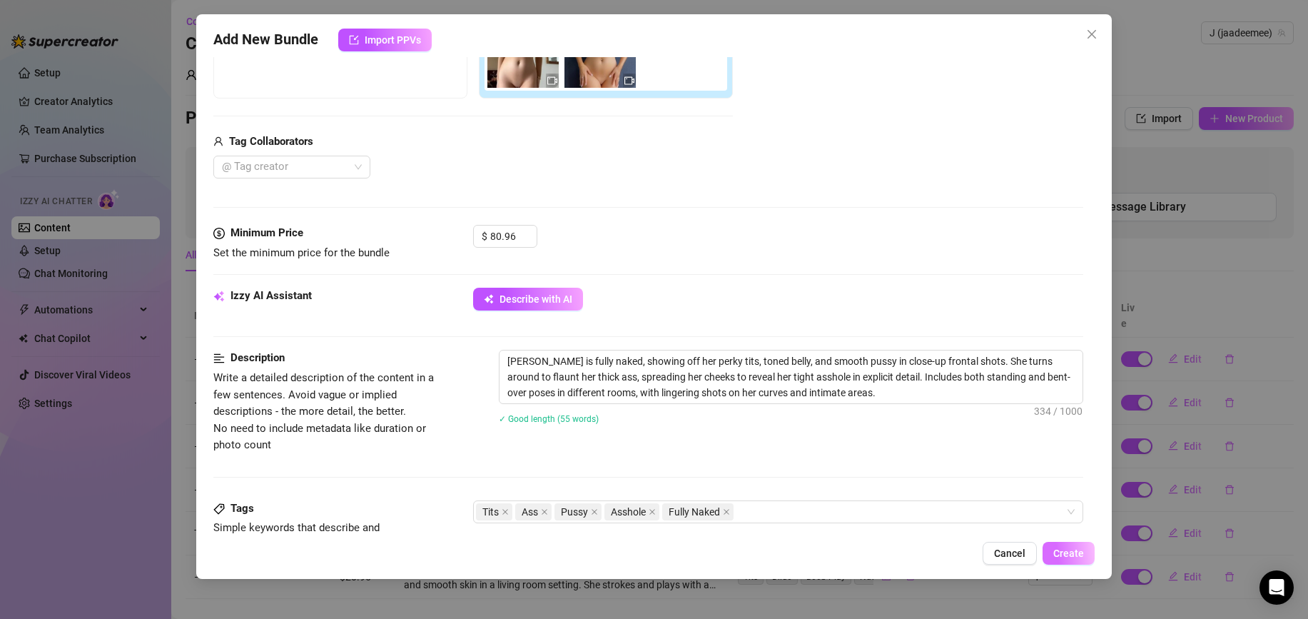
click at [1069, 558] on span "Create" at bounding box center [1068, 552] width 31 height 11
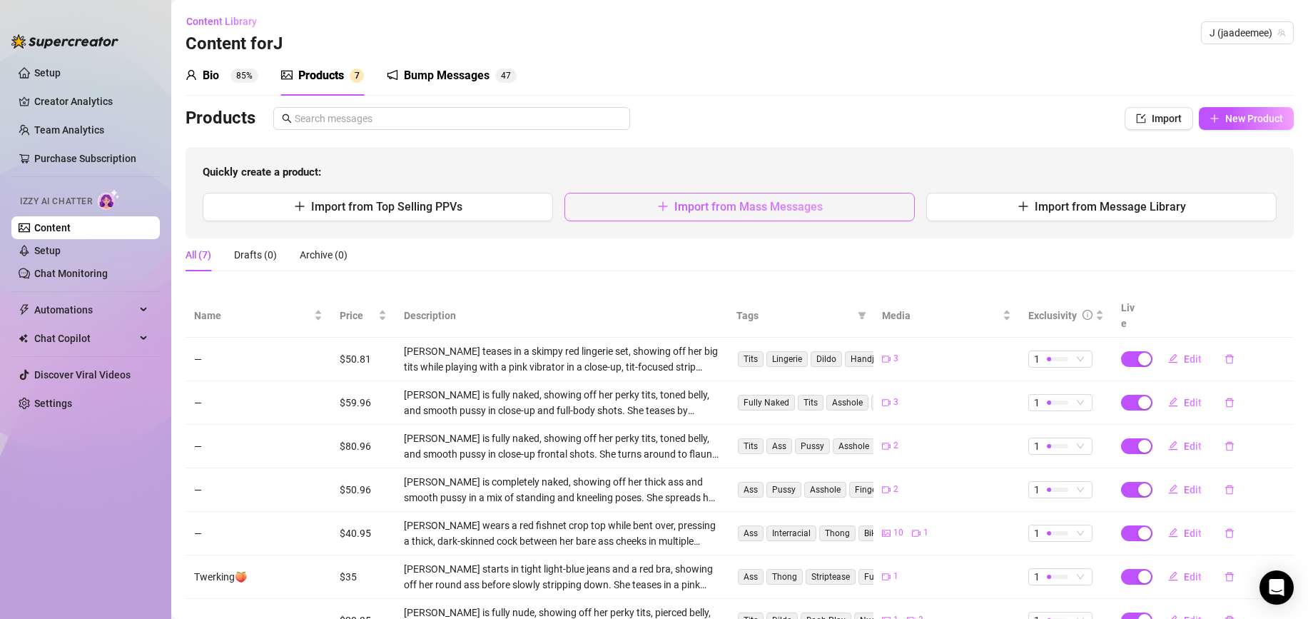
click at [677, 209] on span "Import from Mass Messages" at bounding box center [748, 207] width 148 height 14
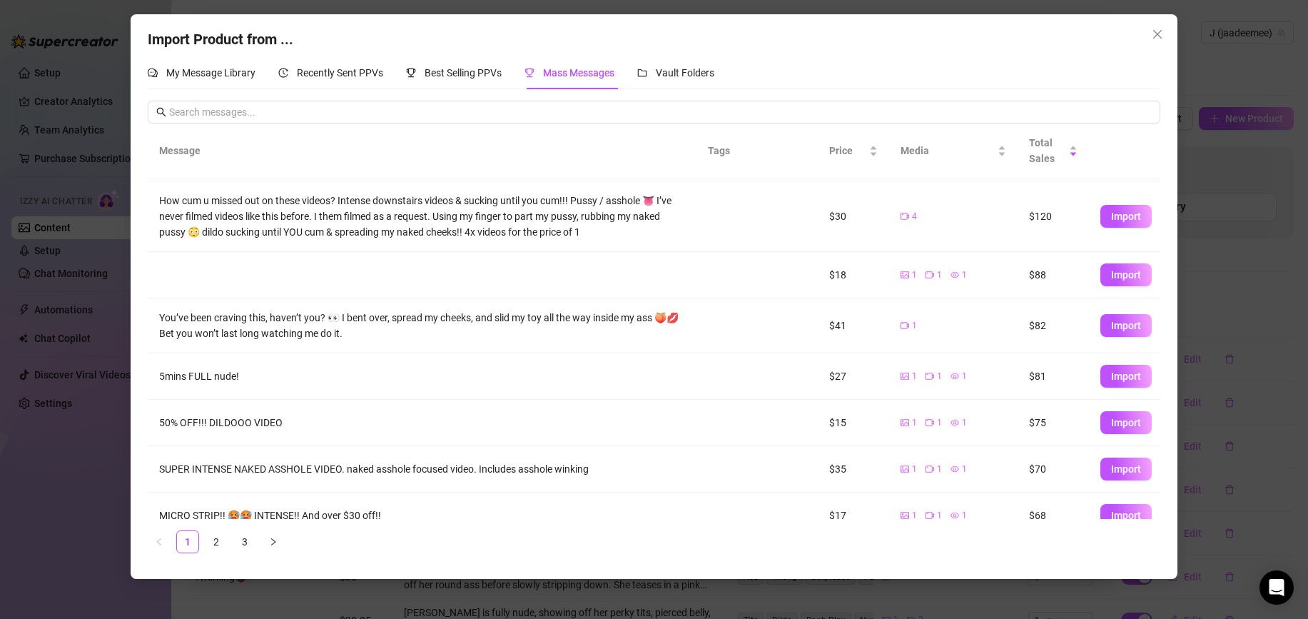
scroll to position [151, 0]
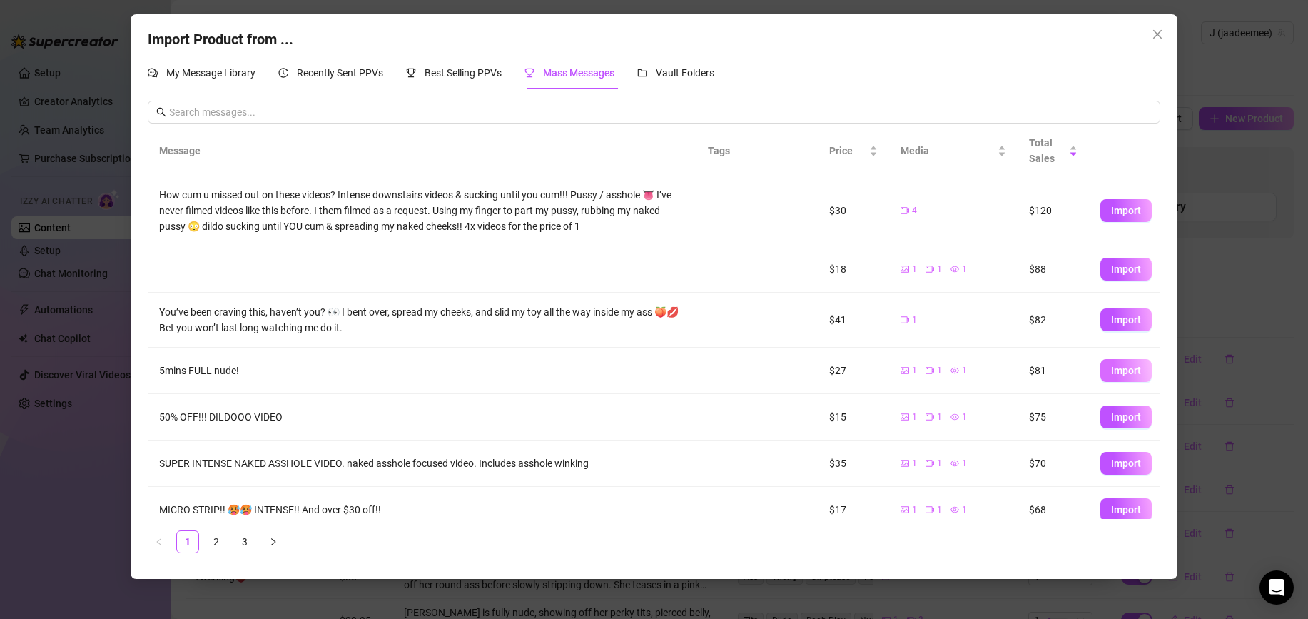
click at [1116, 371] on span "Import" at bounding box center [1126, 370] width 30 height 11
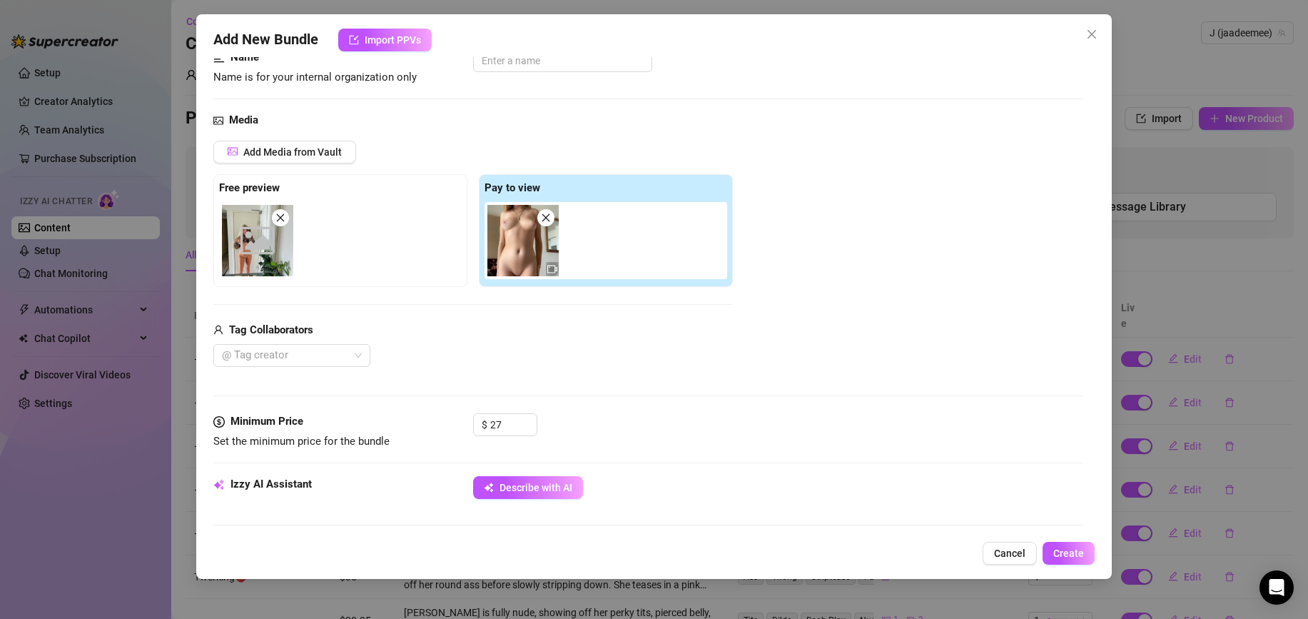
scroll to position [121, 0]
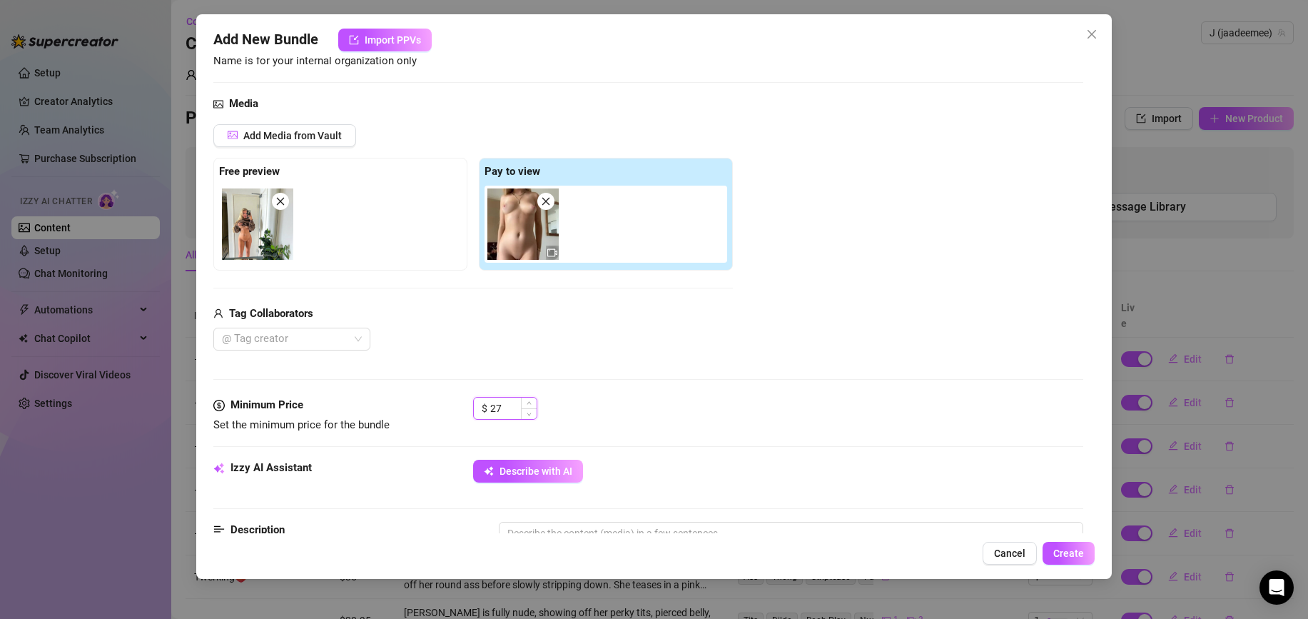
drag, startPoint x: 510, startPoint y: 411, endPoint x: 472, endPoint y: 411, distance: 37.1
click at [473, 411] on div "$ 27" at bounding box center [505, 408] width 64 height 23
click at [706, 409] on div "$ 20" at bounding box center [778, 415] width 610 height 36
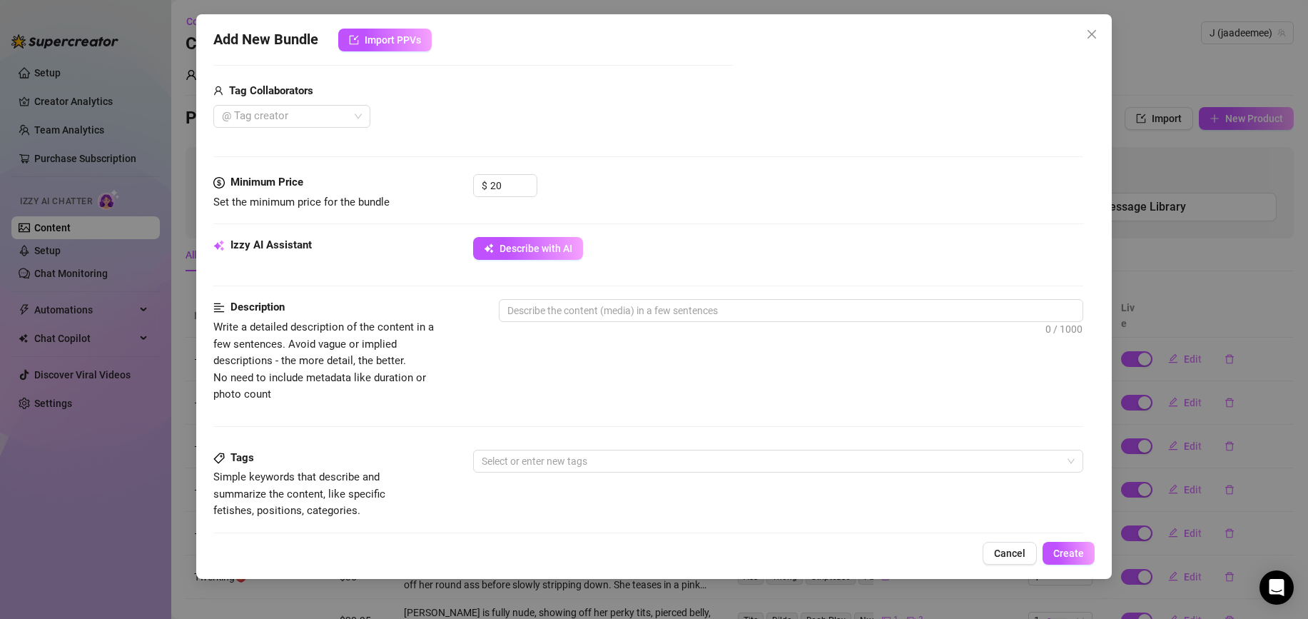
scroll to position [345, 0]
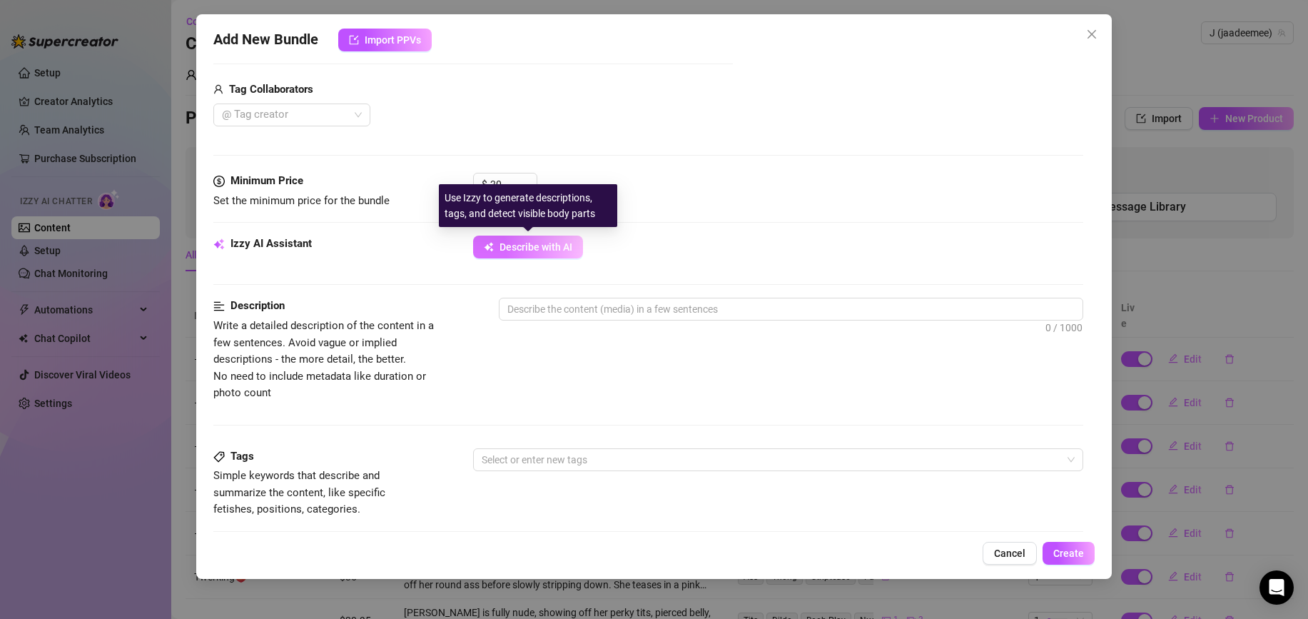
click at [551, 243] on span "Describe with AI" at bounding box center [536, 246] width 73 height 11
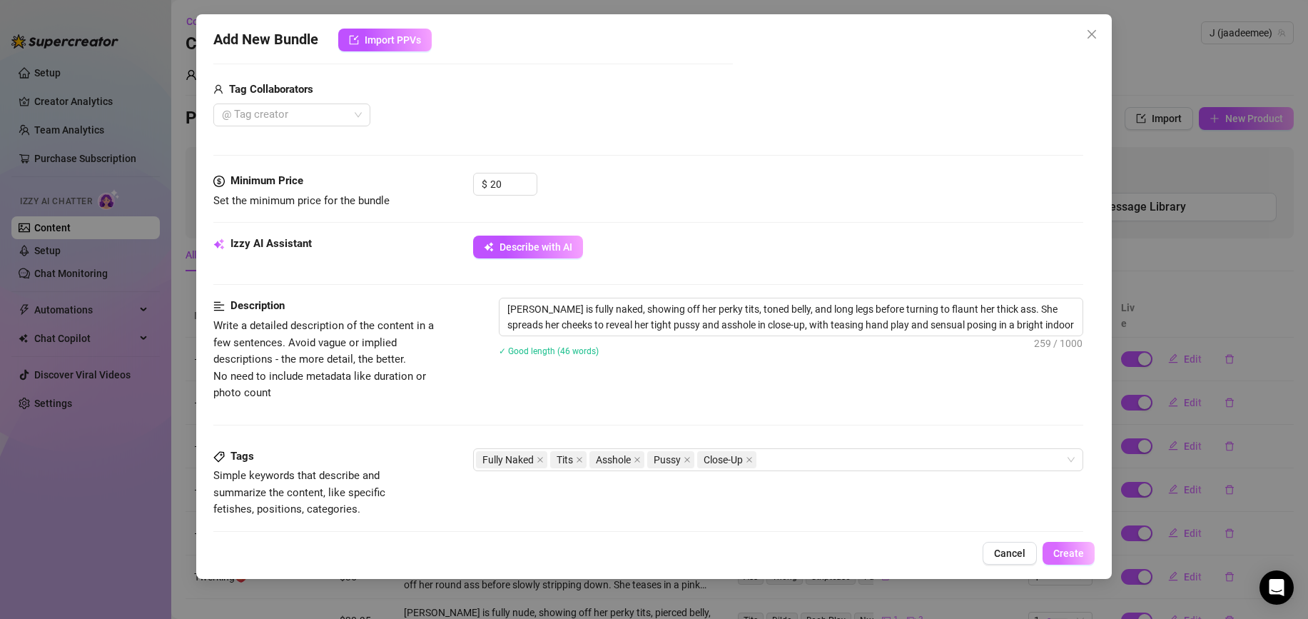
click at [1073, 554] on span "Create" at bounding box center [1068, 552] width 31 height 11
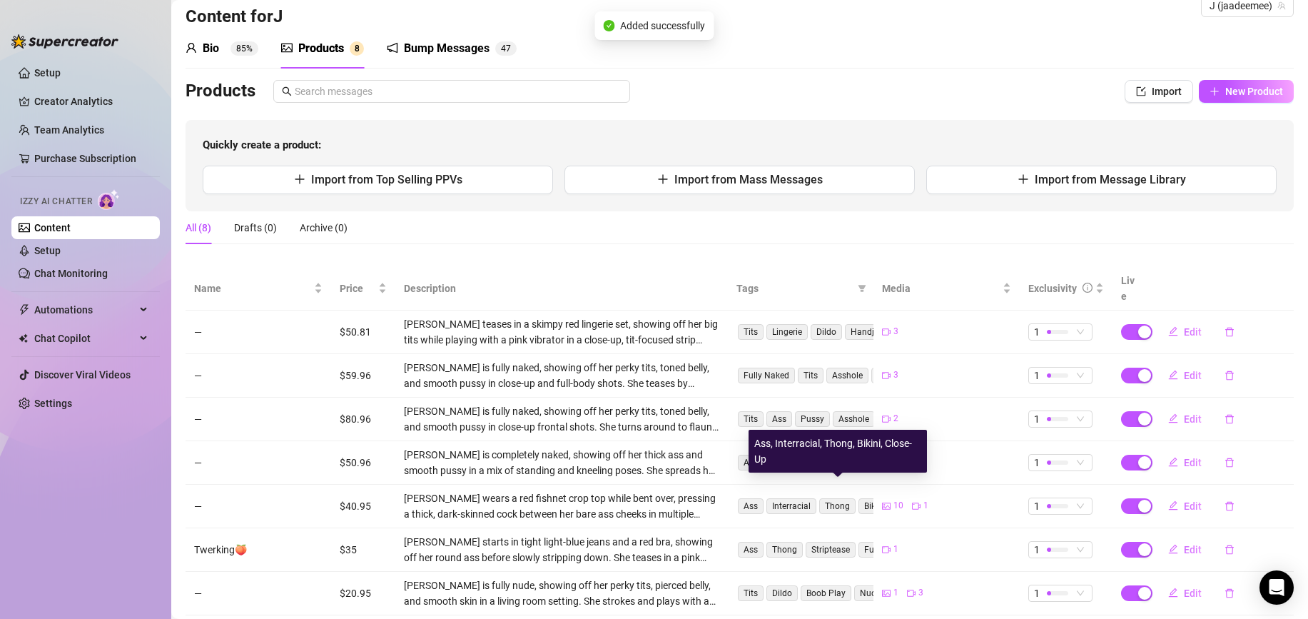
scroll to position [0, 0]
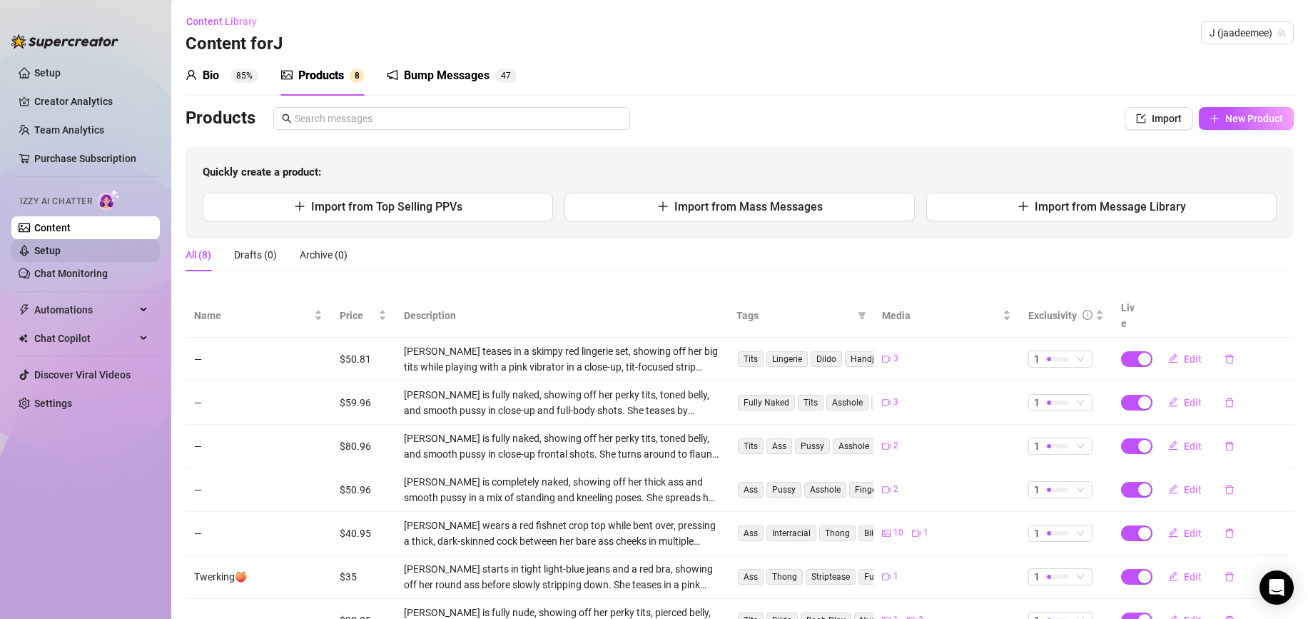
click at [61, 256] on link "Setup" at bounding box center [47, 250] width 26 height 11
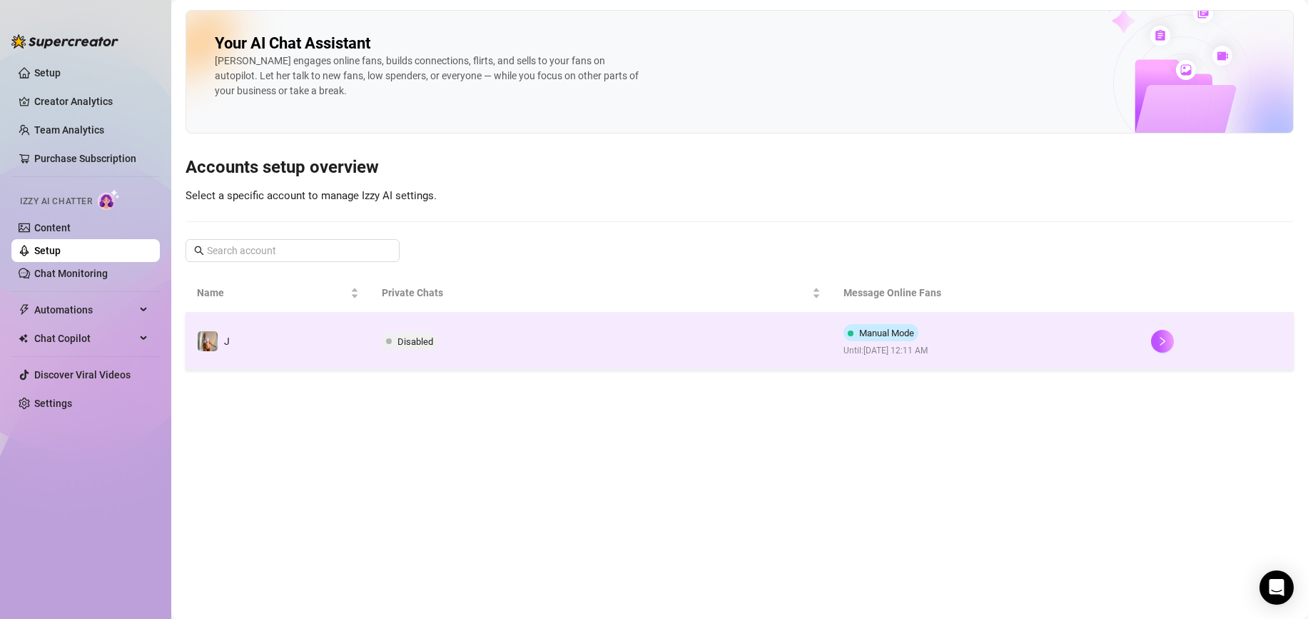
click at [528, 342] on td "Disabled" at bounding box center [601, 341] width 462 height 57
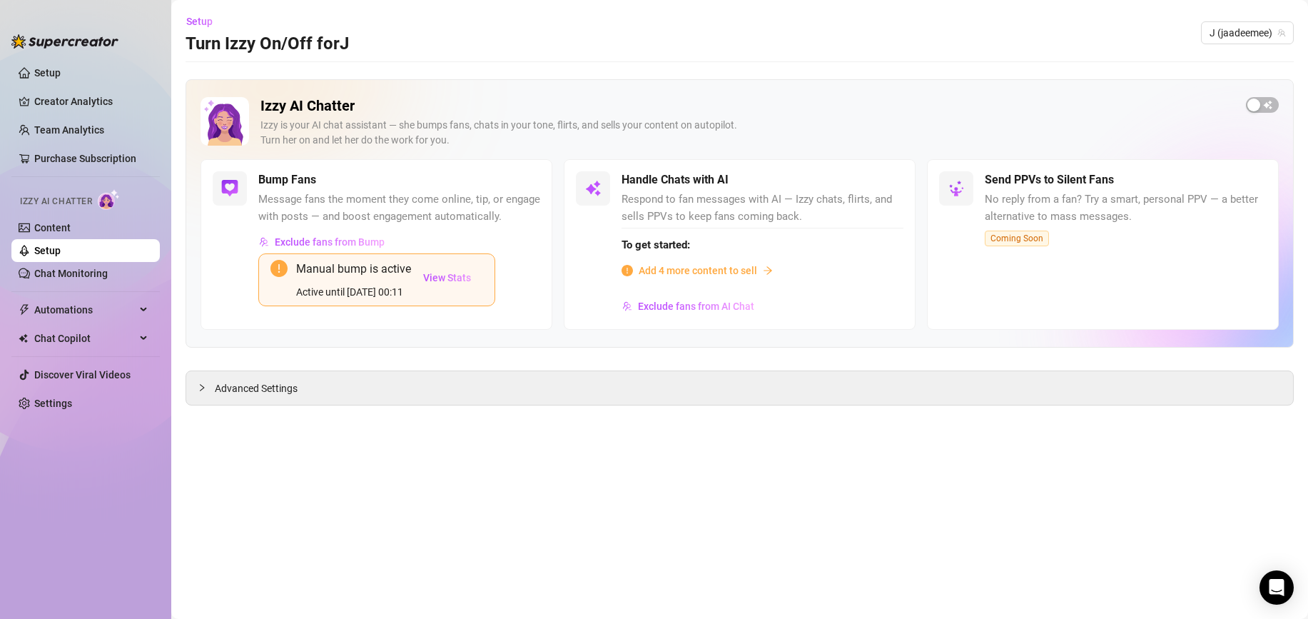
click at [688, 270] on span "Add 4 more content to sell" at bounding box center [698, 271] width 118 height 16
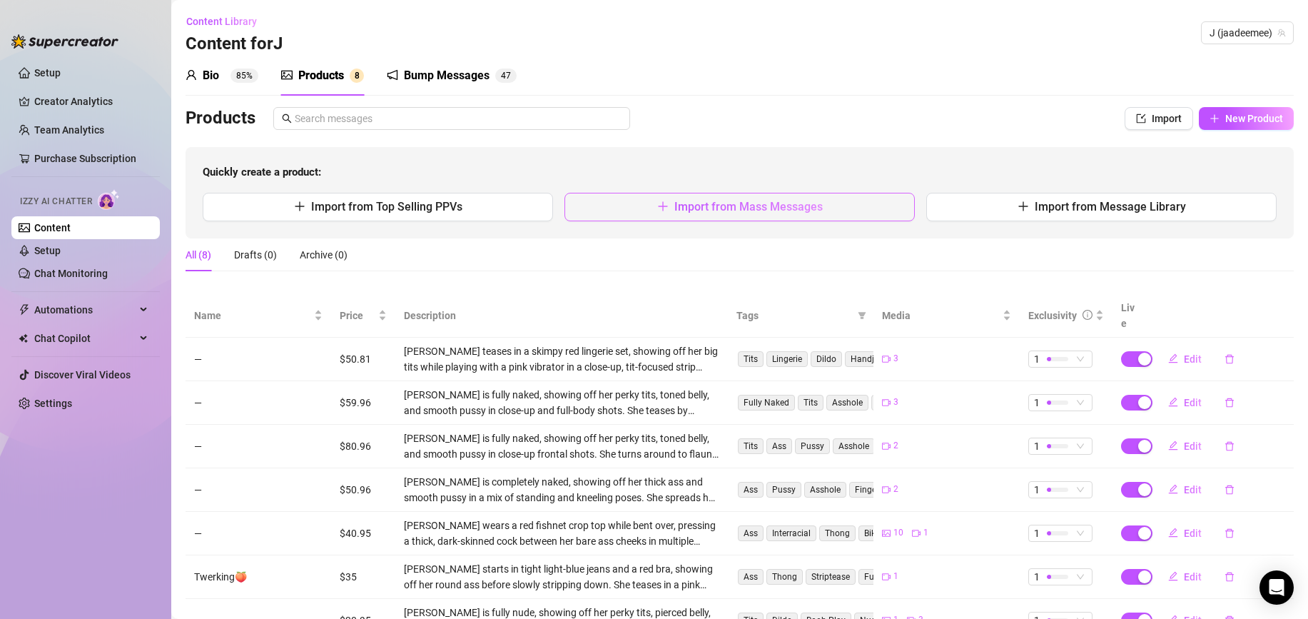
click at [631, 213] on button "Import from Mass Messages" at bounding box center [739, 207] width 350 height 29
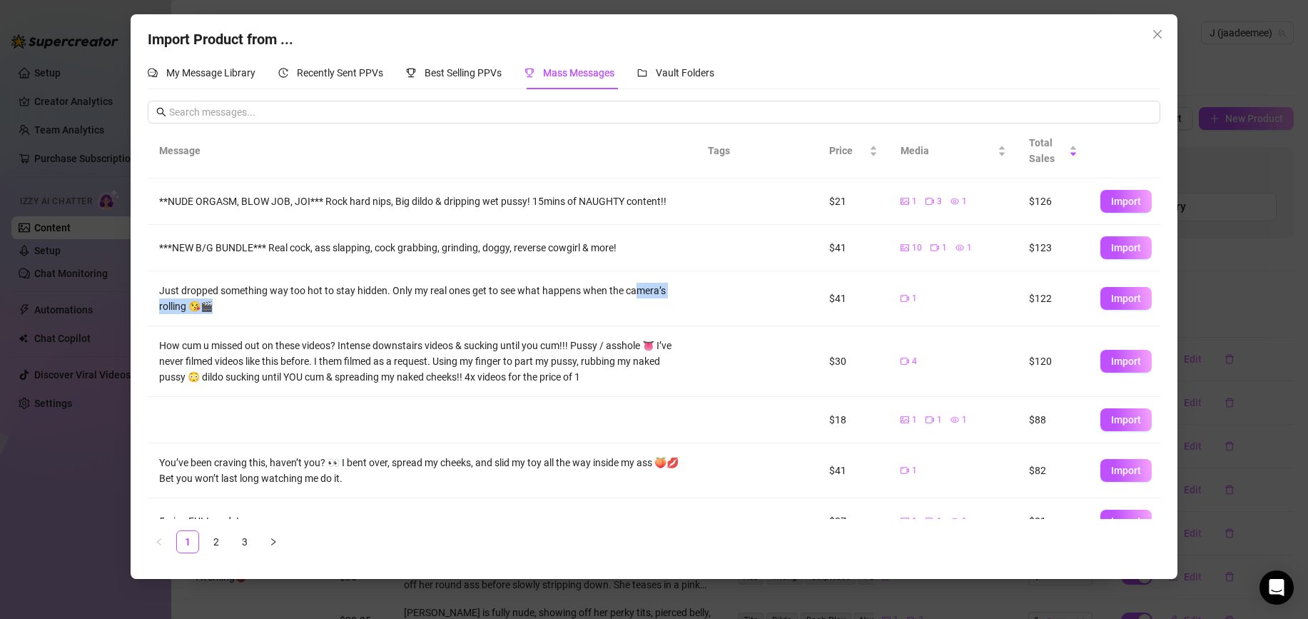
drag, startPoint x: 690, startPoint y: 289, endPoint x: 788, endPoint y: 293, distance: 97.8
click at [788, 293] on tr "Just dropped something way too hot to stay hidden. Only my real ones get to see…" at bounding box center [654, 298] width 1012 height 55
click at [788, 293] on td at bounding box center [800, 298] width 36 height 55
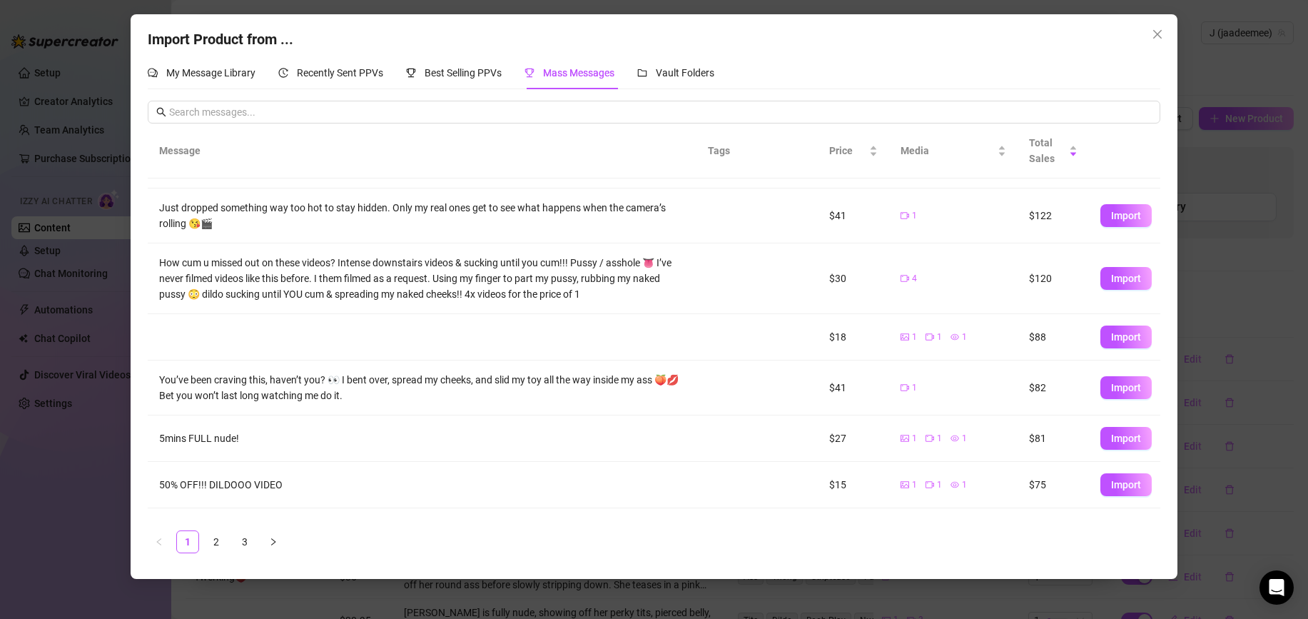
scroll to position [90, 0]
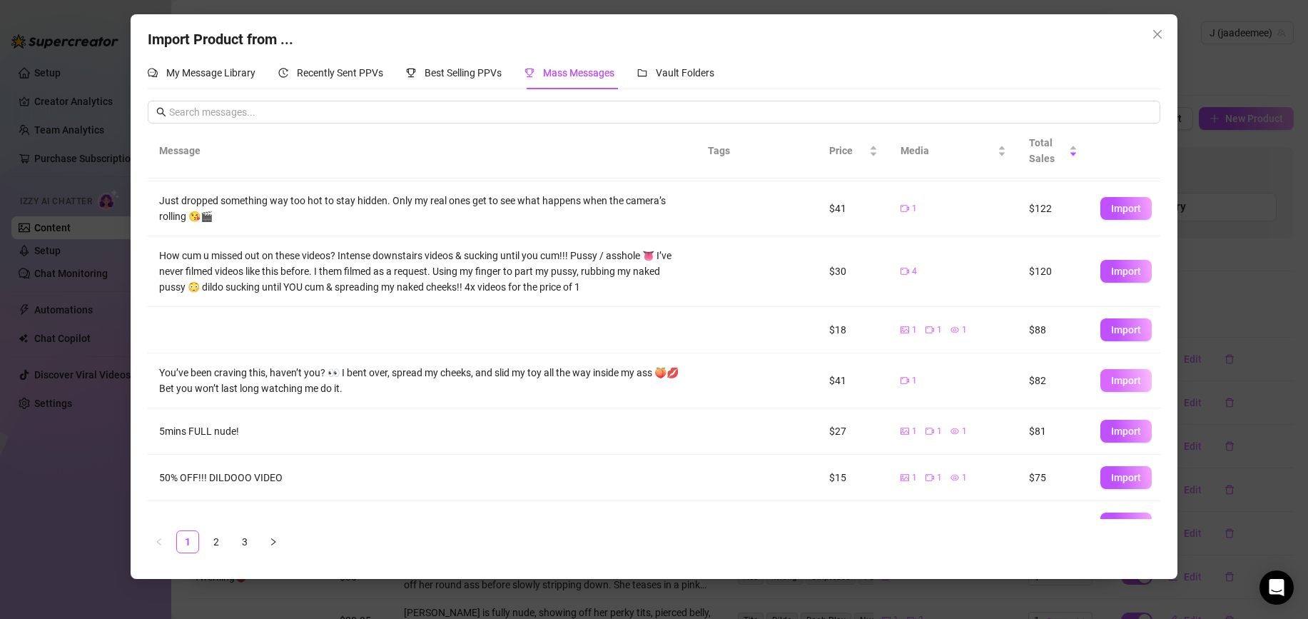
click at [1137, 378] on span "Import" at bounding box center [1126, 380] width 30 height 11
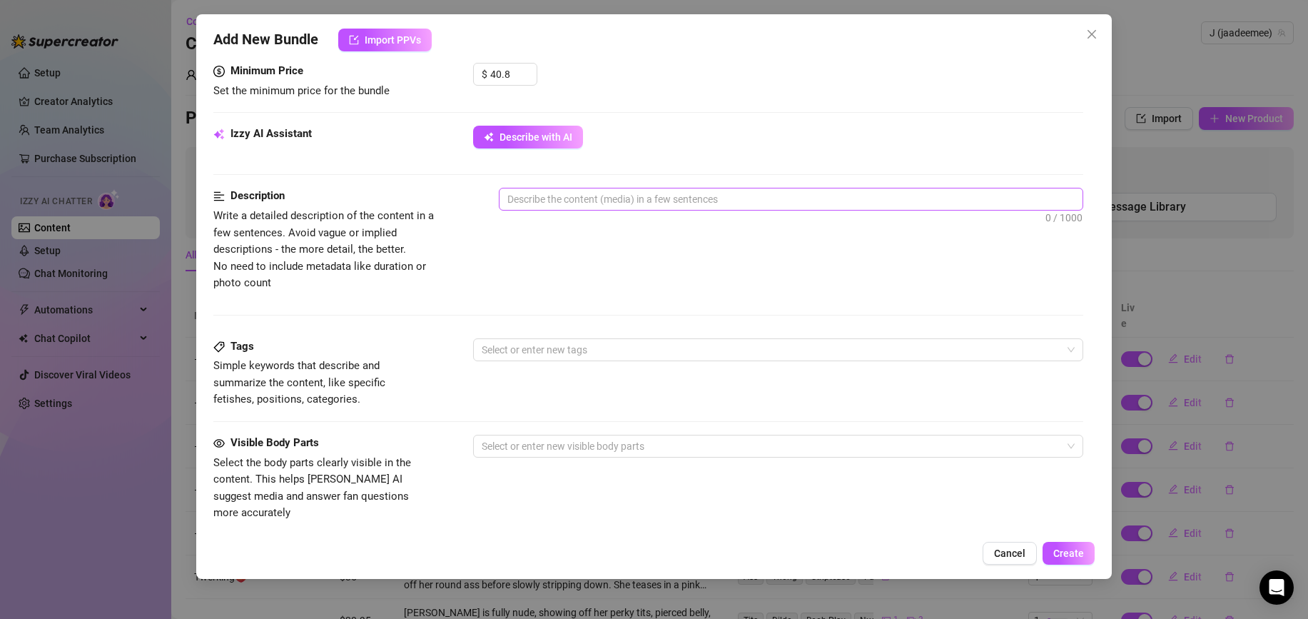
scroll to position [460, 0]
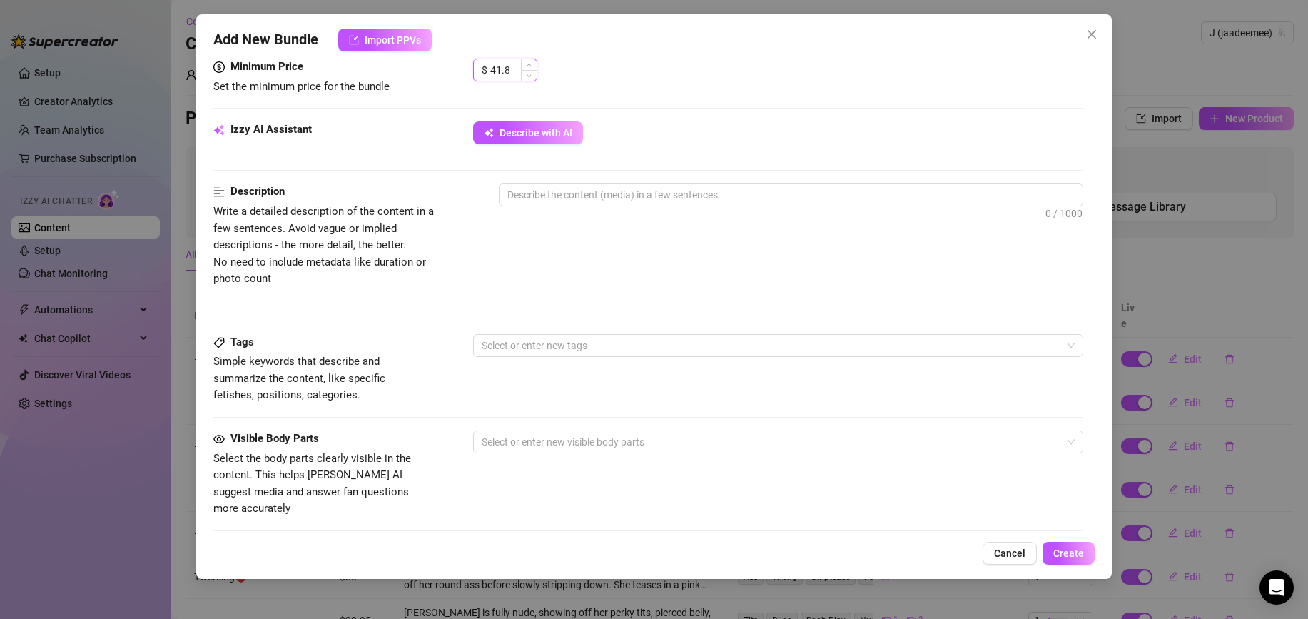
drag, startPoint x: 479, startPoint y: 63, endPoint x: 492, endPoint y: 65, distance: 13.7
click at [473, 63] on div "$ 41.8" at bounding box center [505, 70] width 64 height 23
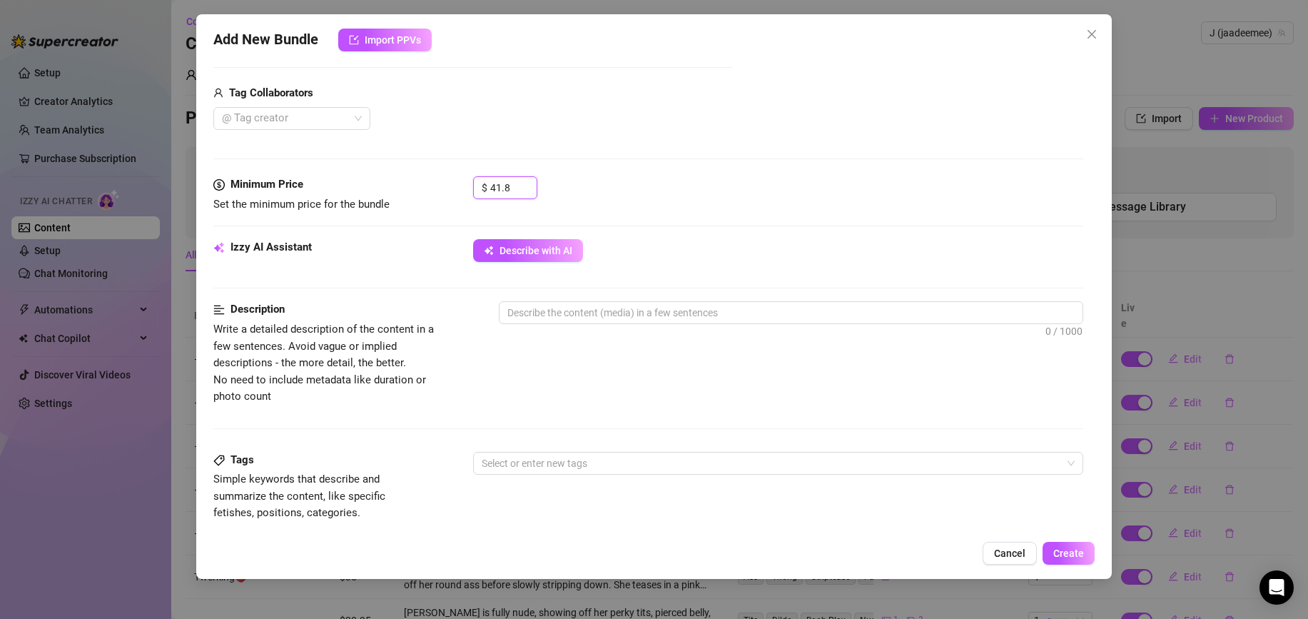
scroll to position [288, 0]
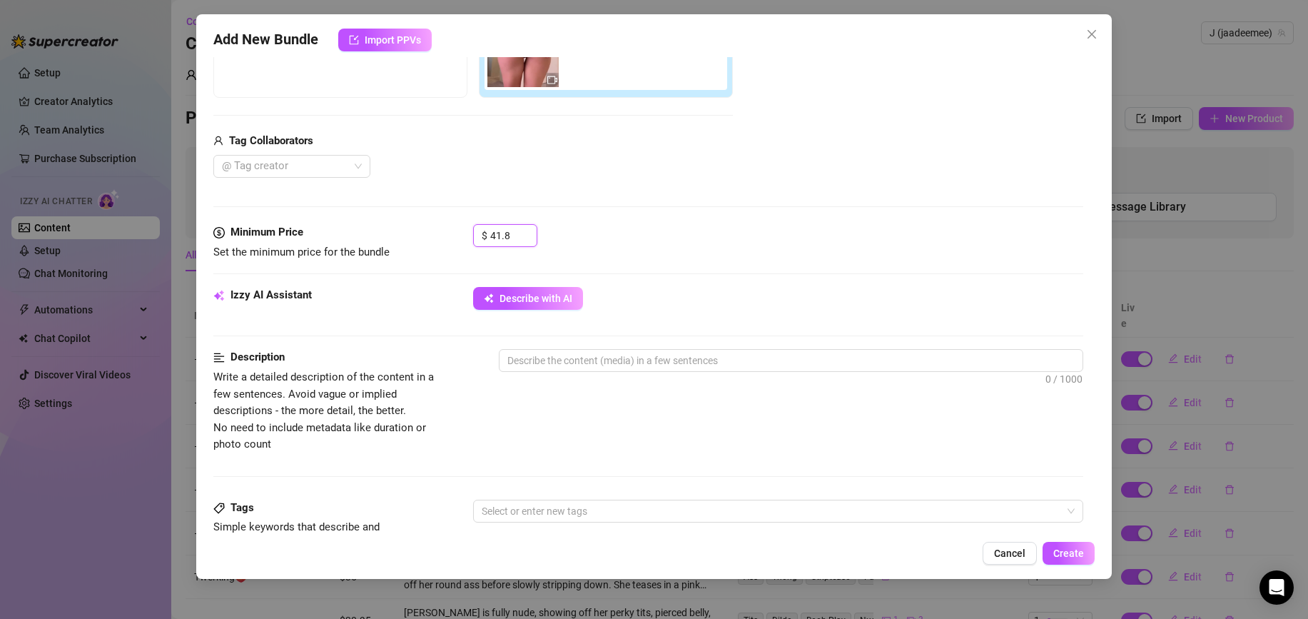
drag, startPoint x: 516, startPoint y: 69, endPoint x: 455, endPoint y: 68, distance: 61.4
click at [452, 66] on form "Account J (@jaadeemee) Name Name is for your internal organization only Media A…" at bounding box center [648, 389] width 870 height 1219
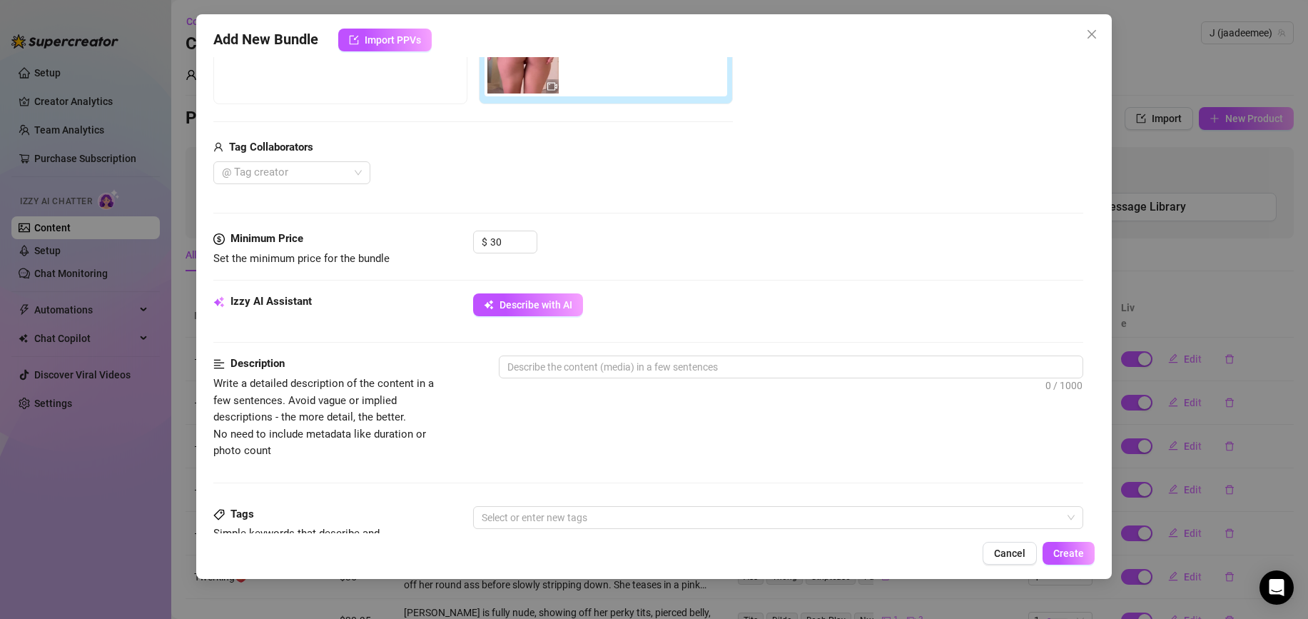
click at [682, 260] on div "$ 30" at bounding box center [778, 248] width 610 height 36
click at [543, 299] on span "Describe with AI" at bounding box center [536, 304] width 73 height 11
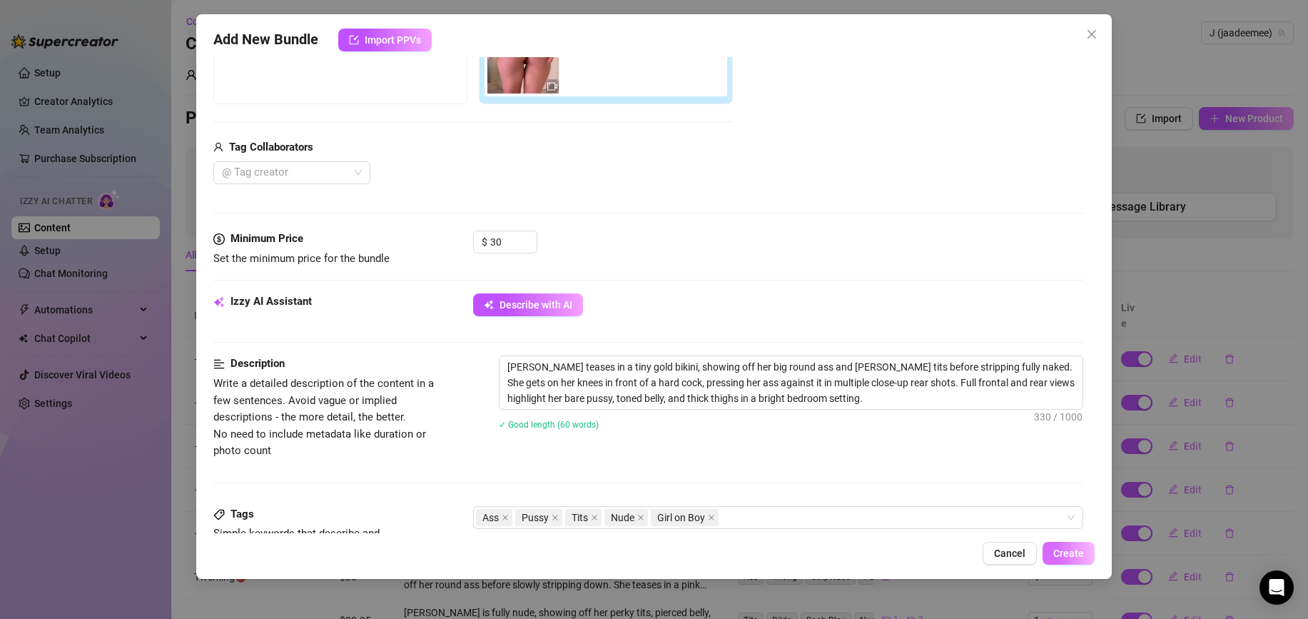
click at [1065, 560] on button "Create" at bounding box center [1069, 553] width 52 height 23
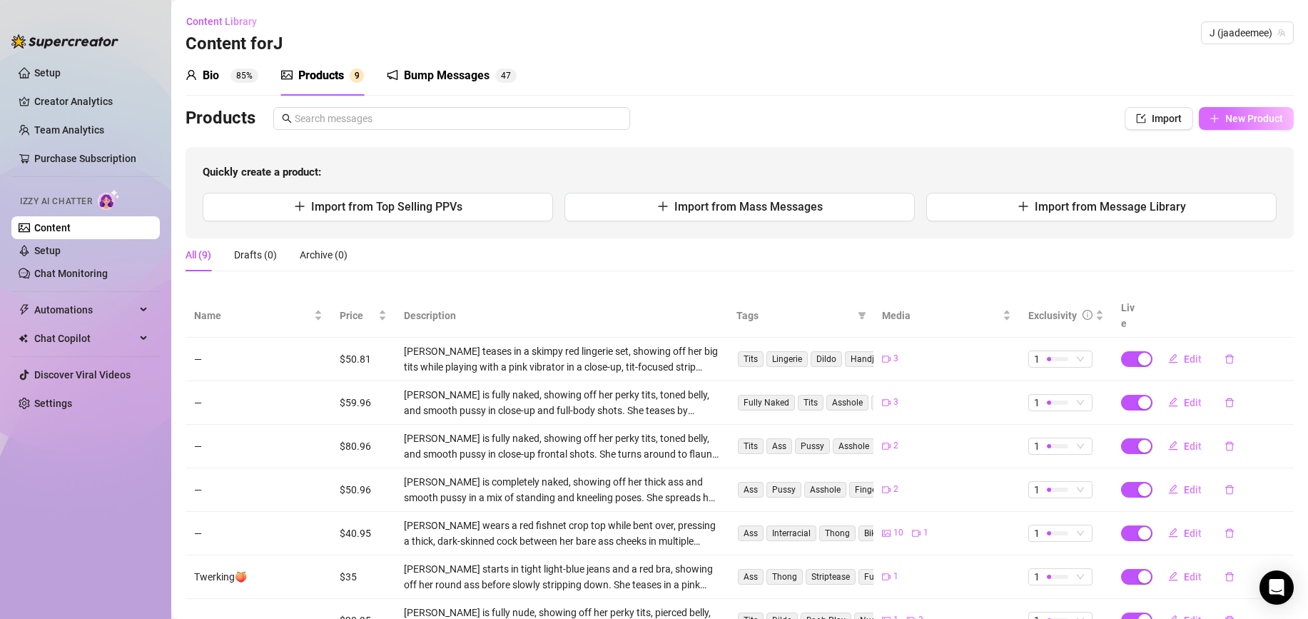
click at [1266, 121] on span "New Product" at bounding box center [1254, 118] width 58 height 11
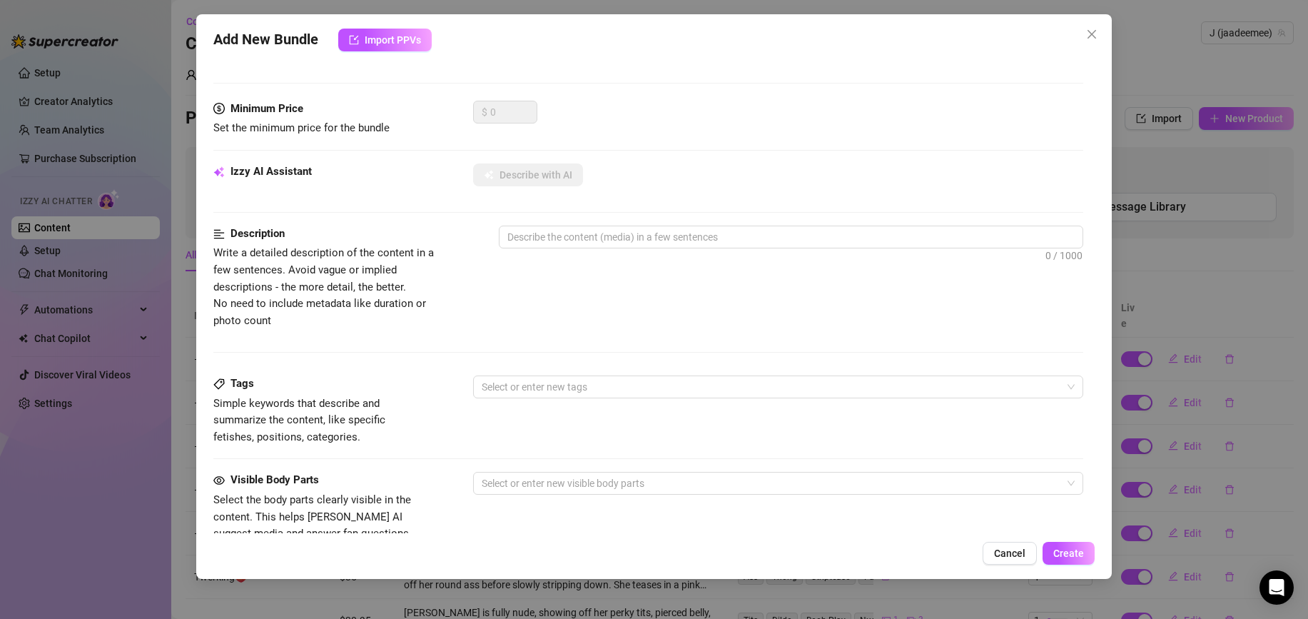
scroll to position [0, 0]
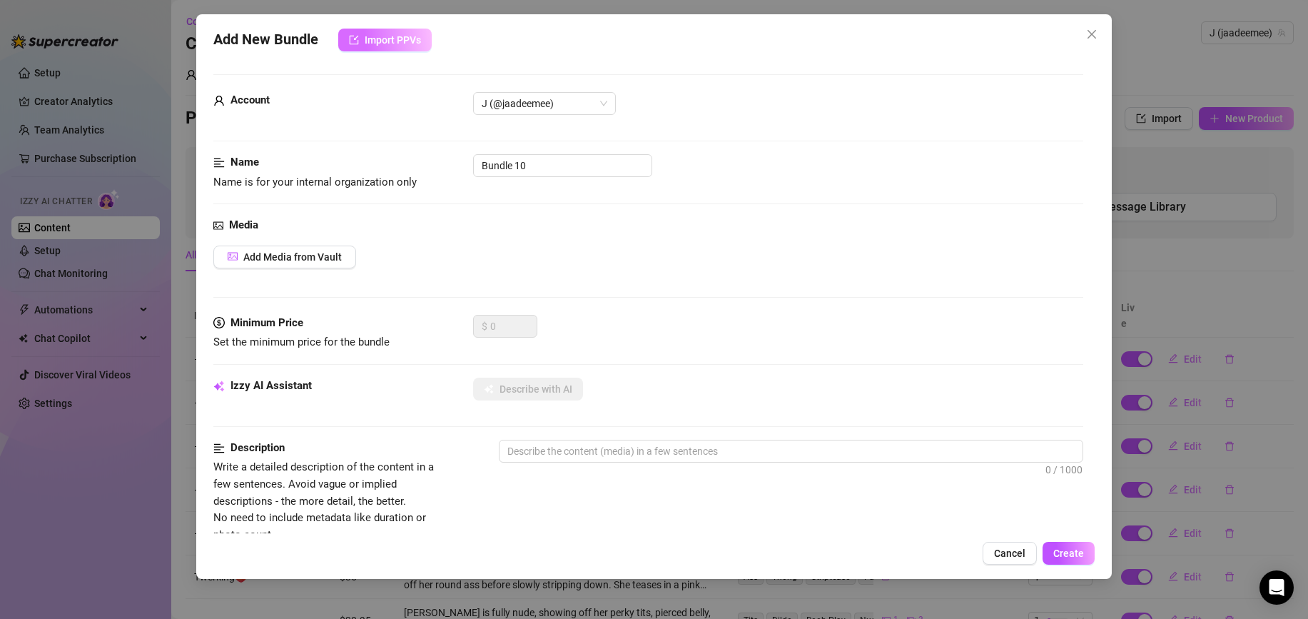
click at [409, 49] on button "Import PPVs" at bounding box center [384, 40] width 93 height 23
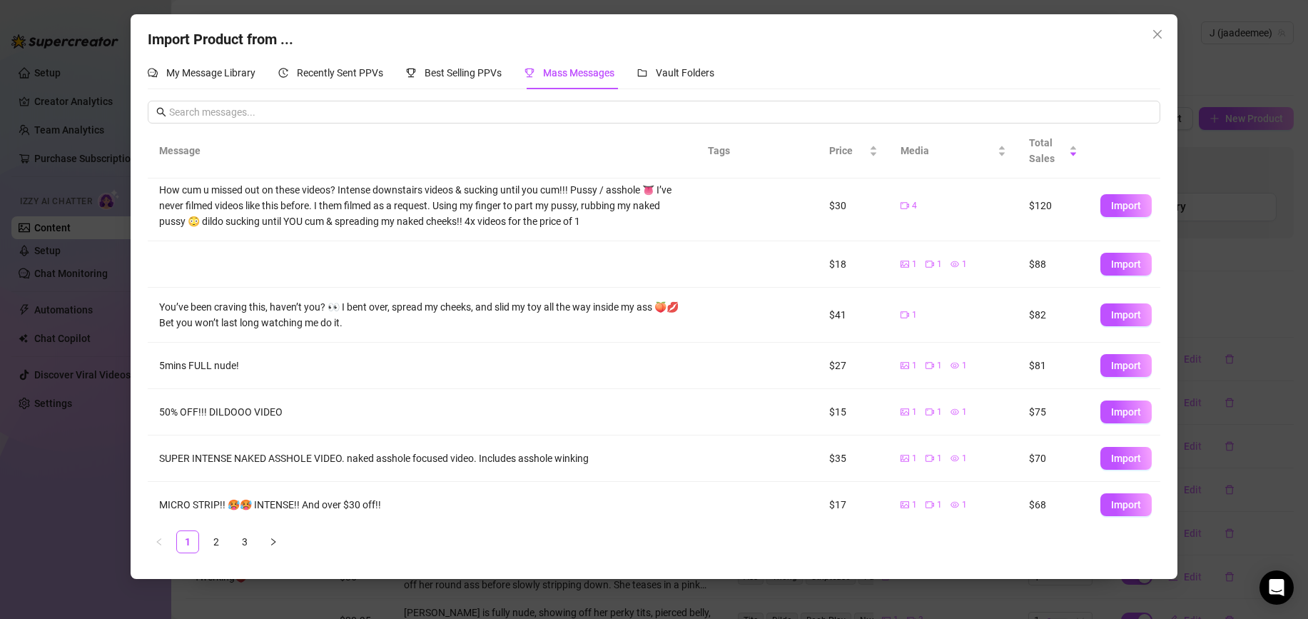
scroll to position [165, 0]
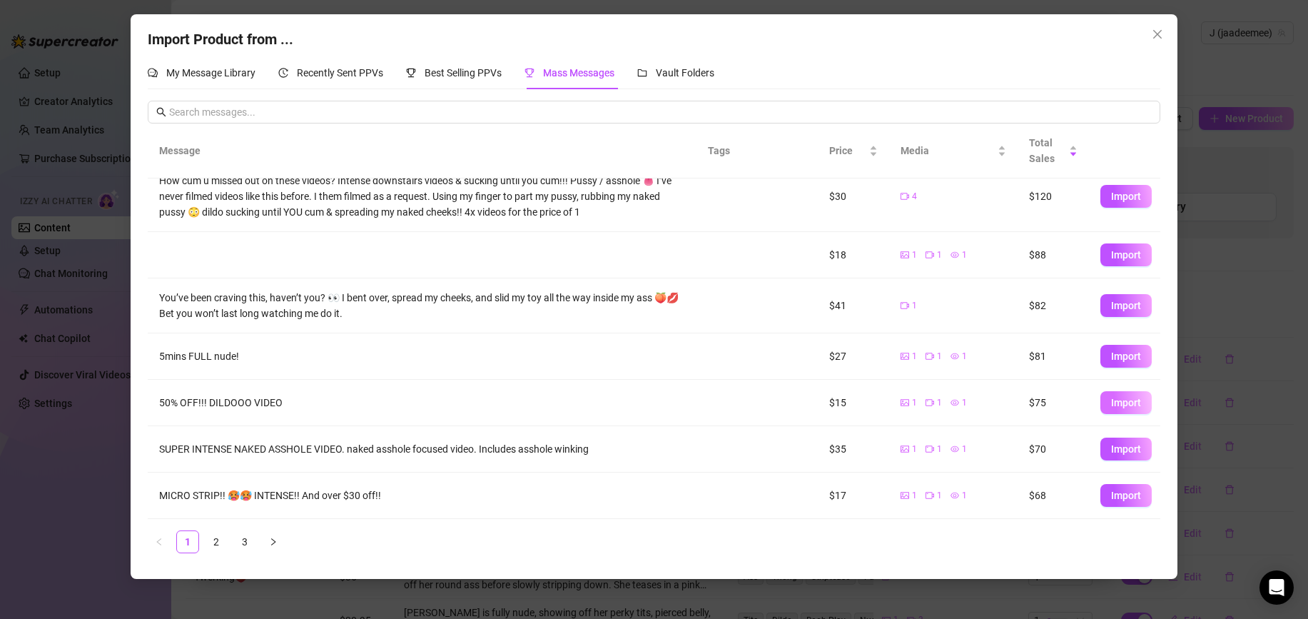
click at [1120, 407] on span "Import" at bounding box center [1126, 402] width 30 height 11
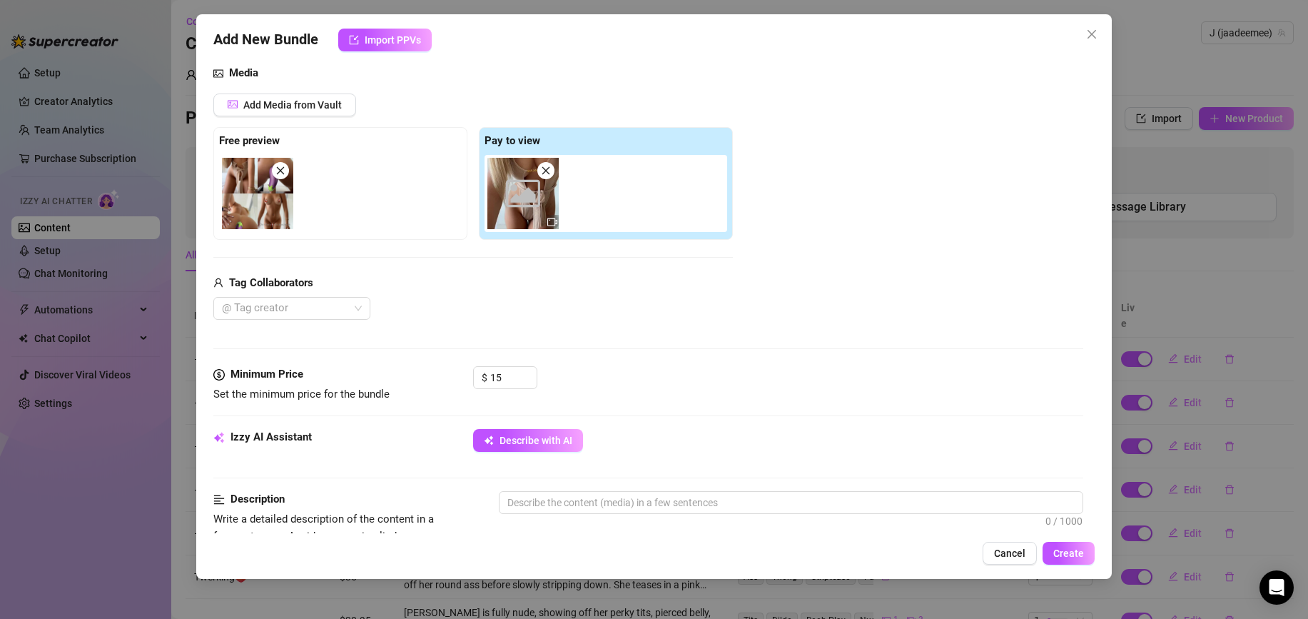
scroll to position [153, 0]
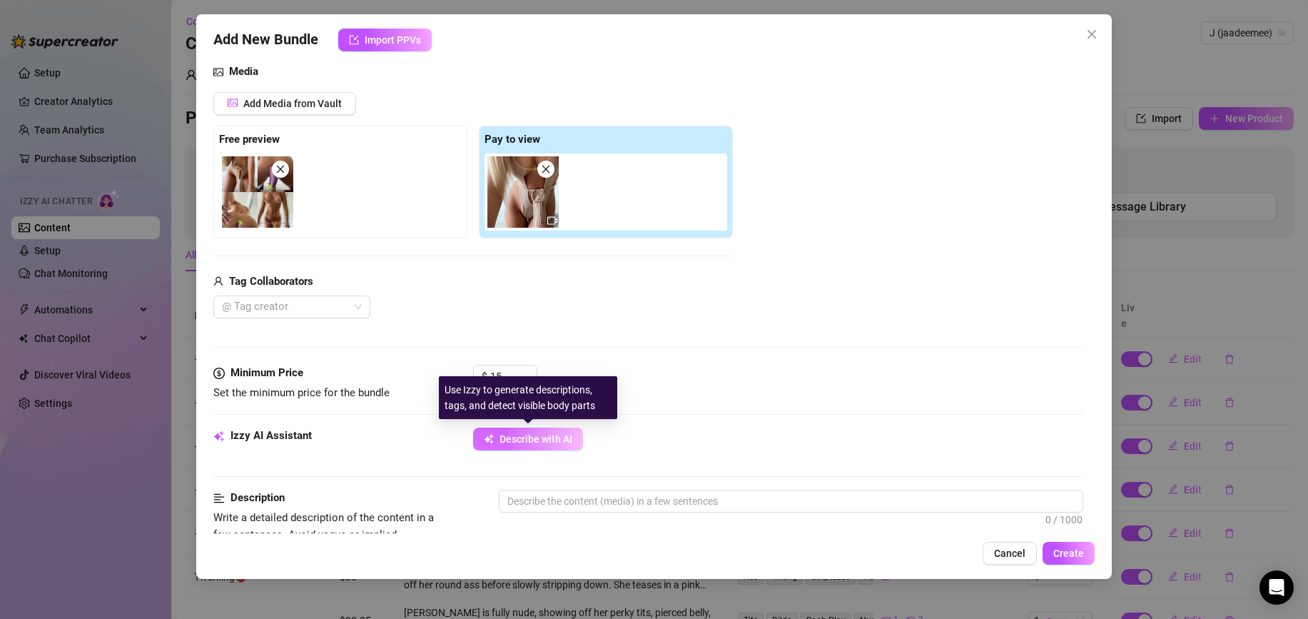
click at [570, 437] on span "Describe with AI" at bounding box center [536, 438] width 73 height 11
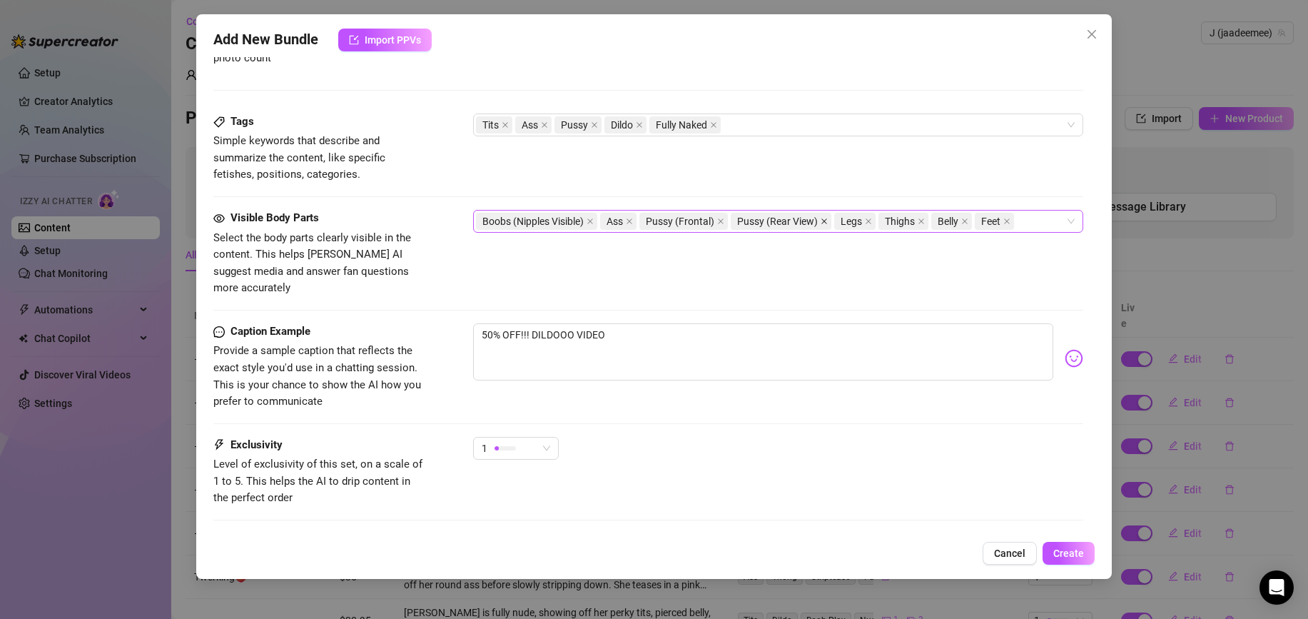
scroll to position [743, 0]
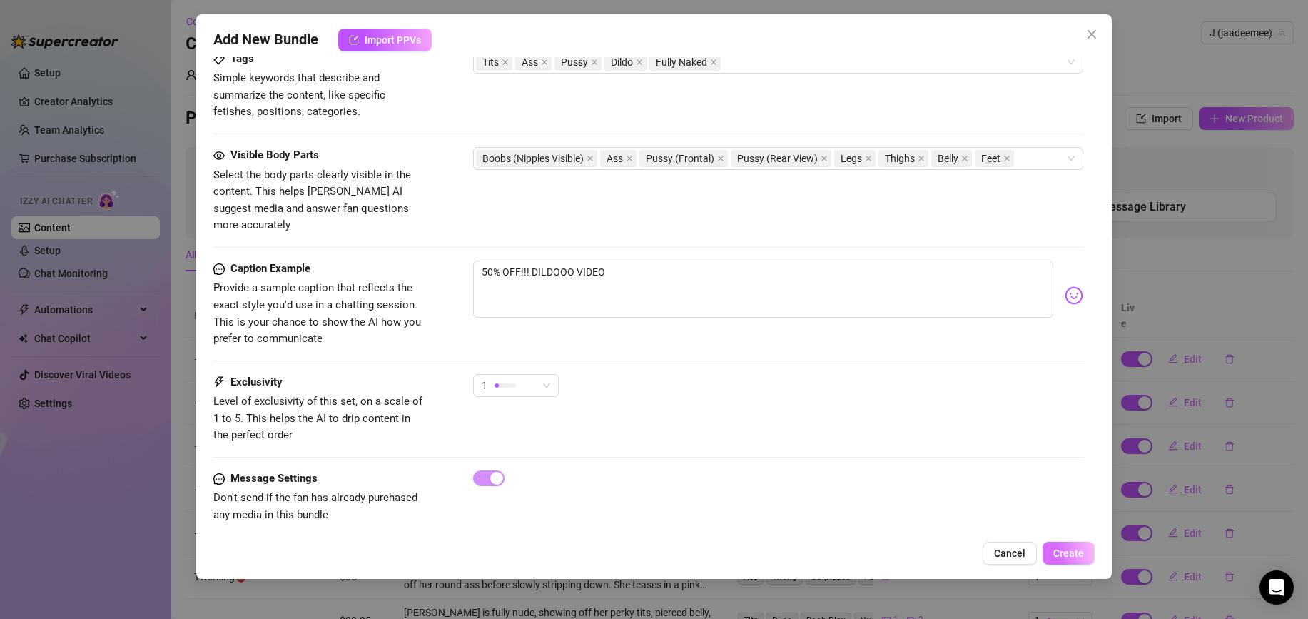
click at [1082, 552] on span "Create" at bounding box center [1068, 552] width 31 height 11
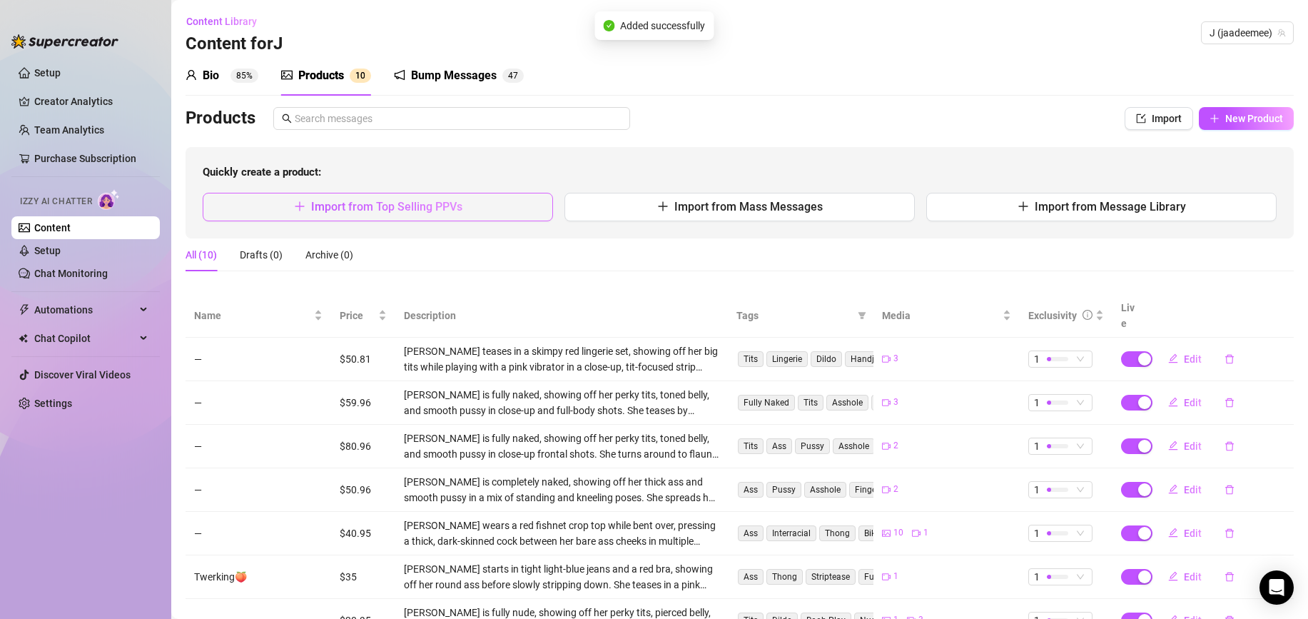
click at [450, 208] on span "Import from Top Selling PPVs" at bounding box center [386, 207] width 151 height 14
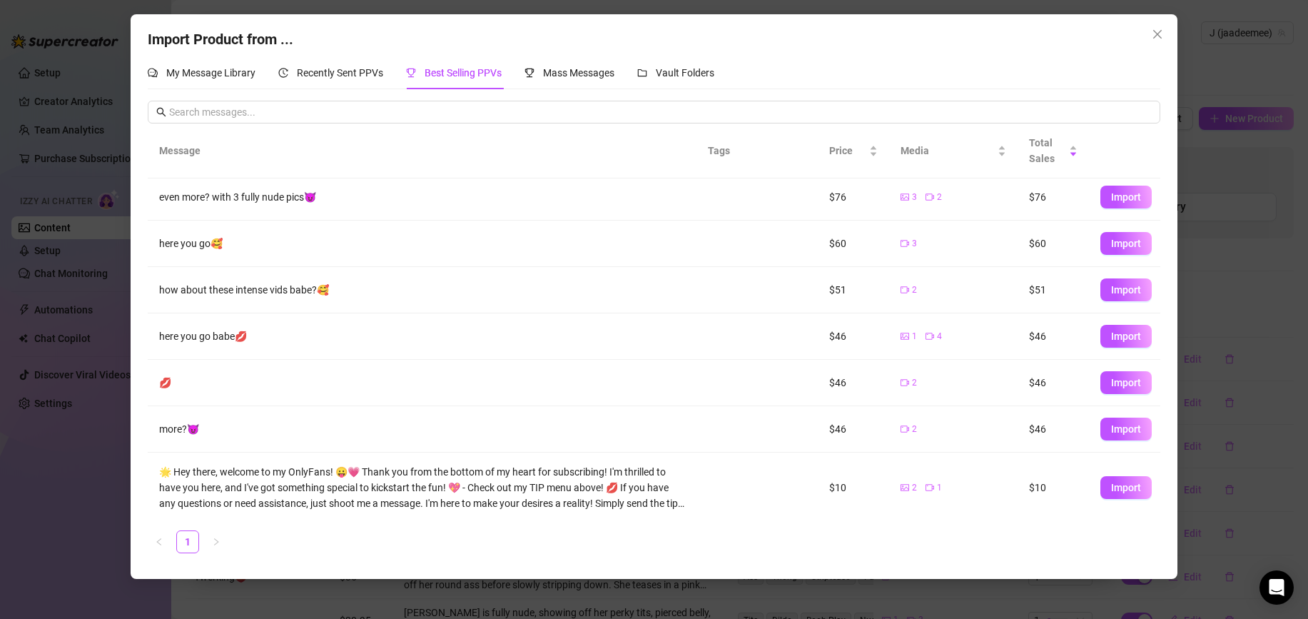
scroll to position [55, 0]
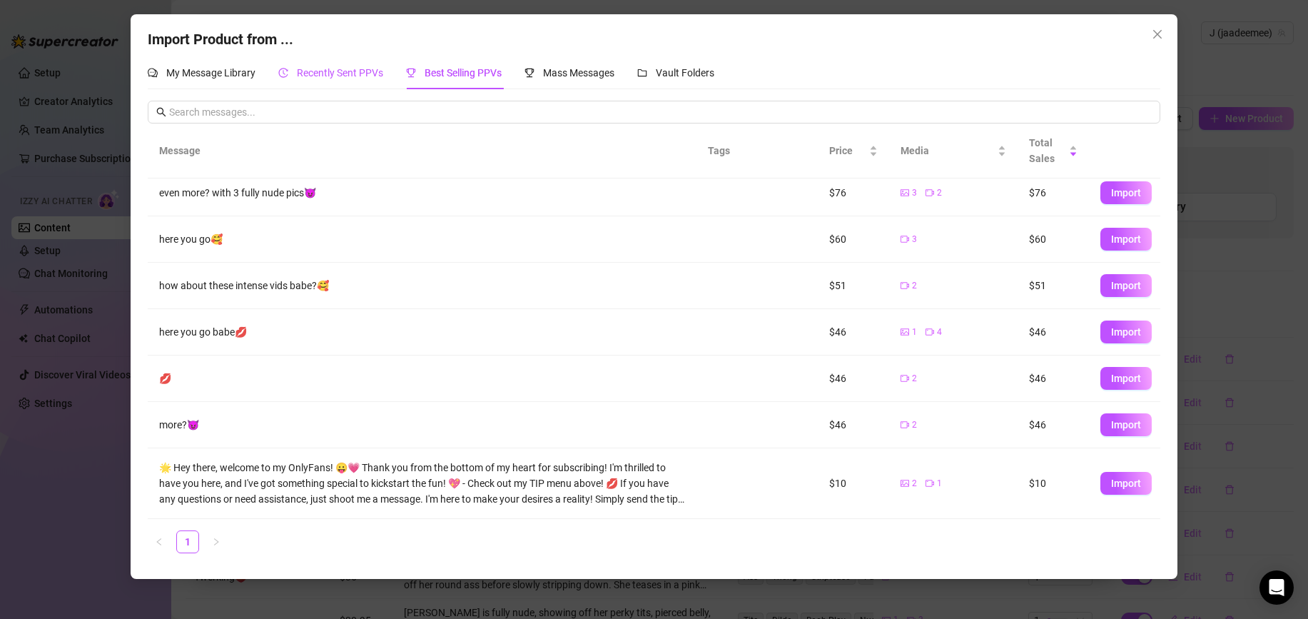
click at [352, 79] on div "Recently Sent PPVs" at bounding box center [330, 73] width 105 height 16
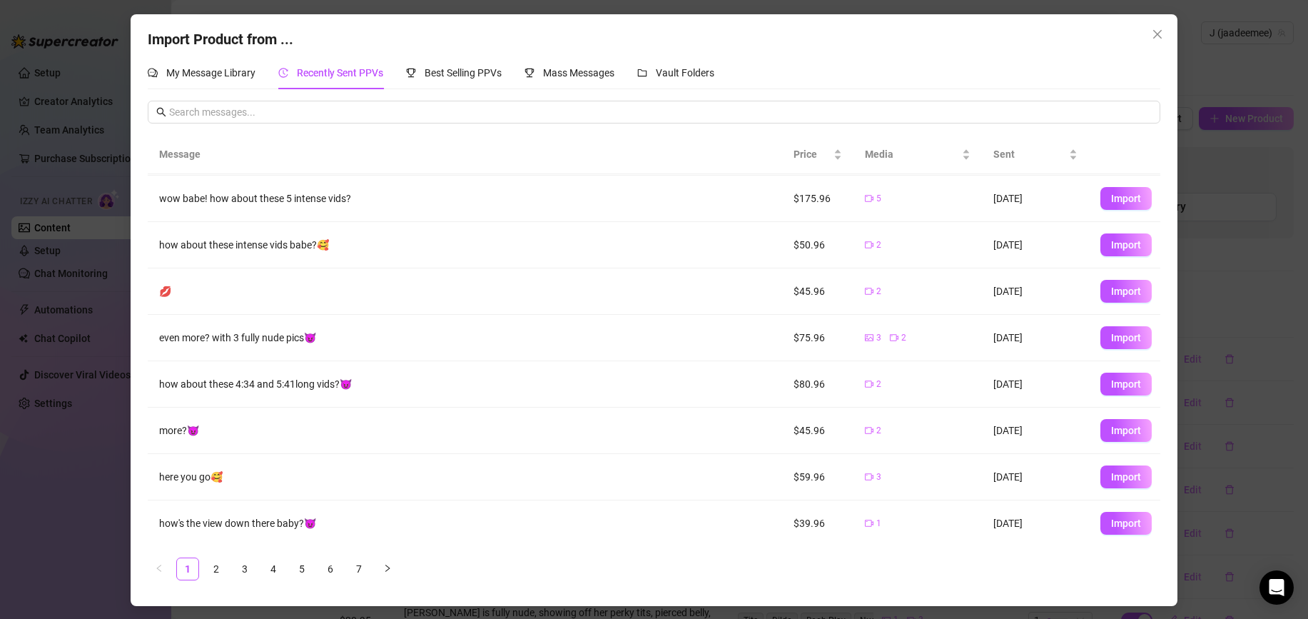
scroll to position [92, 0]
click at [1125, 475] on span "Import" at bounding box center [1126, 475] width 30 height 11
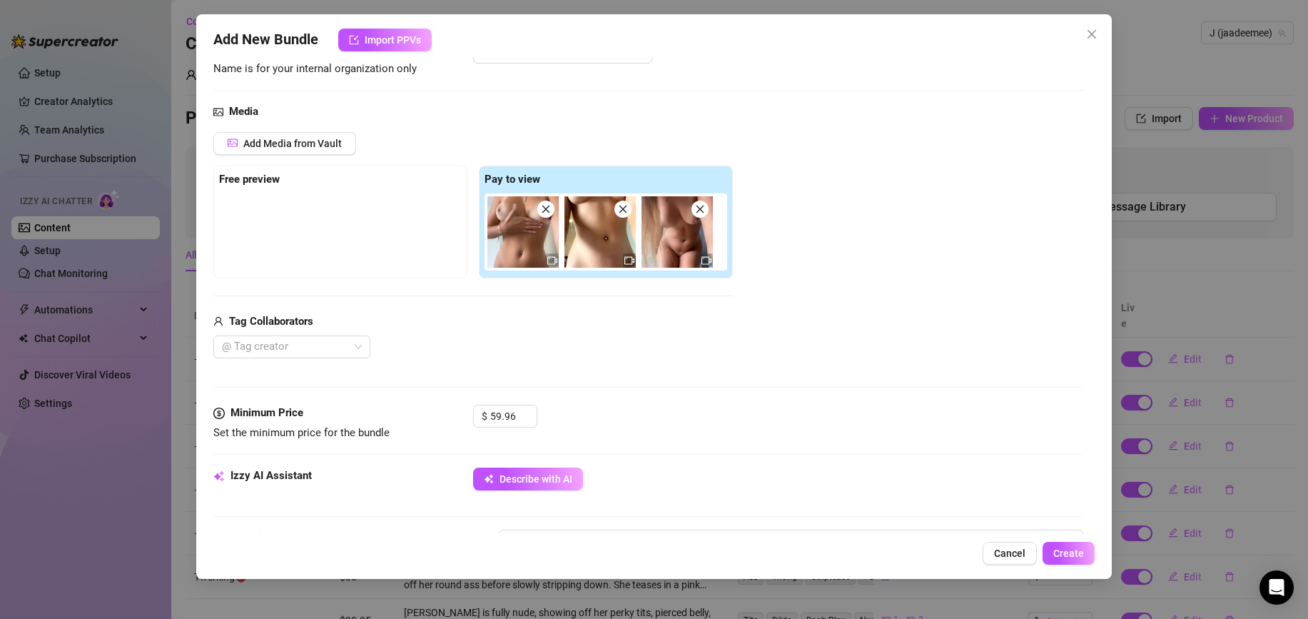
scroll to position [116, 0]
drag, startPoint x: 520, startPoint y: 415, endPoint x: 503, endPoint y: 413, distance: 17.2
click at [503, 413] on div "58.96" at bounding box center [513, 413] width 46 height 21
drag, startPoint x: 498, startPoint y: 415, endPoint x: 485, endPoint y: 415, distance: 12.8
click at [485, 415] on div "$ 58.96" at bounding box center [505, 413] width 64 height 23
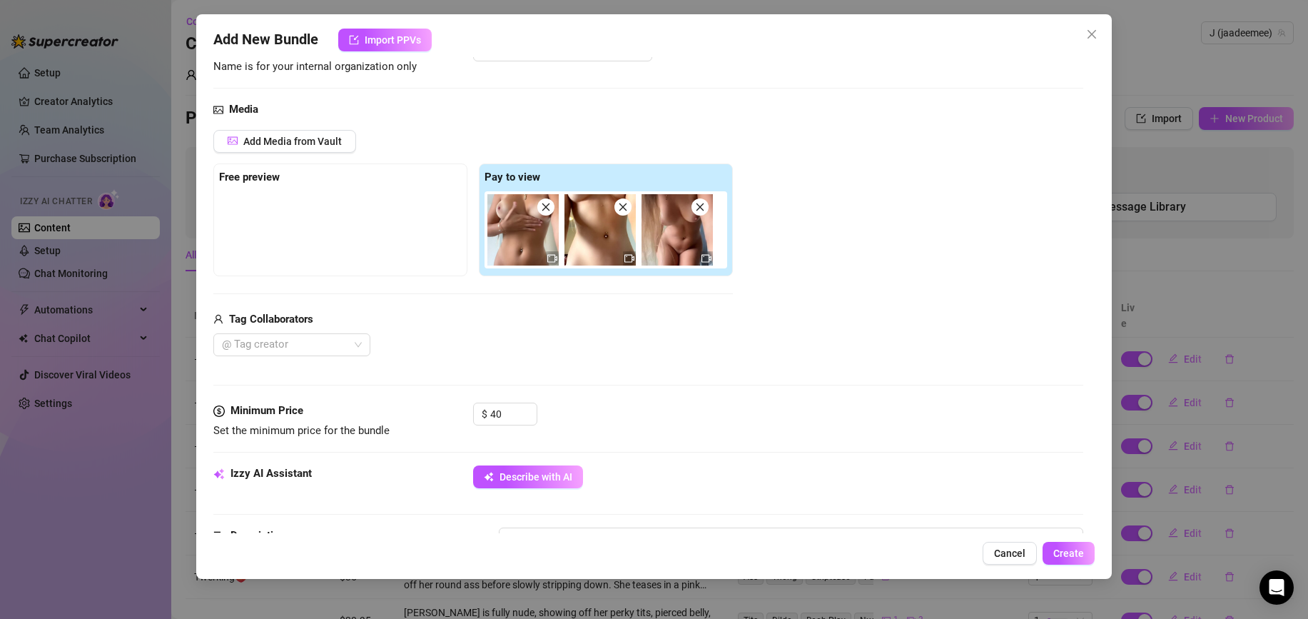
drag, startPoint x: 822, startPoint y: 409, endPoint x: 838, endPoint y: 420, distance: 19.4
click at [822, 409] on div "$ 40" at bounding box center [778, 420] width 610 height 36
click at [1067, 554] on span "Create" at bounding box center [1068, 552] width 31 height 11
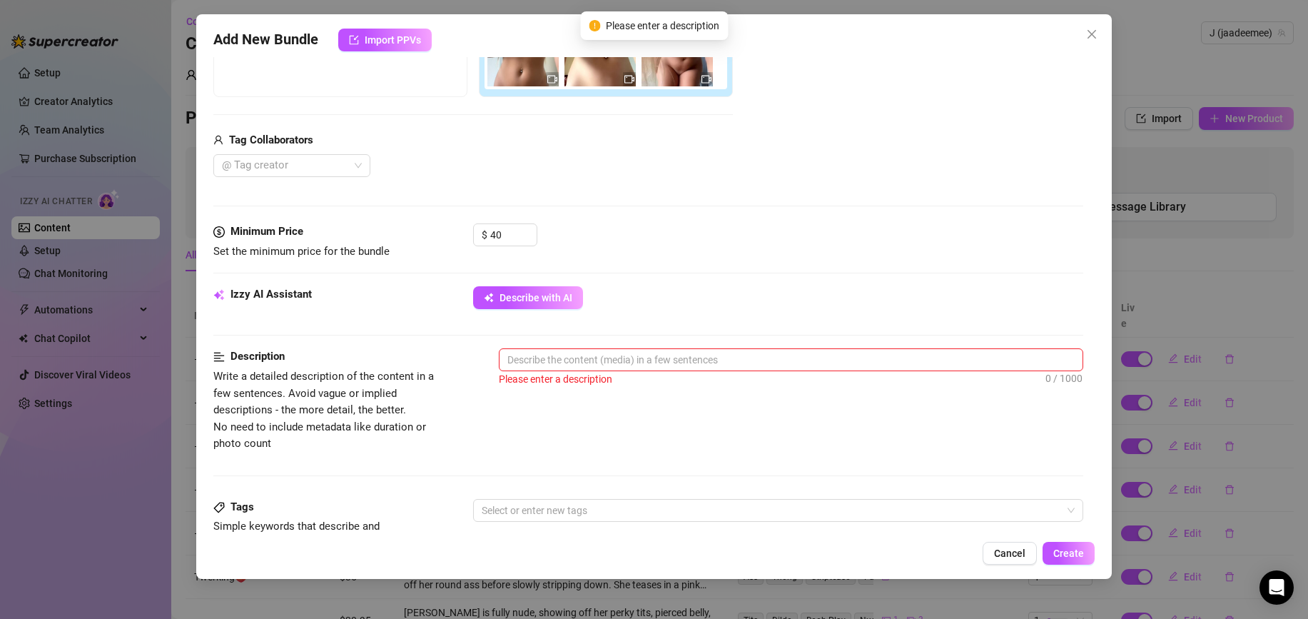
scroll to position [298, 0]
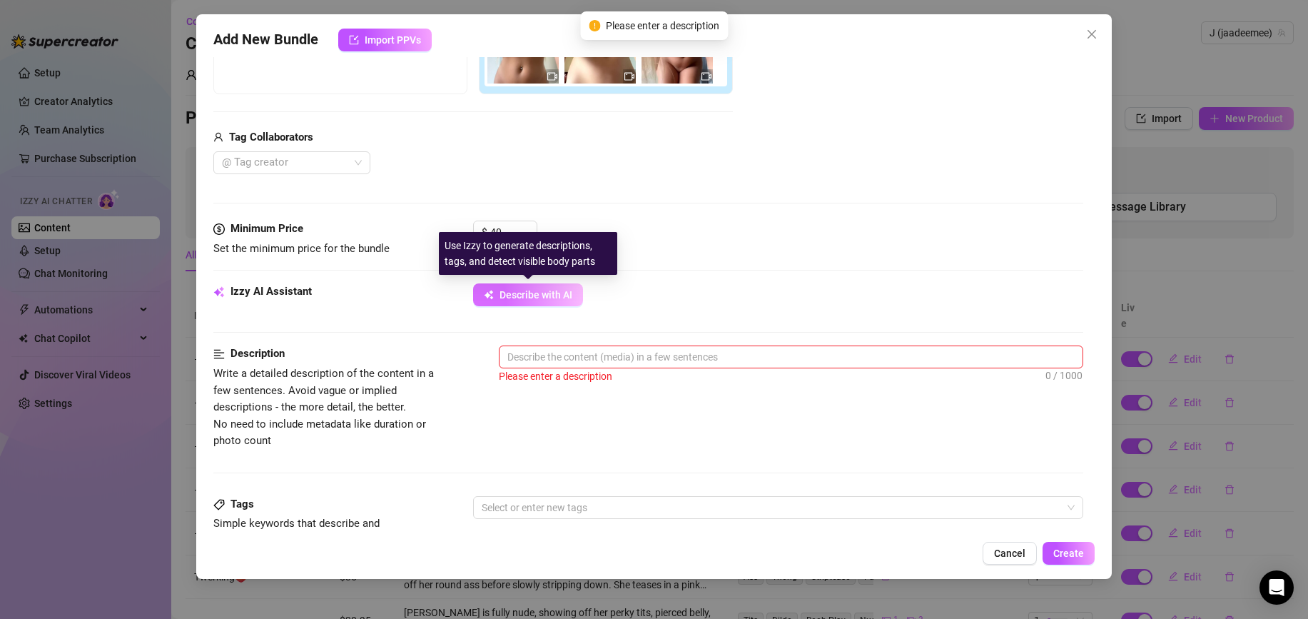
click at [537, 292] on span "Describe with AI" at bounding box center [536, 294] width 73 height 11
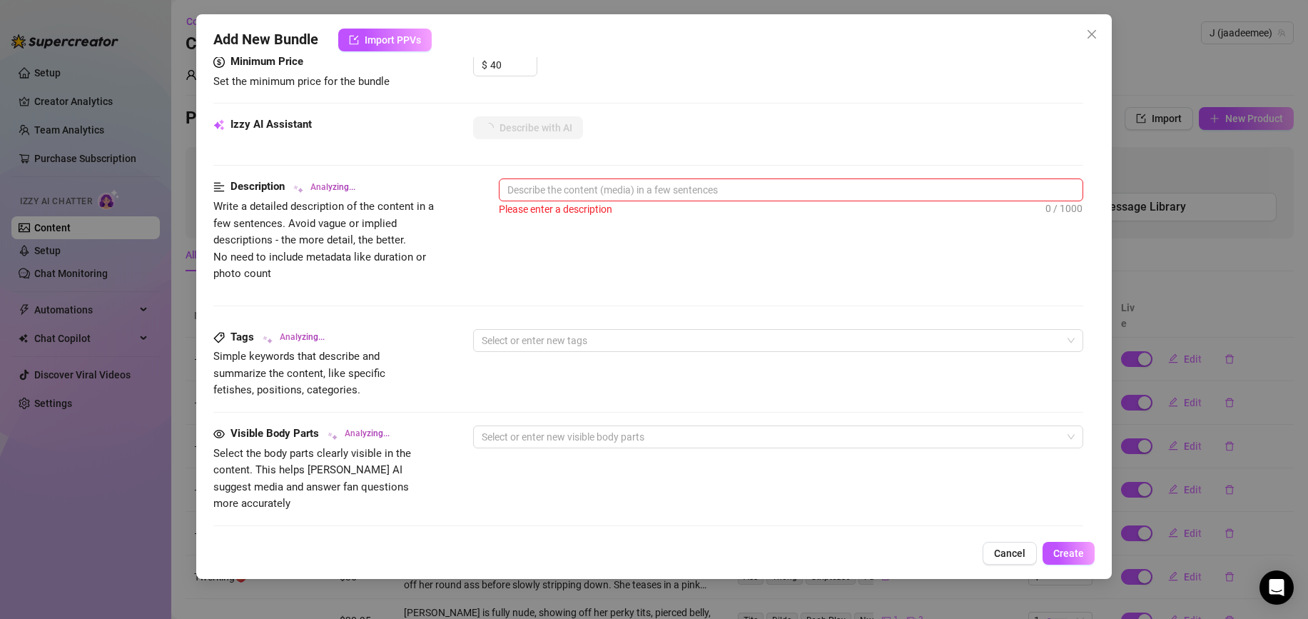
scroll to position [462, 0]
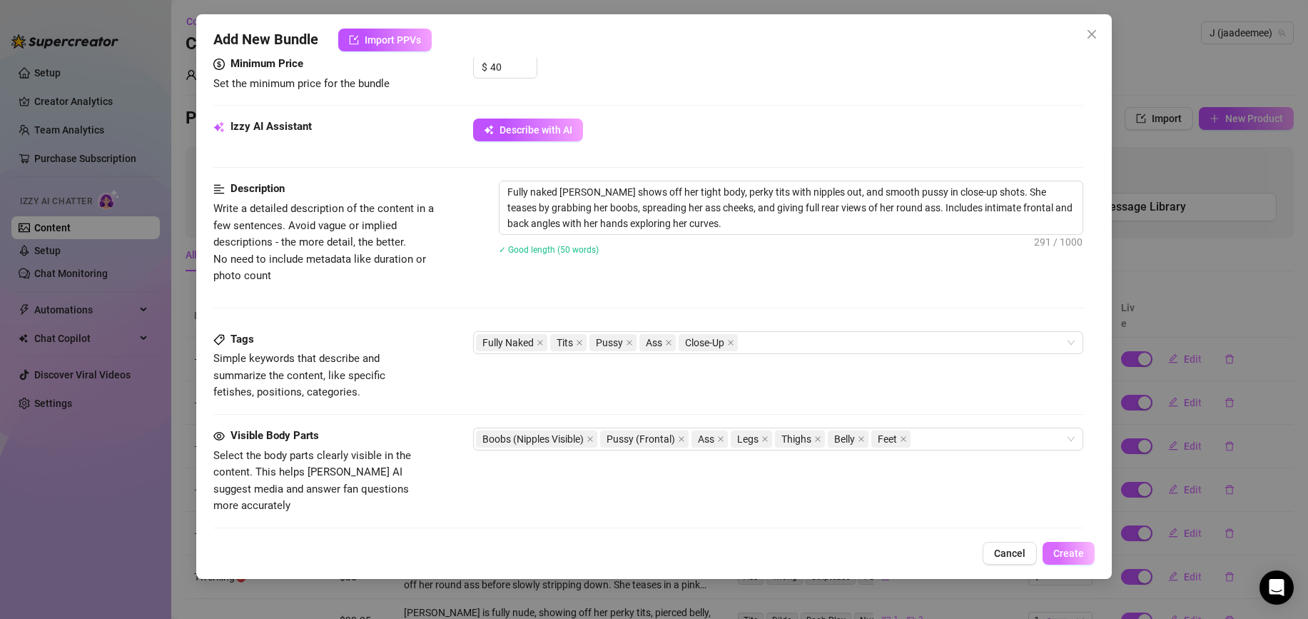
click at [1065, 548] on span "Create" at bounding box center [1068, 552] width 31 height 11
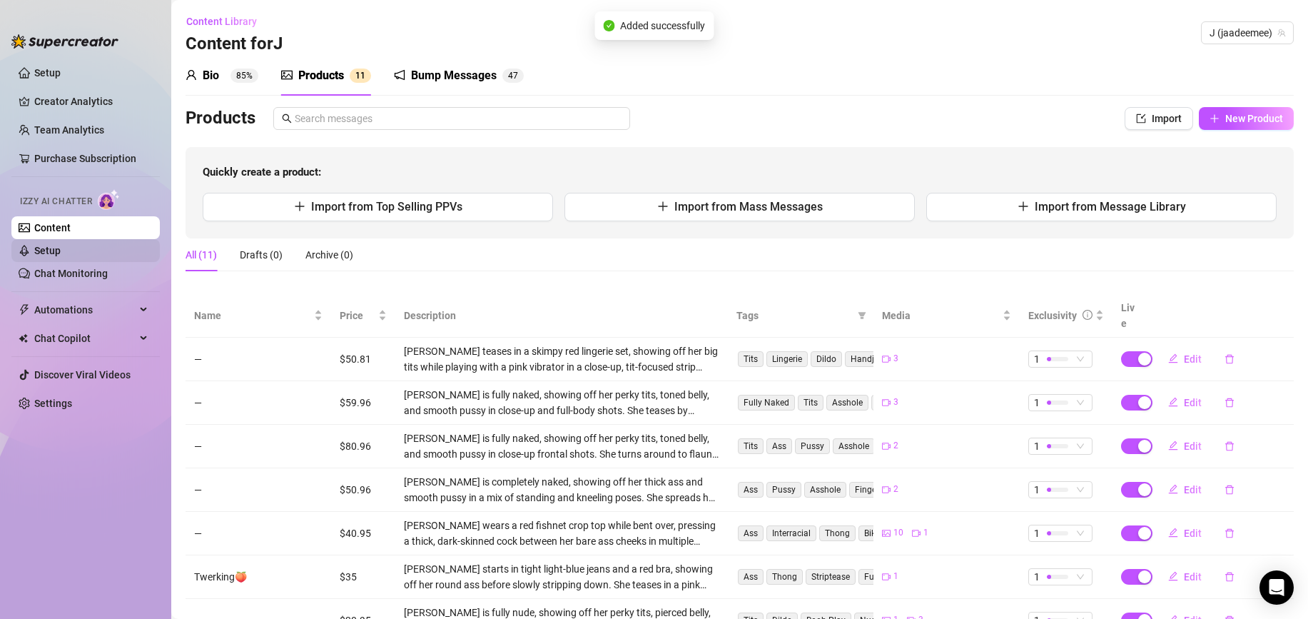
click at [34, 249] on link "Setup" at bounding box center [47, 250] width 26 height 11
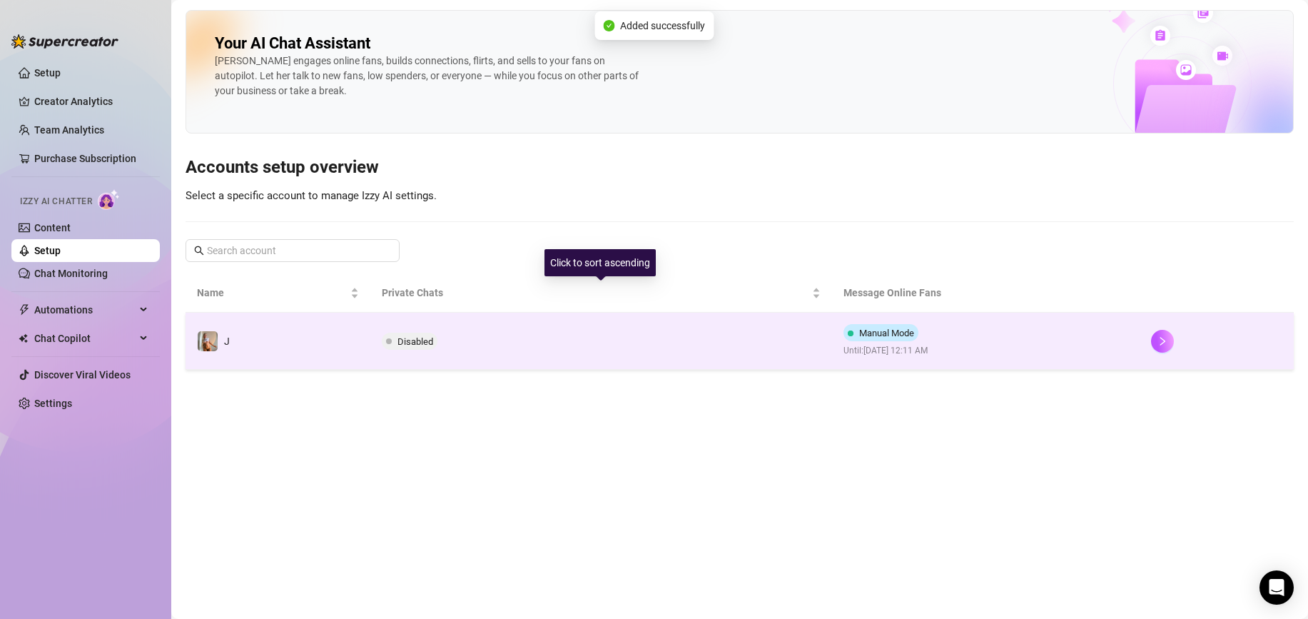
click at [534, 339] on td "Disabled" at bounding box center [601, 341] width 462 height 57
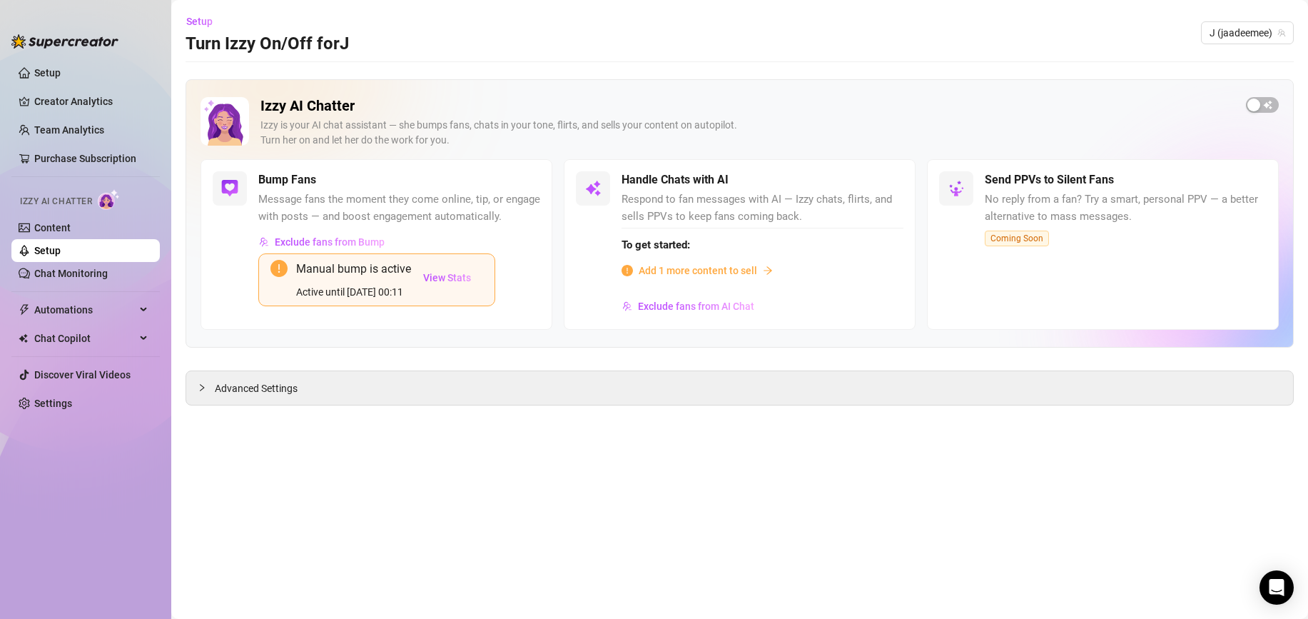
click at [691, 265] on span "Add 1 more content to sell" at bounding box center [698, 271] width 118 height 16
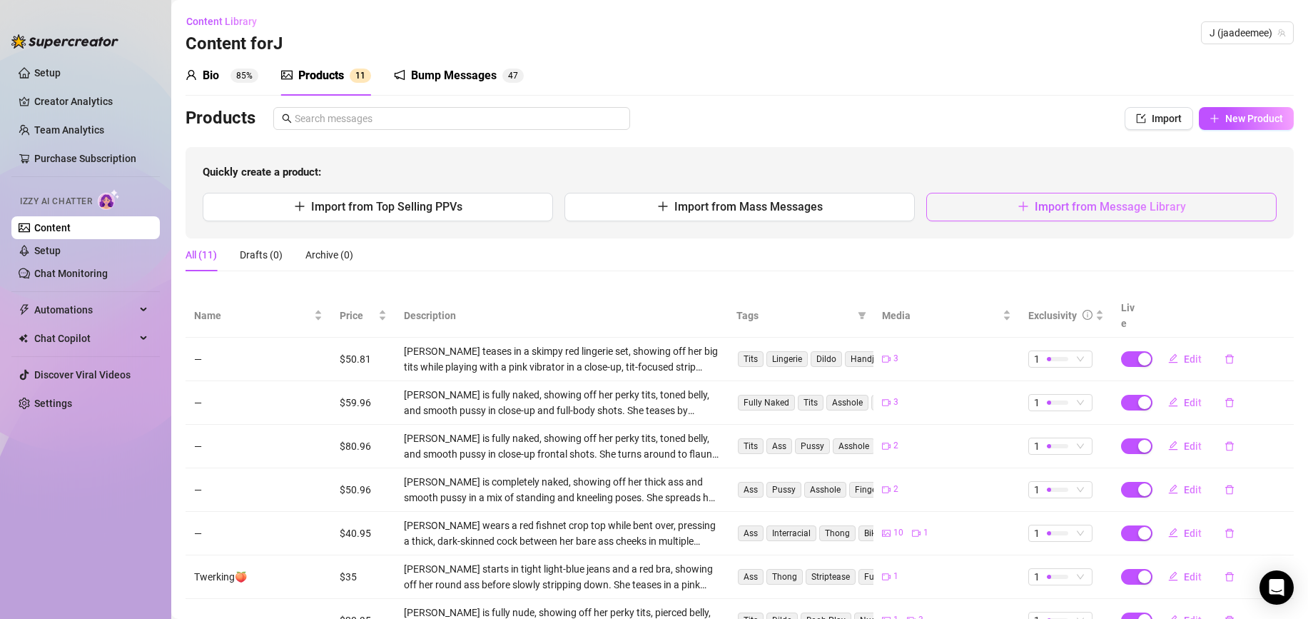
click at [986, 208] on button "Import from Message Library" at bounding box center [1101, 207] width 350 height 29
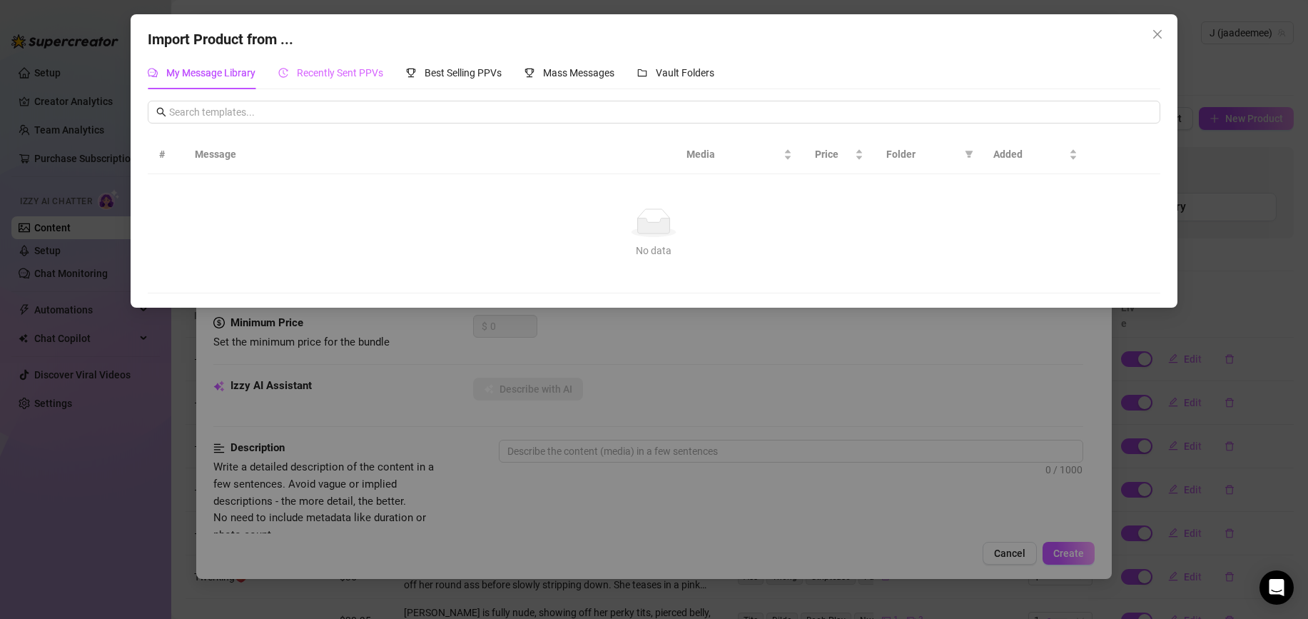
click at [315, 63] on div "Recently Sent PPVs" at bounding box center [330, 72] width 105 height 33
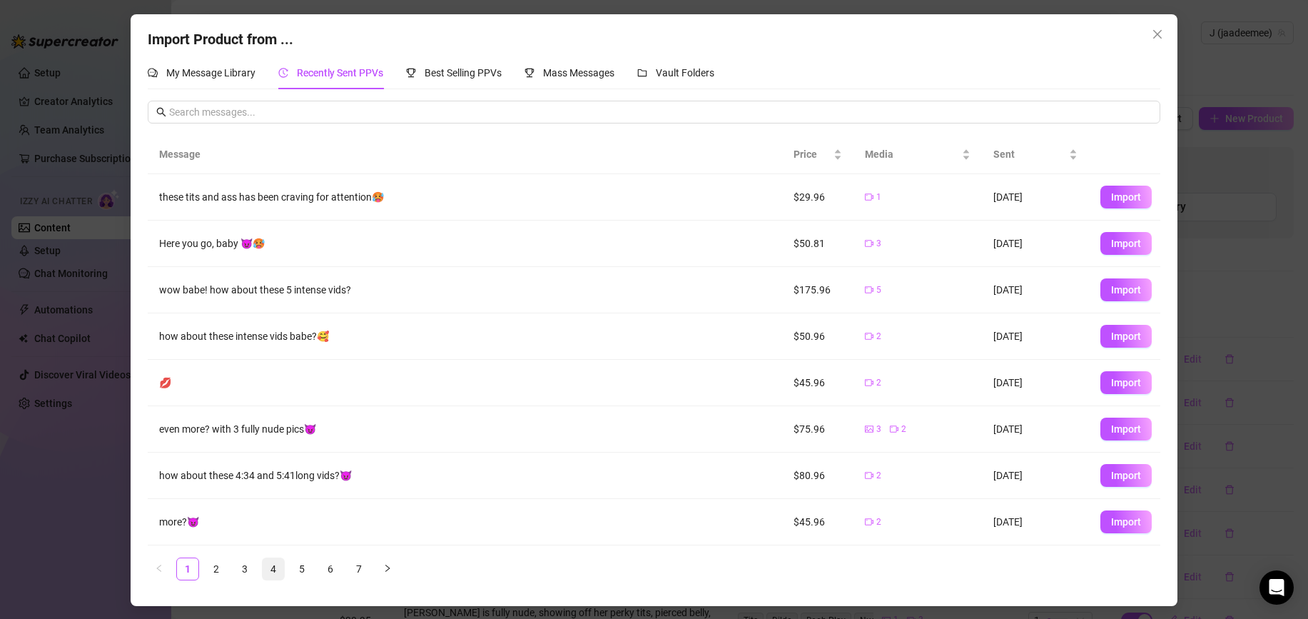
drag, startPoint x: 287, startPoint y: 562, endPoint x: 281, endPoint y: 567, distance: 7.6
click at [287, 562] on ul "1 2 3 4 5 6 7" at bounding box center [654, 568] width 1012 height 23
click at [278, 567] on link "4" at bounding box center [273, 568] width 21 height 21
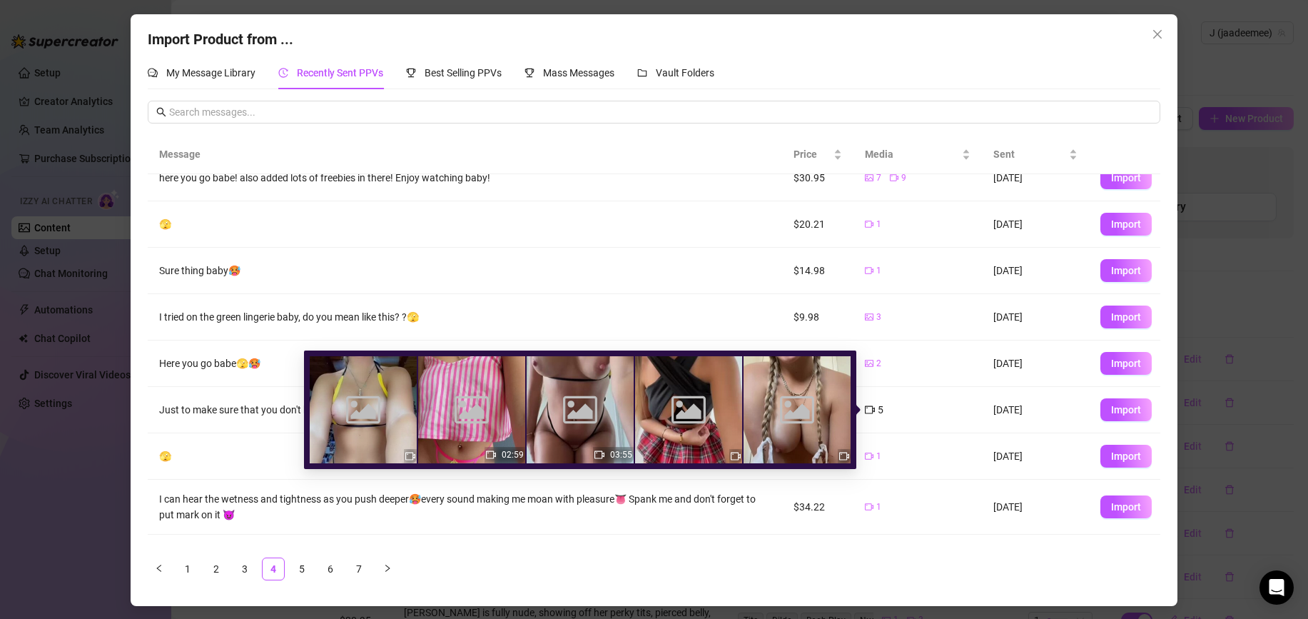
scroll to position [4, 0]
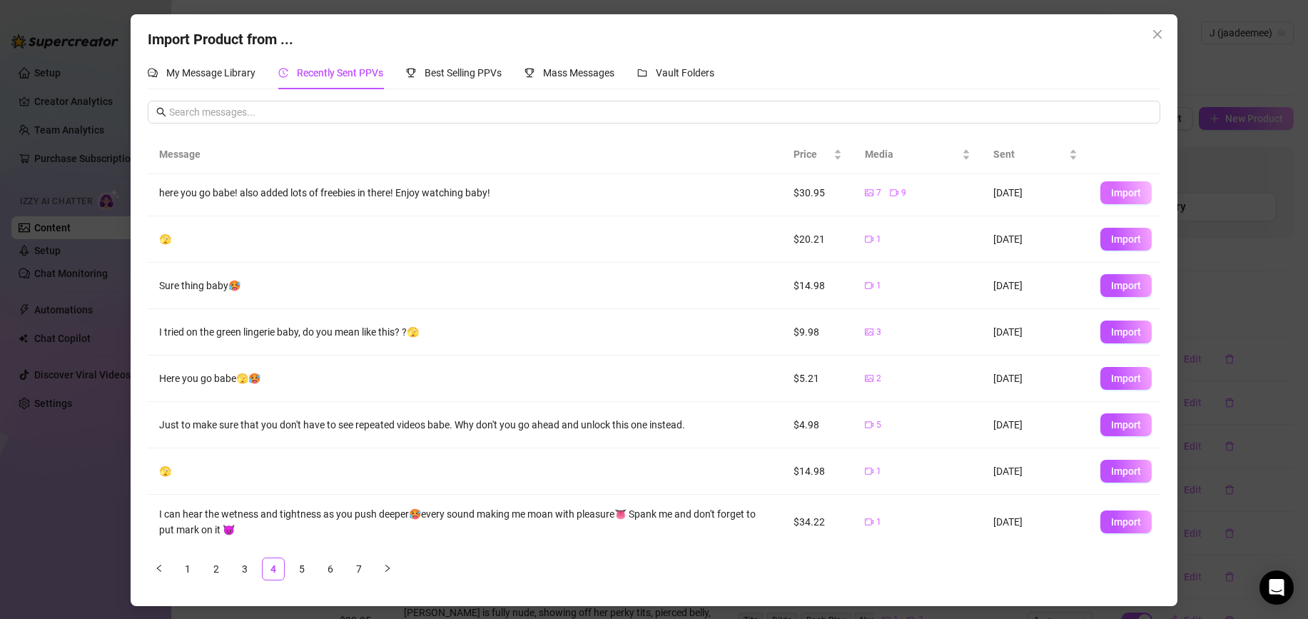
click at [1107, 192] on button "Import" at bounding box center [1125, 192] width 51 height 23
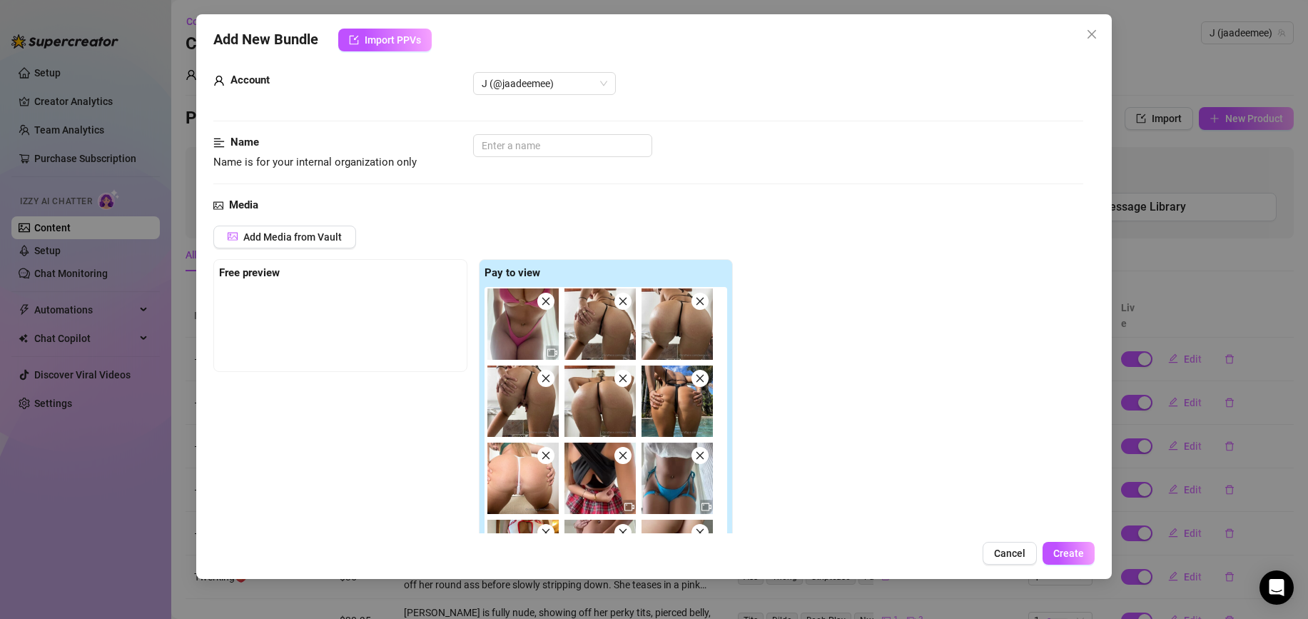
scroll to position [0, 0]
click at [539, 144] on input "text" at bounding box center [562, 145] width 179 height 23
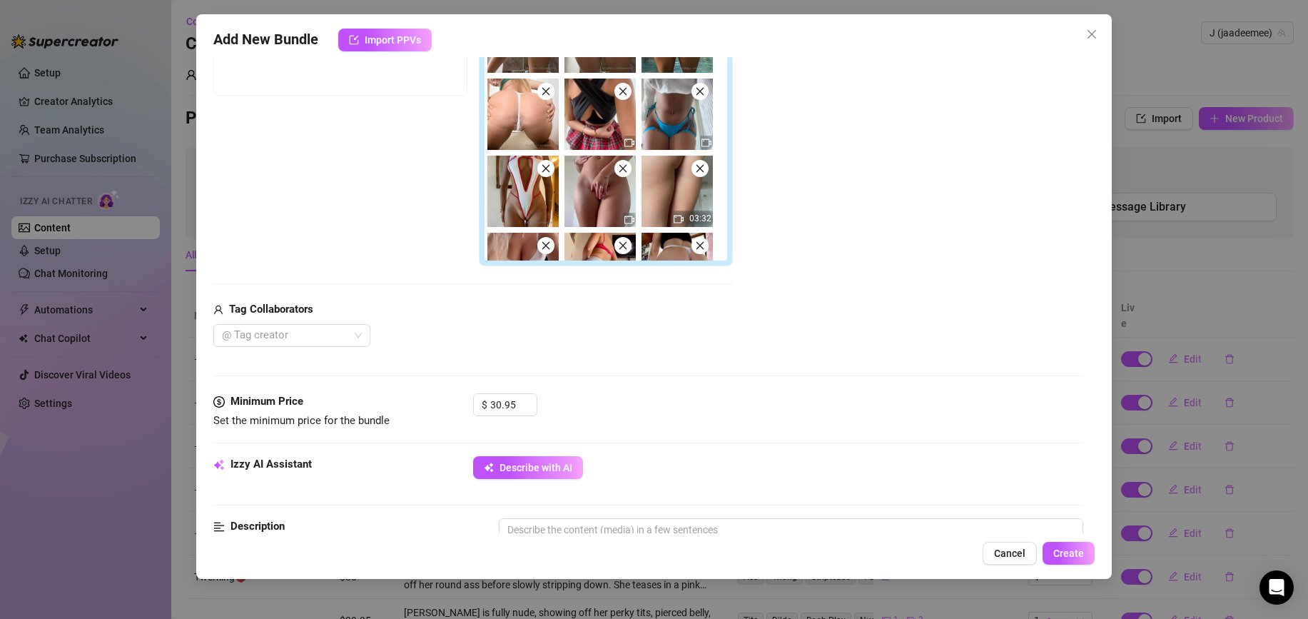
scroll to position [121, 0]
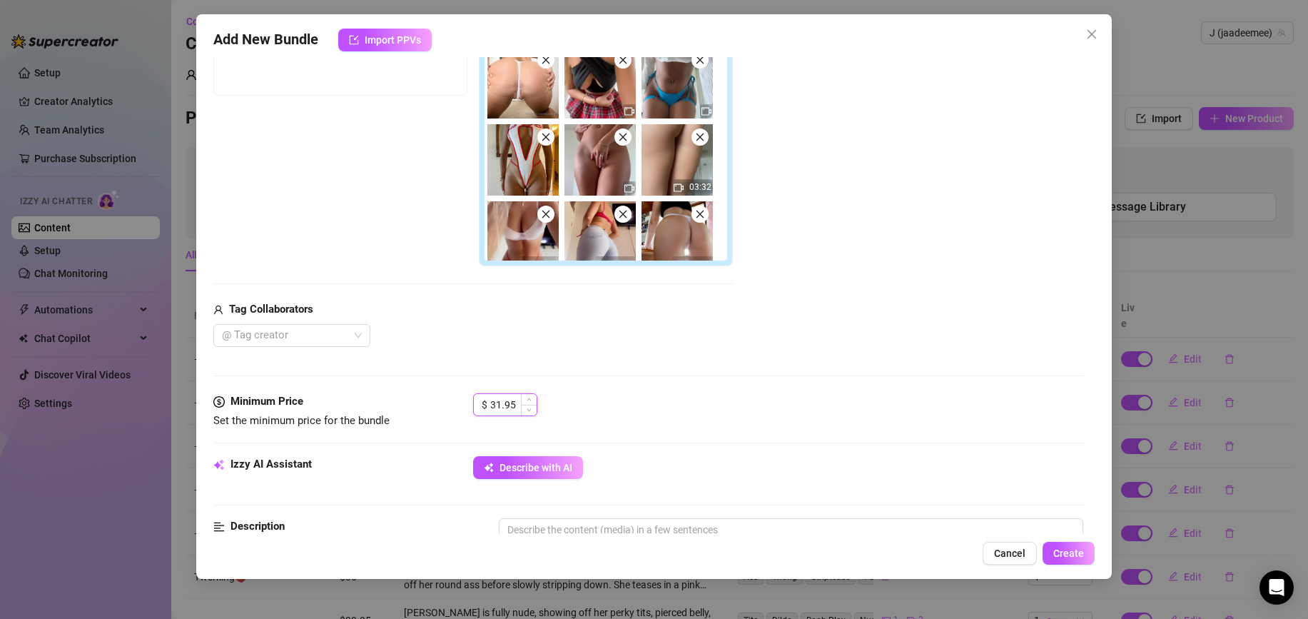
drag, startPoint x: 522, startPoint y: 402, endPoint x: 499, endPoint y: 402, distance: 23.5
click at [499, 402] on div "31.95" at bounding box center [513, 404] width 46 height 21
click at [589, 348] on div "Media Add Media from Vault Free preview Pay to view 03:32 02:16 04:00 00:14 02:…" at bounding box center [648, 157] width 870 height 472
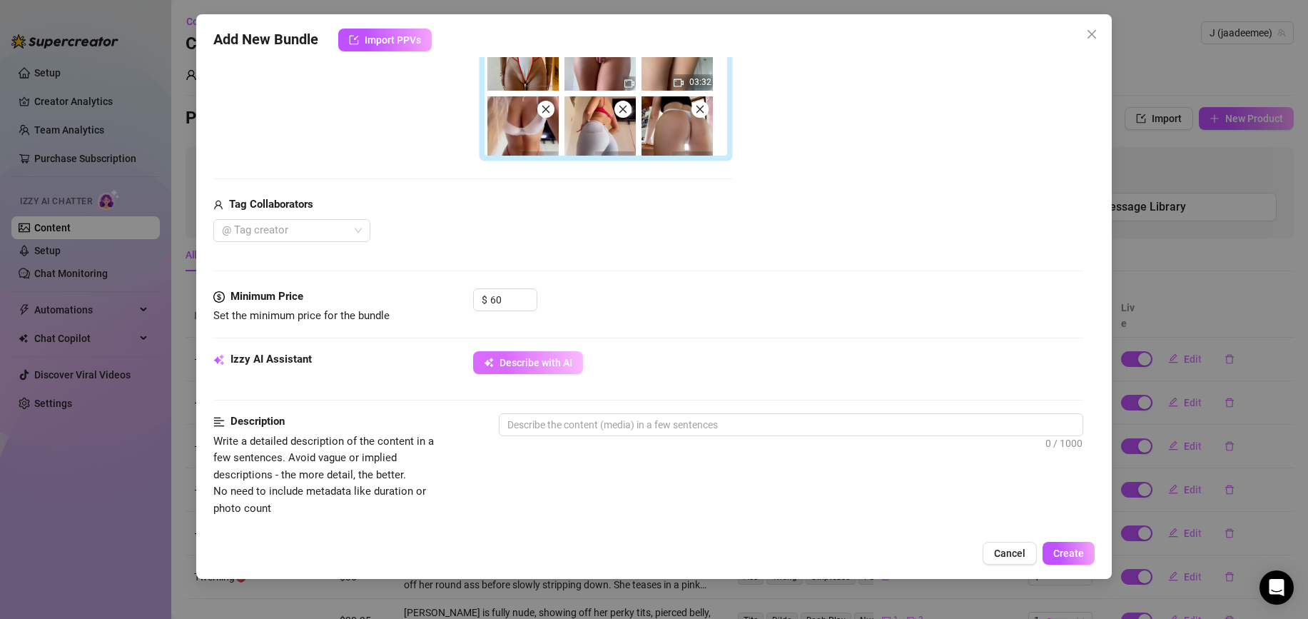
click at [549, 368] on button "Describe with AI" at bounding box center [528, 362] width 110 height 23
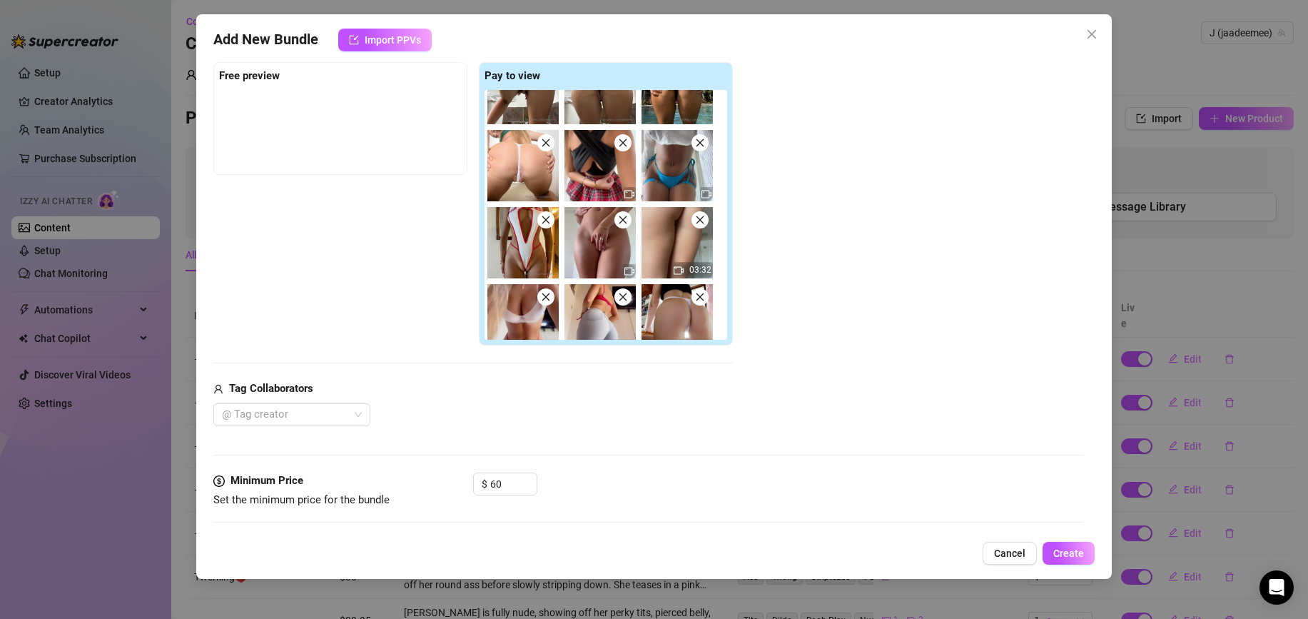
scroll to position [0, 0]
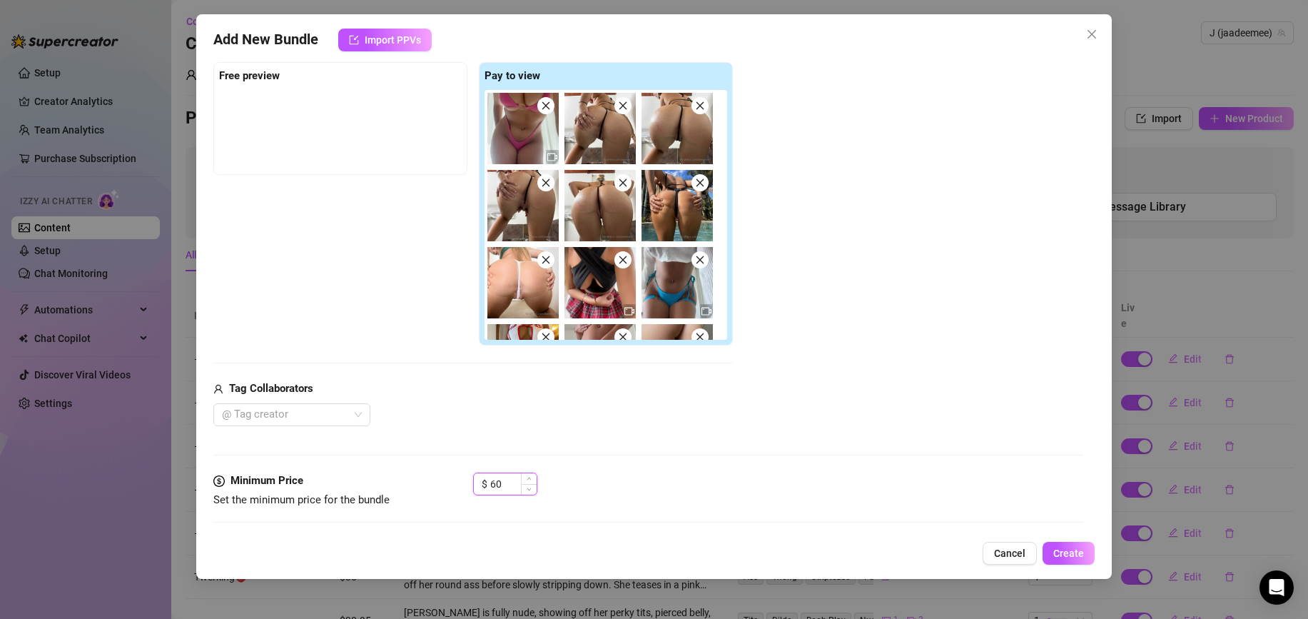
drag, startPoint x: 501, startPoint y: 486, endPoint x: 476, endPoint y: 487, distance: 25.0
click at [476, 487] on div "$ 60" at bounding box center [505, 483] width 64 height 23
click at [627, 466] on div "Media Add Media from Vault Free preview Pay to view 03:32 02:16 04:00 00:14 02:…" at bounding box center [648, 236] width 870 height 472
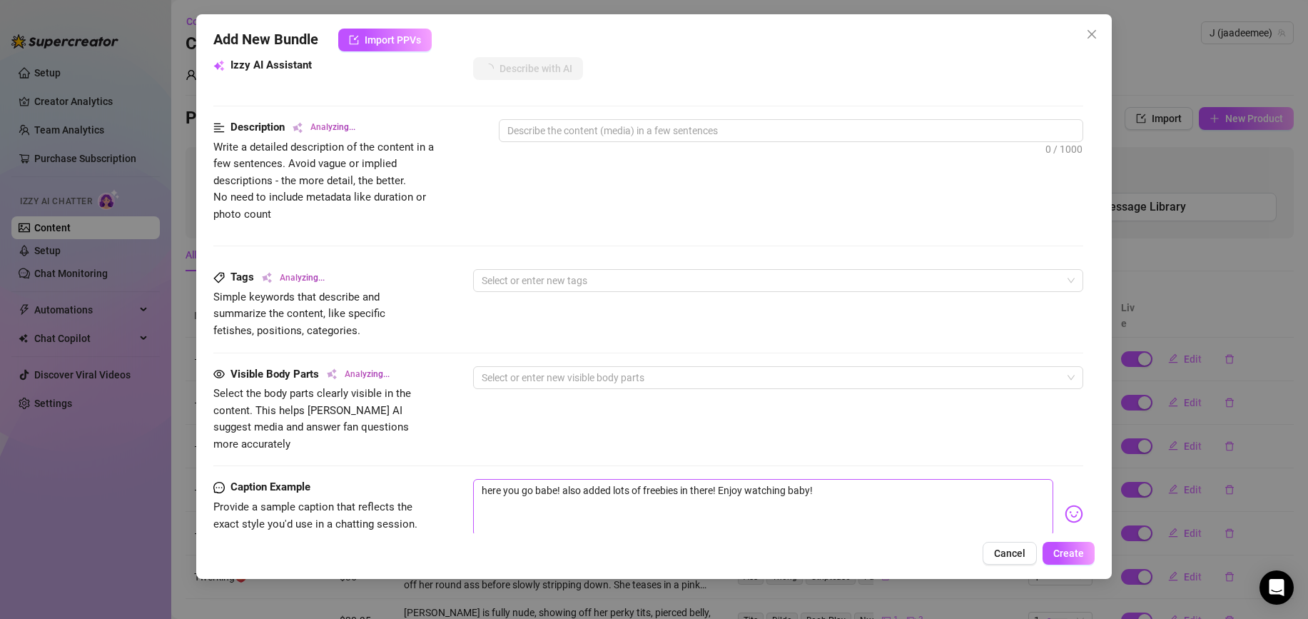
scroll to position [696, 0]
click at [831, 485] on textarea "here you go babe! also added lots of freebies in there! Enjoy watching baby!" at bounding box center [763, 505] width 580 height 57
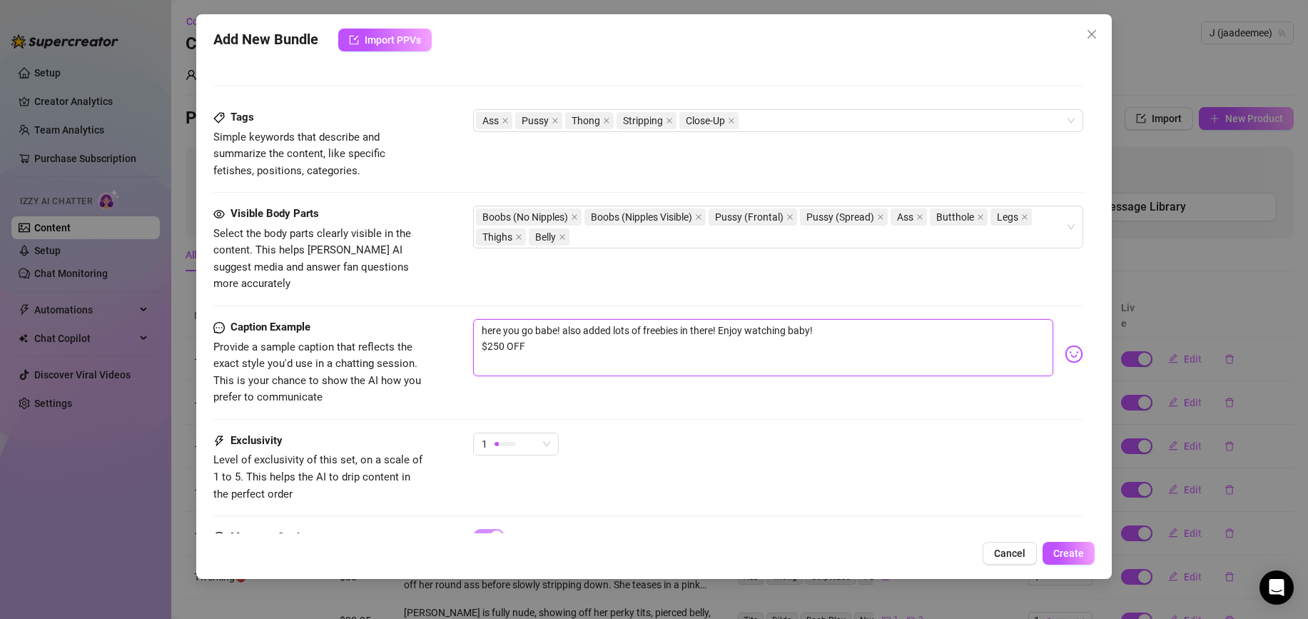
scroll to position [867, 0]
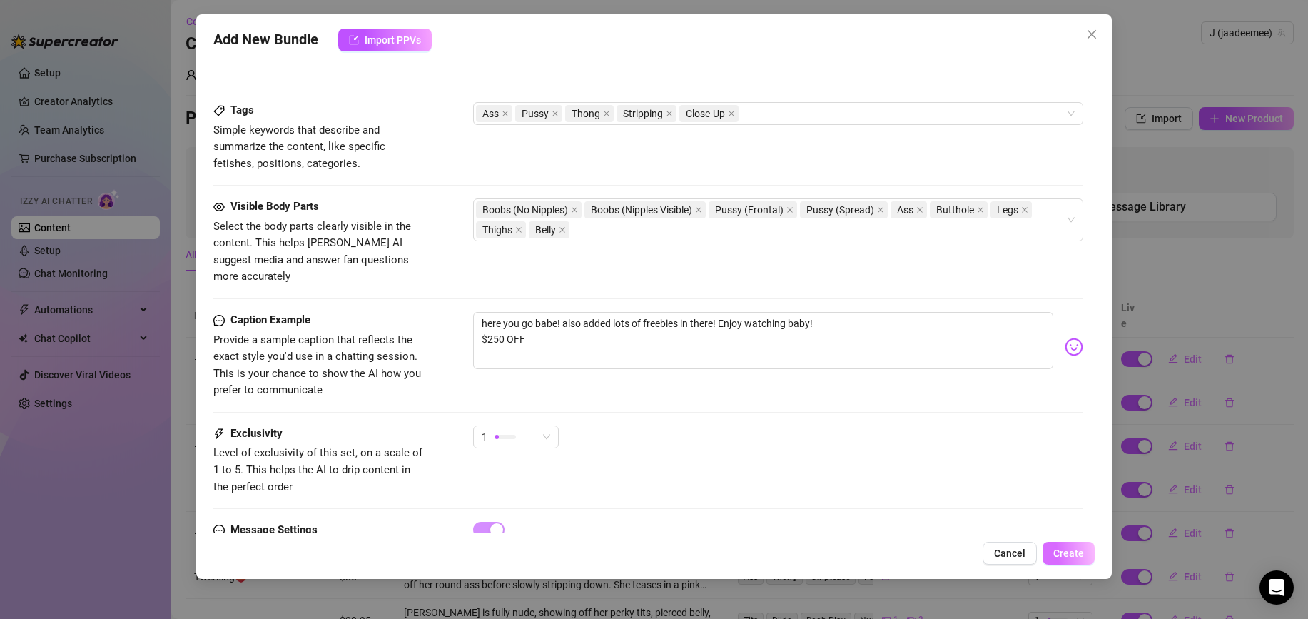
click at [1075, 550] on span "Create" at bounding box center [1068, 552] width 31 height 11
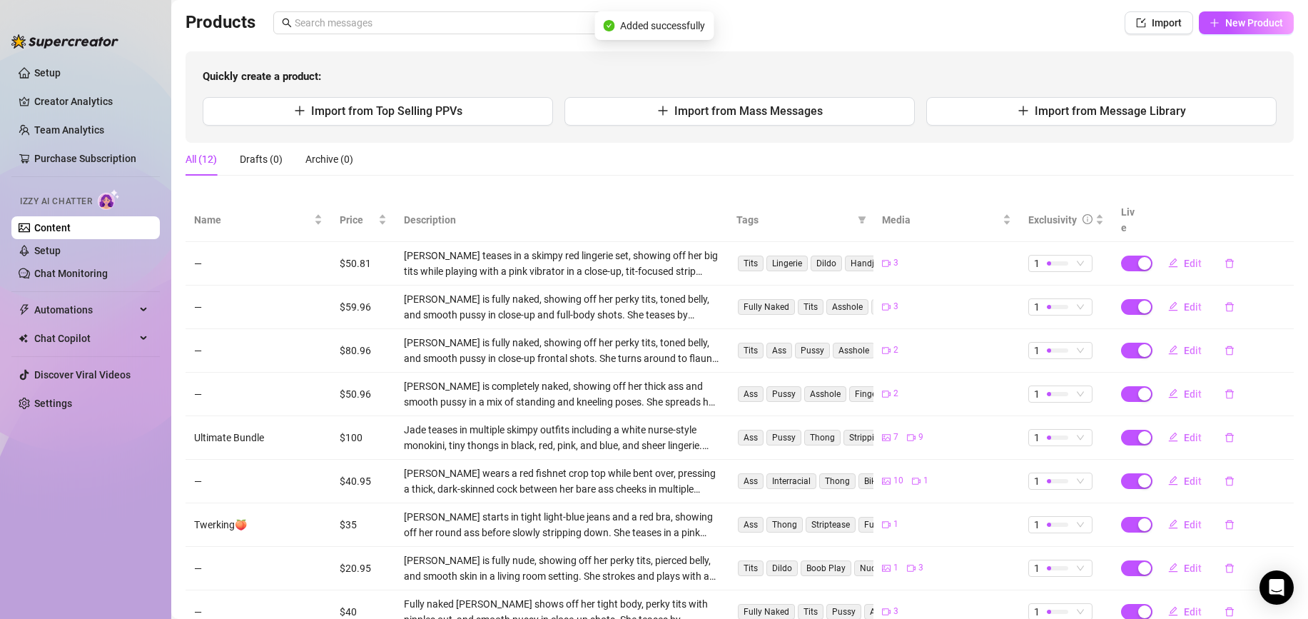
scroll to position [0, 0]
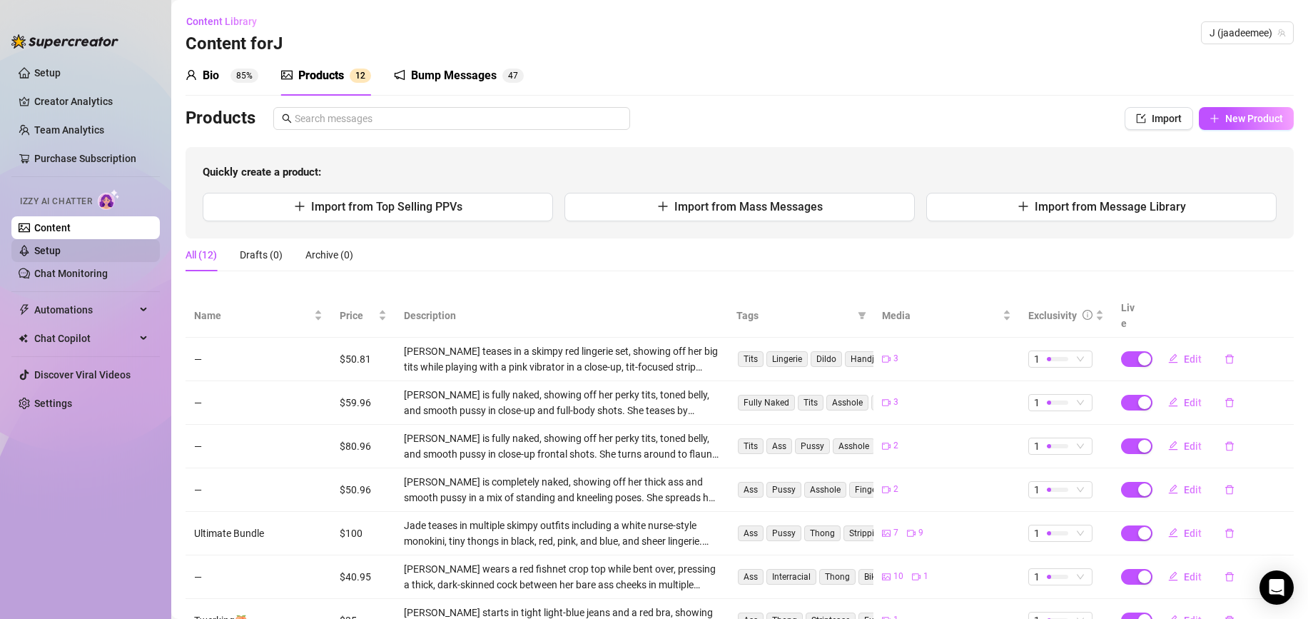
click at [61, 250] on link "Setup" at bounding box center [47, 250] width 26 height 11
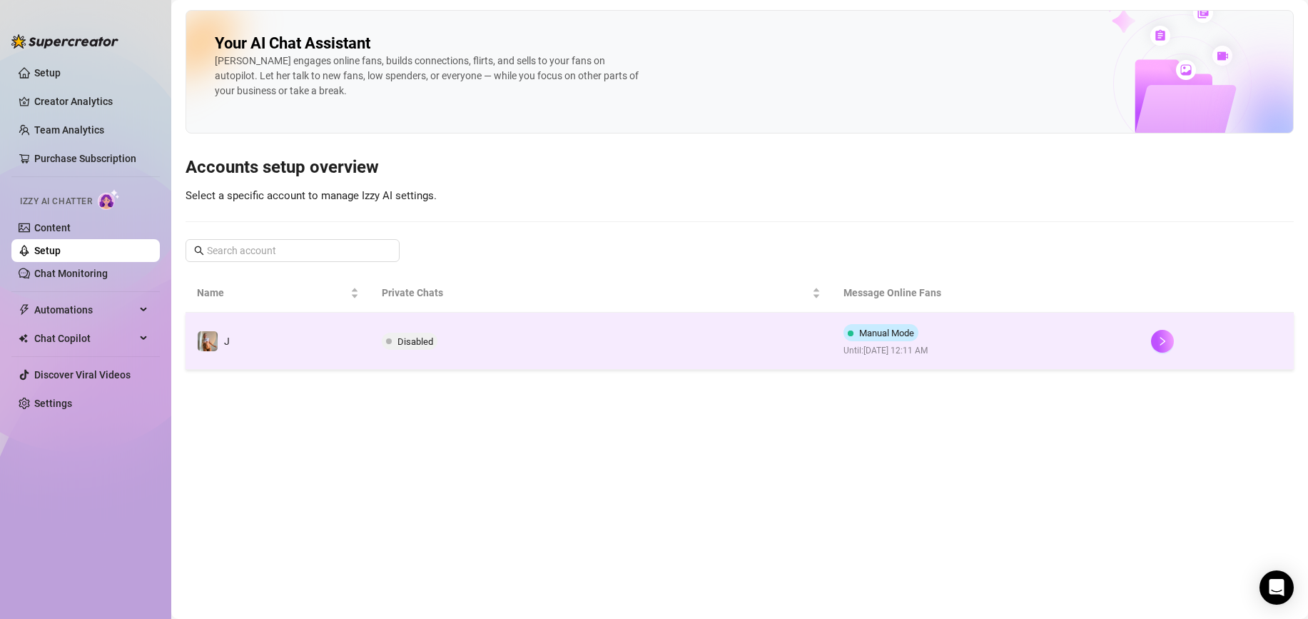
click at [629, 328] on td "Disabled" at bounding box center [601, 341] width 462 height 57
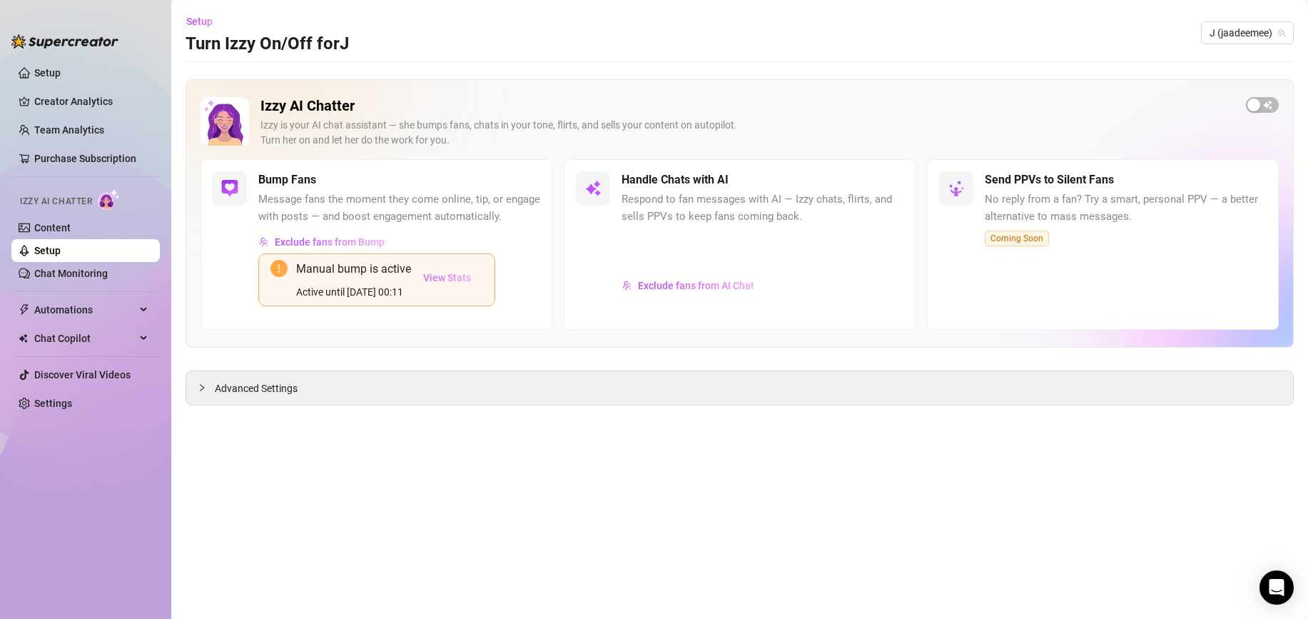
click at [450, 279] on span "View Stats" at bounding box center [447, 277] width 48 height 11
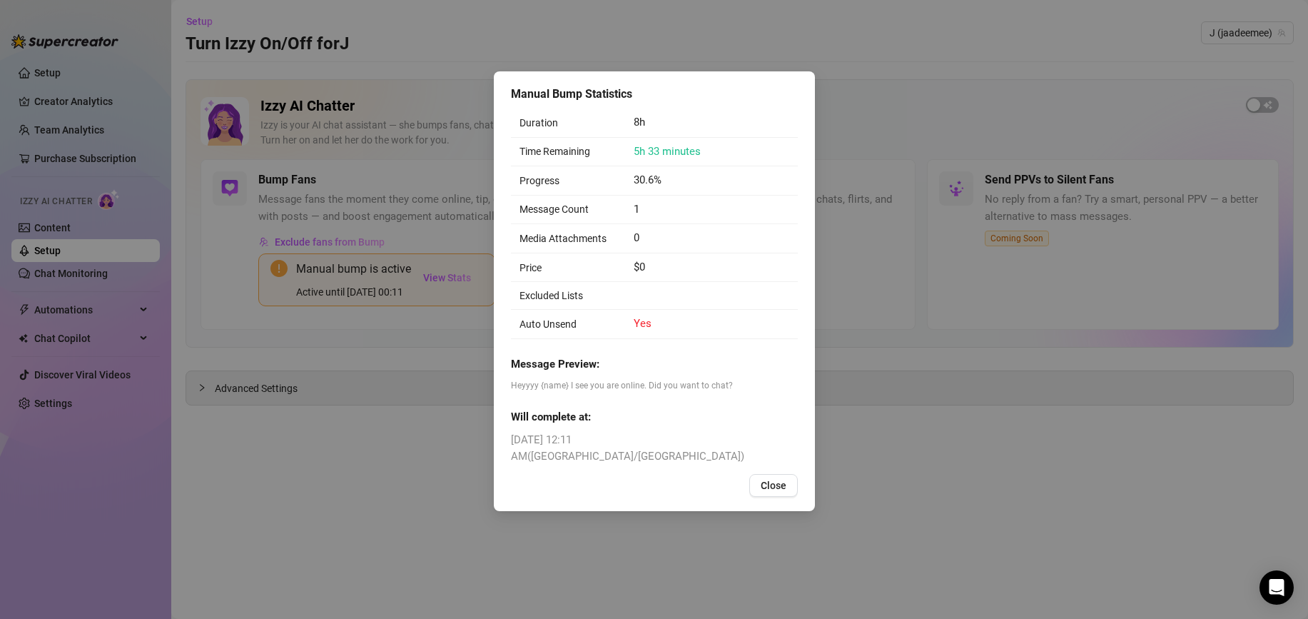
drag, startPoint x: 592, startPoint y: 123, endPoint x: 669, endPoint y: 128, distance: 77.9
click at [671, 128] on tr "Duration 8h" at bounding box center [654, 122] width 287 height 29
drag, startPoint x: 584, startPoint y: 390, endPoint x: 664, endPoint y: 388, distance: 80.7
click at [664, 388] on span "Heyyyy {name} I see you are online. Did you want to chat?" at bounding box center [654, 386] width 287 height 14
drag, startPoint x: 641, startPoint y: 436, endPoint x: 727, endPoint y: 436, distance: 86.3
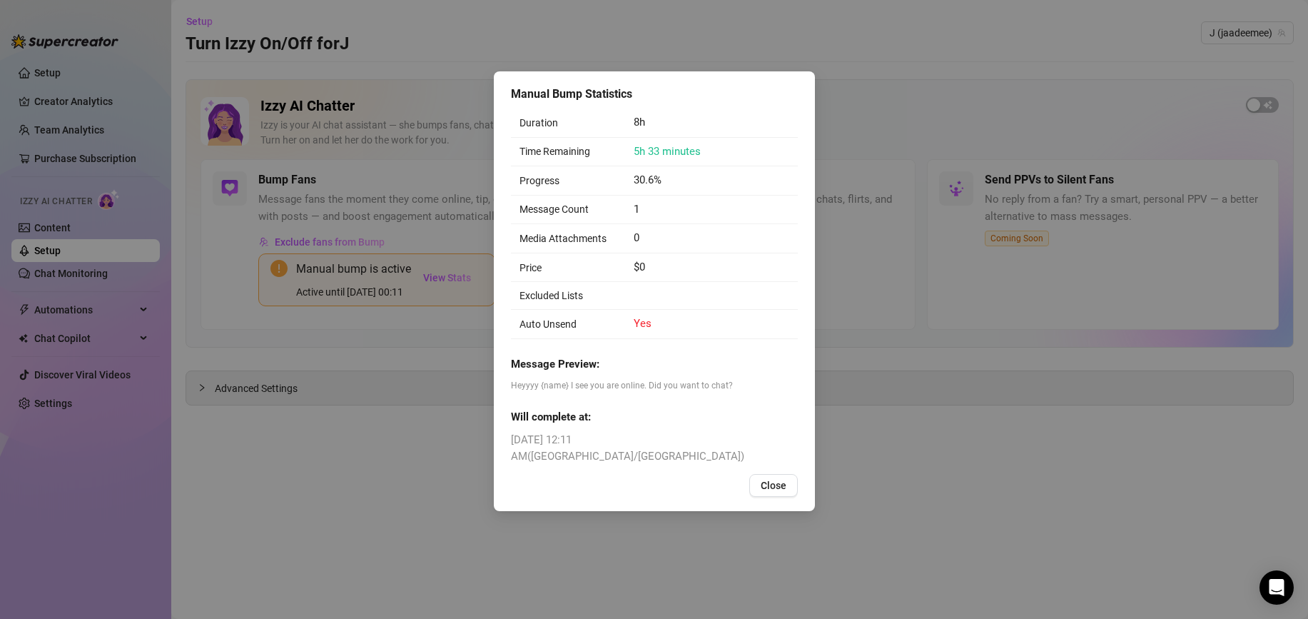
click at [727, 436] on span "Monday, September 29, 2025 12:11 AM ( Australia/Brisbane )" at bounding box center [654, 449] width 287 height 34
click at [752, 474] on button "Close" at bounding box center [773, 485] width 49 height 23
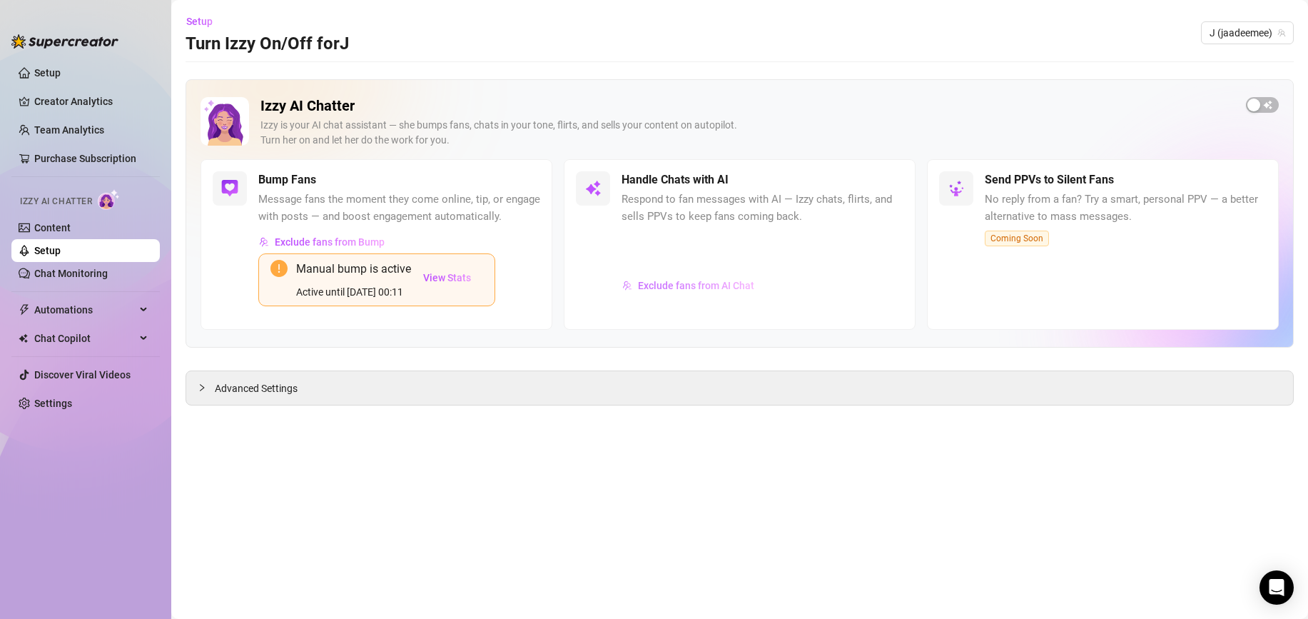
click at [707, 285] on span "Exclude fans from AI Chat" at bounding box center [696, 285] width 116 height 11
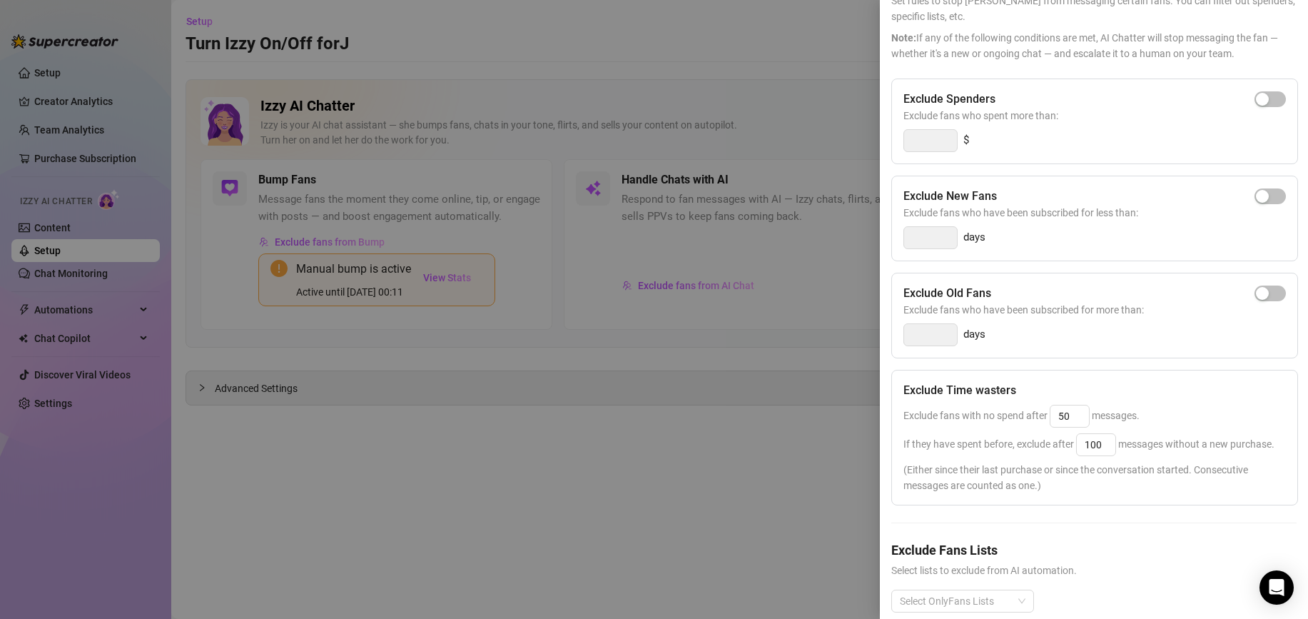
scroll to position [116, 0]
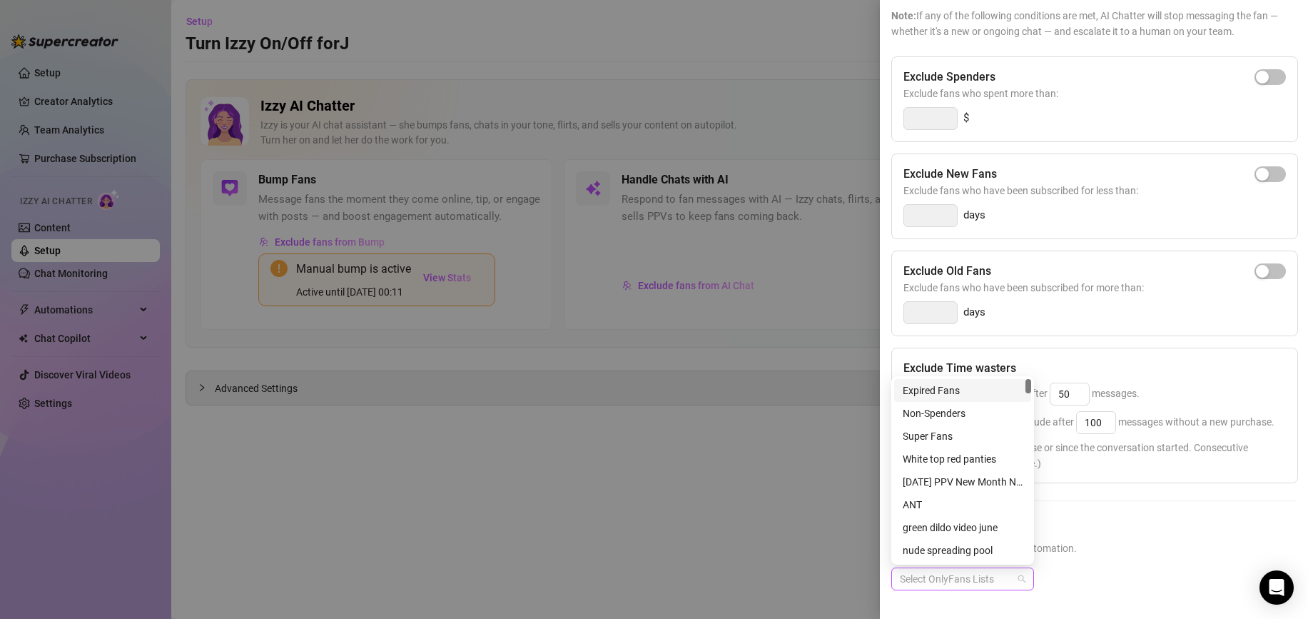
click at [1021, 574] on div "Select OnlyFans Lists" at bounding box center [962, 578] width 143 height 23
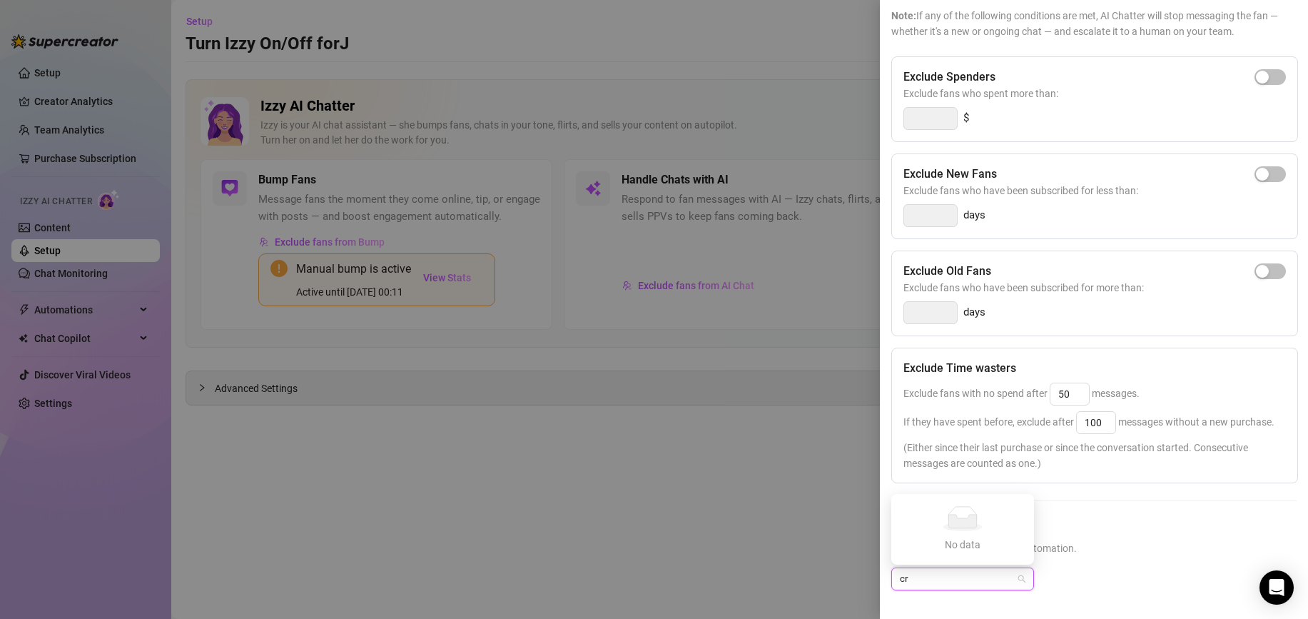
type input "c"
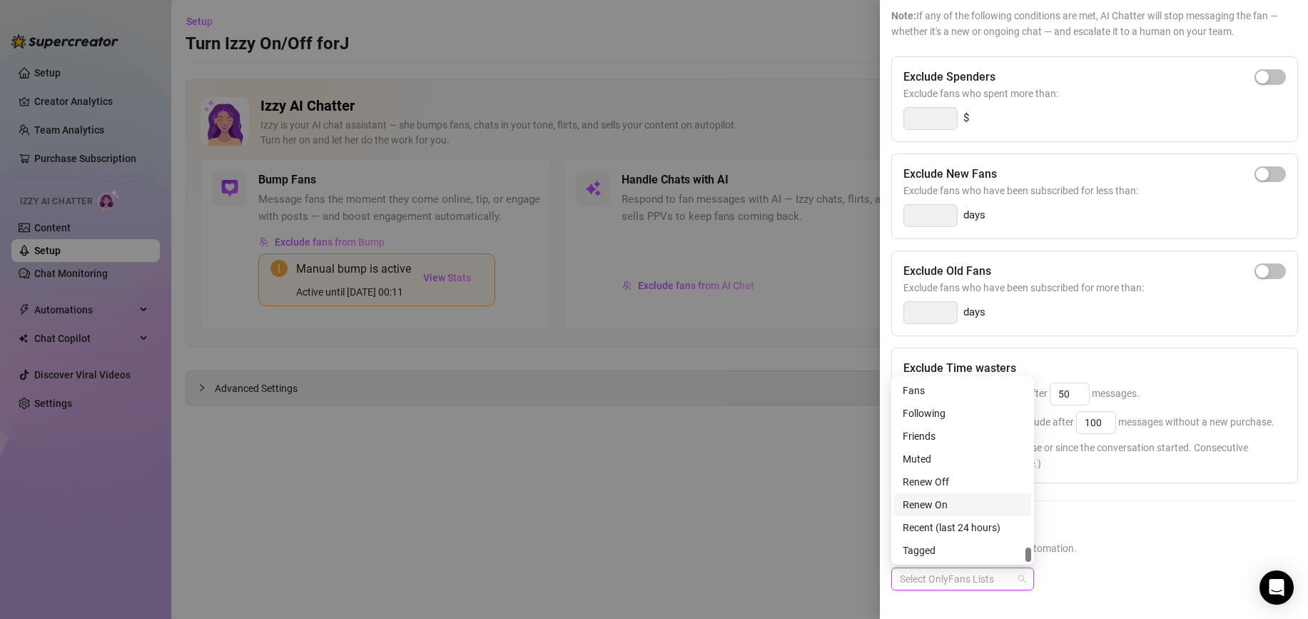
click at [1058, 510] on div "Exclude Spenders Exclude fans who spent more than: $ Exclude New Fans Exclude f…" at bounding box center [1093, 334] width 405 height 557
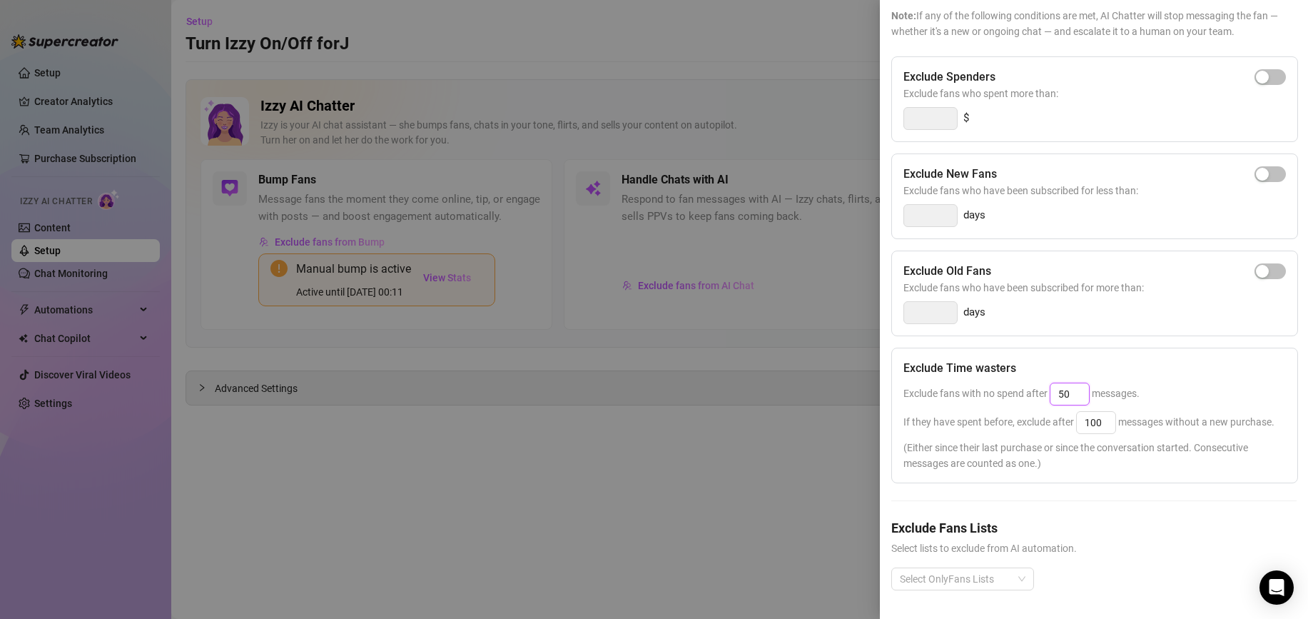
drag, startPoint x: 1065, startPoint y: 395, endPoint x: 1041, endPoint y: 393, distance: 24.3
click at [1041, 393] on span "Exclude fans with no spend after 50 messages." at bounding box center [1021, 392] width 236 height 11
type input "30"
click at [1075, 460] on span "(Either since their last purchase or since the conversation started. Consecutiv…" at bounding box center [1094, 455] width 382 height 31
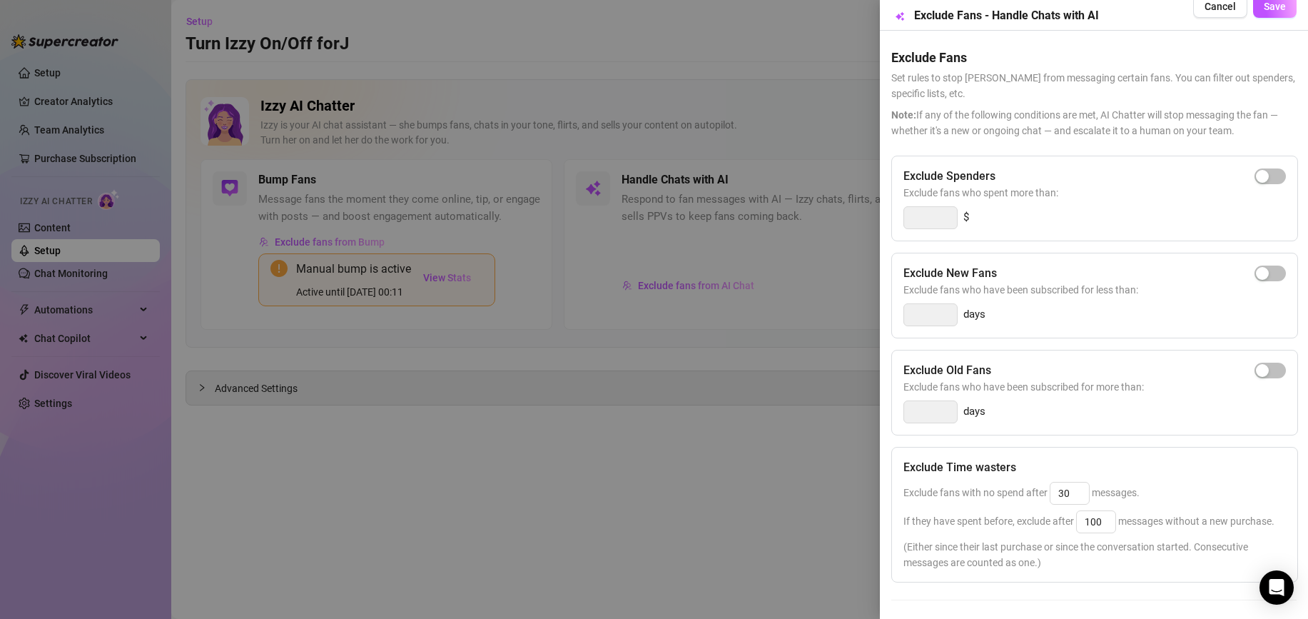
scroll to position [0, 0]
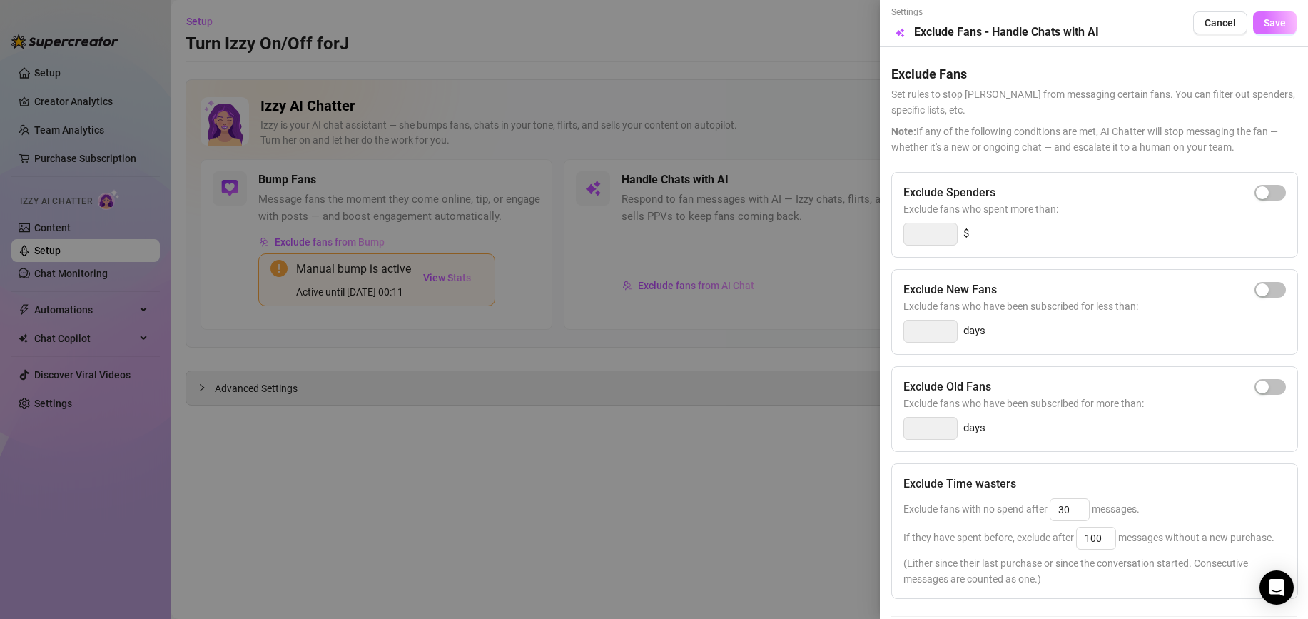
click at [1283, 29] on button "Save" at bounding box center [1275, 22] width 44 height 23
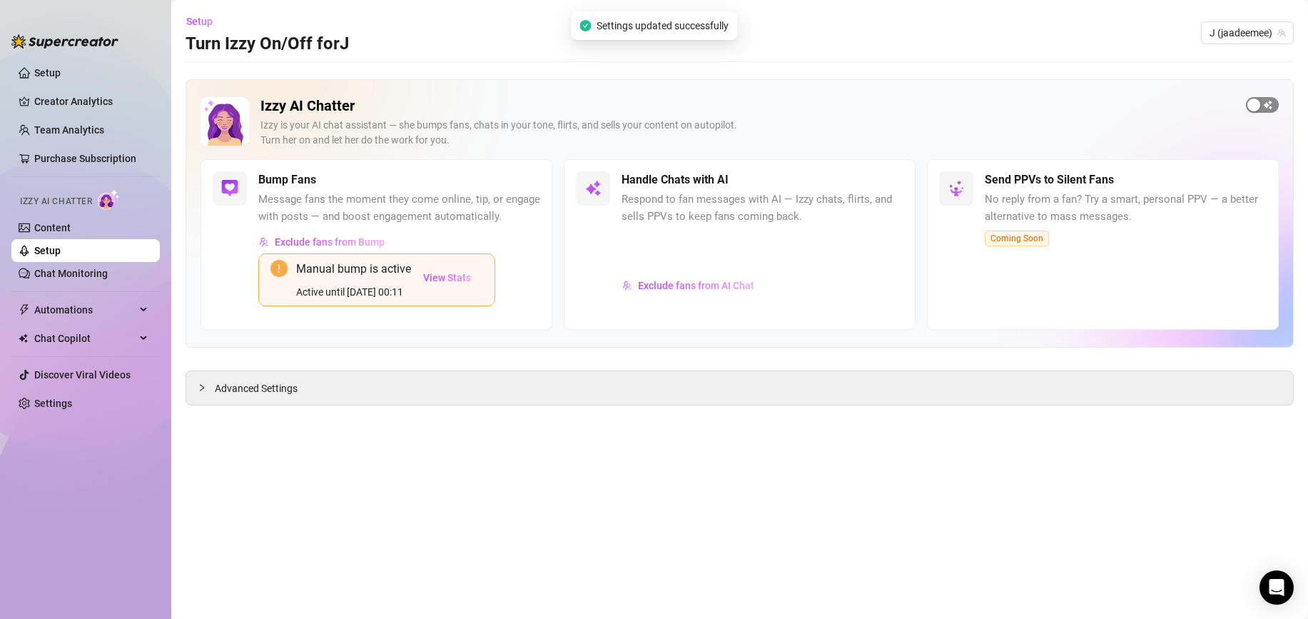
click at [1259, 105] on div "button" at bounding box center [1253, 104] width 13 height 13
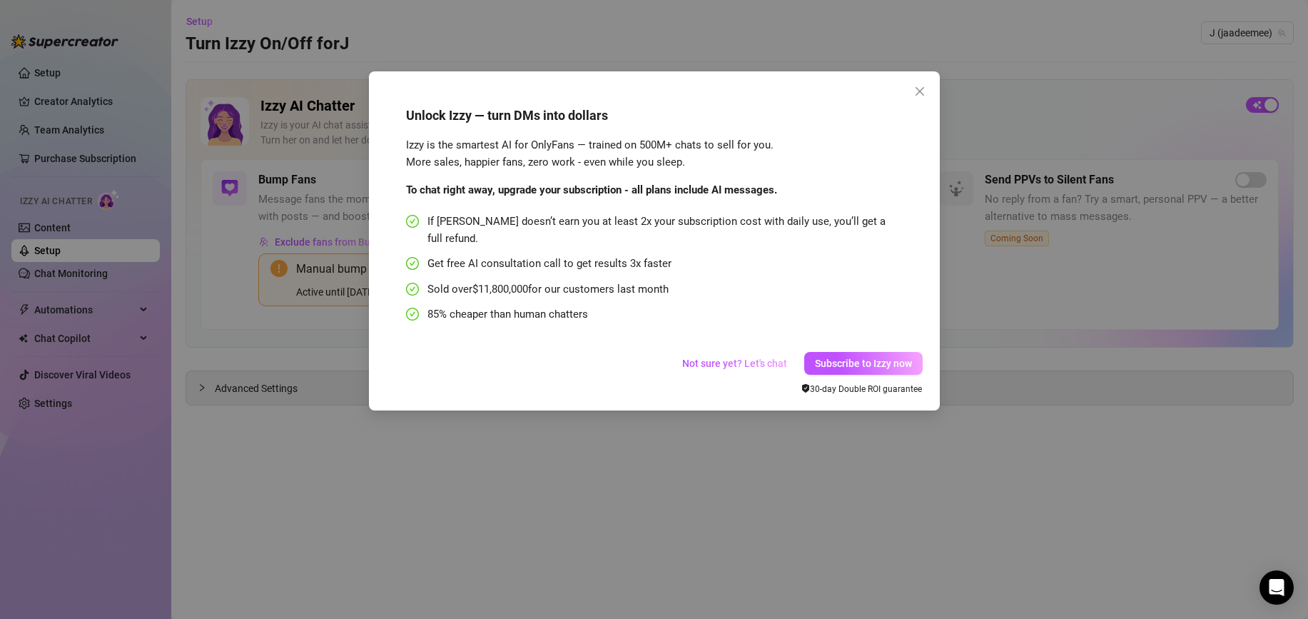
drag, startPoint x: 517, startPoint y: 148, endPoint x: 709, endPoint y: 159, distance: 193.0
click at [709, 159] on div "Izzy is the smartest AI for OnlyFans — trained on 500M+ chats to sell for you. …" at bounding box center [650, 154] width 488 height 34
click at [709, 163] on div "Izzy is the smartest AI for OnlyFans — trained on 500M+ chats to sell for you. …" at bounding box center [650, 154] width 488 height 34
drag, startPoint x: 430, startPoint y: 223, endPoint x: 582, endPoint y: 220, distance: 152.0
click at [582, 220] on span "If Izzy doesn’t earn you at least 2x your subscription cost with daily use, you…" at bounding box center [660, 230] width 467 height 34
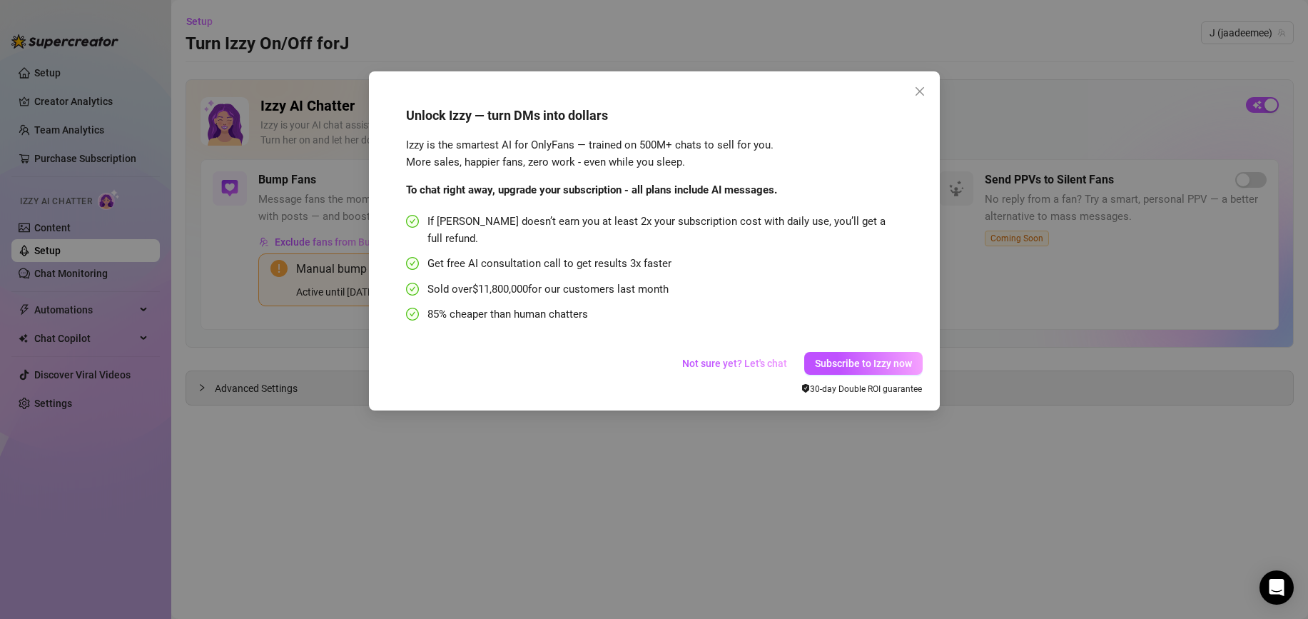
click at [587, 223] on span "If Izzy doesn’t earn you at least 2x your subscription cost with daily use, you…" at bounding box center [660, 230] width 467 height 34
click at [822, 352] on button "Subscribe to Izzy now" at bounding box center [863, 363] width 118 height 23
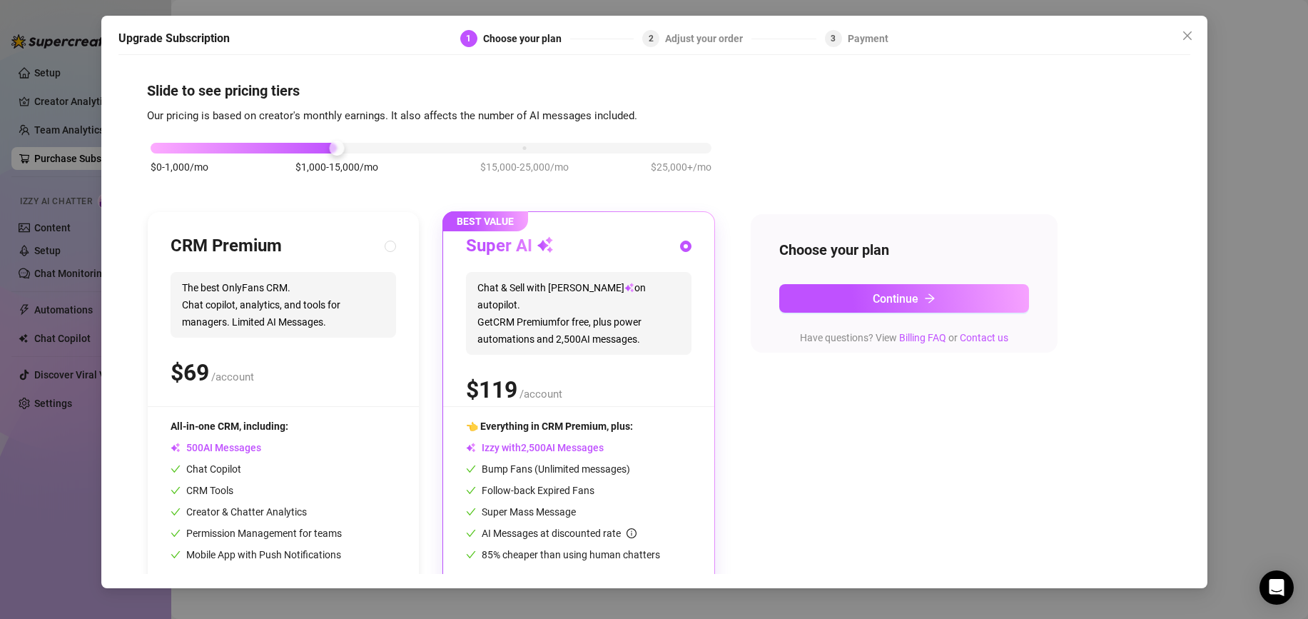
scroll to position [1, 0]
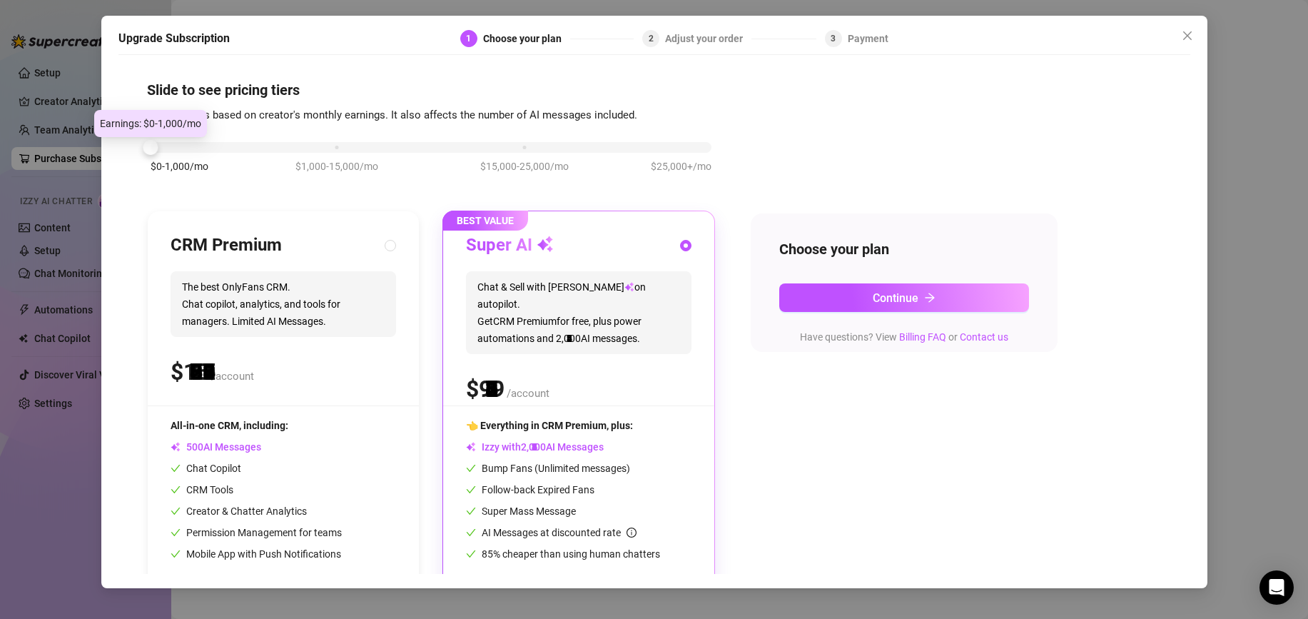
click at [179, 147] on div "$0-1,000/mo $1,000-15,000/mo $15,000-25,000/mo $25,000+/mo" at bounding box center [431, 143] width 561 height 9
click at [198, 151] on div at bounding box center [431, 147] width 561 height 11
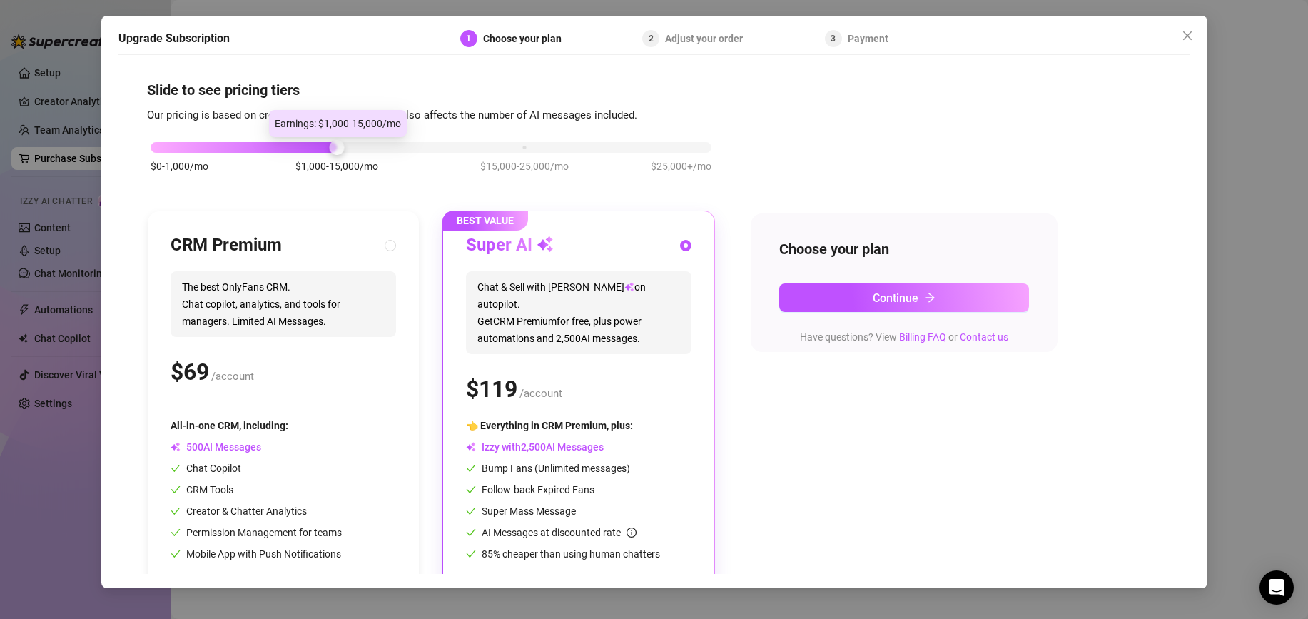
drag, startPoint x: 162, startPoint y: 149, endPoint x: 298, endPoint y: 153, distance: 135.6
click at [297, 148] on div "$0-1,000/mo $1,000-15,000/mo $15,000-25,000/mo $25,000+/mo" at bounding box center [431, 143] width 561 height 9
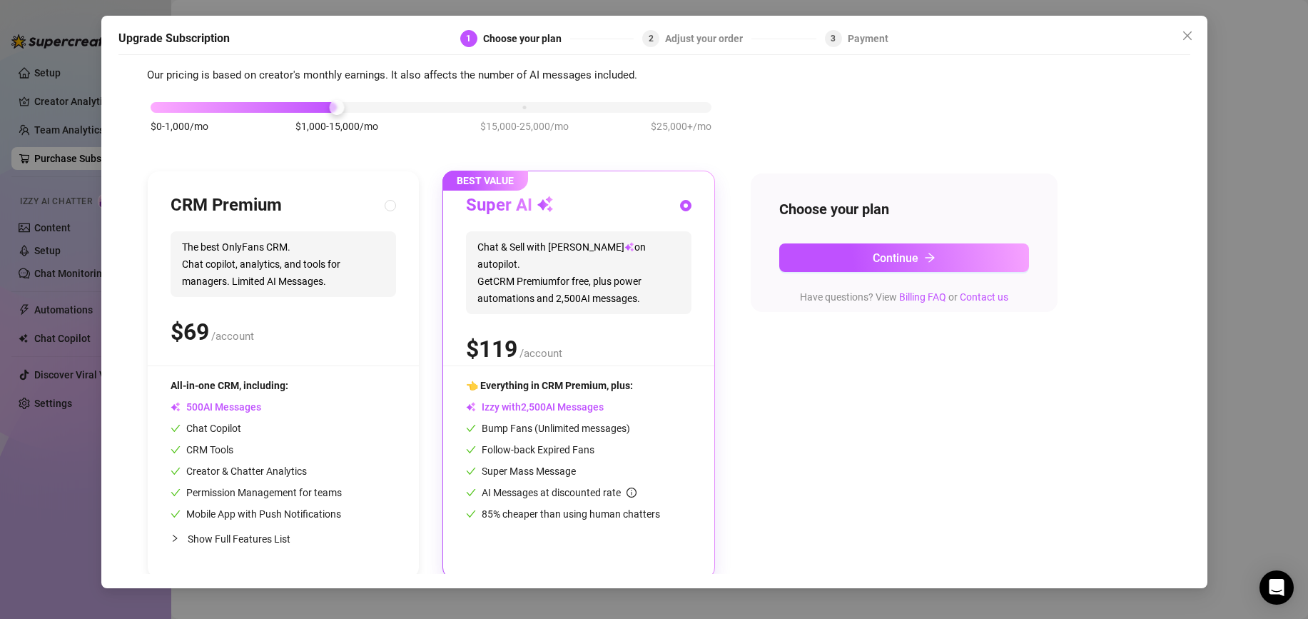
scroll to position [46, 0]
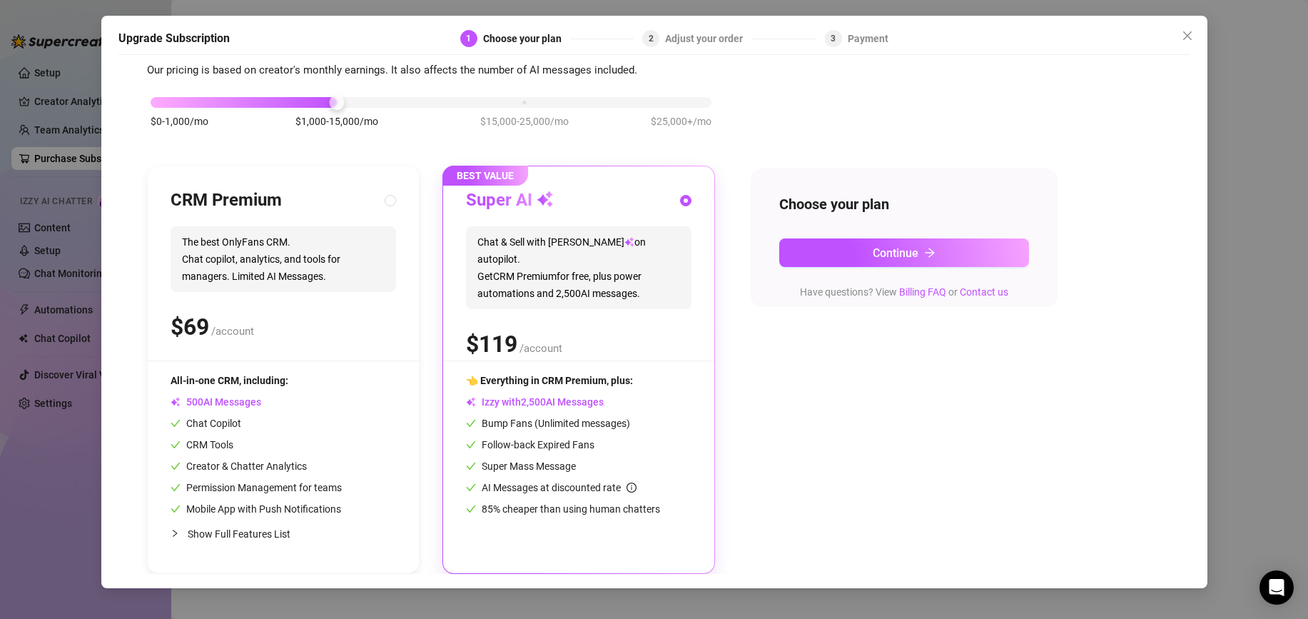
drag, startPoint x: 534, startPoint y: 404, endPoint x: 607, endPoint y: 400, distance: 72.2
click at [604, 400] on span "Izzy with AI Messages" at bounding box center [535, 401] width 138 height 11
click at [771, 395] on div "$0-1,000/mo $1,000-15,000/mo $15,000-25,000/mo $25,000+/mo CRM Premium The best…" at bounding box center [654, 326] width 1015 height 495
click at [831, 265] on button "Continue" at bounding box center [904, 252] width 250 height 29
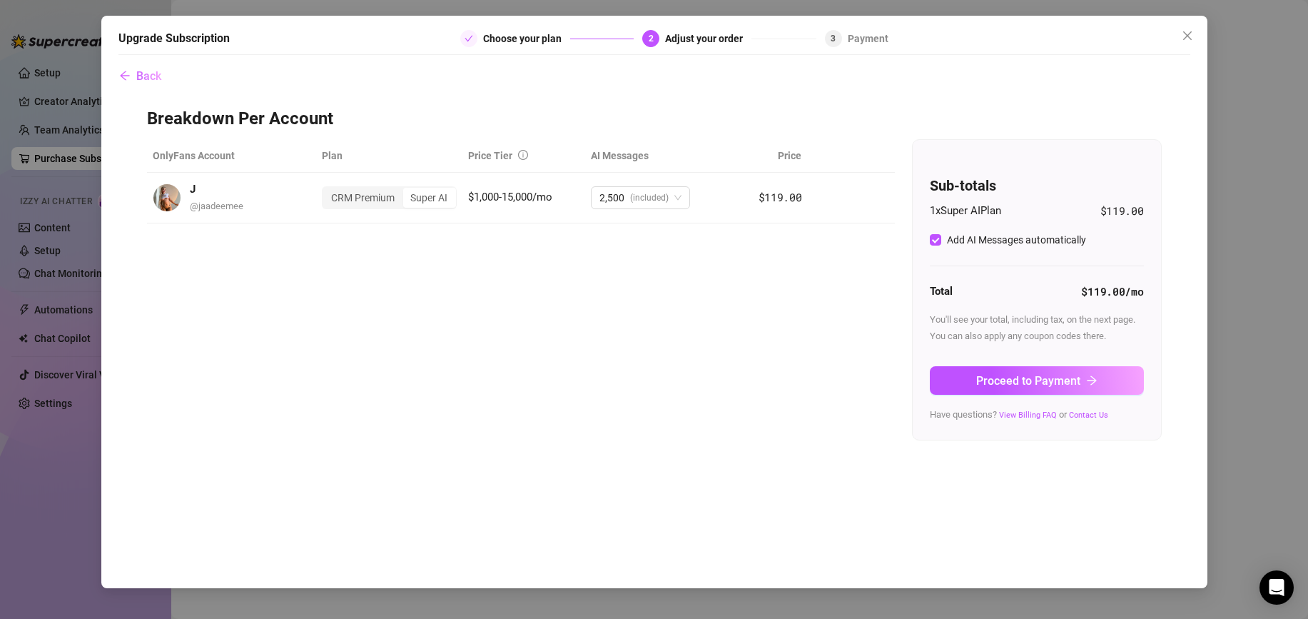
scroll to position [0, 0]
click at [670, 196] on span "2,500 (included)" at bounding box center [640, 197] width 82 height 21
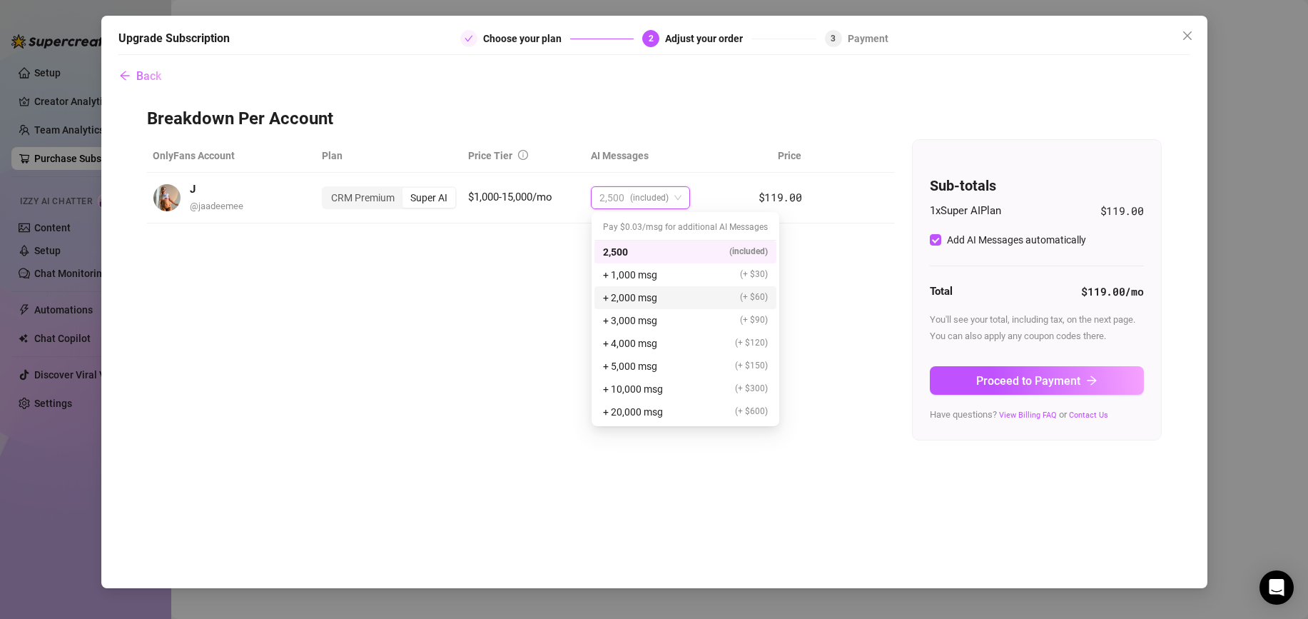
click at [504, 313] on div "OnlyFans Account Plan Price Tier AI Messages Price J @ jaadeemee CRM Premium Su…" at bounding box center [654, 289] width 1015 height 301
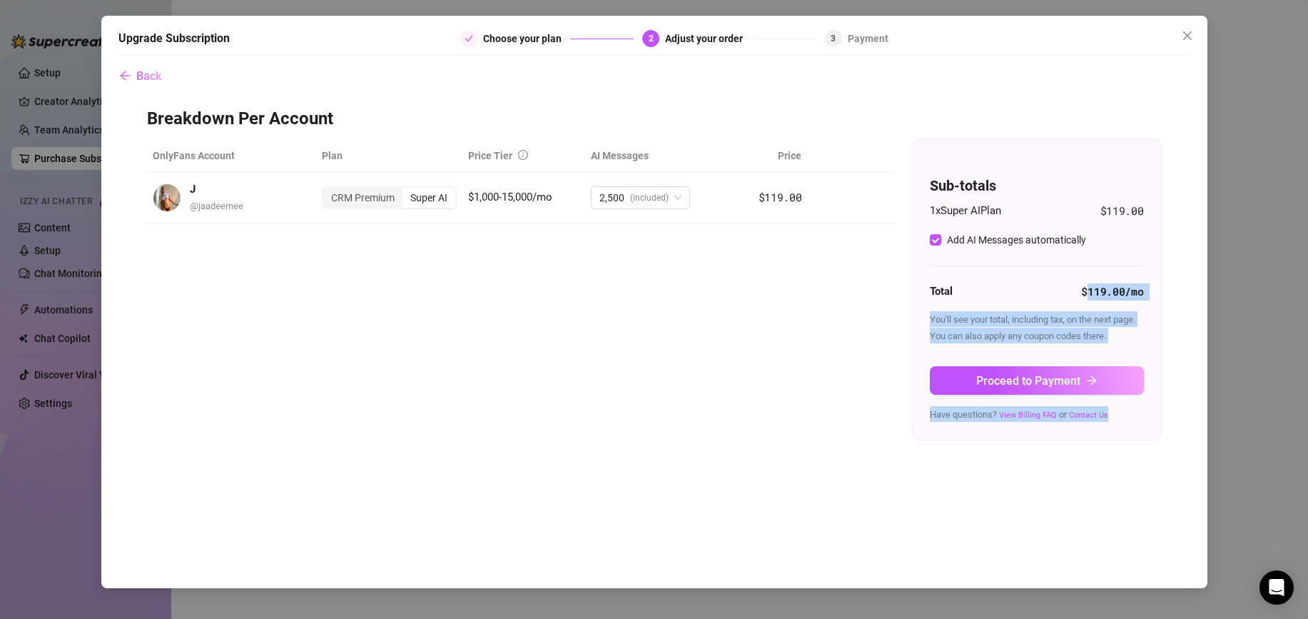
drag, startPoint x: 1122, startPoint y: 290, endPoint x: 1152, endPoint y: 290, distance: 30.7
click at [1152, 290] on div "Sub-totals 1 x Super AI Plan $119.00 Add AI Messages automatically Total $119.0…" at bounding box center [1037, 290] width 248 height 300
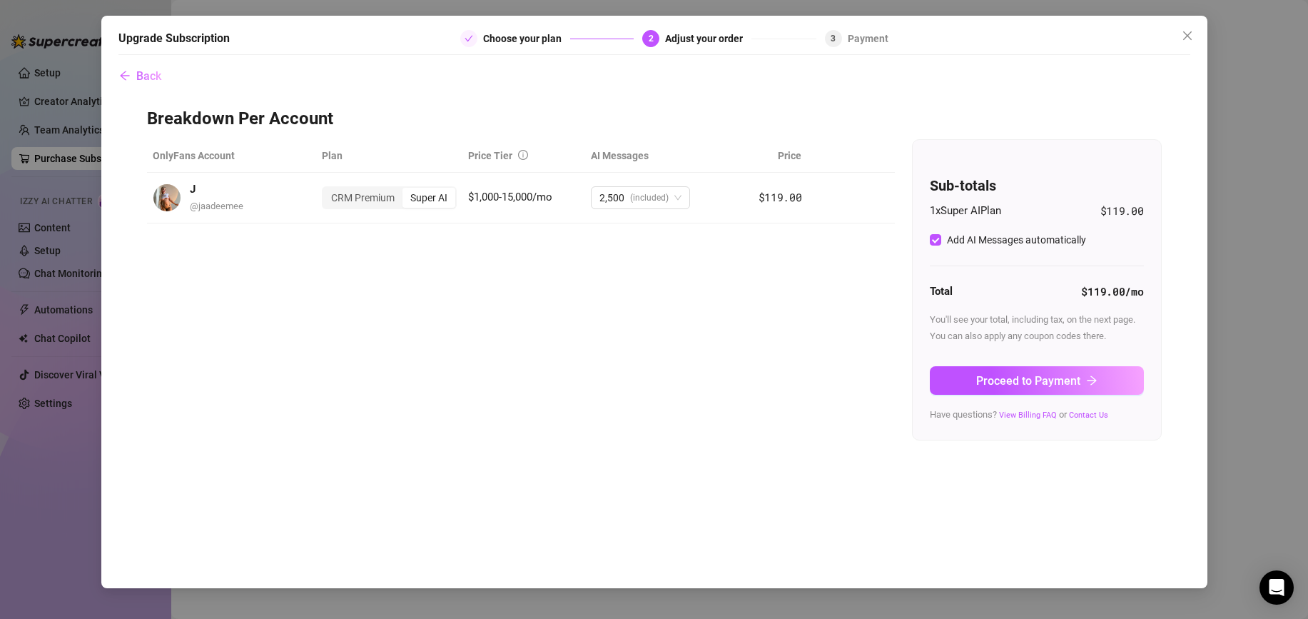
click at [1155, 290] on div "Sub-totals 1 x Super AI Plan $119.00 Add AI Messages automatically Total $119.0…" at bounding box center [1037, 290] width 248 height 300
drag, startPoint x: 1082, startPoint y: 294, endPoint x: 1141, endPoint y: 293, distance: 59.2
click at [1141, 293] on strong "$119.00 /mo" at bounding box center [1112, 291] width 62 height 14
click at [1081, 293] on strong "$119.00 /mo" at bounding box center [1112, 291] width 62 height 14
click at [678, 270] on div "OnlyFans Account Plan Price Tier AI Messages Price J @ jaadeemee CRM Premium Su…" at bounding box center [654, 289] width 1015 height 301
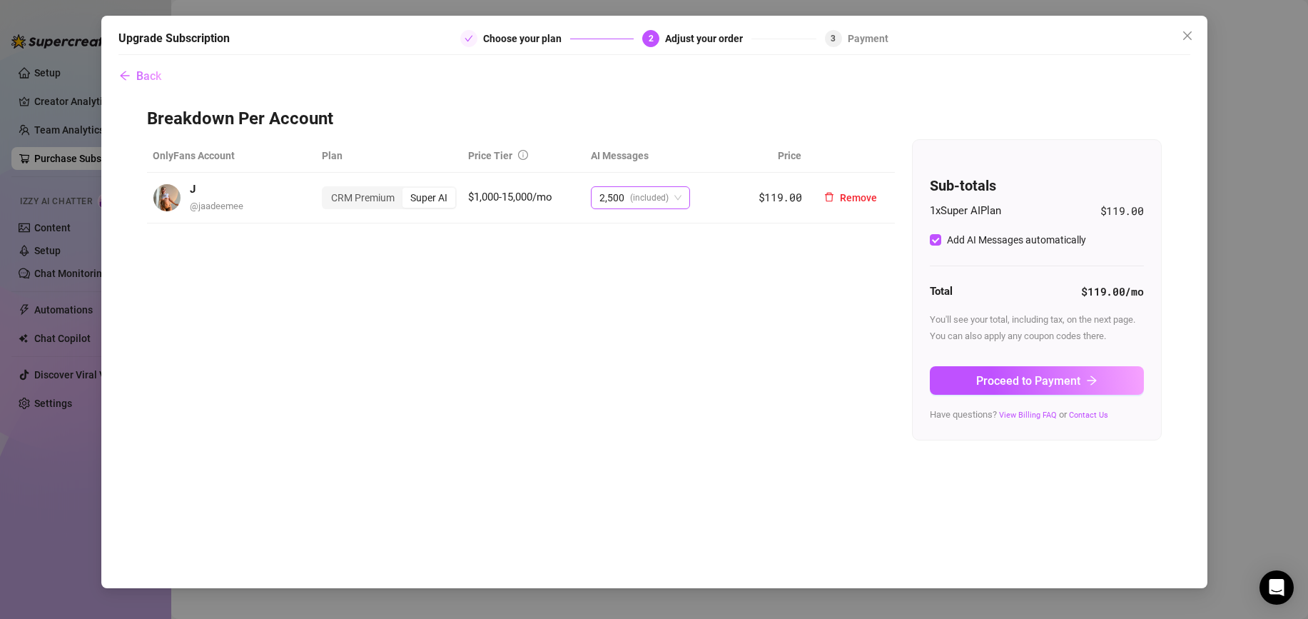
click at [661, 201] on span "(included)" at bounding box center [649, 197] width 39 height 21
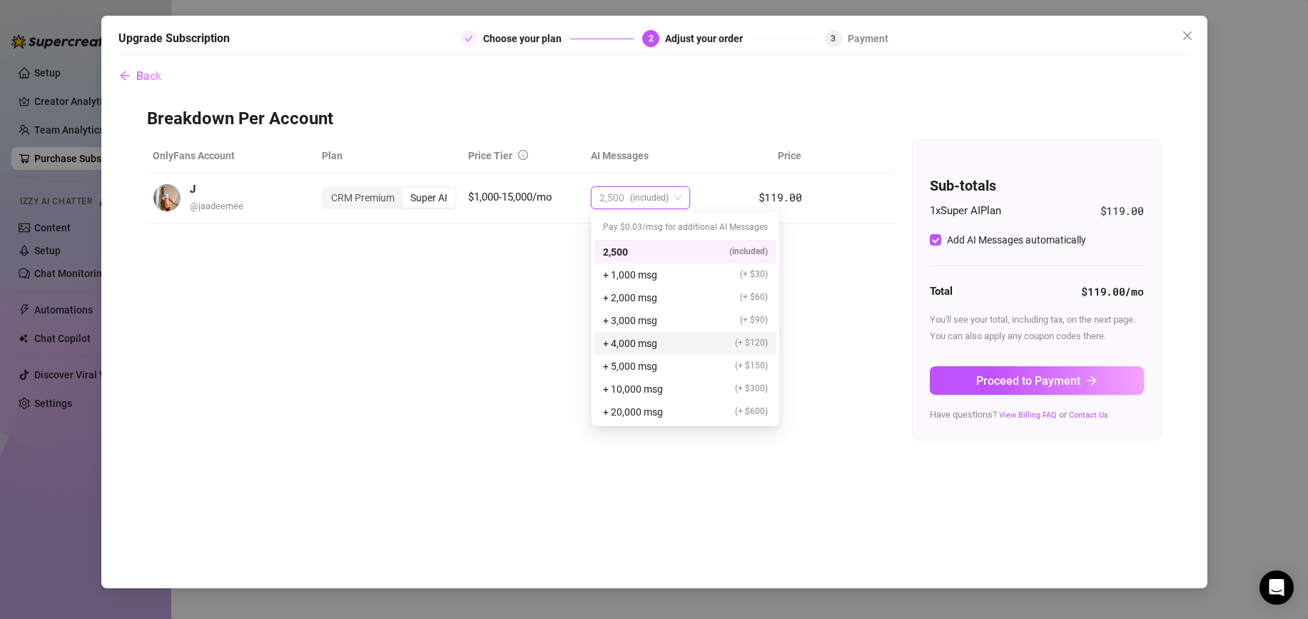
click at [459, 342] on div "OnlyFans Account Plan Price Tier AI Messages Price J @ jaadeemee CRM Premium Su…" at bounding box center [654, 289] width 1015 height 301
click at [617, 202] on span "2,500" at bounding box center [611, 197] width 25 height 21
drag, startPoint x: 605, startPoint y: 228, endPoint x: 652, endPoint y: 228, distance: 46.4
click at [645, 226] on div "Pay $0.03/msg for additional AI Messages" at bounding box center [685, 228] width 182 height 26
drag, startPoint x: 631, startPoint y: 228, endPoint x: 659, endPoint y: 230, distance: 27.9
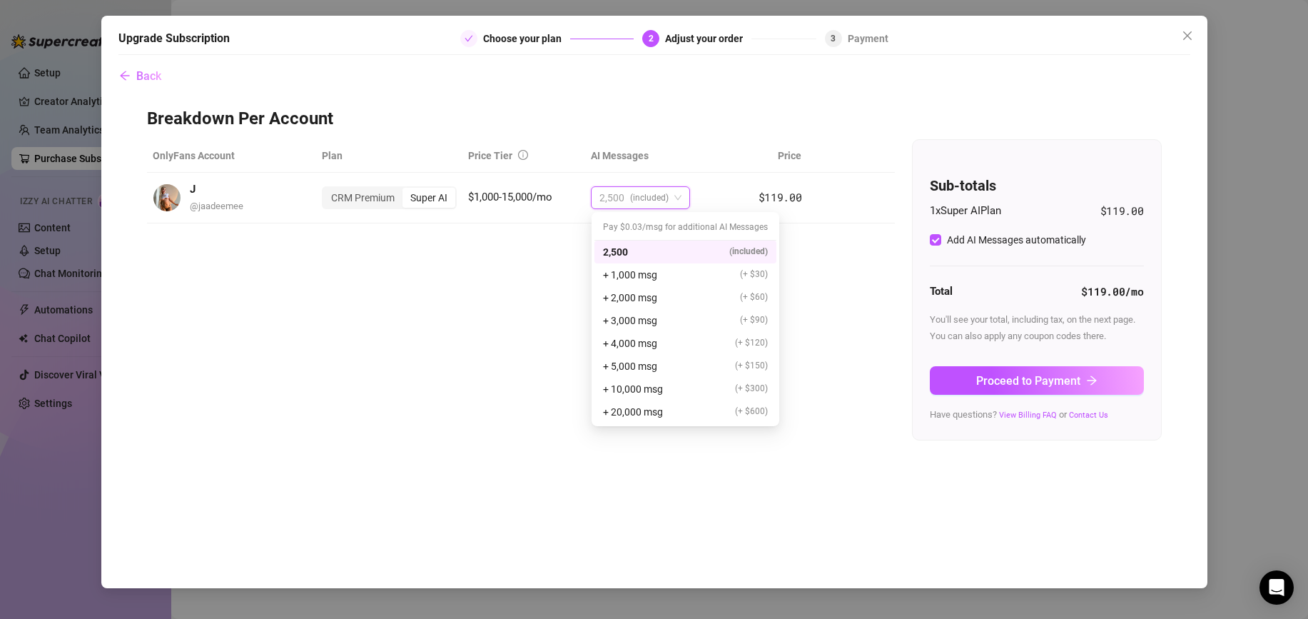
click at [646, 229] on div "Pay $0.03/msg for additional AI Messages" at bounding box center [685, 228] width 182 height 26
drag, startPoint x: 626, startPoint y: 227, endPoint x: 648, endPoint y: 228, distance: 22.1
click at [648, 228] on div "Pay $0.03/msg for additional AI Messages" at bounding box center [685, 228] width 182 height 26
click at [548, 297] on div "OnlyFans Account Plan Price Tier AI Messages Price J @ jaadeemee CRM Premium Su…" at bounding box center [654, 289] width 1015 height 301
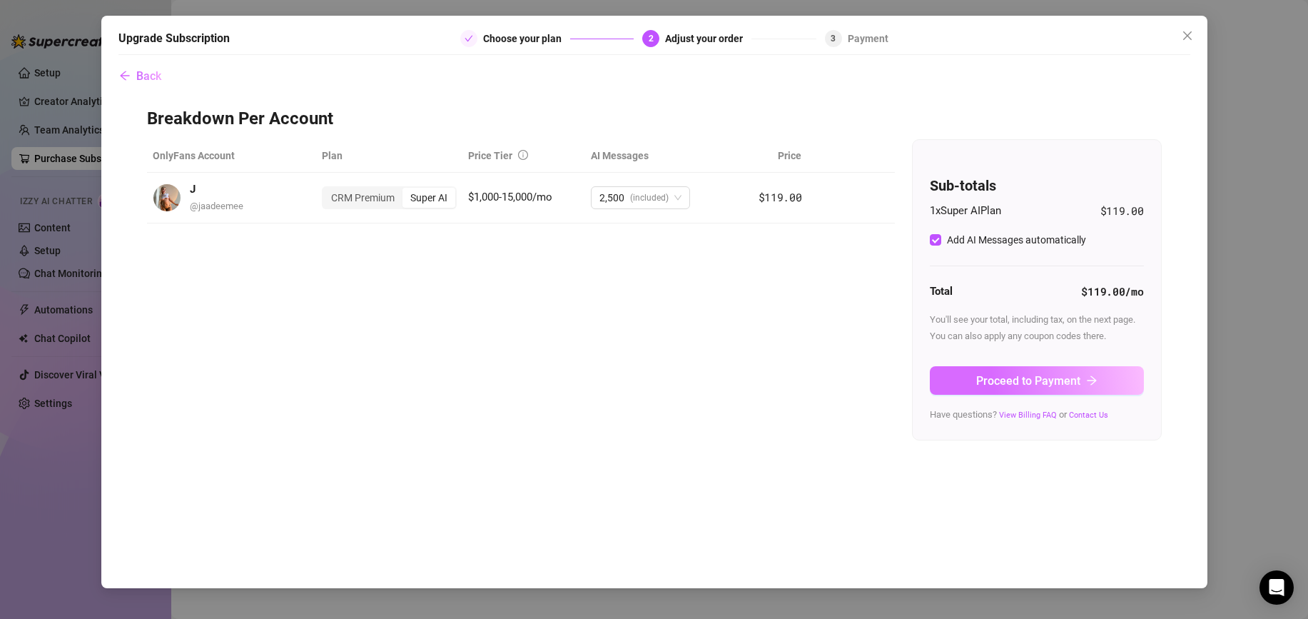
click at [965, 373] on button "Proceed to Payment" at bounding box center [1037, 380] width 214 height 29
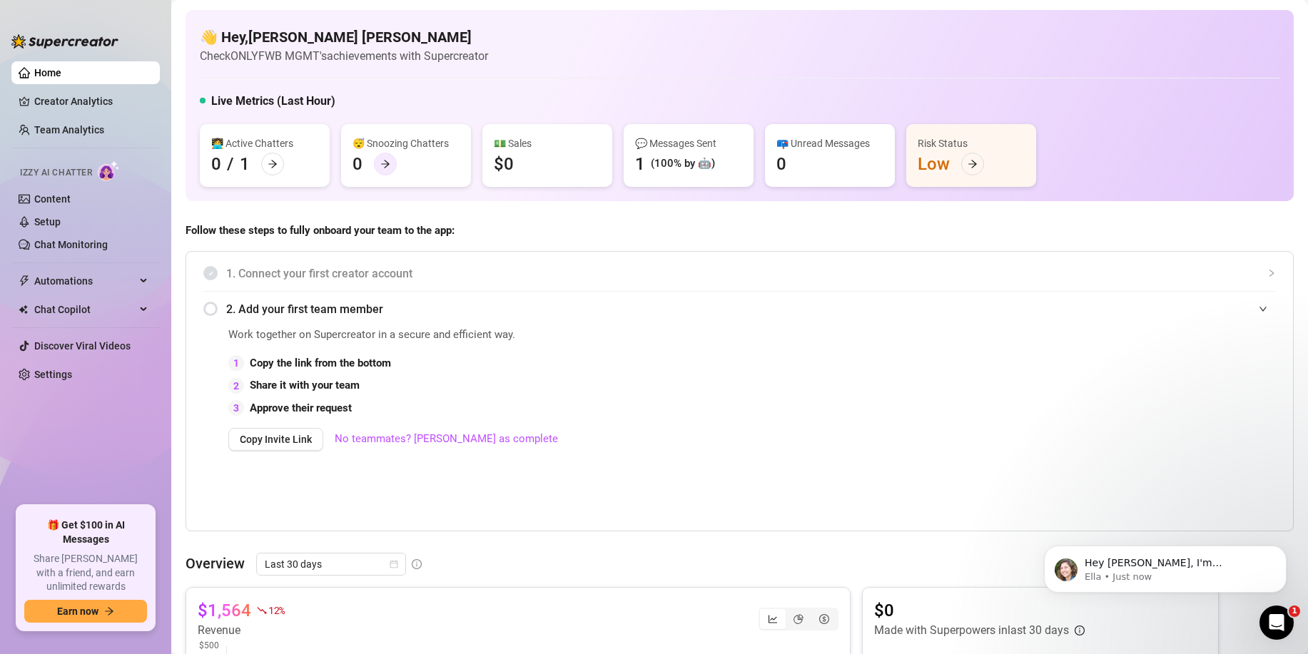
click at [382, 166] on icon "arrow-right" at bounding box center [385, 164] width 10 height 10
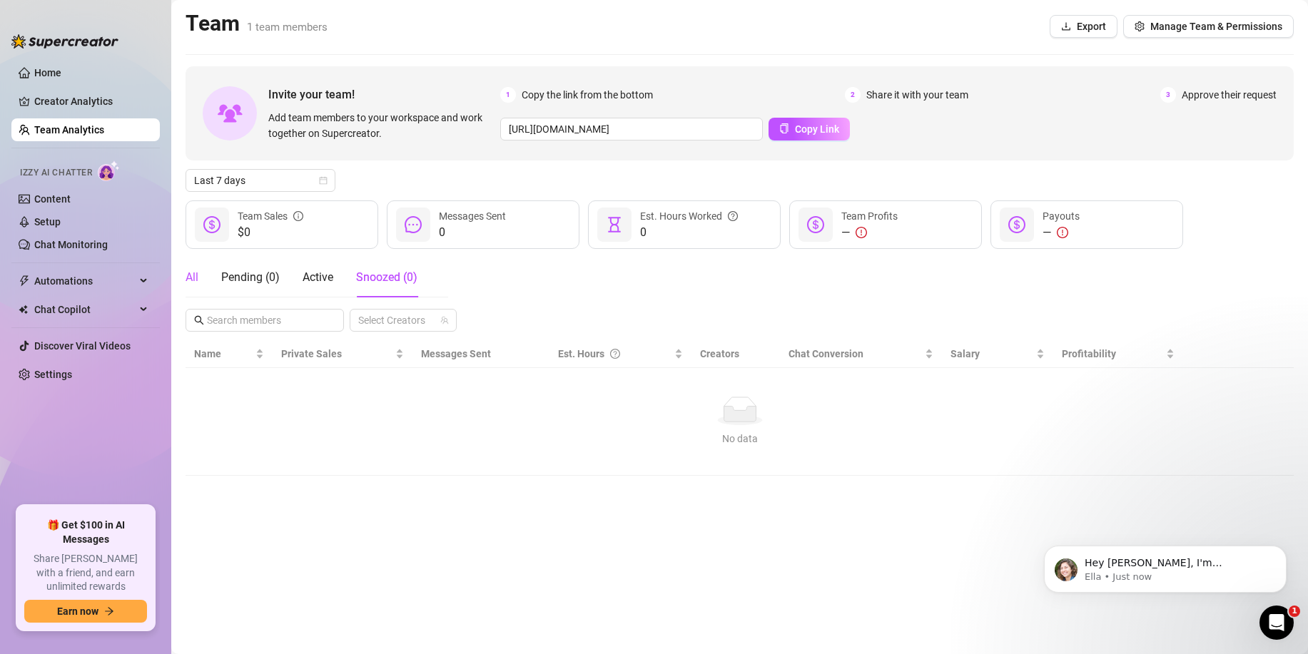
click at [186, 273] on div "All" at bounding box center [192, 277] width 13 height 17
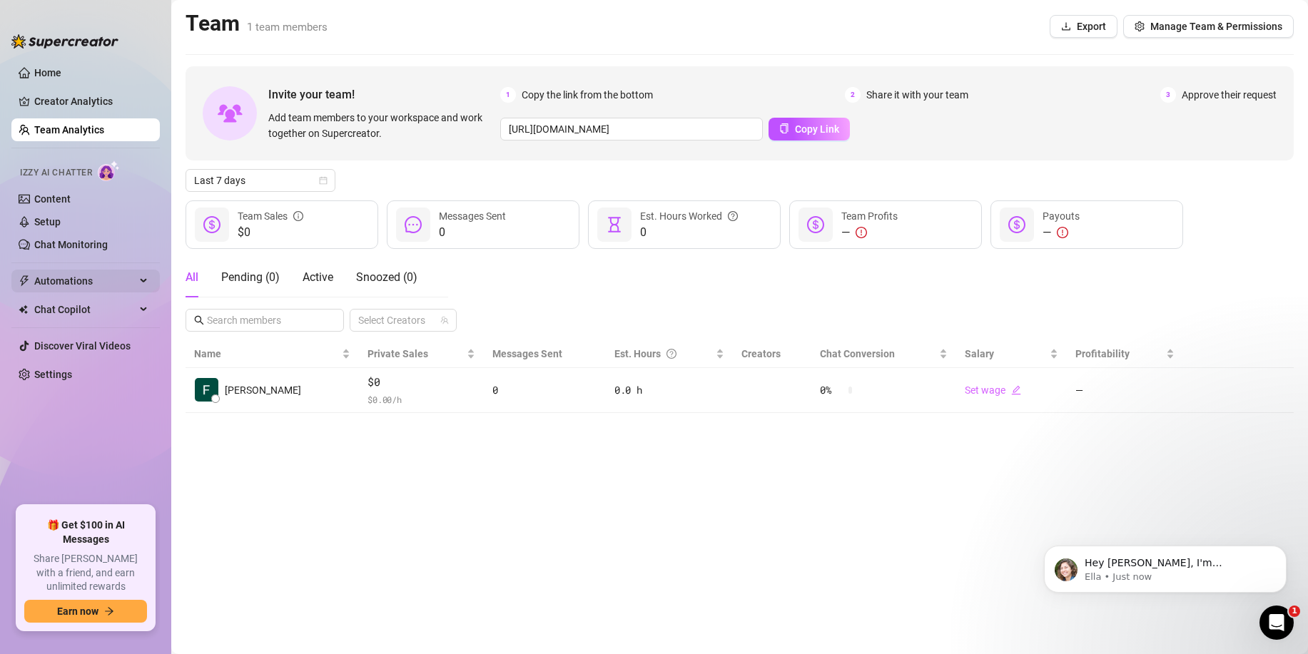
click at [91, 291] on span "Automations" at bounding box center [84, 281] width 101 height 23
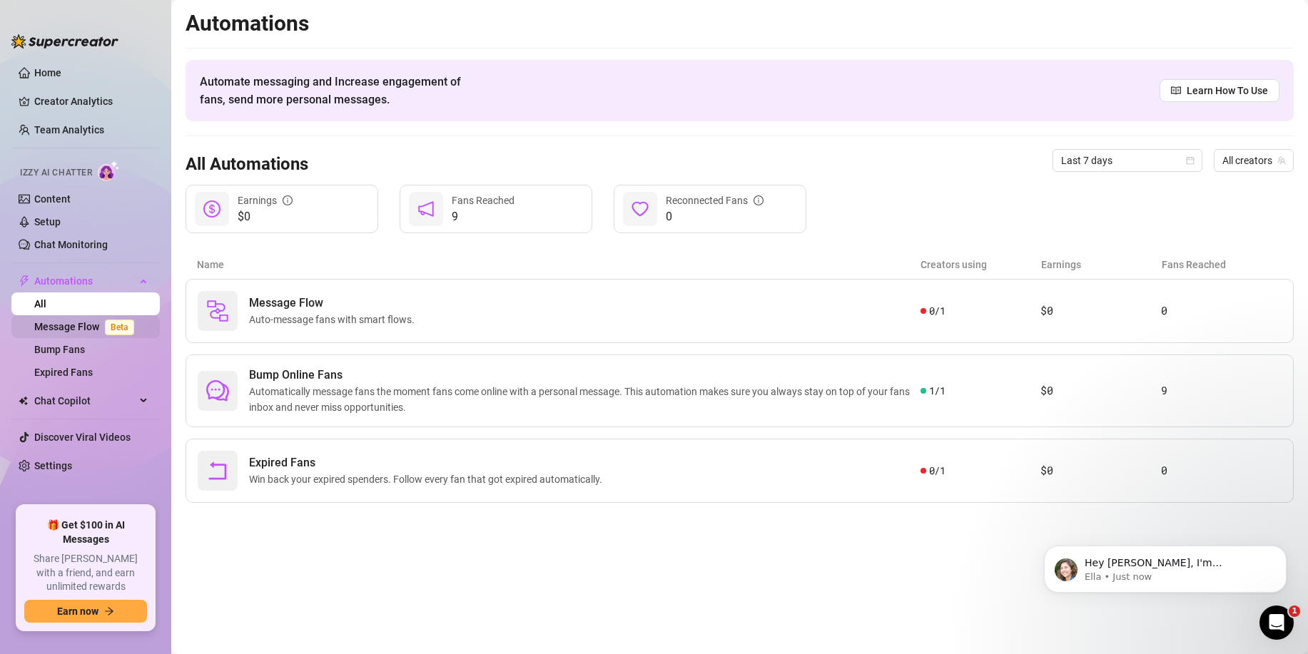
click at [85, 330] on link "Message Flow Beta" at bounding box center [87, 326] width 106 height 11
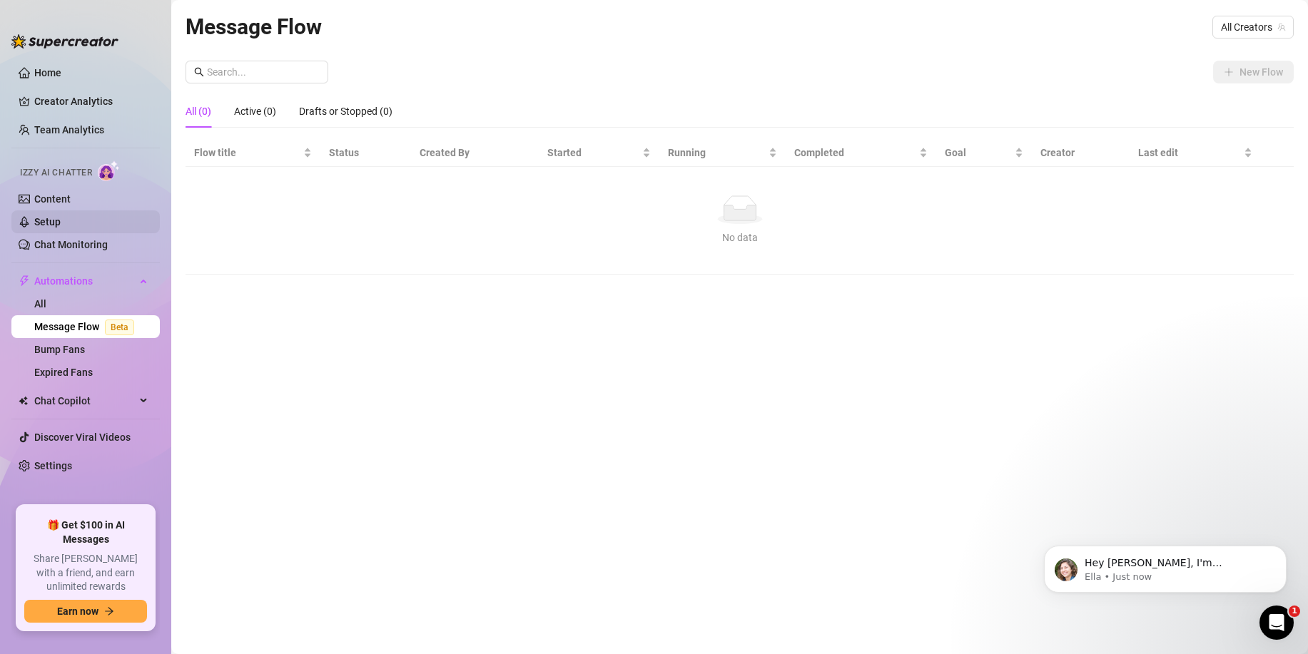
click at [61, 217] on link "Setup" at bounding box center [47, 221] width 26 height 11
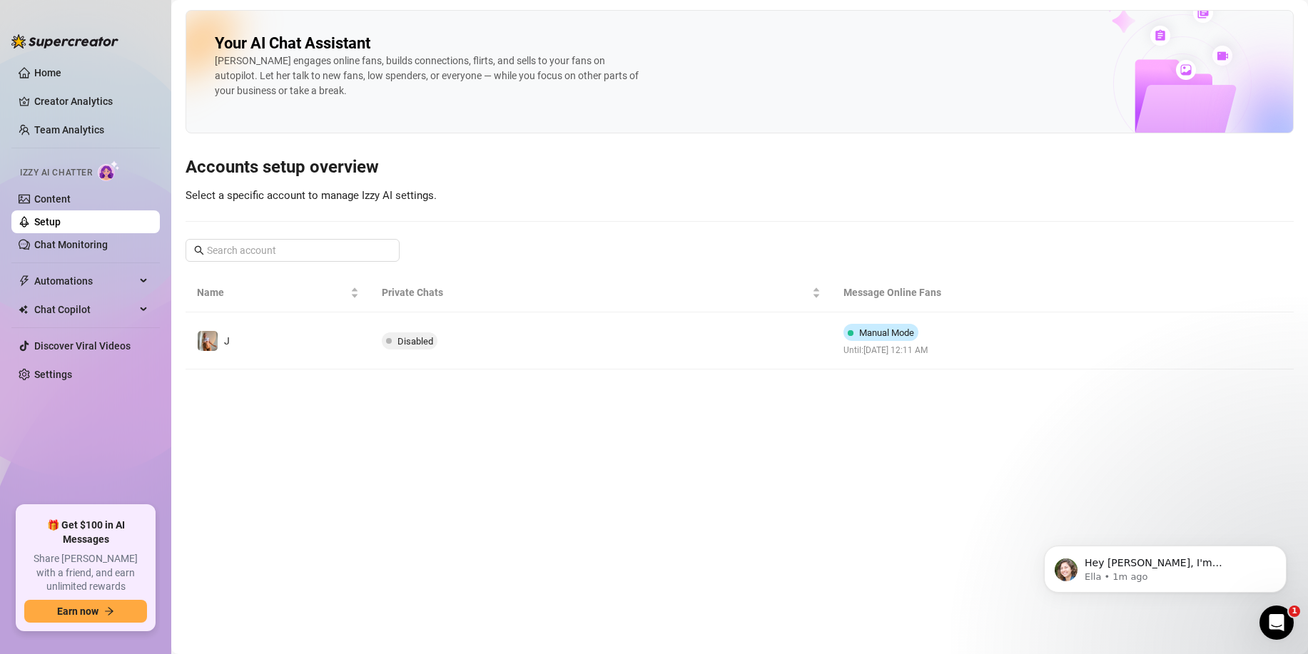
click at [690, 339] on td "Disabled" at bounding box center [601, 341] width 462 height 57
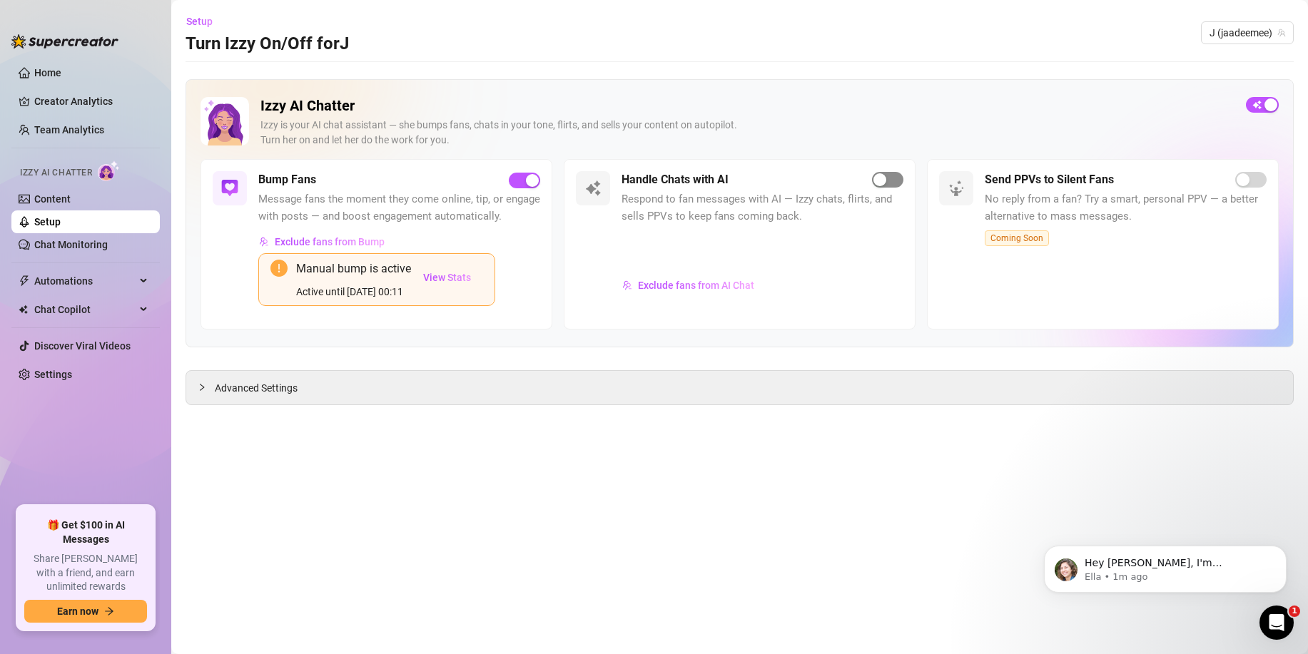
click at [886, 186] on span "button" at bounding box center [887, 180] width 31 height 16
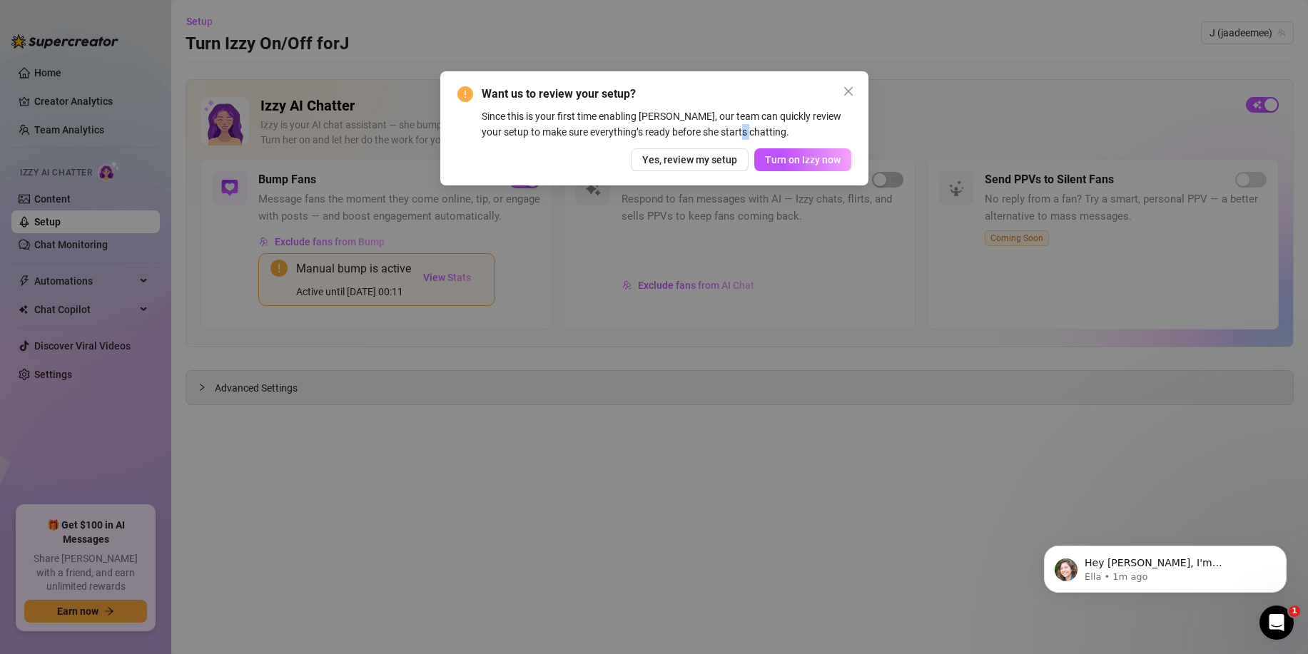
drag, startPoint x: 743, startPoint y: 133, endPoint x: 726, endPoint y: 134, distance: 17.2
click at [723, 133] on div "Since this is your first time enabling Izzy, our team can quickly review your s…" at bounding box center [667, 123] width 370 height 31
click at [813, 170] on button "Turn on Izzy now" at bounding box center [802, 159] width 97 height 23
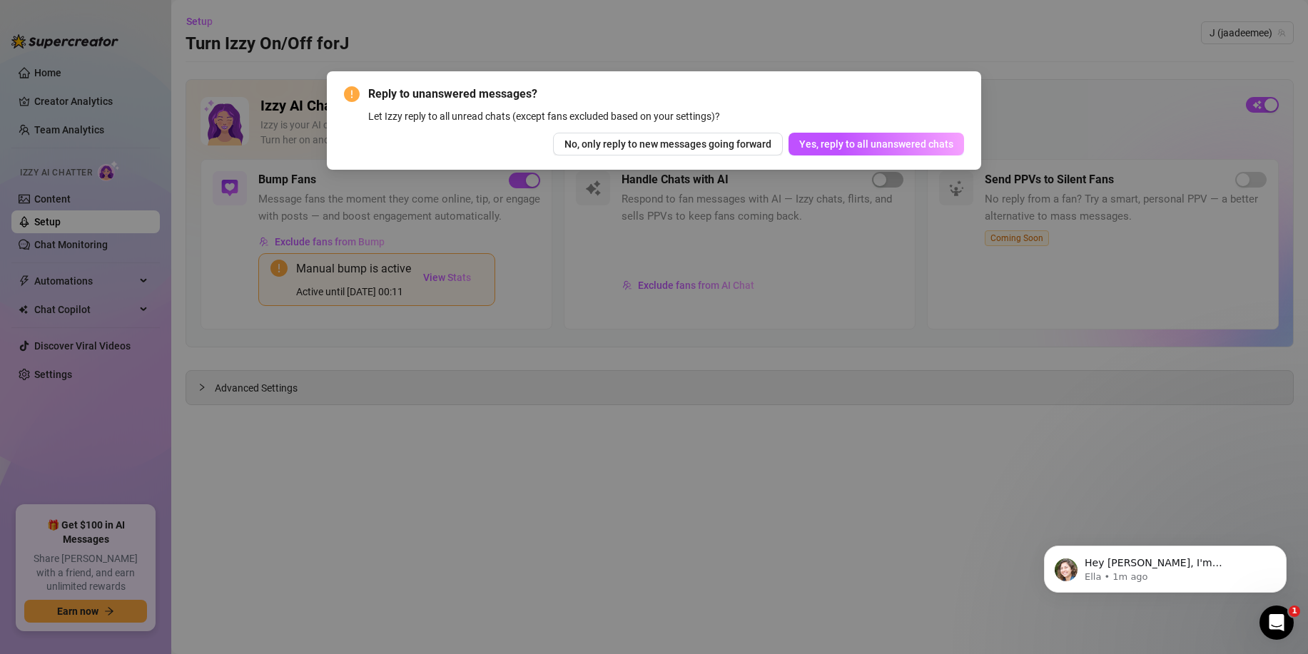
drag, startPoint x: 399, startPoint y: 115, endPoint x: 455, endPoint y: 122, distance: 56.1
click at [455, 121] on div "Let Izzy reply to all unread chats (except fans excluded based on your settings…" at bounding box center [666, 116] width 596 height 16
drag, startPoint x: 440, startPoint y: 118, endPoint x: 546, endPoint y: 123, distance: 105.7
click at [546, 123] on div "Let Izzy reply to all unread chats (except fans excluded based on your settings…" at bounding box center [666, 116] width 596 height 16
click at [621, 111] on div "Let Izzy reply to all unread chats (except fans excluded based on your settings…" at bounding box center [666, 116] width 596 height 16
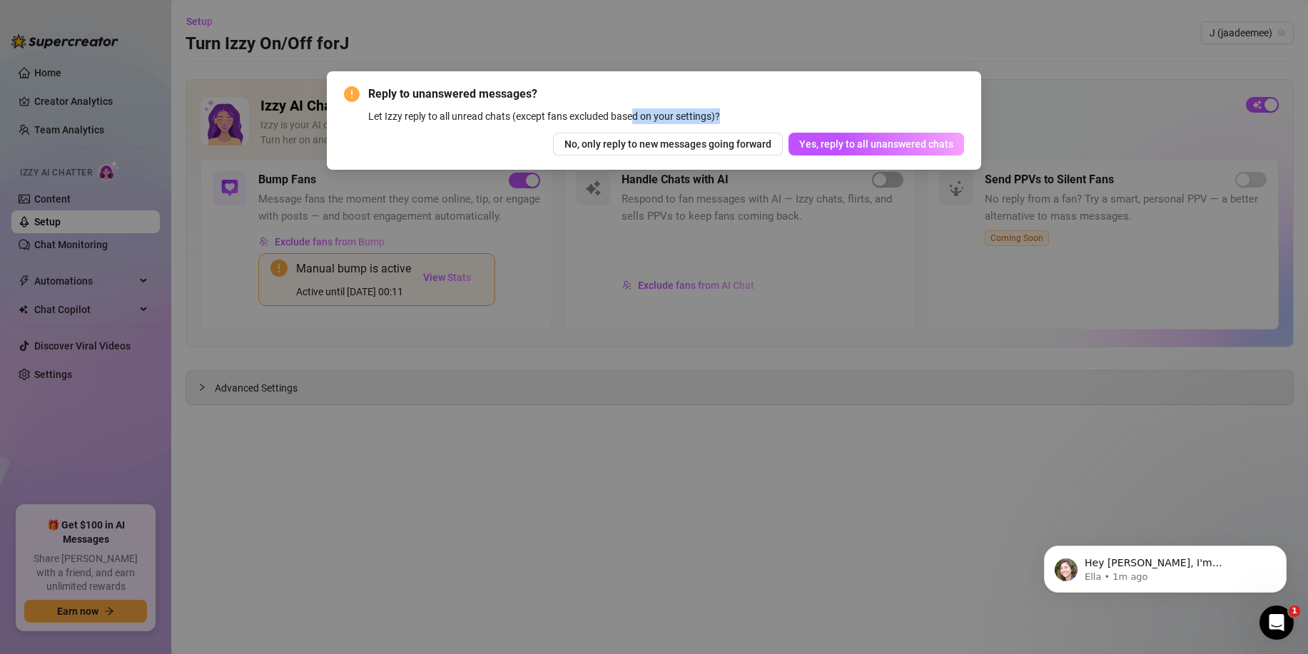
drag, startPoint x: 672, startPoint y: 115, endPoint x: 815, endPoint y: 123, distance: 143.7
click at [811, 123] on div "Let Izzy reply to all unread chats (except fans excluded based on your settings…" at bounding box center [666, 116] width 596 height 16
click at [836, 139] on span "Yes, reply to all unanswered chats" at bounding box center [876, 143] width 154 height 11
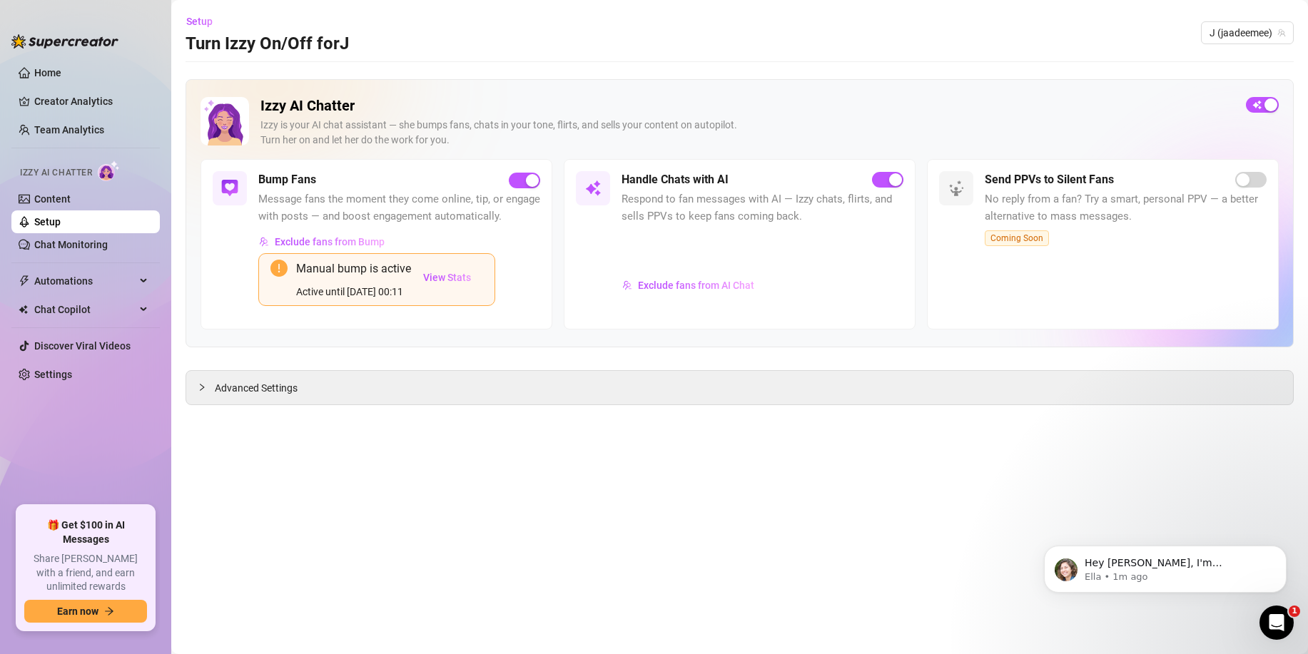
click at [672, 200] on span "Respond to fan messages with AI — Izzy chats, flirts, and sells PPVs to keep fa…" at bounding box center [763, 208] width 282 height 34
click at [472, 380] on div "Advanced Settings" at bounding box center [739, 388] width 1107 height 34
click at [330, 399] on div "Advanced Settings" at bounding box center [739, 388] width 1107 height 34
click at [201, 388] on icon "collapsed" at bounding box center [202, 387] width 4 height 7
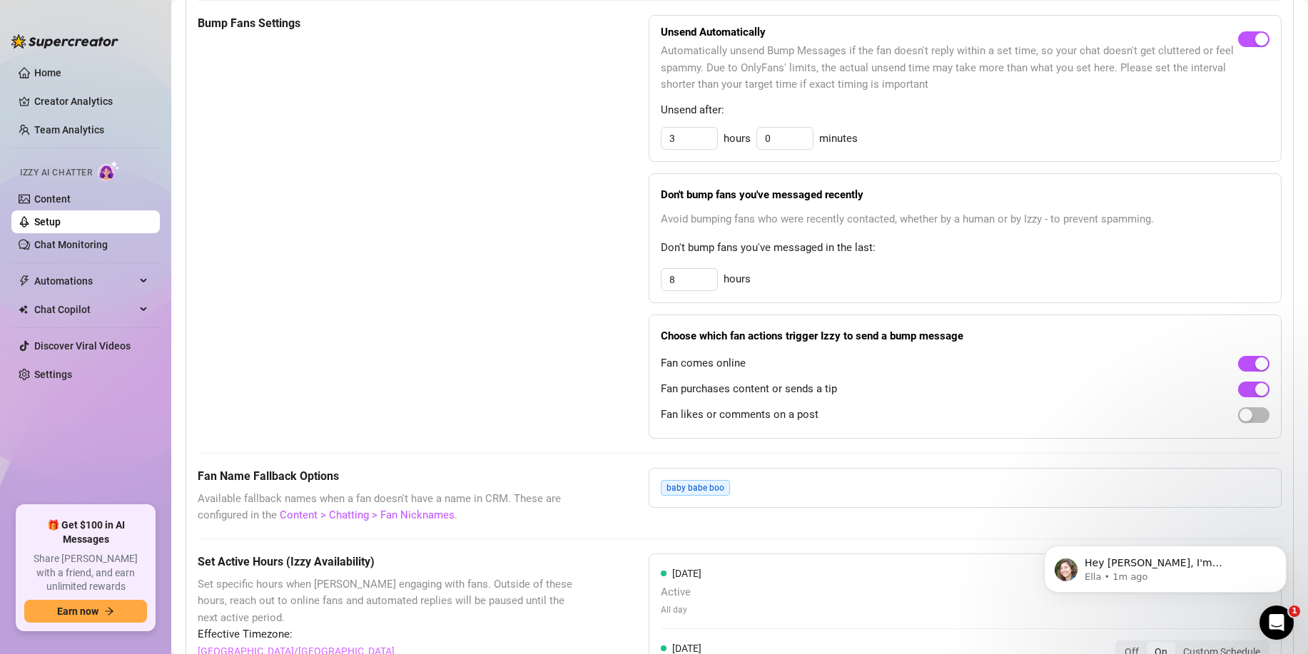
scroll to position [726, 0]
drag, startPoint x: 784, startPoint y: 335, endPoint x: 908, endPoint y: 339, distance: 124.9
click at [908, 339] on strong "Choose which fan actions trigger Izzy to send a bump message" at bounding box center [812, 334] width 303 height 13
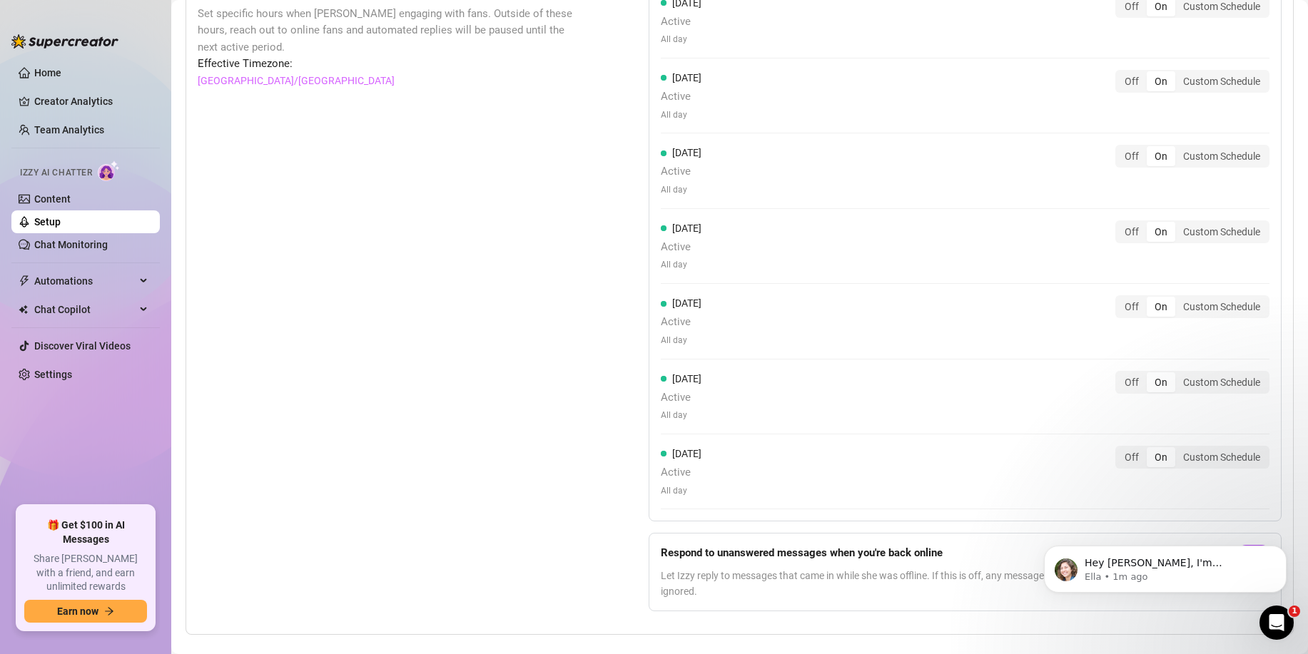
scroll to position [1319, 0]
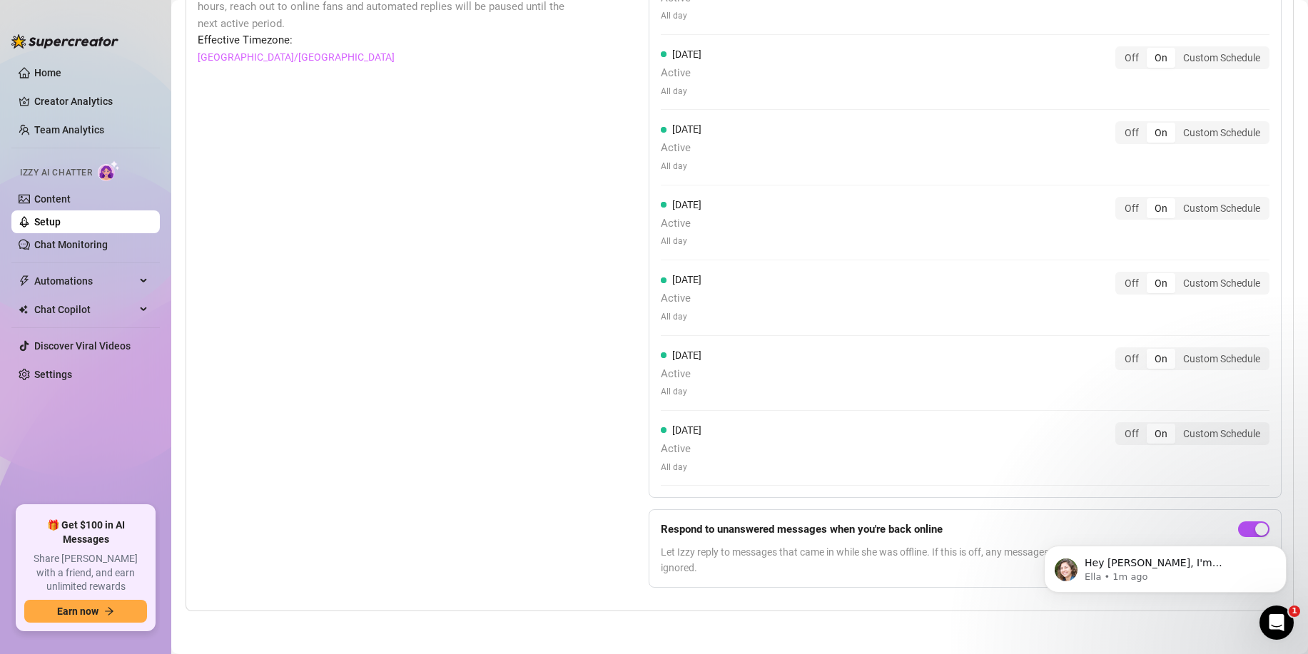
drag, startPoint x: 864, startPoint y: 554, endPoint x: 934, endPoint y: 554, distance: 69.9
click at [934, 554] on span "Let Izzy reply to messages that came in while she was offline. If this is off, …" at bounding box center [947, 559] width 572 height 31
drag, startPoint x: 935, startPoint y: 554, endPoint x: 965, endPoint y: 555, distance: 30.0
click at [945, 554] on span "Let Izzy reply to messages that came in while she was offline. If this is off, …" at bounding box center [947, 559] width 572 height 31
click at [996, 555] on span "Let Izzy reply to messages that came in while she was offline. If this is off, …" at bounding box center [947, 559] width 572 height 31
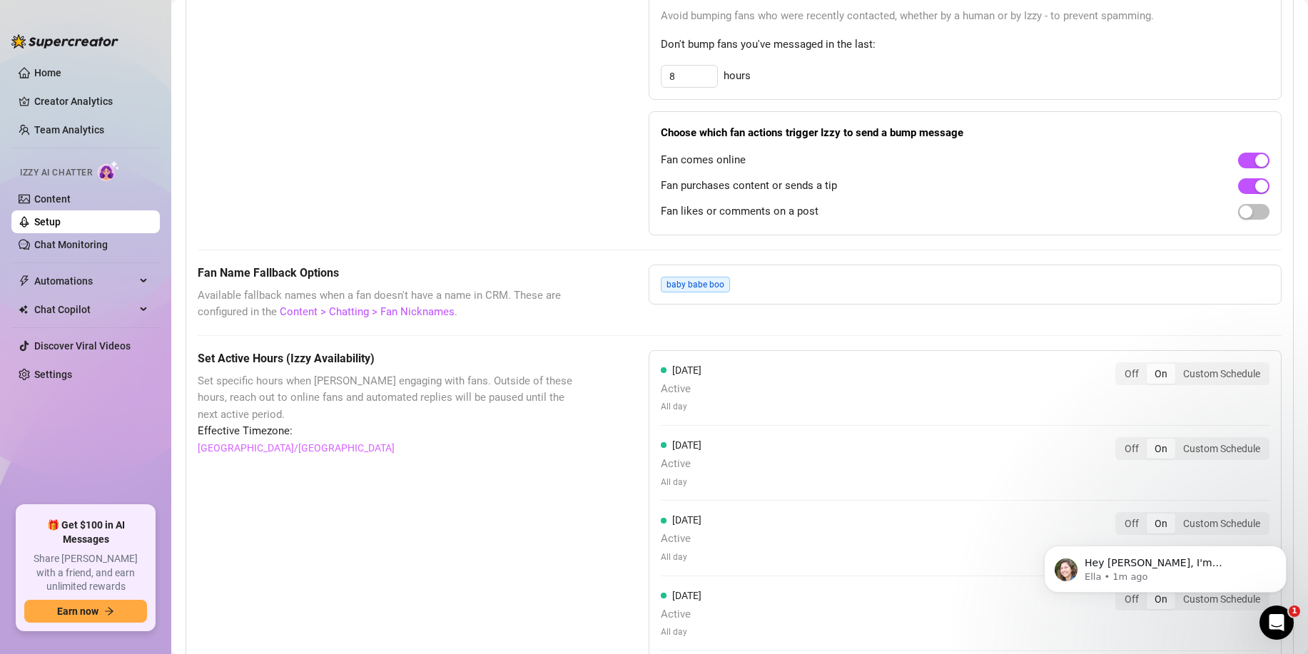
scroll to position [0, 0]
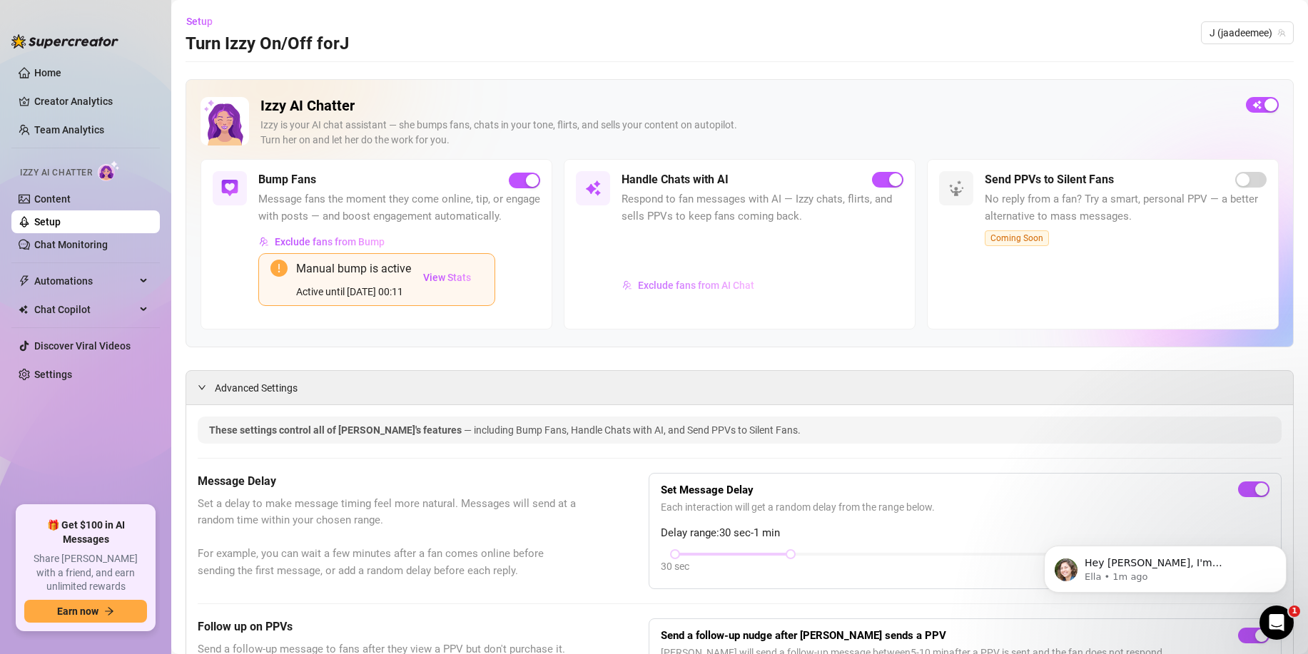
click at [694, 285] on span "Exclude fans from AI Chat" at bounding box center [696, 285] width 116 height 11
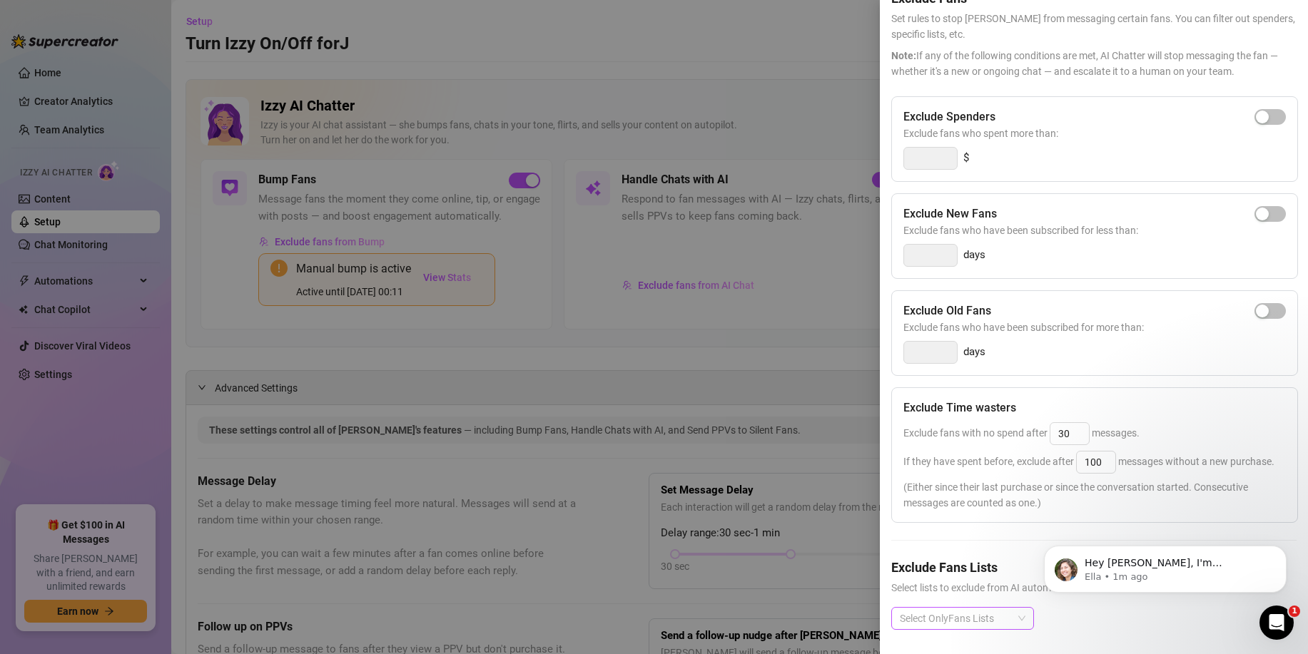
scroll to position [80, 0]
click at [967, 614] on div at bounding box center [955, 614] width 122 height 20
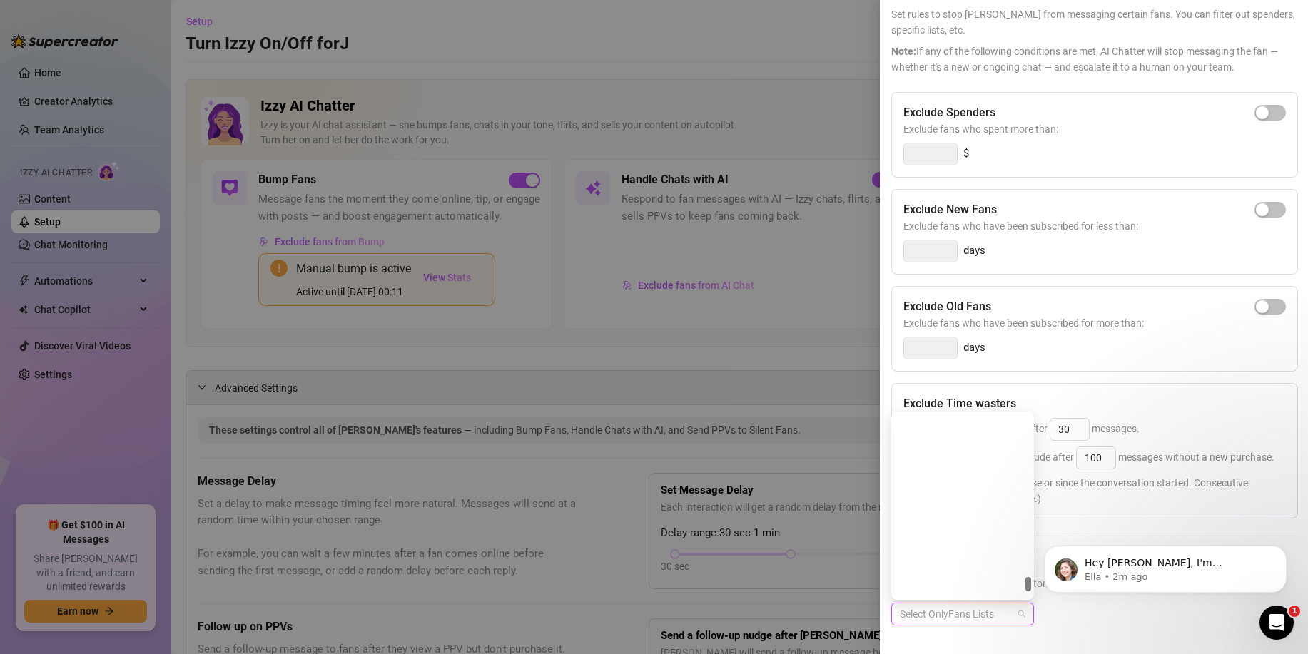
scroll to position [8038, 0]
click at [1035, 518] on html "Hey Fraser, I'm Ella, your go-to person for anything you may need for your OF a…" at bounding box center [1165, 566] width 285 height 100
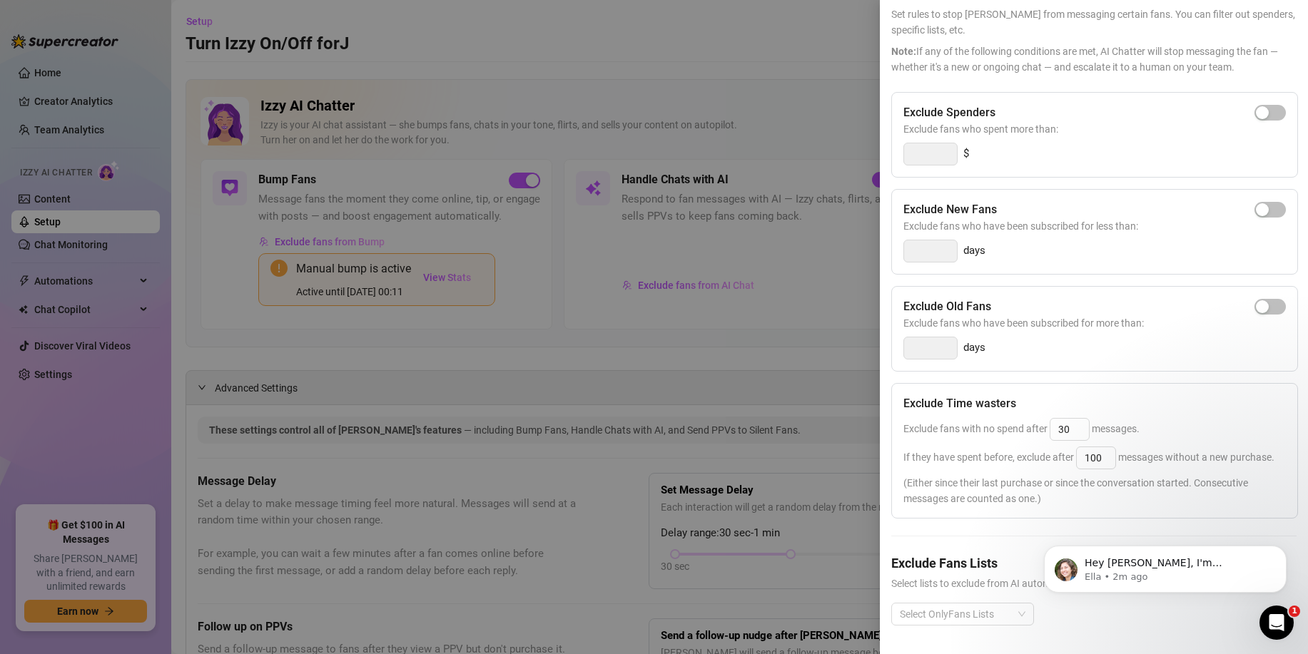
click at [530, 465] on div at bounding box center [654, 327] width 1308 height 654
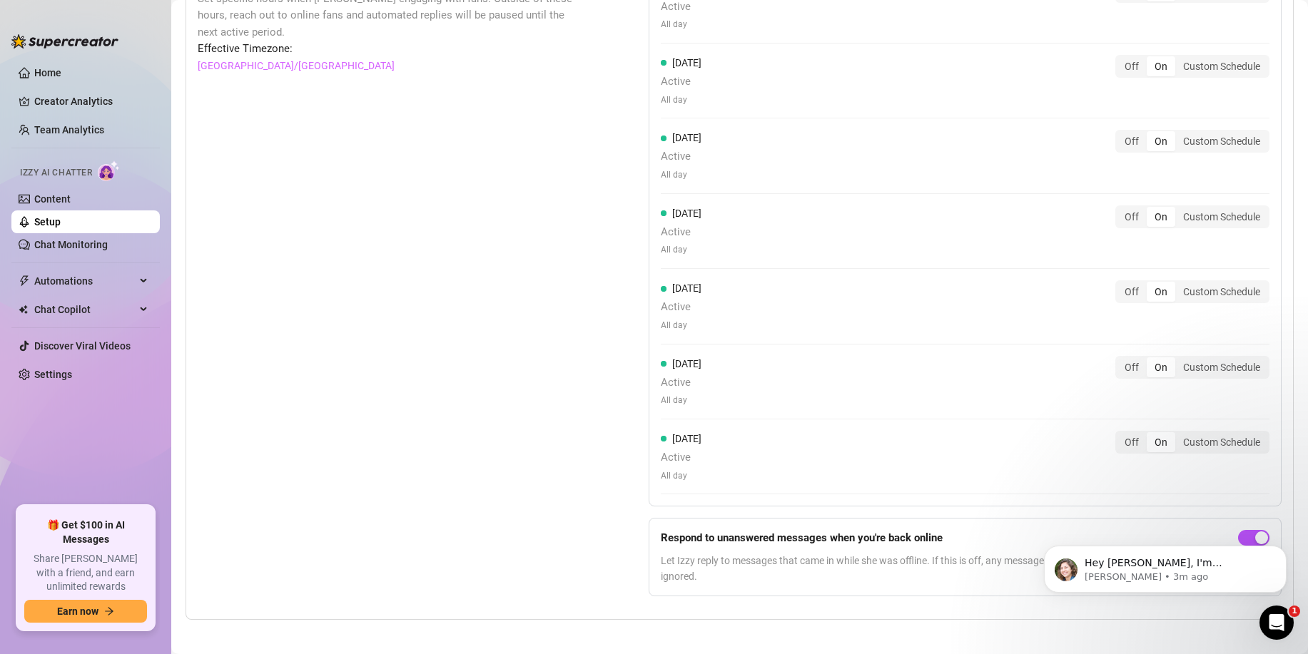
scroll to position [1313, 0]
drag, startPoint x: 704, startPoint y: 546, endPoint x: 822, endPoint y: 548, distance: 118.5
click at [822, 548] on div "Respond to unanswered messages when you're back online Let Izzy reply to messag…" at bounding box center [947, 554] width 572 height 54
drag, startPoint x: 844, startPoint y: 545, endPoint x: 940, endPoint y: 547, distance: 95.6
click at [940, 547] on div "Respond to unanswered messages when you're back online Let Izzy reply to messag…" at bounding box center [947, 554] width 572 height 54
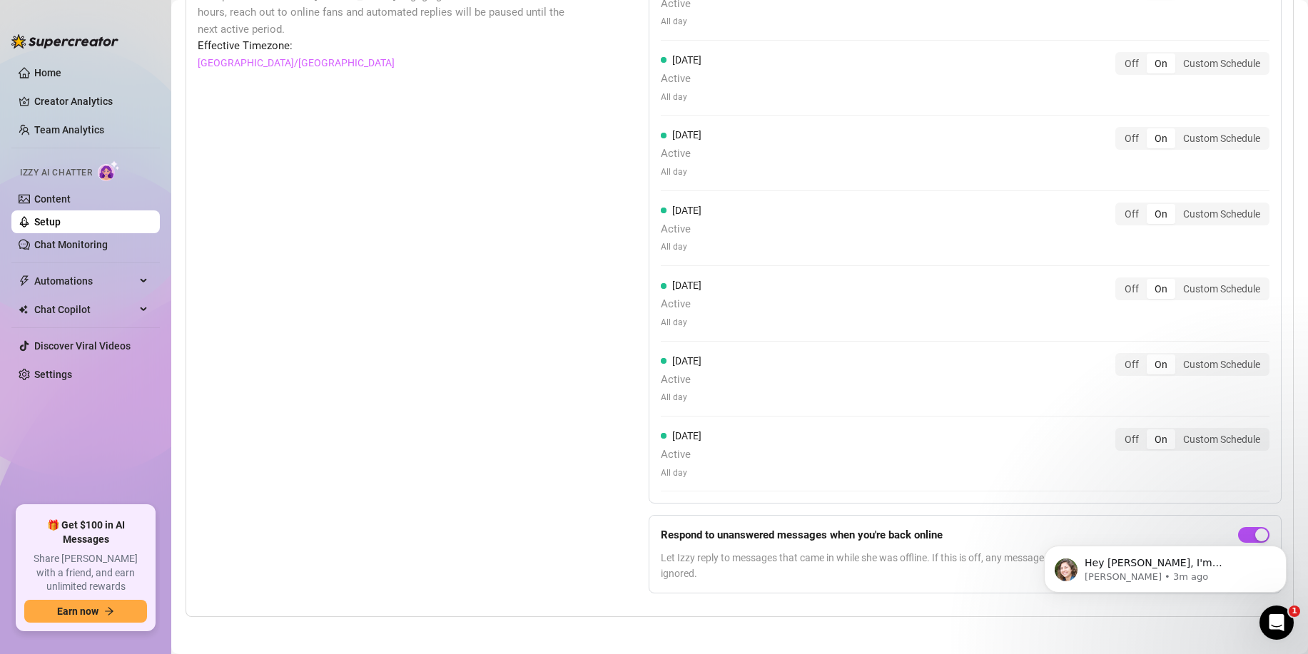
drag, startPoint x: 903, startPoint y: 564, endPoint x: 788, endPoint y: 564, distance: 115.6
click at [903, 564] on span "Let Izzy reply to messages that came in while she was offline. If this is off, …" at bounding box center [947, 565] width 572 height 31
drag, startPoint x: 741, startPoint y: 559, endPoint x: 862, endPoint y: 560, distance: 120.6
click at [865, 562] on span "Let Izzy reply to messages that came in while she was offline. If this is off, …" at bounding box center [947, 565] width 572 height 31
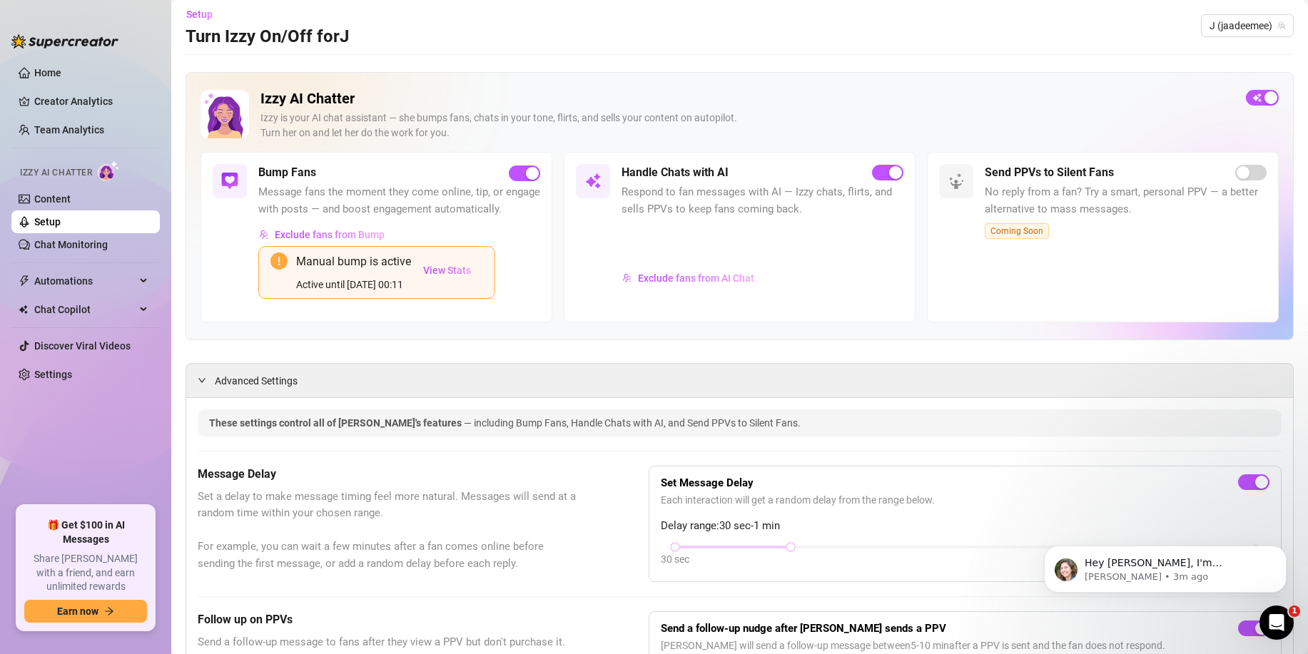
scroll to position [0, 0]
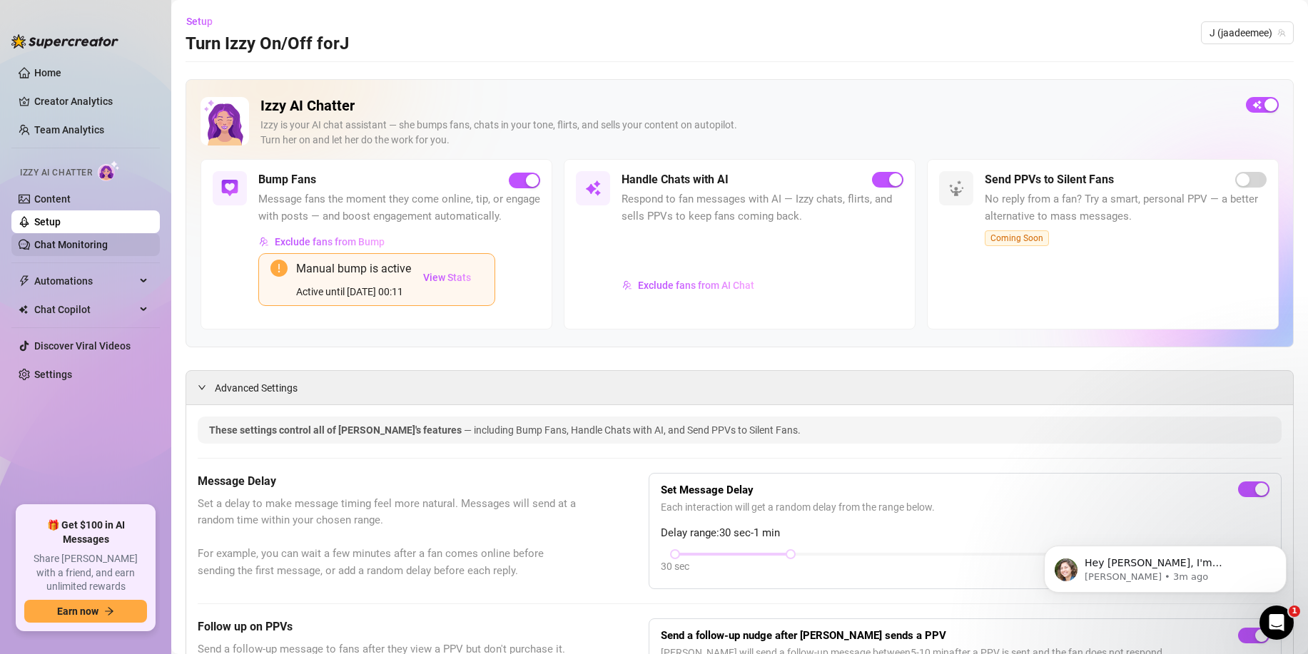
click at [71, 244] on link "Chat Monitoring" at bounding box center [71, 244] width 74 height 11
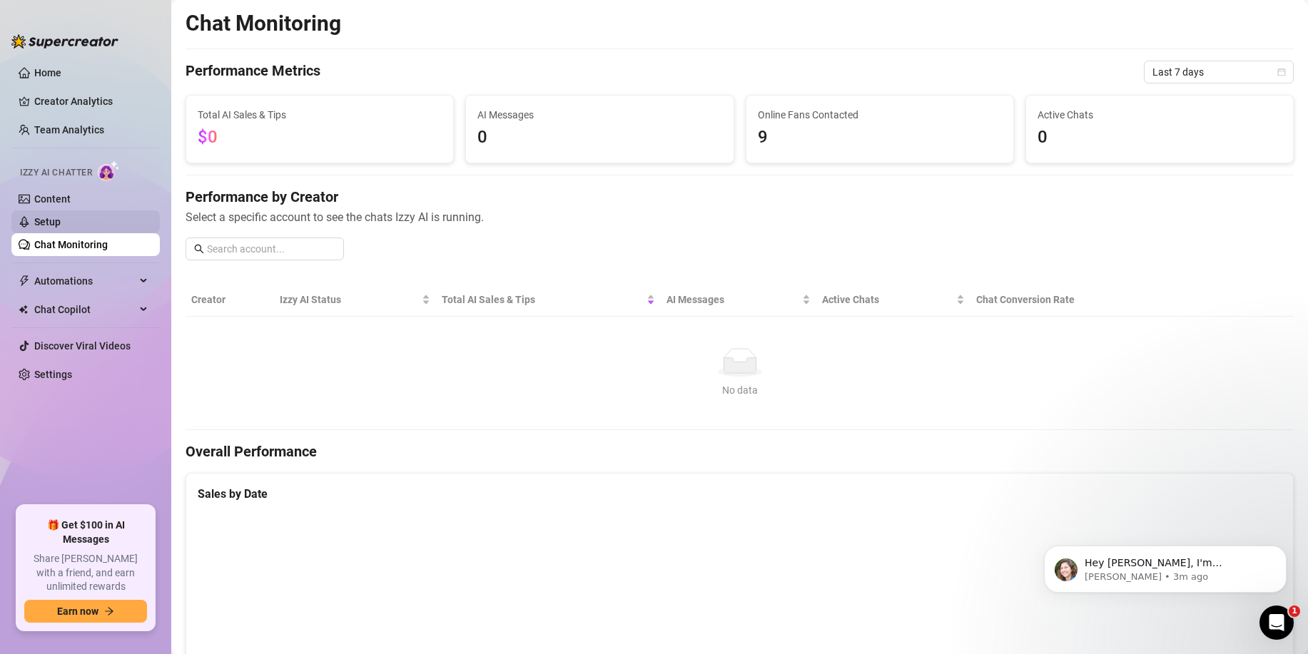
click at [61, 216] on link "Setup" at bounding box center [47, 221] width 26 height 11
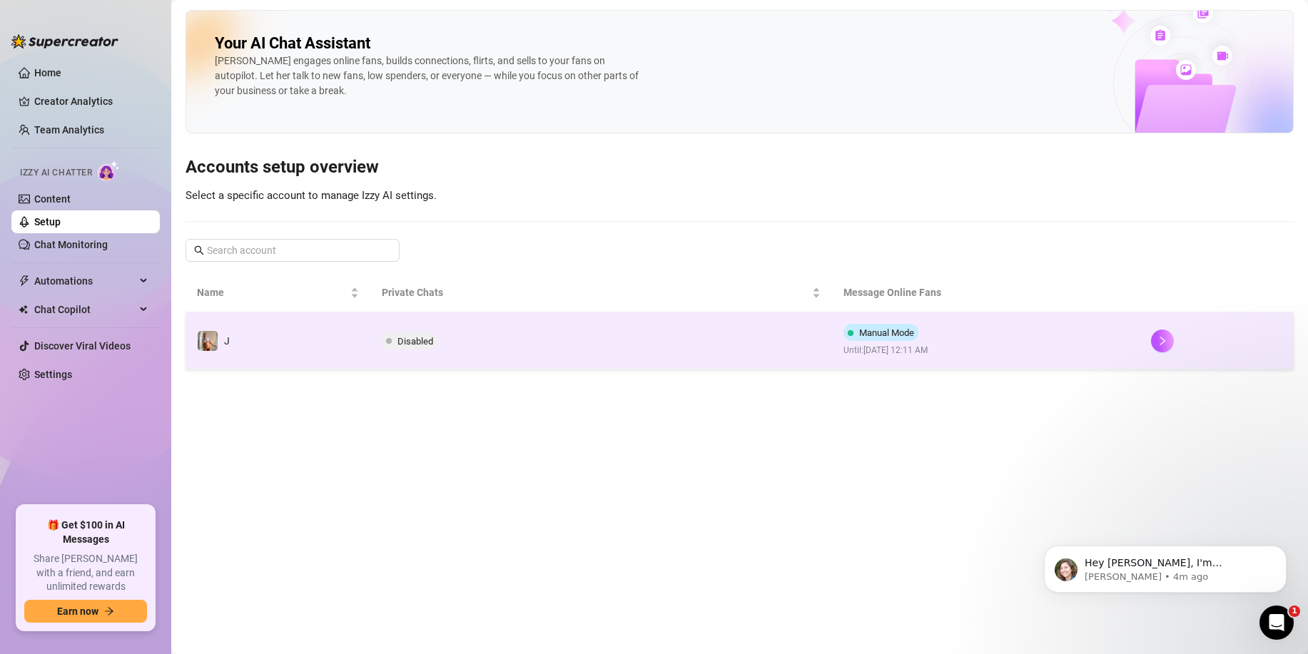
click at [612, 333] on td "Disabled" at bounding box center [601, 341] width 462 height 57
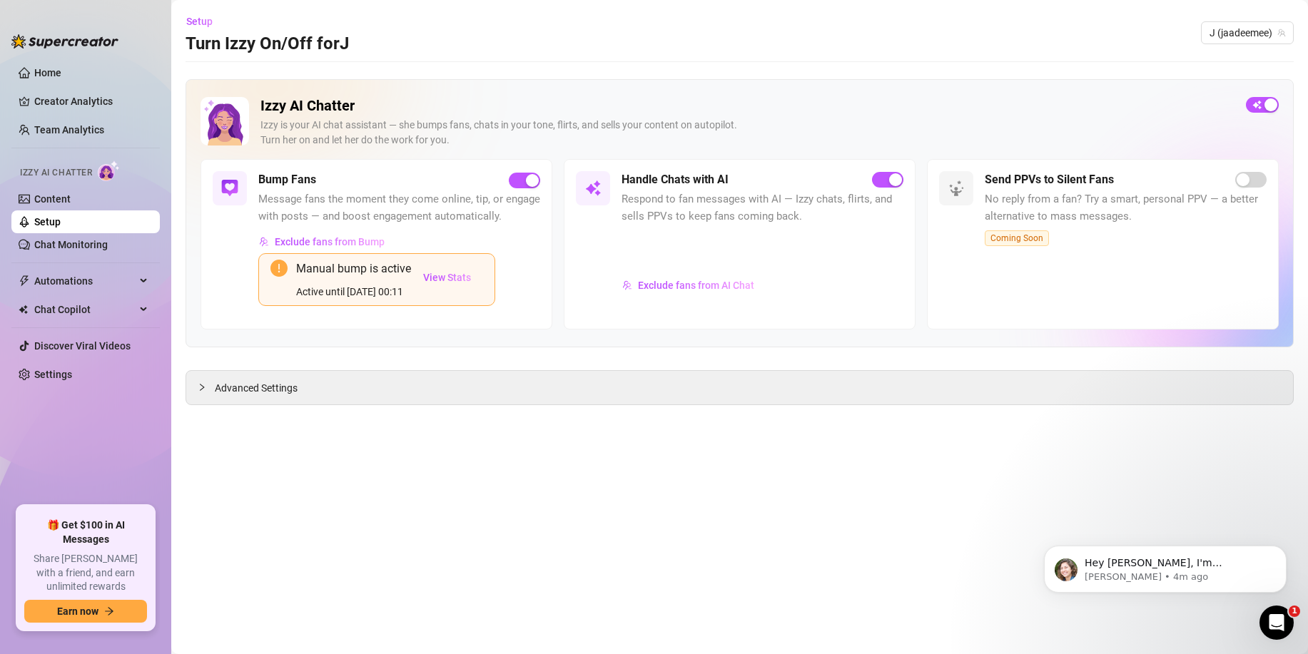
click at [61, 228] on link "Setup" at bounding box center [47, 221] width 26 height 11
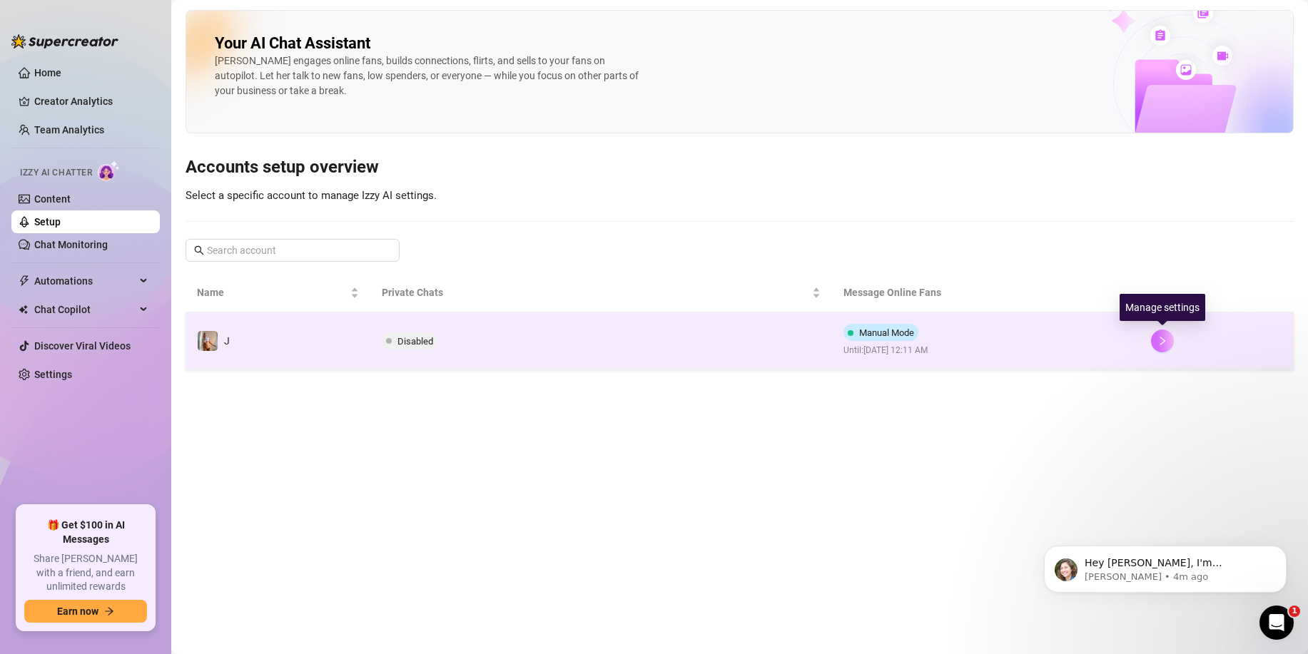
click at [1158, 340] on icon "right" at bounding box center [1162, 341] width 10 height 10
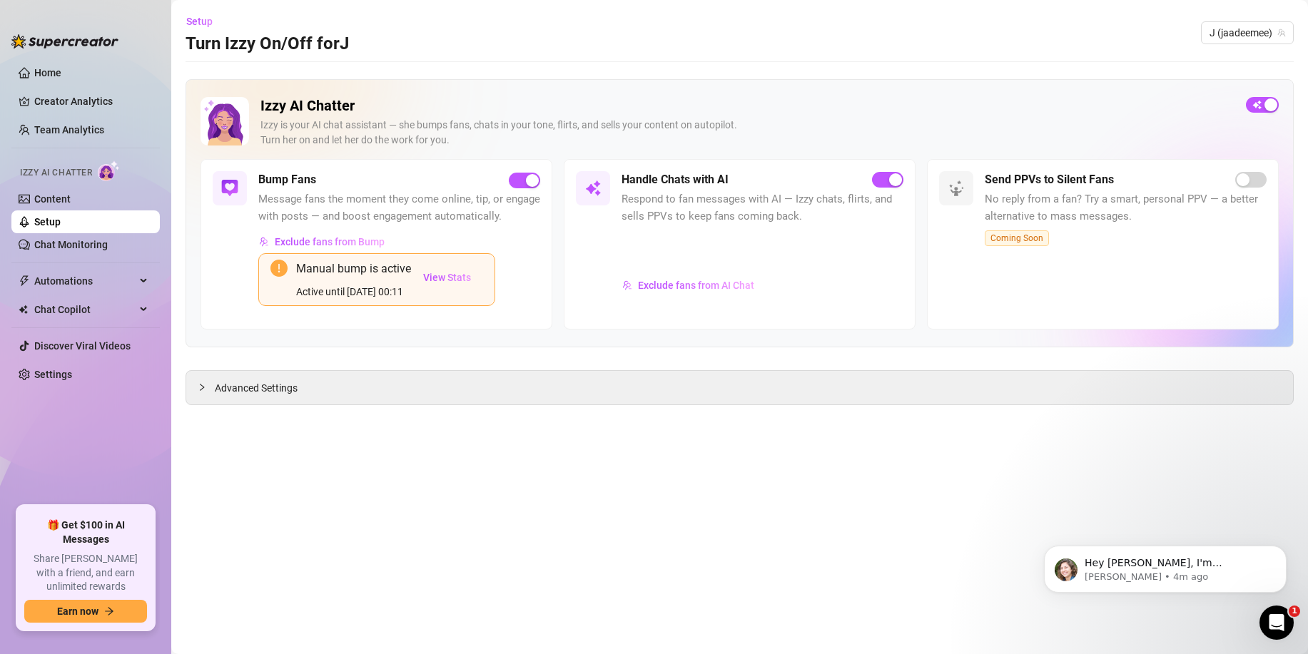
click at [61, 228] on link "Setup" at bounding box center [47, 221] width 26 height 11
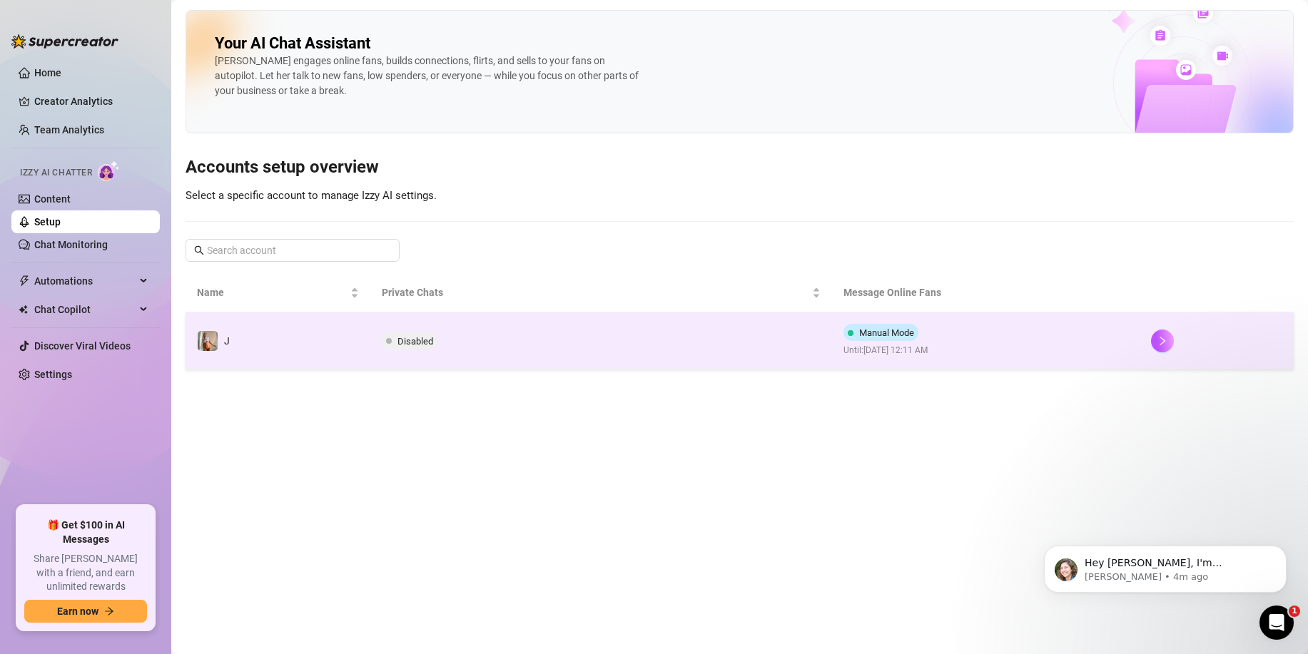
click at [338, 346] on td "J" at bounding box center [278, 341] width 185 height 57
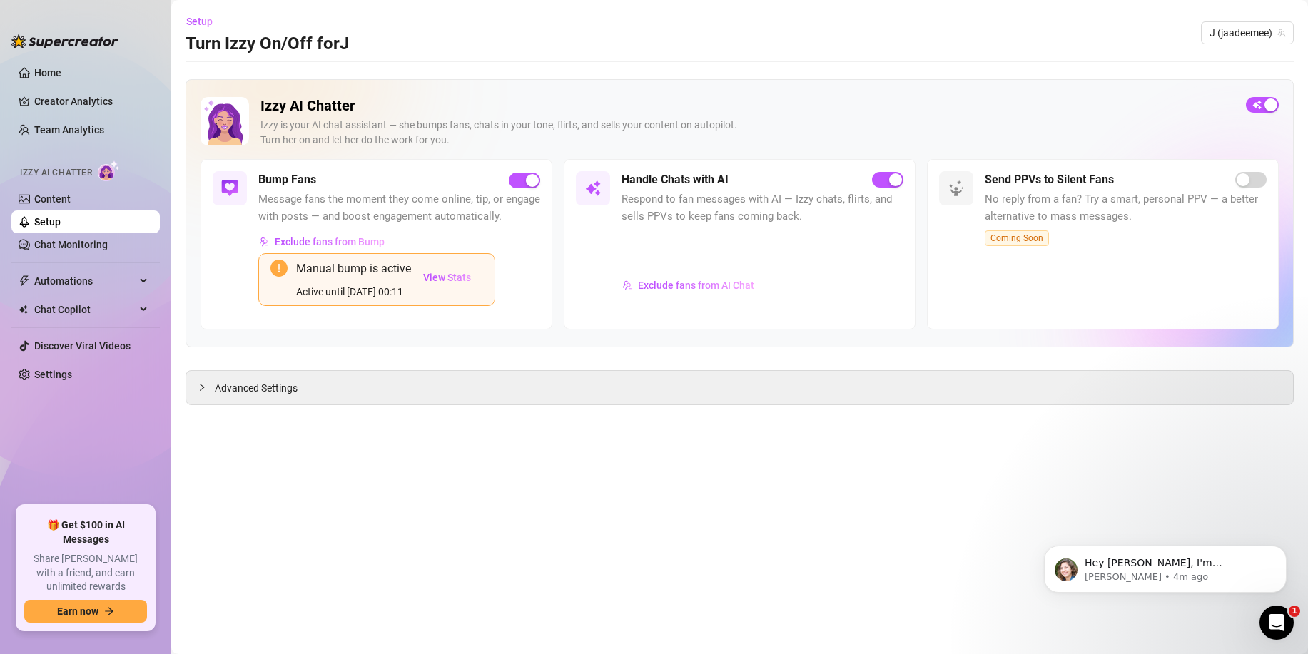
click at [61, 223] on link "Setup" at bounding box center [47, 221] width 26 height 11
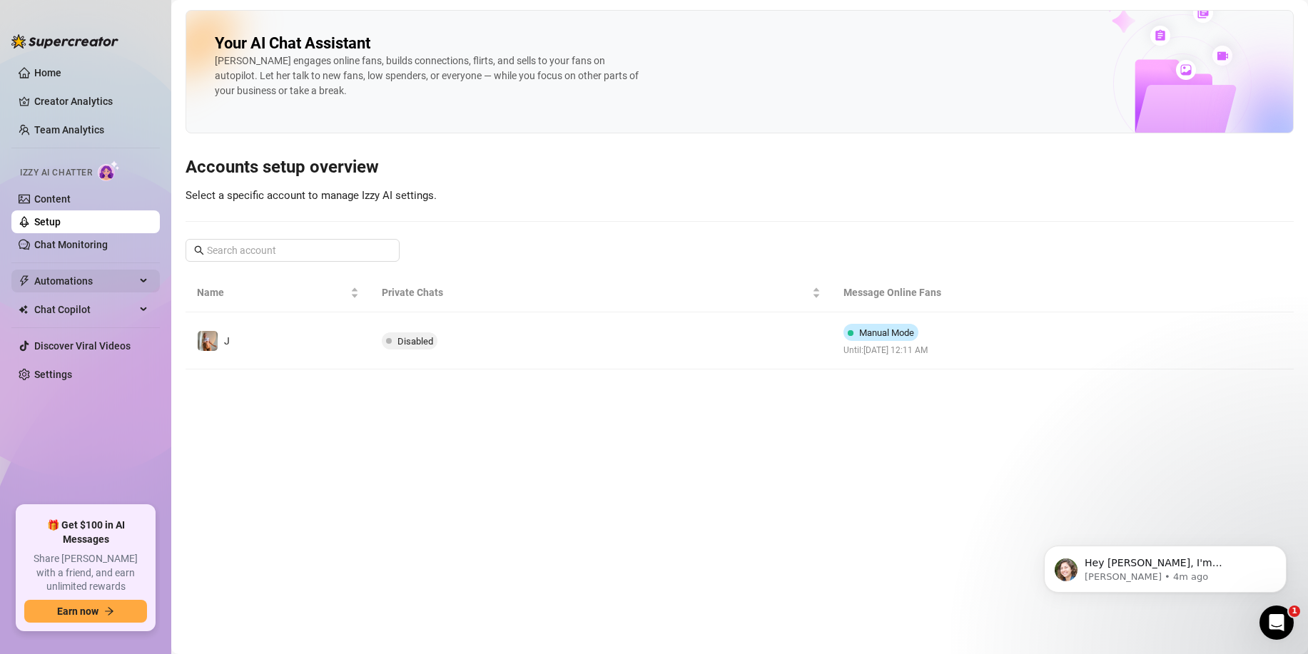
click at [131, 282] on span "Automations" at bounding box center [84, 281] width 101 height 23
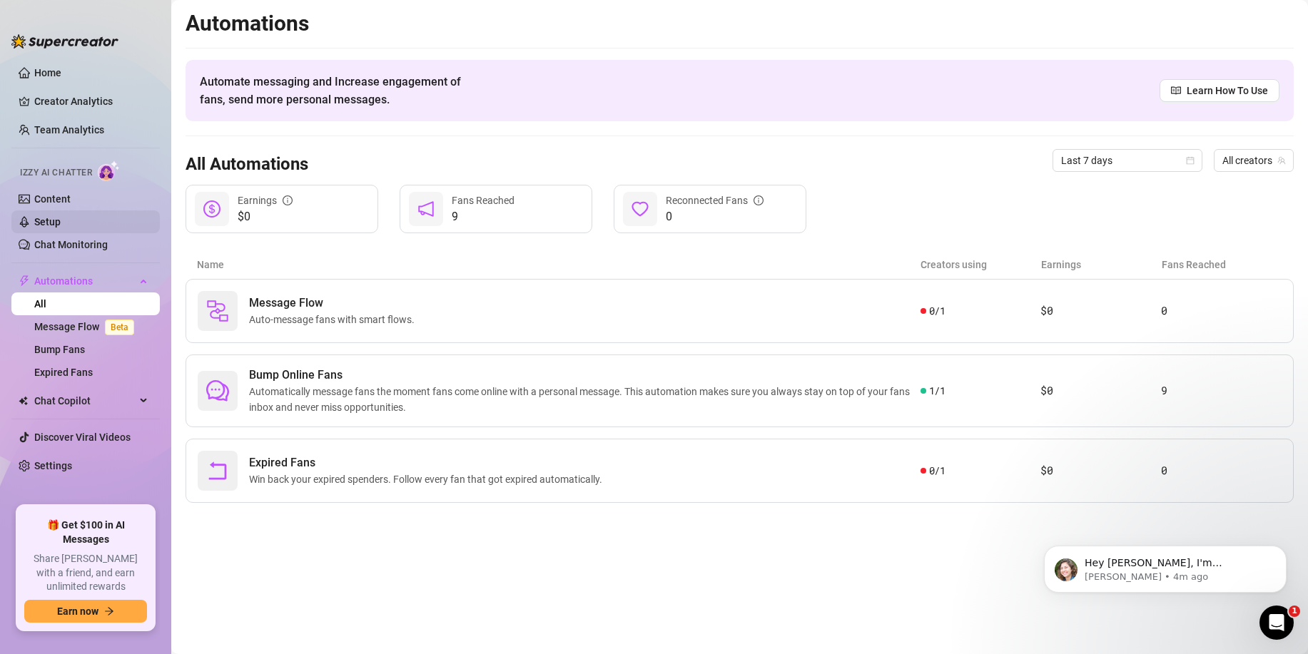
click at [61, 217] on link "Setup" at bounding box center [47, 221] width 26 height 11
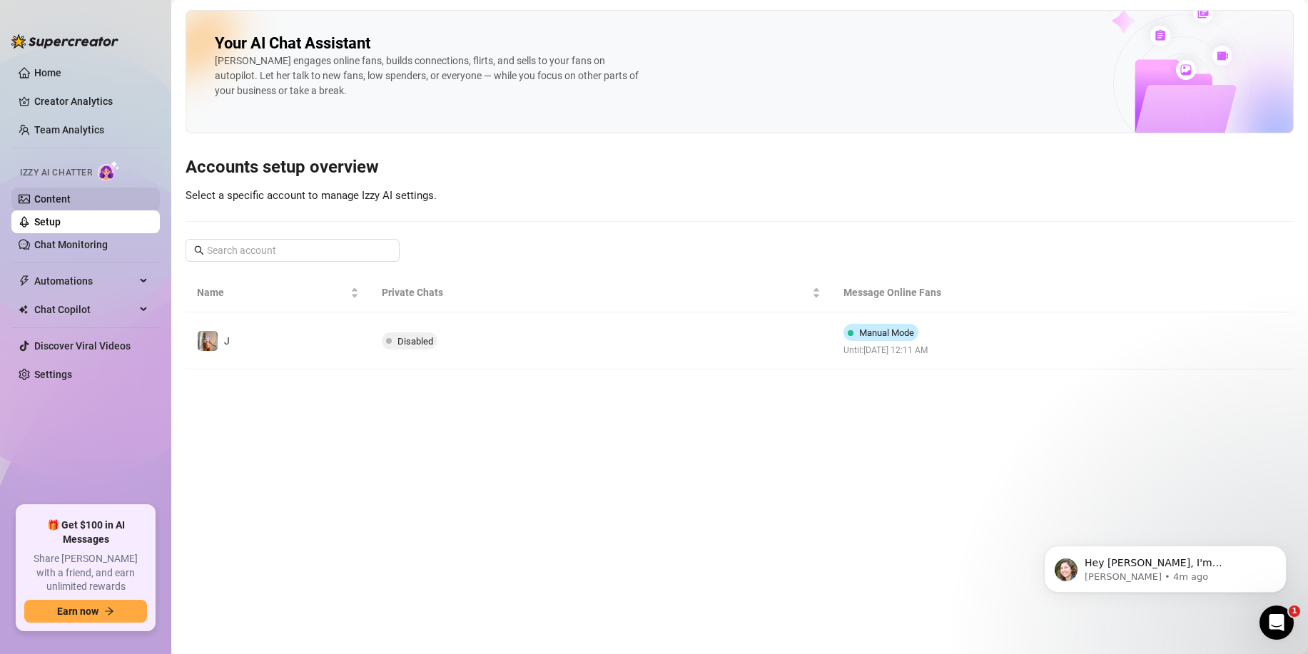
click at [71, 194] on link "Content" at bounding box center [52, 198] width 36 height 11
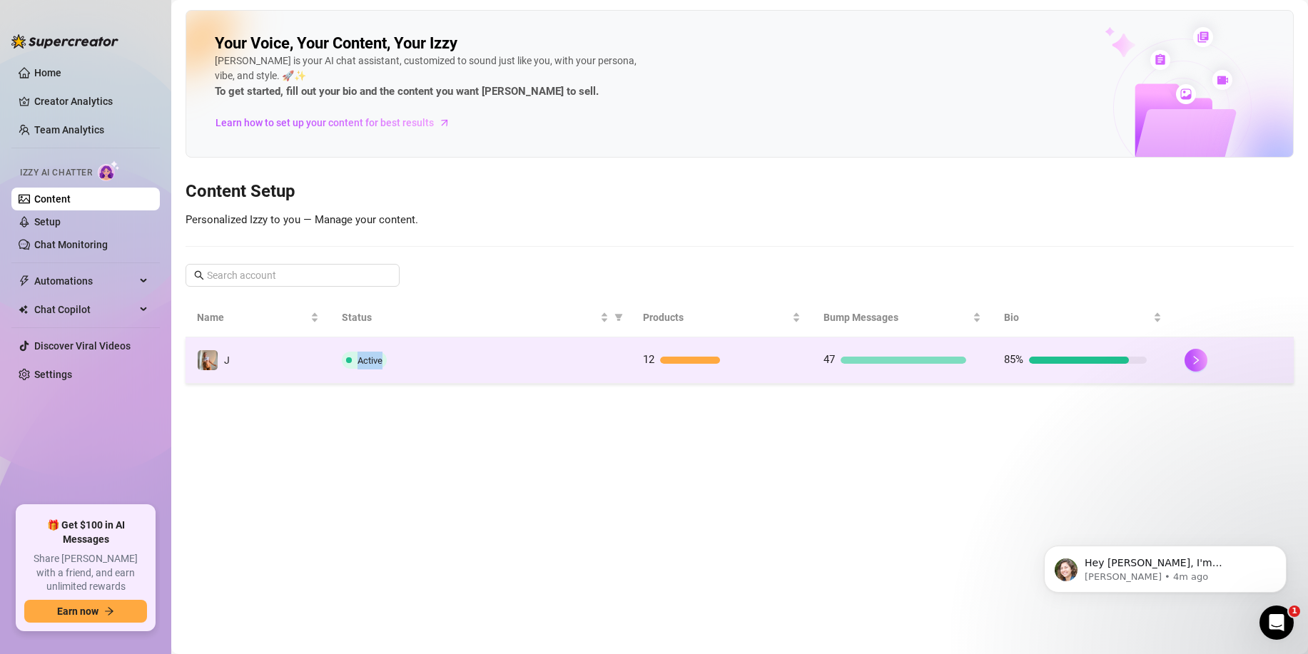
click at [609, 353] on td "Active" at bounding box center [480, 361] width 301 height 46
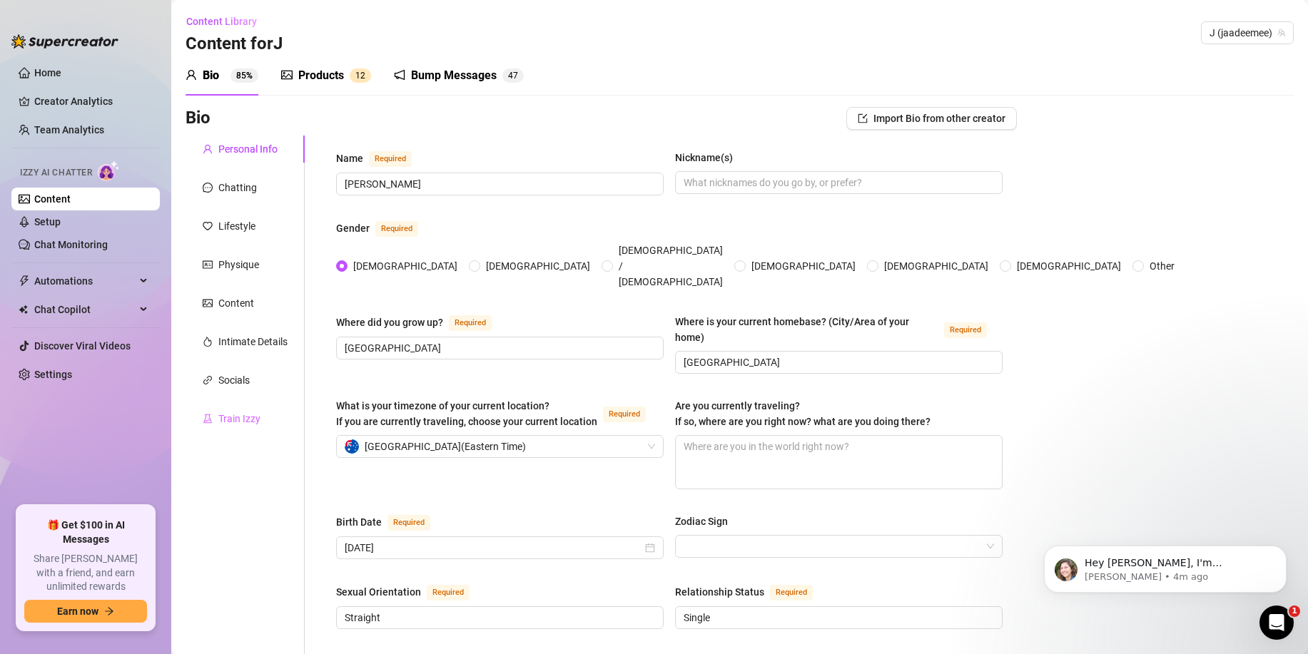
click at [252, 409] on div "Train Izzy" at bounding box center [245, 418] width 119 height 27
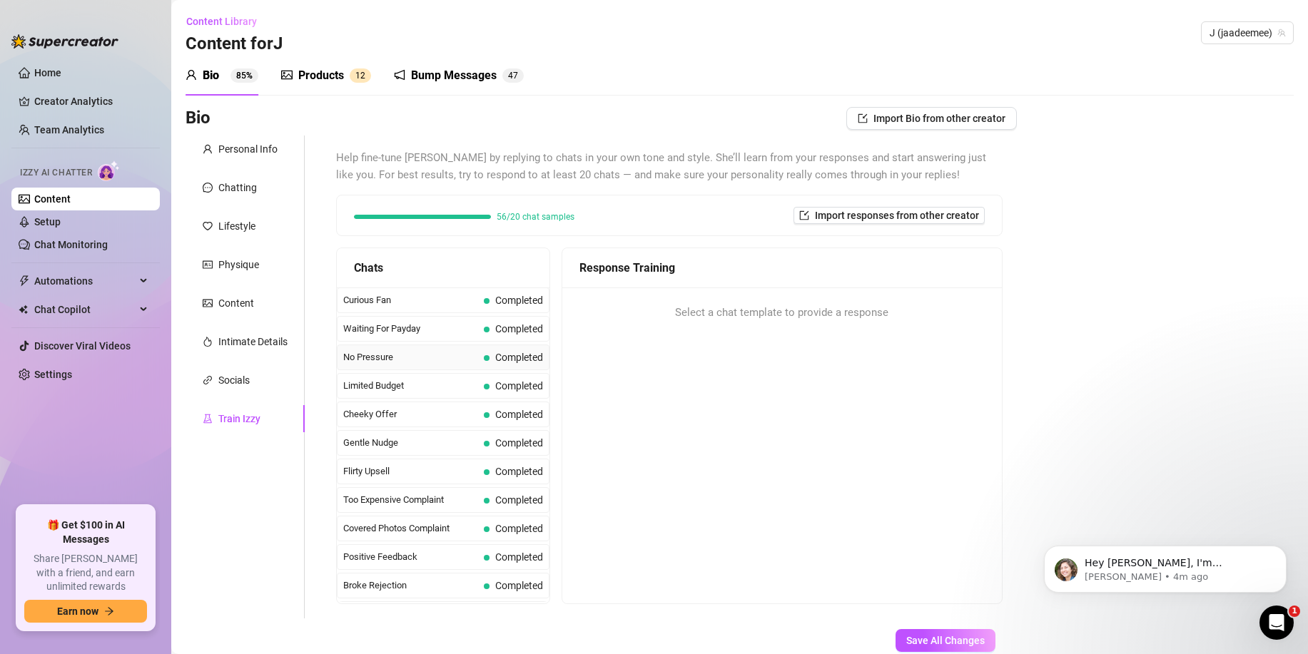
click at [399, 355] on span "No Pressure" at bounding box center [410, 357] width 135 height 14
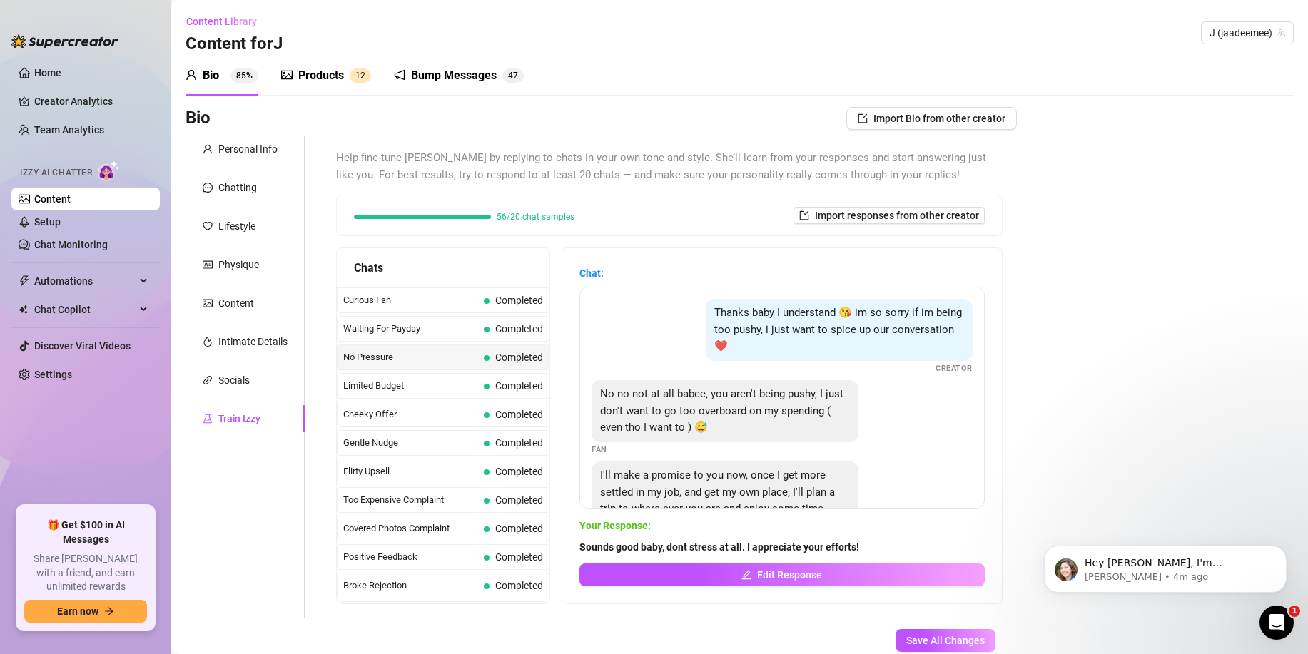
click at [71, 200] on link "Content" at bounding box center [52, 198] width 36 height 11
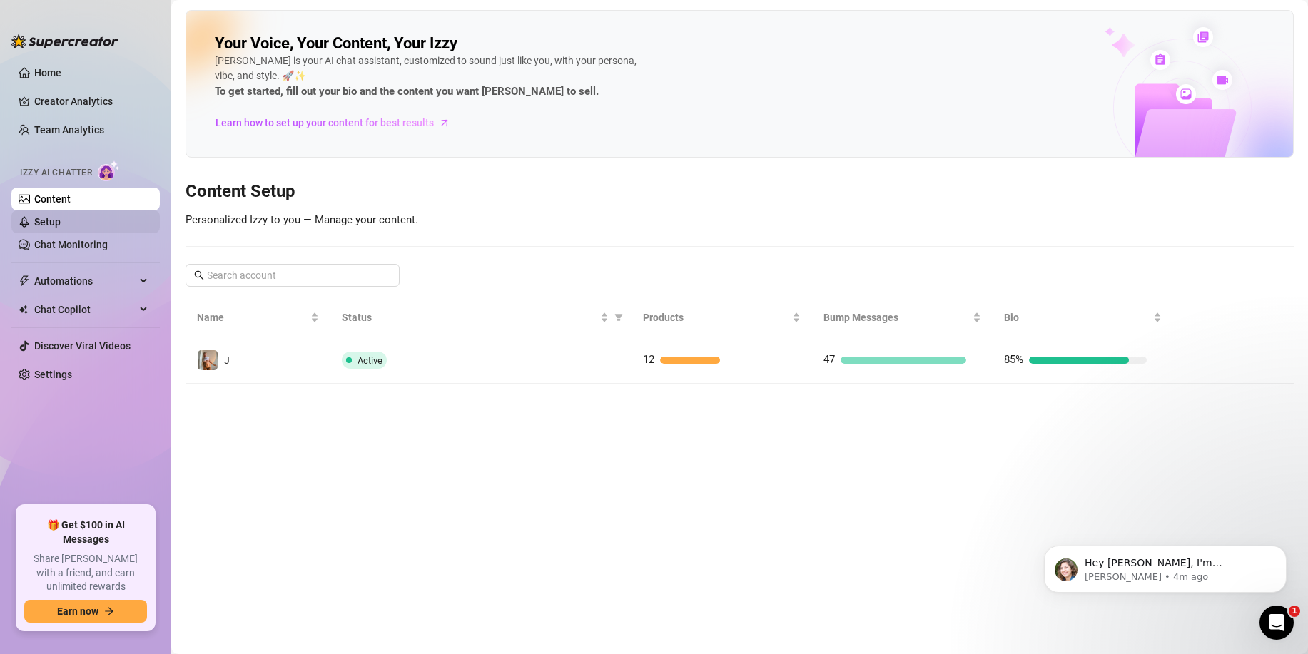
click at [61, 228] on link "Setup" at bounding box center [47, 221] width 26 height 11
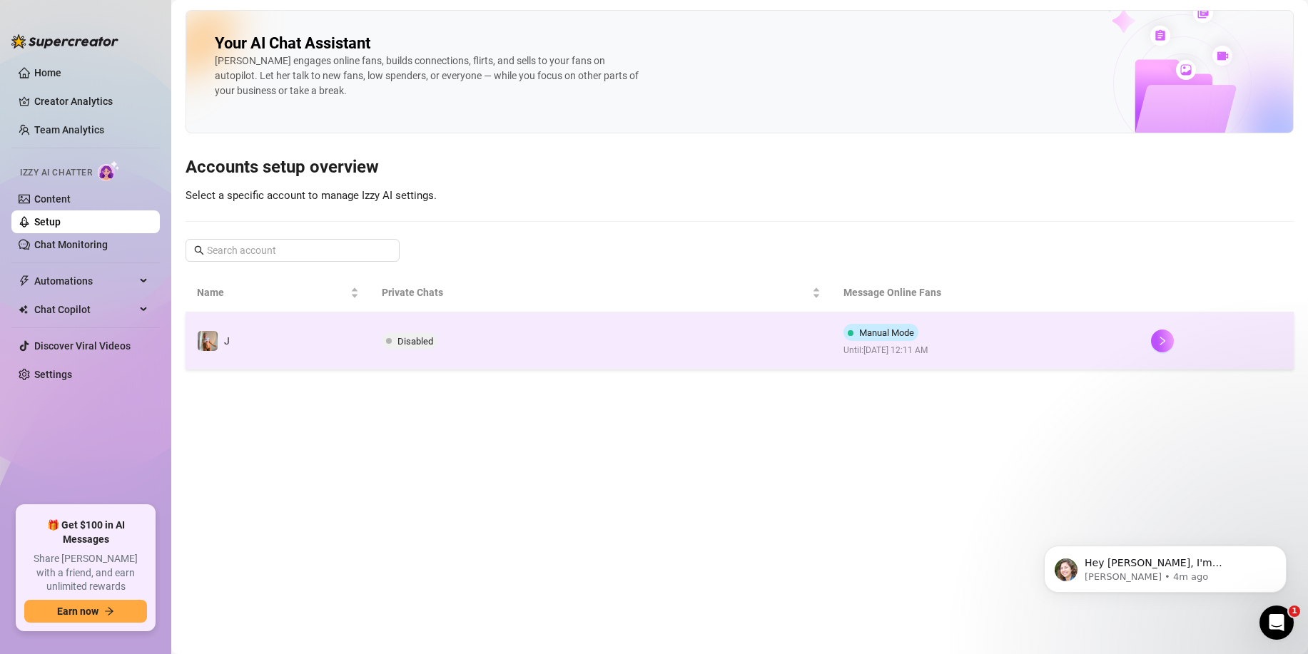
click at [554, 358] on td "Disabled" at bounding box center [601, 341] width 462 height 57
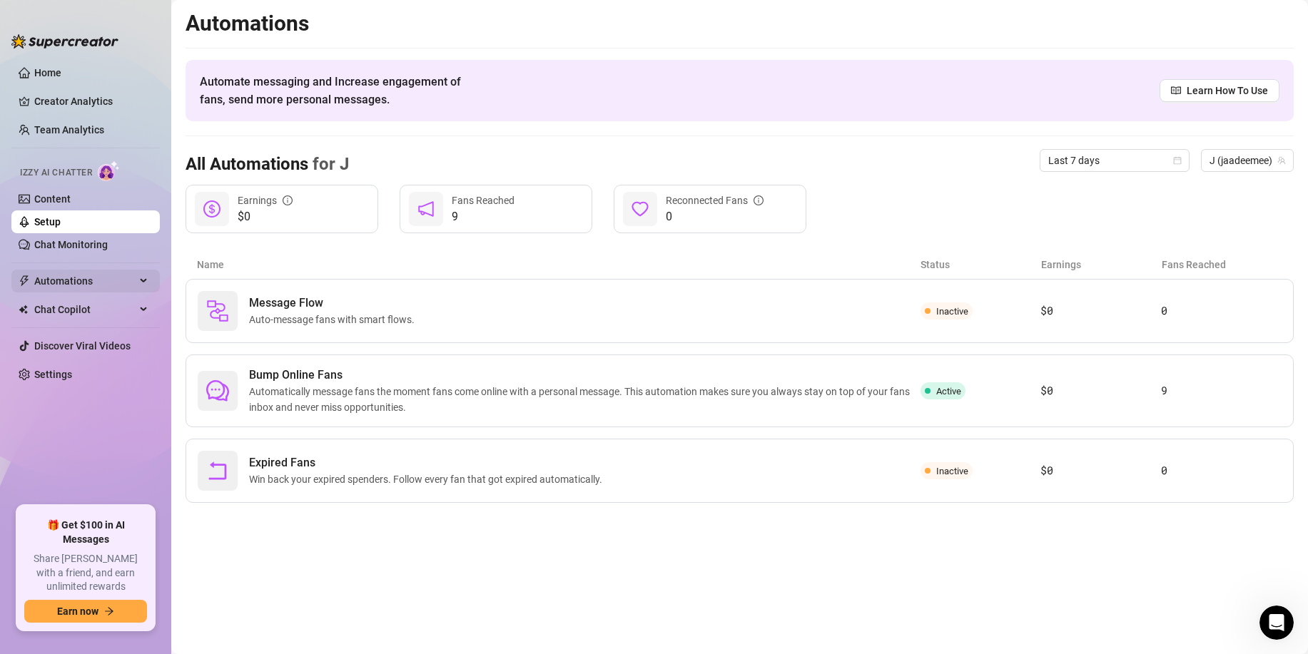
click at [121, 282] on span "Automations" at bounding box center [84, 281] width 101 height 23
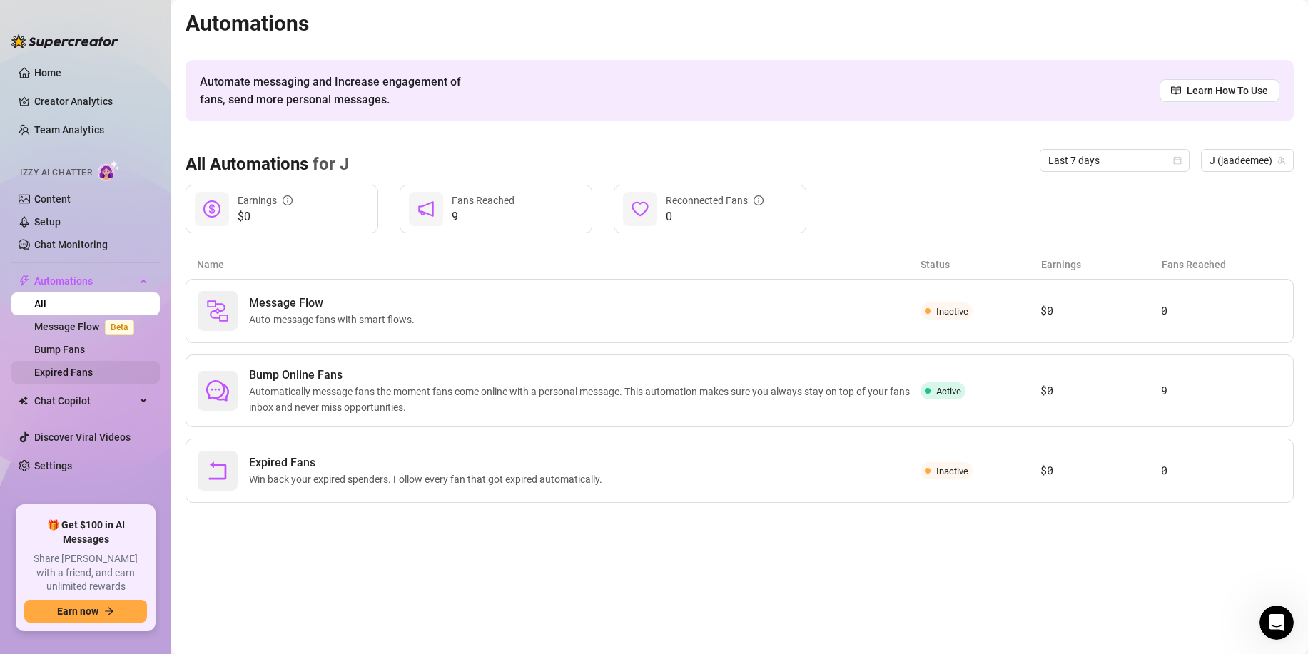
click at [88, 378] on link "Expired Fans" at bounding box center [63, 372] width 59 height 11
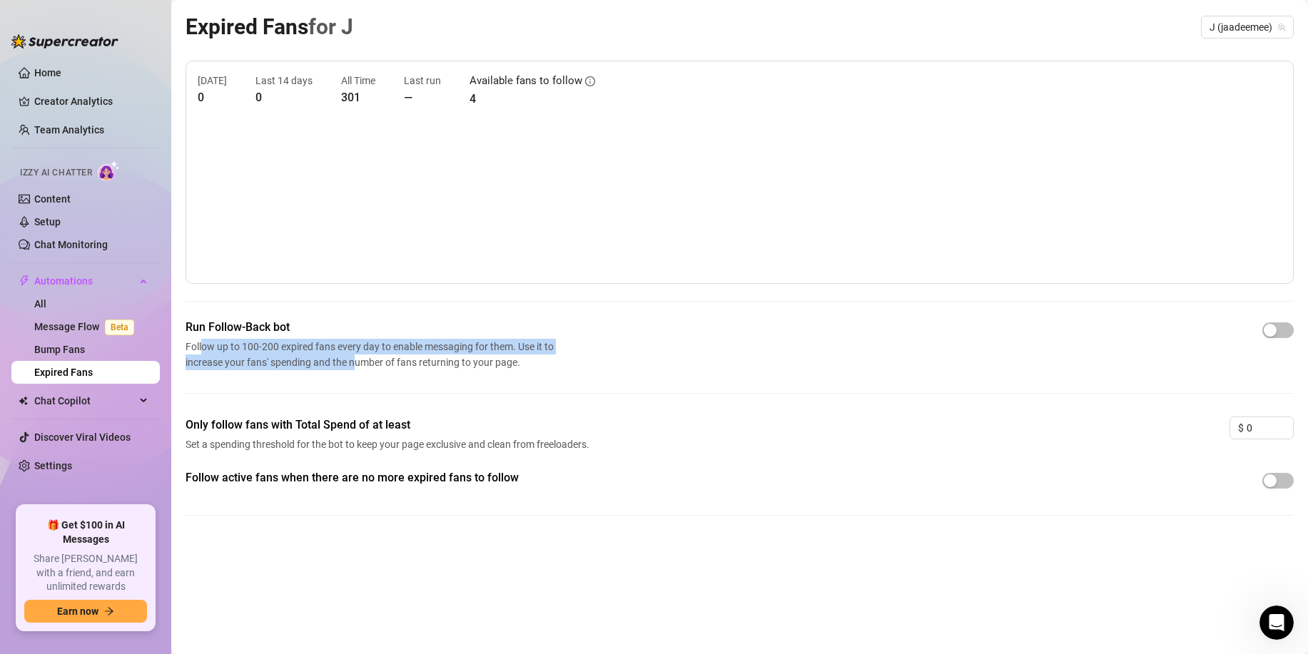
drag, startPoint x: 206, startPoint y: 350, endPoint x: 356, endPoint y: 355, distance: 150.0
click at [356, 355] on span "Follow up to 100-200 expired fans every day to enable messaging for them. Use i…" at bounding box center [373, 354] width 374 height 31
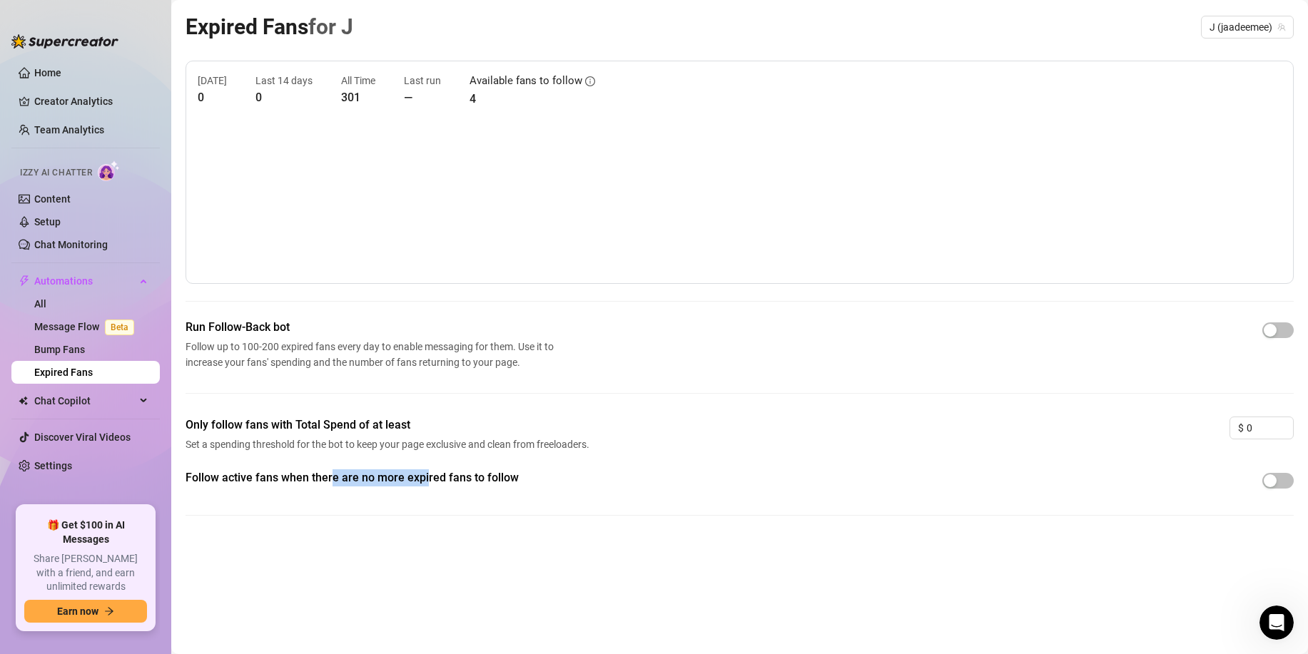
drag, startPoint x: 333, startPoint y: 478, endPoint x: 425, endPoint y: 480, distance: 92.1
click at [425, 480] on span "Follow active fans when there are no more expired fans to follow" at bounding box center [390, 478] width 408 height 17
click at [387, 437] on span "Set a spending threshold for the bot to keep your page exclusive and clean from…" at bounding box center [390, 445] width 408 height 16
click at [110, 400] on span "Chat Copilot" at bounding box center [84, 401] width 101 height 23
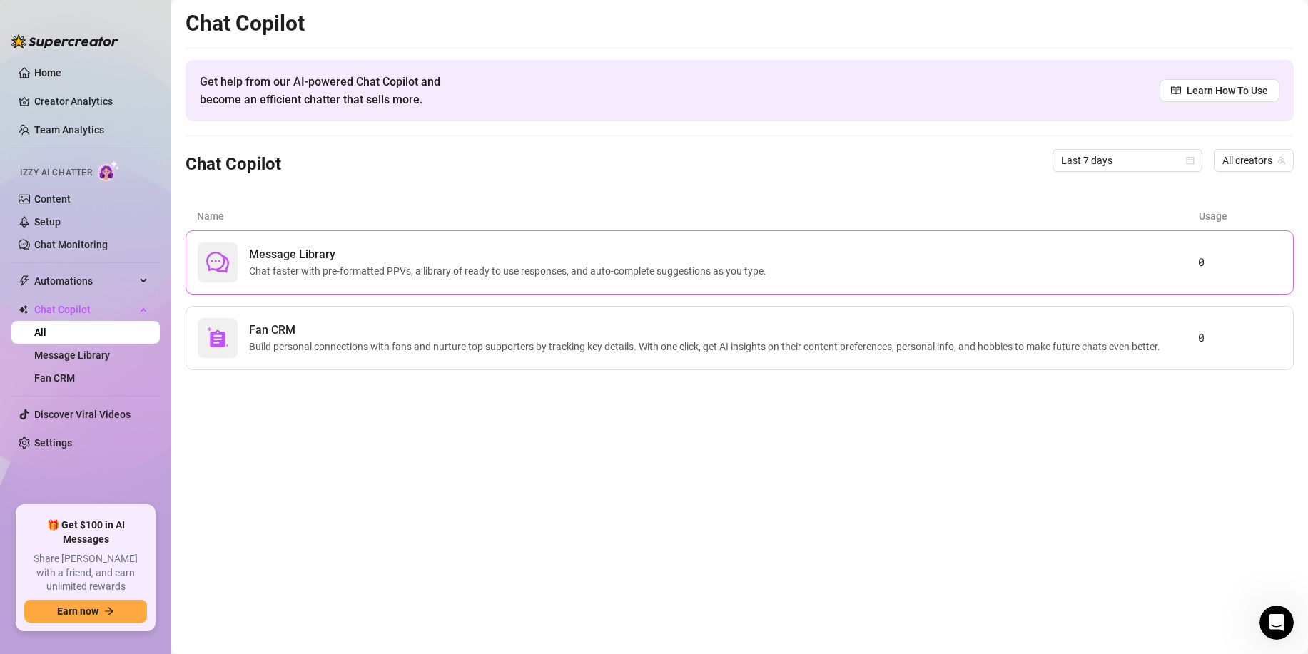
click at [432, 273] on span "Chat faster with pre-formatted PPVs, a library of ready to use responses, and a…" at bounding box center [510, 271] width 523 height 16
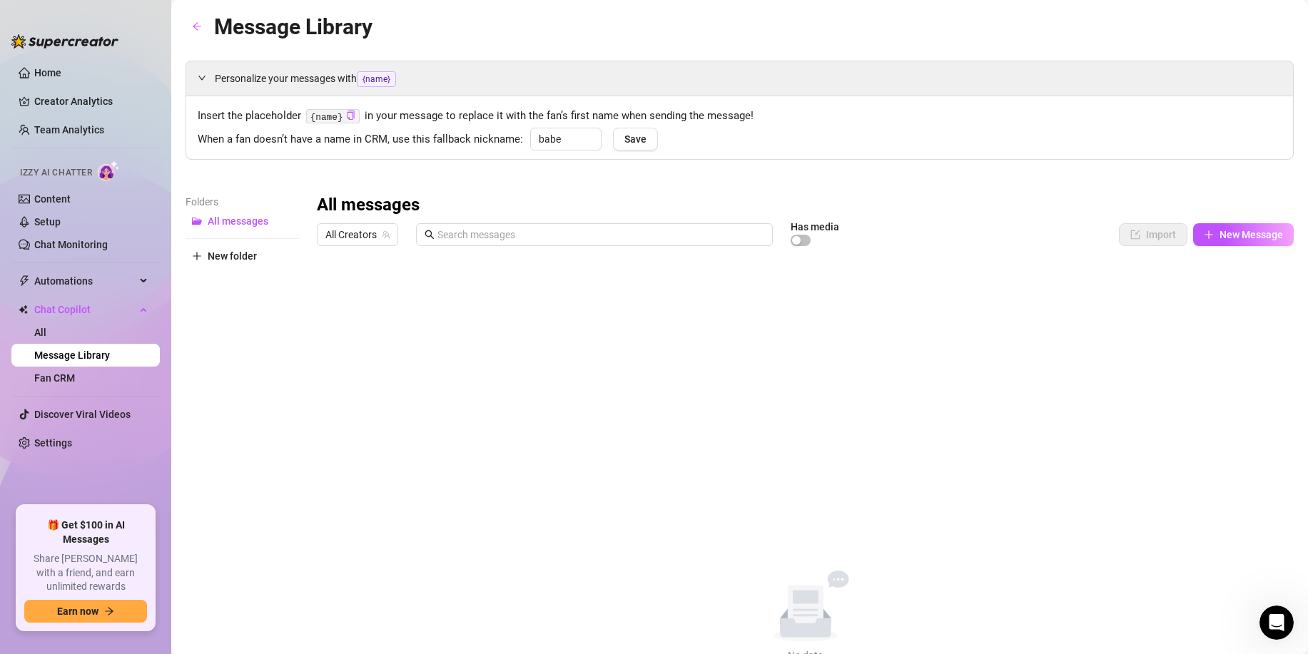
click at [74, 357] on link "Message Library" at bounding box center [72, 355] width 76 height 11
click at [74, 380] on link "Fan CRM" at bounding box center [54, 378] width 41 height 11
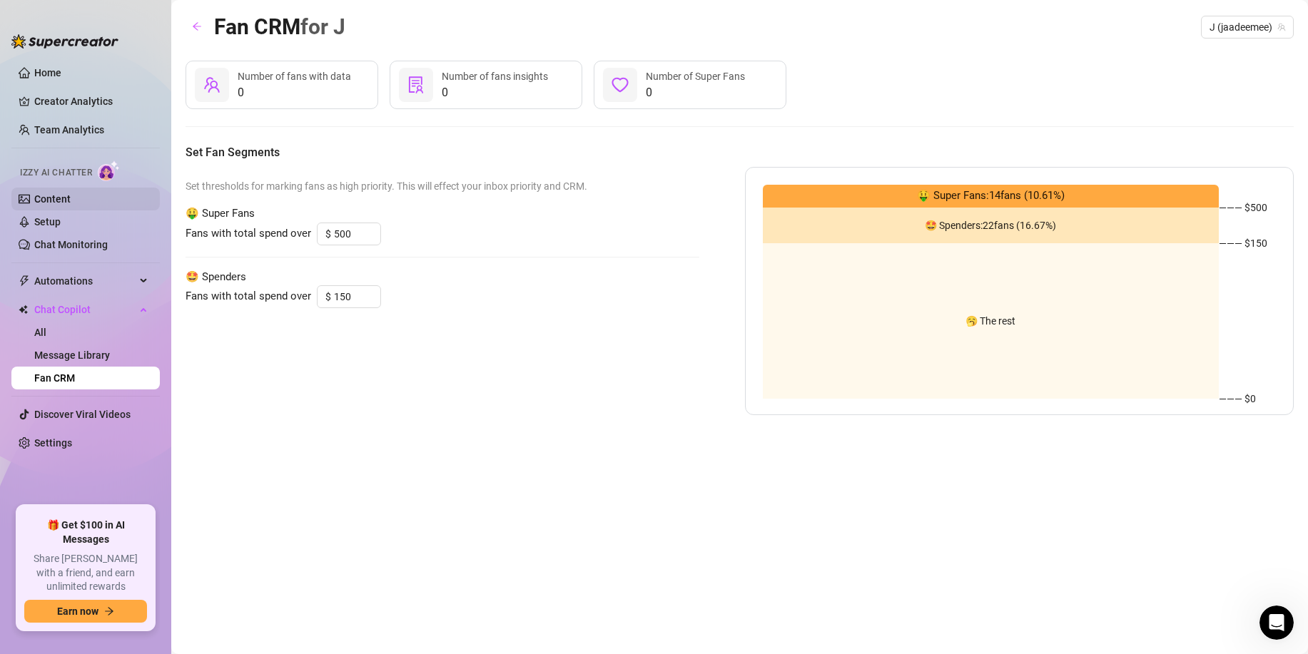
click at [61, 205] on link "Content" at bounding box center [52, 198] width 36 height 11
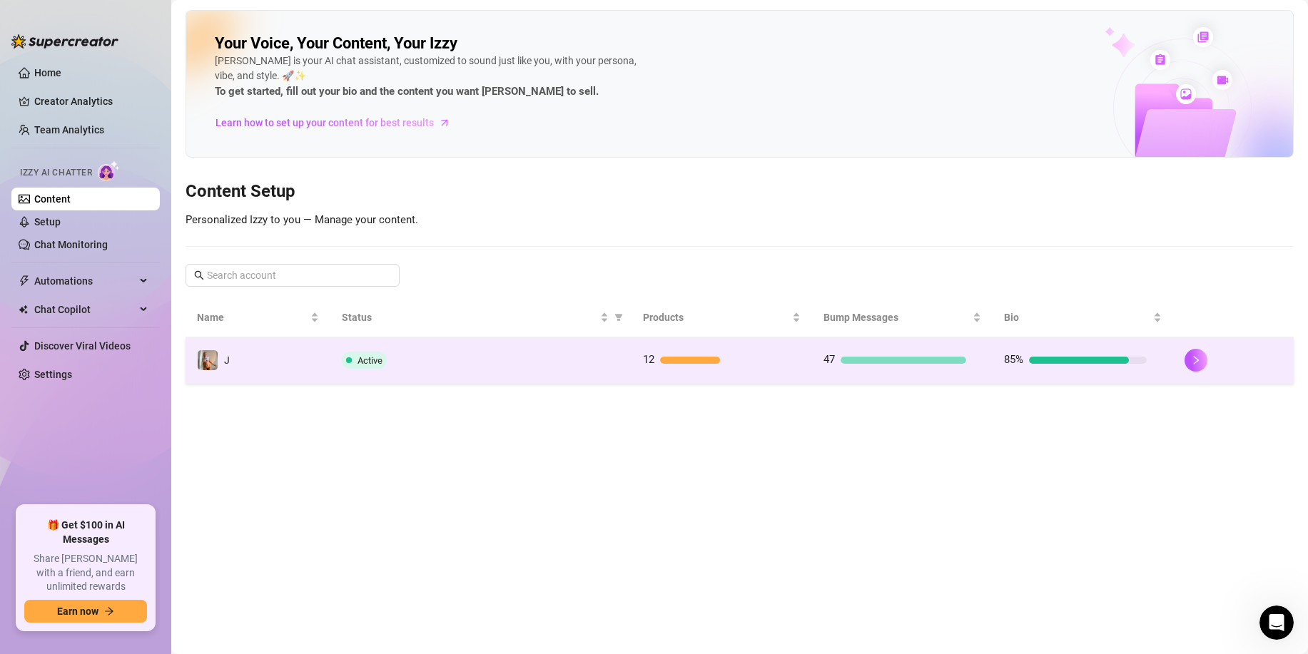
click at [457, 347] on td "Active" at bounding box center [480, 361] width 301 height 46
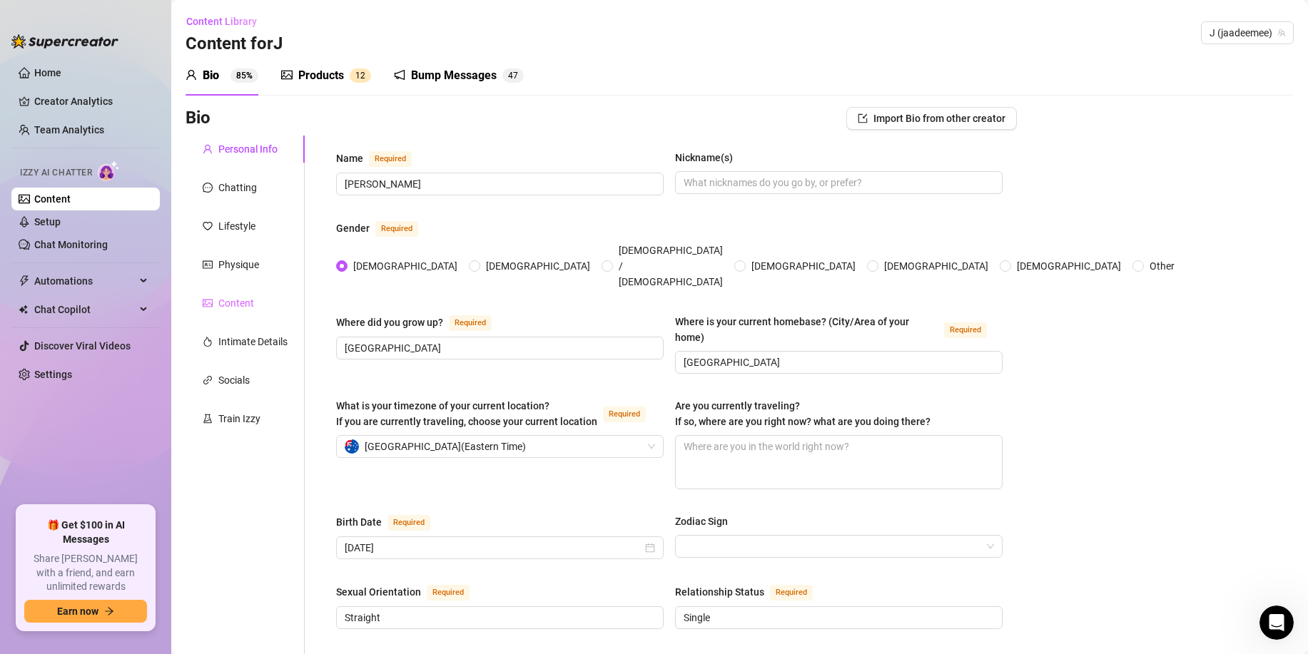
click at [256, 300] on div "Content" at bounding box center [245, 303] width 119 height 27
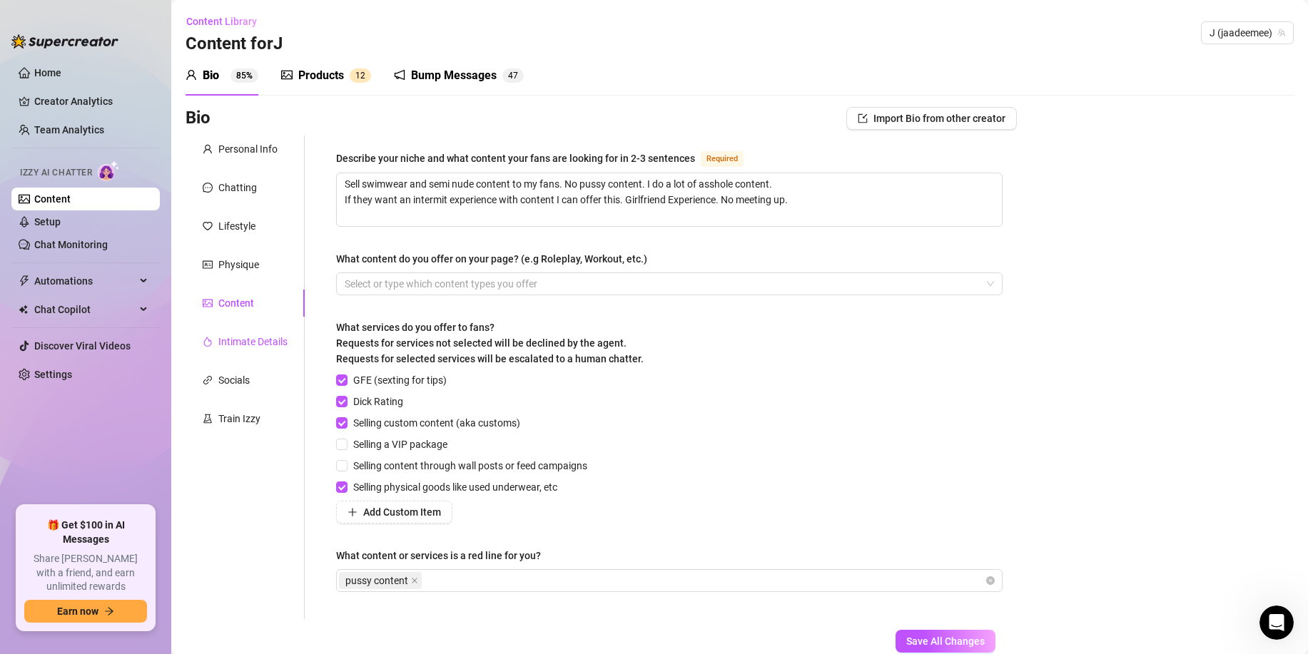
click at [263, 337] on div "Intimate Details" at bounding box center [252, 342] width 69 height 16
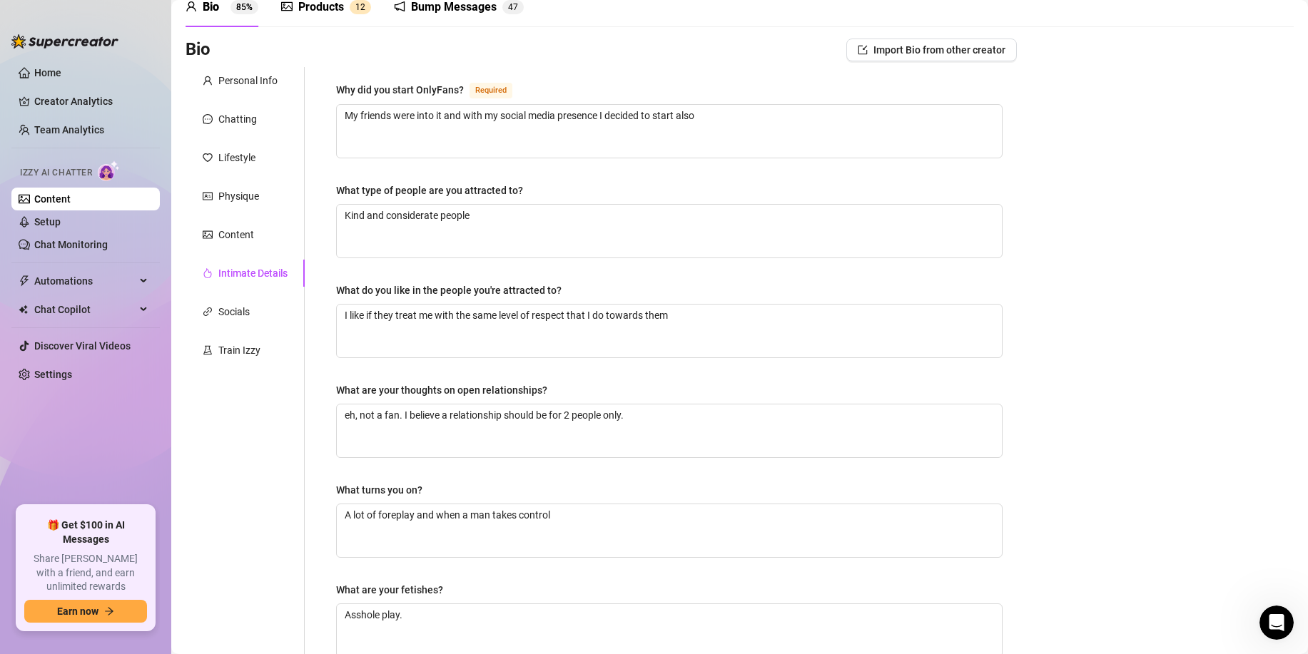
scroll to position [67, 0]
click at [273, 230] on div "Content" at bounding box center [245, 236] width 119 height 27
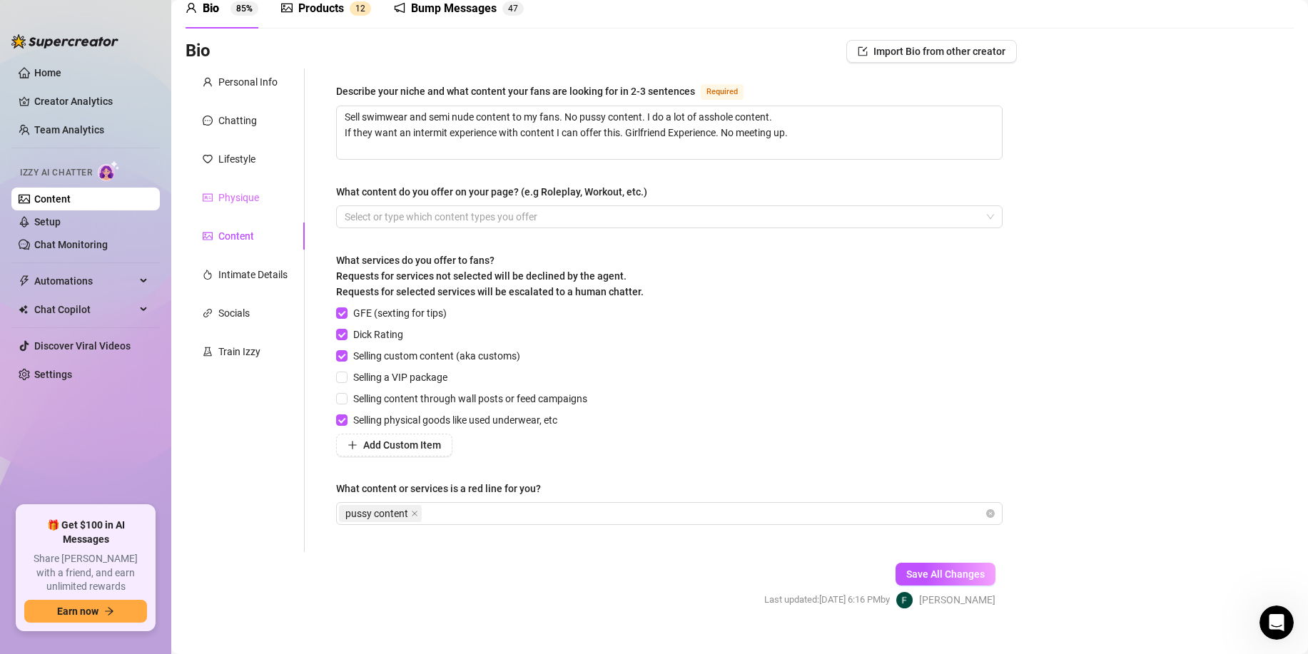
click at [263, 207] on div "Physique" at bounding box center [245, 197] width 119 height 27
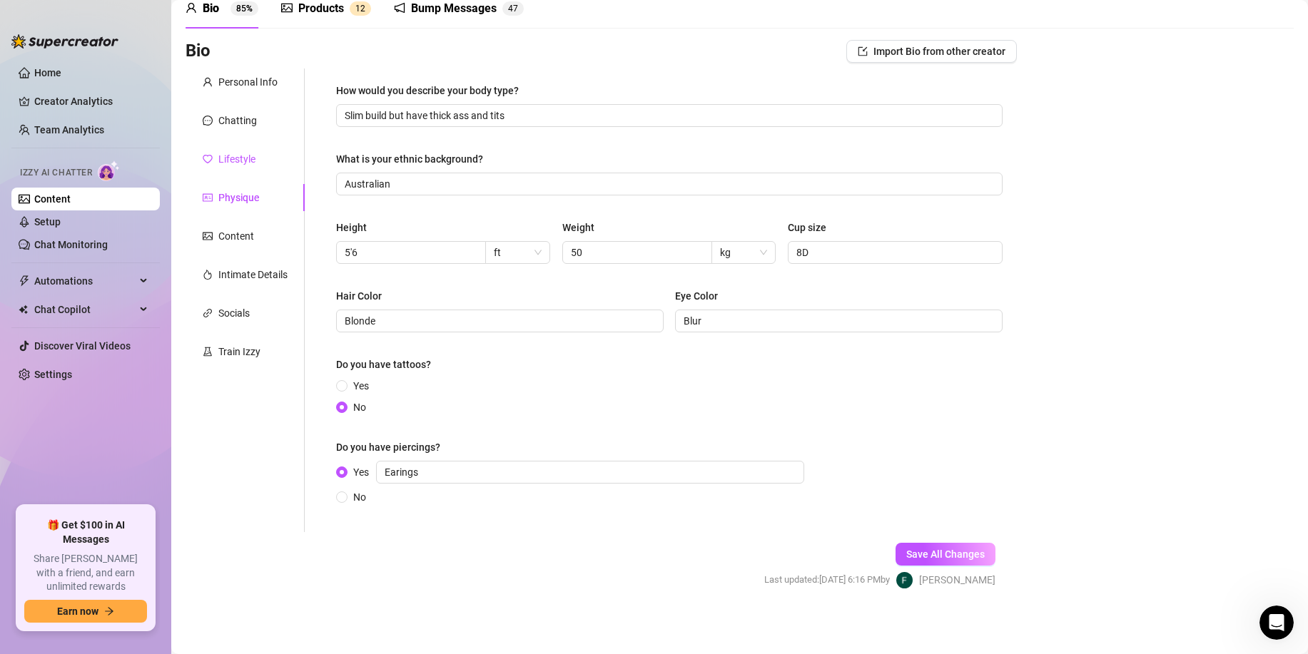
click at [252, 155] on div "Lifestyle" at bounding box center [236, 159] width 37 height 16
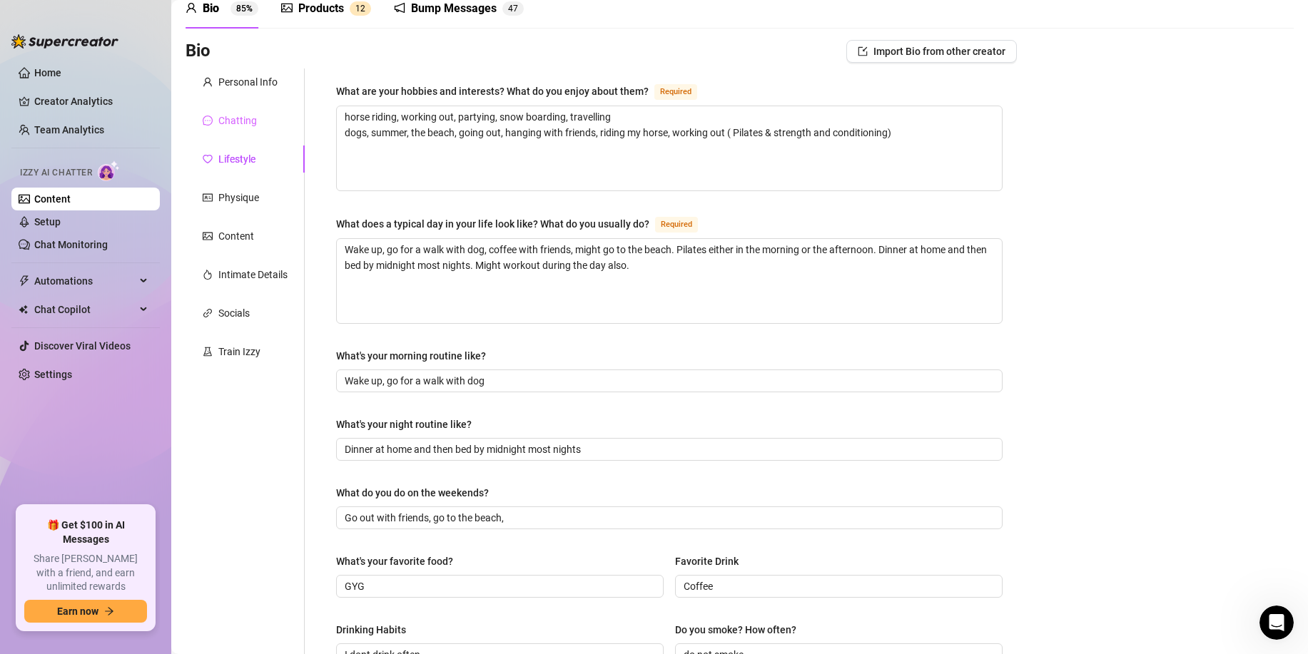
click at [253, 131] on div "Chatting" at bounding box center [245, 120] width 119 height 27
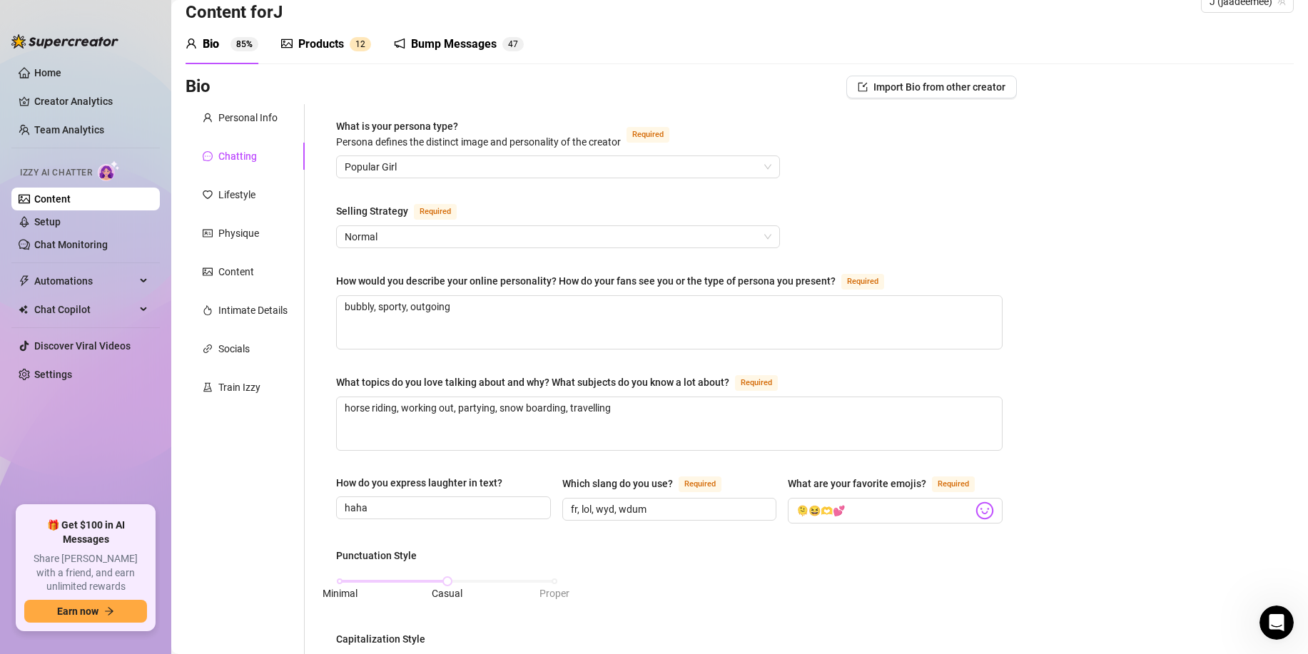
scroll to position [0, 0]
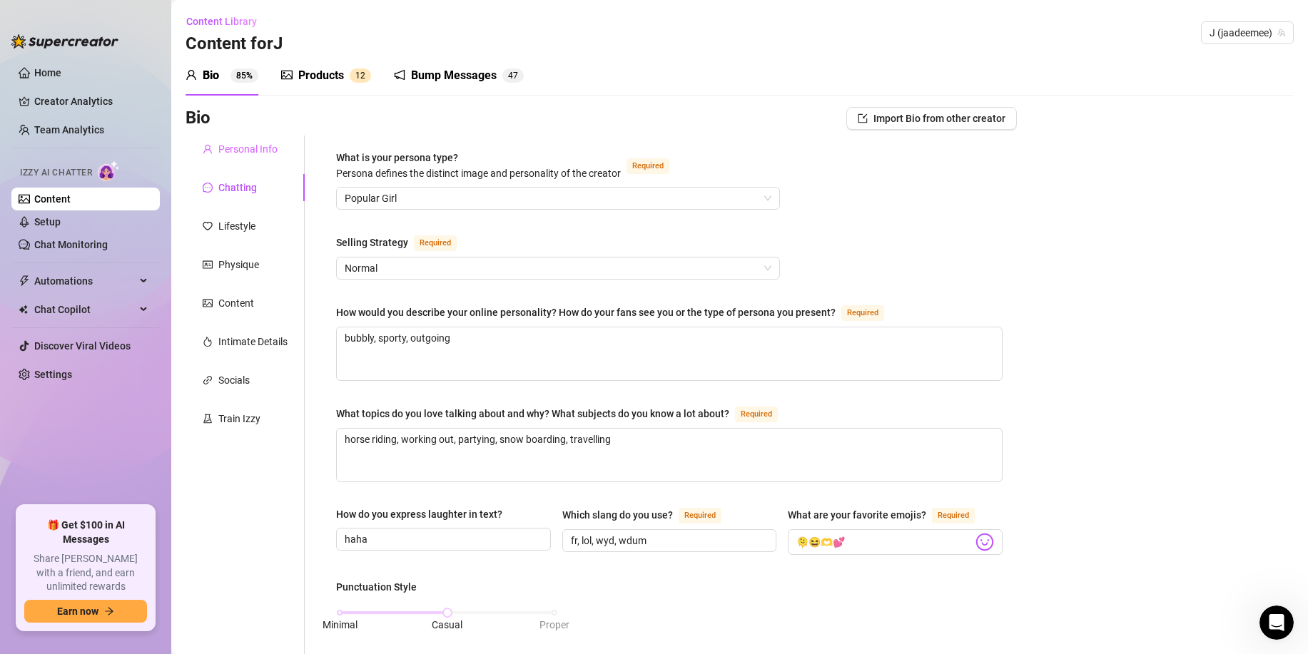
click at [253, 159] on div "Personal Info" at bounding box center [245, 149] width 119 height 27
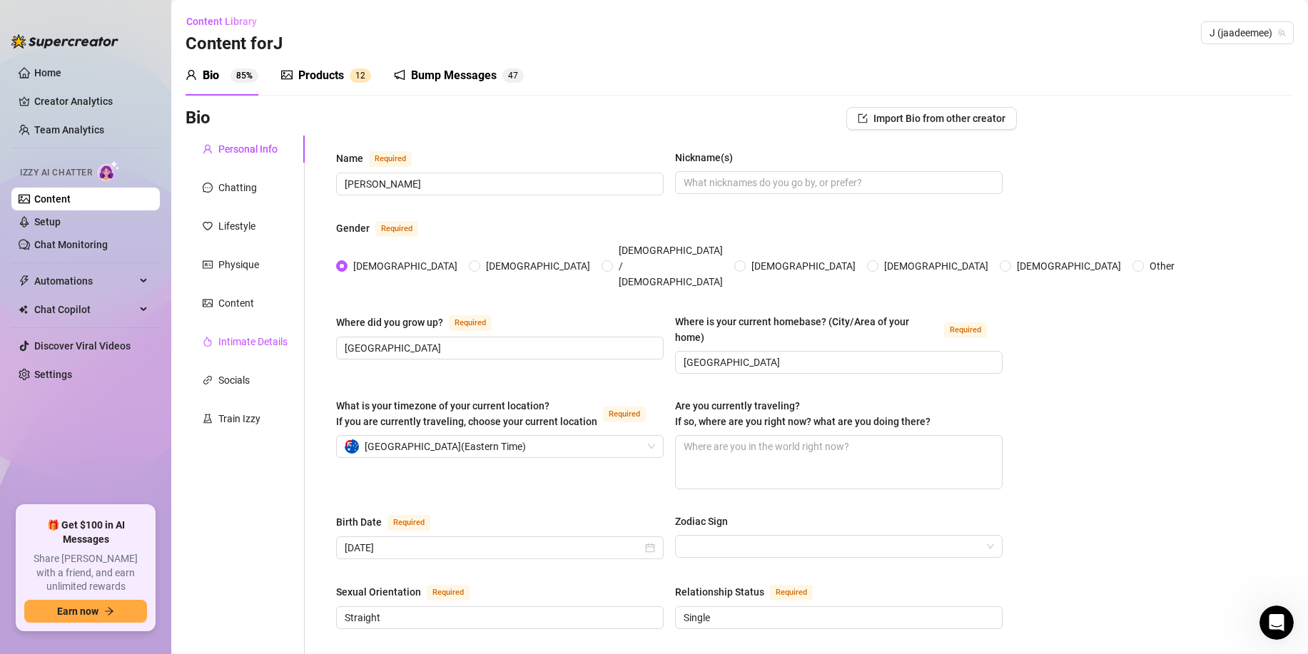
click at [248, 348] on div "Intimate Details" at bounding box center [252, 342] width 69 height 16
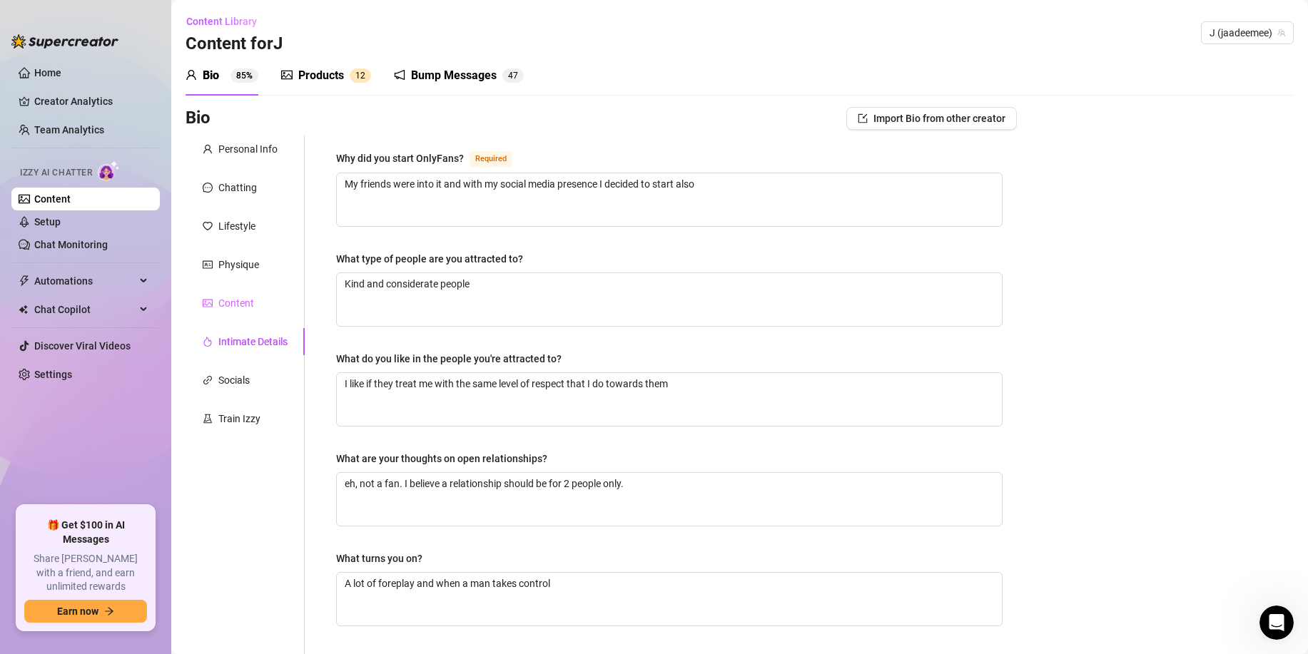
click at [265, 316] on div "Content" at bounding box center [245, 303] width 119 height 27
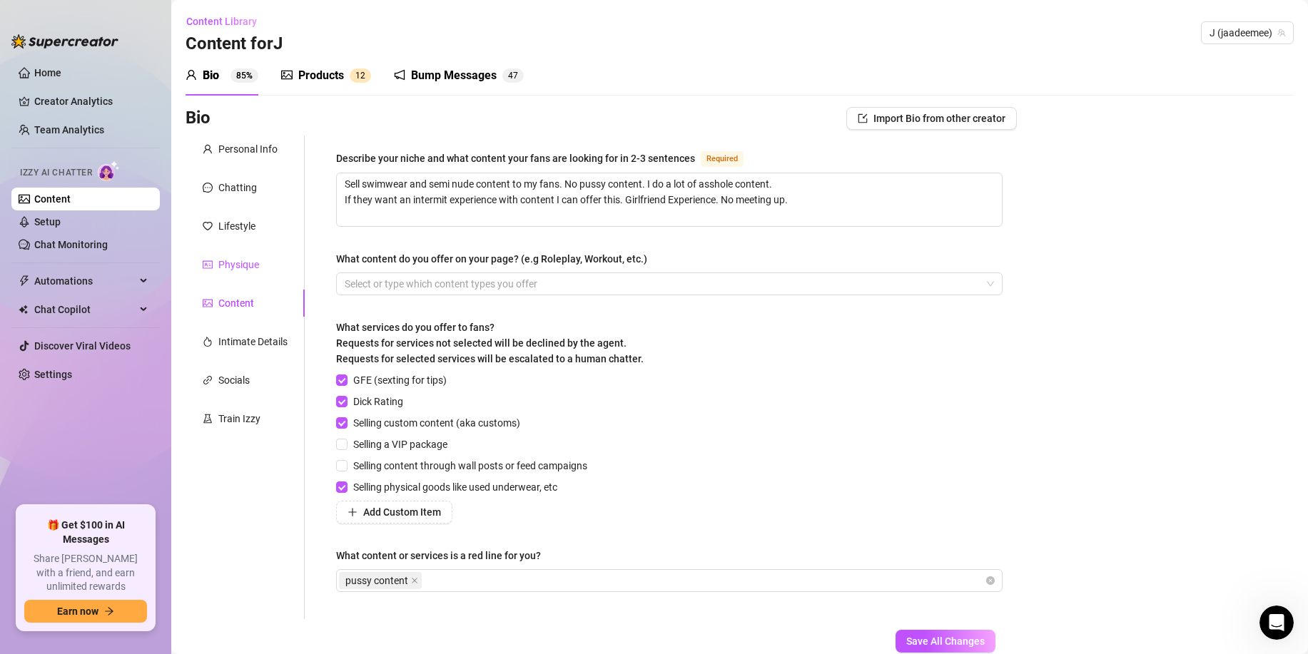
click at [245, 267] on div "Physique" at bounding box center [238, 265] width 41 height 16
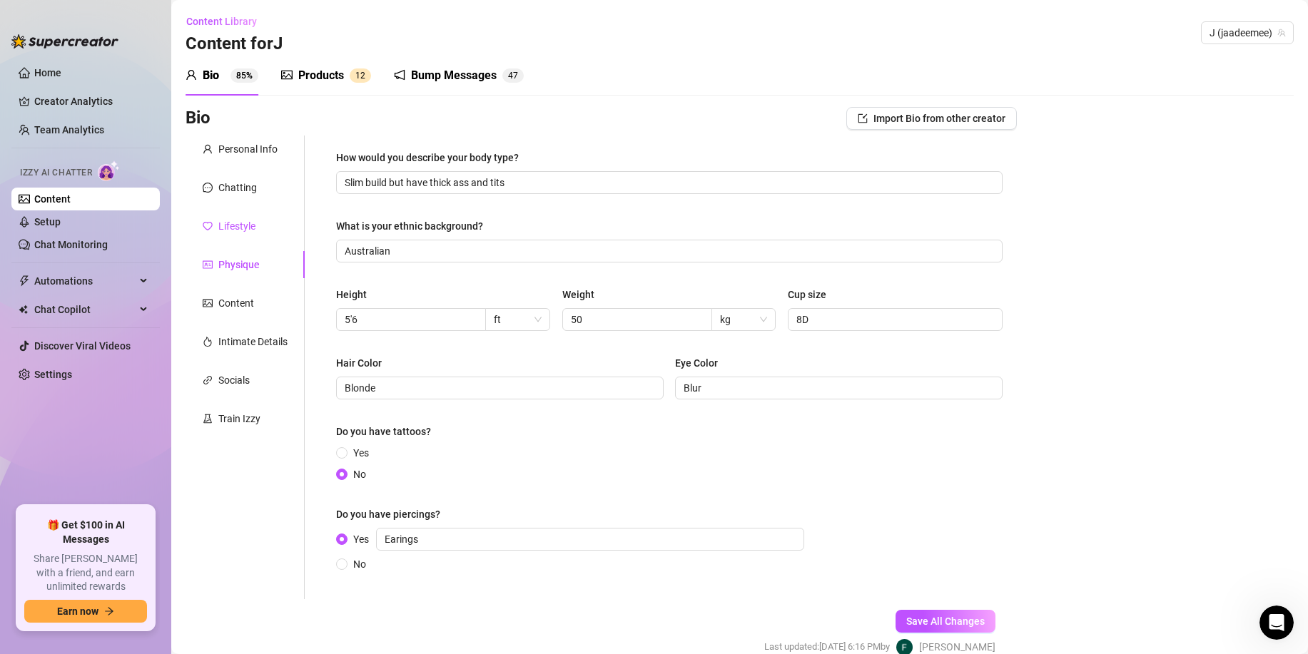
click at [238, 229] on div "Lifestyle" at bounding box center [236, 226] width 37 height 16
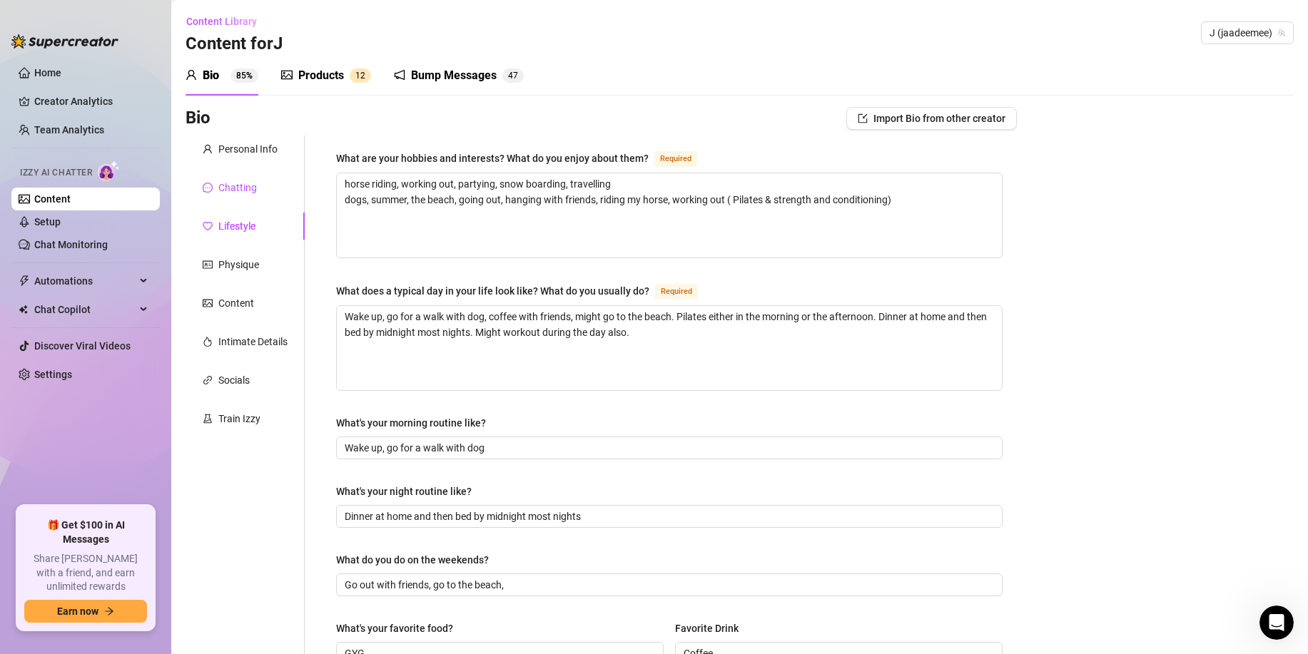
click at [233, 193] on div "Chatting" at bounding box center [237, 188] width 39 height 16
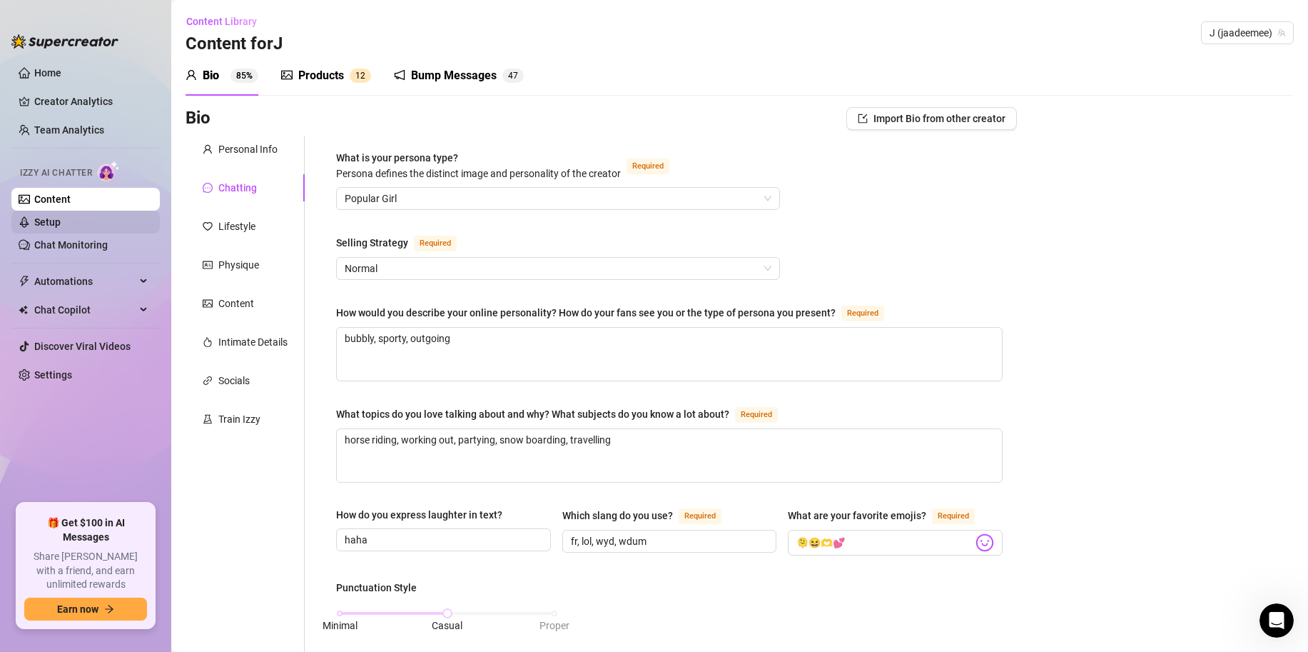
click at [56, 227] on link "Setup" at bounding box center [47, 221] width 26 height 11
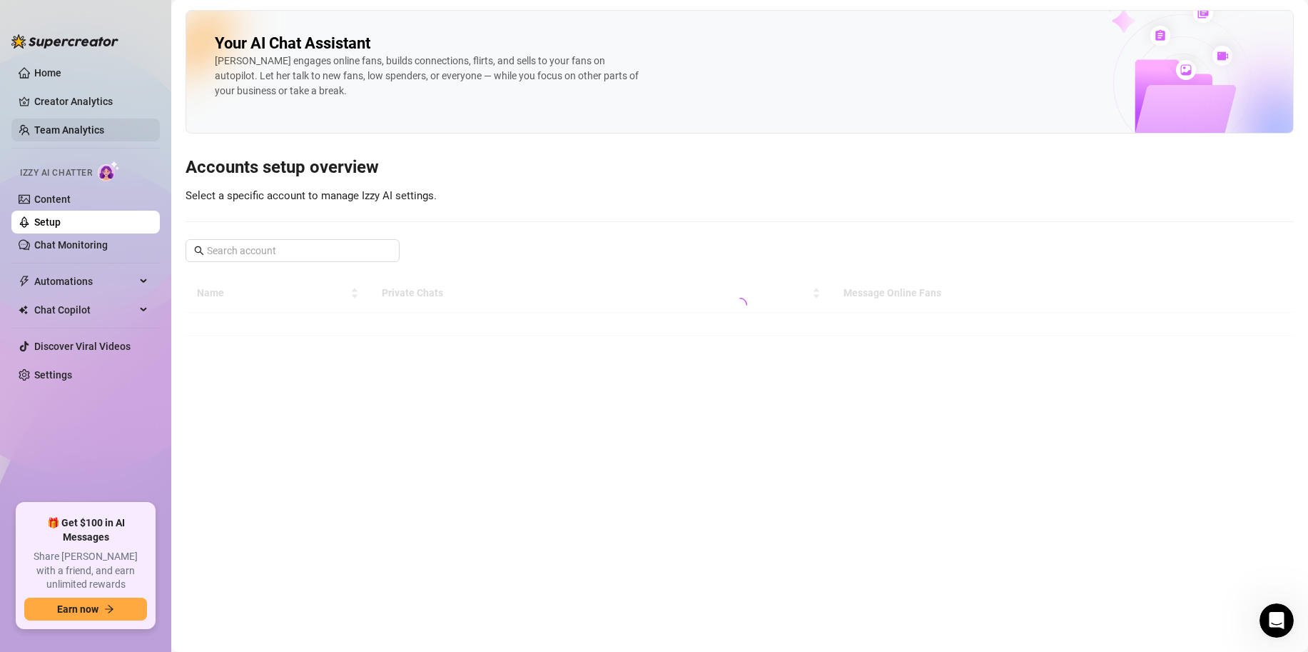
click at [76, 133] on link "Team Analytics" at bounding box center [69, 129] width 70 height 11
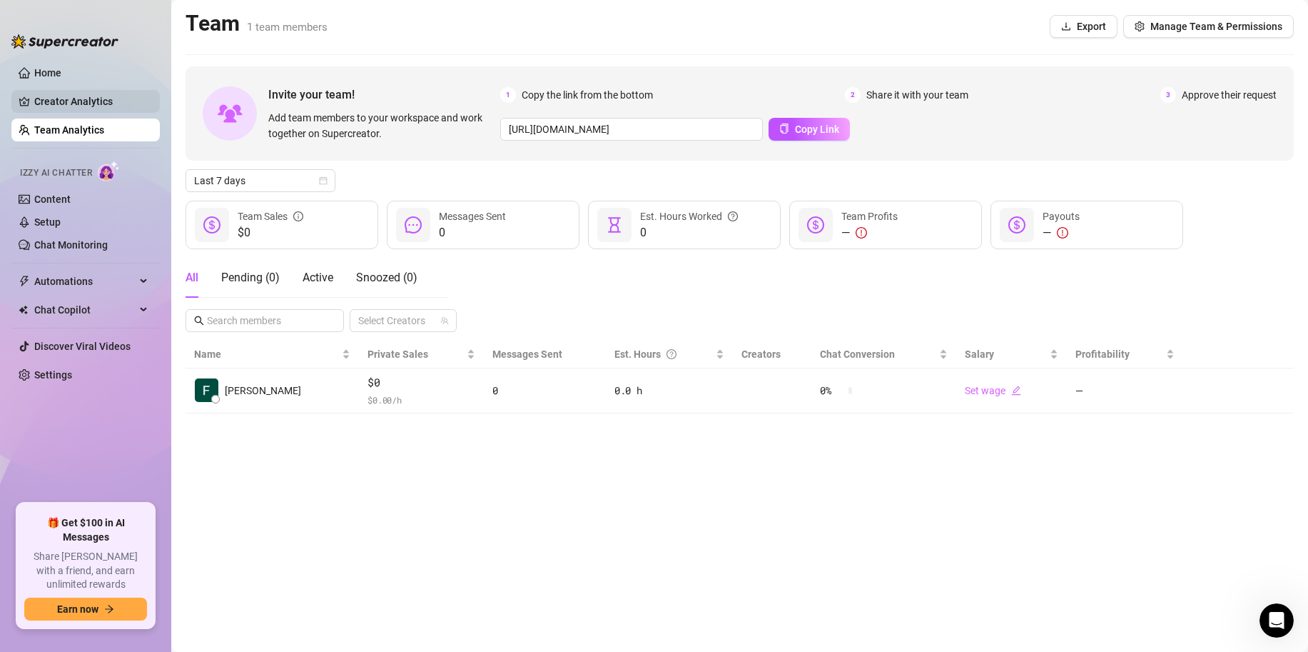
click at [95, 98] on link "Creator Analytics" at bounding box center [91, 101] width 114 height 23
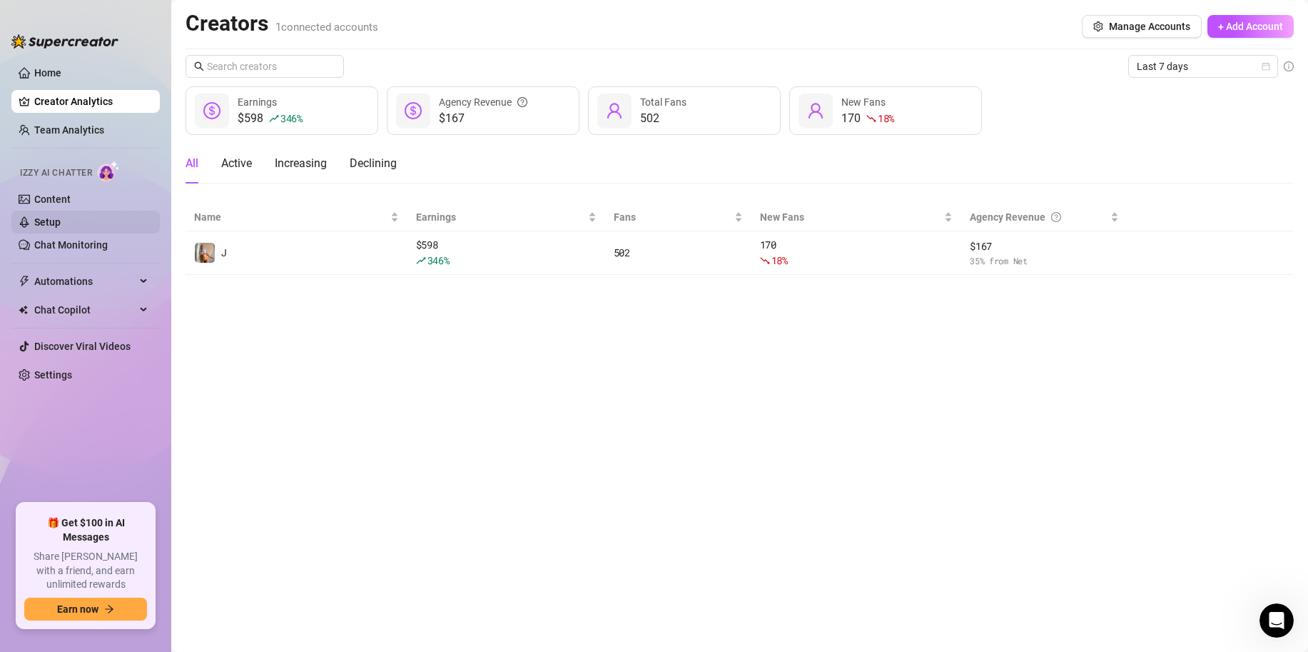
click at [61, 221] on link "Setup" at bounding box center [47, 221] width 26 height 11
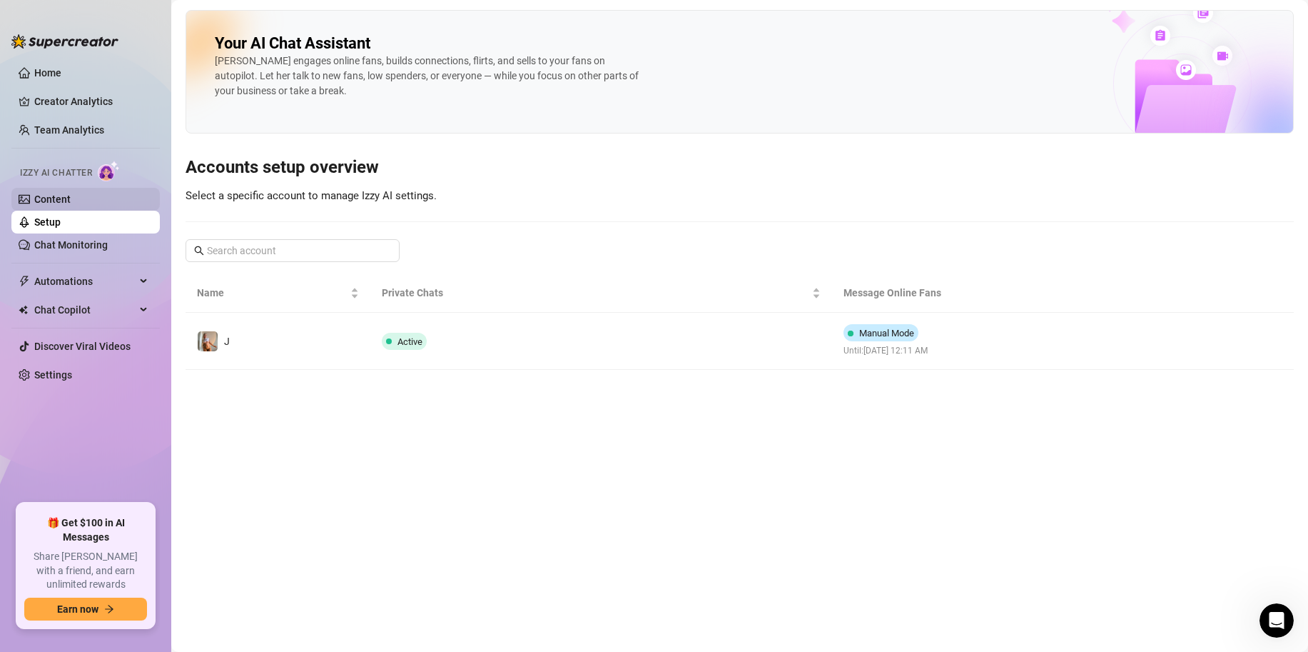
click at [71, 205] on link "Content" at bounding box center [52, 198] width 36 height 11
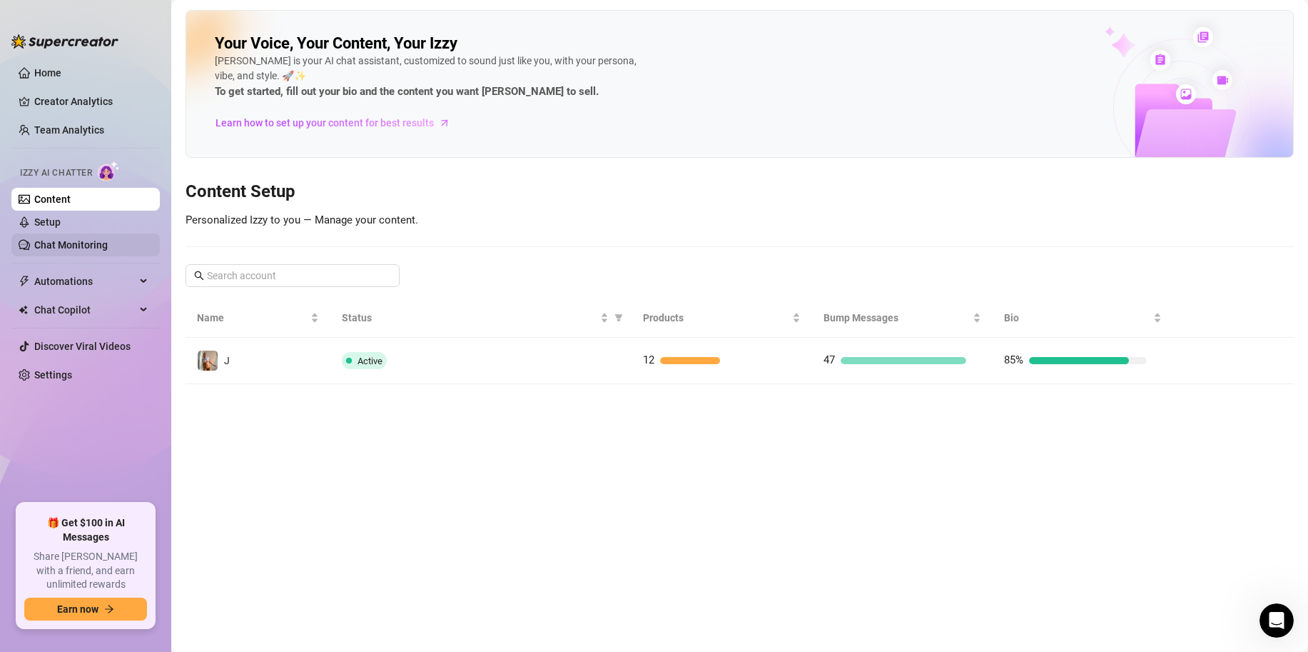
click at [92, 250] on link "Chat Monitoring" at bounding box center [71, 244] width 74 height 11
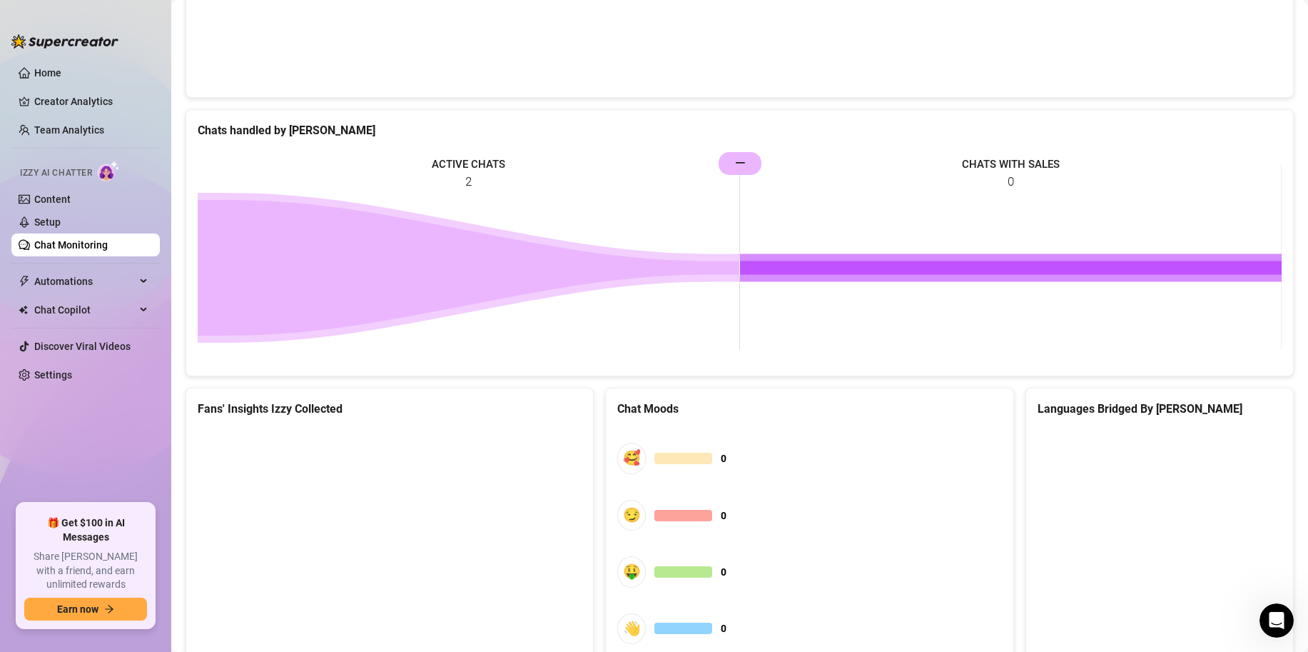
scroll to position [572, 0]
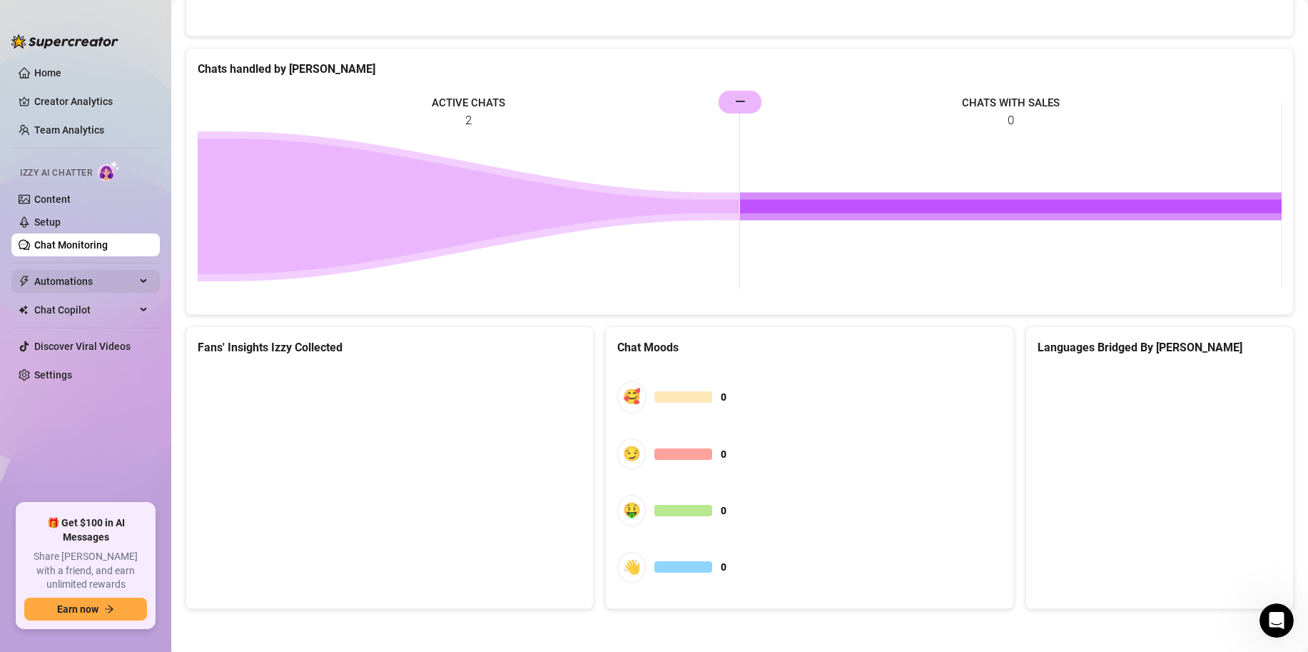
click at [130, 287] on span "Automations" at bounding box center [84, 281] width 101 height 23
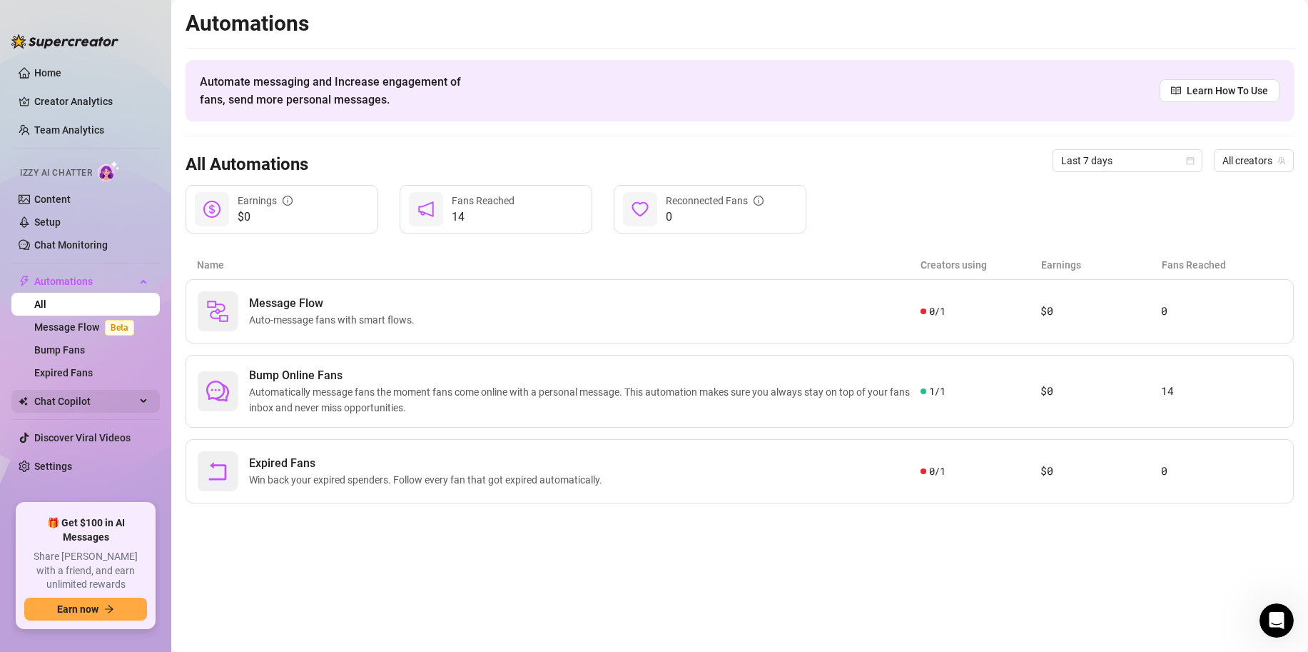
click at [86, 397] on span "Chat Copilot" at bounding box center [84, 401] width 101 height 23
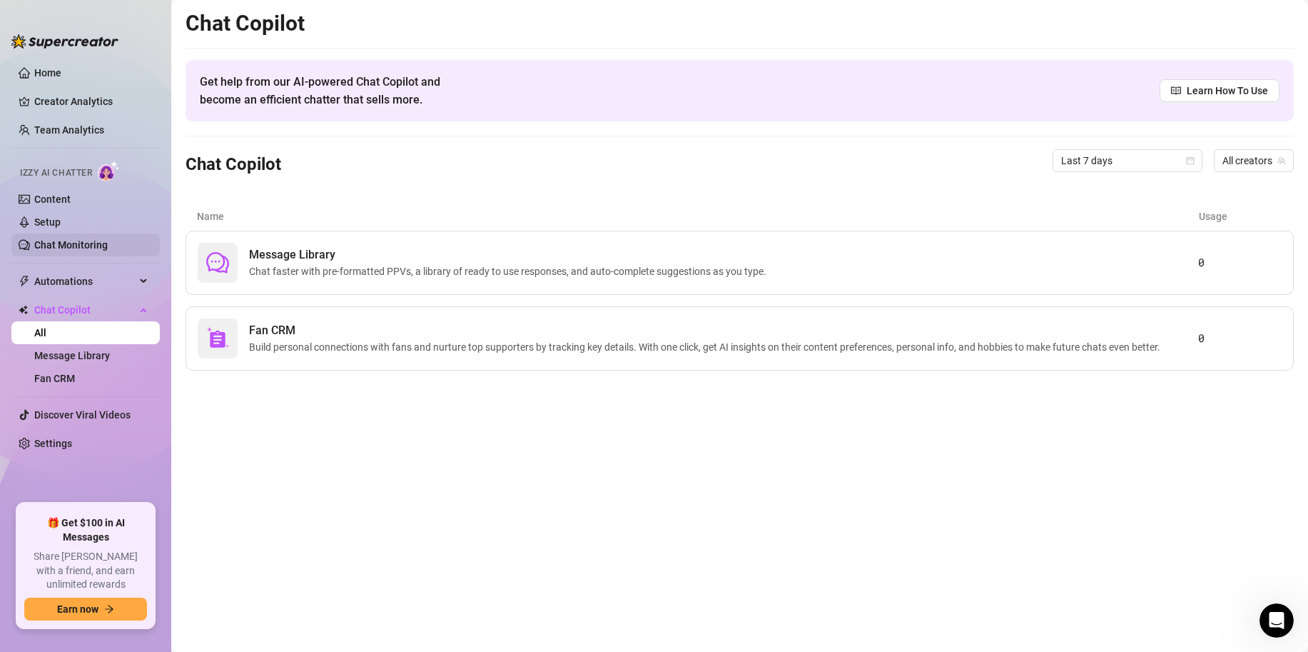
click at [62, 245] on link "Chat Monitoring" at bounding box center [71, 244] width 74 height 11
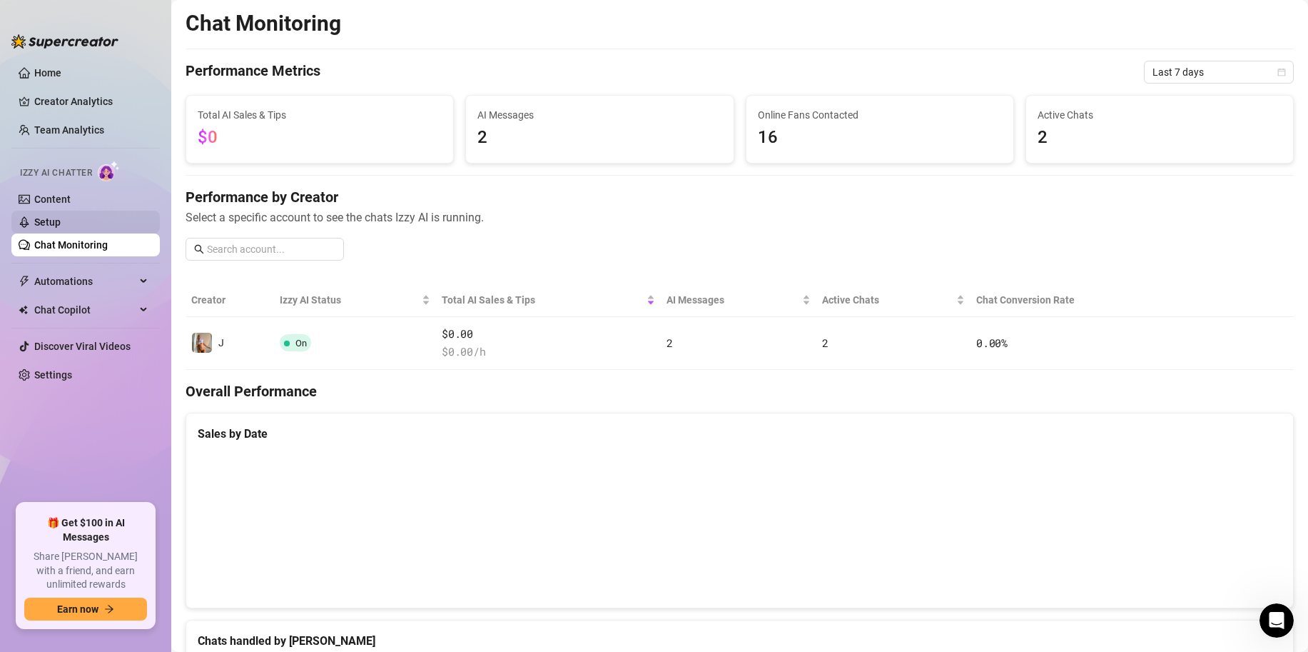
click at [61, 218] on link "Setup" at bounding box center [47, 221] width 26 height 11
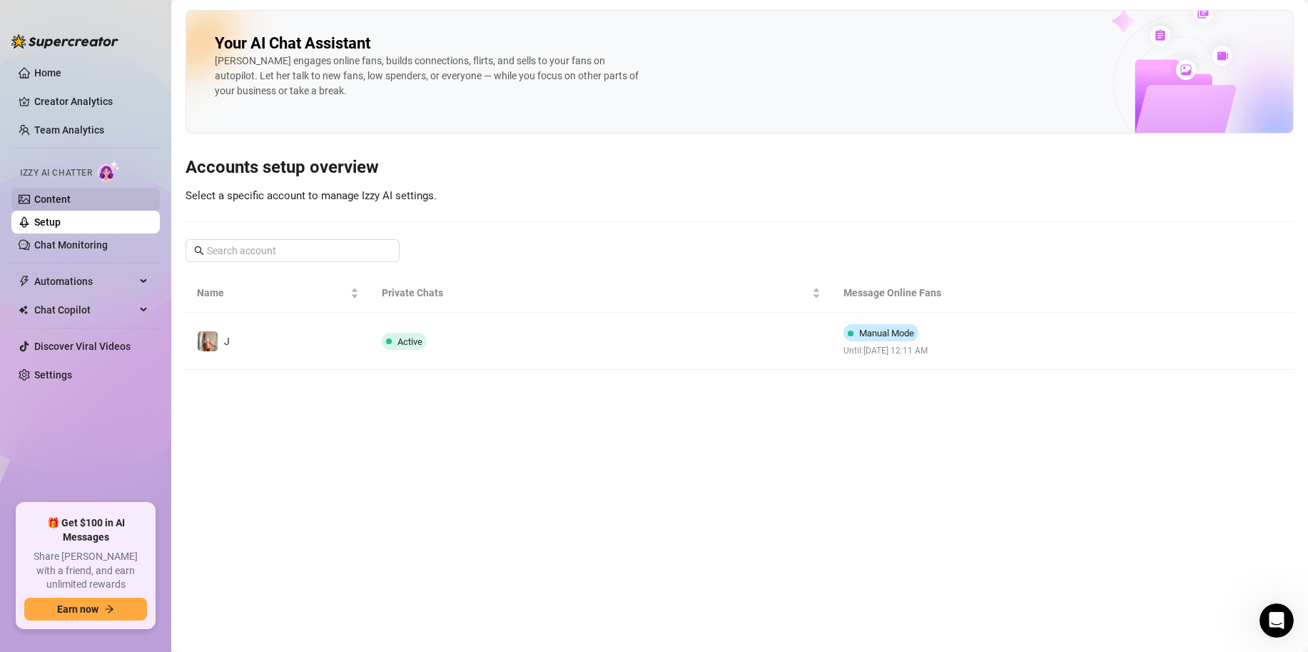
click at [71, 203] on link "Content" at bounding box center [52, 198] width 36 height 11
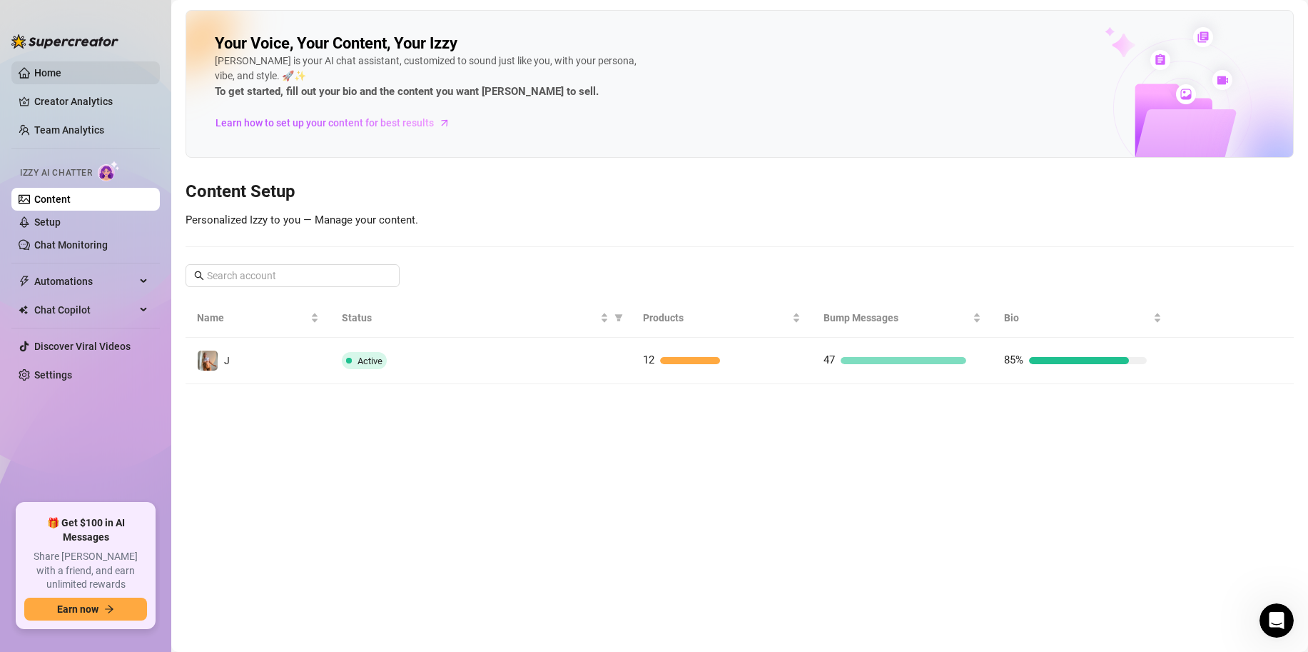
click at [43, 67] on link "Home" at bounding box center [47, 72] width 27 height 11
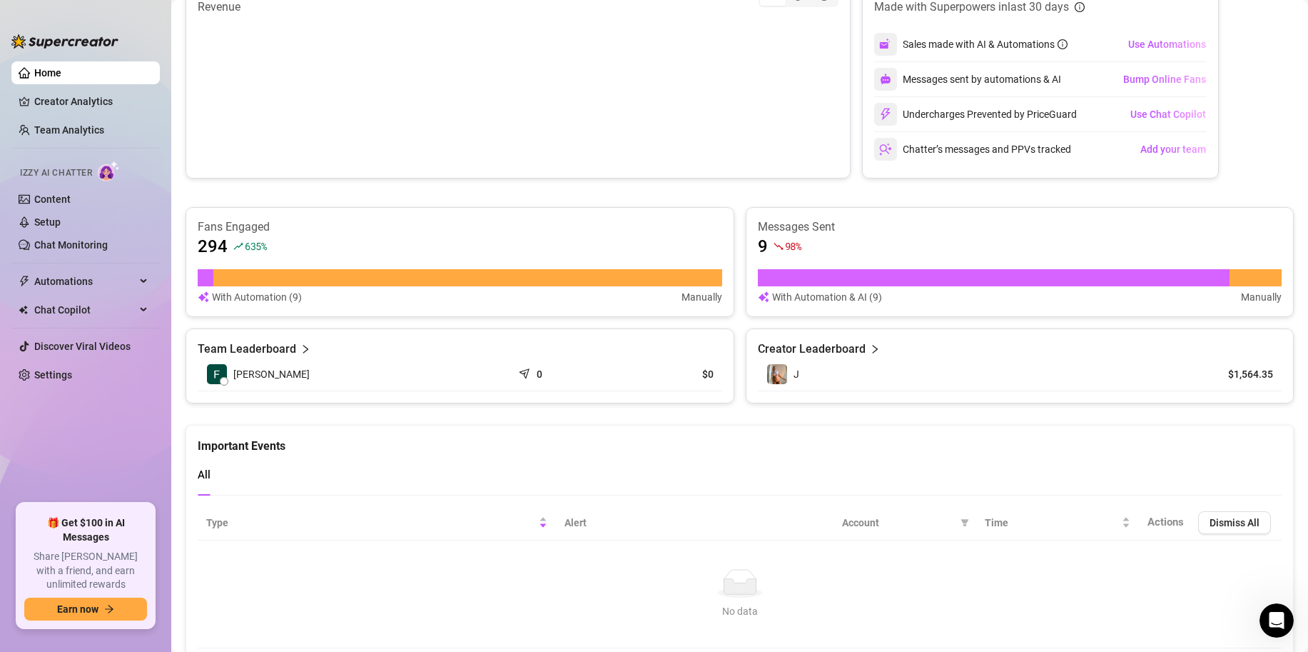
scroll to position [675, 0]
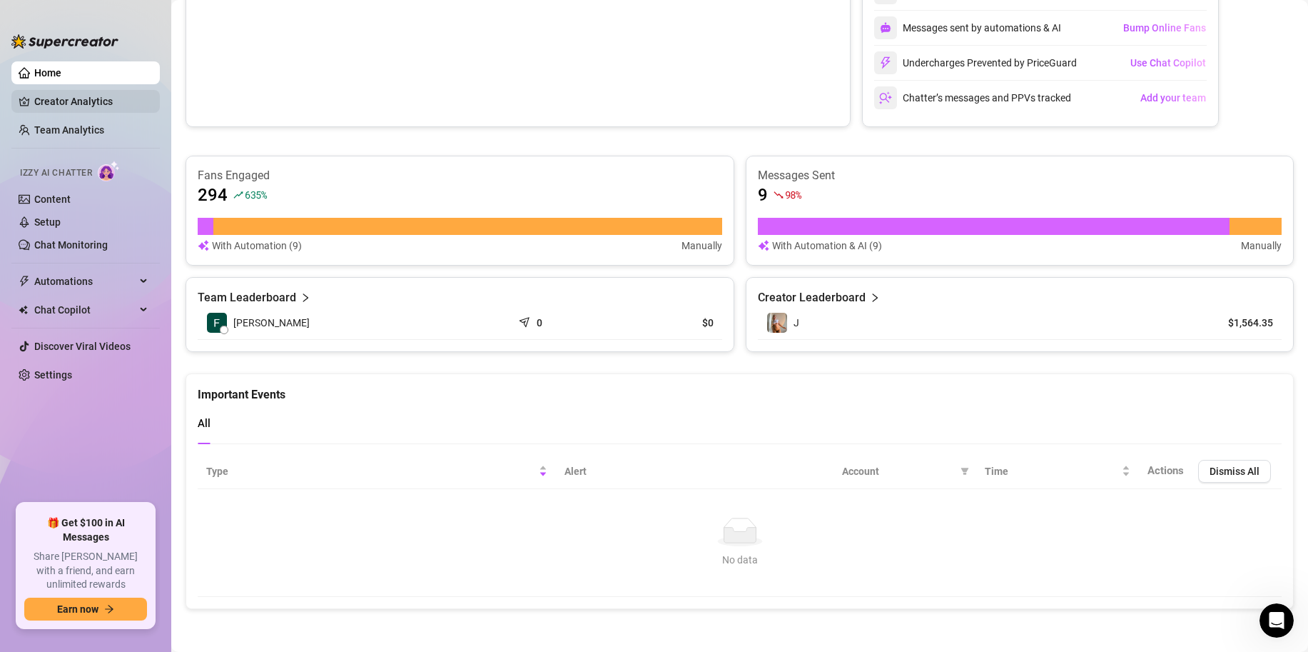
click at [44, 99] on link "Creator Analytics" at bounding box center [91, 101] width 114 height 23
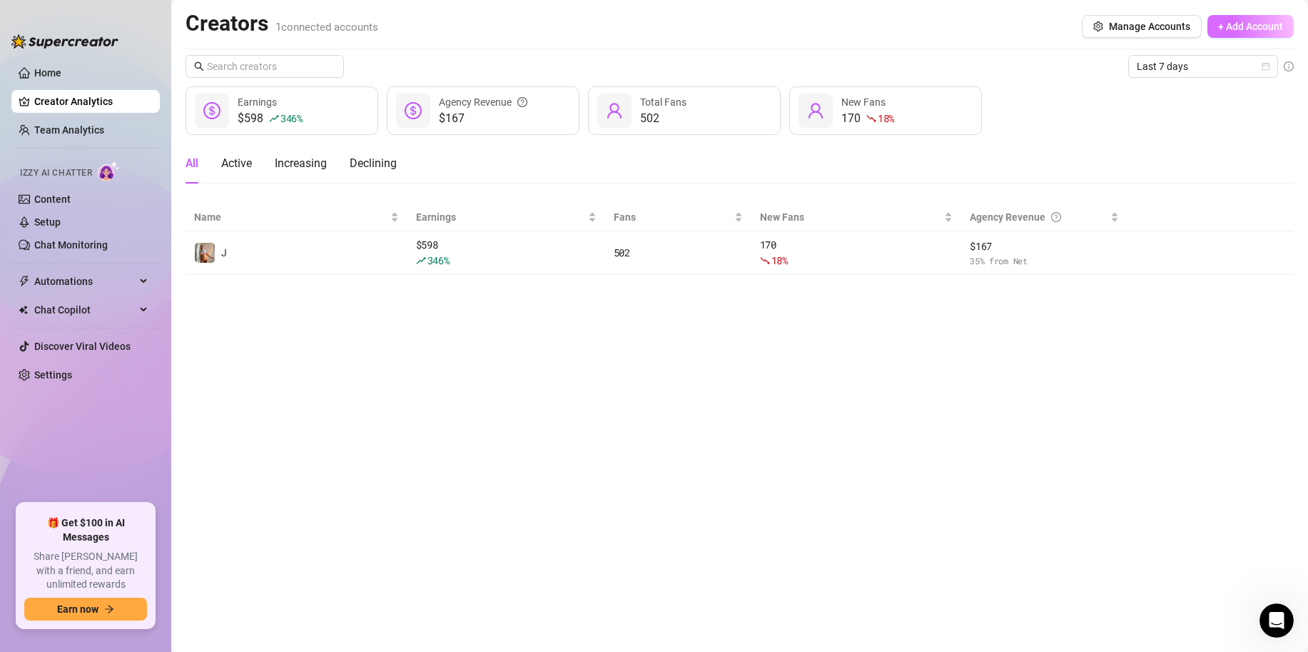
click at [1232, 34] on button "+ Add Account" at bounding box center [1250, 26] width 86 height 23
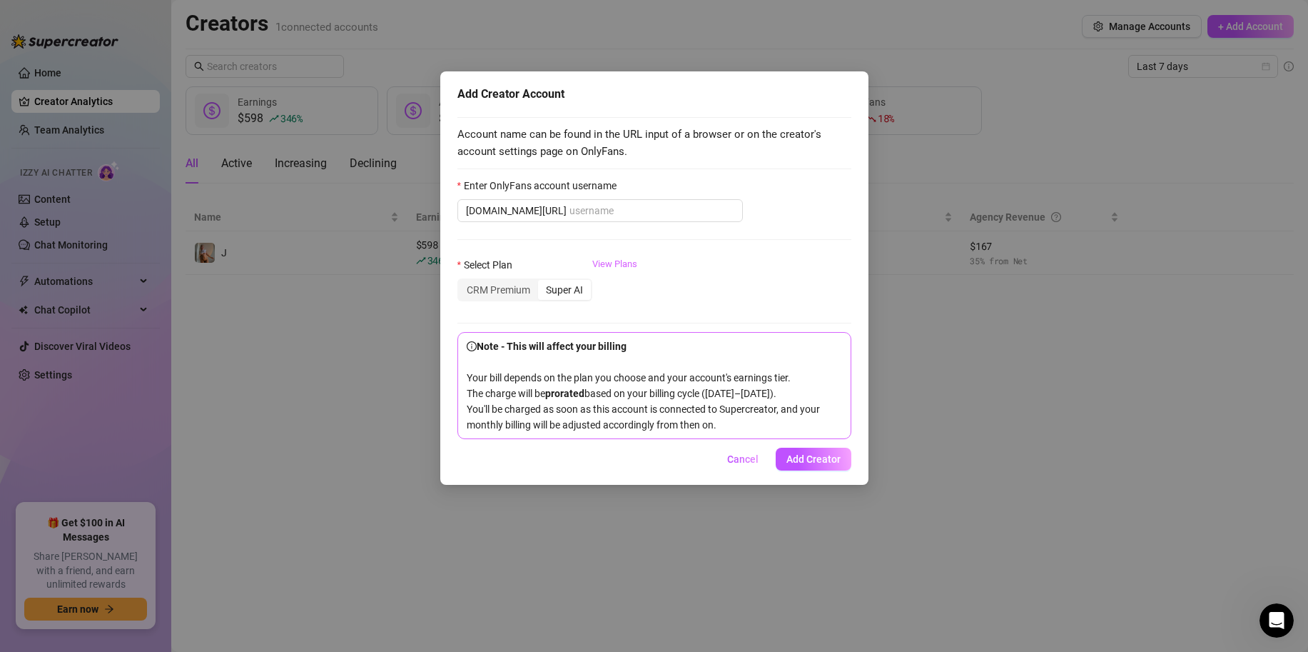
click at [612, 266] on link "View Plans" at bounding box center [614, 285] width 45 height 57
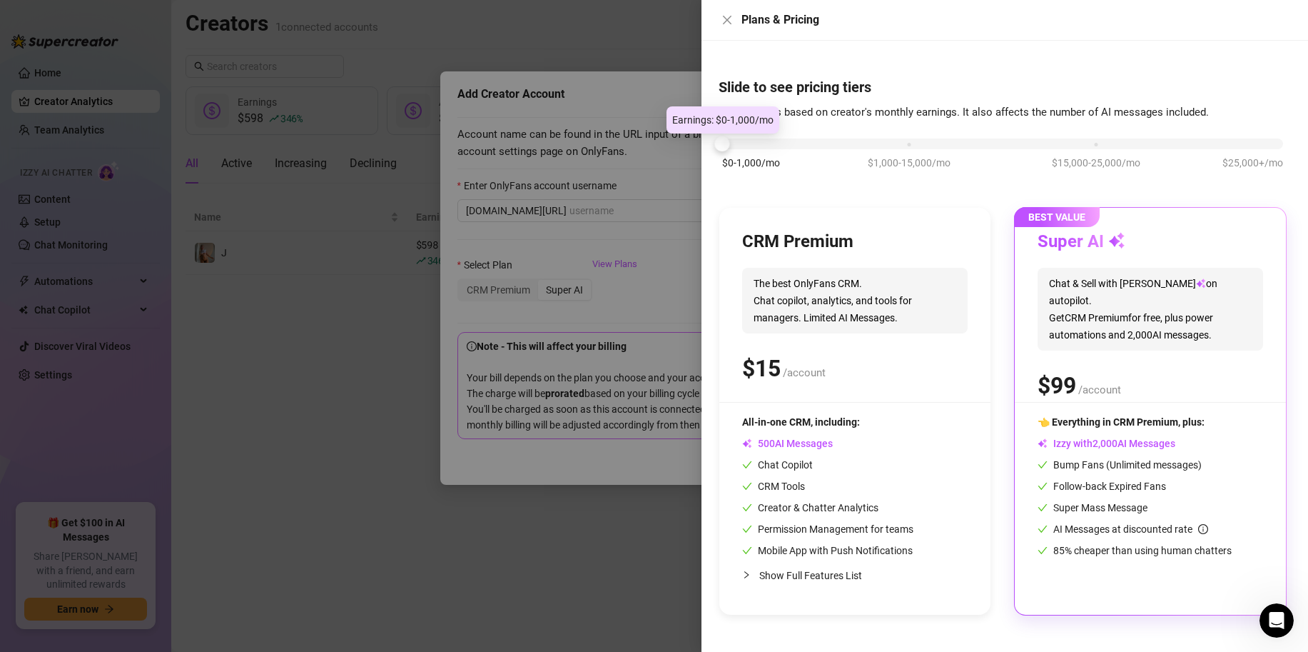
drag, startPoint x: 906, startPoint y: 140, endPoint x: 721, endPoint y: 150, distance: 185.1
click at [724, 150] on div at bounding box center [722, 143] width 15 height 15
click at [805, 575] on span "Show Full Features List" at bounding box center [810, 574] width 103 height 11
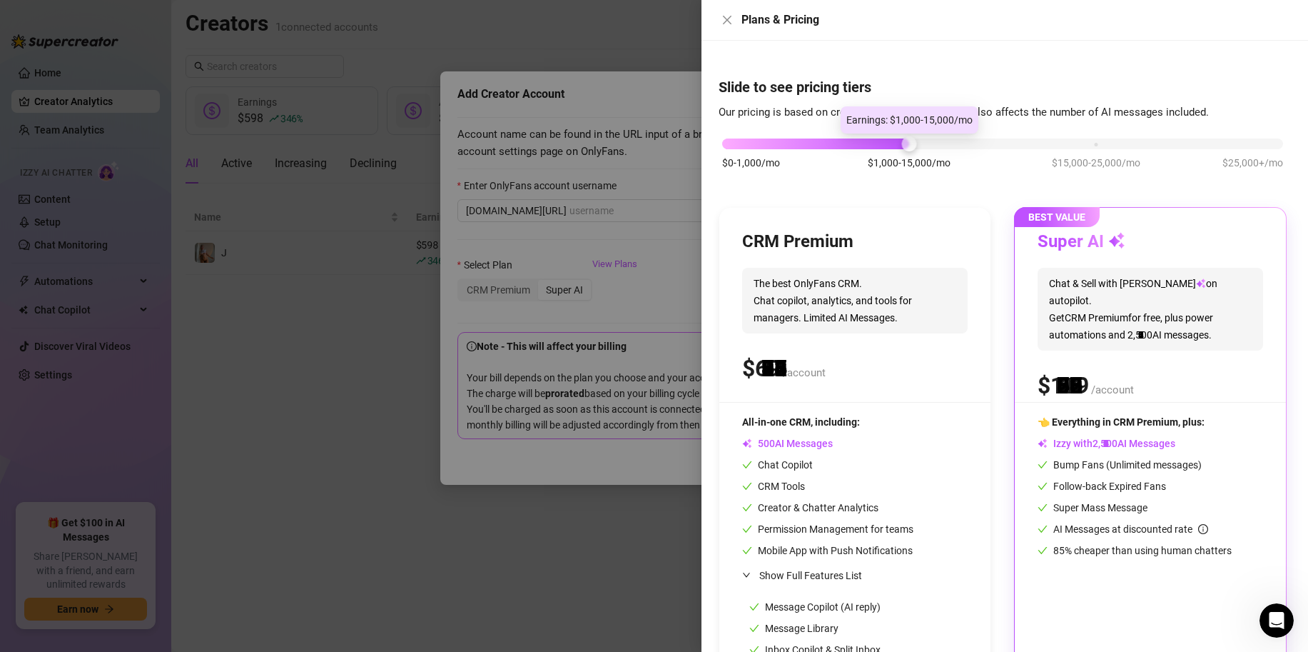
drag, startPoint x: 724, startPoint y: 147, endPoint x: 861, endPoint y: 151, distance: 137.8
click at [861, 151] on div "$0-1,000/mo $1,000-15,000/mo $15,000-25,000/mo $25,000+/mo" at bounding box center [1003, 161] width 568 height 81
click at [408, 161] on div at bounding box center [654, 326] width 1308 height 652
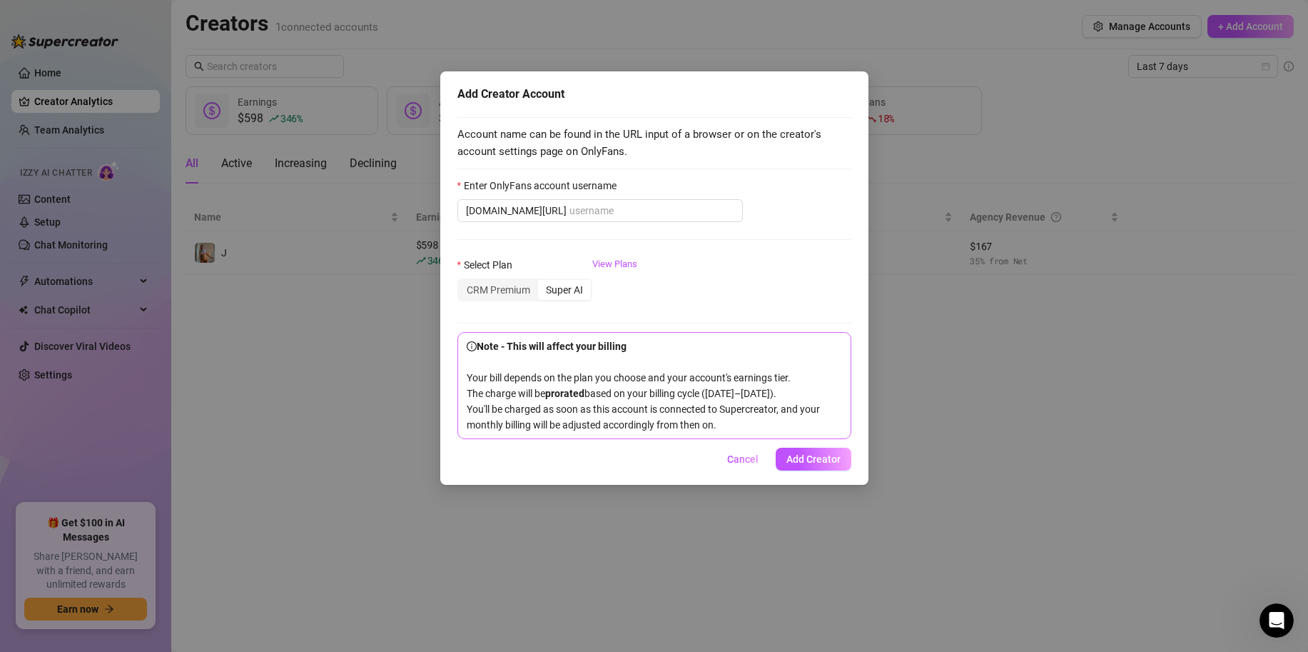
click at [745, 465] on span "Cancel" at bounding box center [742, 458] width 31 height 11
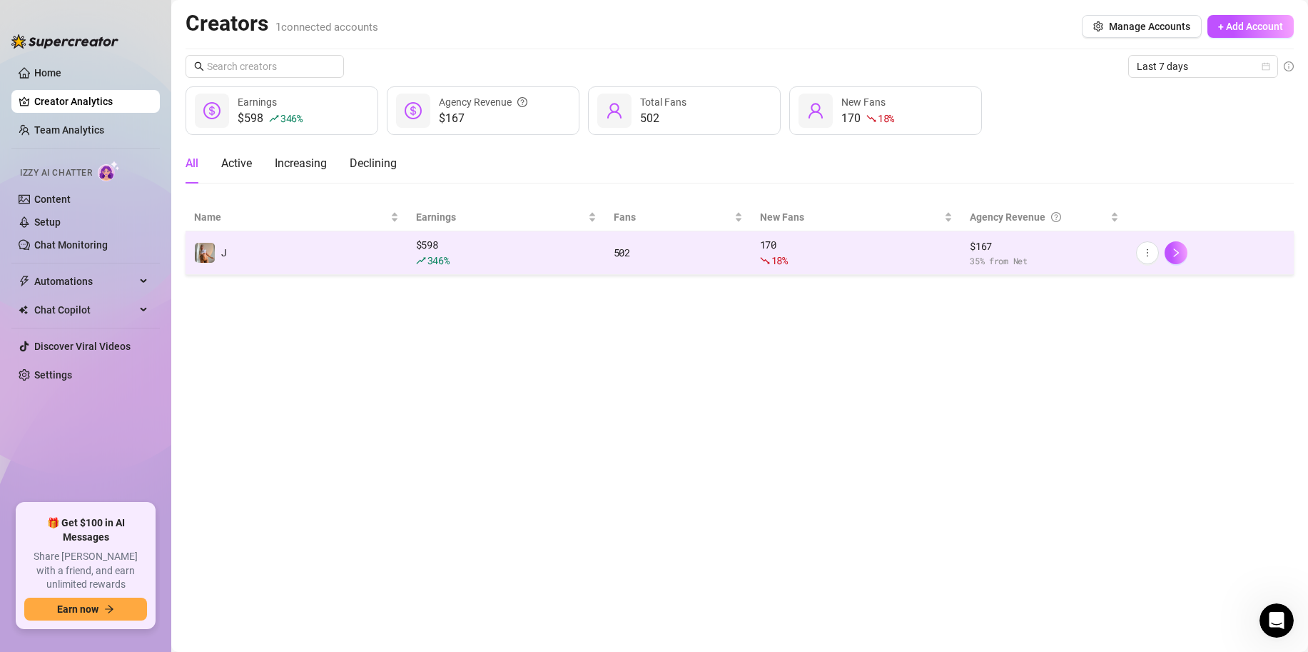
click at [378, 258] on td "J" at bounding box center [297, 253] width 222 height 44
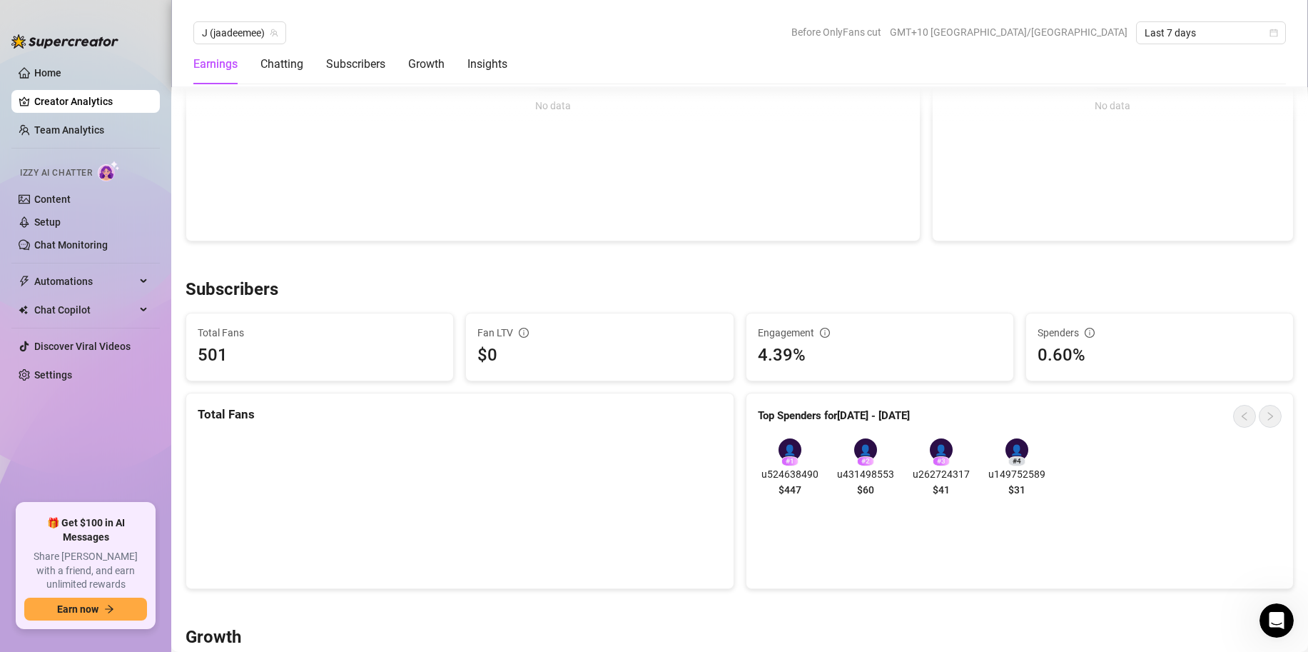
scroll to position [711, 0]
click at [34, 70] on link "Home" at bounding box center [47, 72] width 27 height 11
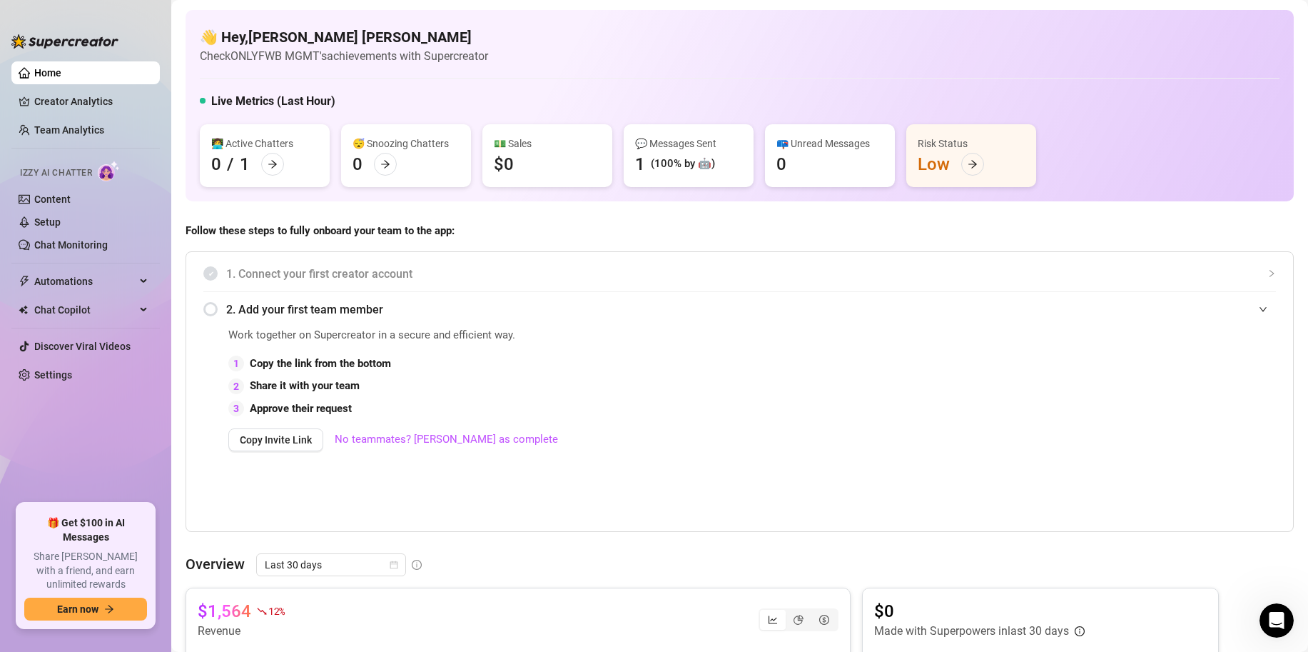
click at [804, 72] on div "👋 Hey, Fraser Henshall Check ONLYFWB MGMT's achievements with Supercreator Live…" at bounding box center [740, 105] width 1108 height 191
click at [127, 103] on link "Creator Analytics" at bounding box center [91, 101] width 114 height 23
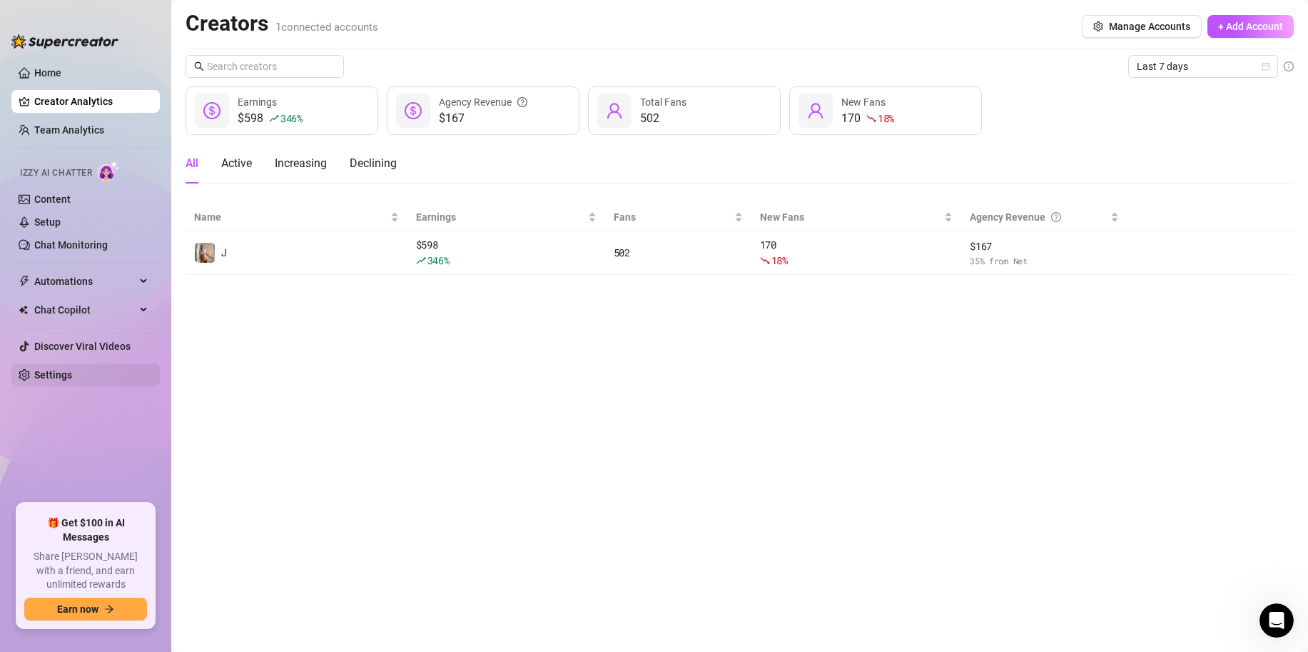
click at [72, 369] on link "Settings" at bounding box center [53, 374] width 38 height 11
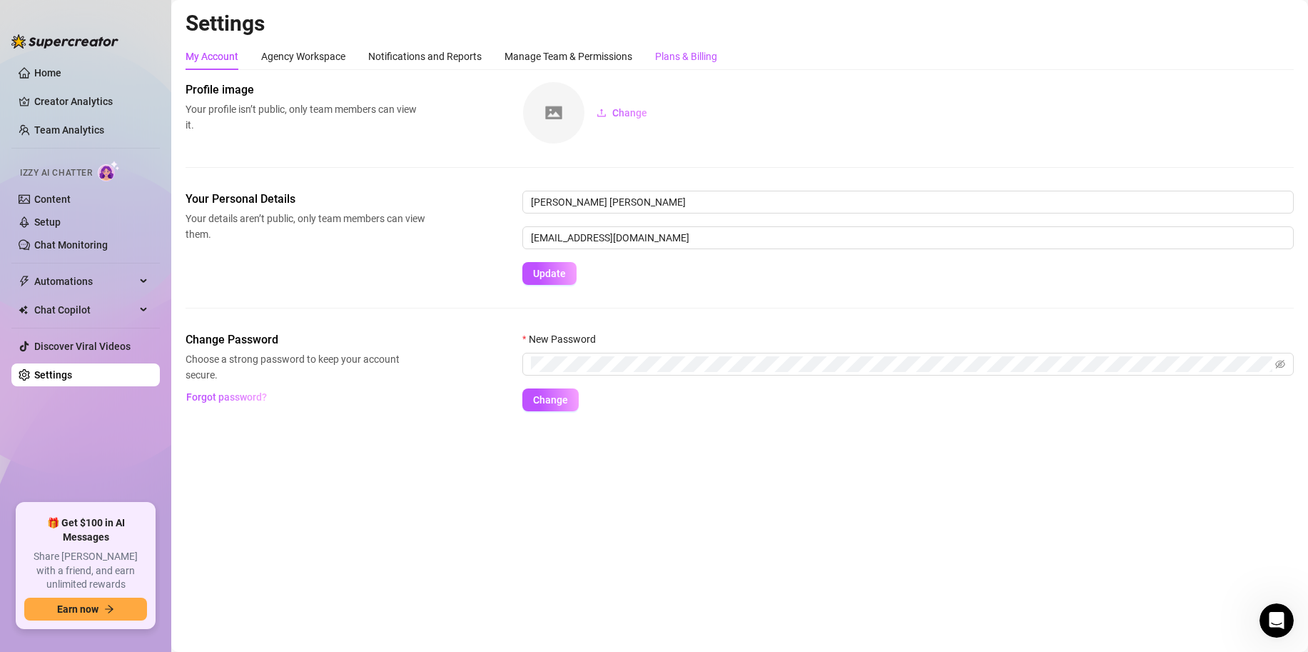
click at [657, 56] on div "Plans & Billing" at bounding box center [686, 57] width 62 height 16
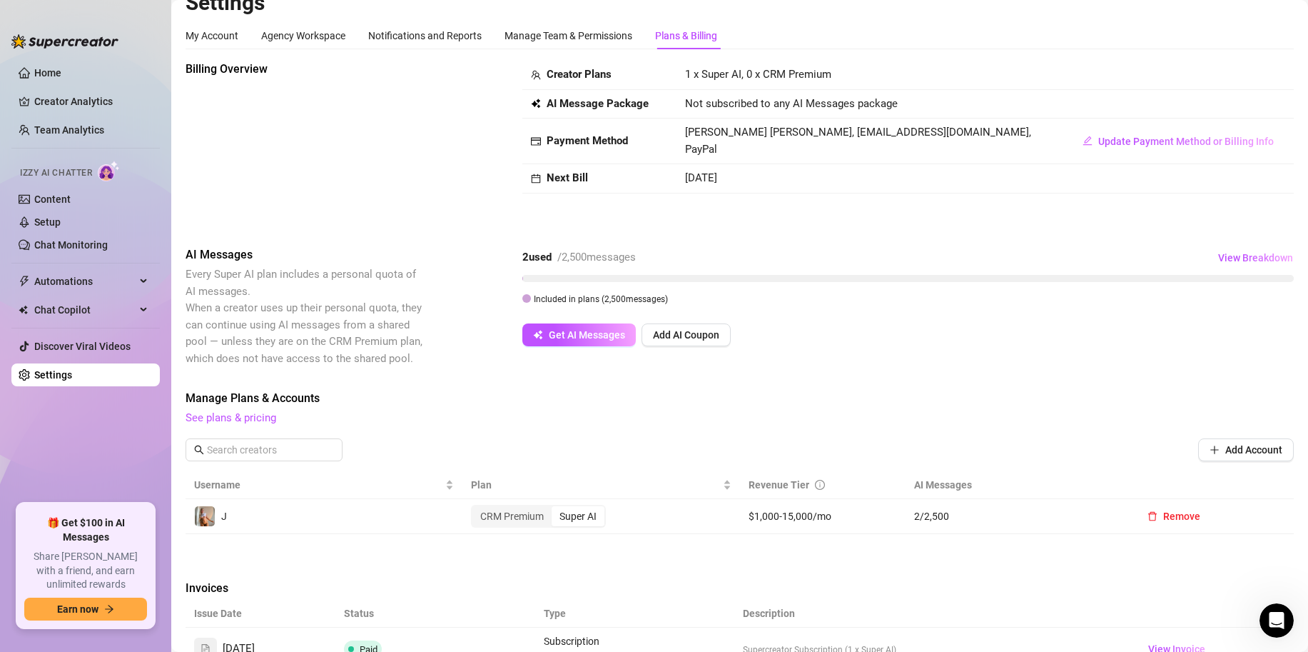
scroll to position [32, 0]
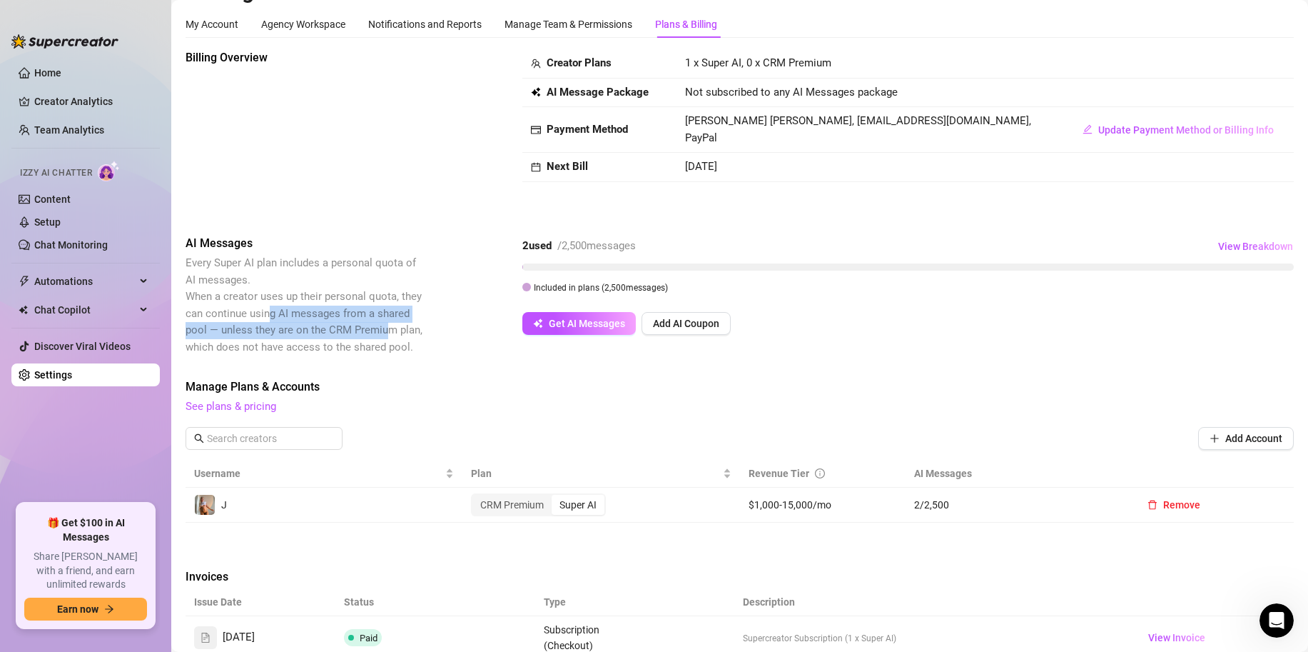
drag, startPoint x: 283, startPoint y: 315, endPoint x: 385, endPoint y: 331, distance: 102.7
click at [385, 331] on span "Every Super AI plan includes a personal quota of AI messages. When a creator us…" at bounding box center [304, 304] width 237 height 97
click at [385, 343] on span "Every Super AI plan includes a personal quota of AI messages. When a creator us…" at bounding box center [304, 304] width 237 height 97
drag, startPoint x: 331, startPoint y: 333, endPoint x: 396, endPoint y: 336, distance: 65.0
click at [396, 336] on span "Every Super AI plan includes a personal quota of AI messages. When a creator us…" at bounding box center [306, 305] width 240 height 101
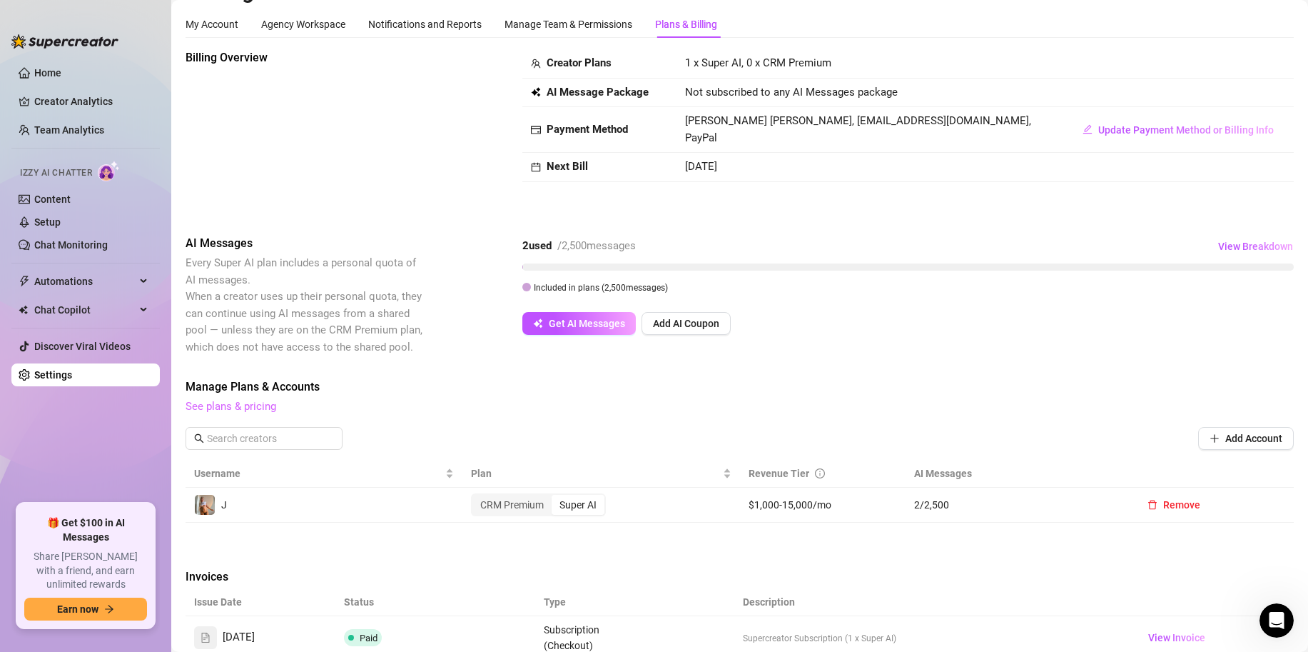
click at [253, 402] on link "See plans & pricing" at bounding box center [231, 406] width 91 height 13
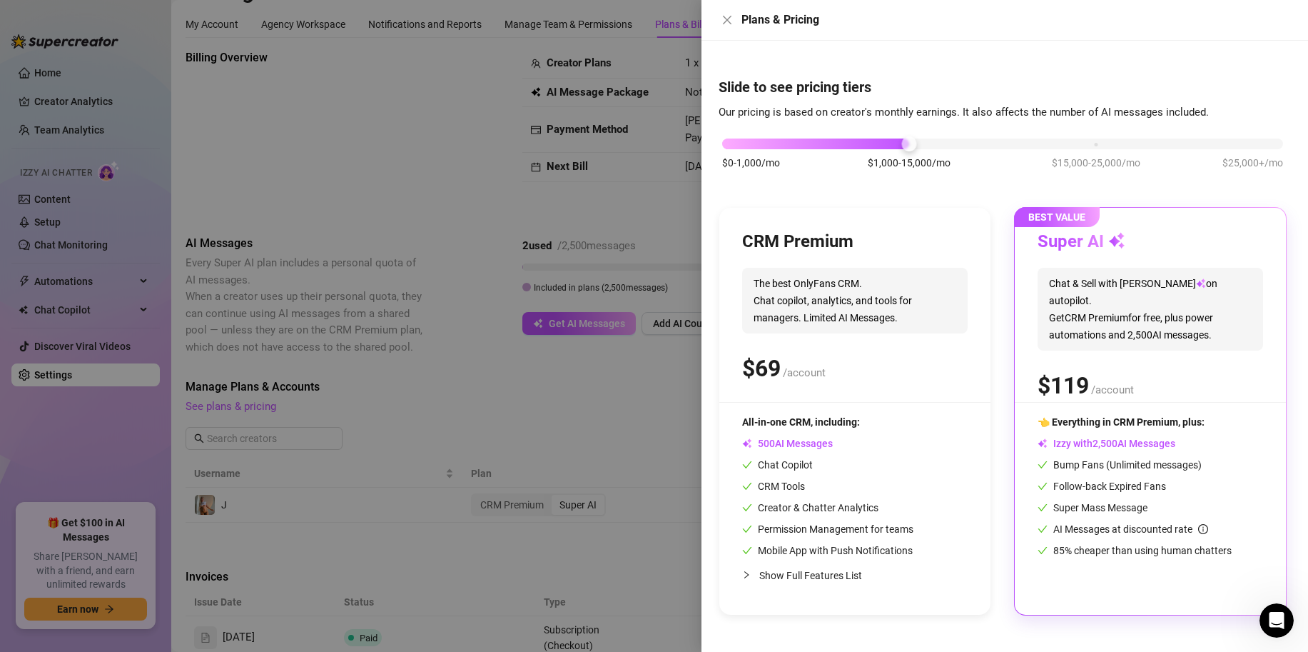
click at [257, 400] on div at bounding box center [654, 326] width 1308 height 652
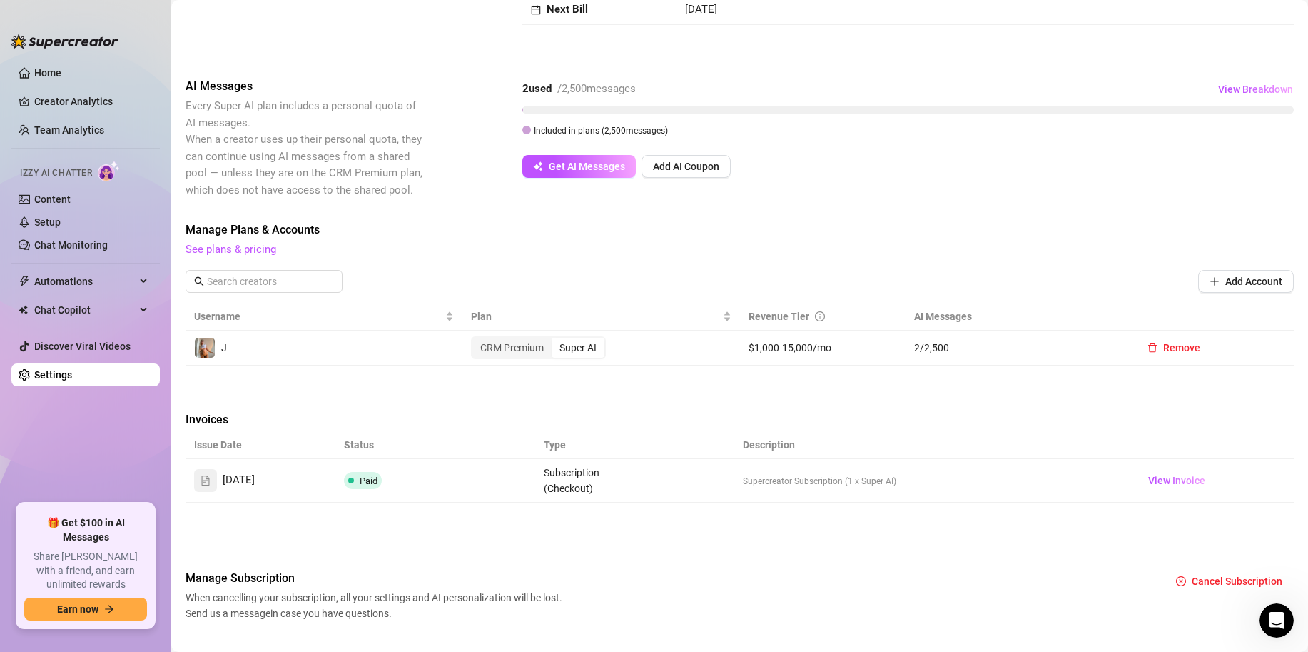
scroll to position [193, 0]
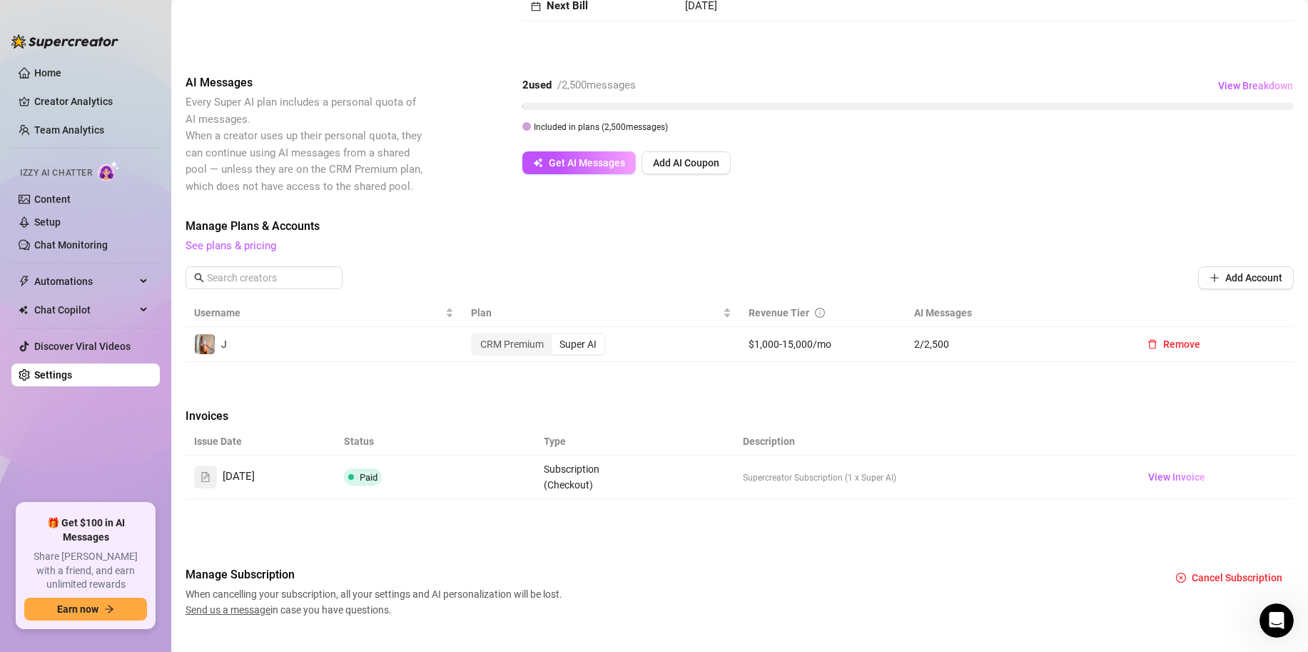
drag, startPoint x: 605, startPoint y: 129, endPoint x: 666, endPoint y: 131, distance: 60.7
click at [667, 132] on div "Included in plans ( 2,500 messages)" at bounding box center [601, 126] width 134 height 16
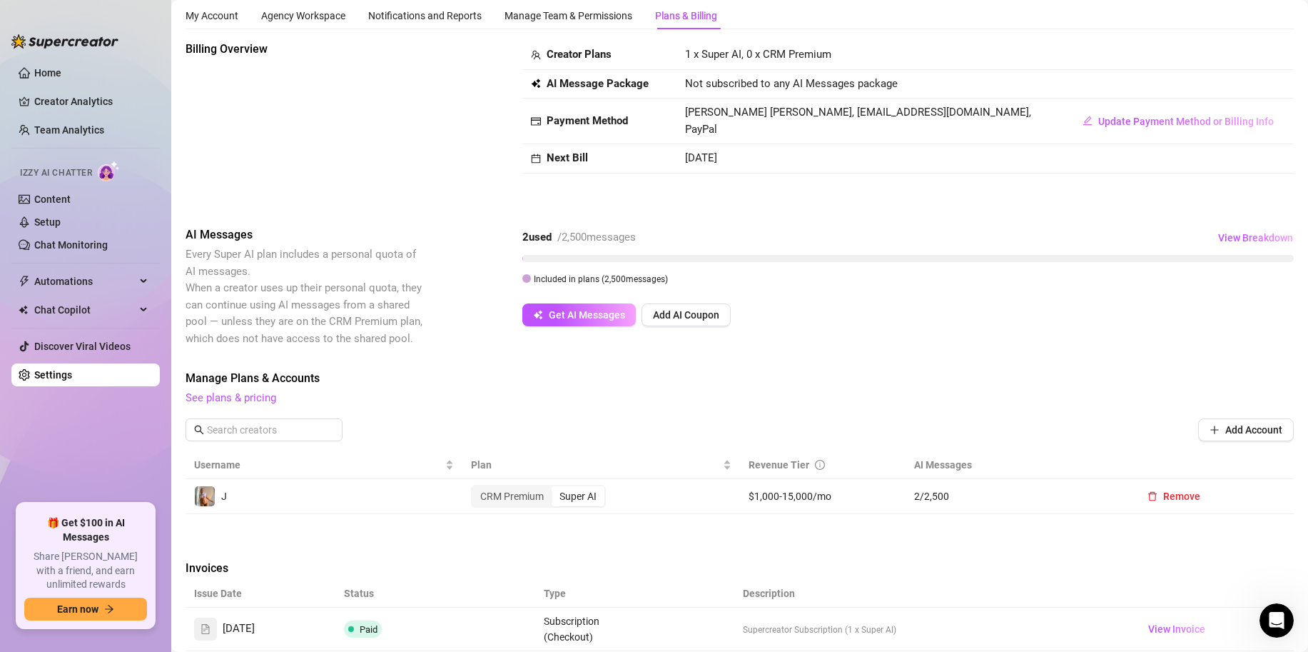
scroll to position [0, 0]
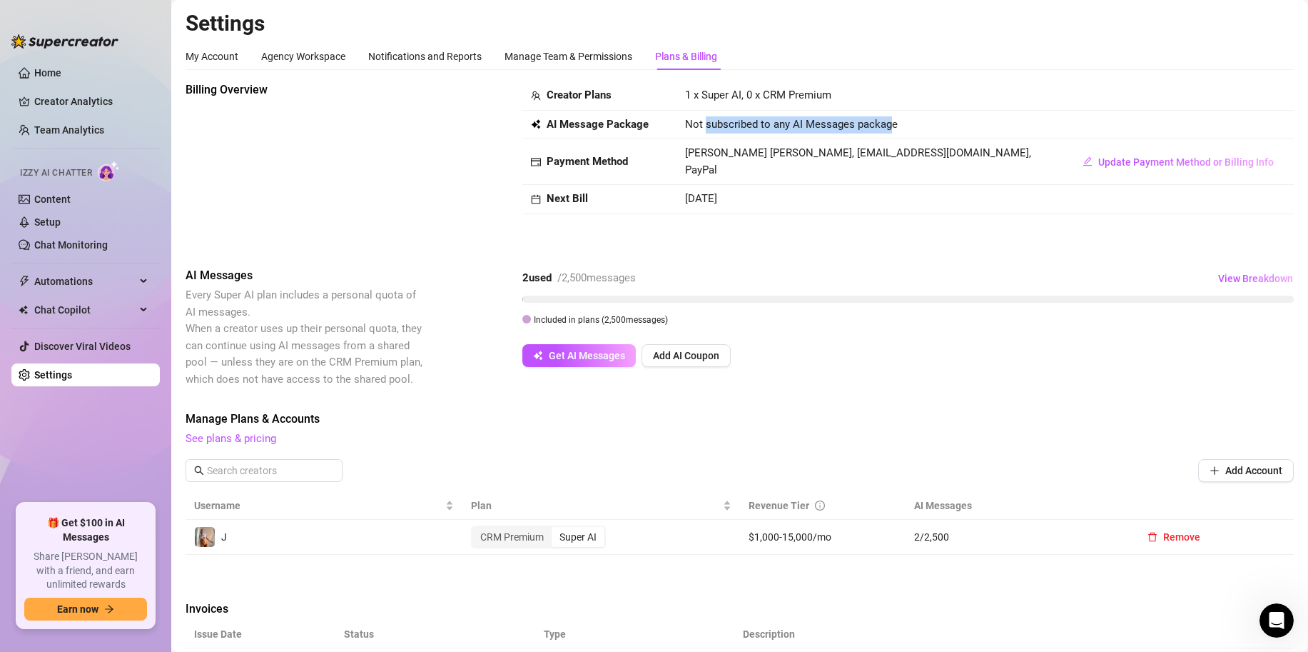
drag, startPoint x: 769, startPoint y: 128, endPoint x: 893, endPoint y: 131, distance: 124.9
click at [893, 131] on span "Not subscribed to any AI Messages package" at bounding box center [791, 124] width 213 height 17
click at [919, 127] on div "Not subscribed to any AI Messages package" at bounding box center [869, 124] width 369 height 17
click at [564, 348] on button "Get AI Messages" at bounding box center [578, 354] width 113 height 23
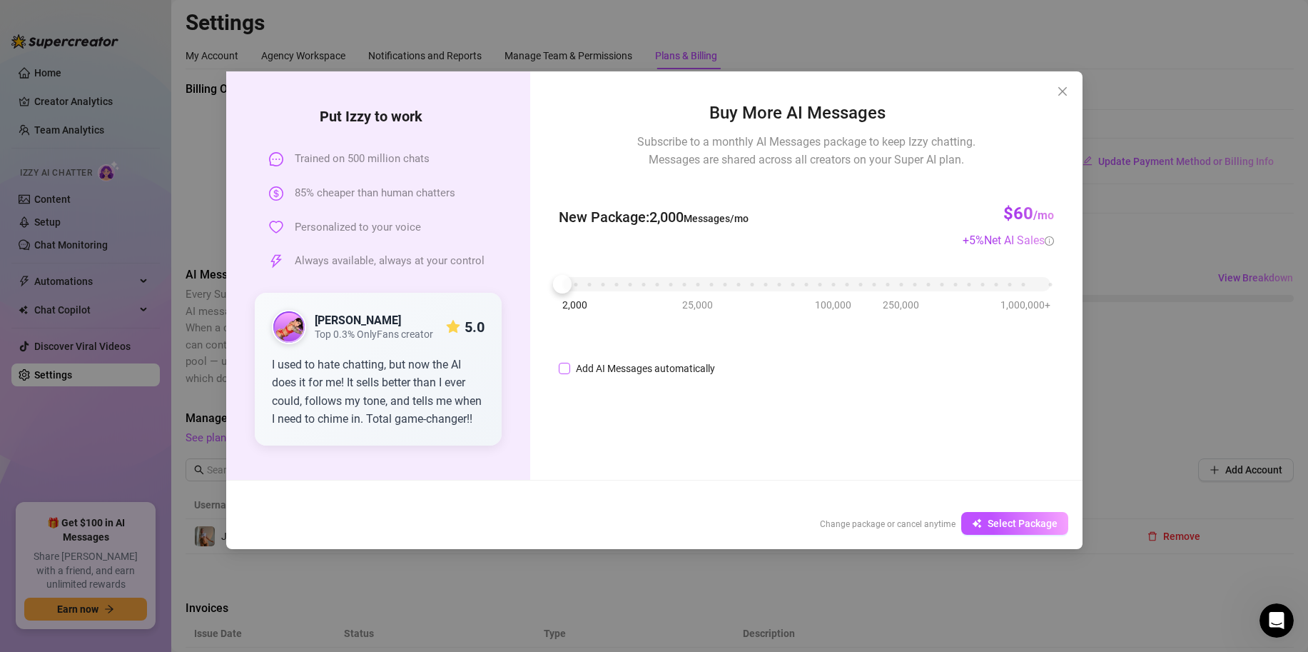
click at [562, 364] on input "Add AI Messages automatically" at bounding box center [564, 368] width 11 height 11
click at [615, 427] on div "Buy More AI Messages Subscribe to a monthly AI Messages package to keep Izzy ch…" at bounding box center [806, 275] width 552 height 408
click at [576, 368] on span "Add AI Messages automatically" at bounding box center [645, 368] width 151 height 16
click at [570, 368] on input "Add AI Messages automatically" at bounding box center [564, 368] width 11 height 11
checkbox input "false"
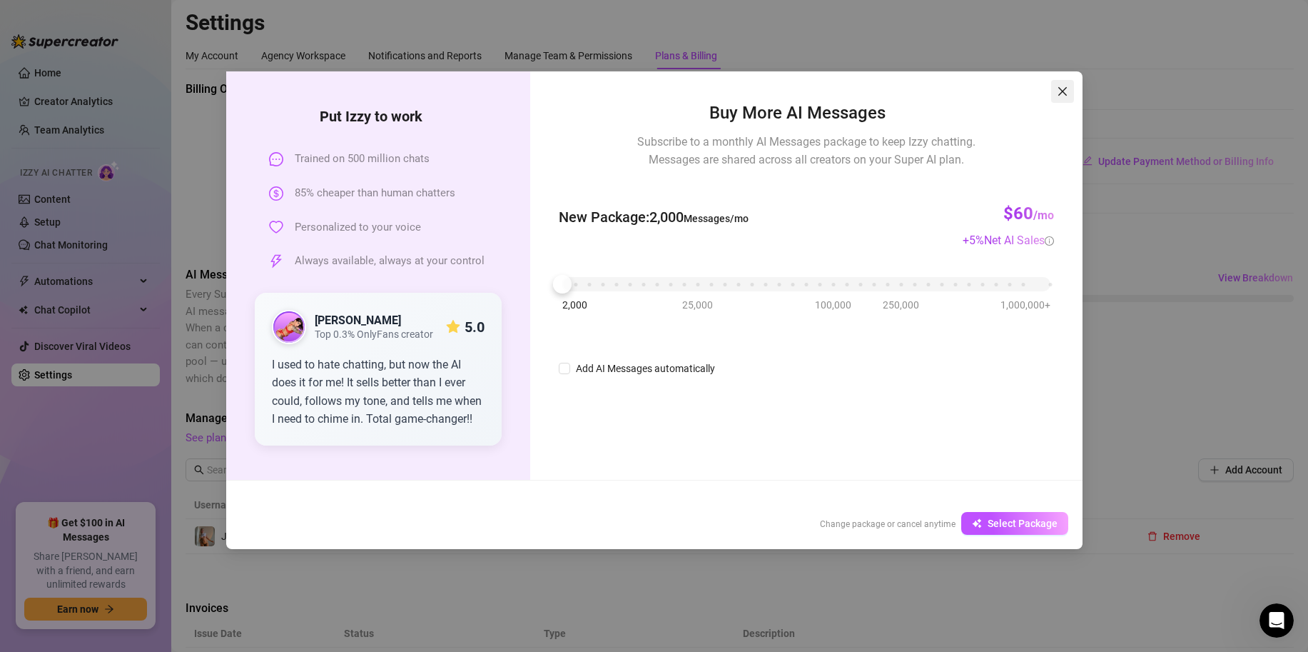
click at [1058, 94] on icon "close" at bounding box center [1062, 91] width 9 height 9
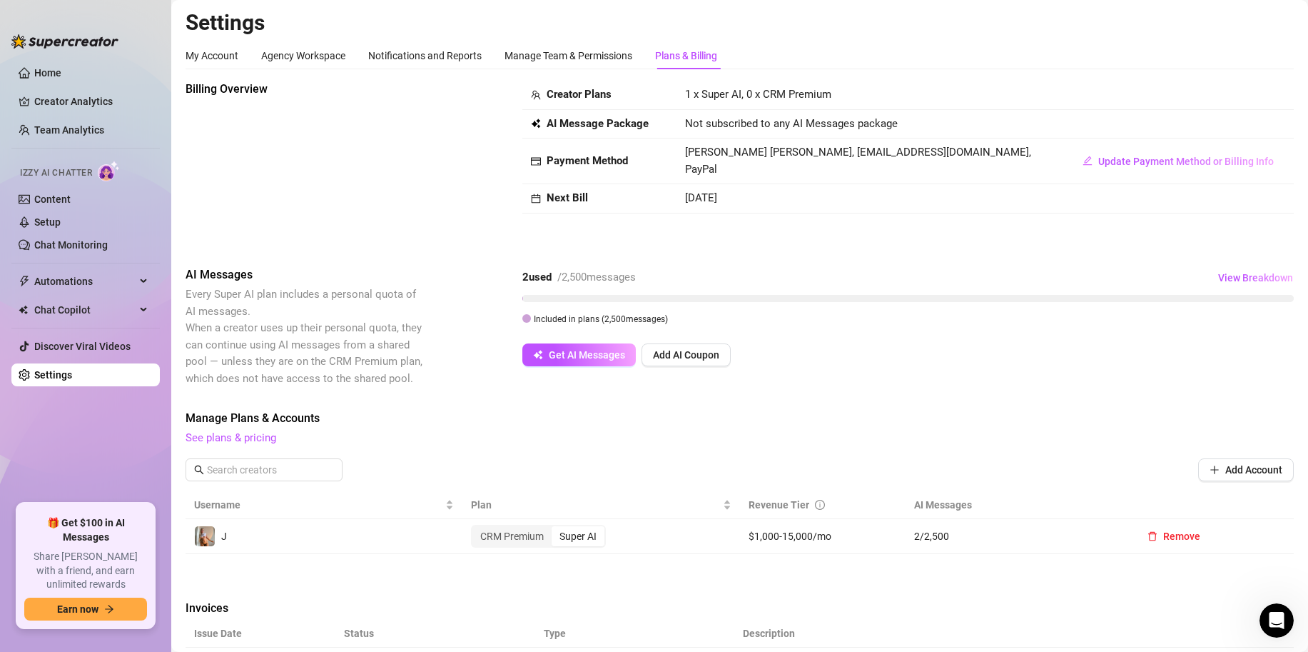
scroll to position [0, 0]
drag, startPoint x: 1103, startPoint y: 157, endPoint x: 1082, endPoint y: 219, distance: 65.7
click at [1089, 220] on div "Billing Overview Creator Plans 1 x Super AI, 0 x CRM Premium AI Message Package…" at bounding box center [740, 162] width 1108 height 163
click at [249, 437] on link "See plans & pricing" at bounding box center [231, 438] width 91 height 13
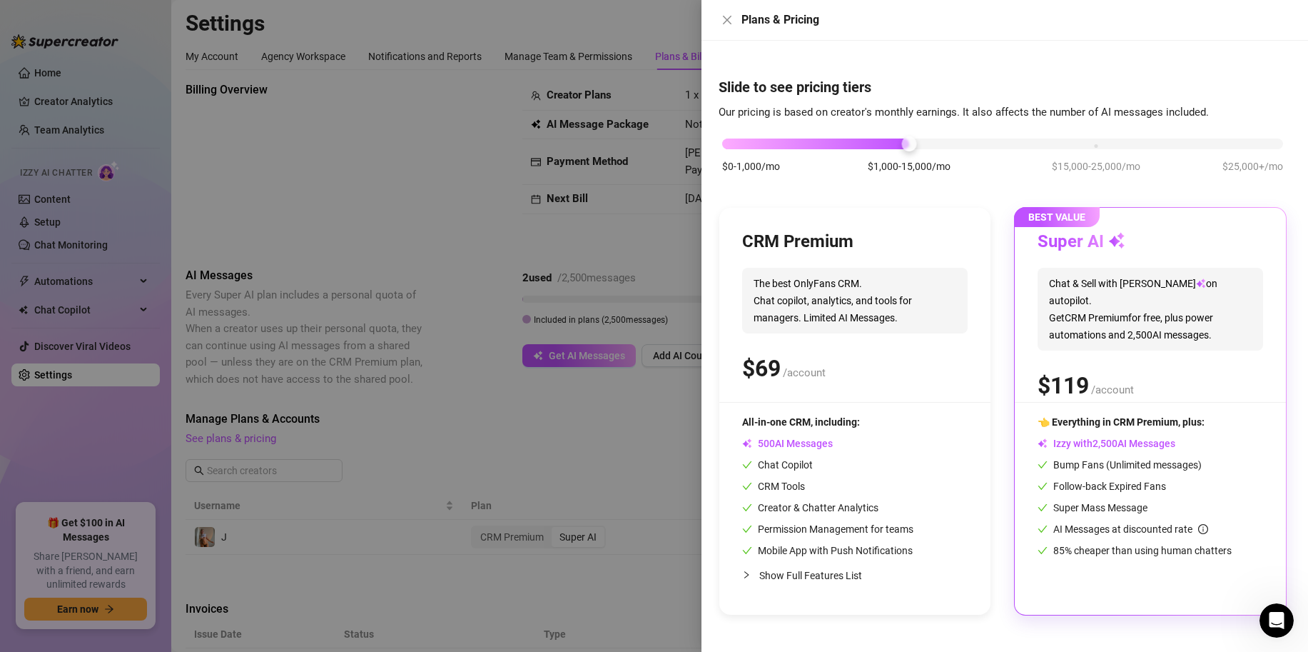
click at [776, 574] on span "Show Full Features List" at bounding box center [810, 574] width 103 height 11
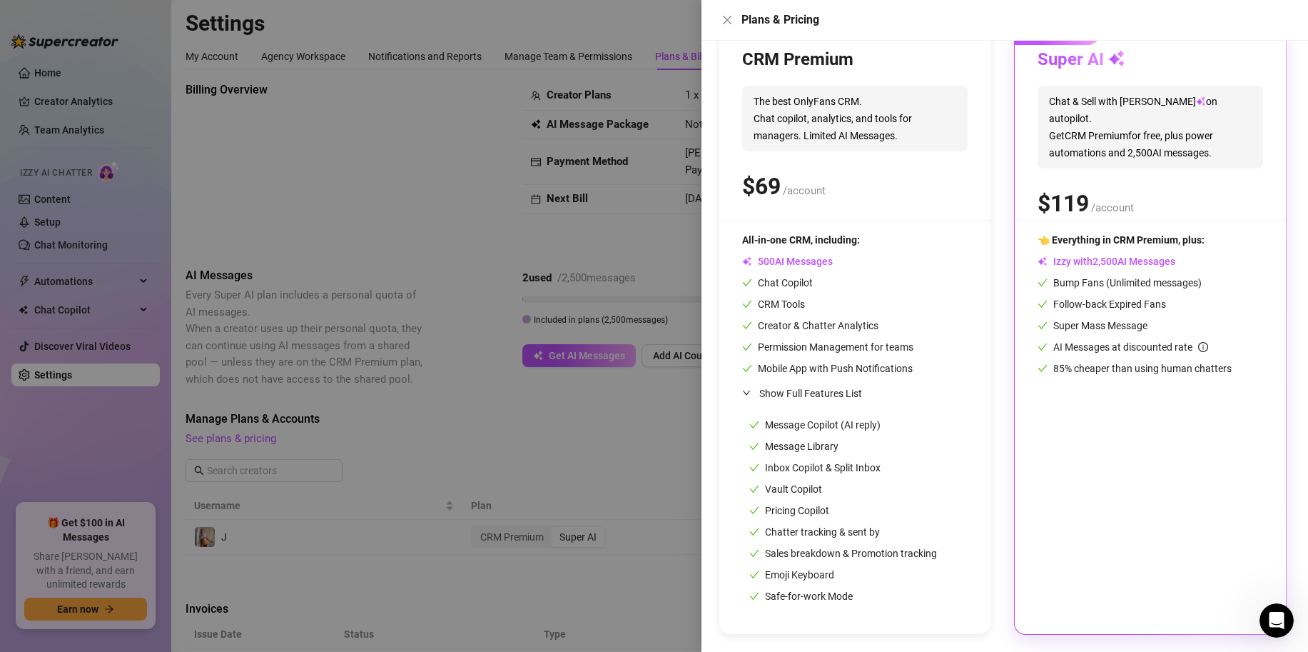
scroll to position [181, 0]
click at [469, 208] on div at bounding box center [654, 326] width 1308 height 652
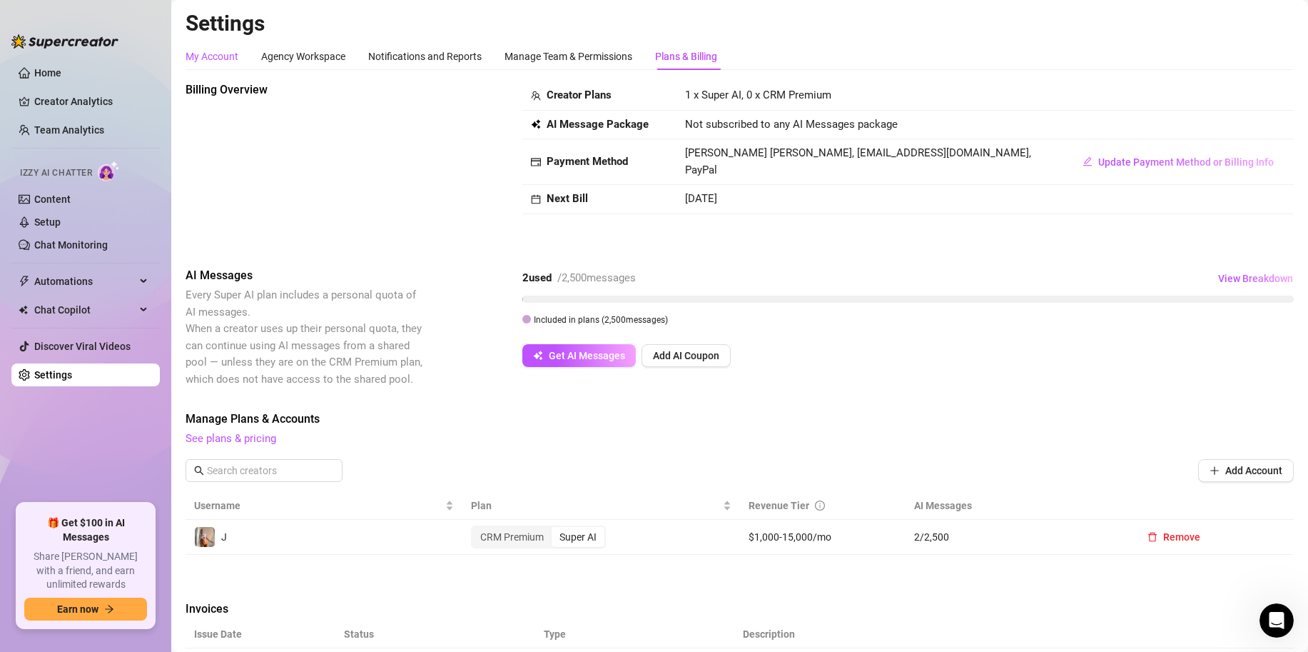
click at [200, 51] on div "My Account" at bounding box center [212, 57] width 53 height 16
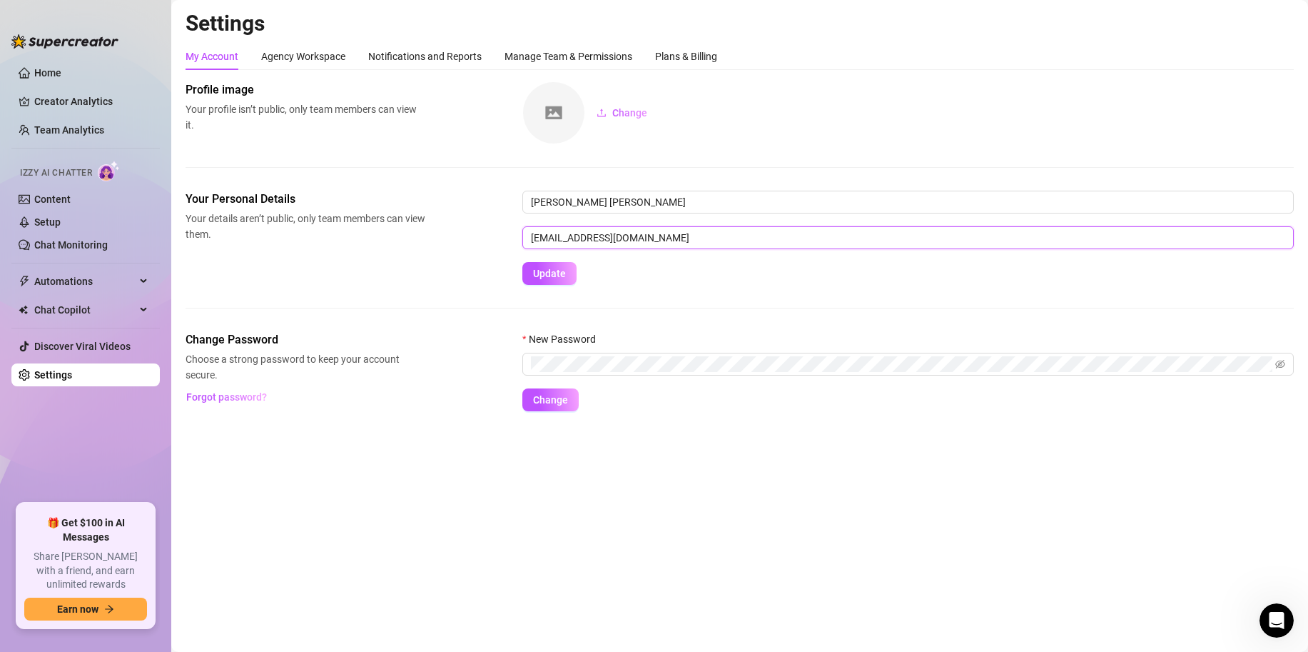
drag, startPoint x: 664, startPoint y: 238, endPoint x: 388, endPoint y: 235, distance: 276.2
click at [391, 235] on div "Your Personal Details Your details aren’t public, only team members can view th…" at bounding box center [740, 238] width 1108 height 94
type input "info@onlyfwb.com.au"
click at [542, 271] on span "Update" at bounding box center [549, 273] width 33 height 11
click at [564, 405] on span "Change" at bounding box center [550, 399] width 35 height 11
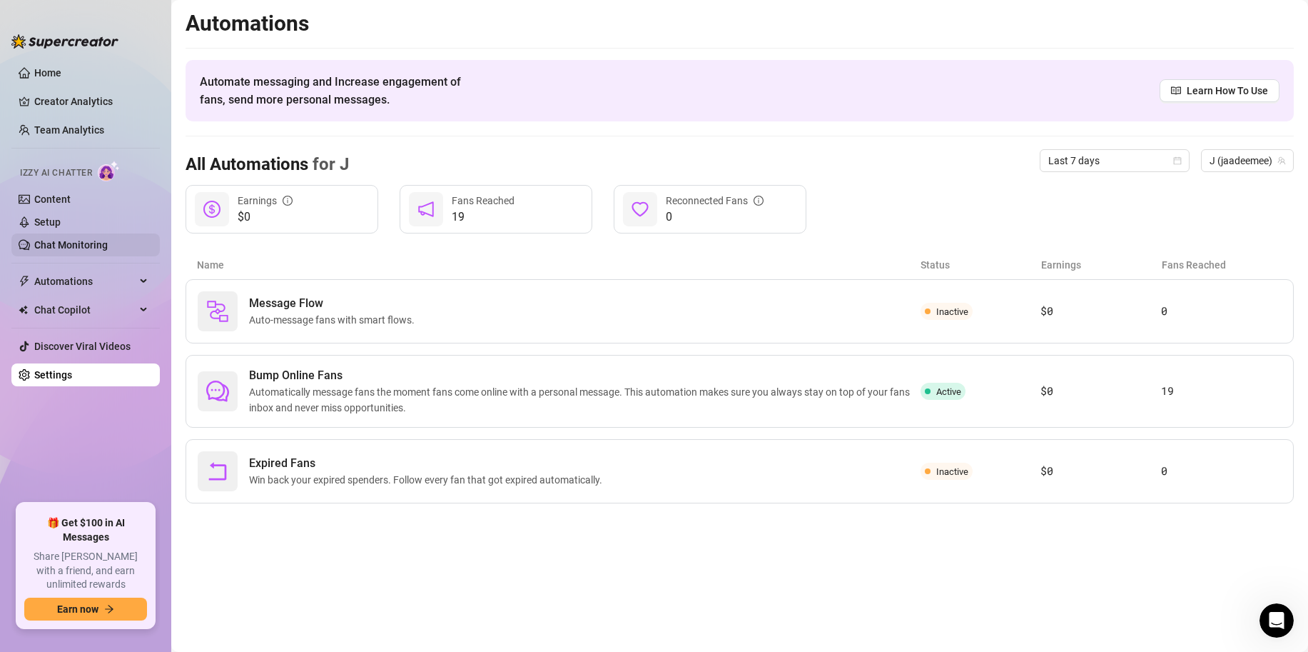
click at [85, 248] on link "Chat Monitoring" at bounding box center [71, 244] width 74 height 11
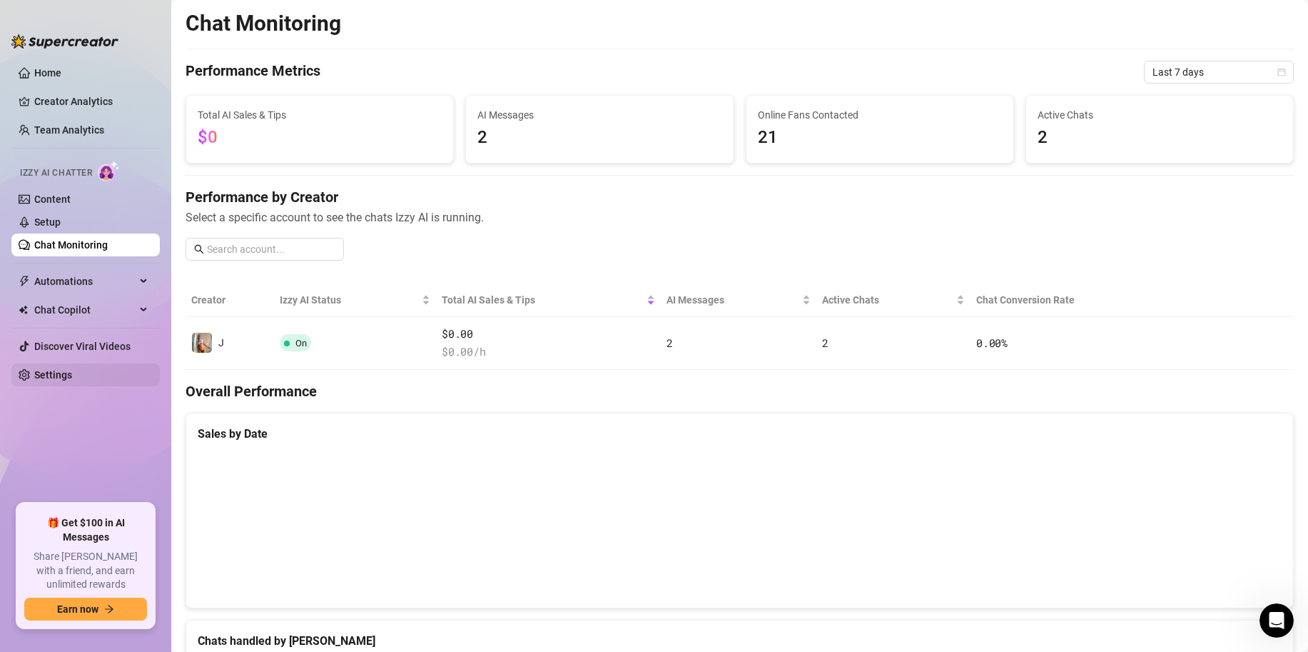
drag, startPoint x: 99, startPoint y: 374, endPoint x: 101, endPoint y: 365, distance: 9.5
click at [74, 103] on link "Creator Analytics" at bounding box center [91, 101] width 114 height 23
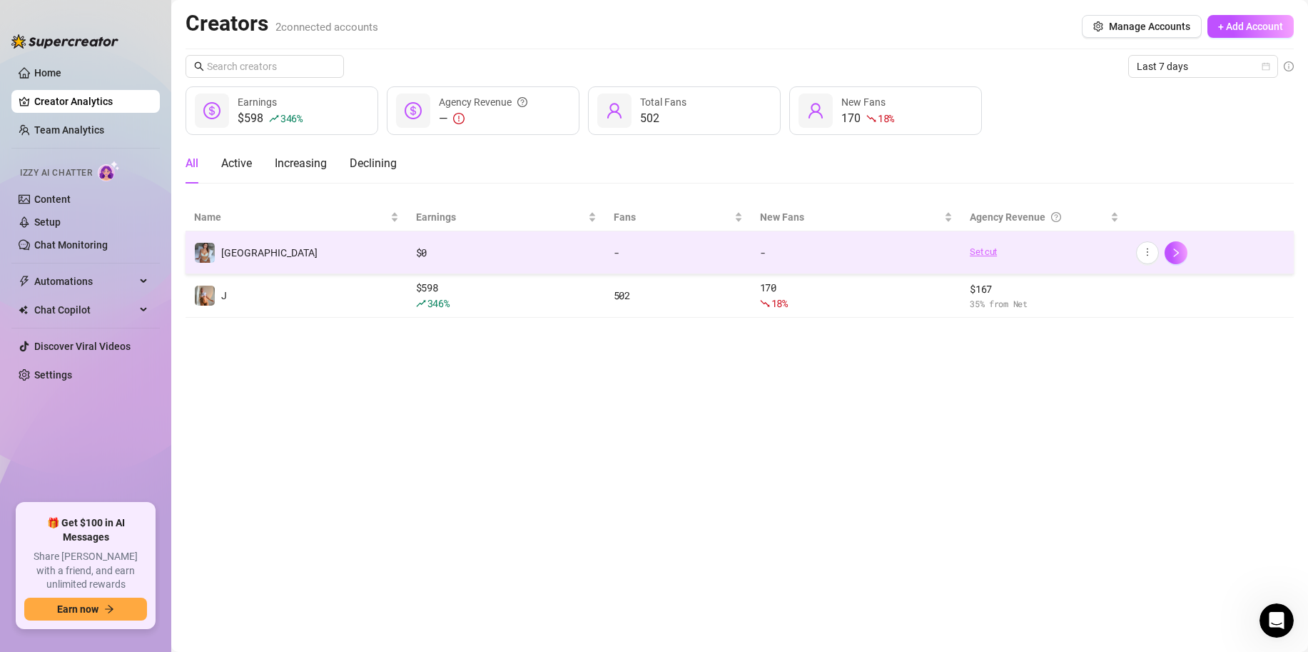
click at [989, 253] on link "Set cut" at bounding box center [1044, 252] width 149 height 14
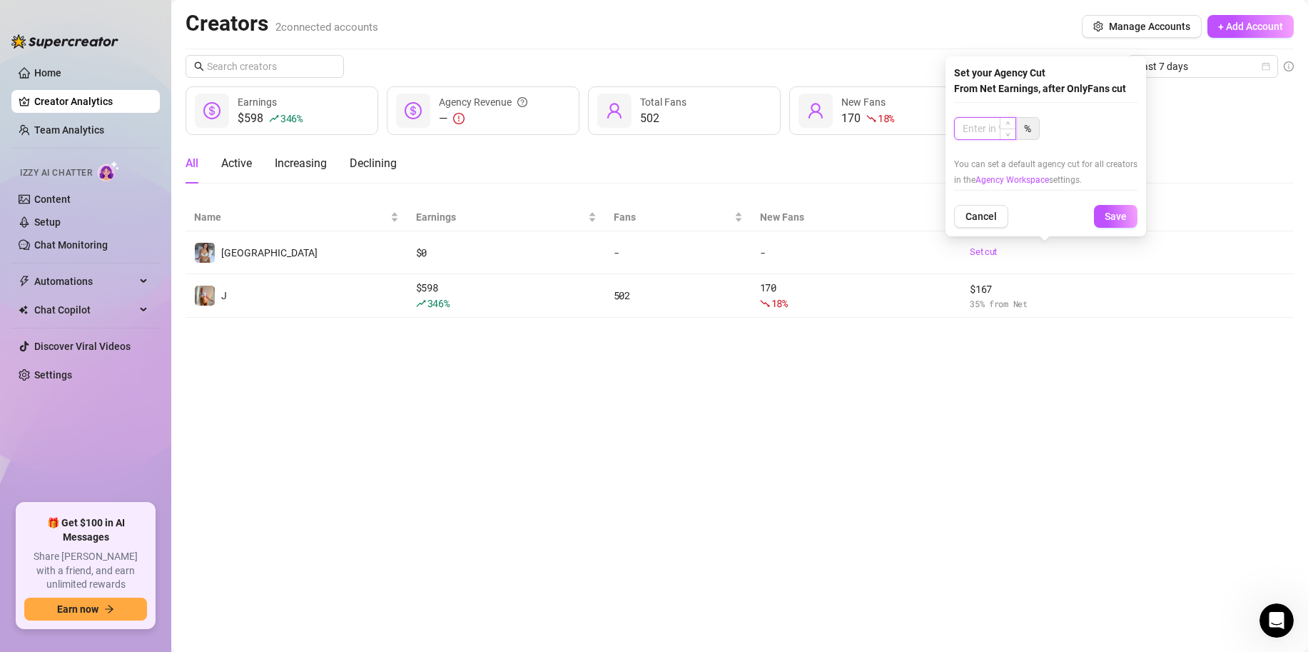
click at [988, 134] on input at bounding box center [985, 128] width 61 height 21
type input "40"
click at [1115, 214] on span "Save" at bounding box center [1116, 216] width 22 height 11
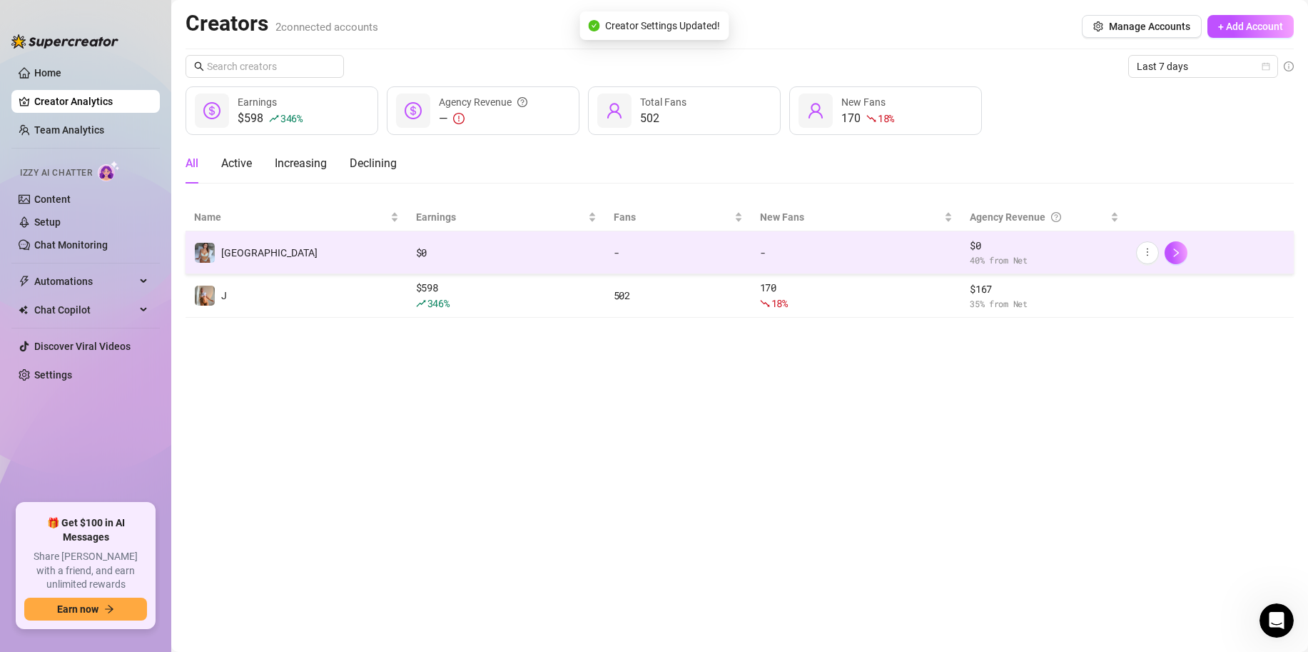
click at [704, 250] on div "-" at bounding box center [678, 253] width 129 height 16
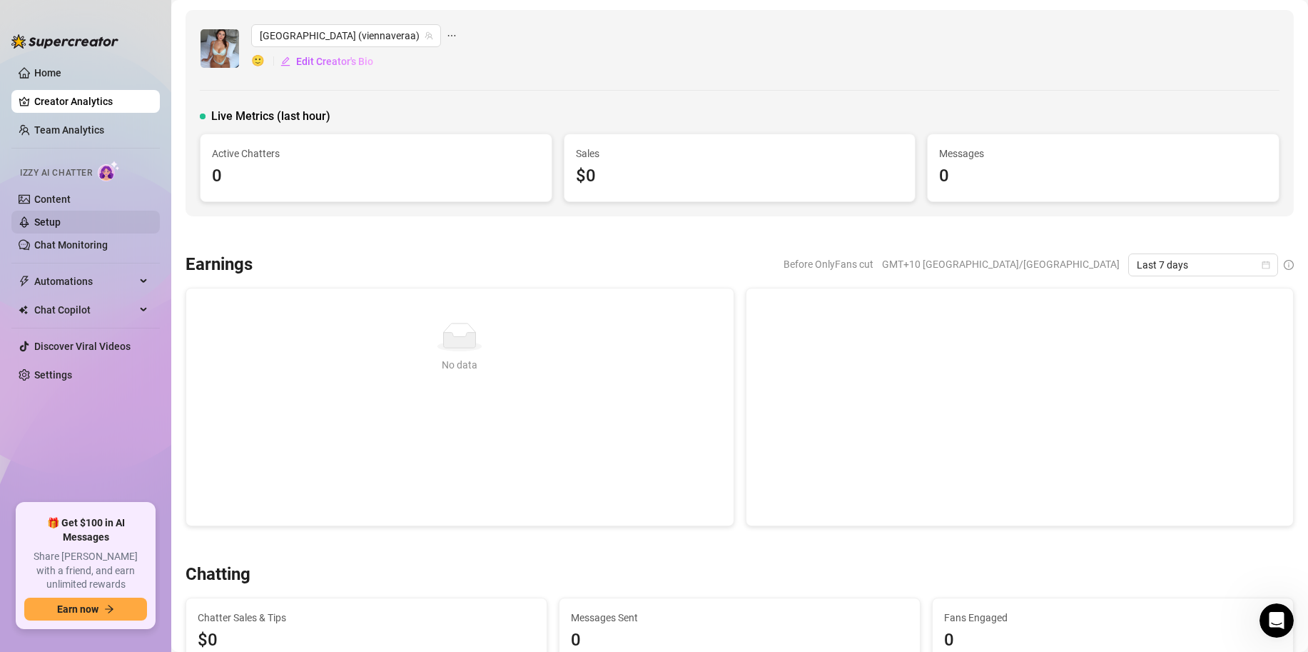
click at [61, 219] on link "Setup" at bounding box center [47, 221] width 26 height 11
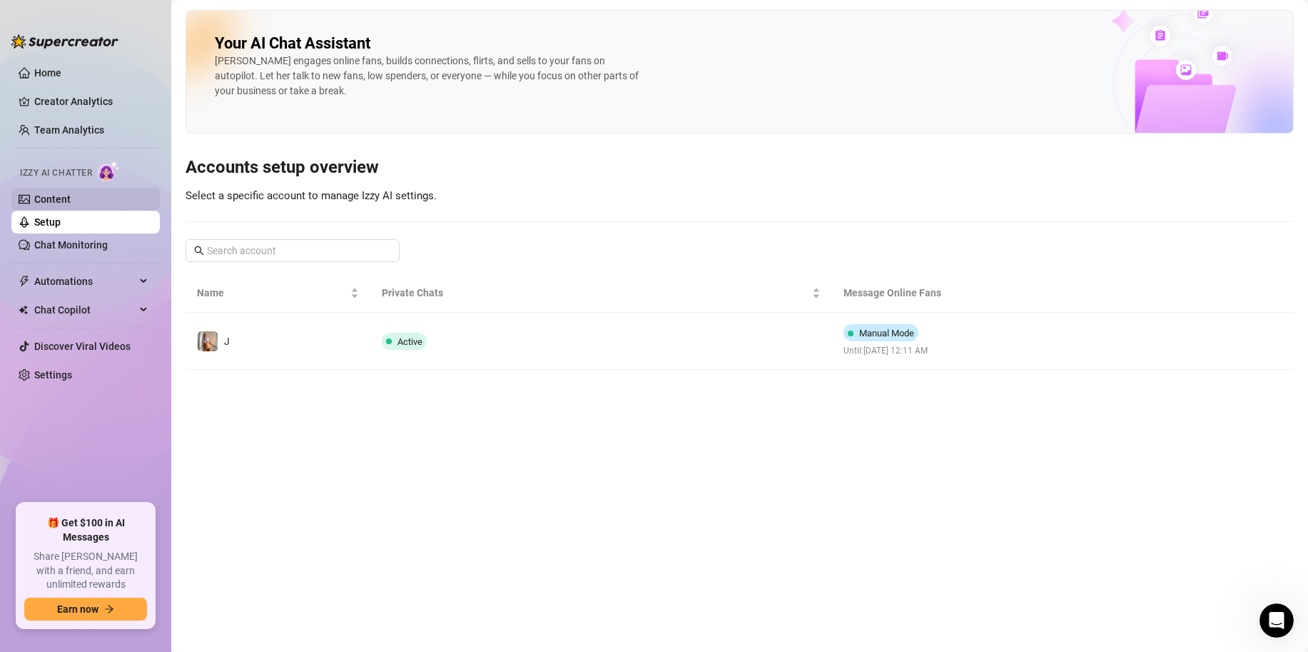
click at [71, 205] on link "Content" at bounding box center [52, 198] width 36 height 11
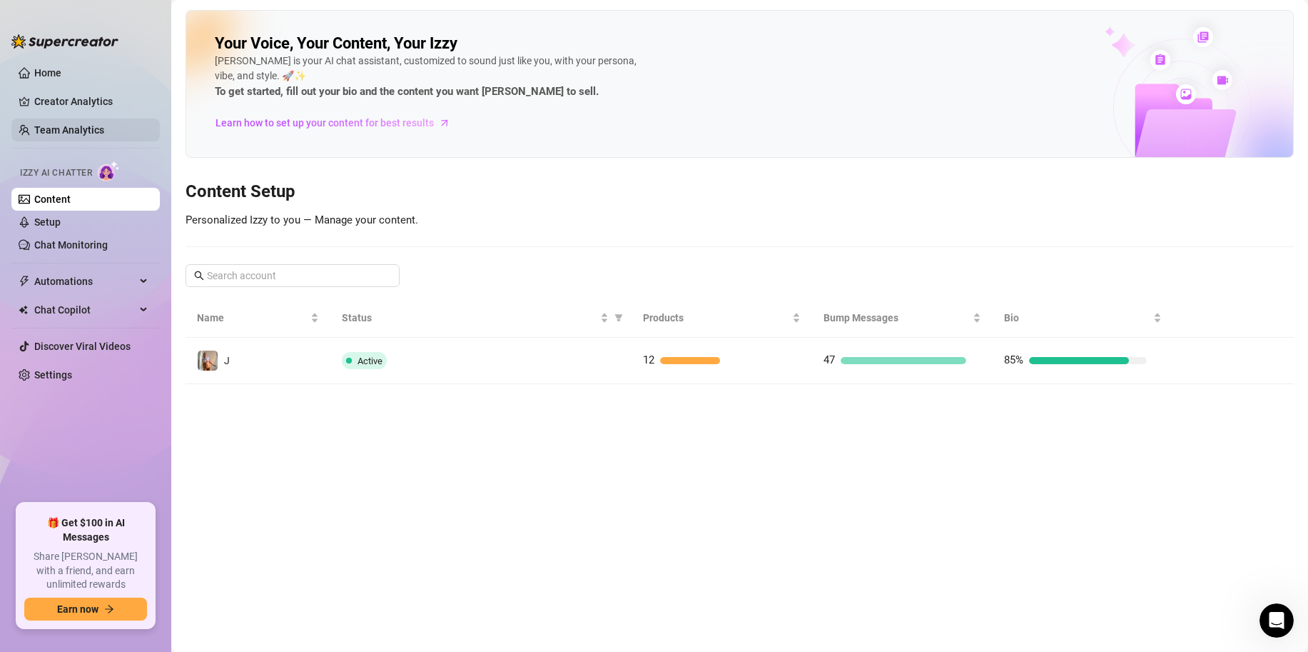
click at [72, 125] on link "Team Analytics" at bounding box center [69, 129] width 70 height 11
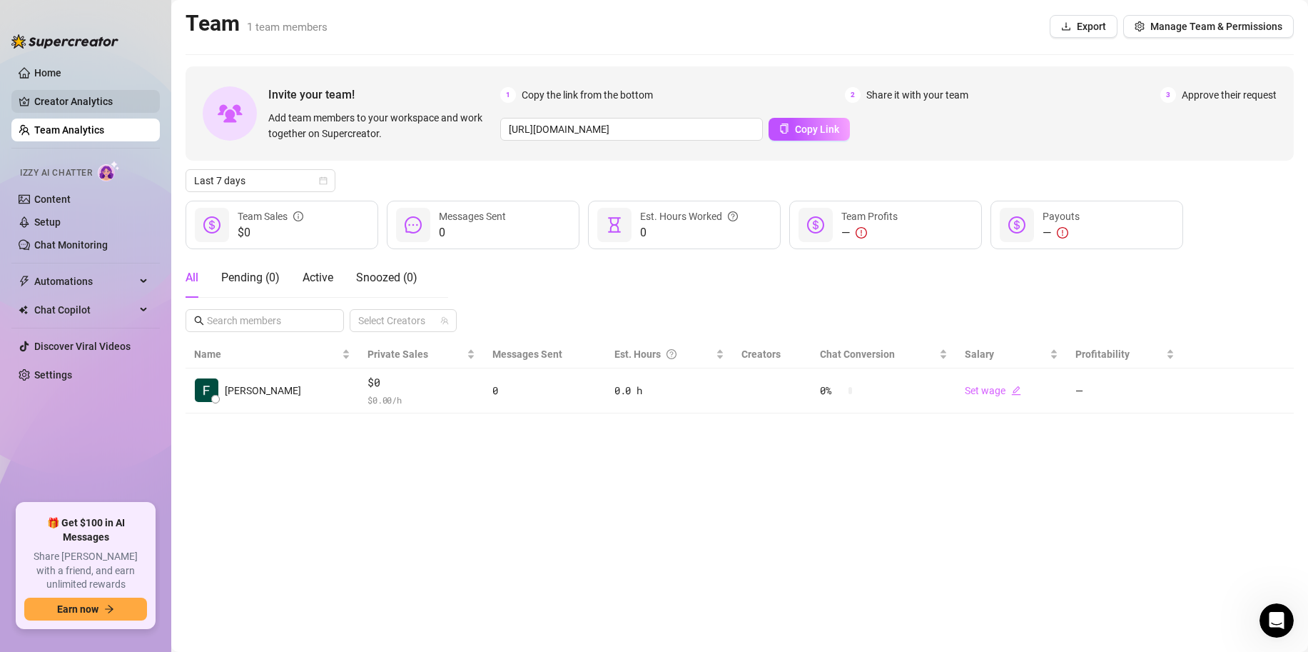
click at [73, 111] on link "Creator Analytics" at bounding box center [91, 101] width 114 height 23
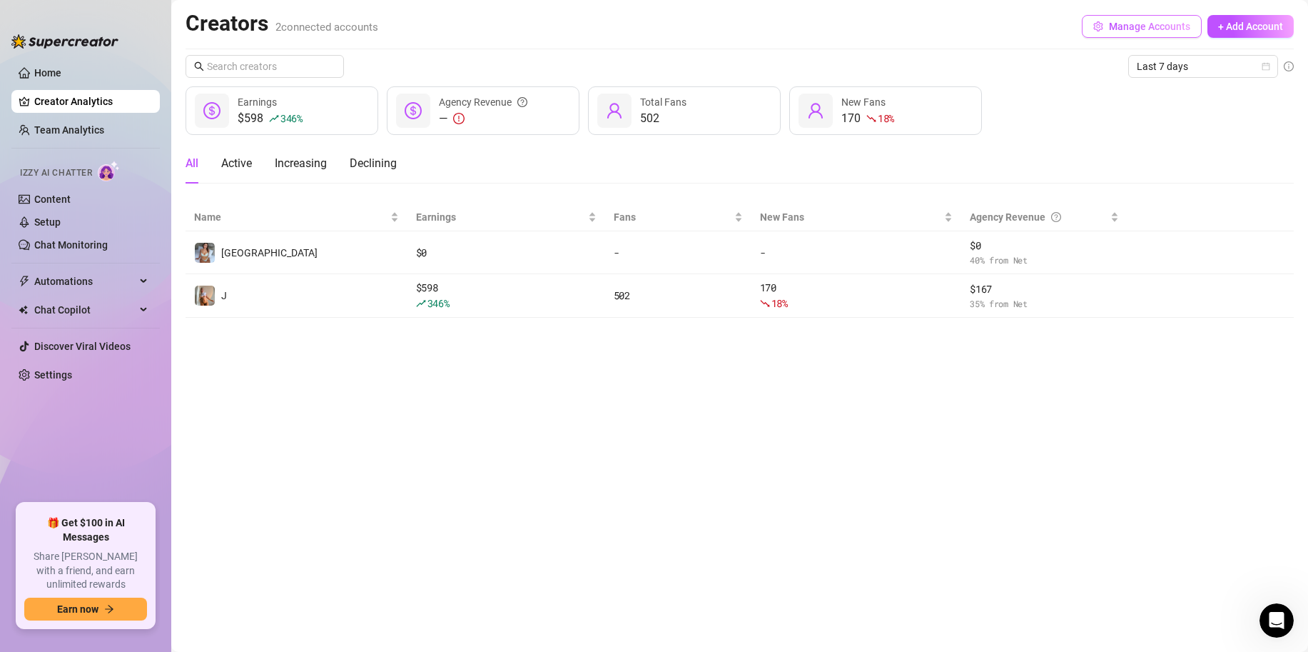
click at [1112, 16] on button "Manage Accounts" at bounding box center [1142, 26] width 120 height 23
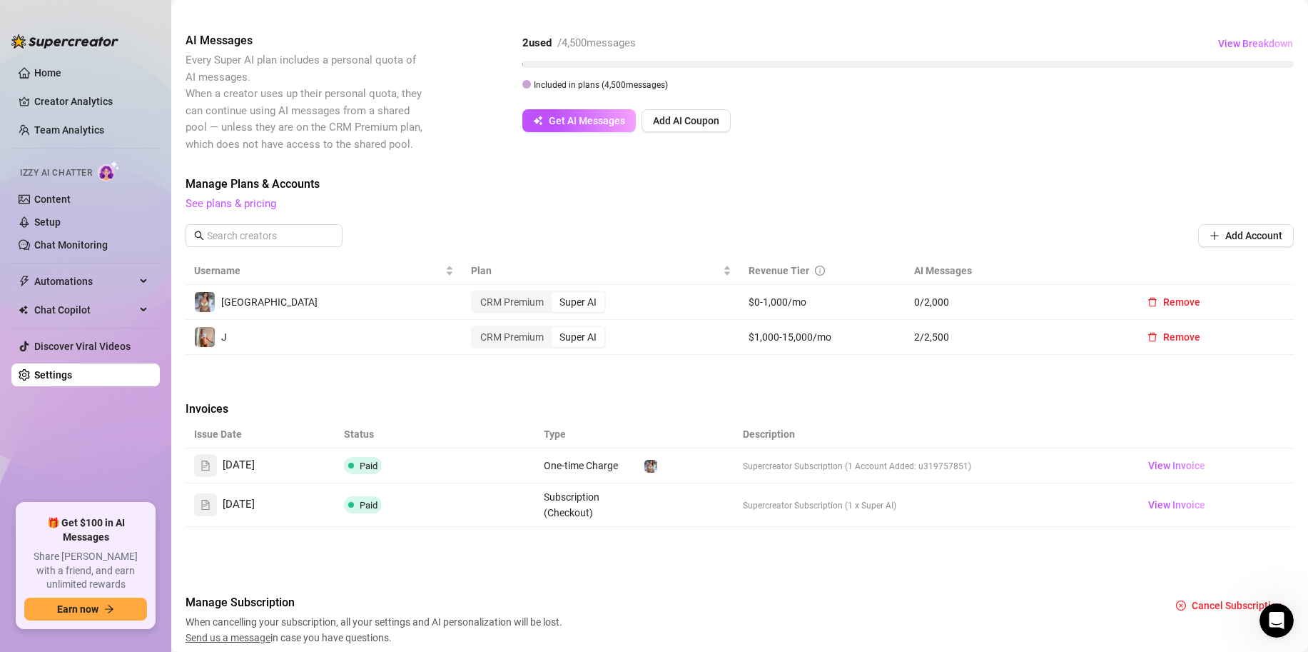
scroll to position [230, 0]
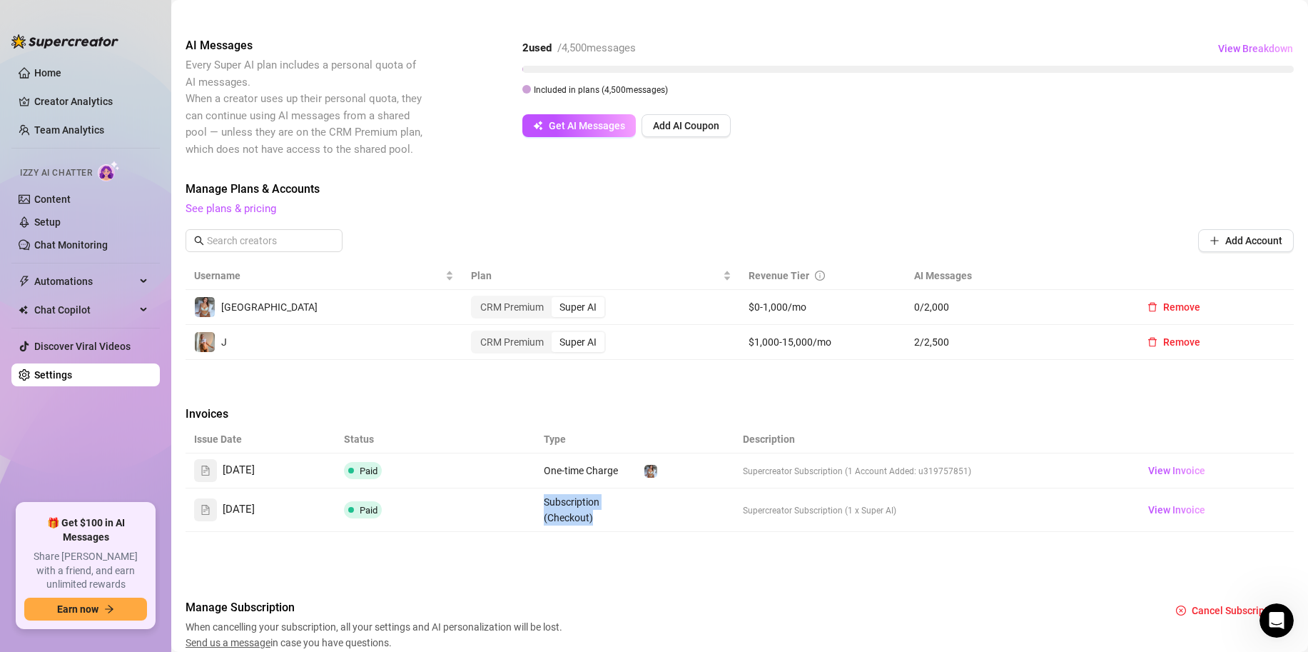
drag, startPoint x: 551, startPoint y: 501, endPoint x: 663, endPoint y: 503, distance: 112.1
click at [663, 503] on tr "Sep 28, 2025 Paid Subscription (Checkout) Supercreator Subscription (1 x Super …" at bounding box center [740, 510] width 1108 height 44
click at [663, 503] on td at bounding box center [685, 510] width 100 height 44
drag, startPoint x: 541, startPoint y: 472, endPoint x: 826, endPoint y: 470, distance: 285.5
click at [700, 470] on tr "Sep 28, 2025 Paid One-time Charge Supercreator Subscription (1 Account Added: u…" at bounding box center [740, 470] width 1108 height 35
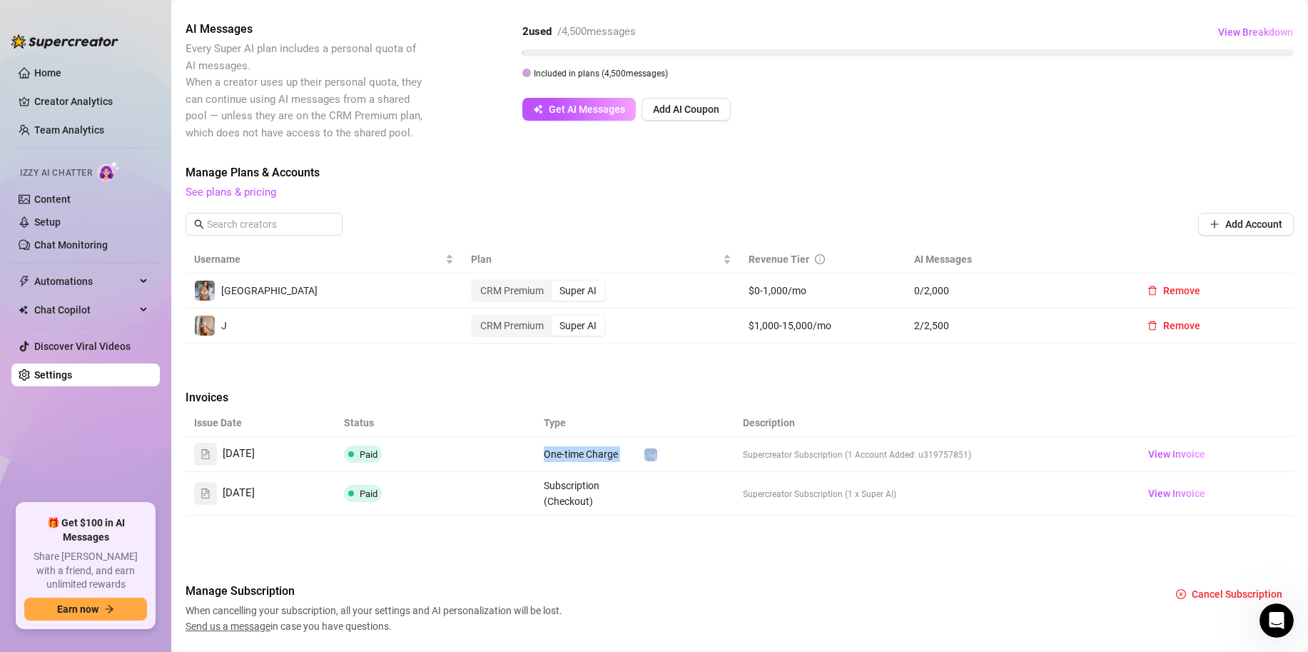
scroll to position [248, 0]
click at [548, 458] on td "One-time Charge" at bounding box center [585, 452] width 100 height 35
drag, startPoint x: 563, startPoint y: 451, endPoint x: 889, endPoint y: 435, distance: 326.5
click at [848, 439] on tr "Sep 28, 2025 Paid One-time Charge Supercreator Subscription (1 Account Added: u…" at bounding box center [740, 452] width 1108 height 35
click at [910, 435] on td "Supercreator Subscription (1 Account Added: u319757851)" at bounding box center [934, 452] width 400 height 35
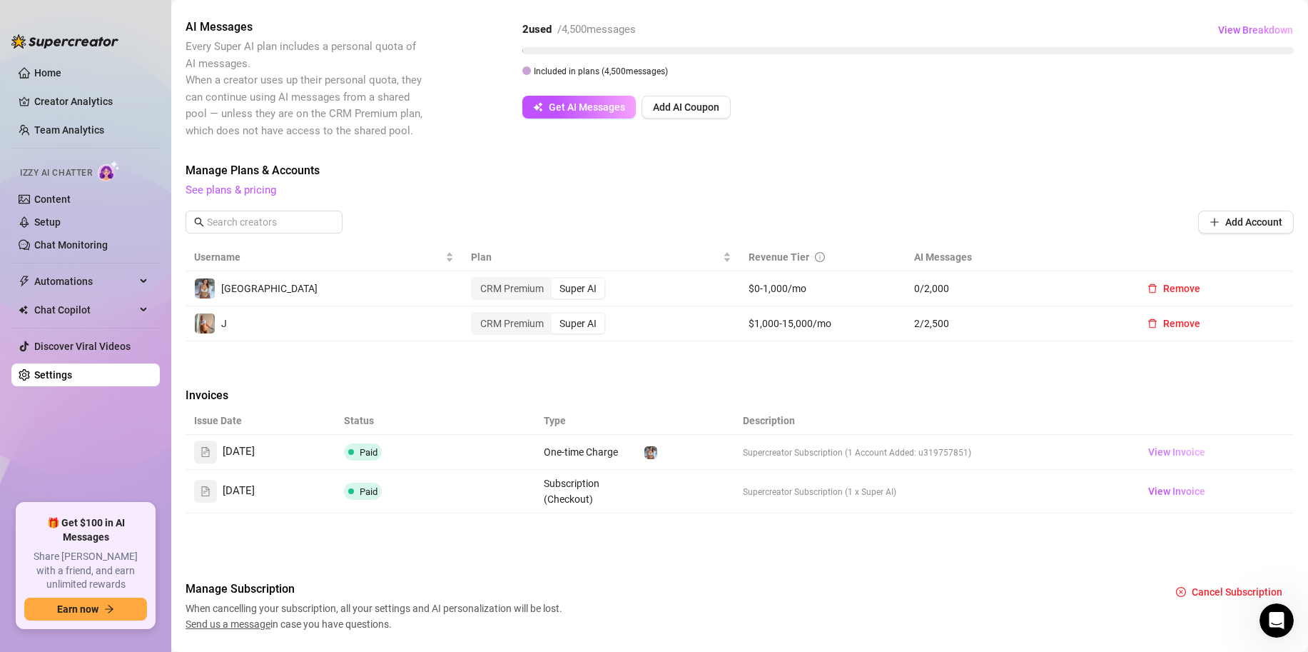
click at [1144, 447] on link "View Invoice" at bounding box center [1176, 451] width 69 height 17
click at [779, 288] on td "$0-1,000/mo" at bounding box center [823, 288] width 166 height 35
drag, startPoint x: 737, startPoint y: 288, endPoint x: 789, endPoint y: 256, distance: 61.2
click at [739, 288] on td "CRM Premium Super AI" at bounding box center [600, 288] width 277 height 35
drag, startPoint x: 751, startPoint y: 282, endPoint x: 816, endPoint y: 290, distance: 65.4
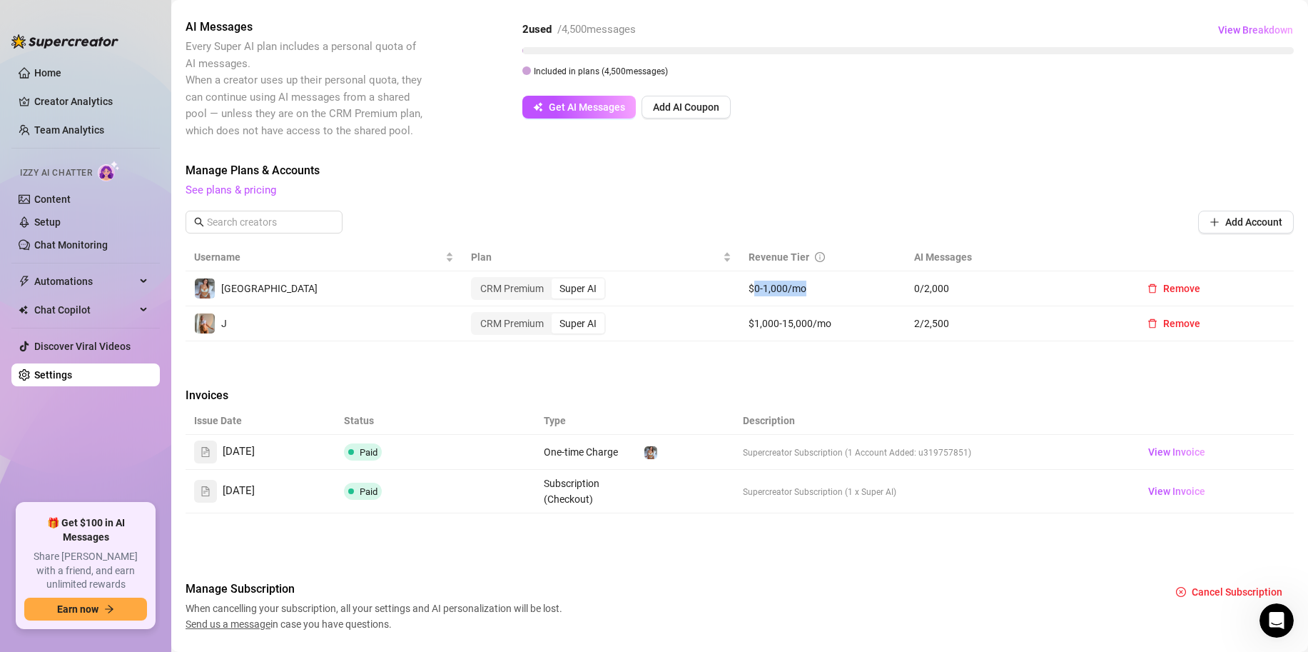
click at [816, 290] on td "$0-1,000/mo" at bounding box center [823, 288] width 166 height 35
click at [250, 190] on link "See plans & pricing" at bounding box center [231, 189] width 91 height 13
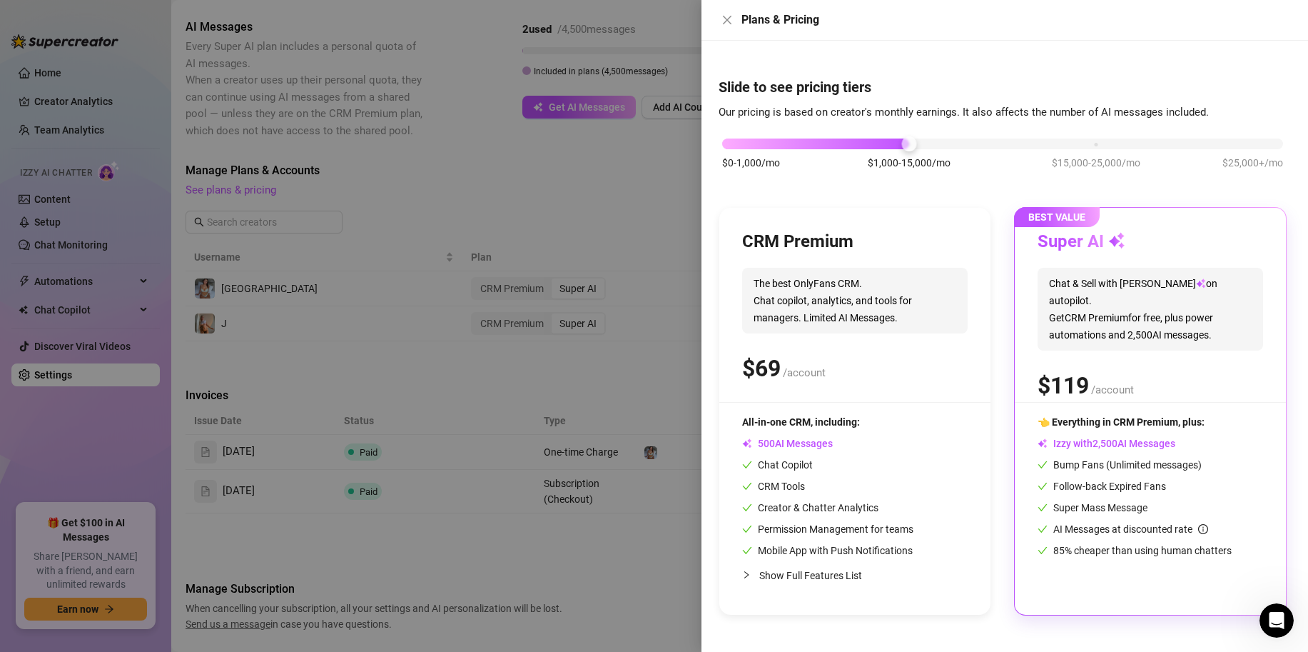
click at [602, 260] on div at bounding box center [654, 326] width 1308 height 652
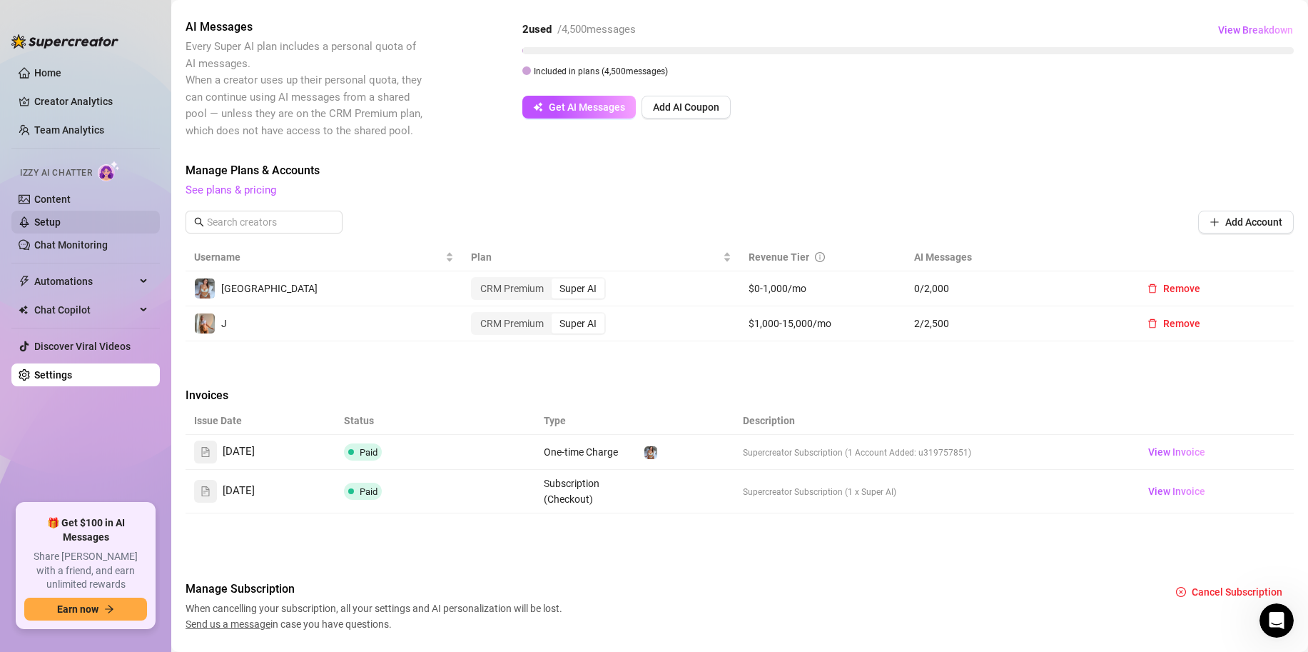
click at [60, 220] on link "Setup" at bounding box center [47, 221] width 26 height 11
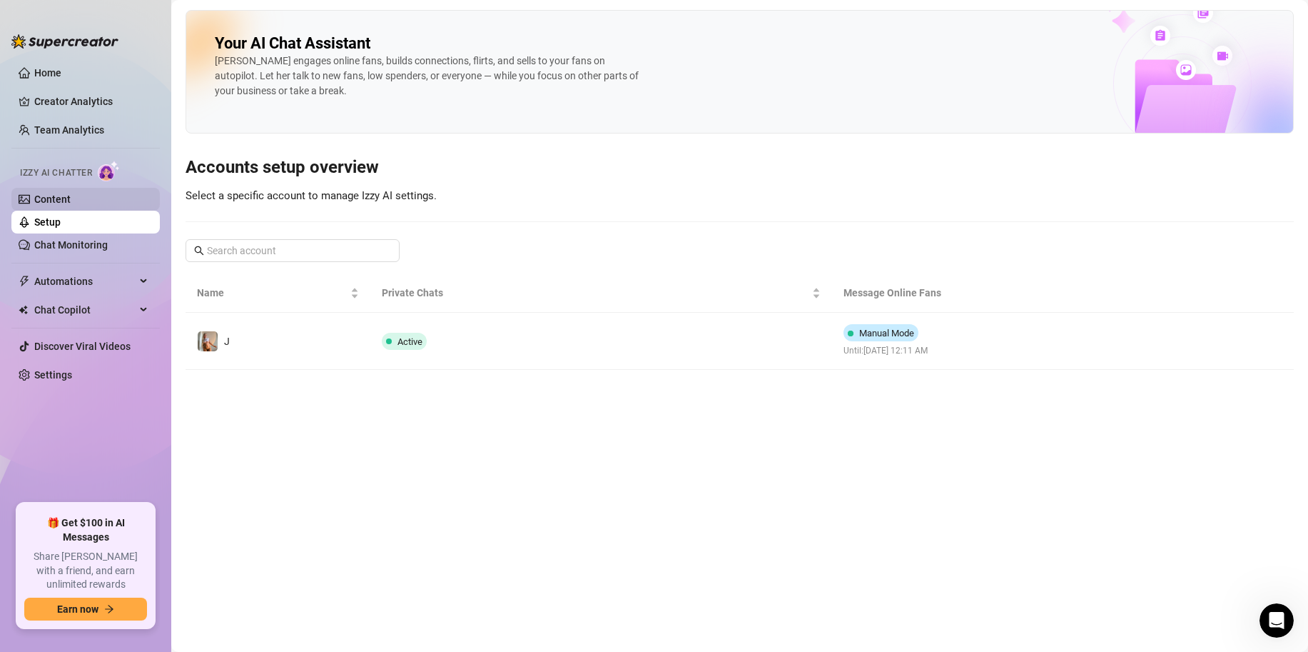
click at [71, 201] on link "Content" at bounding box center [52, 198] width 36 height 11
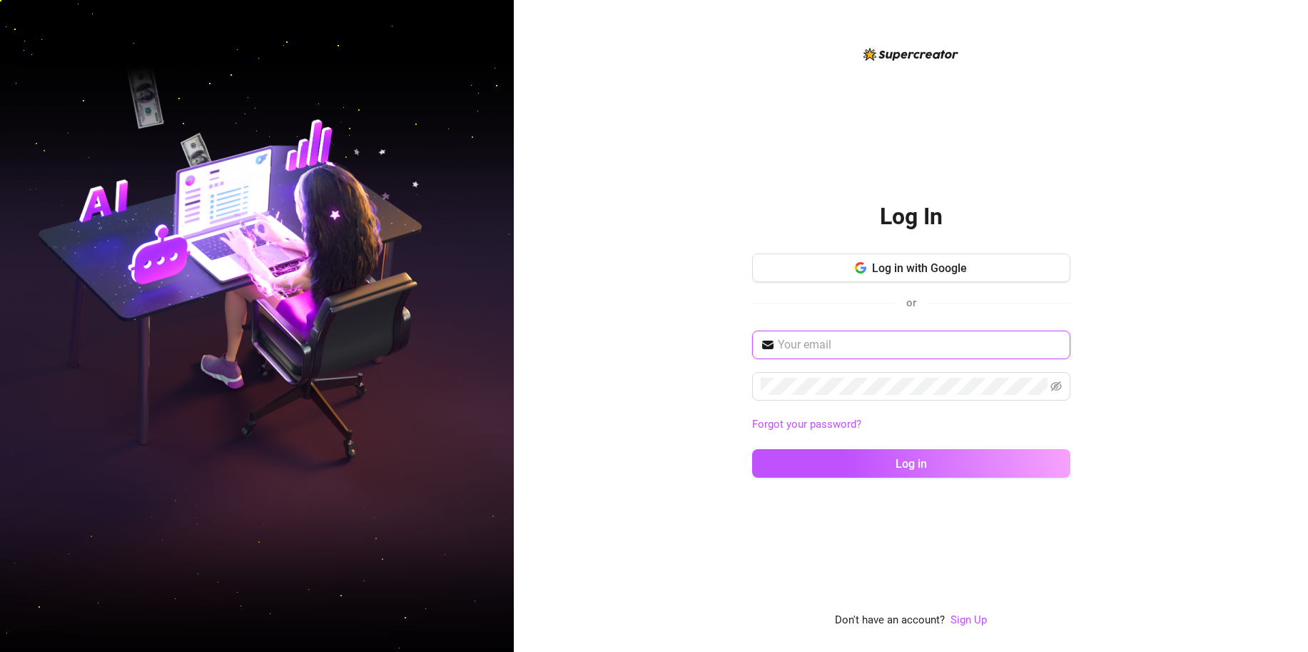
click at [851, 353] on span at bounding box center [911, 344] width 318 height 29
type input "[EMAIL_ADDRESS][DOMAIN_NAME]"
click at [752, 449] on button "Log in" at bounding box center [911, 463] width 318 height 29
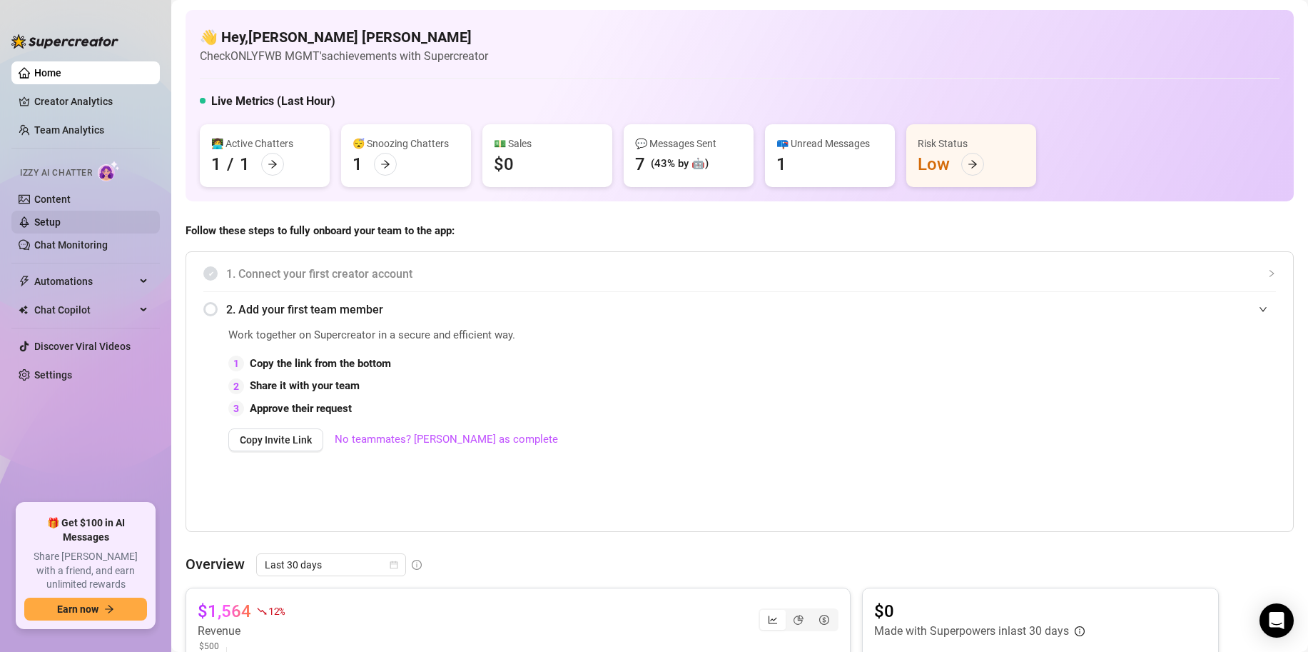
click at [61, 228] on link "Setup" at bounding box center [47, 221] width 26 height 11
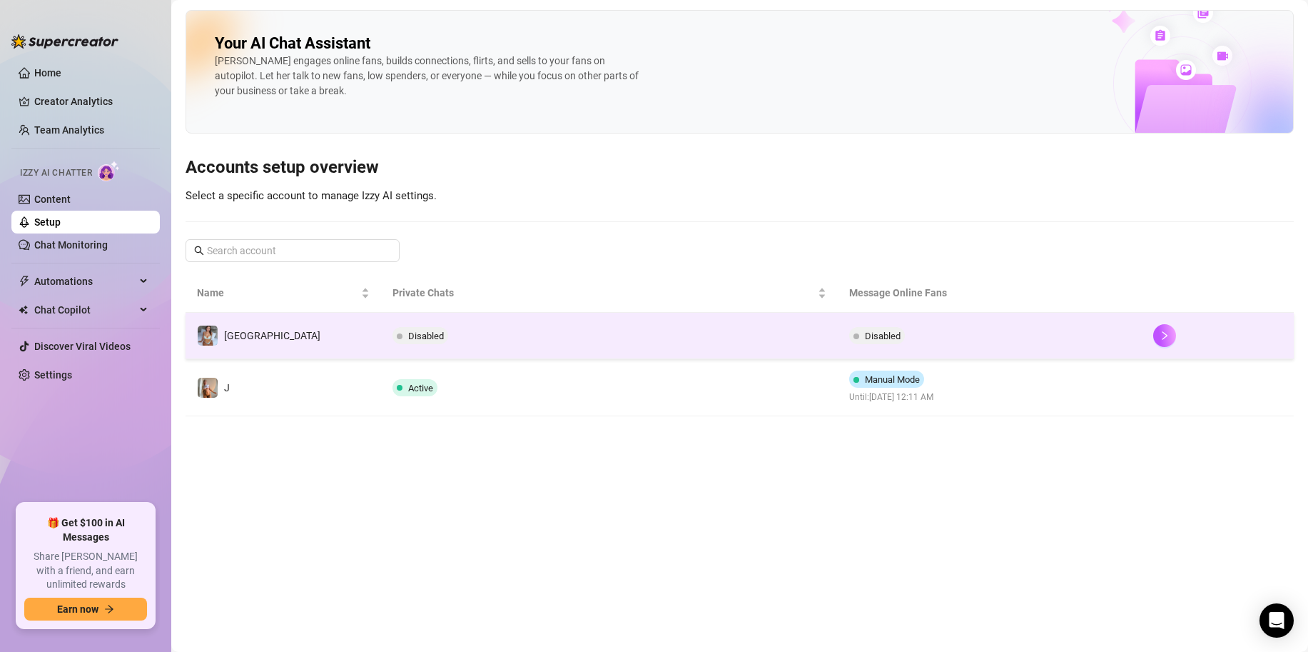
click at [645, 321] on td "Disabled" at bounding box center [609, 336] width 456 height 46
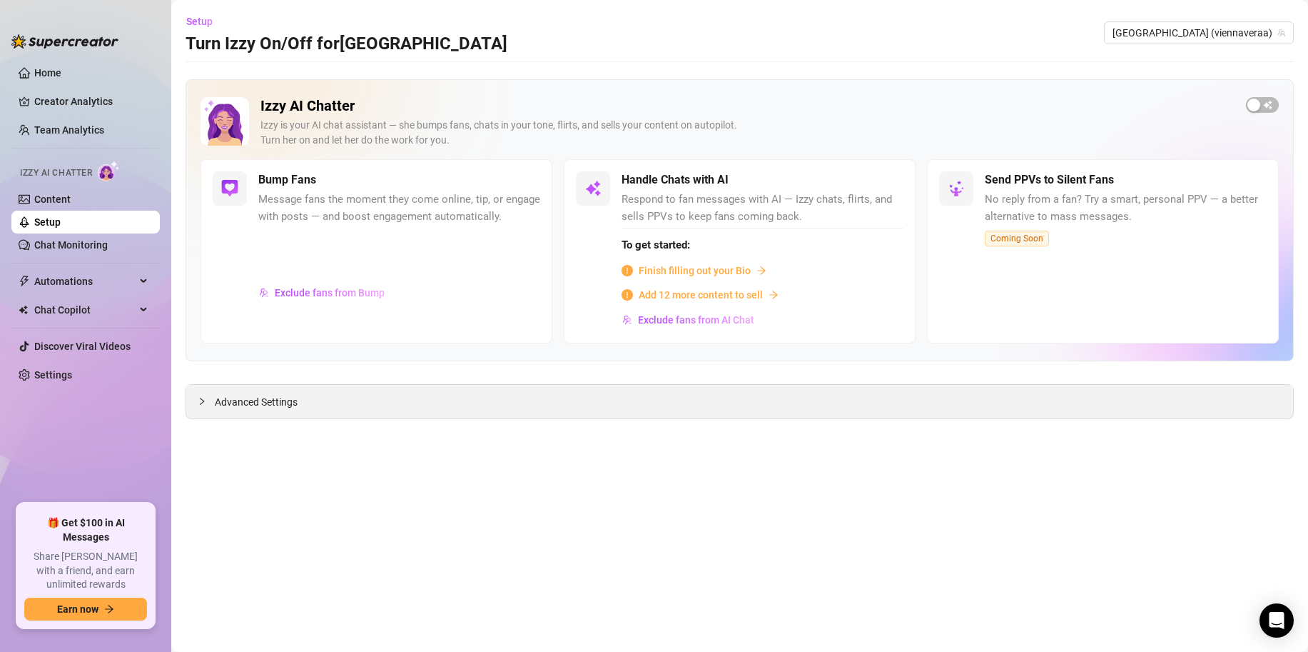
click at [287, 408] on span "Advanced Settings" at bounding box center [256, 402] width 83 height 16
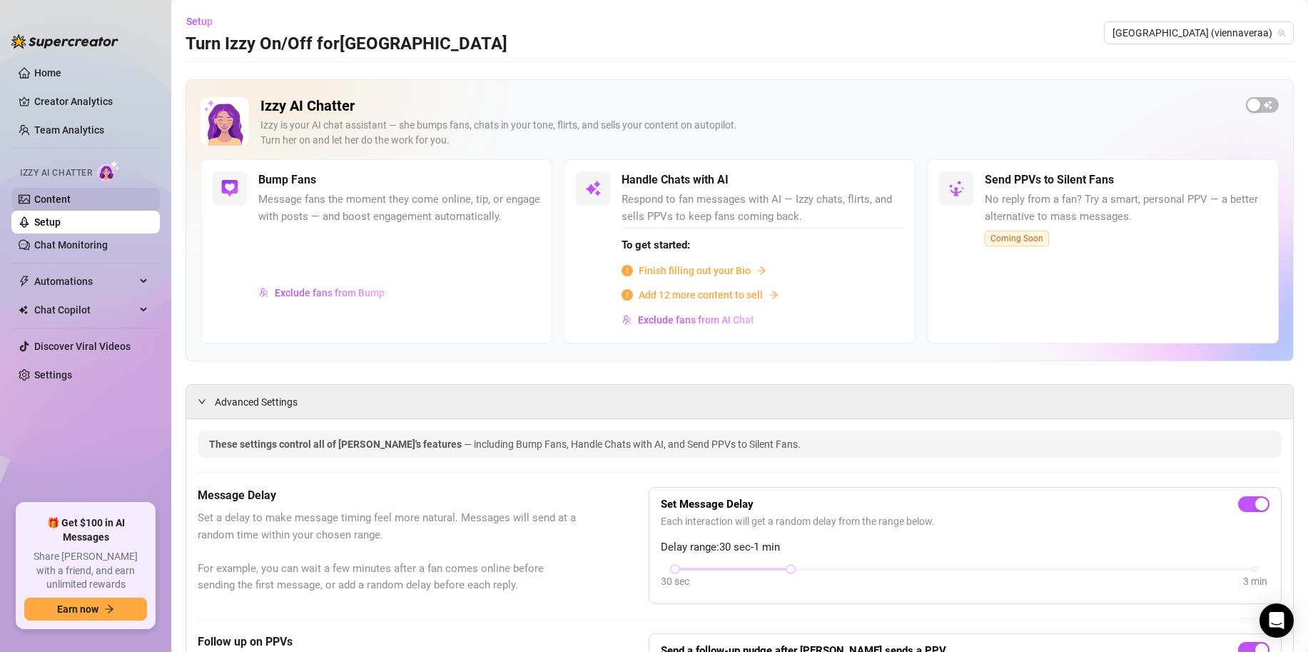
click at [71, 203] on link "Content" at bounding box center [52, 198] width 36 height 11
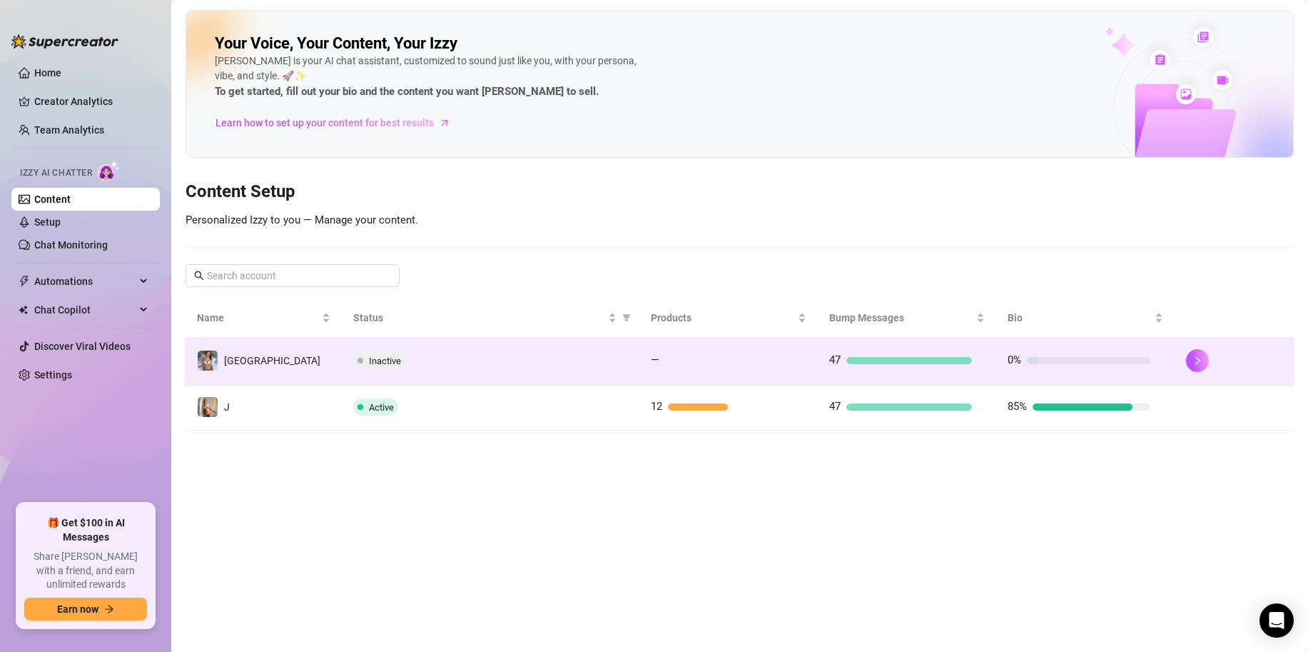
click at [547, 361] on div "Inactive" at bounding box center [490, 360] width 275 height 17
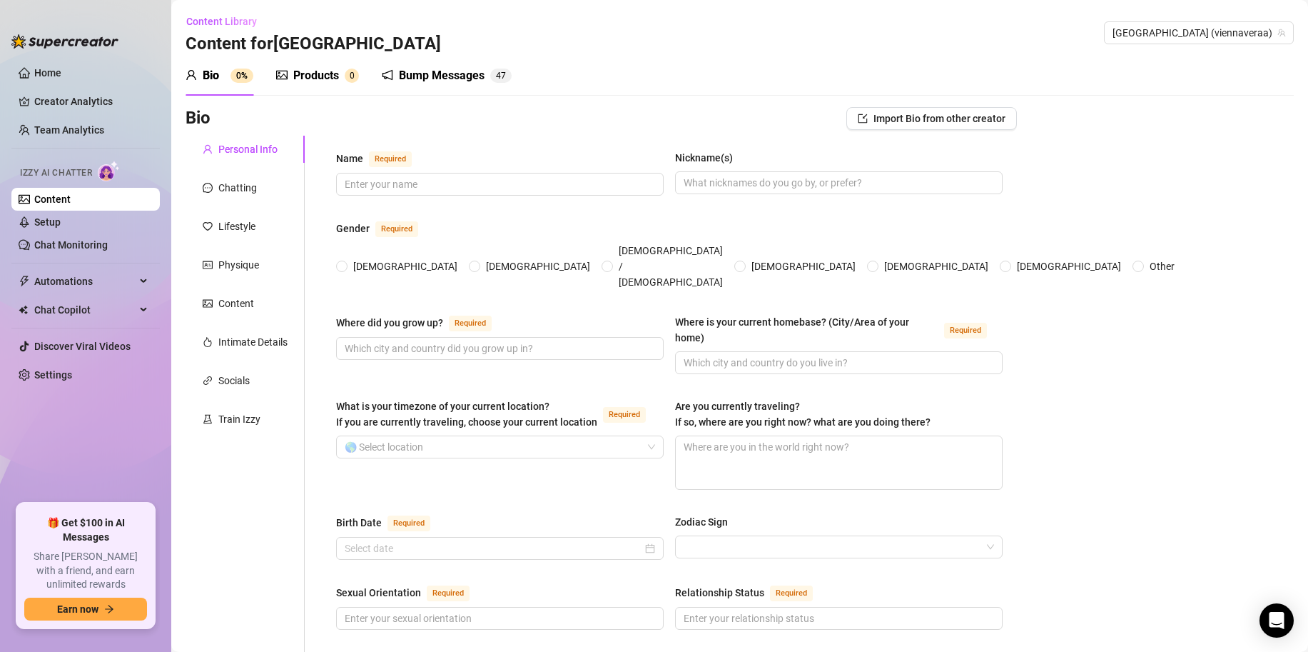
click at [315, 75] on div "Products" at bounding box center [316, 75] width 46 height 17
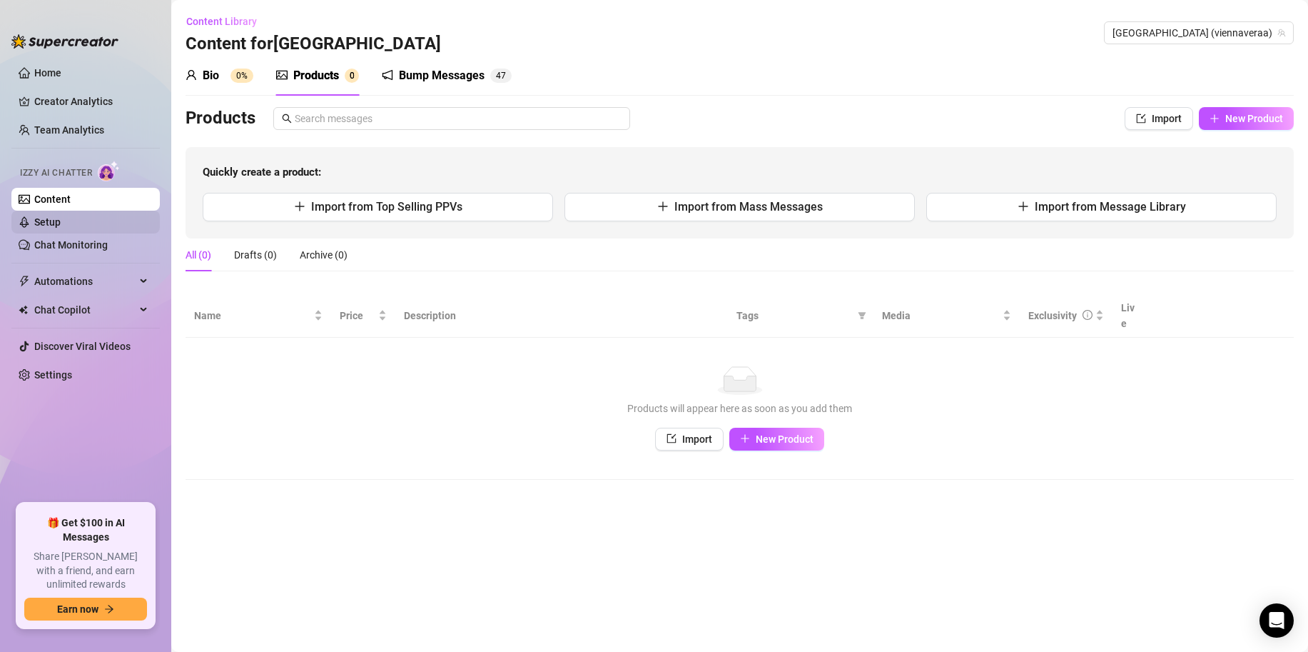
click at [61, 226] on link "Setup" at bounding box center [47, 221] width 26 height 11
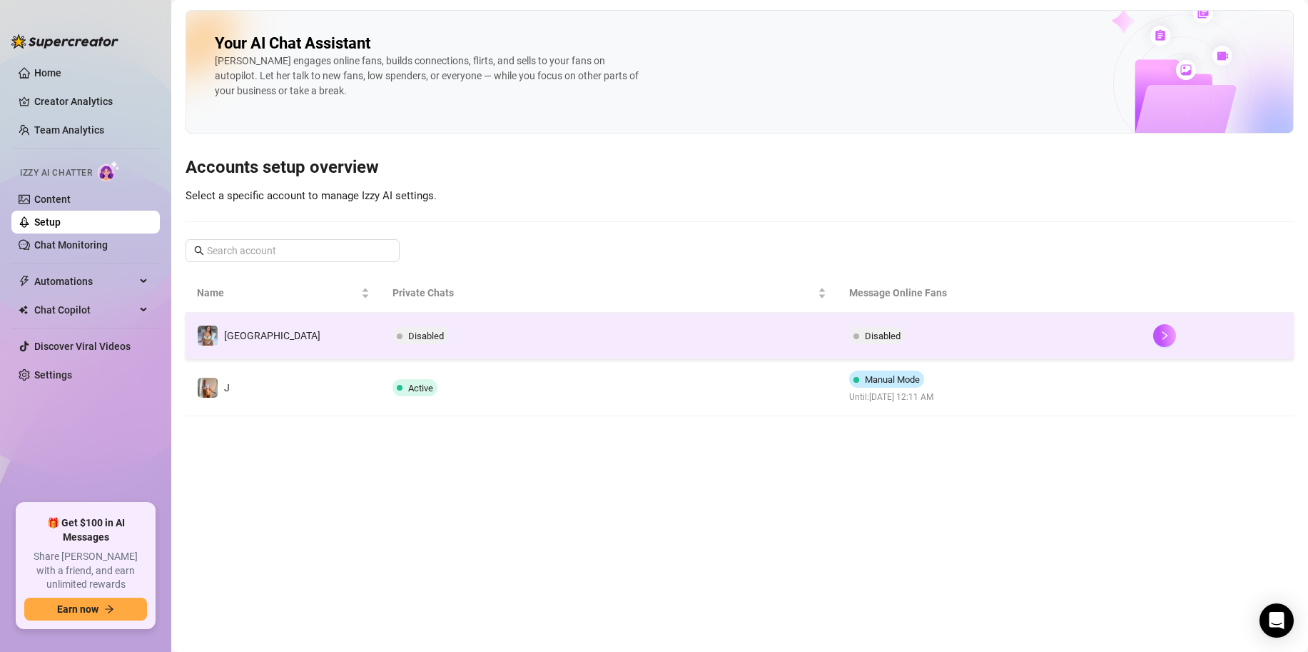
click at [487, 346] on td "Disabled" at bounding box center [609, 336] width 456 height 46
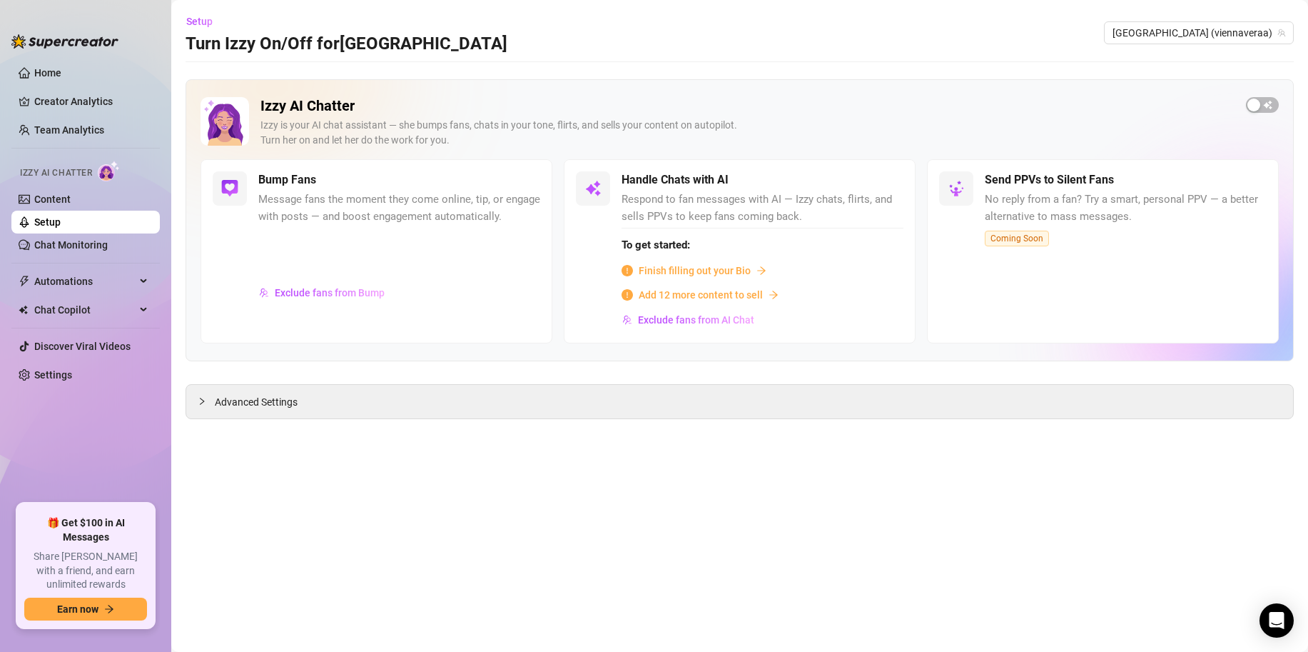
click at [680, 270] on span "Finish filling out your Bio" at bounding box center [695, 271] width 112 height 16
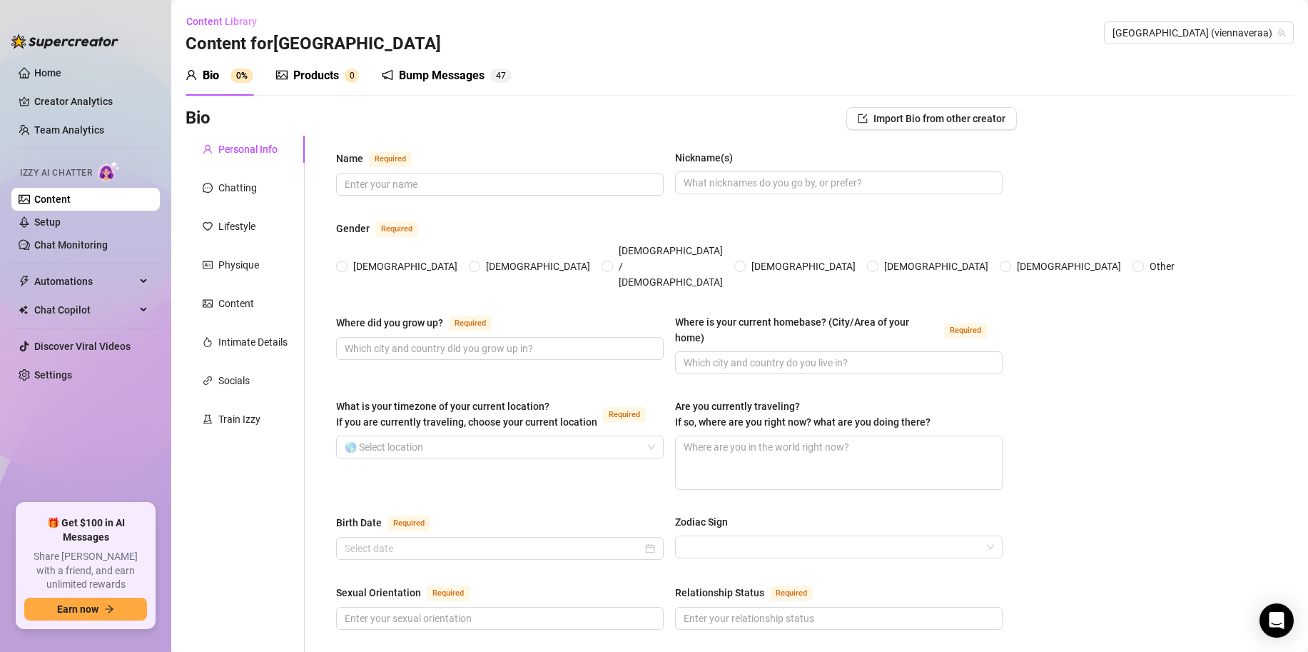
click at [417, 80] on div "Bump Messages" at bounding box center [442, 75] width 86 height 17
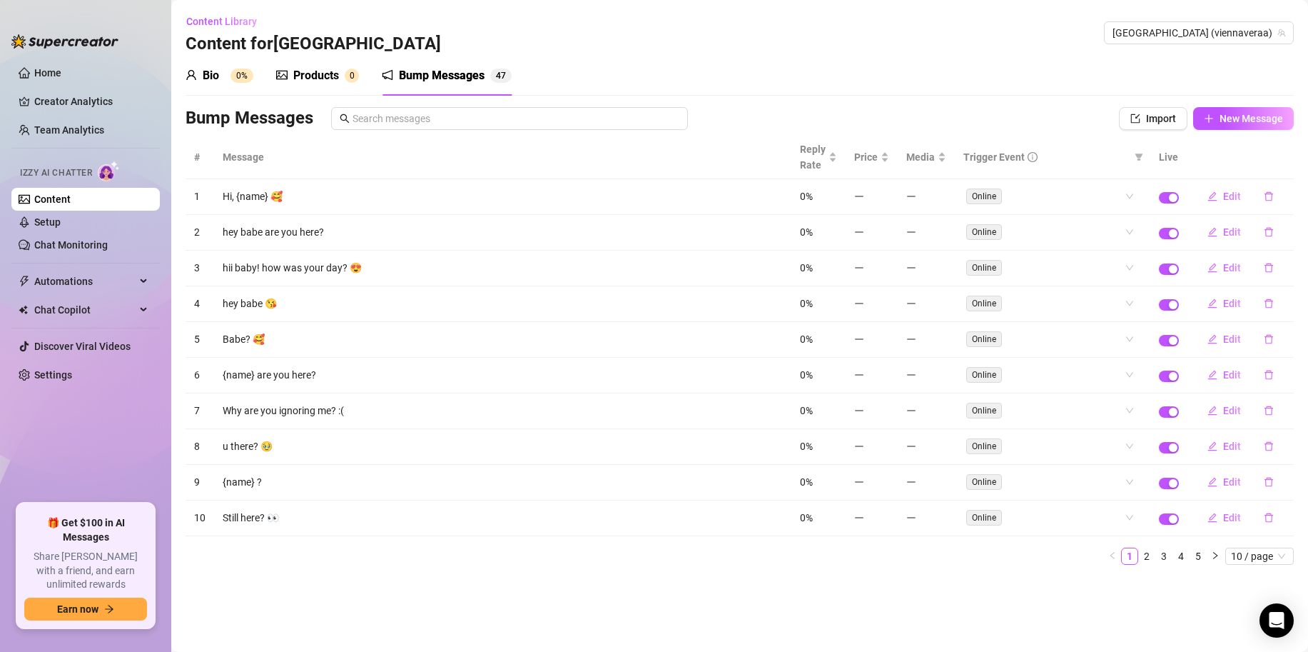
click at [244, 76] on sup "0%" at bounding box center [241, 76] width 23 height 14
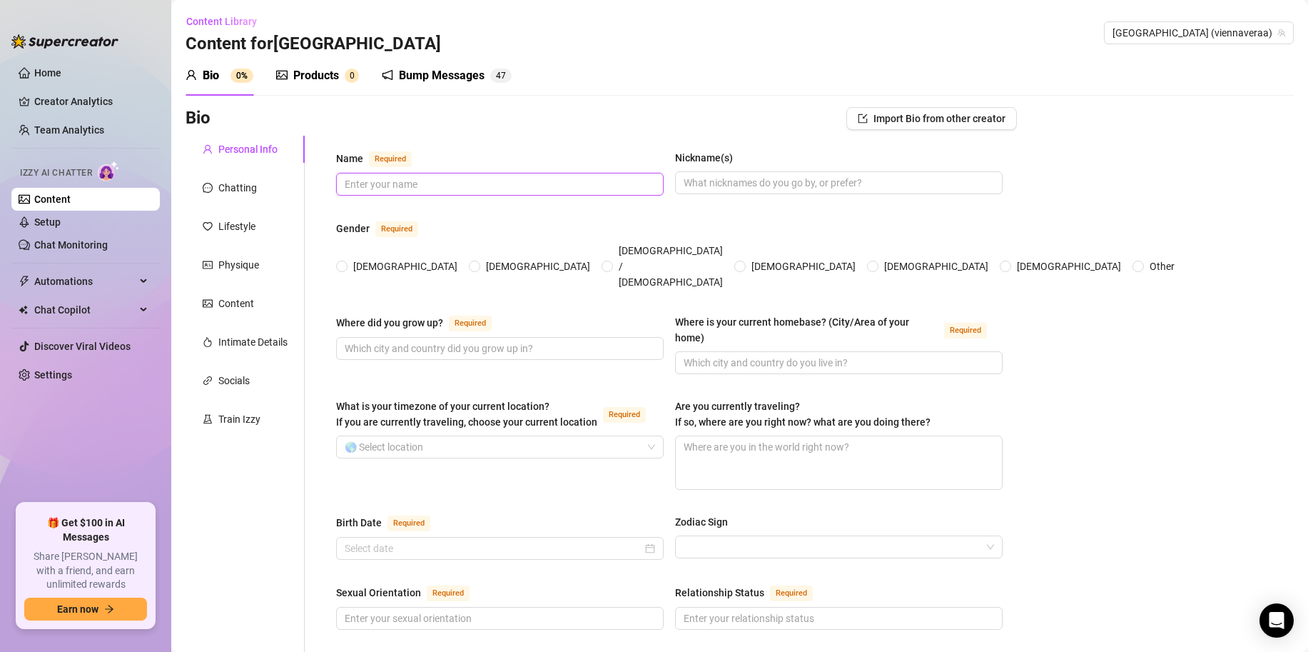
click at [402, 180] on input "Name Required" at bounding box center [499, 184] width 308 height 16
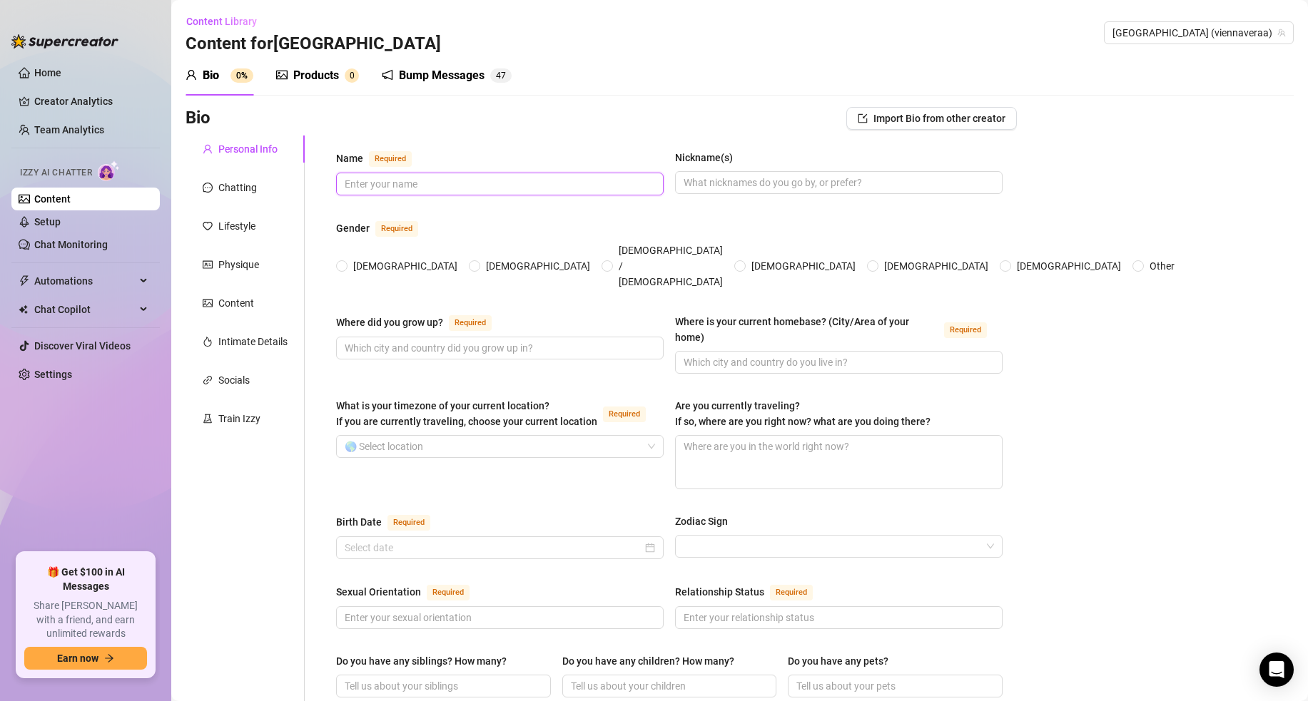
click at [398, 183] on input "Name Required" at bounding box center [499, 184] width 308 height 16
